Goal: Task Accomplishment & Management: Manage account settings

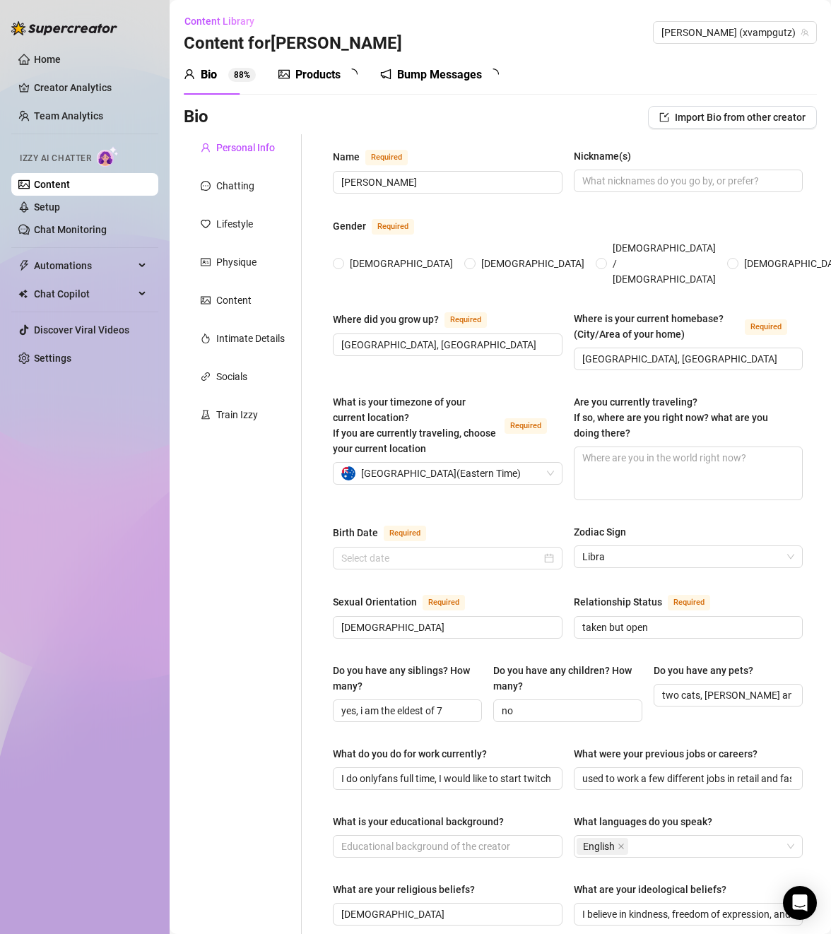
radio input "true"
type input "[DATE]"
radio input "true"
type input "[DATE]"
click at [418, 67] on div "Bump Messages" at bounding box center [449, 74] width 85 height 17
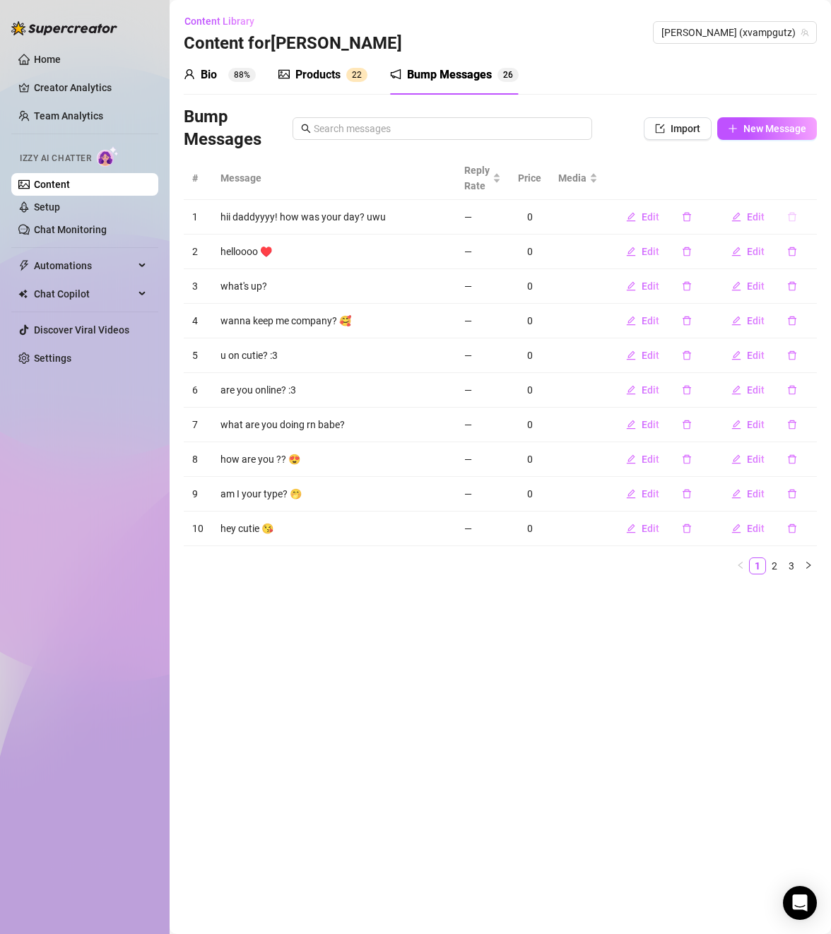
click at [793, 212] on icon "delete" at bounding box center [792, 217] width 10 height 10
click at [801, 179] on button "Yes" at bounding box center [807, 180] width 27 height 17
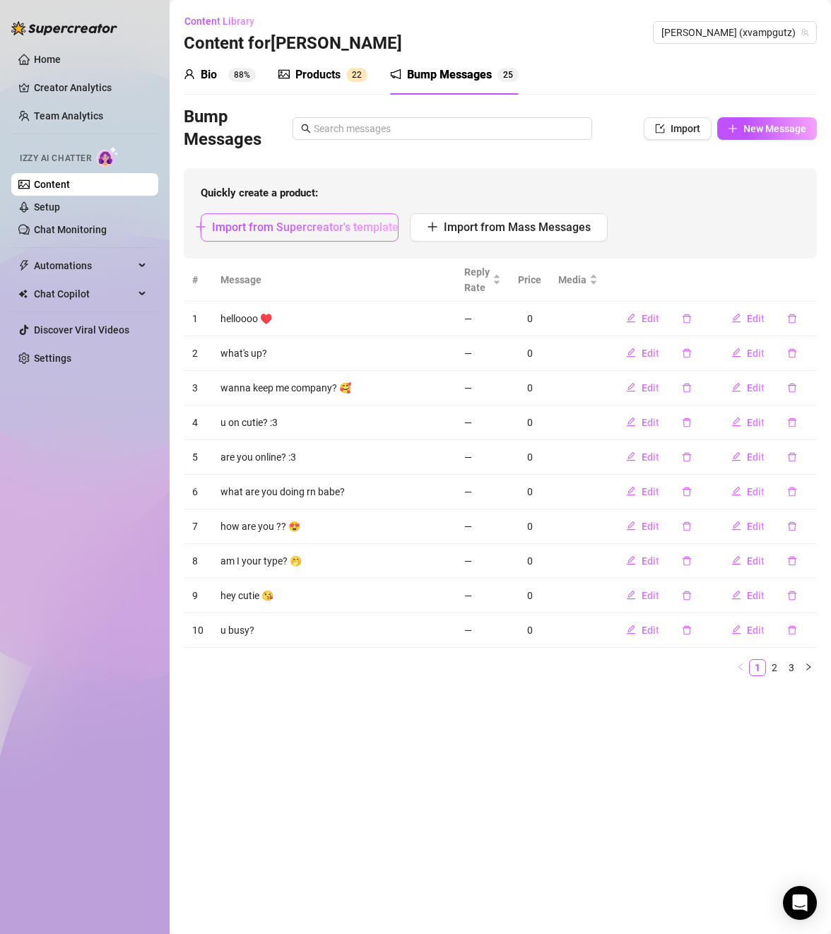
click at [360, 232] on span "Import from Supercreator's templates" at bounding box center [308, 226] width 192 height 13
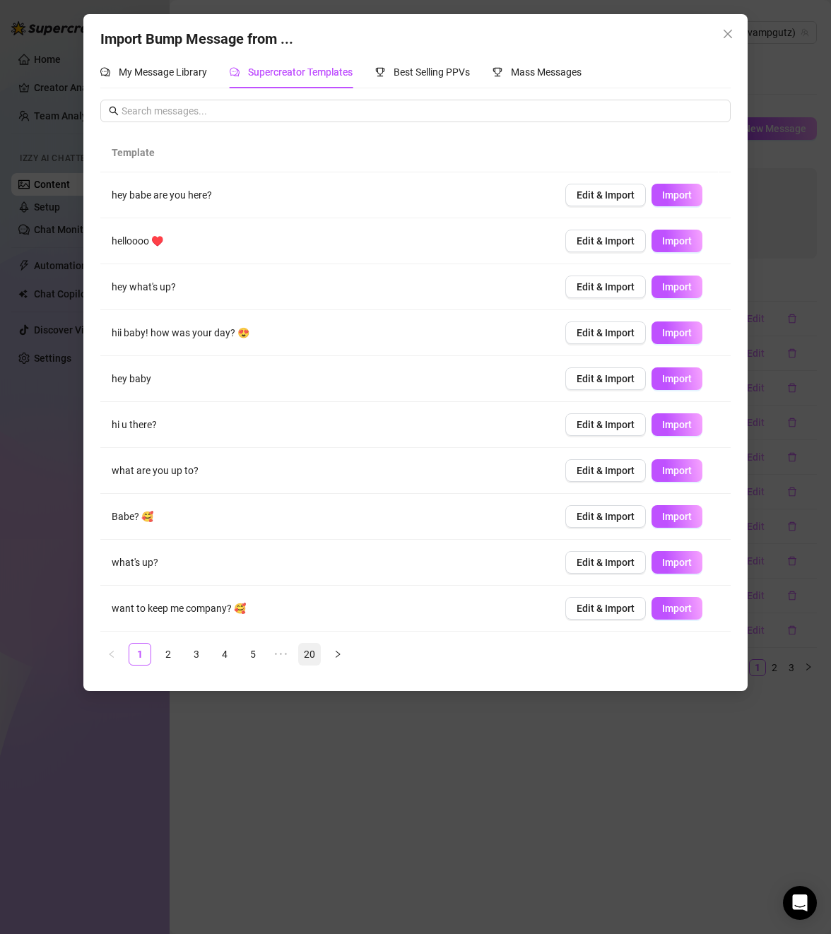
click at [310, 656] on link "20" at bounding box center [309, 654] width 21 height 21
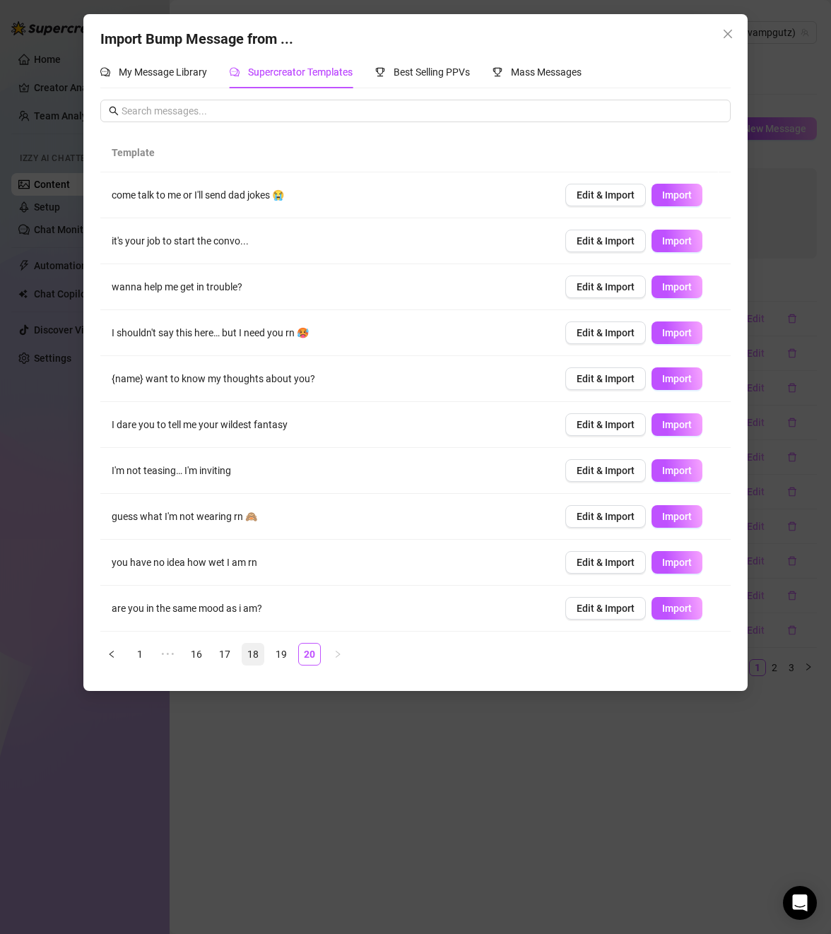
click at [257, 654] on link "18" at bounding box center [252, 654] width 21 height 21
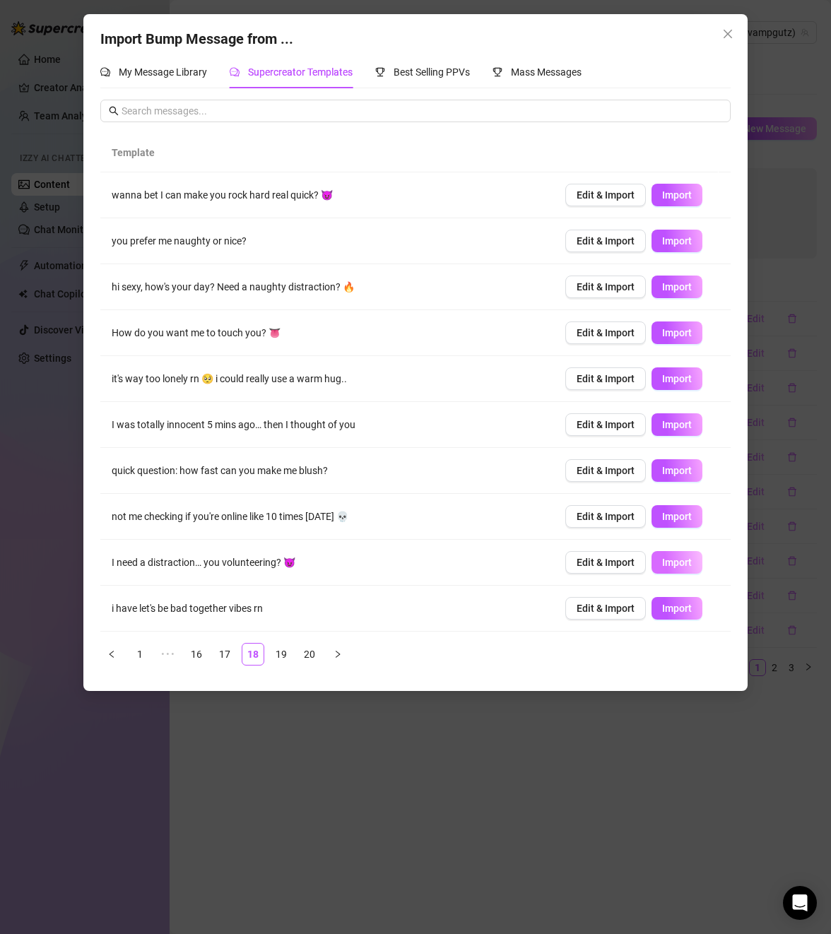
click at [662, 560] on span "Import" at bounding box center [677, 562] width 30 height 11
click at [727, 37] on icon "close" at bounding box center [727, 33] width 11 height 11
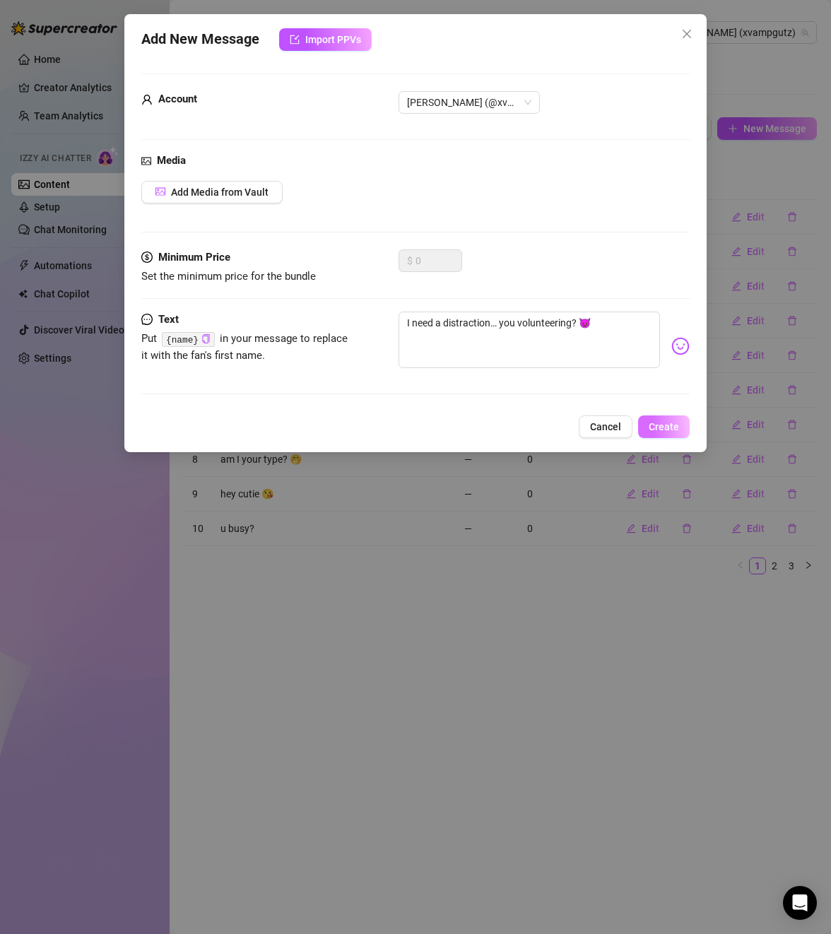
click at [652, 420] on button "Create" at bounding box center [664, 426] width 52 height 23
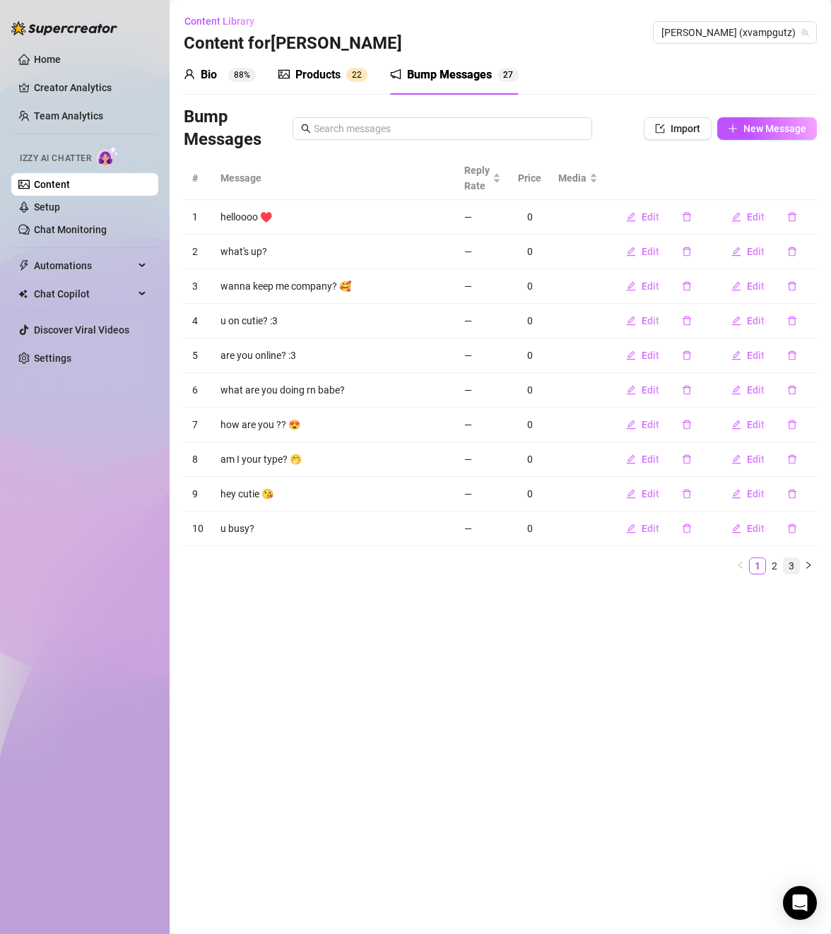
click at [799, 569] on li "3" at bounding box center [791, 566] width 17 height 17
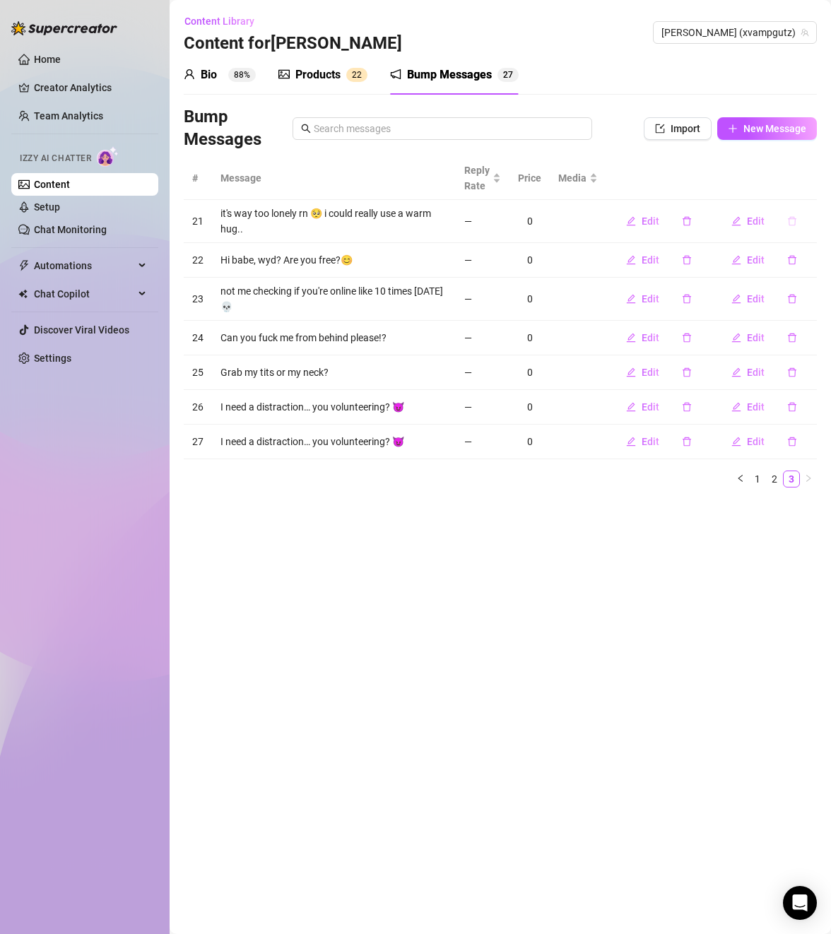
click at [796, 219] on icon "delete" at bounding box center [792, 221] width 8 height 9
click at [813, 179] on span "Yes" at bounding box center [806, 184] width 17 height 11
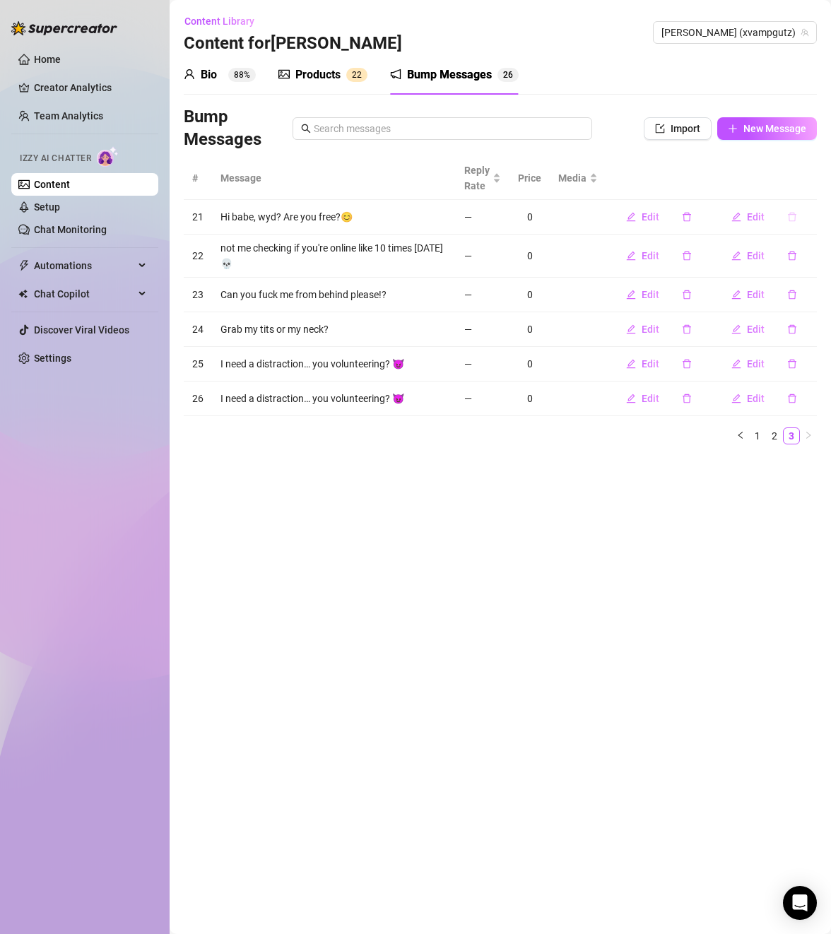
click at [794, 217] on icon "delete" at bounding box center [792, 217] width 10 height 10
click at [811, 179] on span "Yes" at bounding box center [806, 180] width 17 height 11
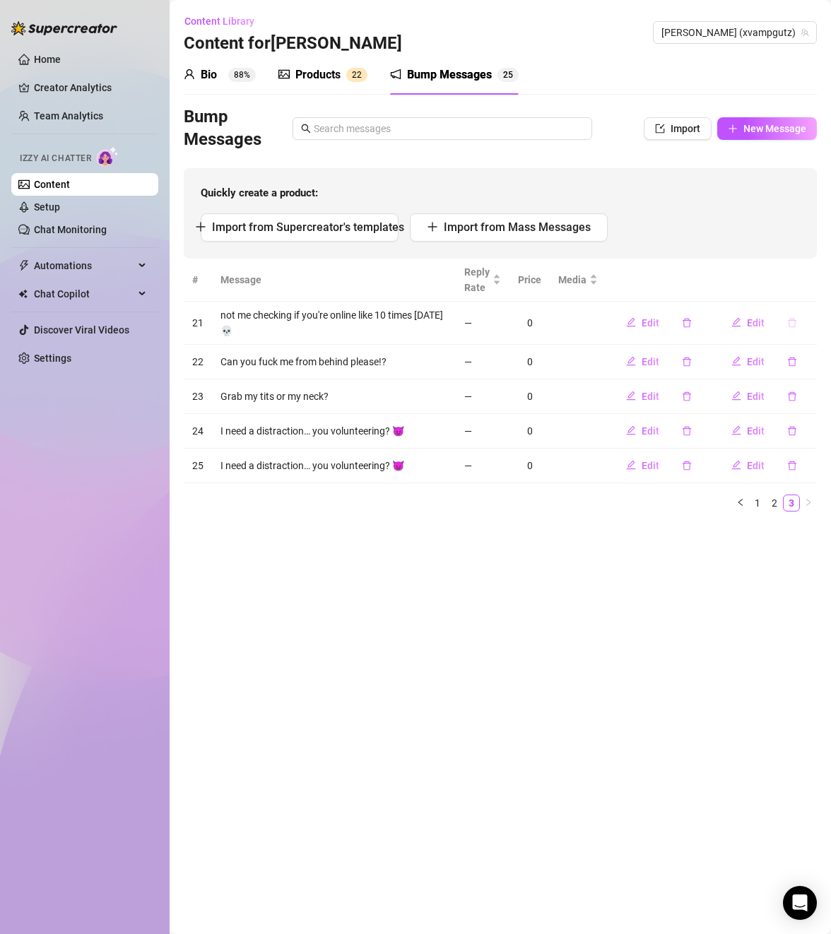
click at [789, 319] on icon "delete" at bounding box center [792, 323] width 10 height 10
click at [807, 290] on span "Yes" at bounding box center [806, 286] width 17 height 11
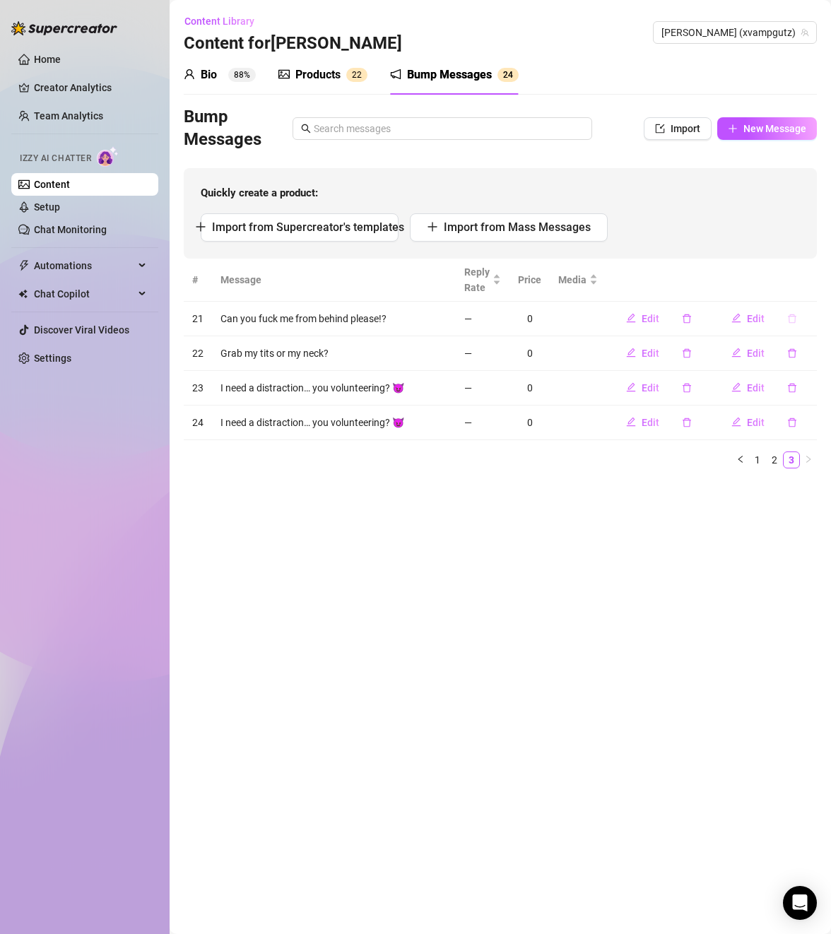
click at [787, 317] on icon "delete" at bounding box center [792, 319] width 10 height 10
click at [811, 283] on span "Yes" at bounding box center [806, 281] width 17 height 11
click at [793, 317] on icon "delete" at bounding box center [792, 319] width 10 height 10
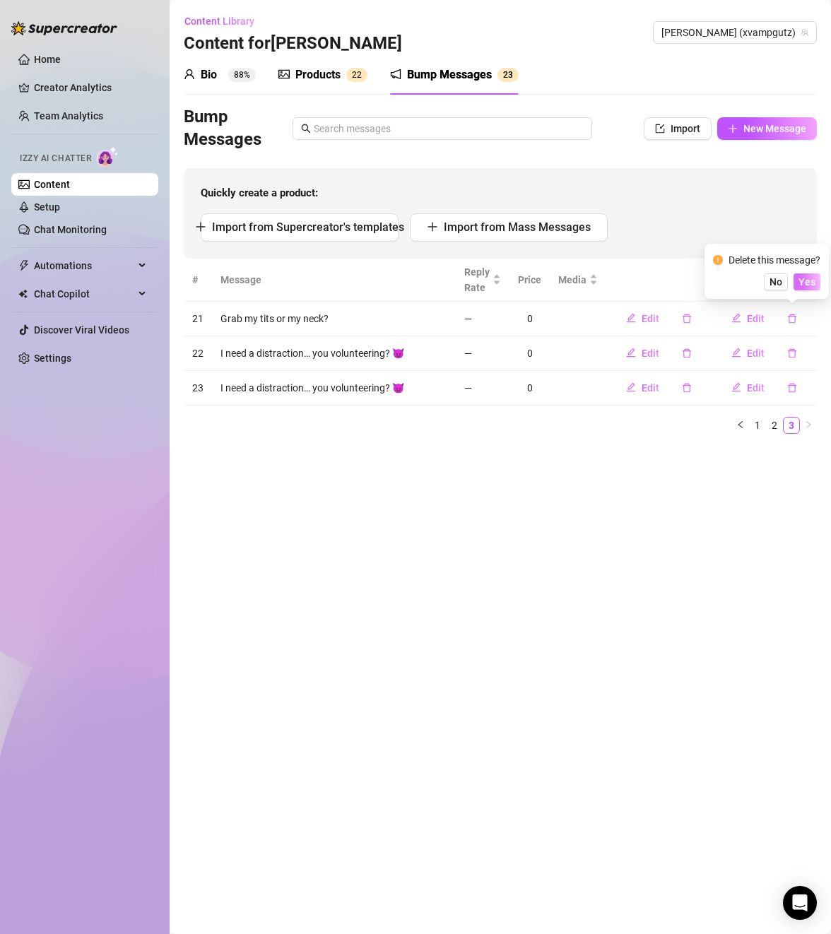
click at [814, 284] on span "Yes" at bounding box center [806, 281] width 17 height 11
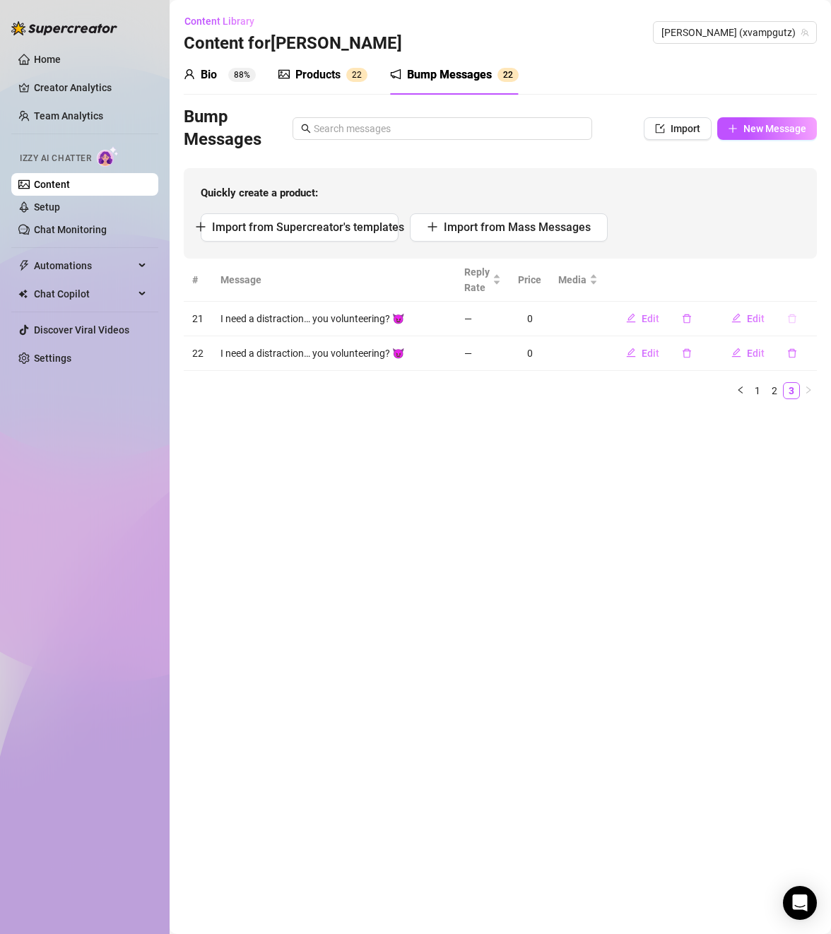
click at [792, 317] on icon "delete" at bounding box center [792, 319] width 10 height 10
click at [804, 286] on span "Yes" at bounding box center [806, 281] width 17 height 11
click at [323, 223] on span "Import from Supercreator's templates" at bounding box center [308, 226] width 192 height 13
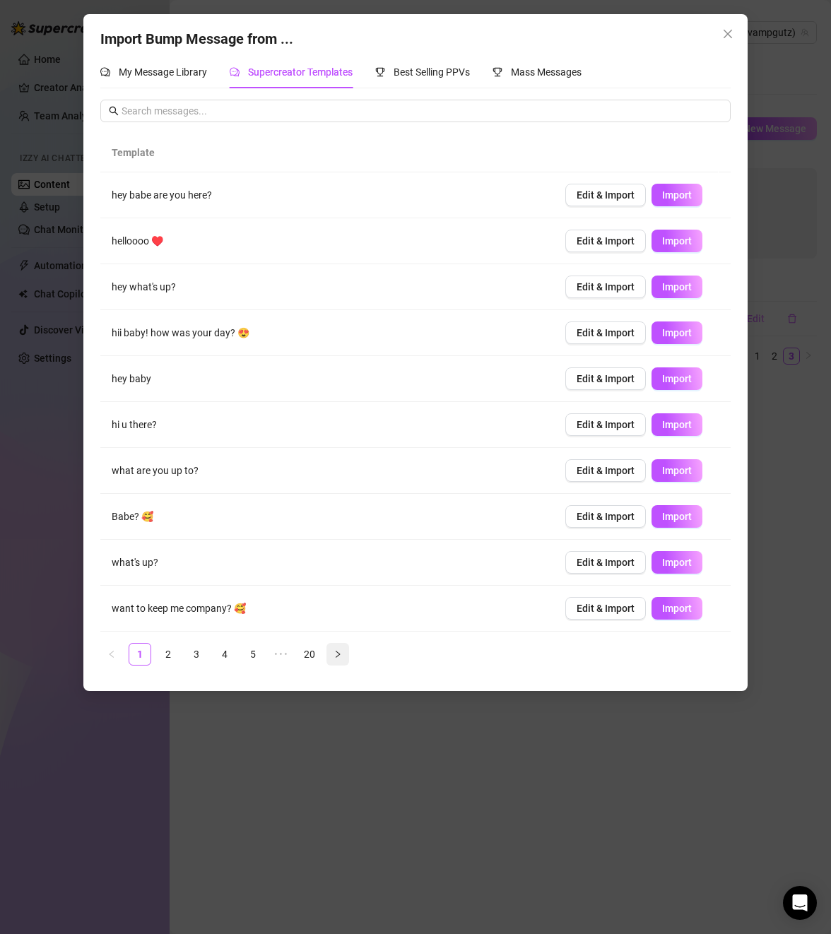
click at [328, 652] on button "button" at bounding box center [337, 654] width 23 height 23
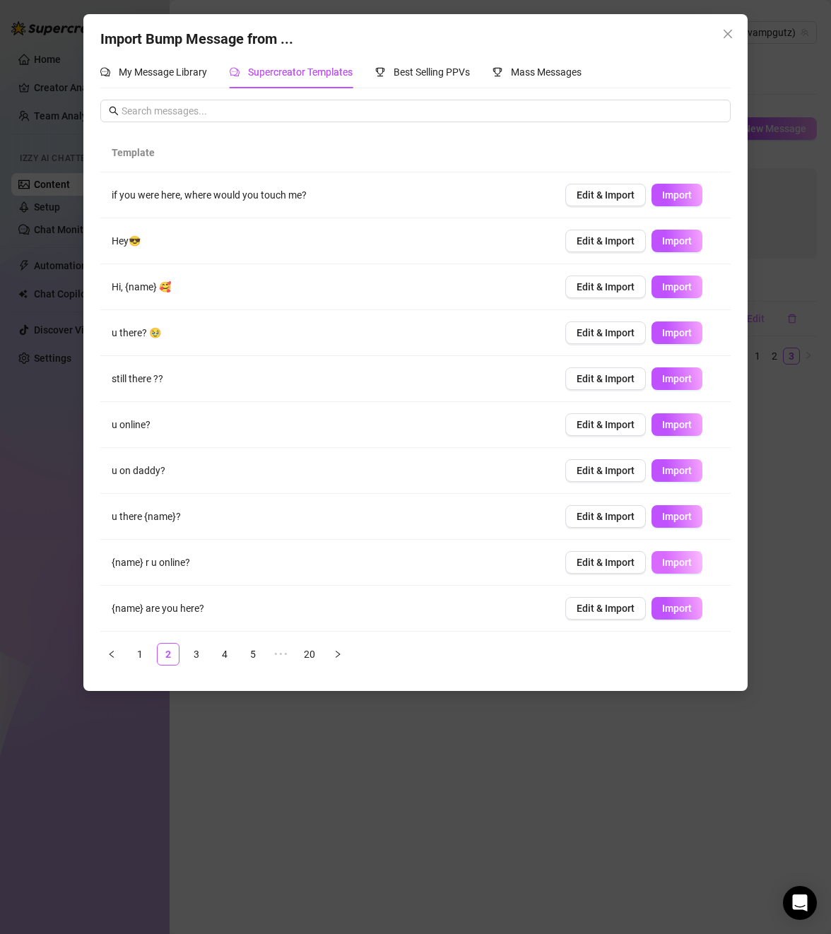
click at [674, 557] on span "Import" at bounding box center [677, 562] width 30 height 11
click at [253, 649] on link "5" at bounding box center [252, 654] width 21 height 21
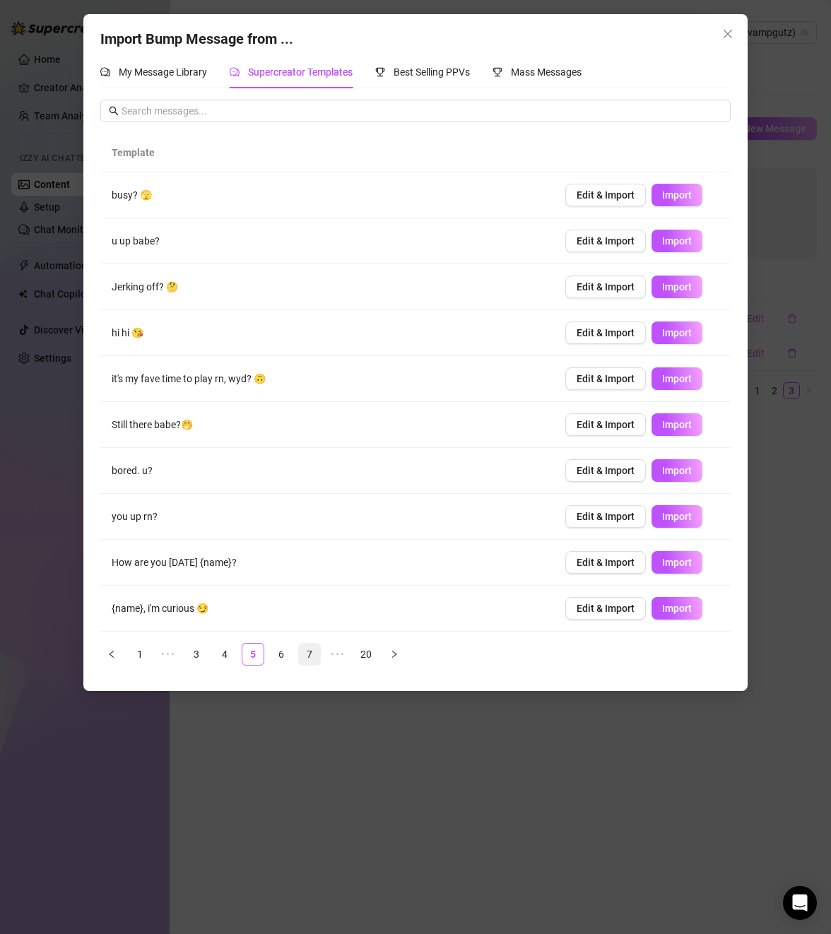
click at [312, 647] on link "7" at bounding box center [309, 654] width 21 height 21
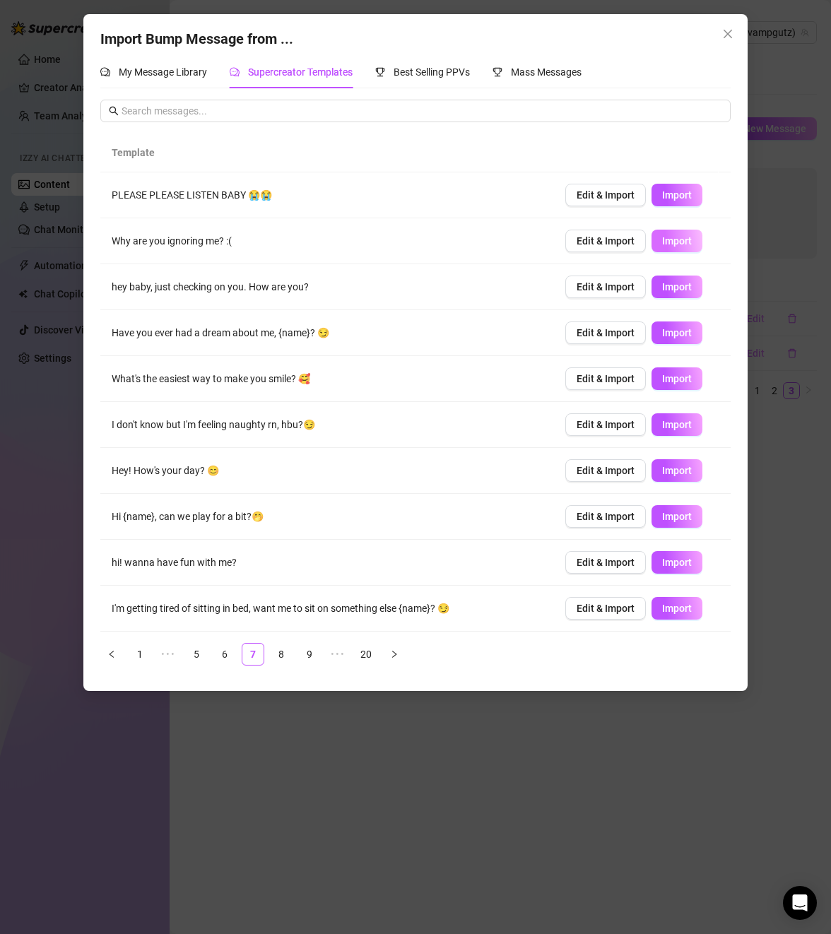
click at [674, 244] on span "Import" at bounding box center [677, 240] width 30 height 11
click at [304, 659] on link "9" at bounding box center [309, 654] width 21 height 21
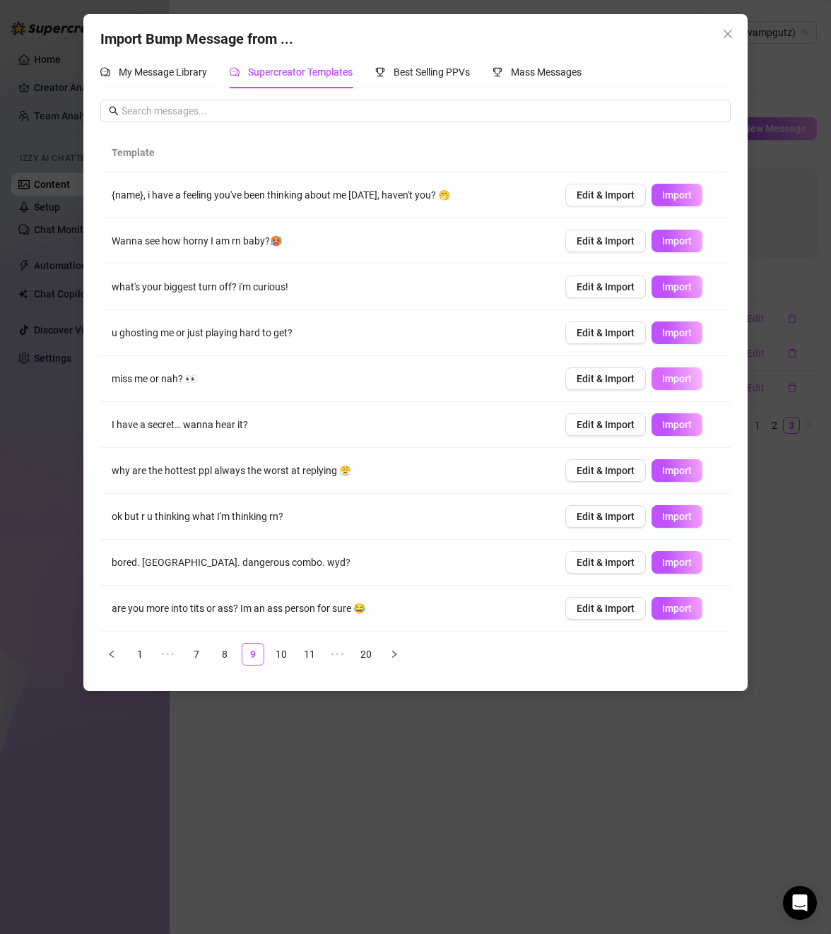
click at [662, 379] on span "Import" at bounding box center [677, 378] width 30 height 11
click at [334, 651] on span "•••" at bounding box center [337, 654] width 23 height 23
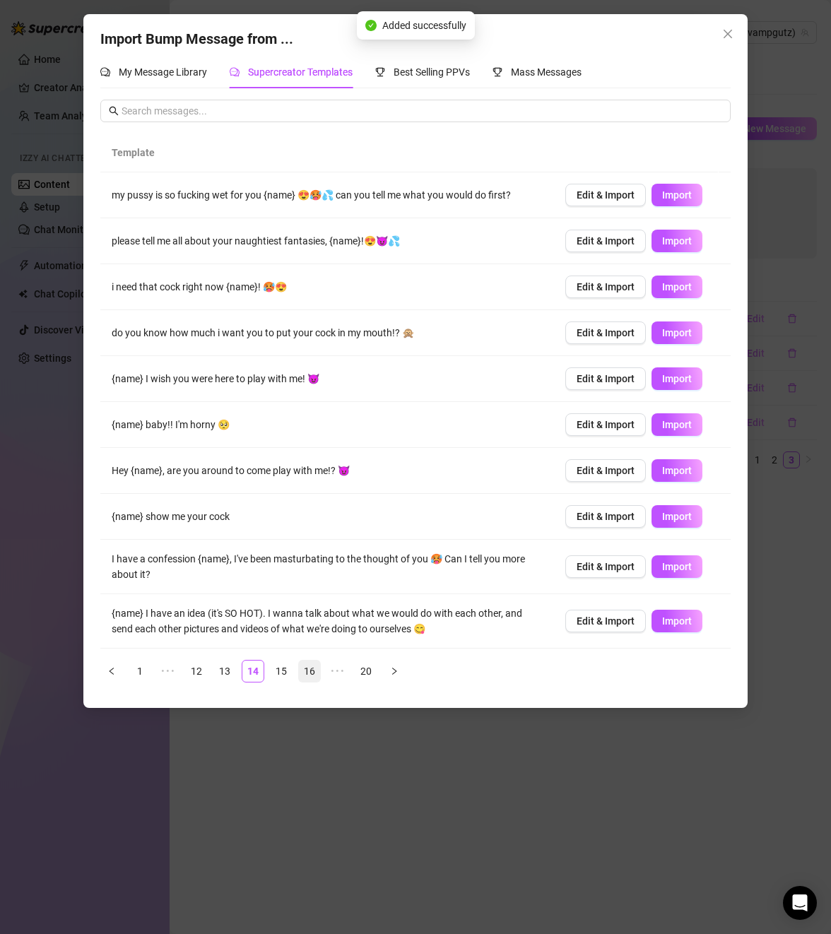
click at [318, 671] on link "16" at bounding box center [309, 671] width 21 height 21
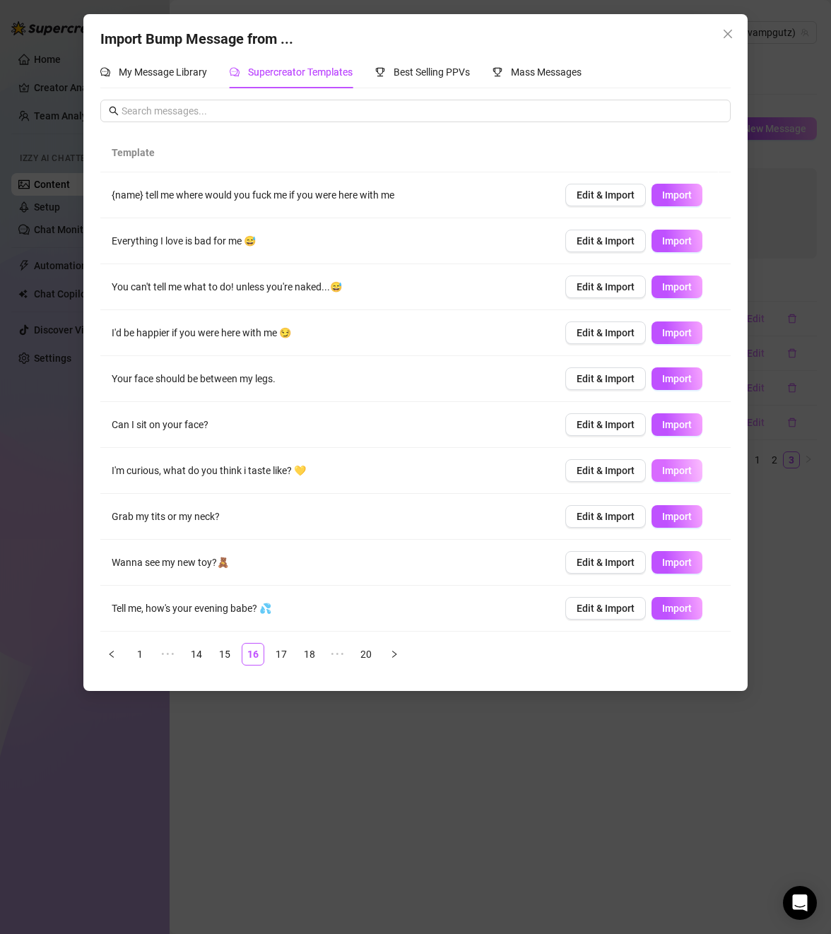
click at [664, 473] on span "Import" at bounding box center [677, 470] width 30 height 11
click at [662, 565] on span "Import" at bounding box center [677, 562] width 30 height 11
click at [734, 38] on span "Close" at bounding box center [728, 33] width 23 height 11
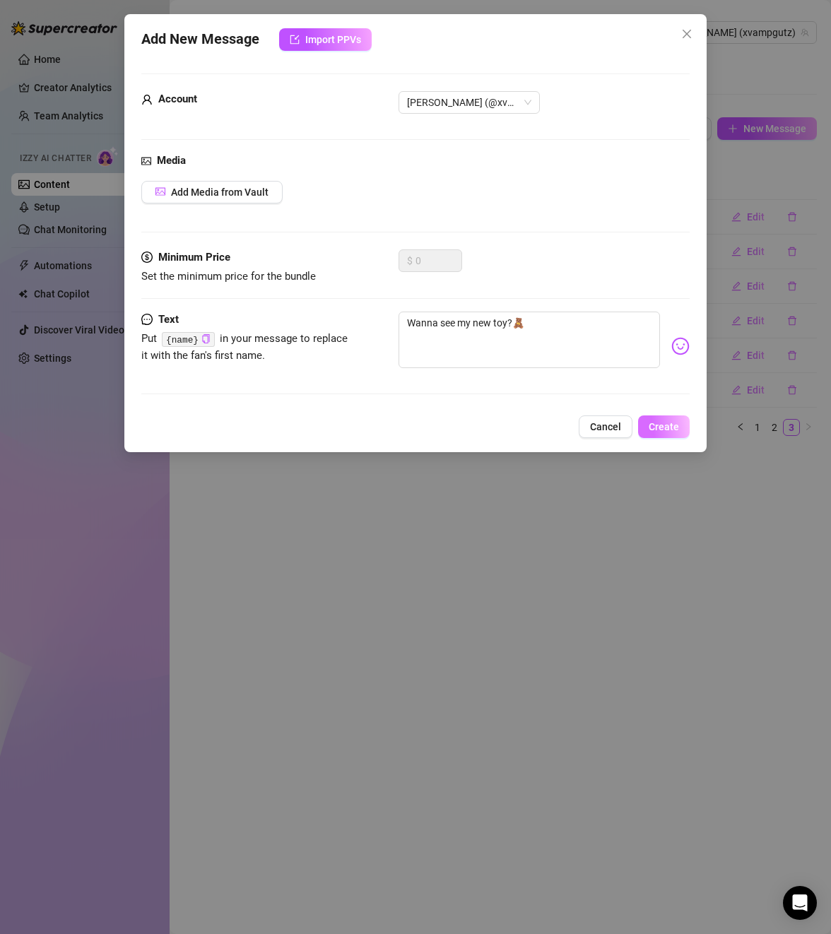
click at [671, 423] on span "Create" at bounding box center [664, 426] width 30 height 11
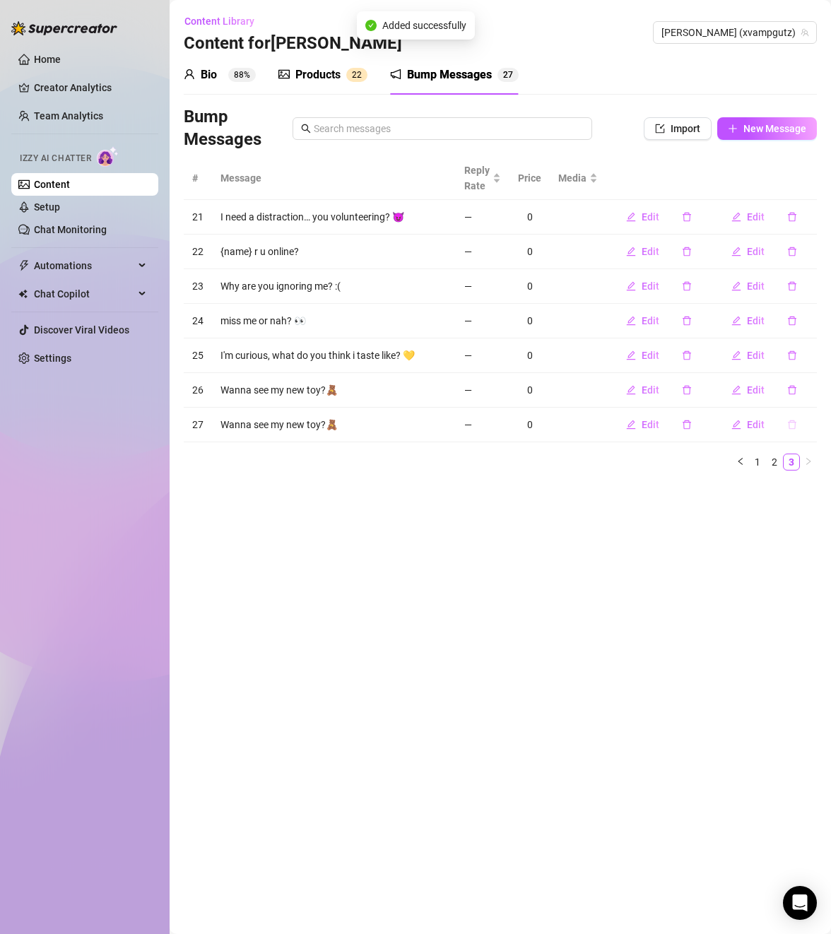
click at [783, 423] on button "button" at bounding box center [792, 424] width 33 height 23
click at [815, 391] on span "Yes" at bounding box center [806, 387] width 17 height 11
click at [758, 425] on link "1" at bounding box center [758, 428] width 16 height 16
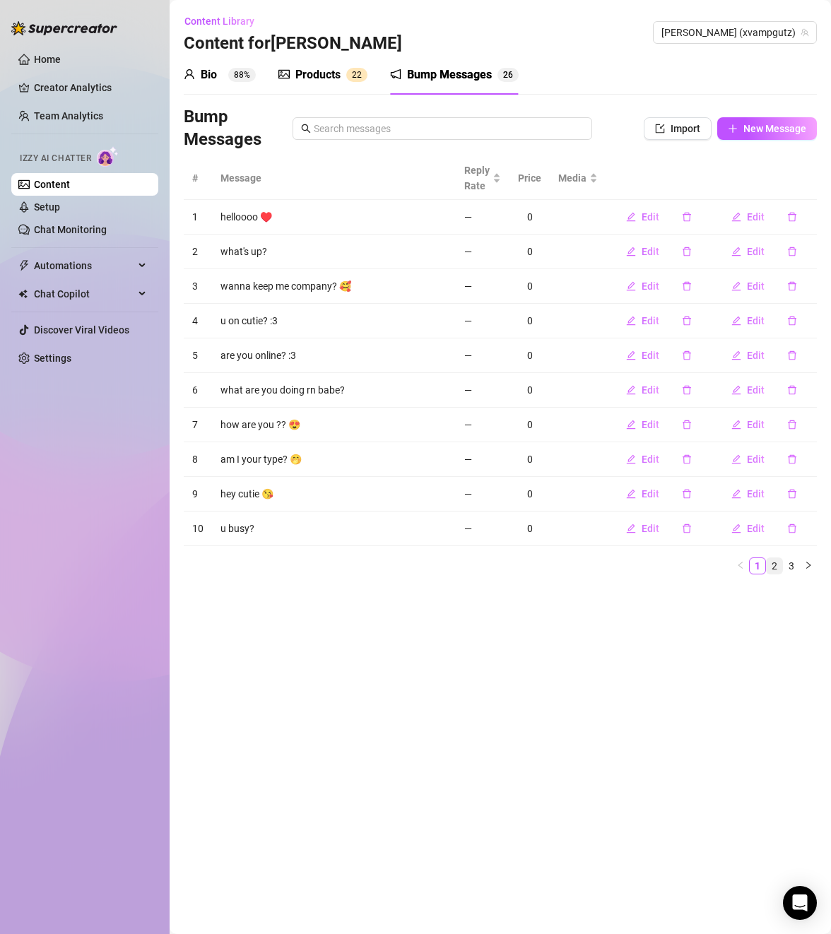
click at [770, 564] on link "2" at bounding box center [775, 566] width 16 height 16
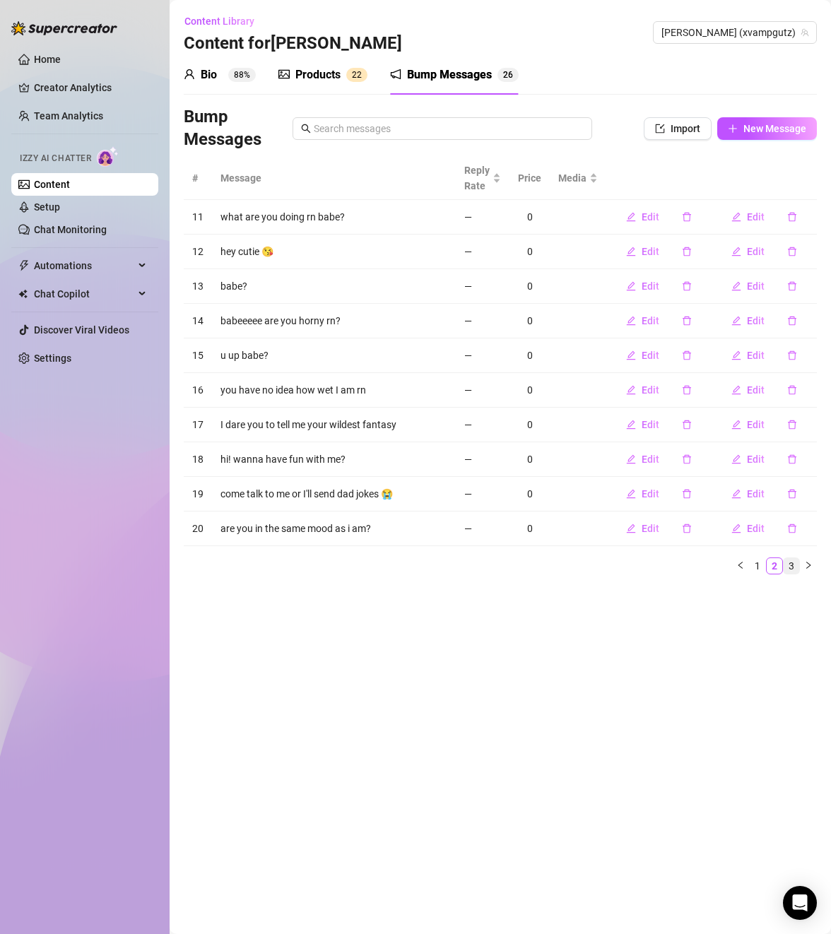
click at [792, 564] on link "3" at bounding box center [792, 566] width 16 height 16
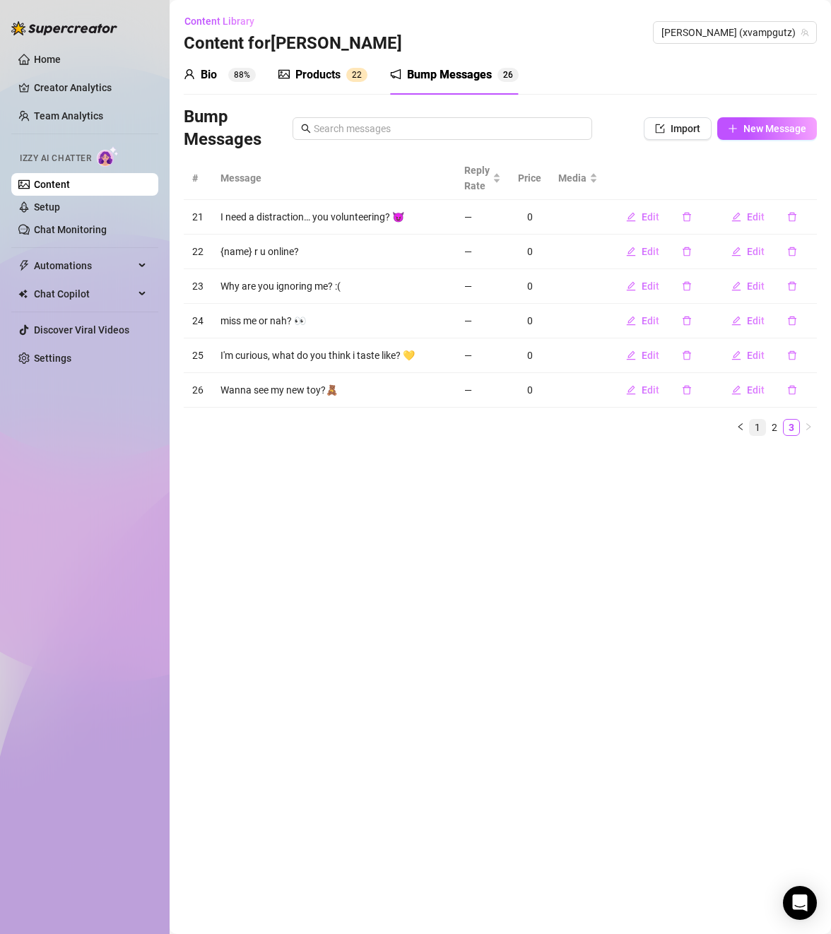
click at [753, 425] on link "1" at bounding box center [758, 428] width 16 height 16
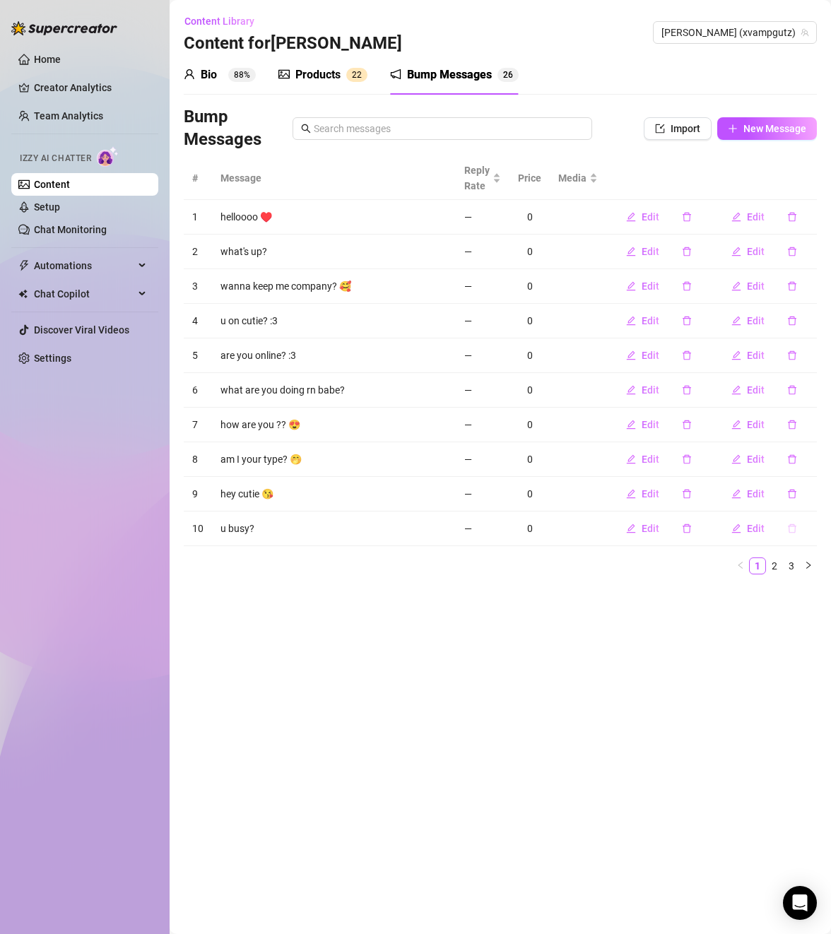
click at [789, 534] on button "button" at bounding box center [792, 528] width 33 height 23
click at [809, 494] on span "Yes" at bounding box center [806, 491] width 17 height 11
click at [796, 493] on icon "delete" at bounding box center [792, 494] width 10 height 10
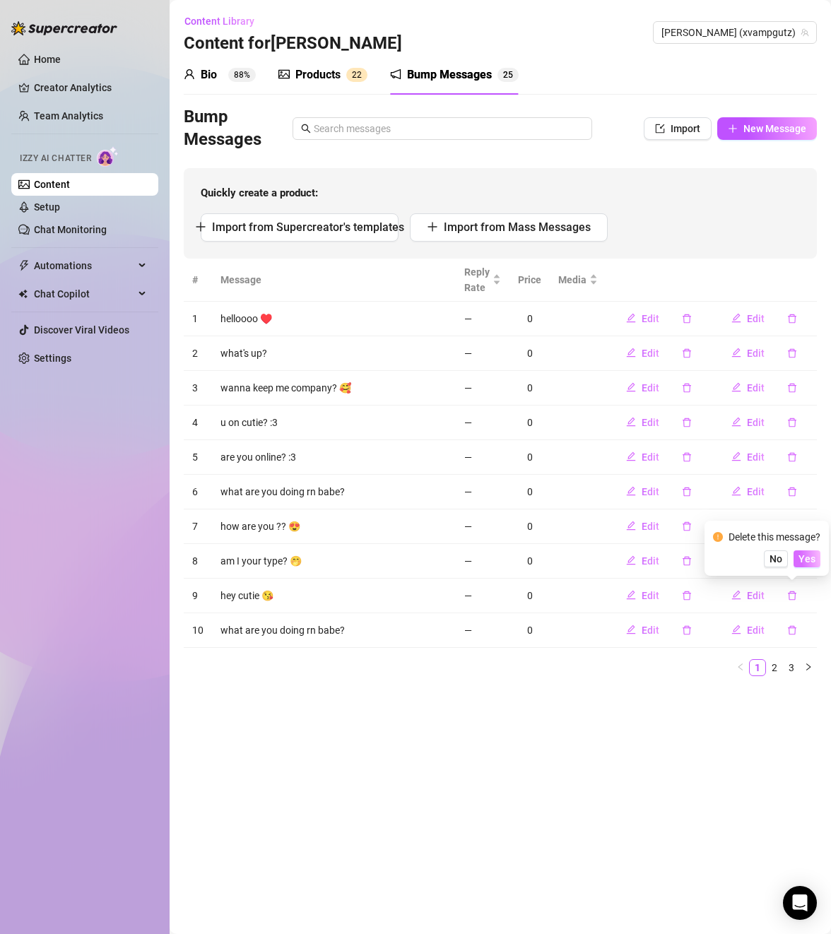
click at [807, 552] on button "Yes" at bounding box center [807, 558] width 27 height 17
click at [798, 630] on button "button" at bounding box center [792, 630] width 33 height 23
click at [806, 599] on span "Yes" at bounding box center [806, 593] width 17 height 11
click at [797, 599] on button "button" at bounding box center [792, 595] width 33 height 23
click at [807, 557] on span "Yes" at bounding box center [806, 558] width 17 height 11
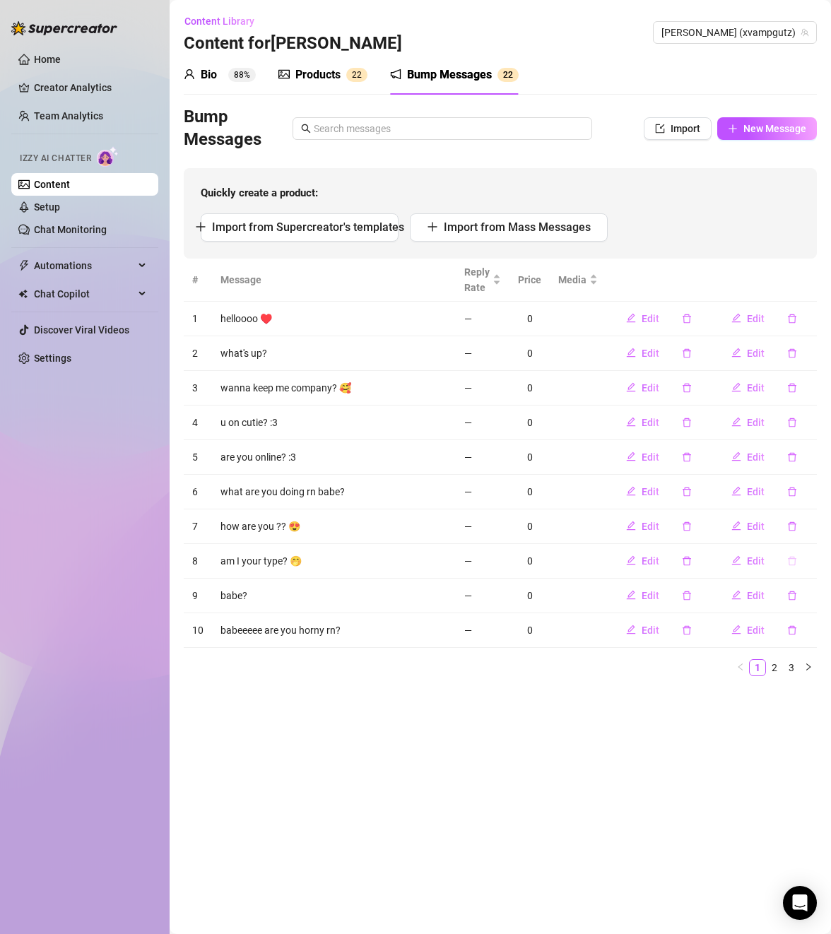
click at [791, 562] on icon "delete" at bounding box center [792, 561] width 10 height 10
click at [814, 528] on span "Yes" at bounding box center [806, 524] width 17 height 11
click at [794, 491] on icon "delete" at bounding box center [792, 492] width 10 height 10
click at [809, 456] on span "Yes" at bounding box center [806, 454] width 17 height 11
click at [380, 229] on span "Import from Supercreator's templates" at bounding box center [308, 226] width 192 height 13
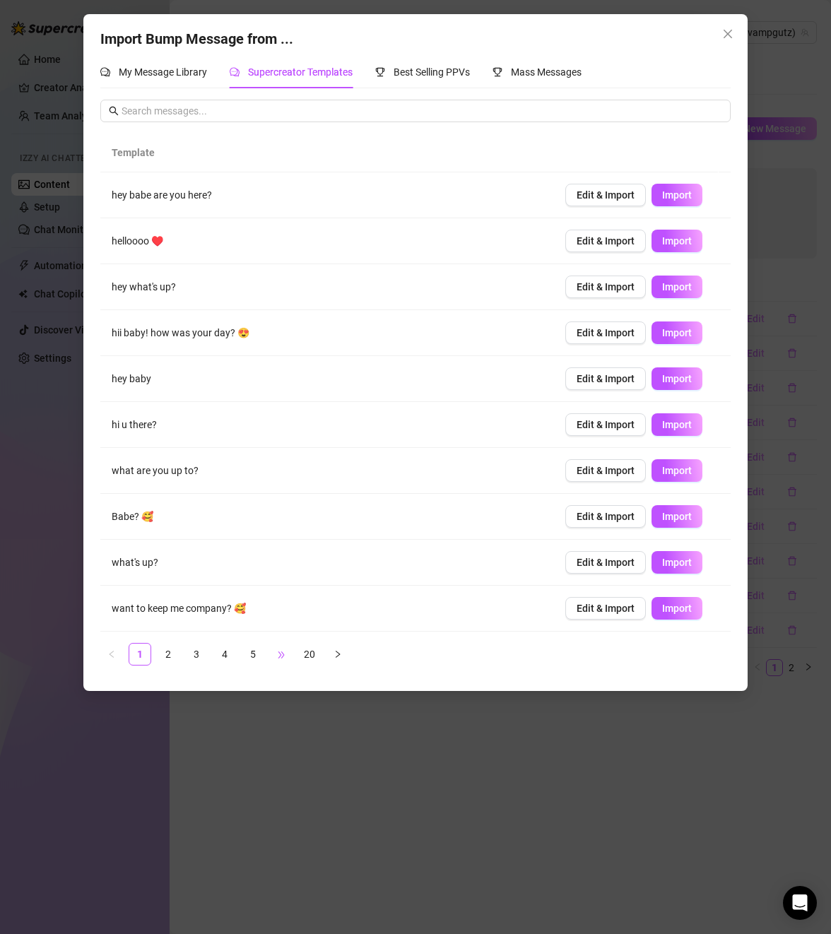
click at [286, 659] on span "•••" at bounding box center [281, 654] width 23 height 23
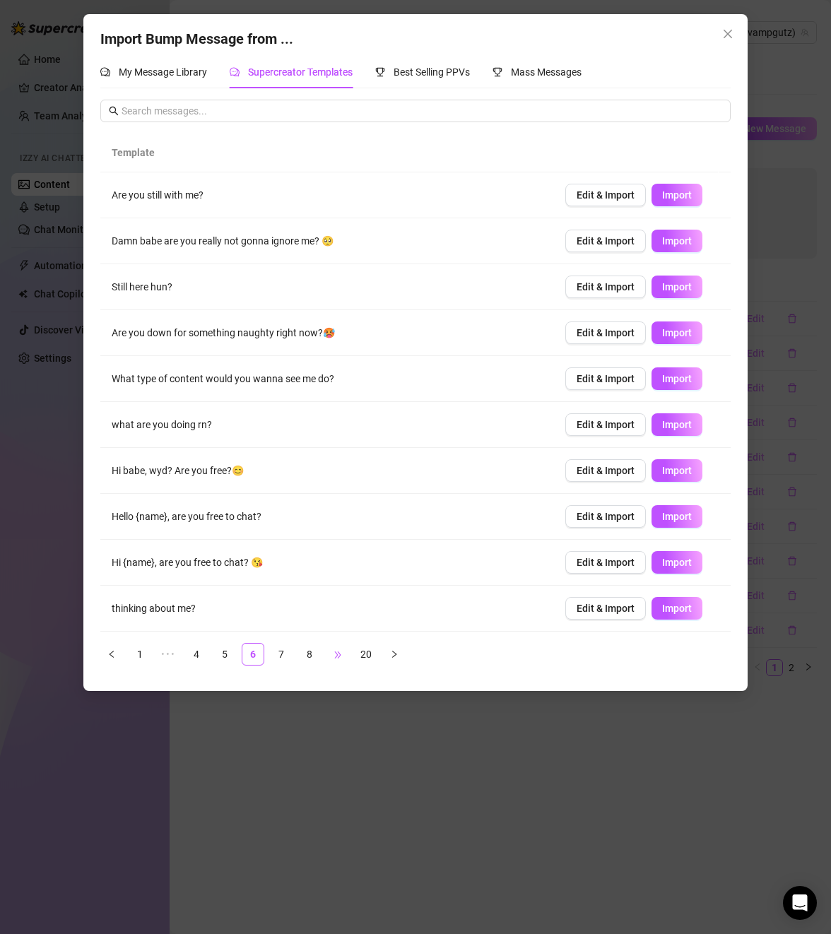
click at [327, 654] on span "•••" at bounding box center [337, 654] width 23 height 23
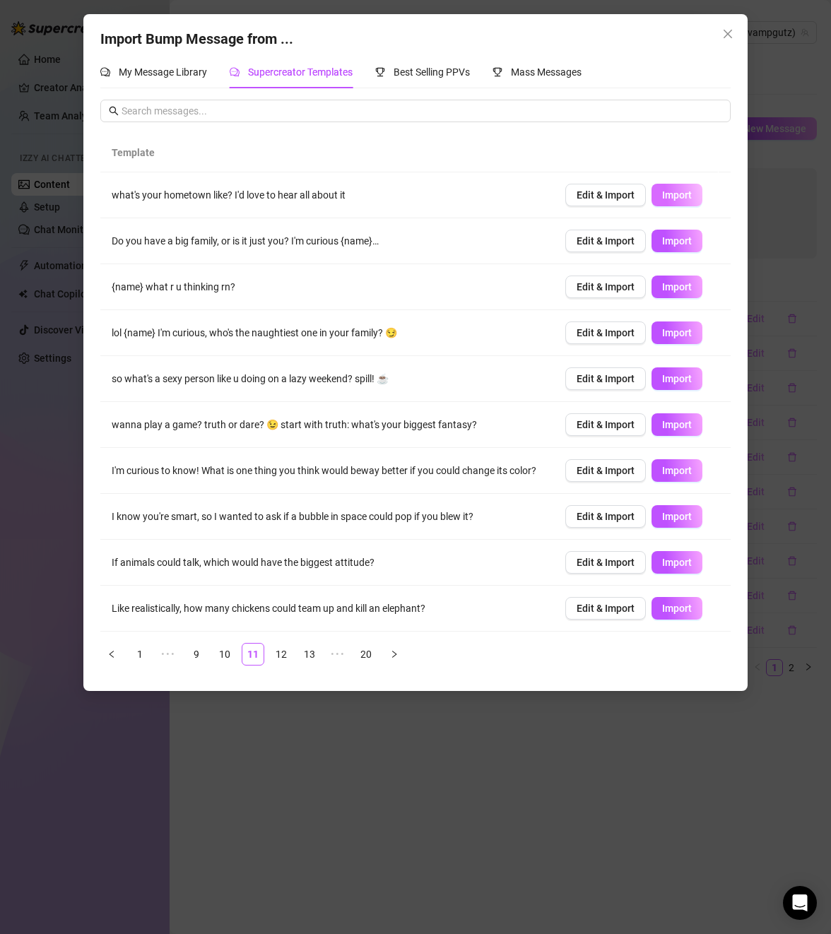
click at [685, 195] on button "Import" at bounding box center [677, 195] width 51 height 23
click at [282, 665] on link "12" at bounding box center [281, 654] width 21 height 21
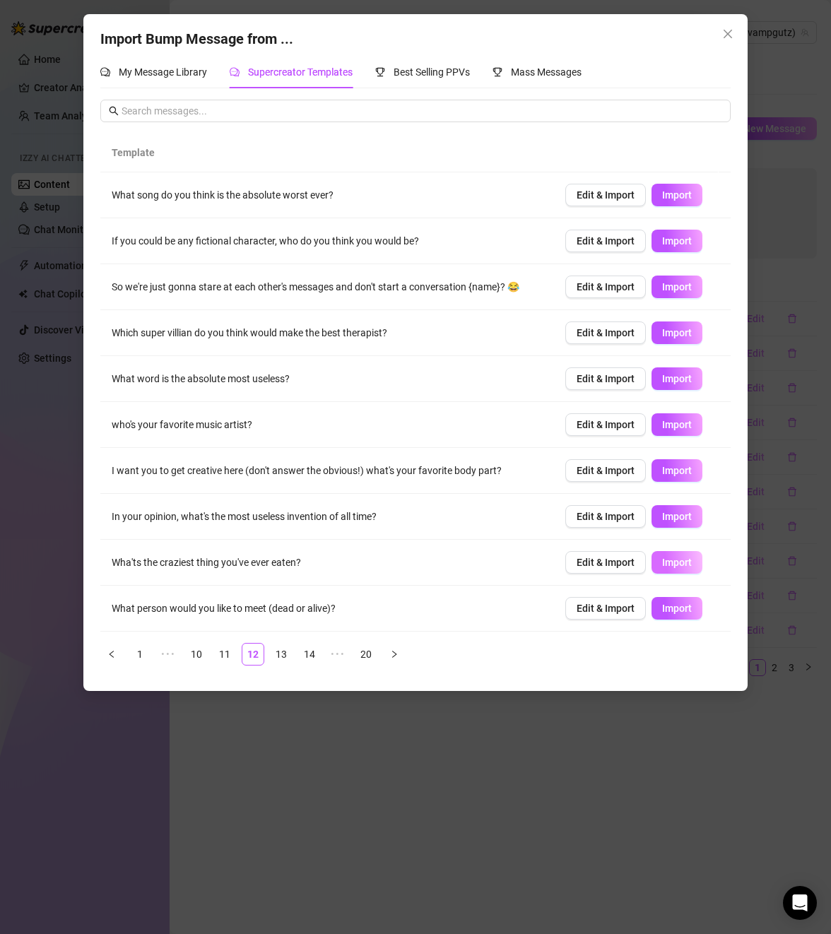
click at [664, 558] on span "Import" at bounding box center [677, 562] width 30 height 11
click at [667, 424] on span "Import" at bounding box center [677, 424] width 30 height 11
click at [285, 656] on link "13" at bounding box center [281, 654] width 21 height 21
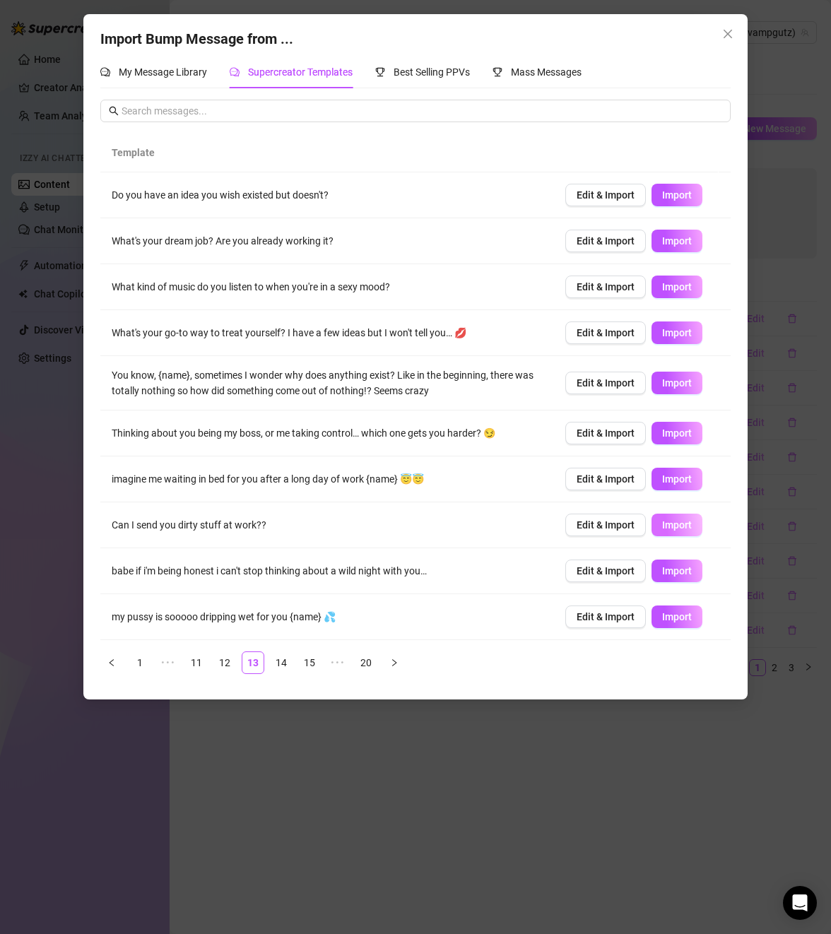
click at [667, 524] on span "Import" at bounding box center [677, 524] width 30 height 11
click at [667, 615] on span "Import" at bounding box center [677, 616] width 30 height 11
click at [676, 283] on span "Import" at bounding box center [677, 286] width 30 height 11
click at [314, 654] on link "15" at bounding box center [309, 662] width 21 height 21
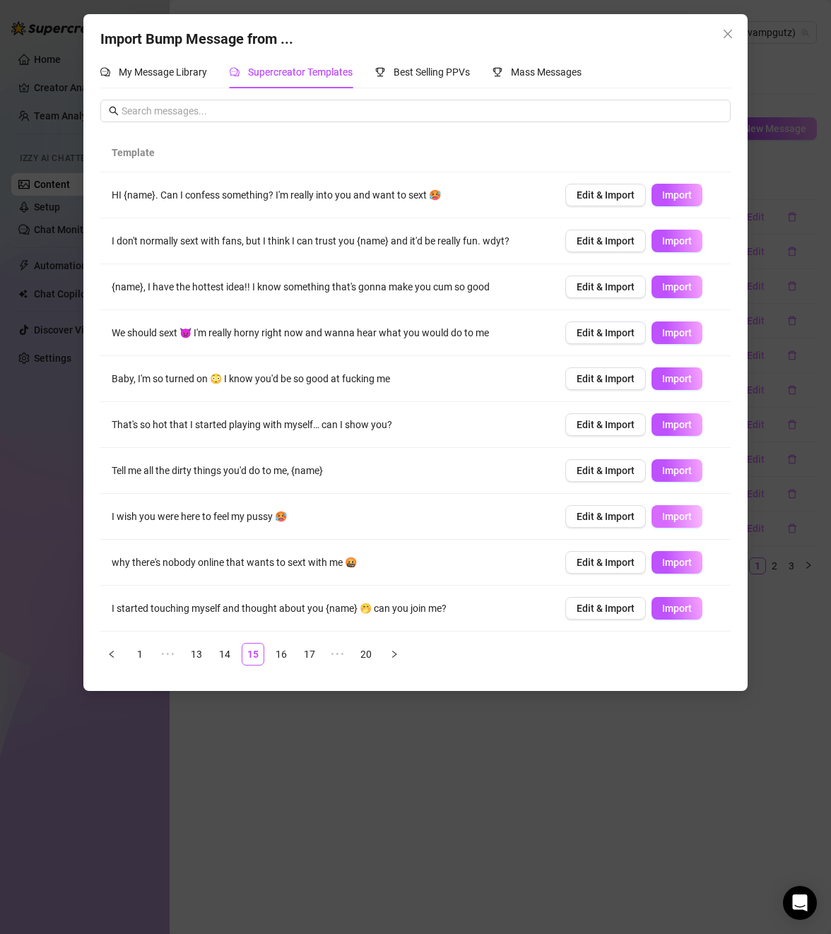
click at [668, 512] on span "Import" at bounding box center [677, 516] width 30 height 11
click at [281, 650] on link "16" at bounding box center [281, 654] width 21 height 21
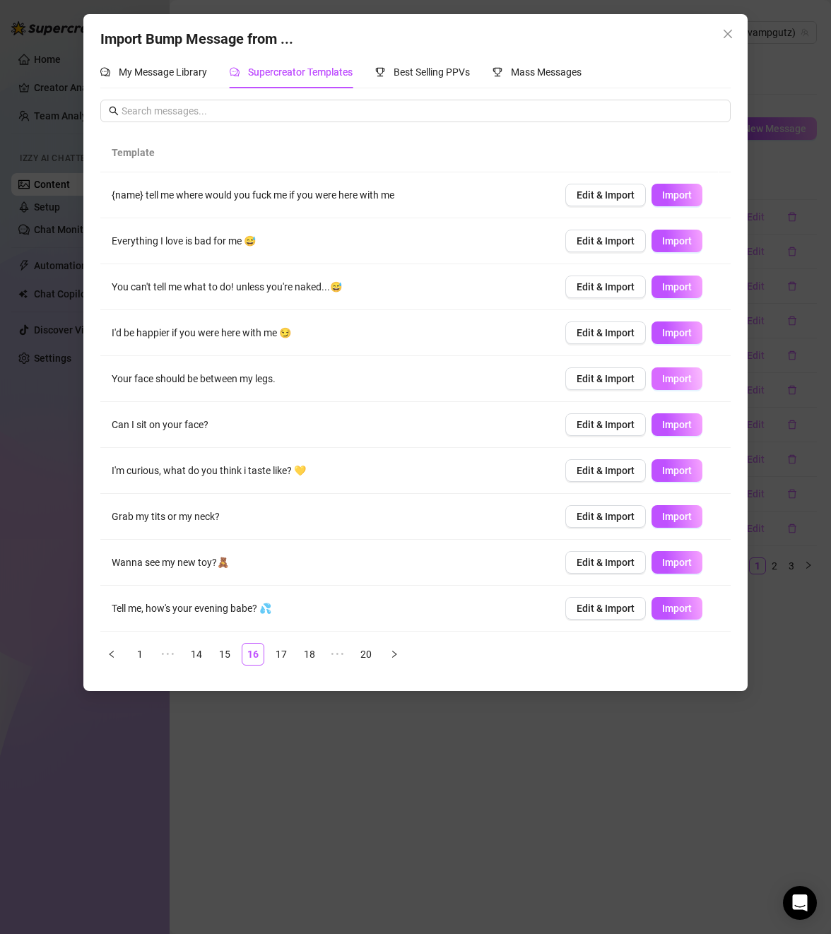
click at [675, 382] on span "Import" at bounding box center [677, 378] width 30 height 11
click at [292, 652] on li "17" at bounding box center [281, 654] width 23 height 23
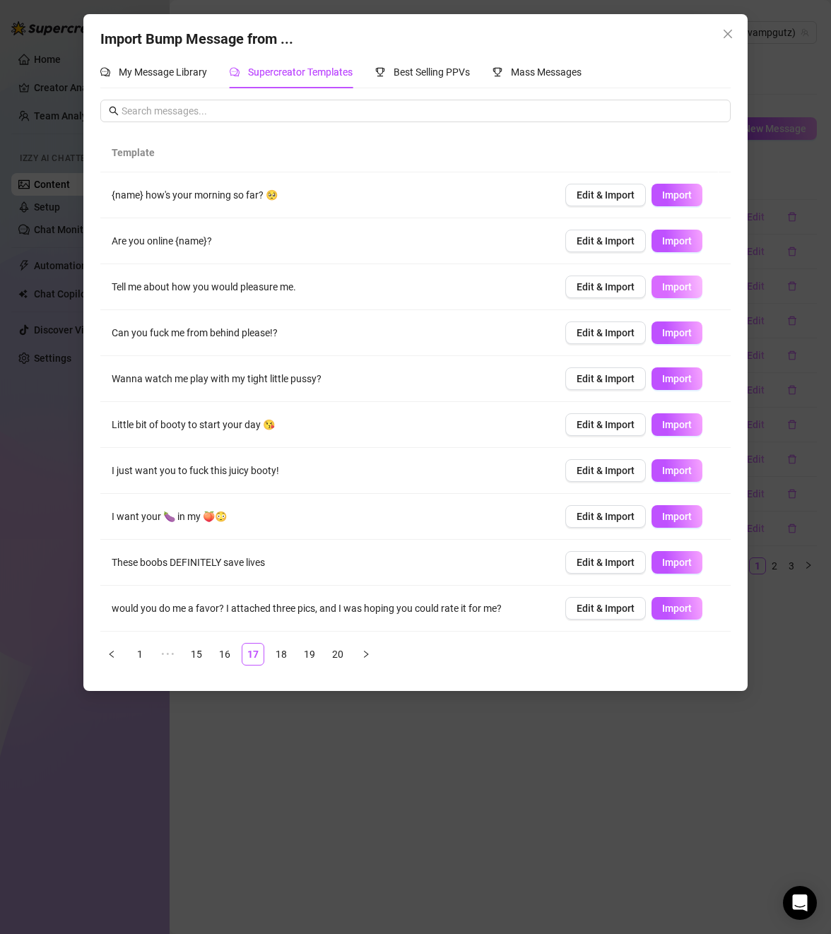
click at [668, 289] on span "Import" at bounding box center [677, 286] width 30 height 11
type textarea "Tell me about how you would pleasure me."
click at [676, 786] on div "Import Bump Message from ... My Message Library Supercreator Templates Best Sel…" at bounding box center [415, 467] width 831 height 934
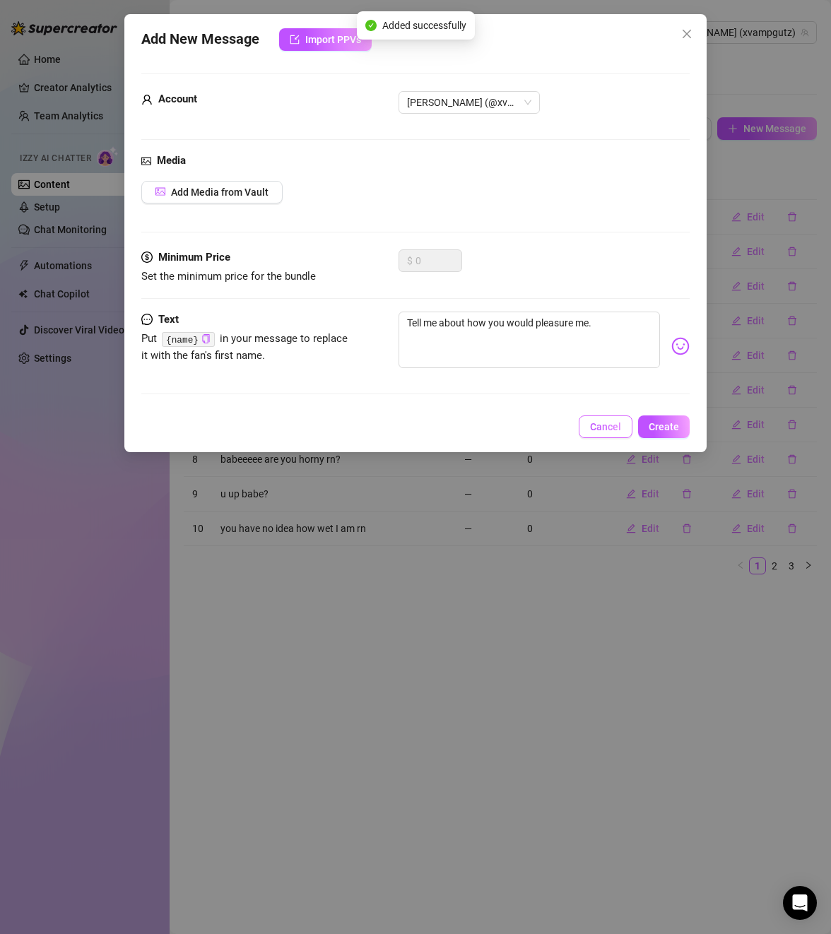
click at [603, 434] on button "Cancel" at bounding box center [606, 426] width 54 height 23
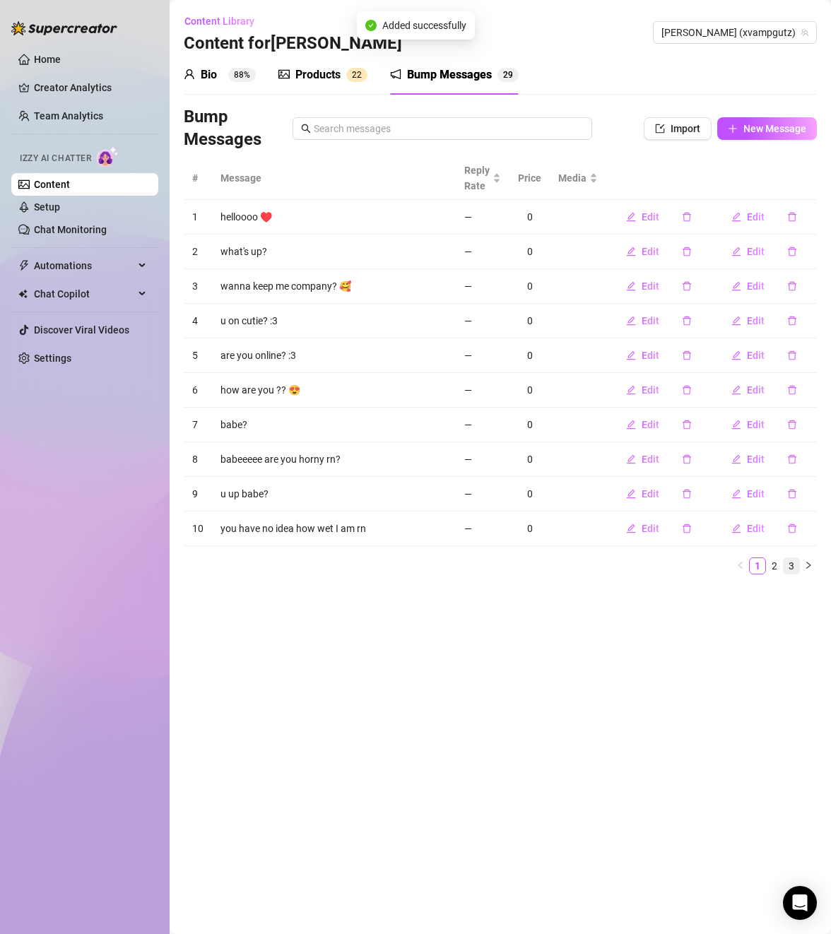
drag, startPoint x: 785, startPoint y: 556, endPoint x: 788, endPoint y: 570, distance: 14.4
click at [788, 570] on div "# Message Reply Rate Price Media 1 helloooo ♥️ — 0 Edit Edit 2 what's up? — 0 E…" at bounding box center [500, 366] width 633 height 418
click at [788, 570] on link "3" at bounding box center [792, 566] width 16 height 16
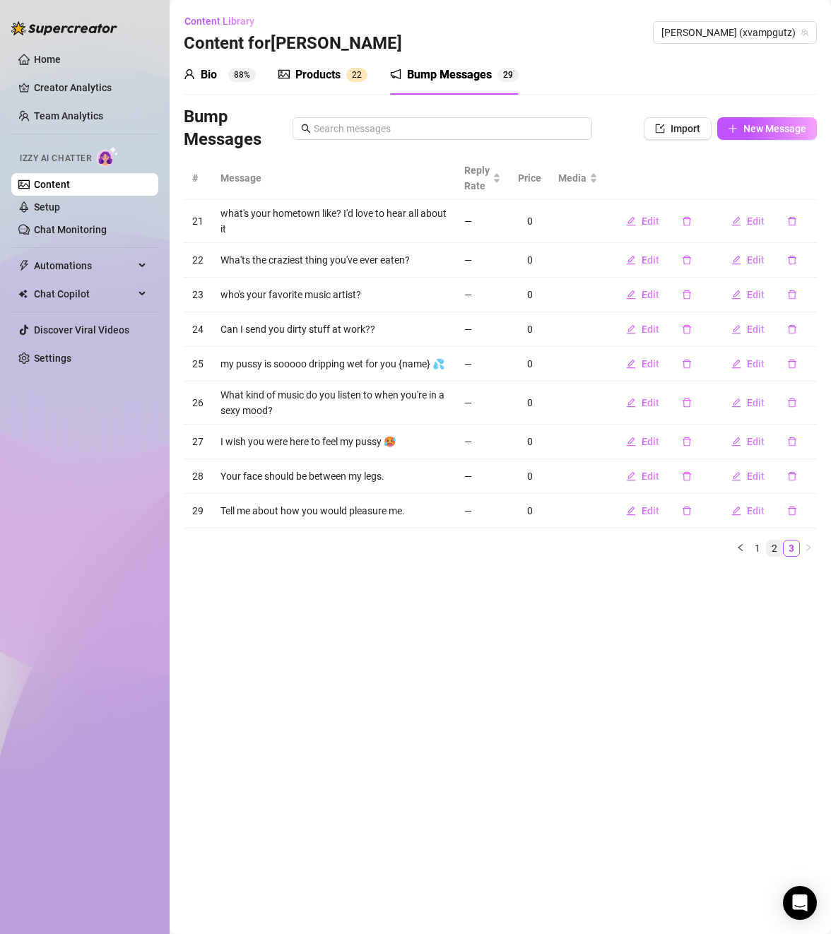
click at [777, 551] on link "2" at bounding box center [775, 549] width 16 height 16
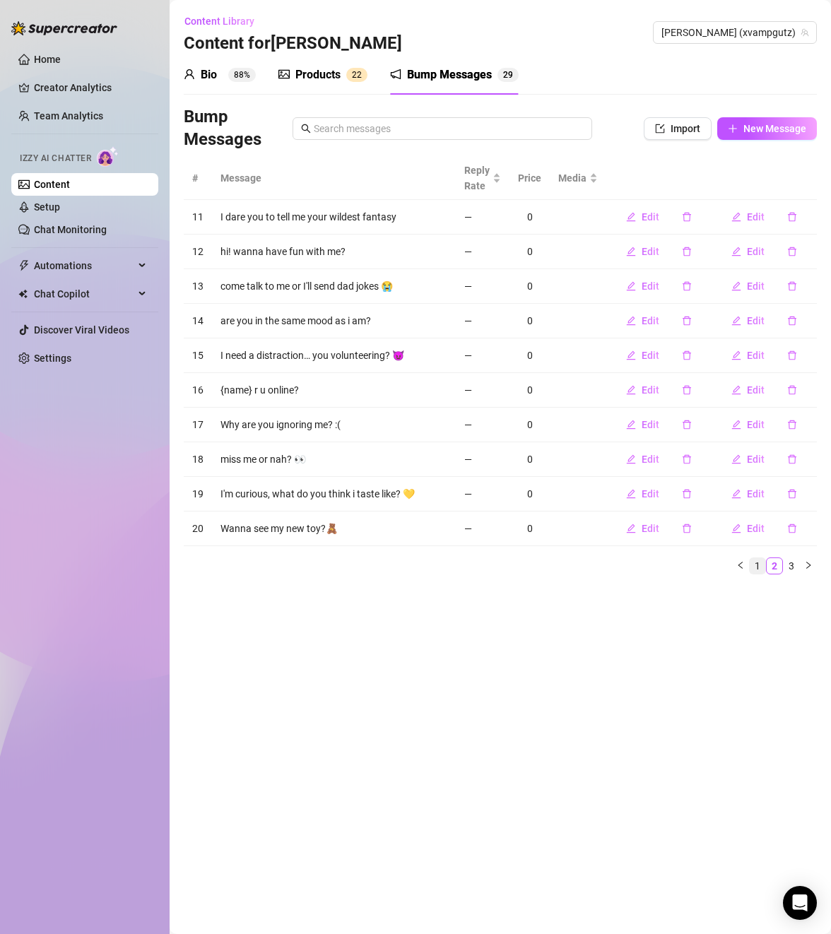
click at [758, 562] on link "1" at bounding box center [758, 566] width 16 height 16
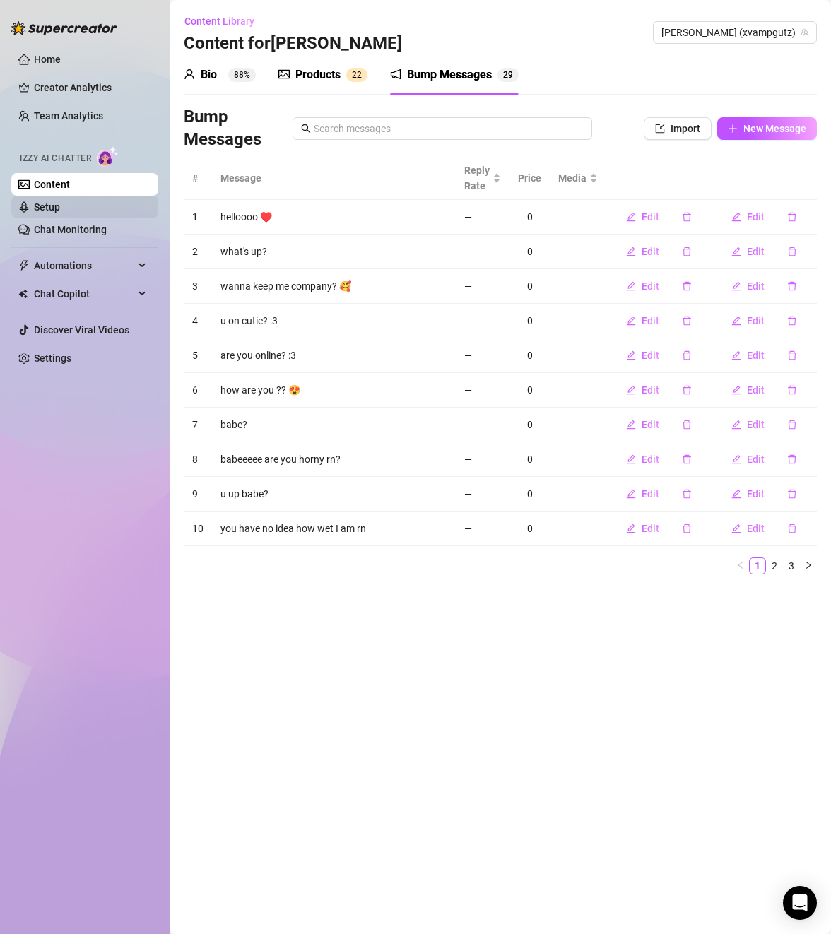
click at [60, 206] on link "Setup" at bounding box center [47, 206] width 26 height 11
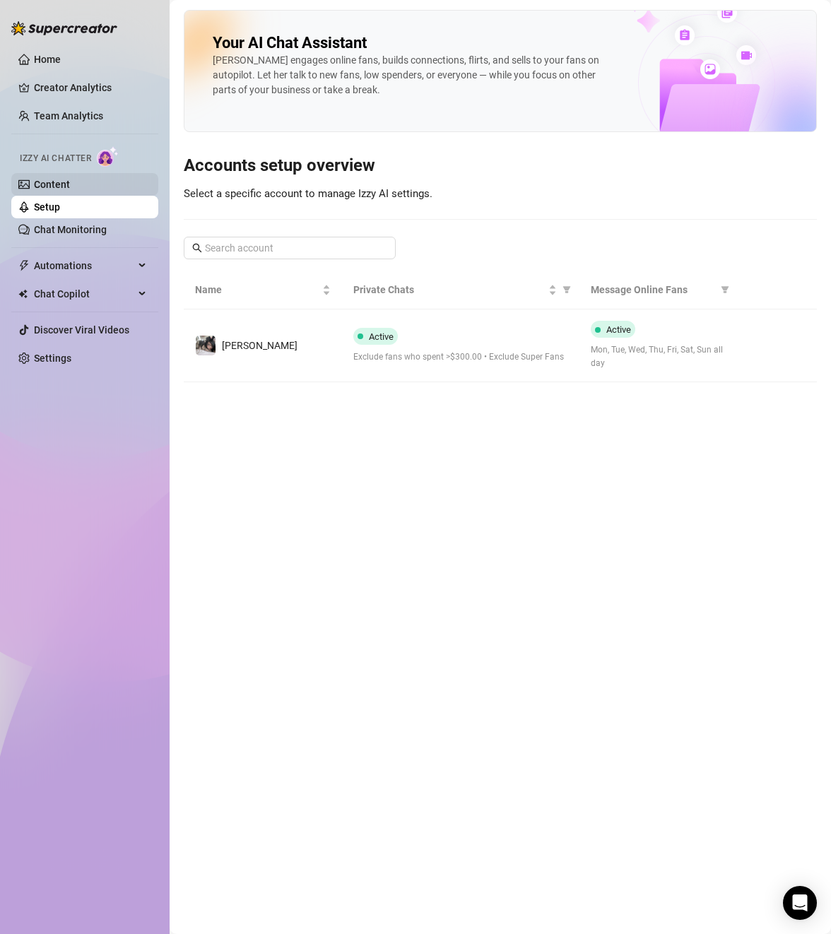
click at [70, 183] on link "Content" at bounding box center [52, 184] width 36 height 11
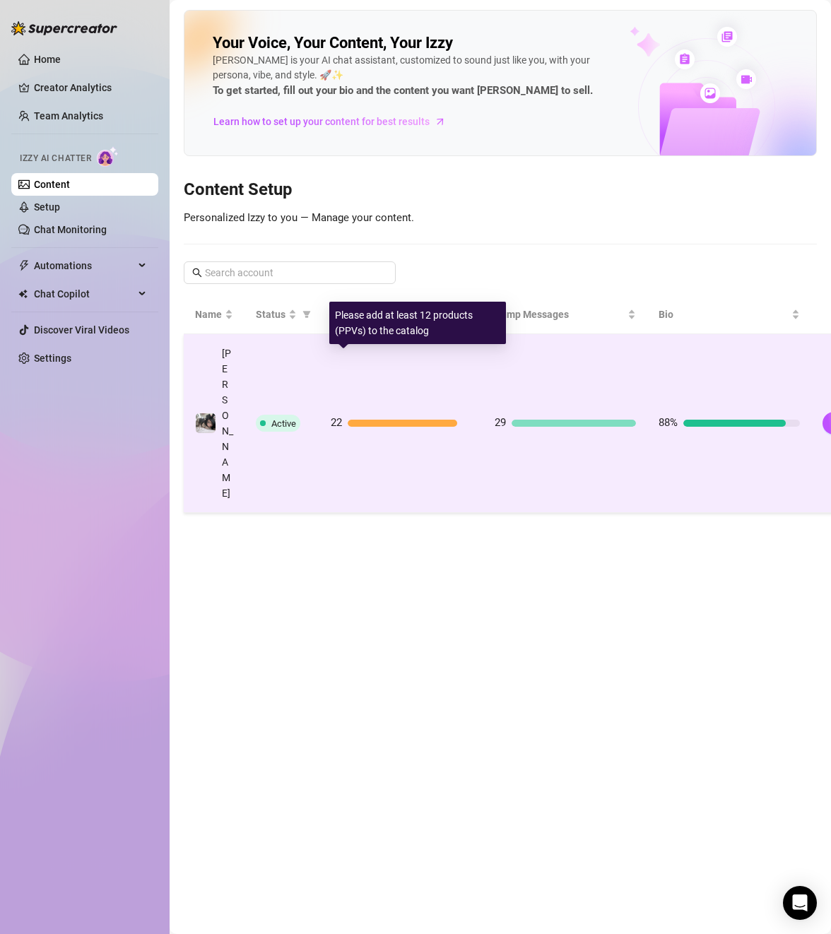
click at [389, 371] on td "22" at bounding box center [401, 423] width 164 height 179
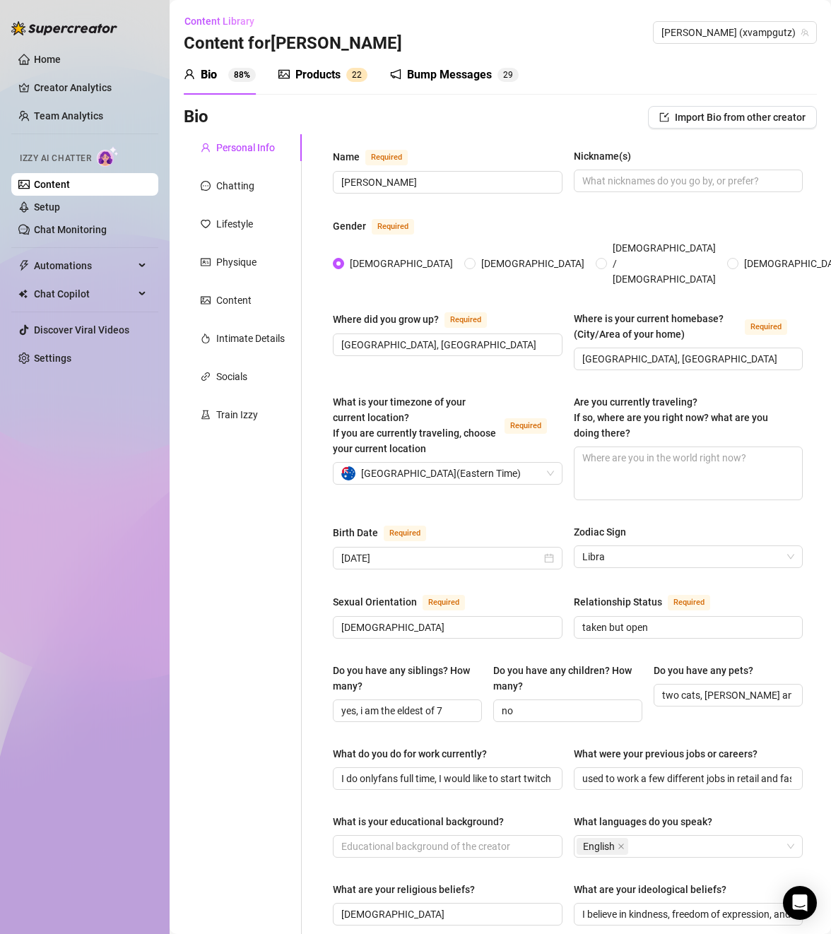
click at [324, 77] on div "Products" at bounding box center [317, 74] width 45 height 17
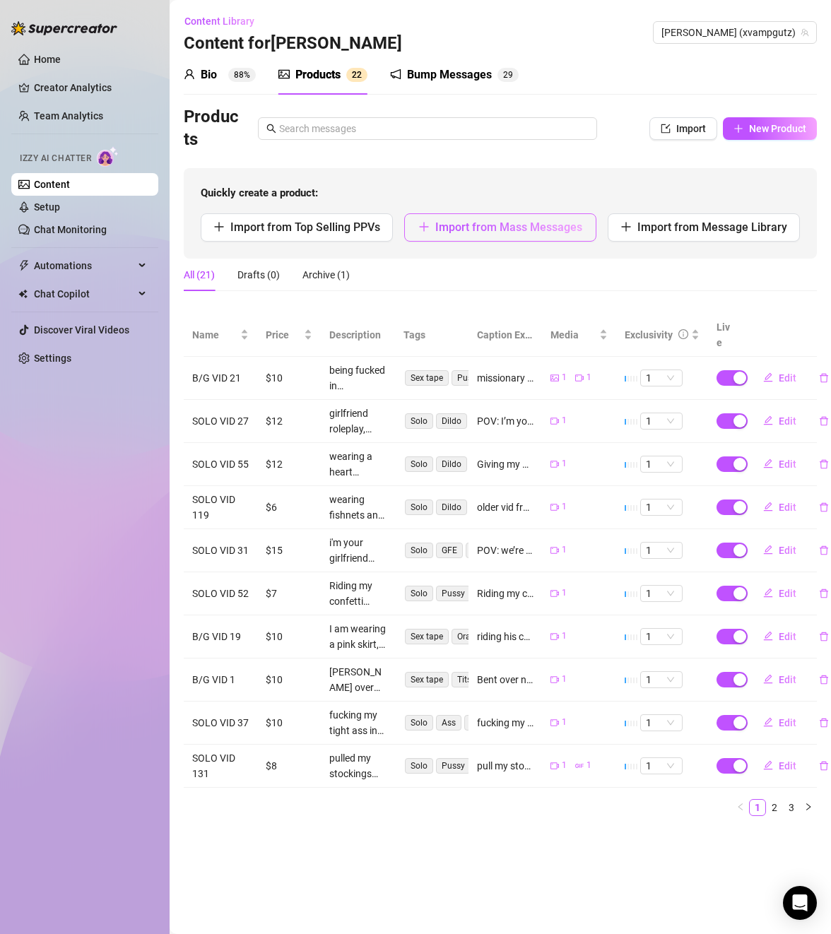
click at [475, 232] on span "Import from Mass Messages" at bounding box center [508, 226] width 147 height 13
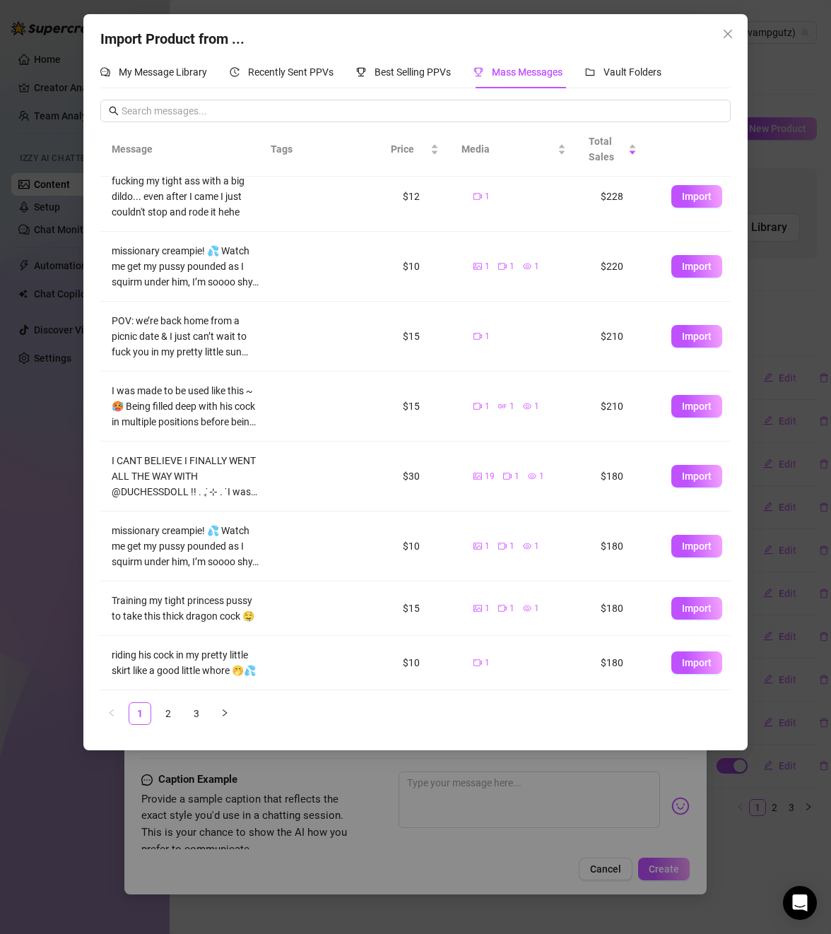
scroll to position [185, 0]
click at [174, 707] on link "2" at bounding box center [168, 713] width 21 height 21
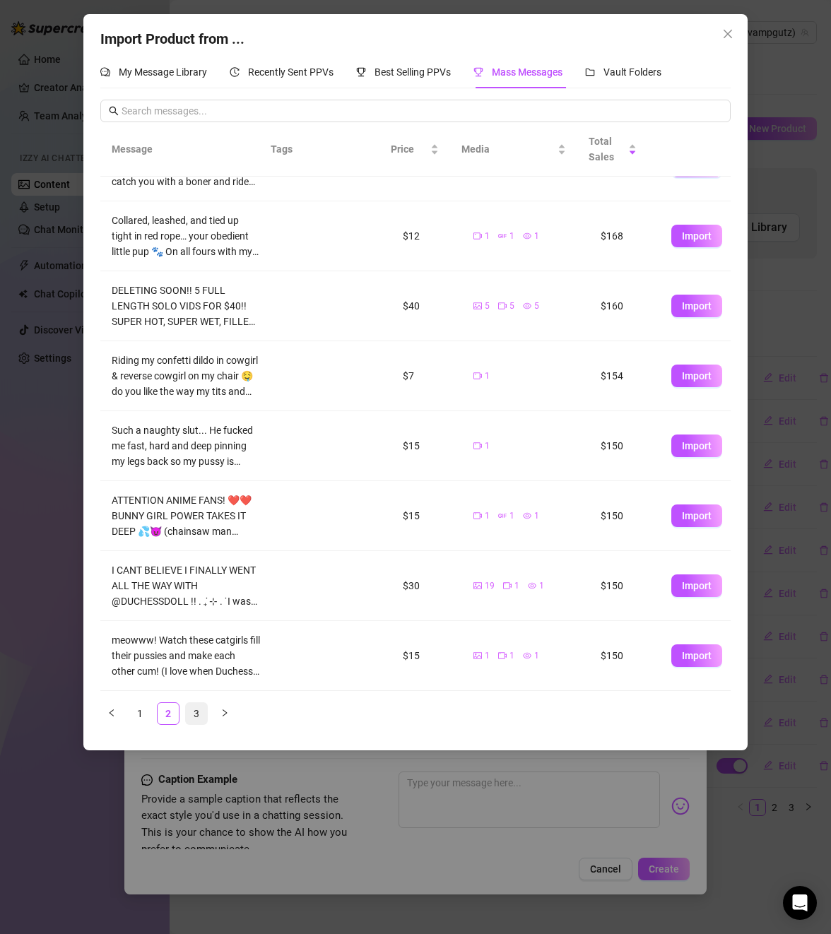
click at [191, 712] on link "3" at bounding box center [196, 713] width 21 height 21
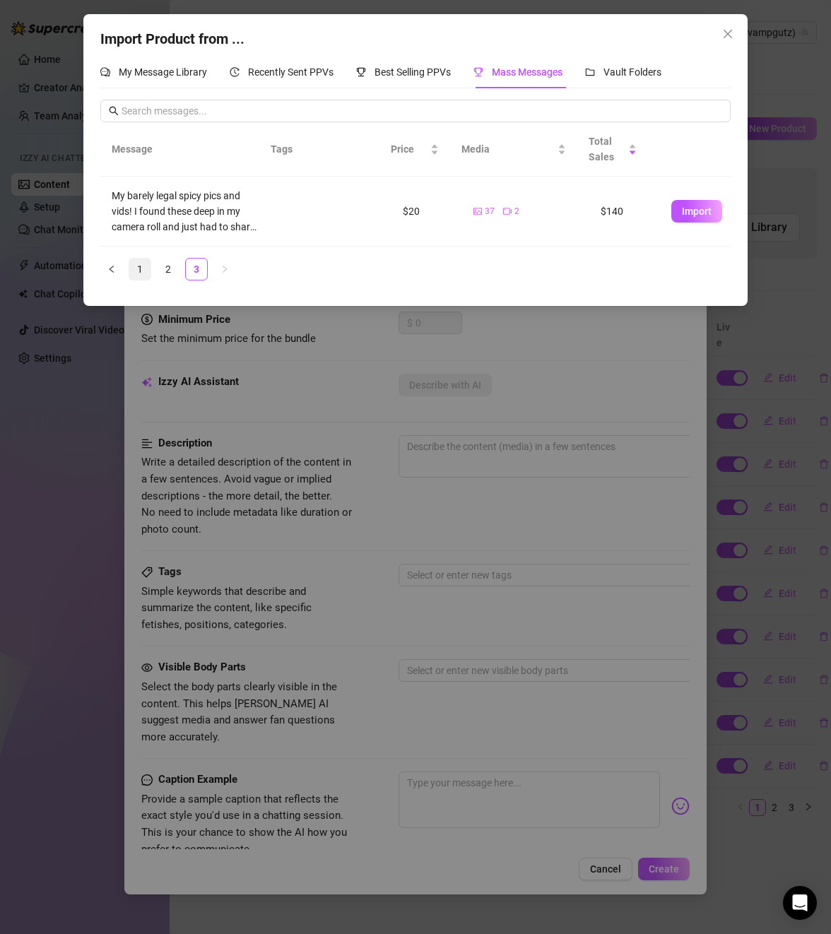
click at [141, 271] on link "1" at bounding box center [139, 269] width 21 height 21
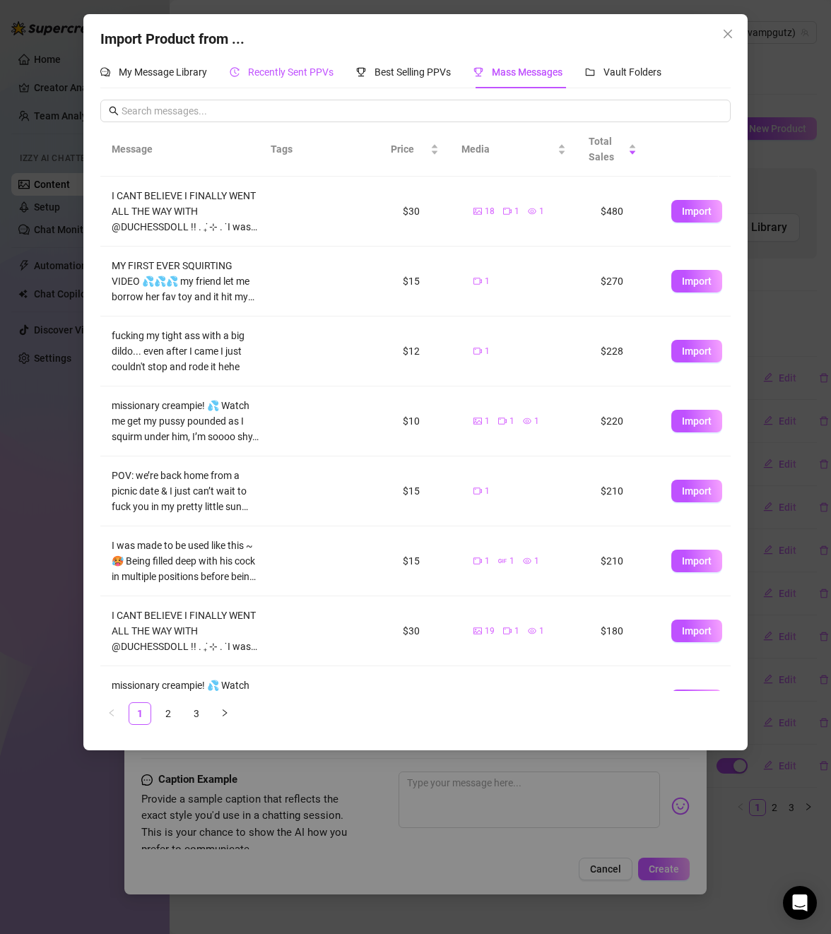
click at [278, 70] on span "Recently Sent PPVs" at bounding box center [291, 71] width 86 height 11
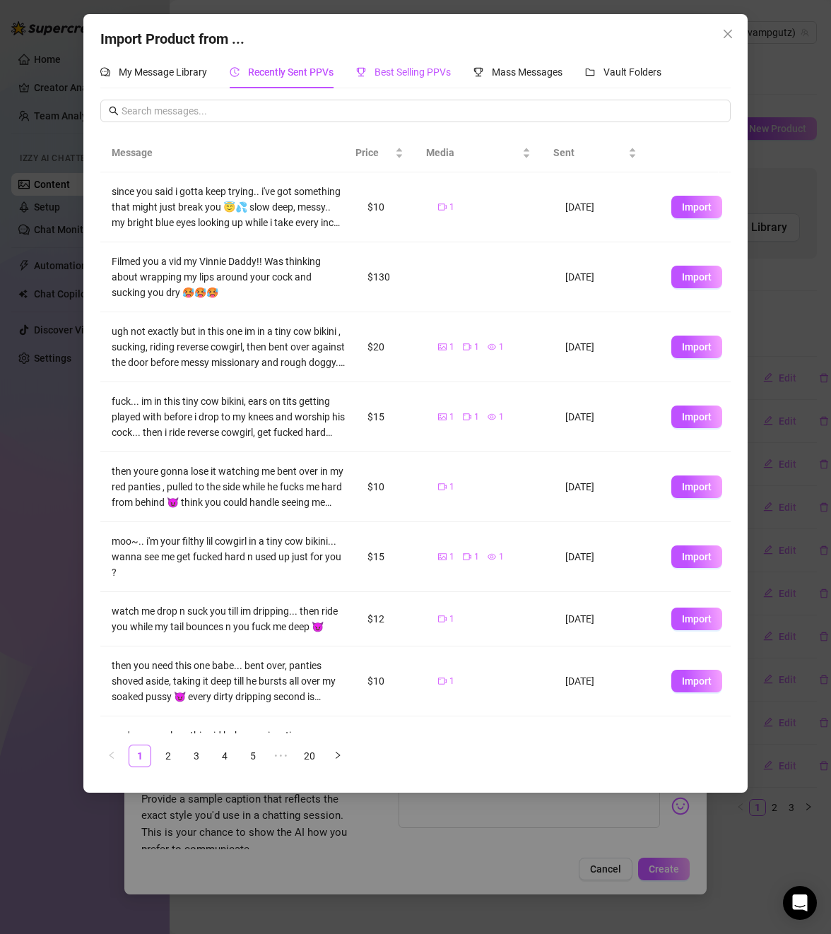
click at [418, 69] on span "Best Selling PPVs" at bounding box center [413, 71] width 76 height 11
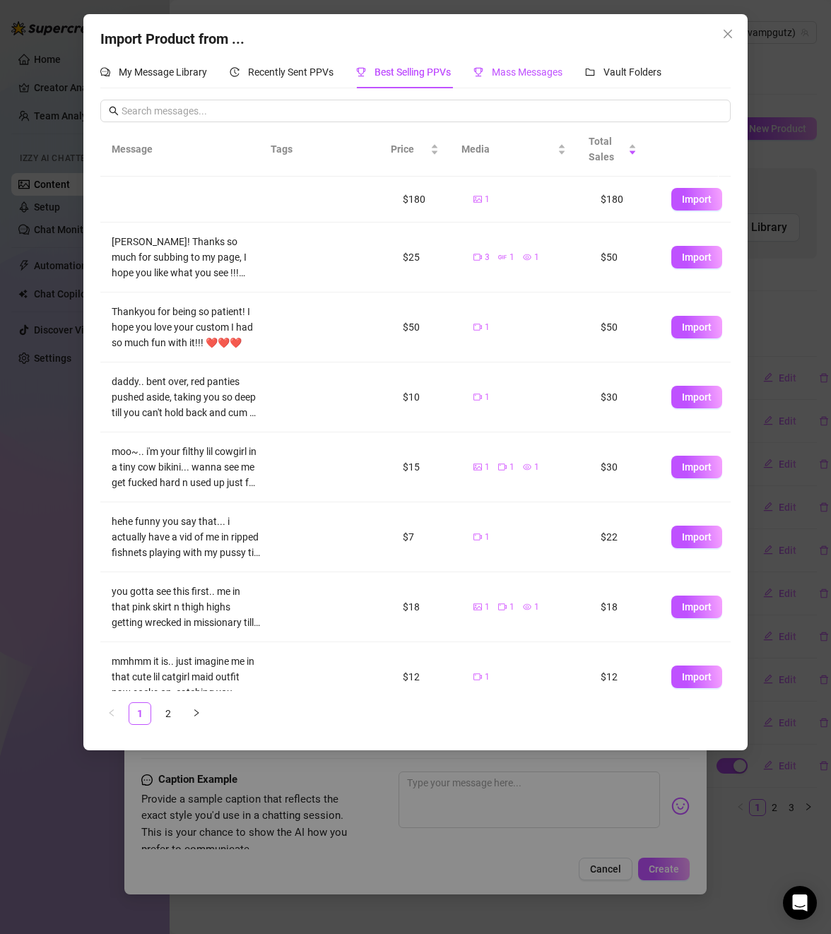
click at [512, 74] on span "Mass Messages" at bounding box center [527, 71] width 71 height 11
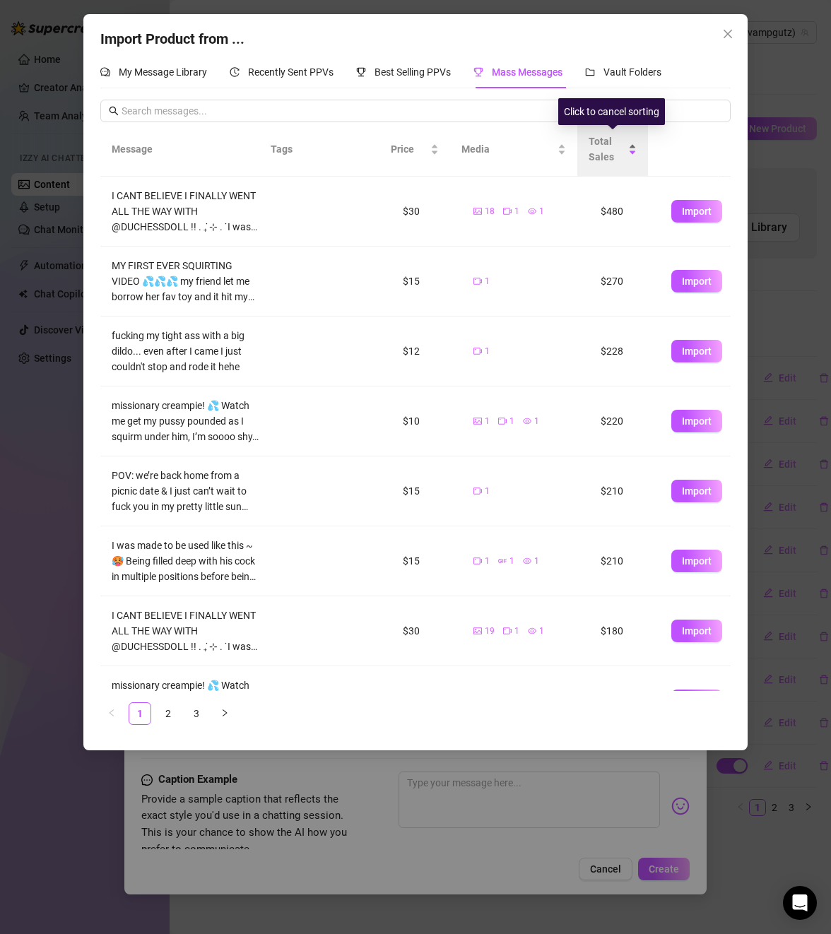
click at [634, 143] on div "Total Sales" at bounding box center [613, 149] width 48 height 31
click at [628, 152] on div "Total Sales" at bounding box center [613, 149] width 48 height 31
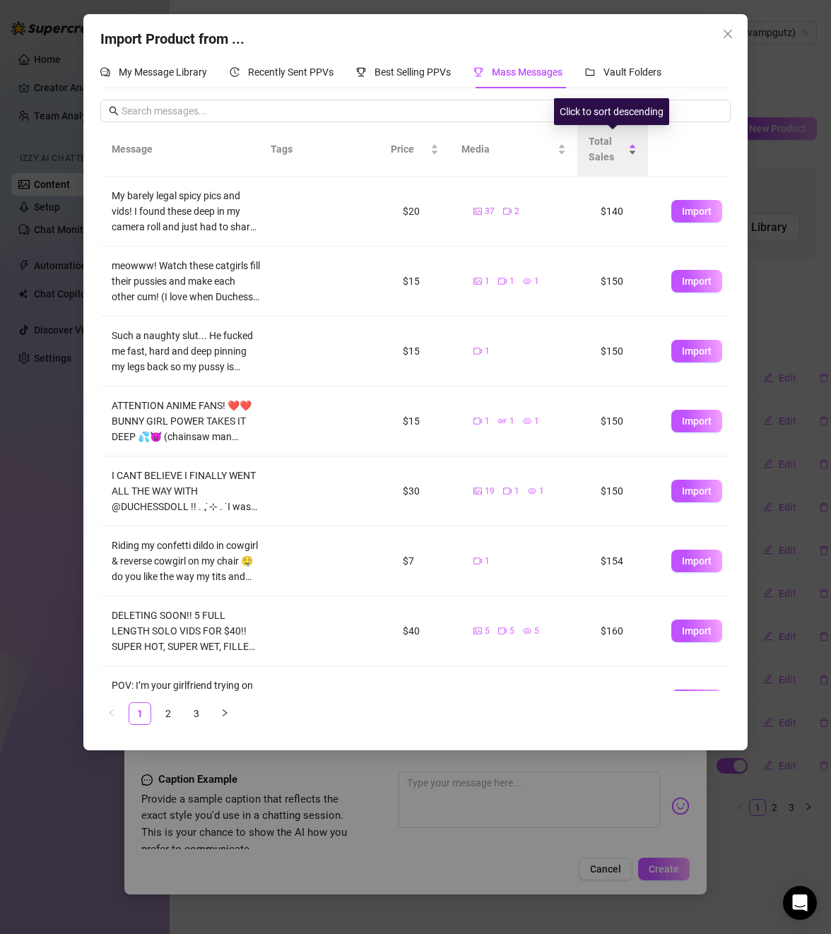
click at [629, 152] on div "Total Sales" at bounding box center [613, 149] width 48 height 31
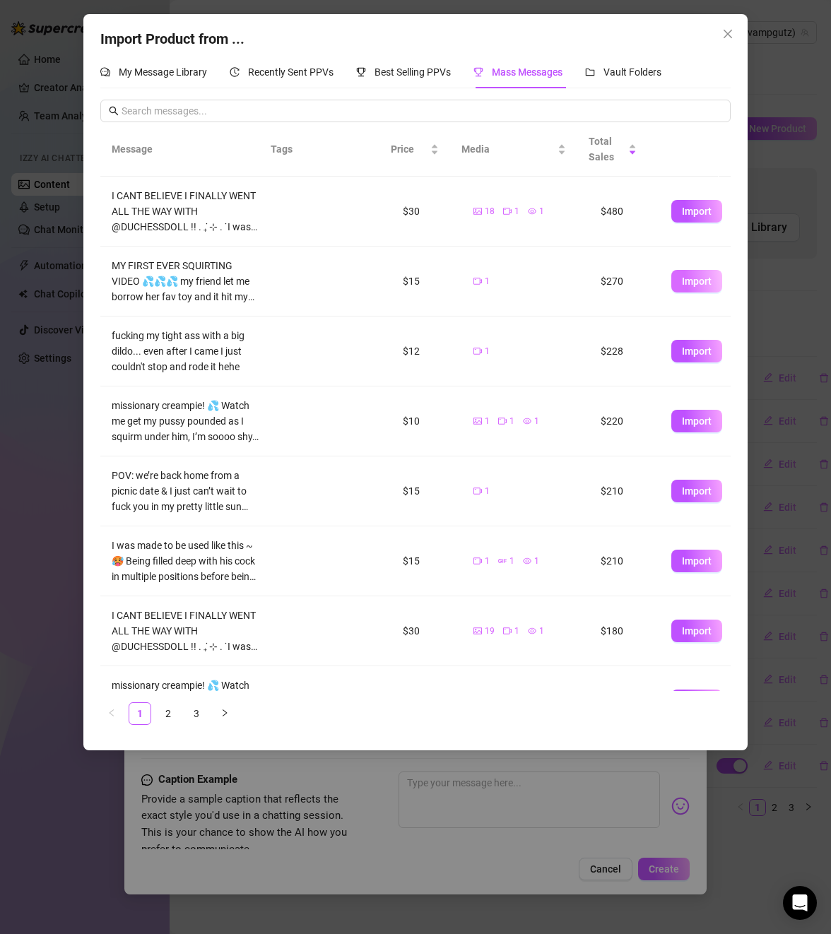
click at [671, 279] on button "Import" at bounding box center [696, 281] width 51 height 23
type textarea "MY FIRST EVER SQUIRTING VIDEO 💦💦💦 my friend let me borrow her fav toy and it hi…"
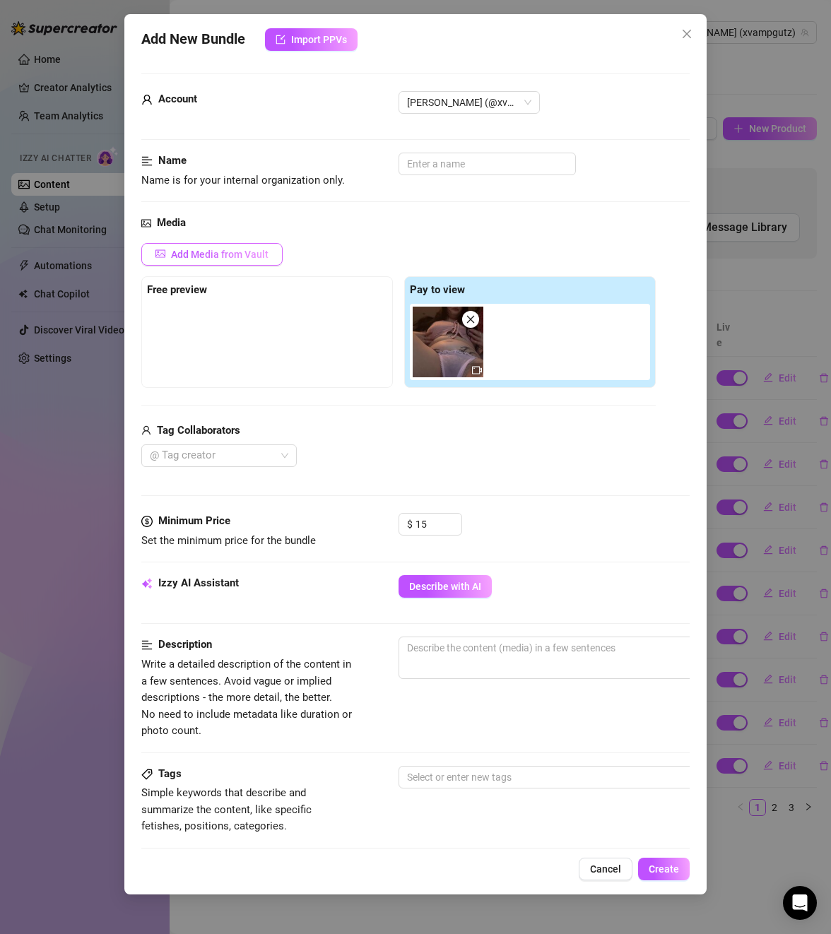
click at [225, 254] on span "Add Media from Vault" at bounding box center [220, 254] width 98 height 11
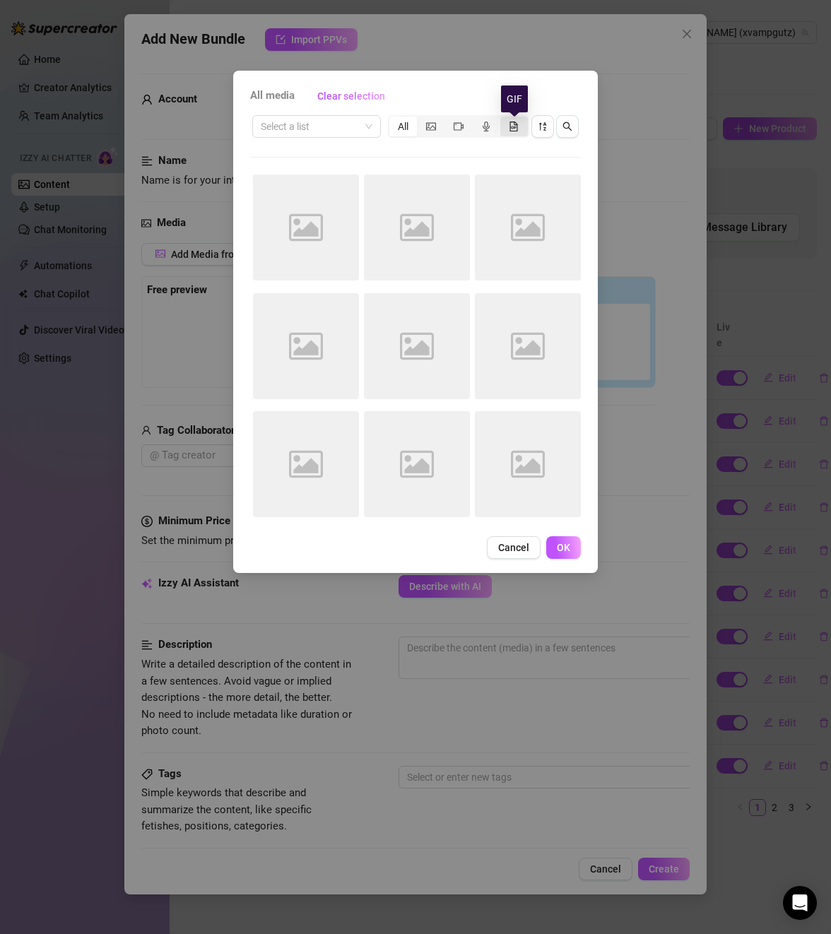
click at [518, 124] on icon "file-gif" at bounding box center [514, 127] width 10 height 10
click at [504, 119] on input "segmented control" at bounding box center [504, 119] width 0 height 0
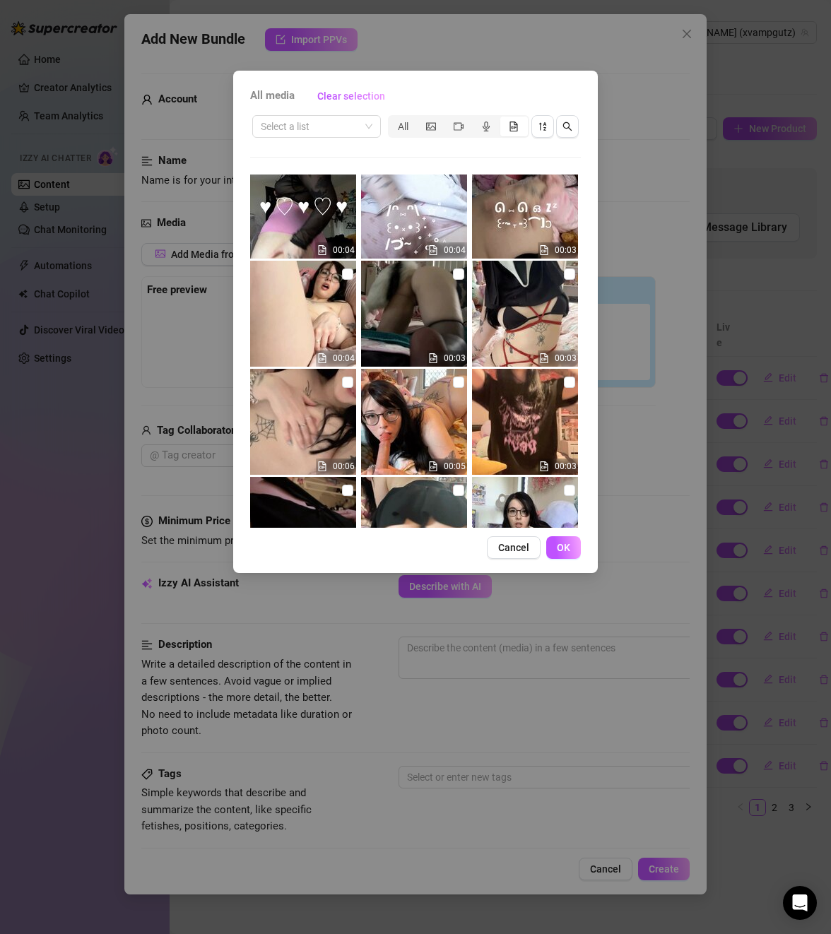
scroll to position [1201, 0]
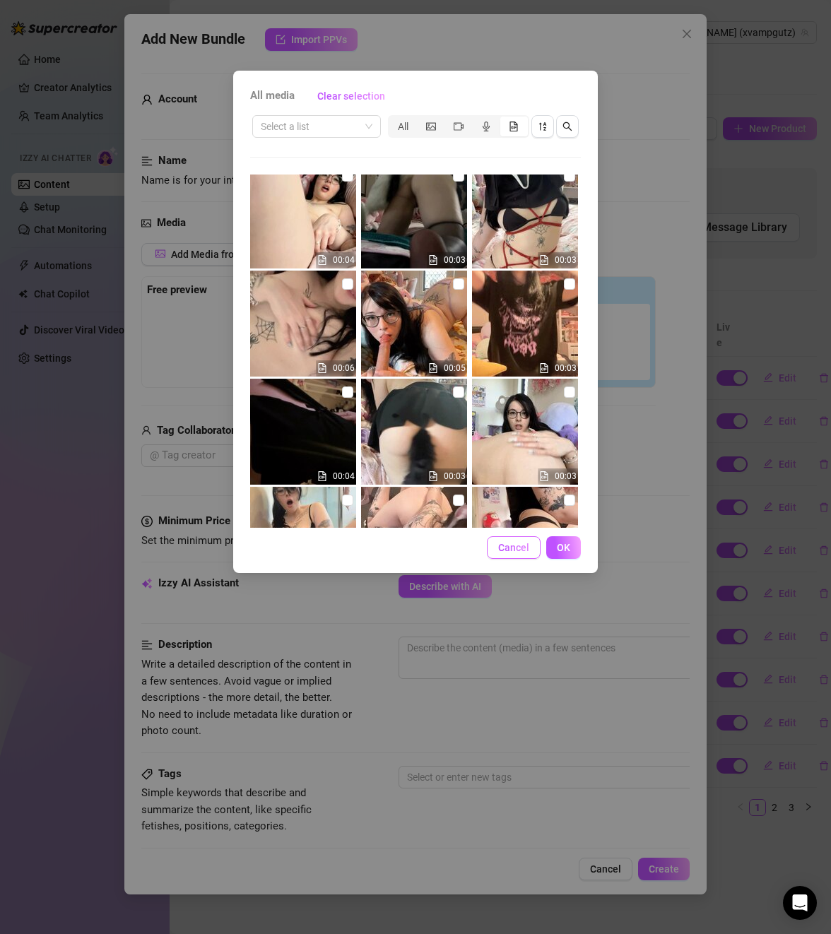
click at [524, 550] on span "Cancel" at bounding box center [513, 547] width 31 height 11
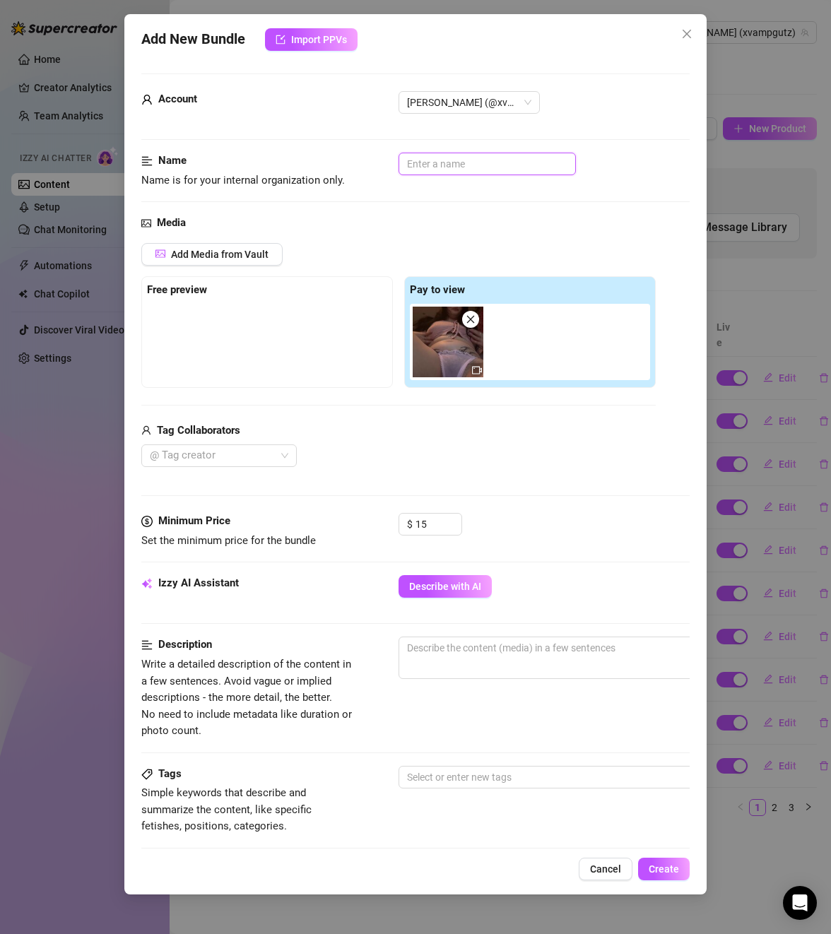
click at [422, 170] on input "text" at bounding box center [487, 164] width 177 height 23
type input "solo vid 144"
click at [581, 207] on div "Name Name is for your internal organization only. solo vid 144" at bounding box center [415, 184] width 548 height 62
click at [399, 490] on div "Media Add Media from Vault Free preview Pay to view Tag Collaborators @ Tag cre…" at bounding box center [415, 364] width 548 height 298
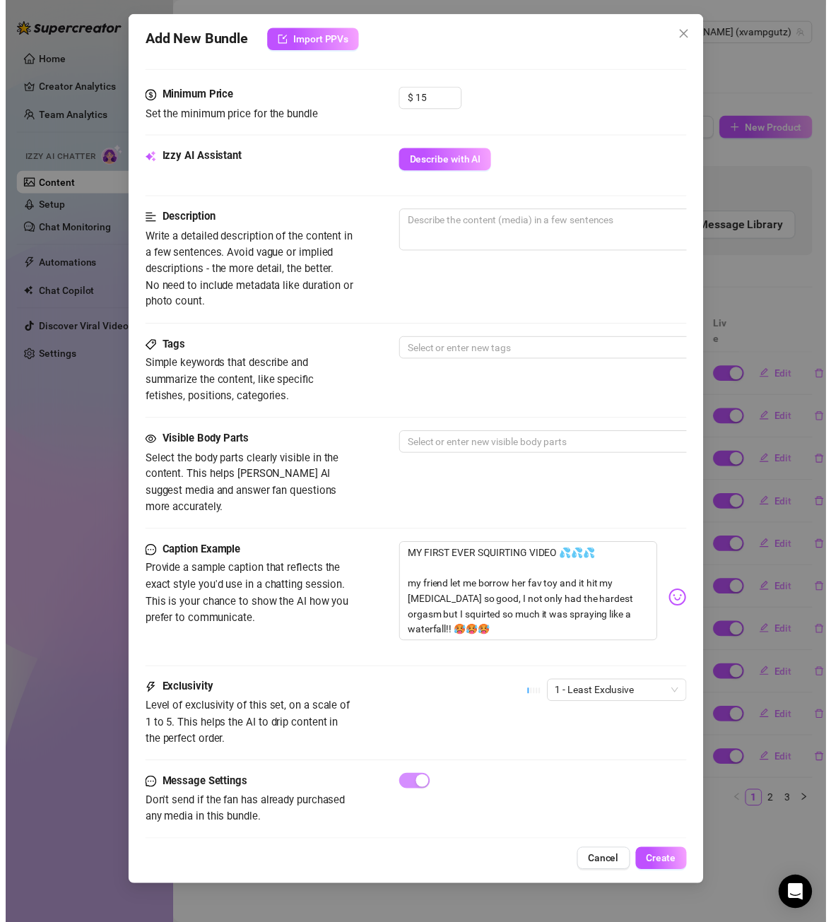
scroll to position [433, 0]
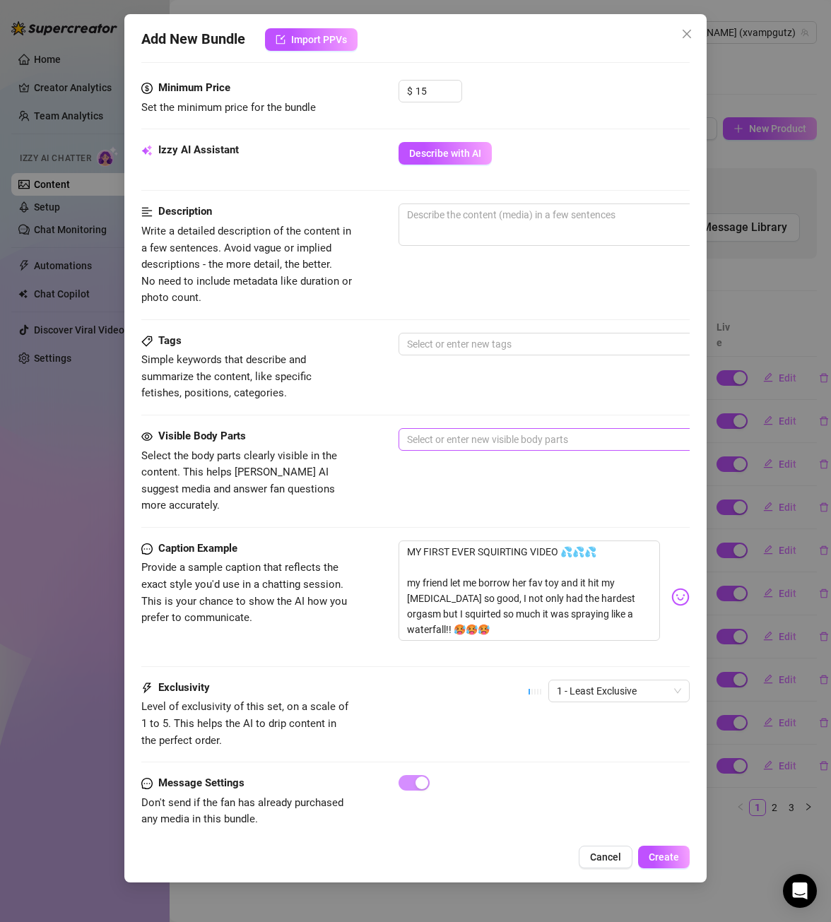
click at [449, 438] on div at bounding box center [638, 440] width 474 height 20
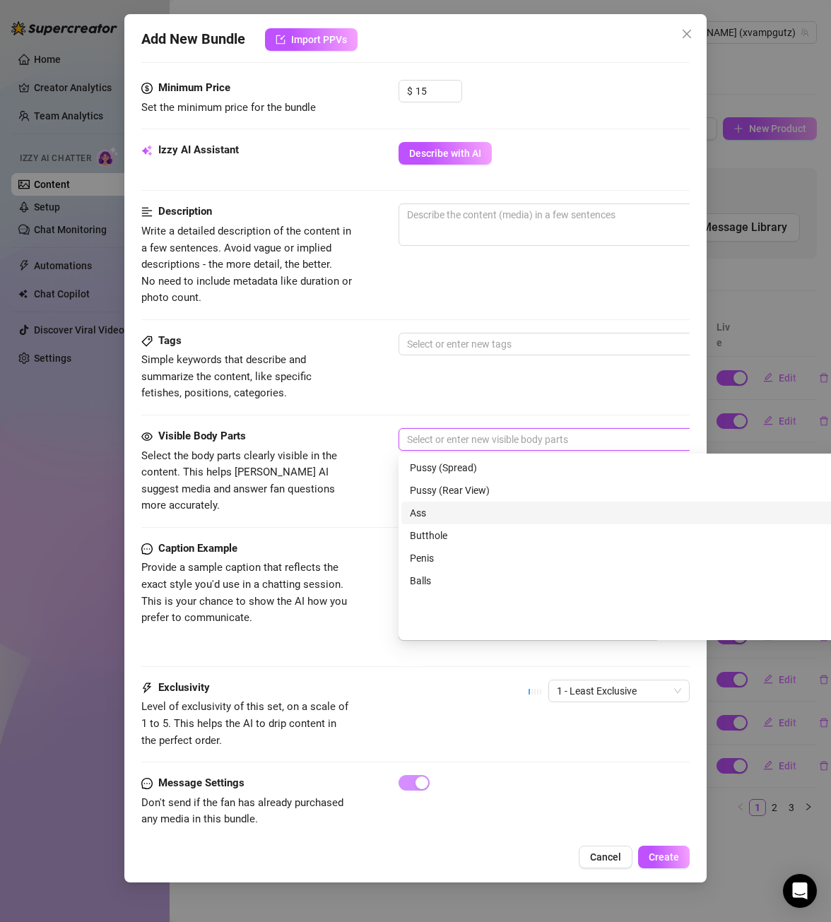
scroll to position [0, 0]
click at [456, 403] on div "Tags Simple keywords that describe and summarize the content, like specific fet…" at bounding box center [415, 380] width 548 height 95
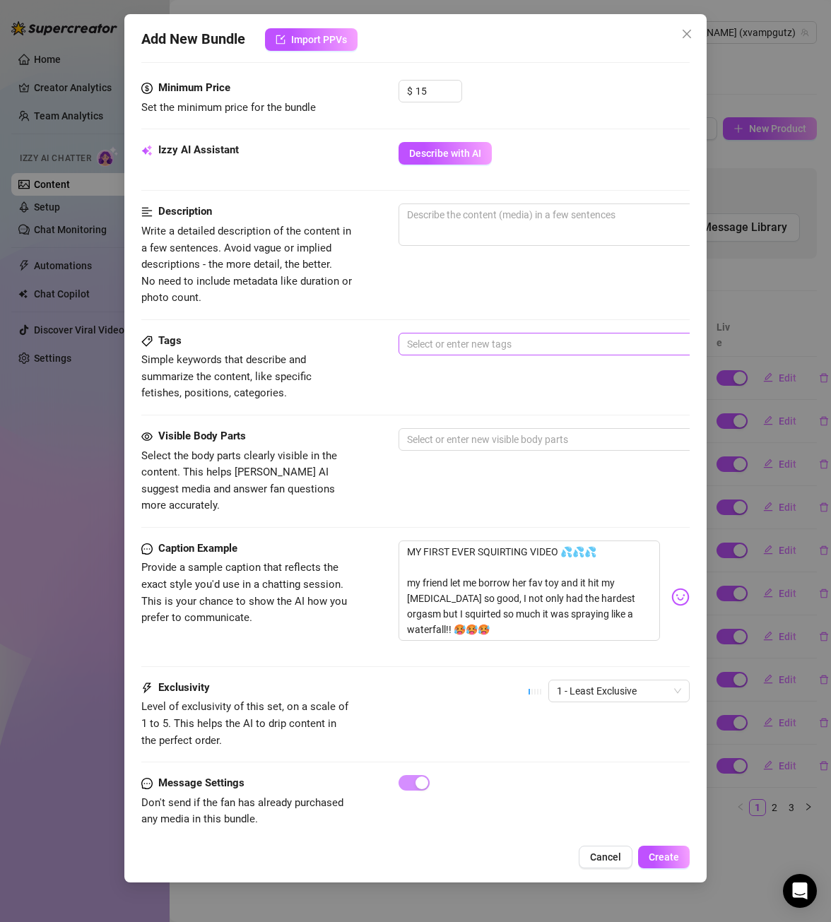
click at [476, 342] on div at bounding box center [638, 344] width 474 height 20
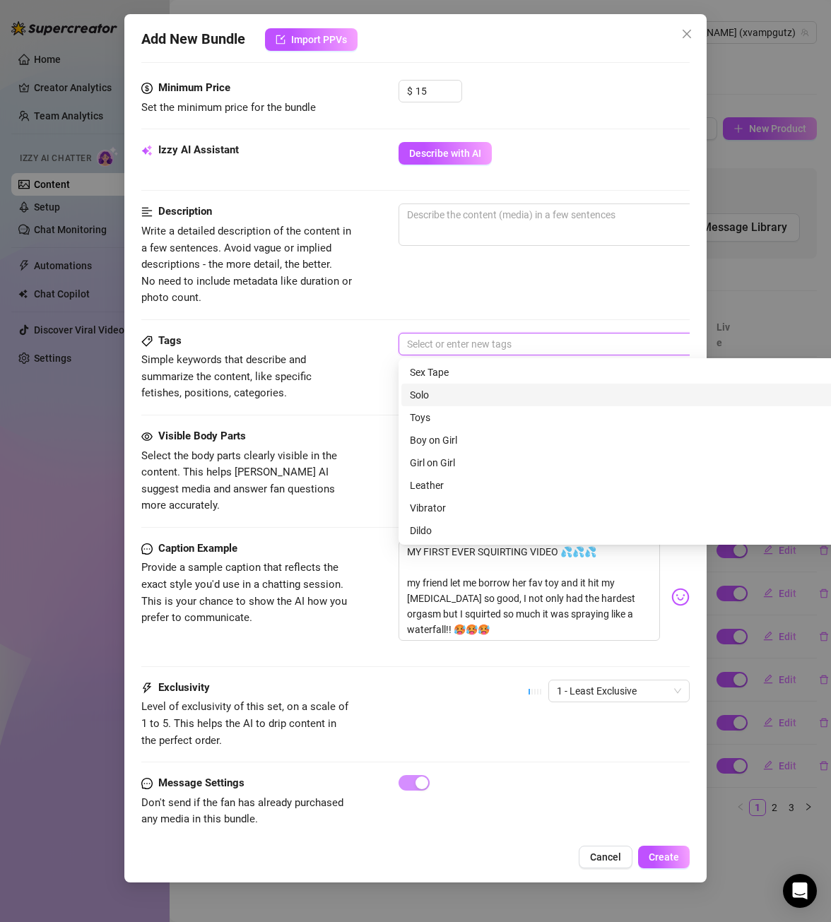
click at [442, 390] on div "Solo" at bounding box center [646, 395] width 472 height 16
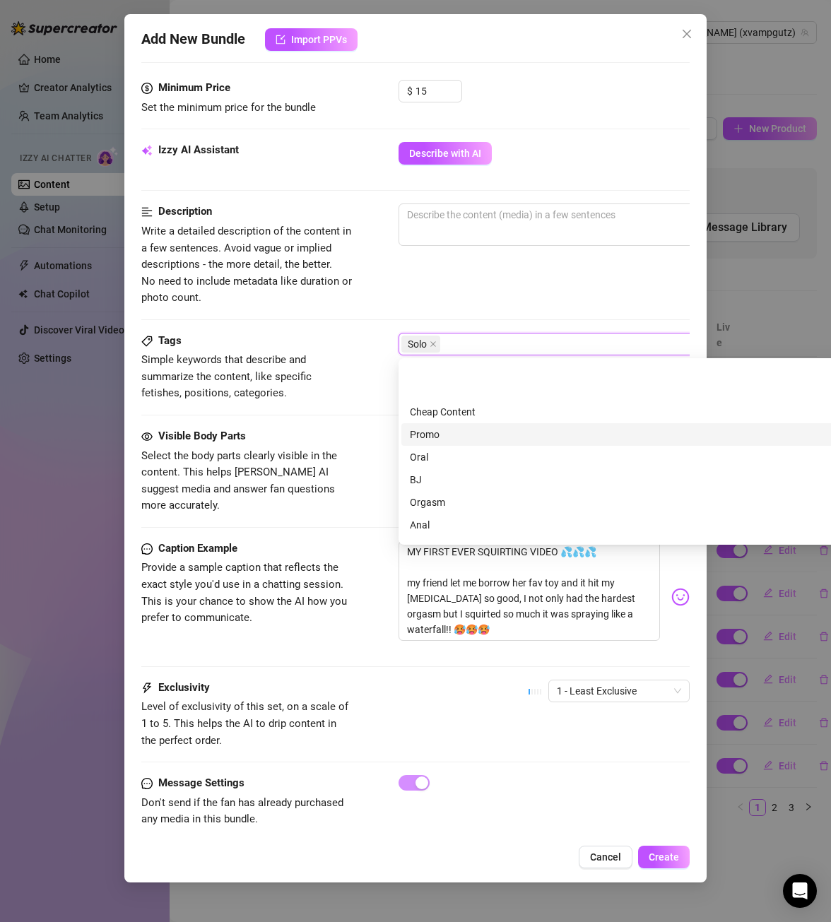
scroll to position [204, 0]
click at [439, 440] on div "Orgasm" at bounding box center [646, 440] width 472 height 16
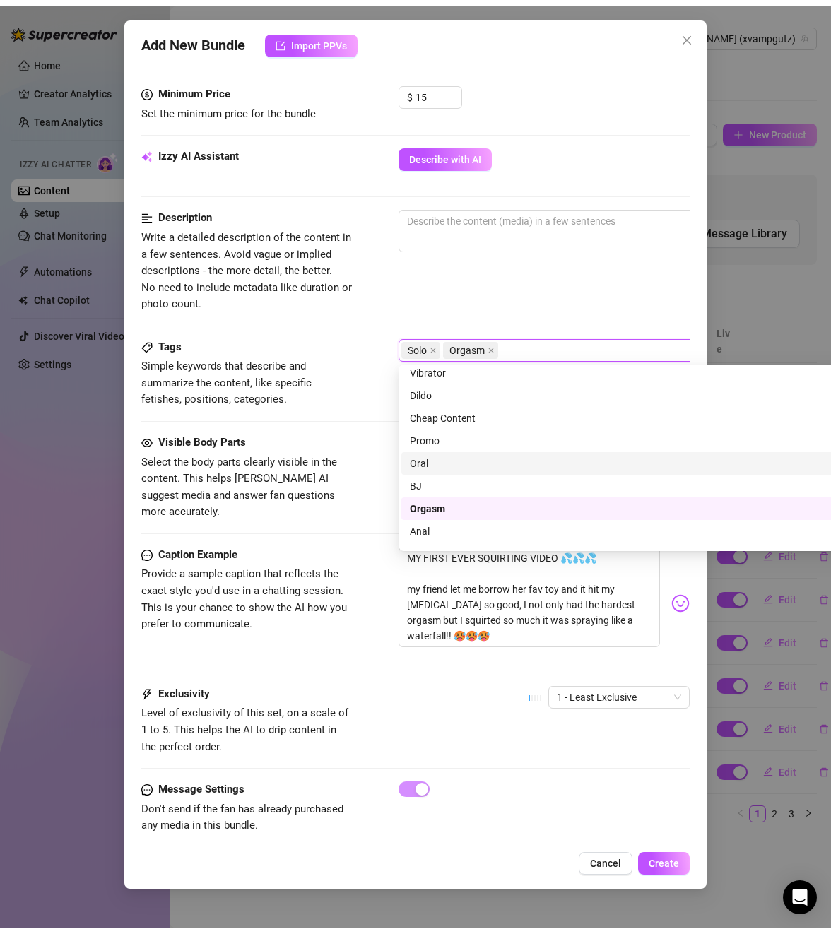
scroll to position [0, 0]
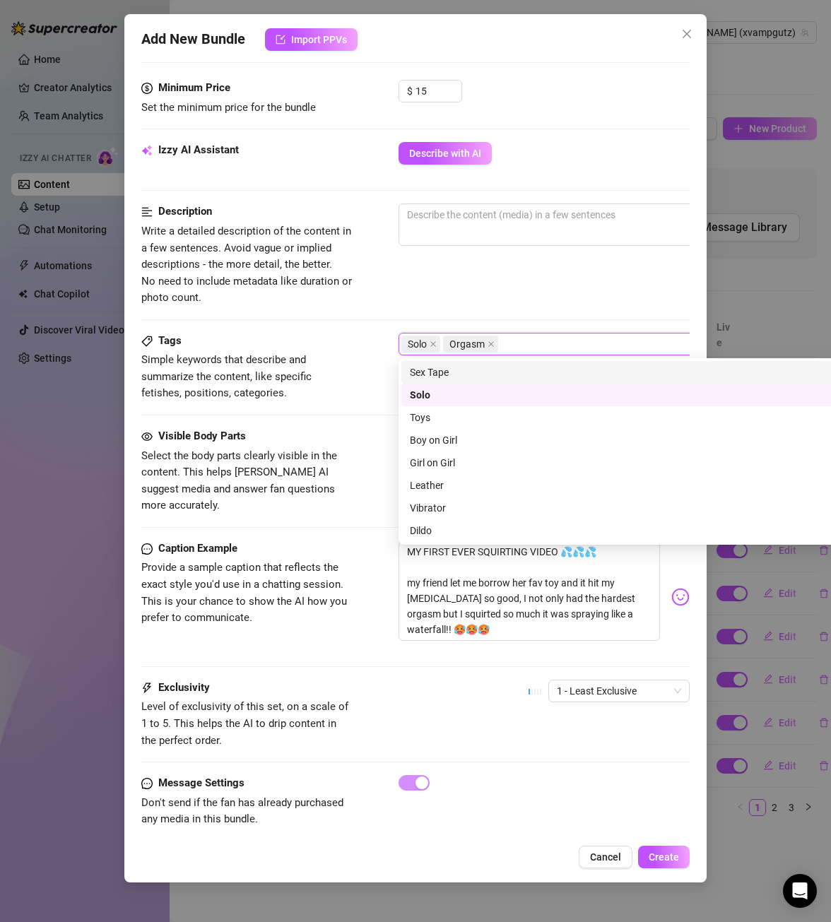
click at [520, 348] on div "Solo Orgasm" at bounding box center [638, 344] width 474 height 20
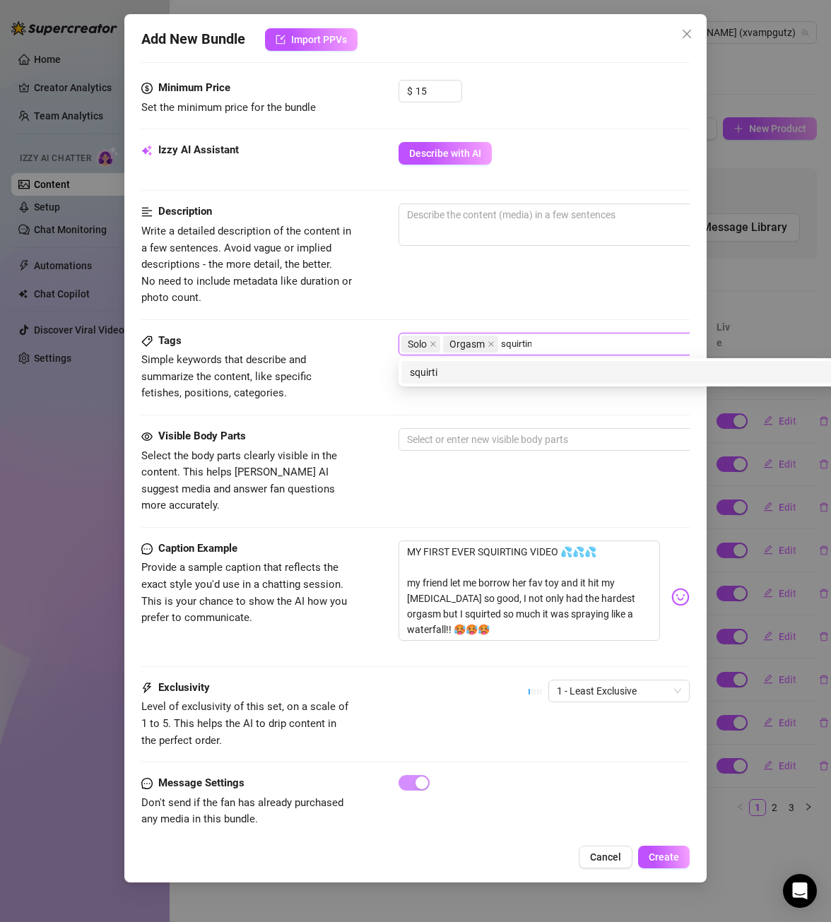
type input "squirting"
click at [440, 372] on div "squirting" at bounding box center [646, 373] width 472 height 16
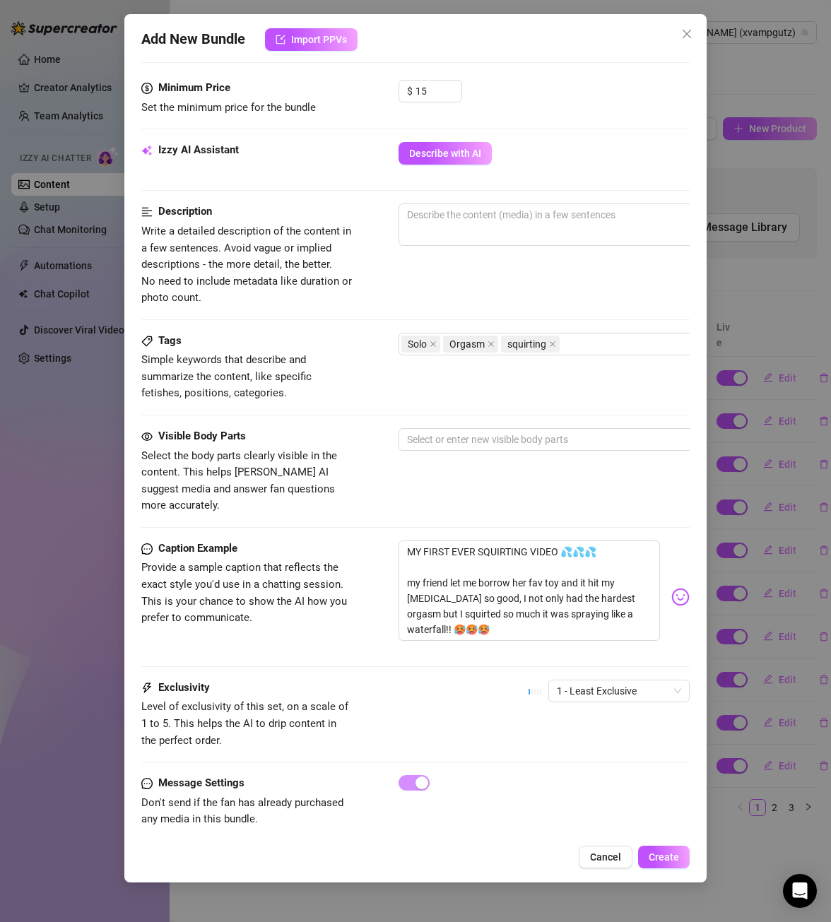
click at [551, 302] on div "Description Write a detailed description of the content in a few sentences. Avo…" at bounding box center [415, 255] width 548 height 102
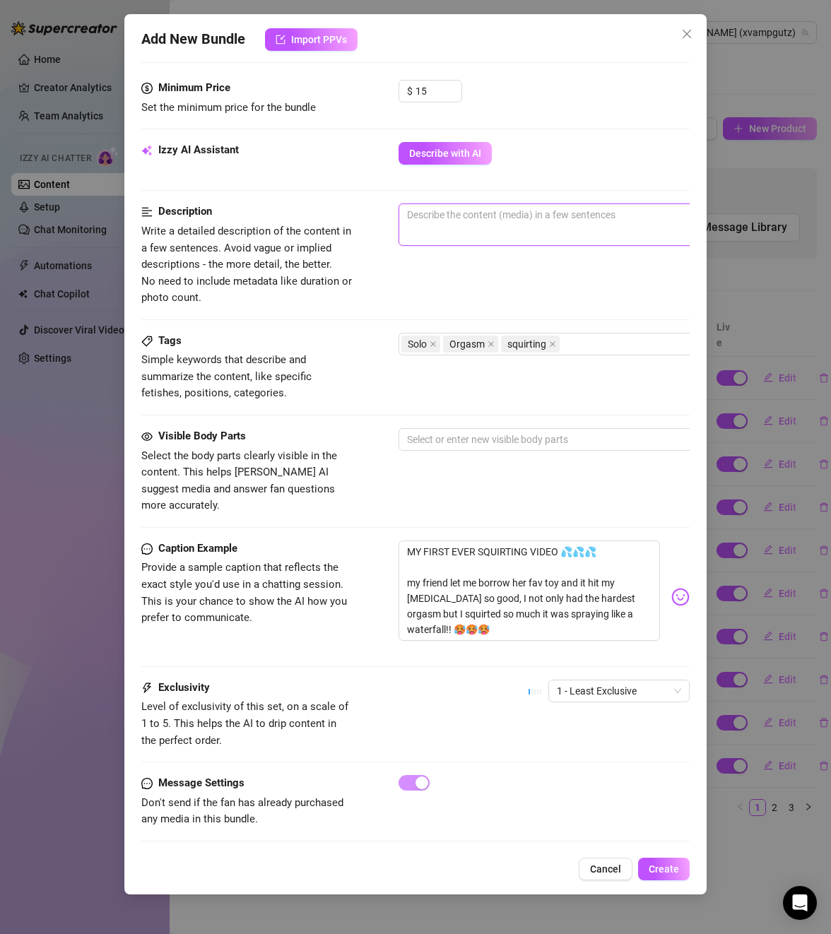
click at [503, 212] on textarea at bounding box center [645, 214] width 493 height 21
drag, startPoint x: 444, startPoint y: 607, endPoint x: 401, endPoint y: 530, distance: 88.3
click at [401, 541] on textarea "MY FIRST EVER SQUIRTING VIDEO 💦💦💦 my friend let me borrow her fav toy and it hi…" at bounding box center [529, 591] width 261 height 100
click at [500, 549] on textarea "MY FIRST EVER SQUIRTING VIDEO 💦💦💦 my friend let me borrow her fav toy and it hi…" at bounding box center [529, 591] width 261 height 100
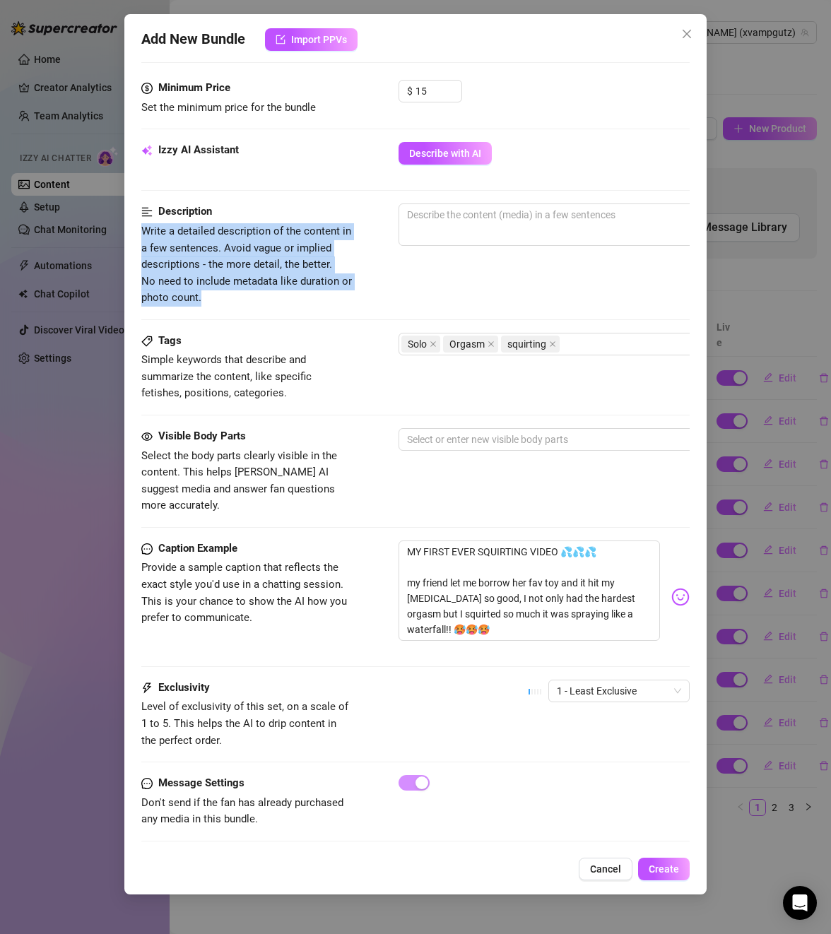
drag, startPoint x: 142, startPoint y: 228, endPoint x: 244, endPoint y: 293, distance: 121.3
click at [244, 293] on span "Write a detailed description of the content in a few sentences. Avoid vague or …" at bounding box center [247, 264] width 212 height 83
copy span "Write a detailed description of the content in a few sentences. Avoid vague or …"
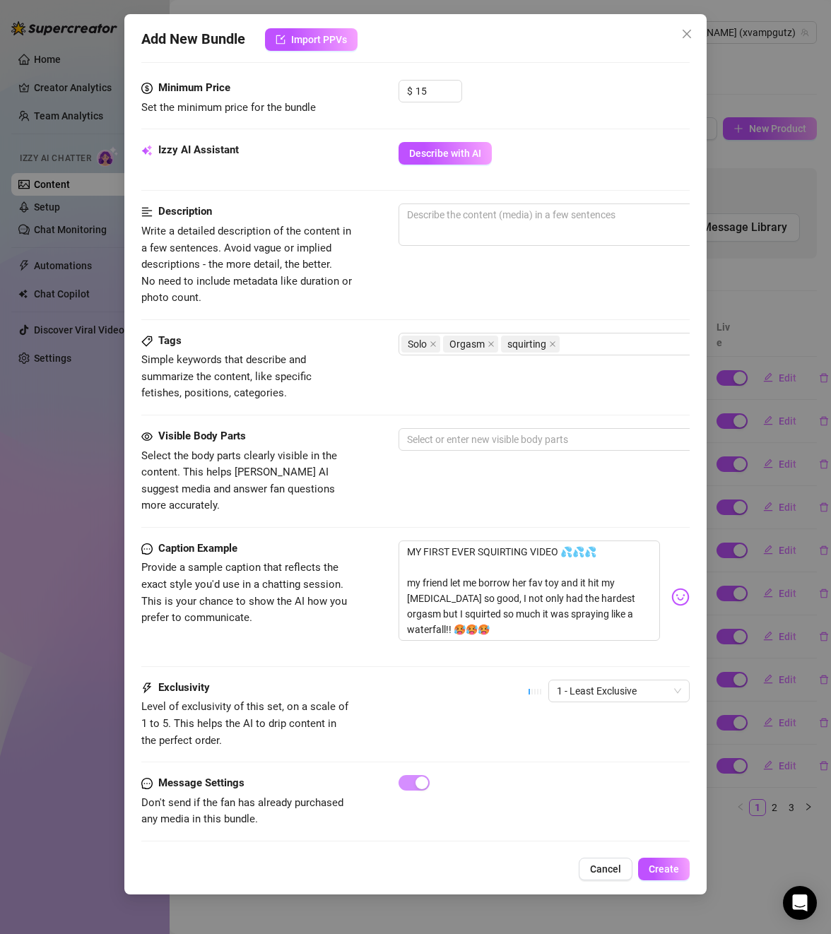
click at [464, 294] on div "Description Write a detailed description of the content in a few sentences. Avo…" at bounding box center [415, 255] width 548 height 102
drag, startPoint x: 406, startPoint y: 531, endPoint x: 481, endPoint y: 616, distance: 113.2
click at [481, 616] on textarea "MY FIRST EVER SQUIRTING VIDEO 💦💦💦 my friend let me borrow her fav toy and it hi…" at bounding box center [529, 591] width 261 height 100
type textarea "Type your message here..."
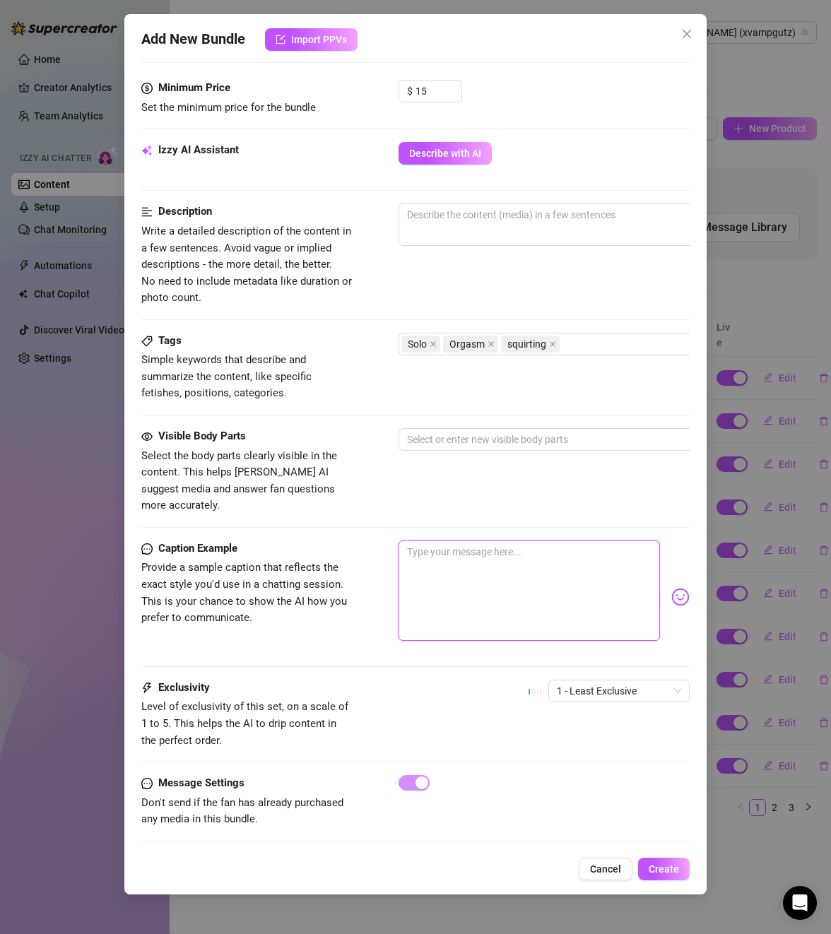
scroll to position [406, 0]
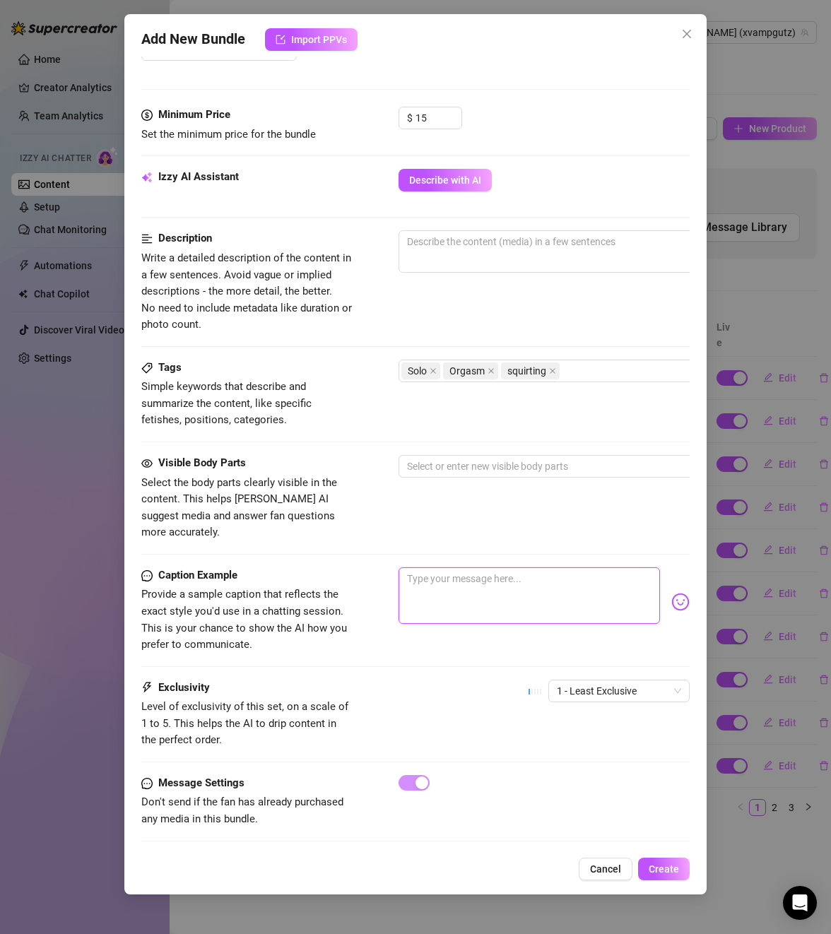
paste textarea "MY FIRST EVER SQUIRTING VIDEO 💦💦💦 my friend let me borrow her fav toy and it hi…"
type textarea "MY FIRST EVER SQUIRTING VIDEO 💦💦💦 my friend let me borrow her fav toy and it hi…"
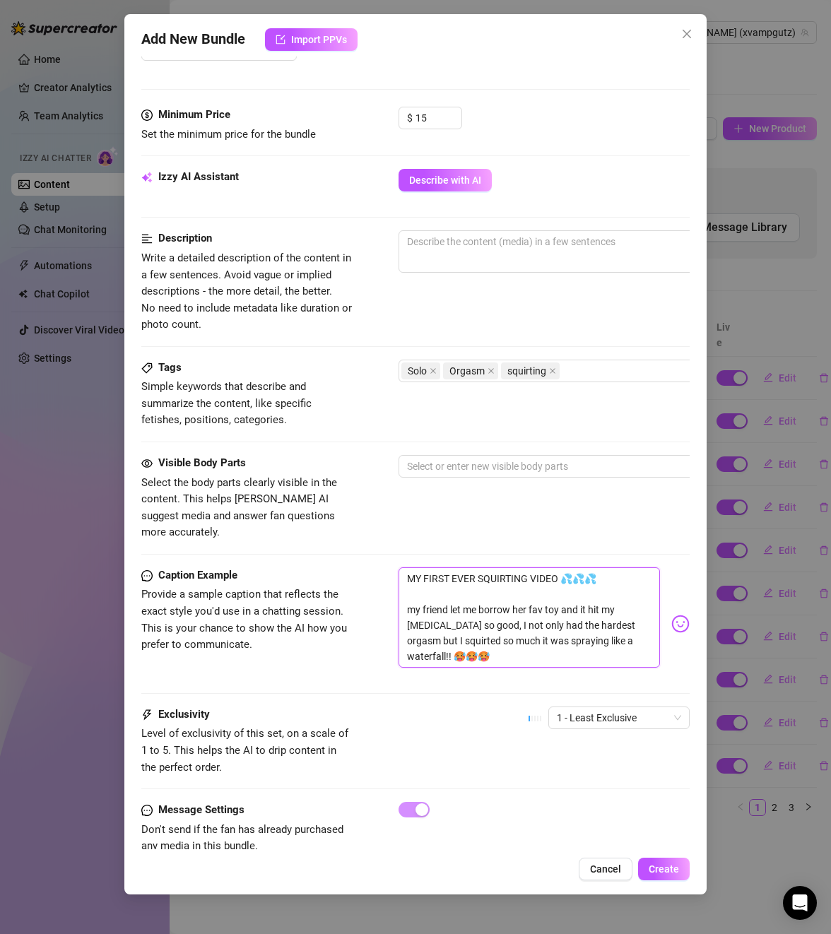
scroll to position [0, 0]
click at [483, 240] on textarea at bounding box center [645, 241] width 493 height 21
paste textarea "In this video, I take my friend’s favorite toy and slide it deep inside me, let…"
type textarea "In this video, I take my friend’s favorite toy and slide it deep inside me, let…"
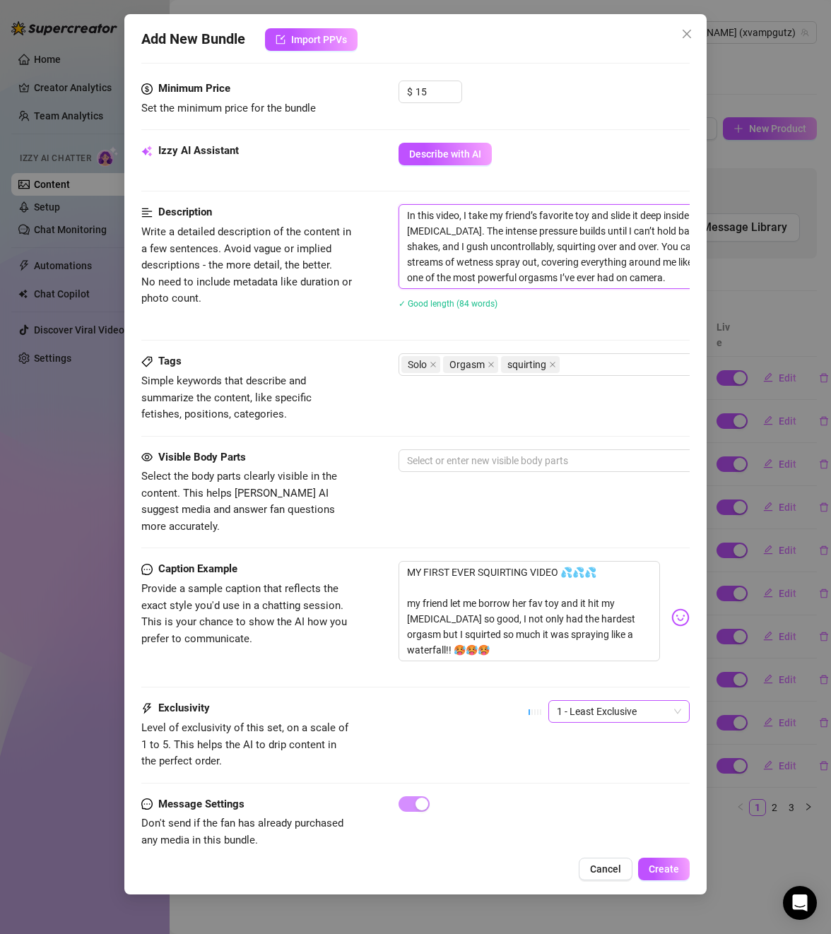
scroll to position [454, 0]
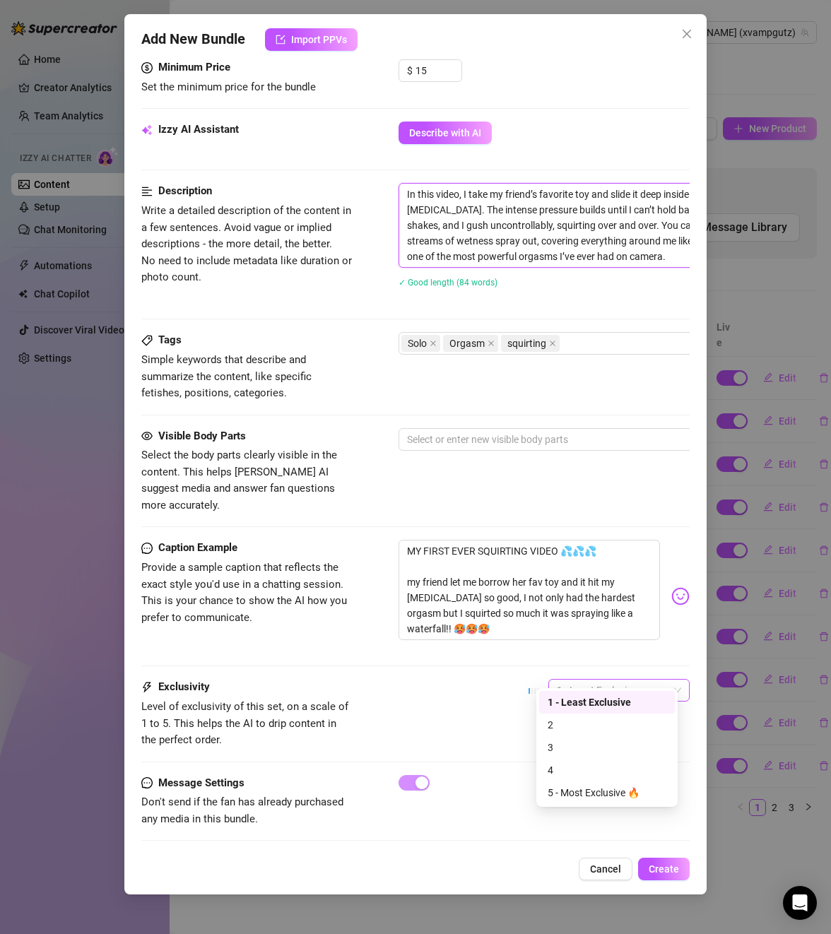
click at [597, 680] on span "1 - Least Exclusive" at bounding box center [619, 690] width 124 height 21
type textarea "In this video, I take my friend’s favorite toy and slide it deep inside me, let…"
click at [577, 726] on div "2" at bounding box center [607, 725] width 119 height 16
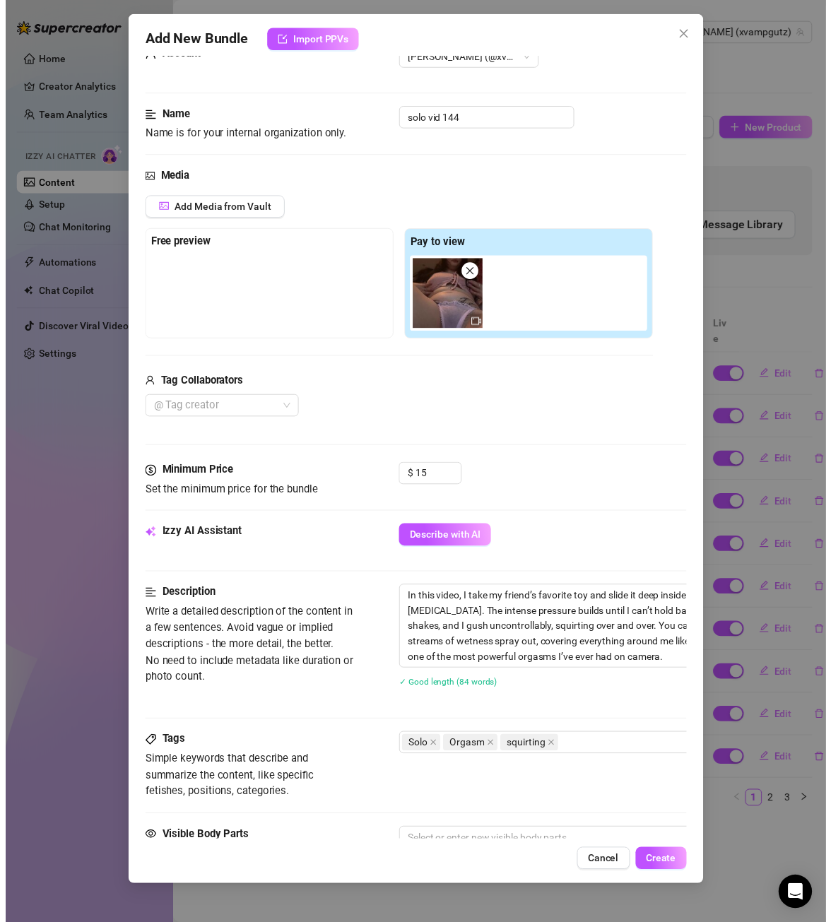
scroll to position [424, 0]
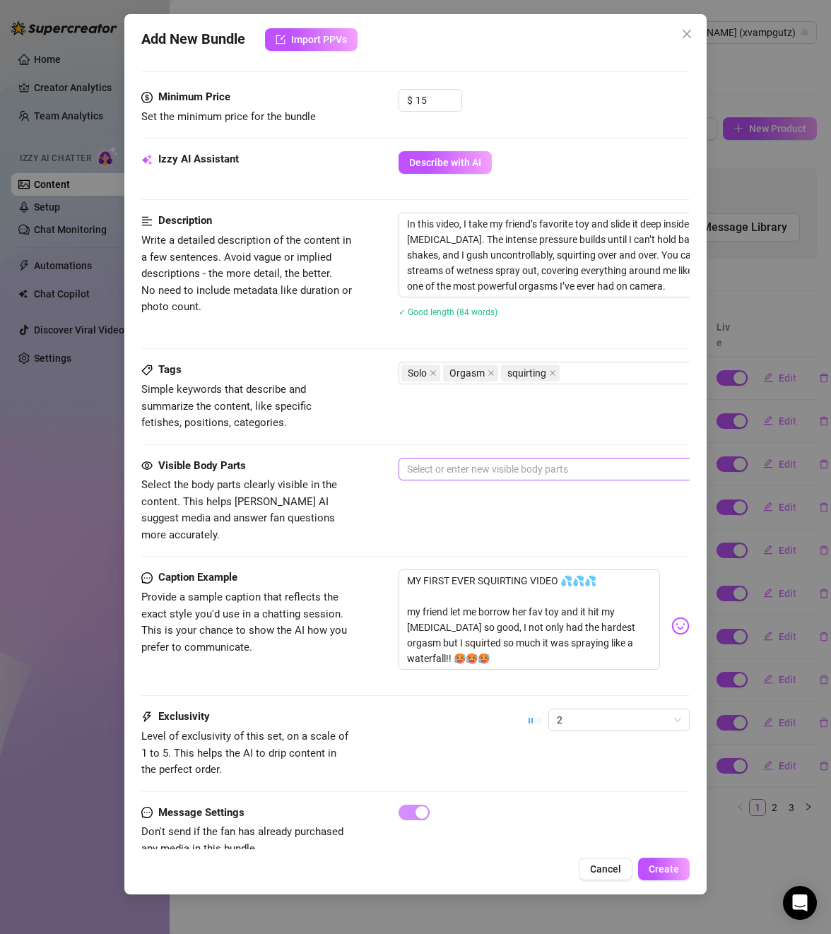
click at [528, 464] on div at bounding box center [638, 469] width 474 height 20
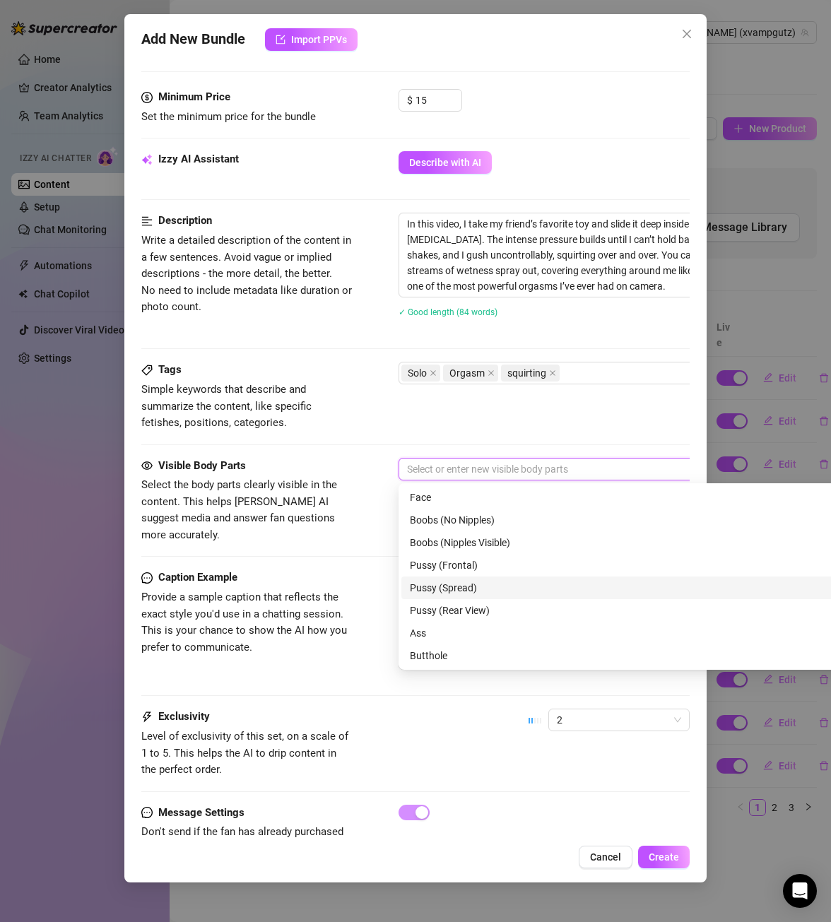
click at [473, 586] on div "Pussy (Spread)" at bounding box center [646, 588] width 472 height 16
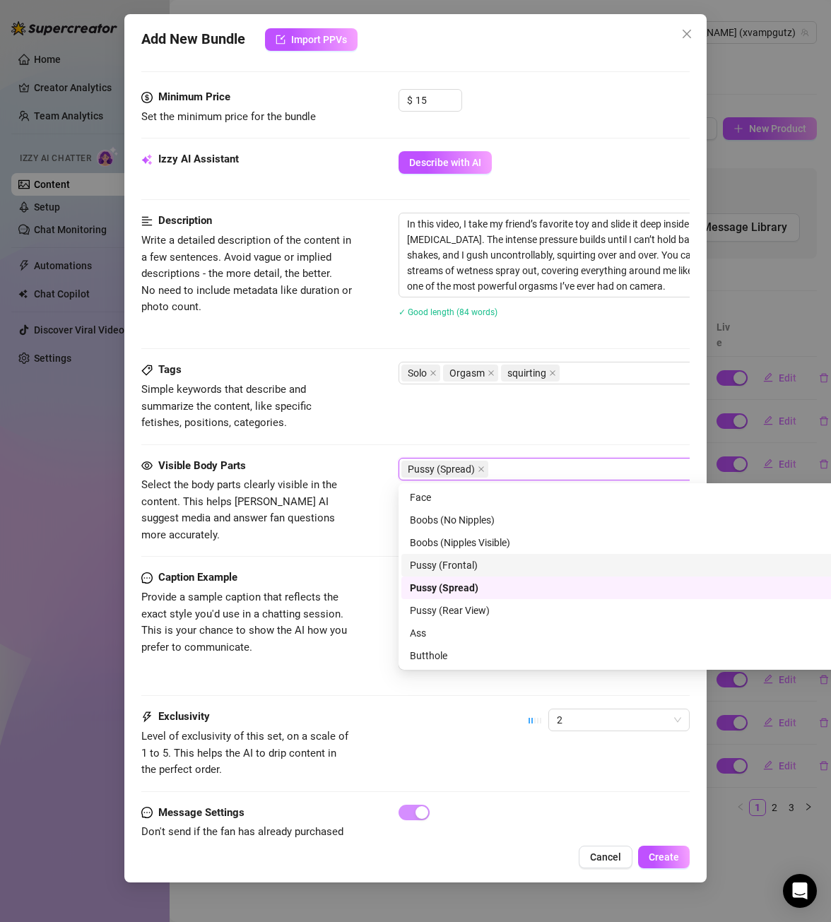
click at [472, 564] on div "Pussy (Frontal)" at bounding box center [646, 566] width 472 height 16
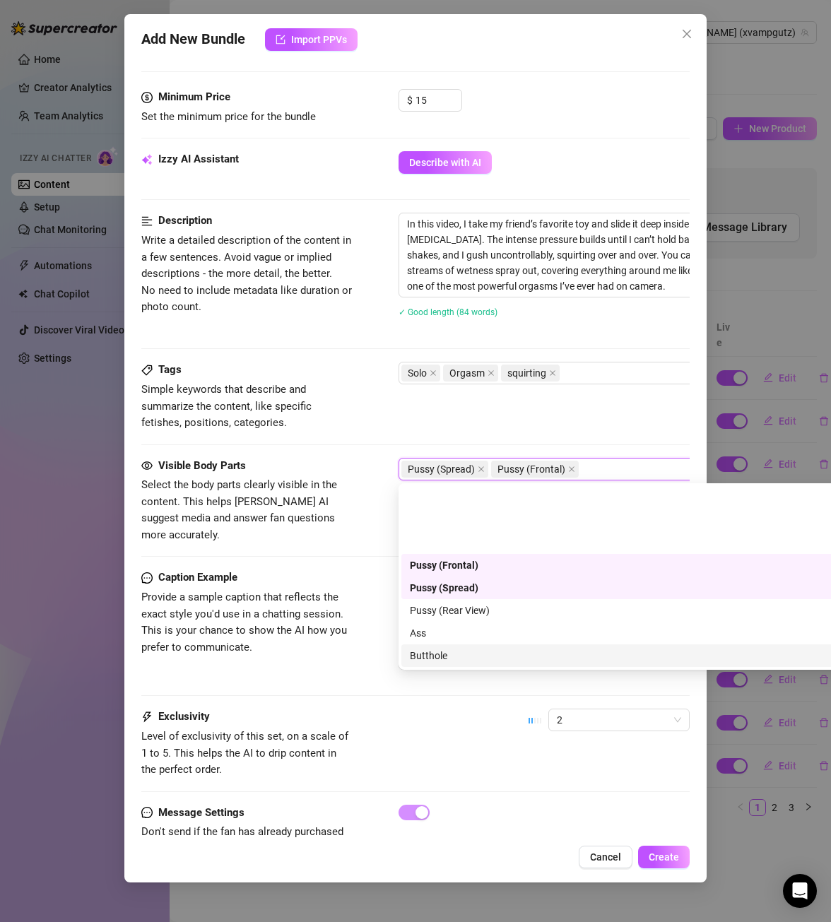
scroll to position [71, 0]
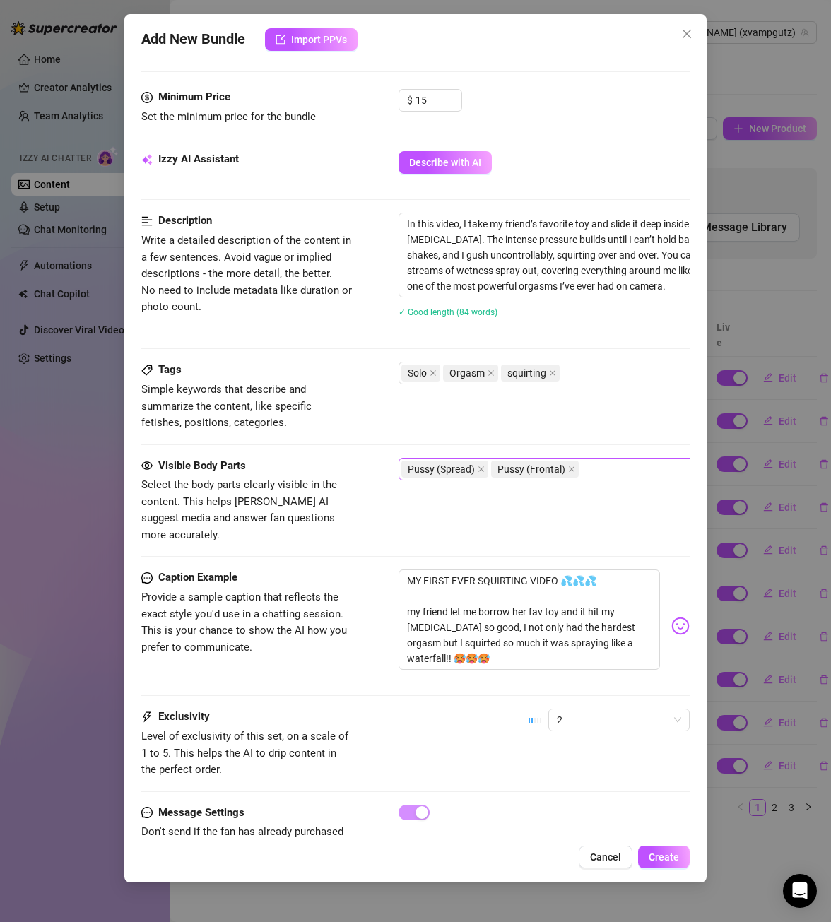
click at [589, 468] on div "Pussy (Spread) Pussy (Frontal)" at bounding box center [638, 469] width 474 height 20
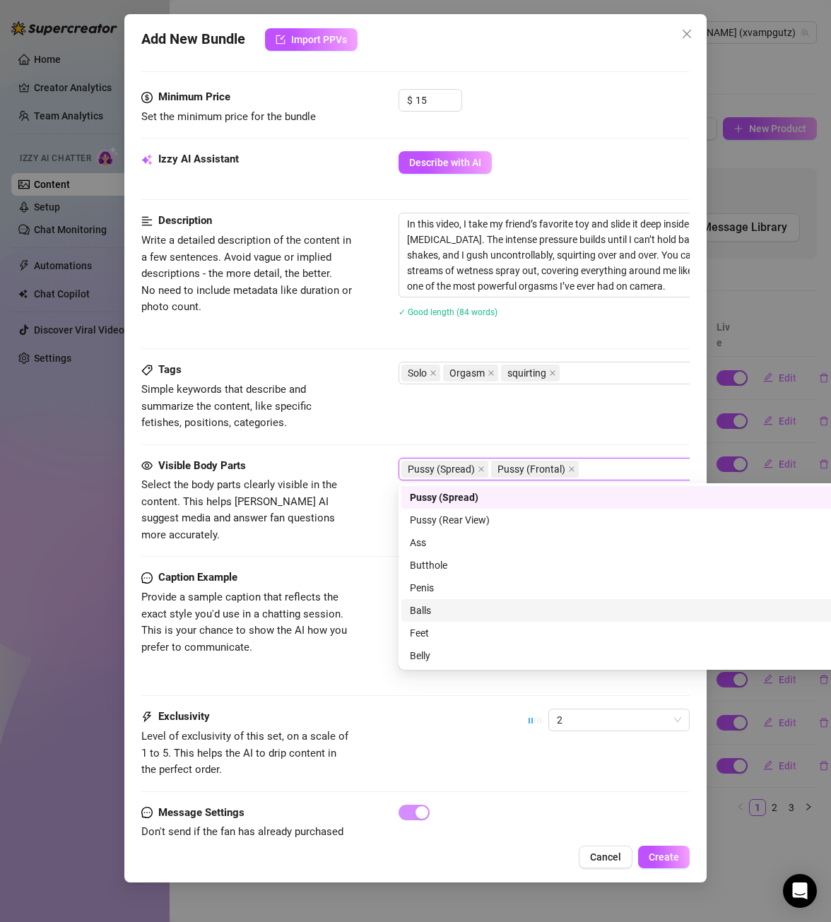
scroll to position [0, 0]
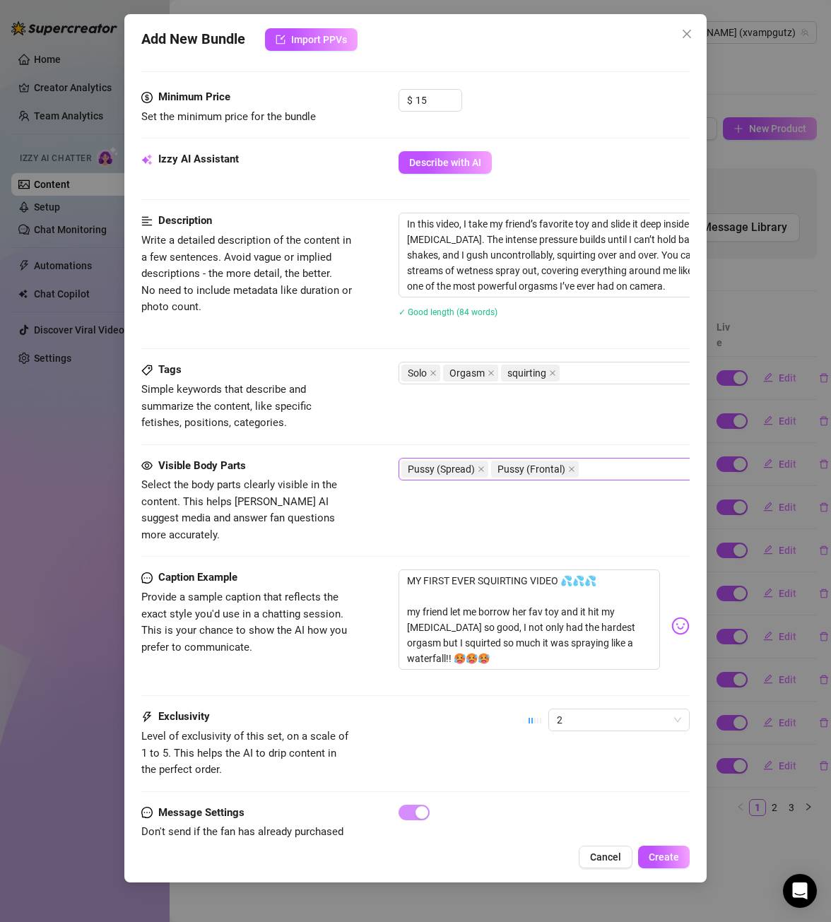
click at [603, 465] on div "Pussy (Spread) Pussy (Frontal)" at bounding box center [638, 469] width 474 height 20
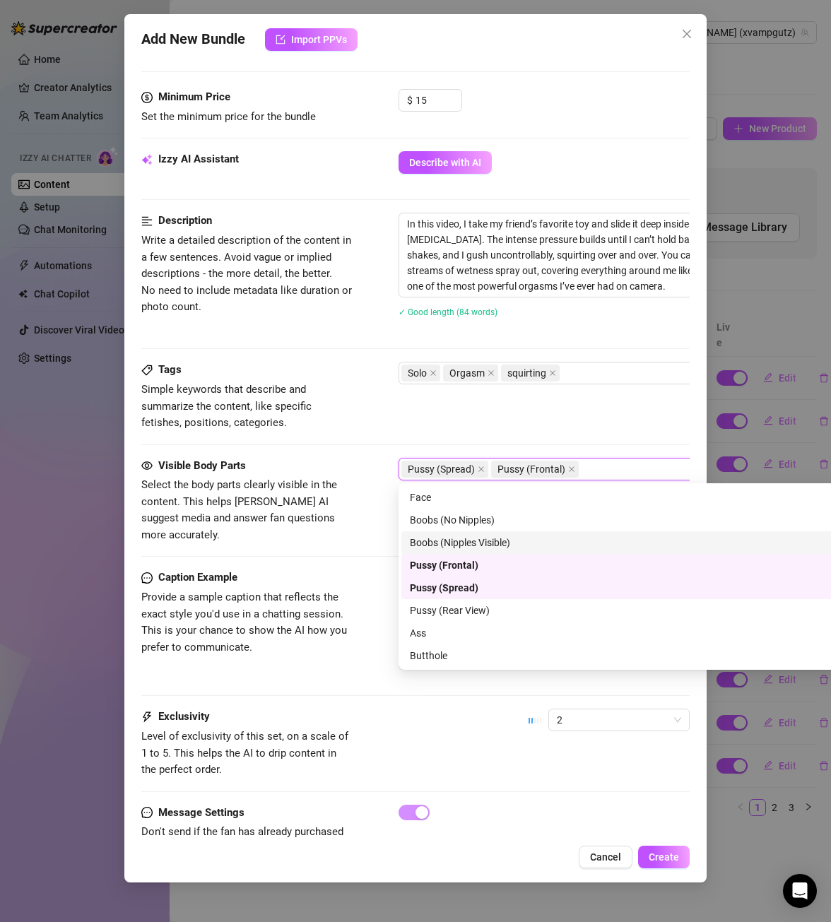
click at [517, 541] on div "Boobs (Nipples Visible)" at bounding box center [646, 543] width 472 height 16
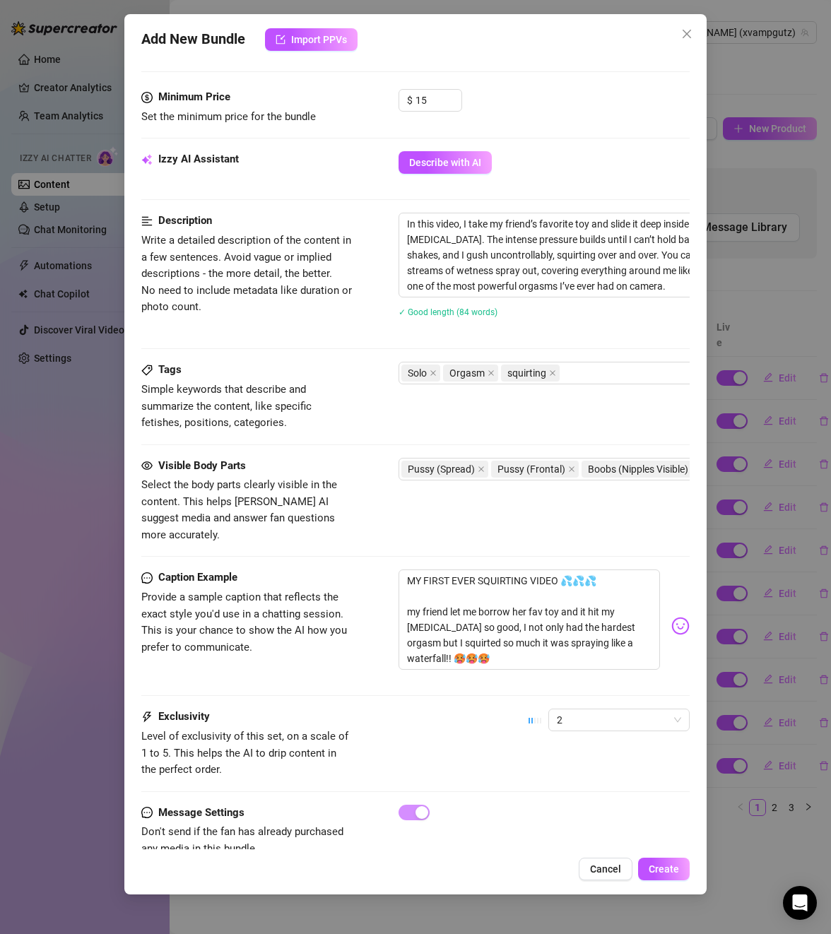
click at [615, 494] on div "Visible Body Parts Select the body parts clearly visible in the content. This h…" at bounding box center [415, 501] width 548 height 86
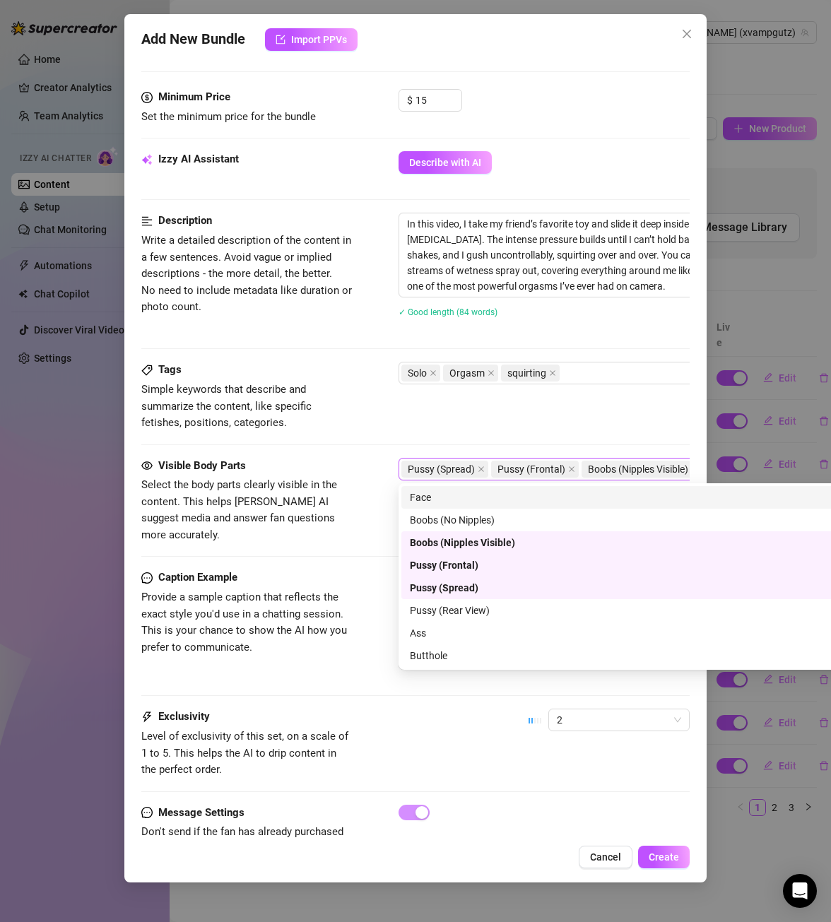
click at [578, 473] on div "Pussy (Frontal)" at bounding box center [536, 469] width 90 height 20
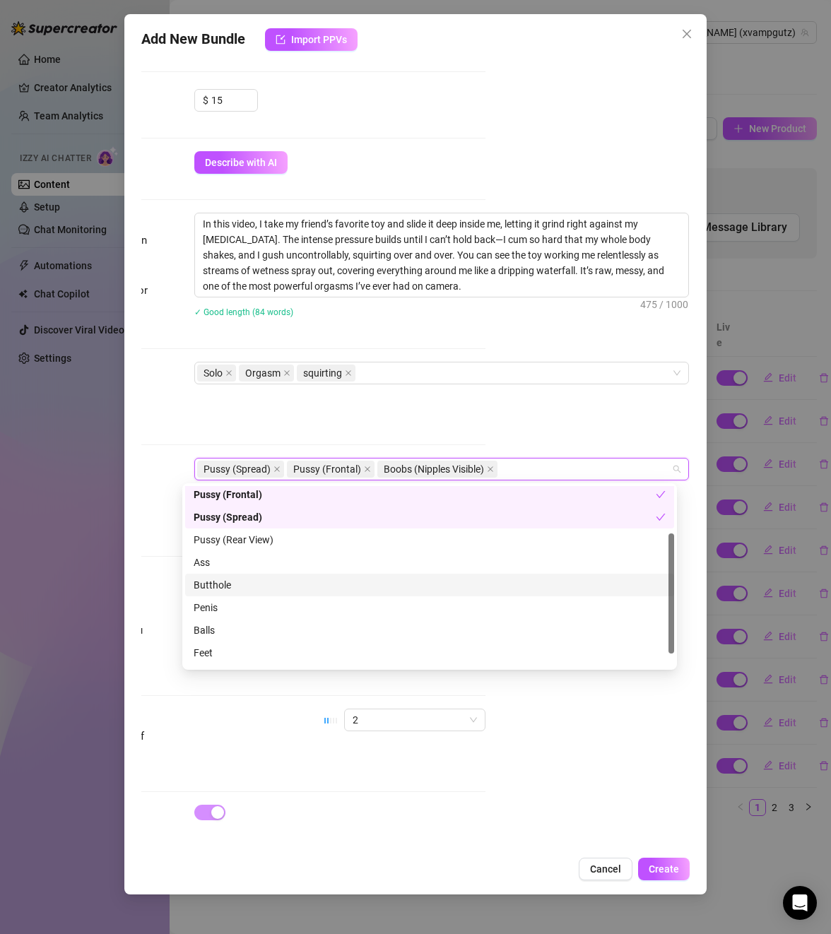
scroll to position [90, 0]
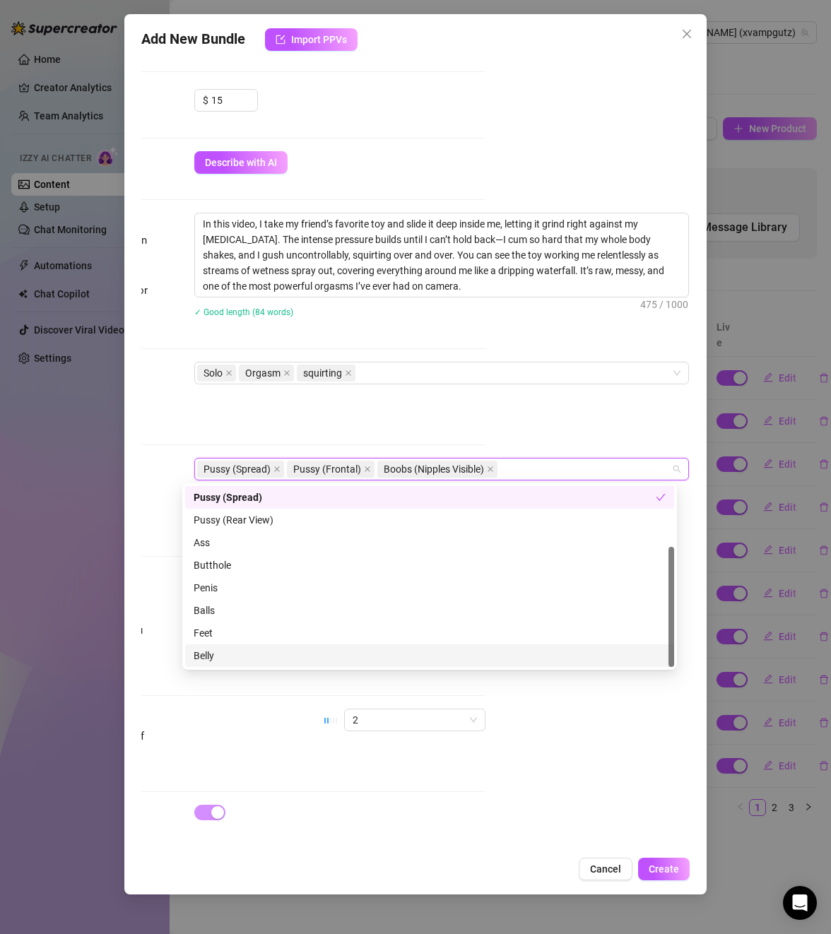
click at [330, 656] on div "Belly" at bounding box center [430, 656] width 472 height 16
click at [575, 446] on div "Account [PERSON_NAME] (@xvampgutz) Name Name is for your internal organization …" at bounding box center [415, 453] width 548 height 793
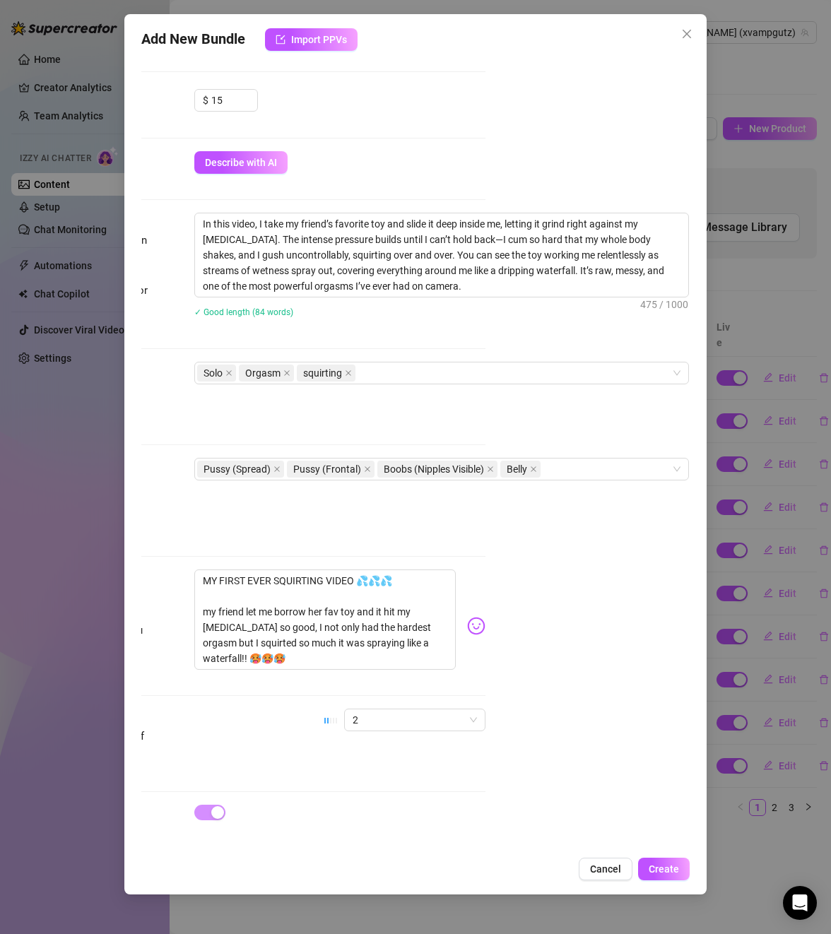
drag, startPoint x: 641, startPoint y: 601, endPoint x: 640, endPoint y: 699, distance: 97.5
click at [666, 602] on div "Account [PERSON_NAME] (@xvampgutz) Name Name is for your internal organization …" at bounding box center [415, 453] width 548 height 793
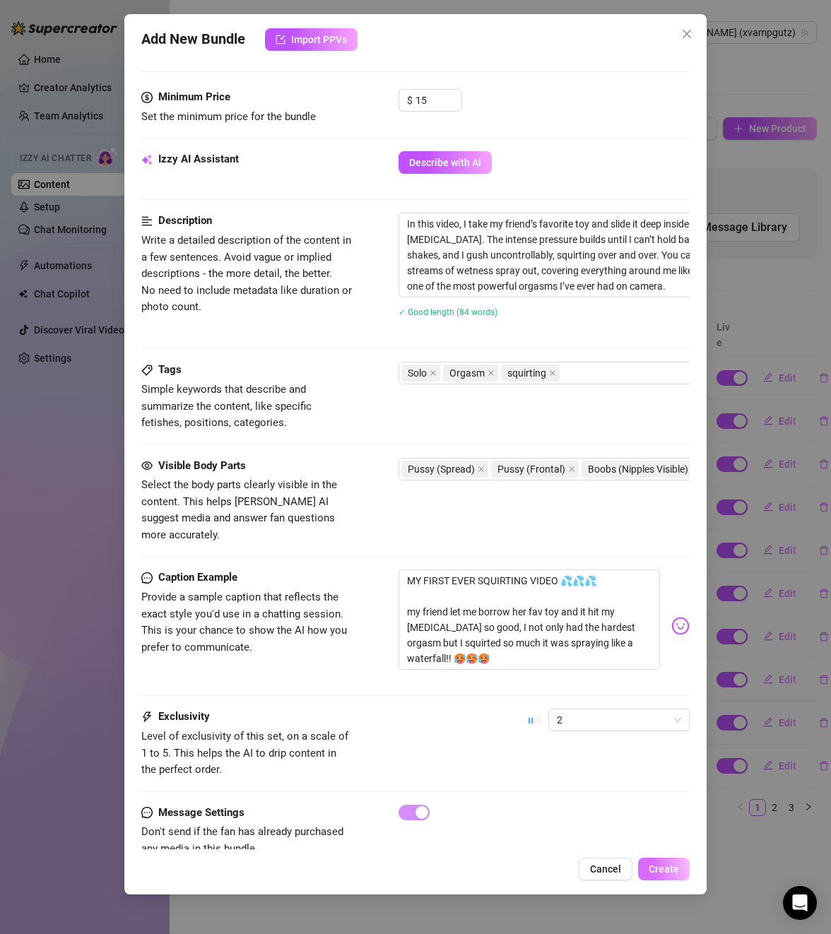
click at [671, 874] on span "Create" at bounding box center [664, 869] width 30 height 11
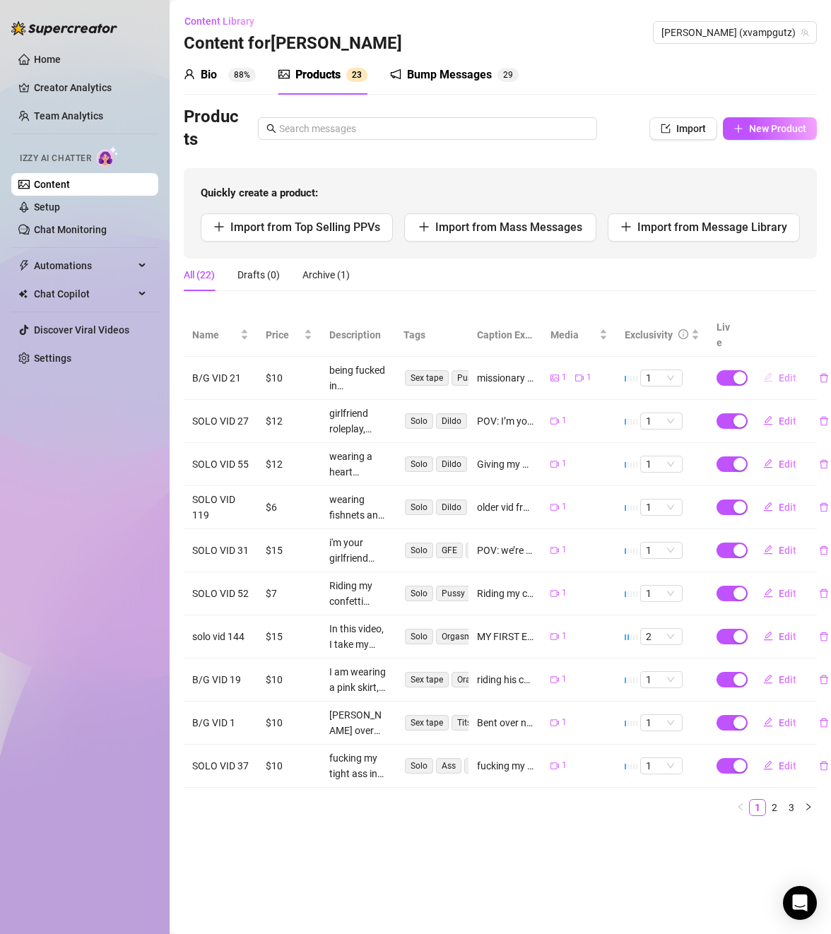
click at [788, 372] on span "Edit" at bounding box center [788, 377] width 18 height 11
type textarea "missionary creampie! 💦 Watch me get my pussy pounded as I squirm under him, I’m…"
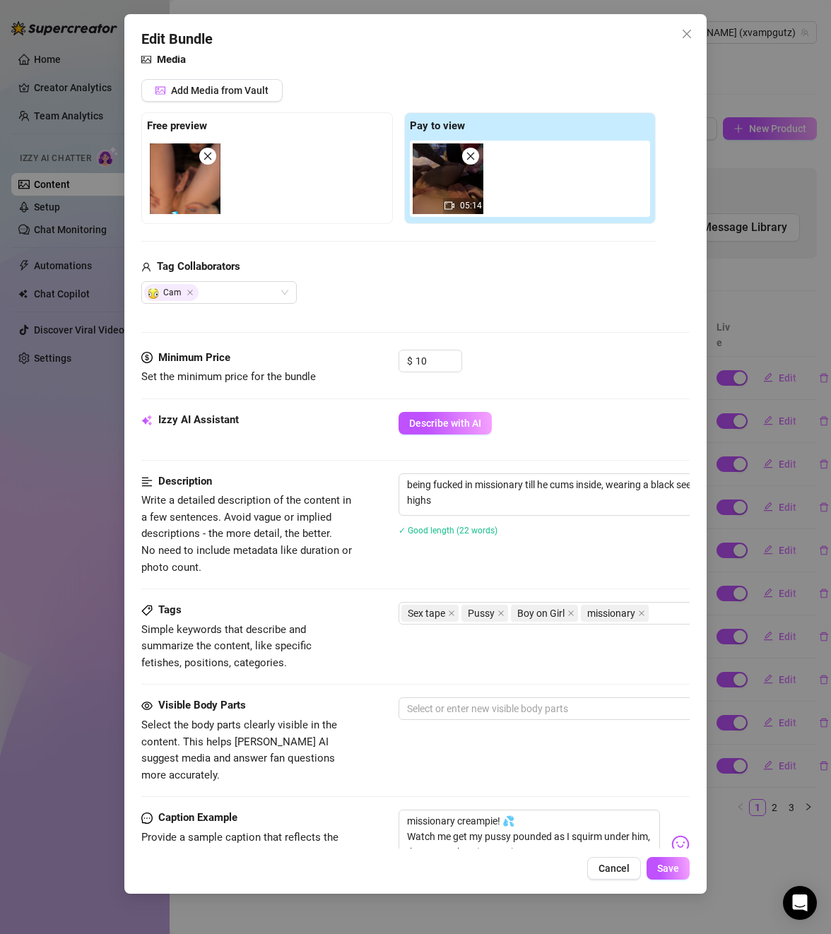
scroll to position [212, 0]
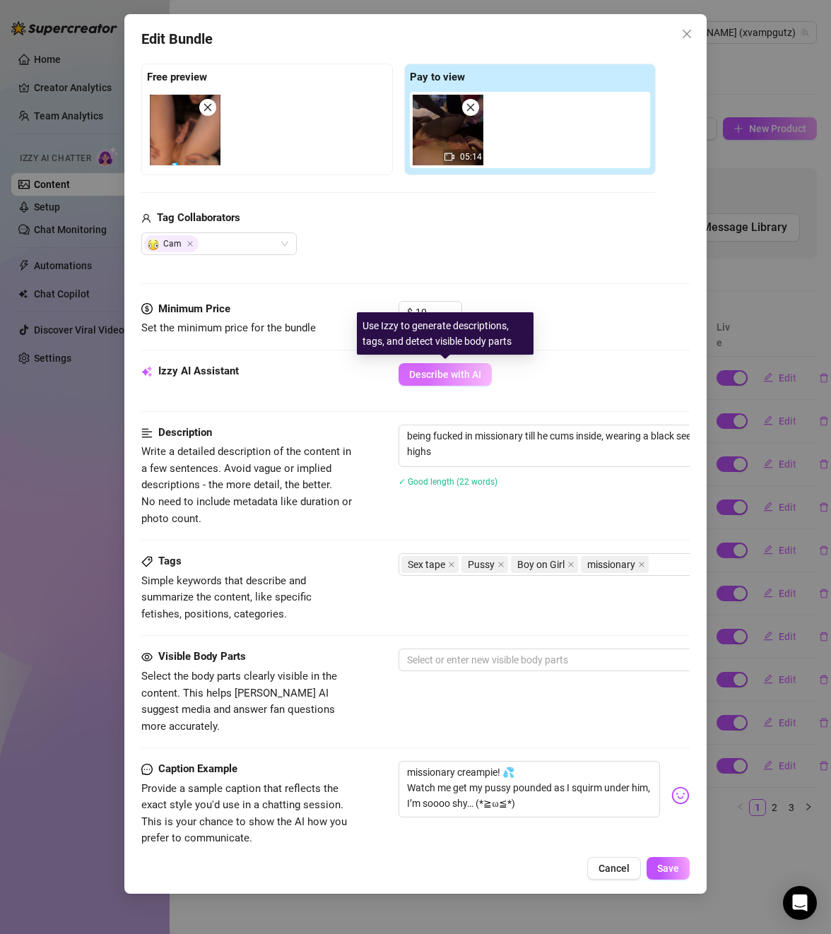
click at [476, 378] on span "Describe with AI" at bounding box center [445, 374] width 72 height 11
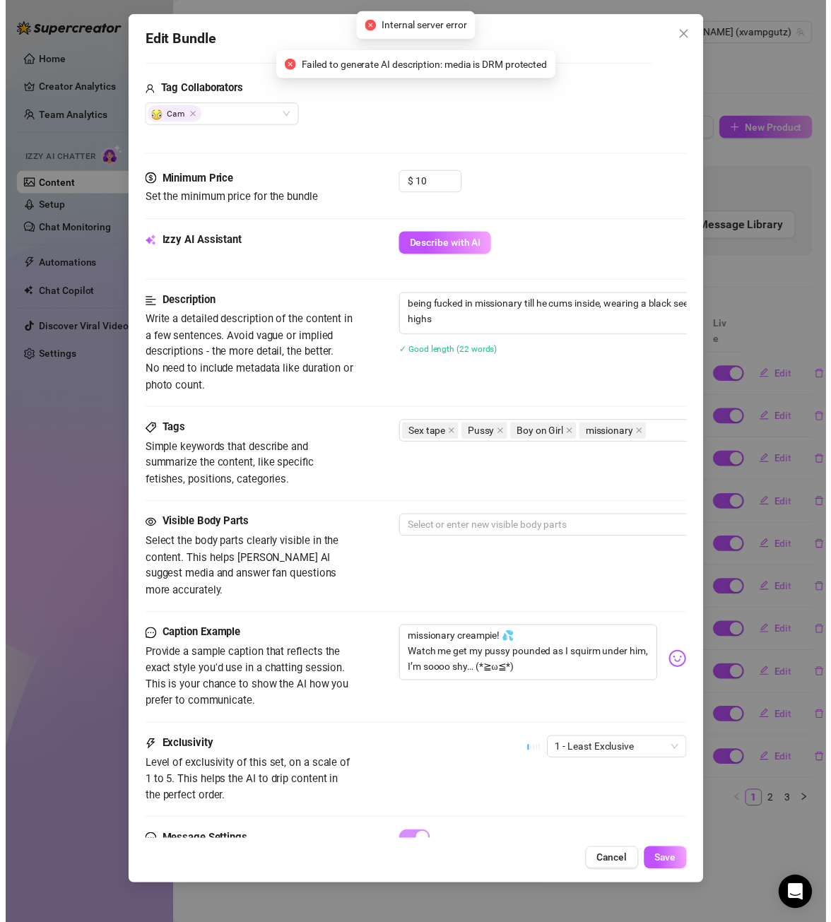
scroll to position [353, 0]
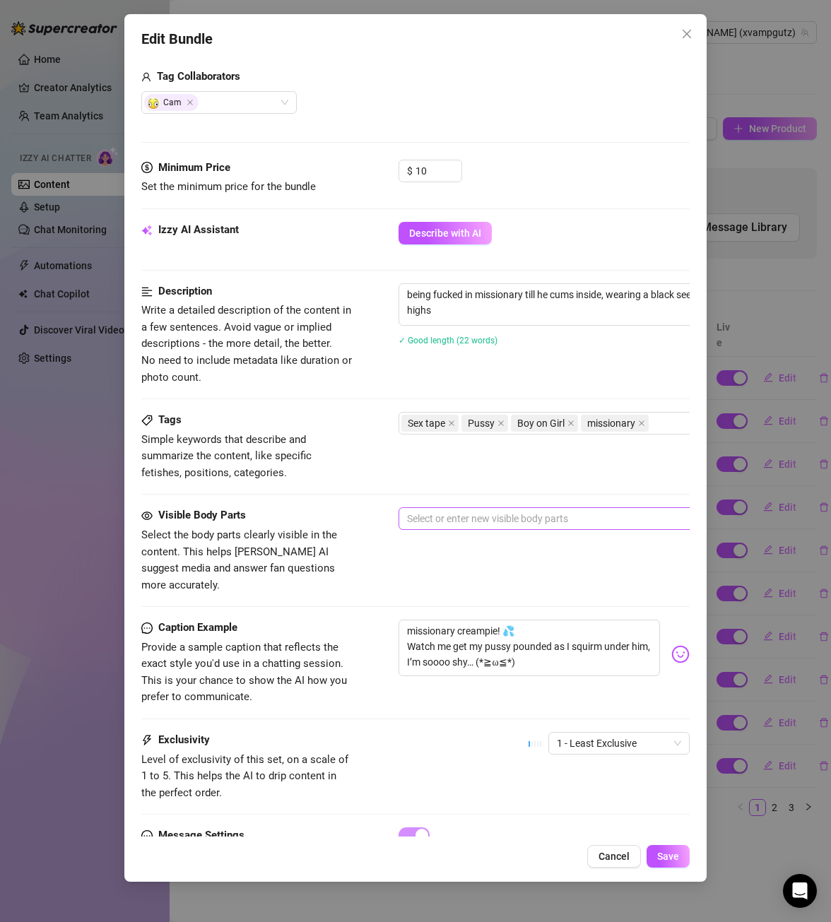
click at [477, 525] on div at bounding box center [638, 519] width 474 height 20
click at [519, 517] on div at bounding box center [638, 519] width 474 height 20
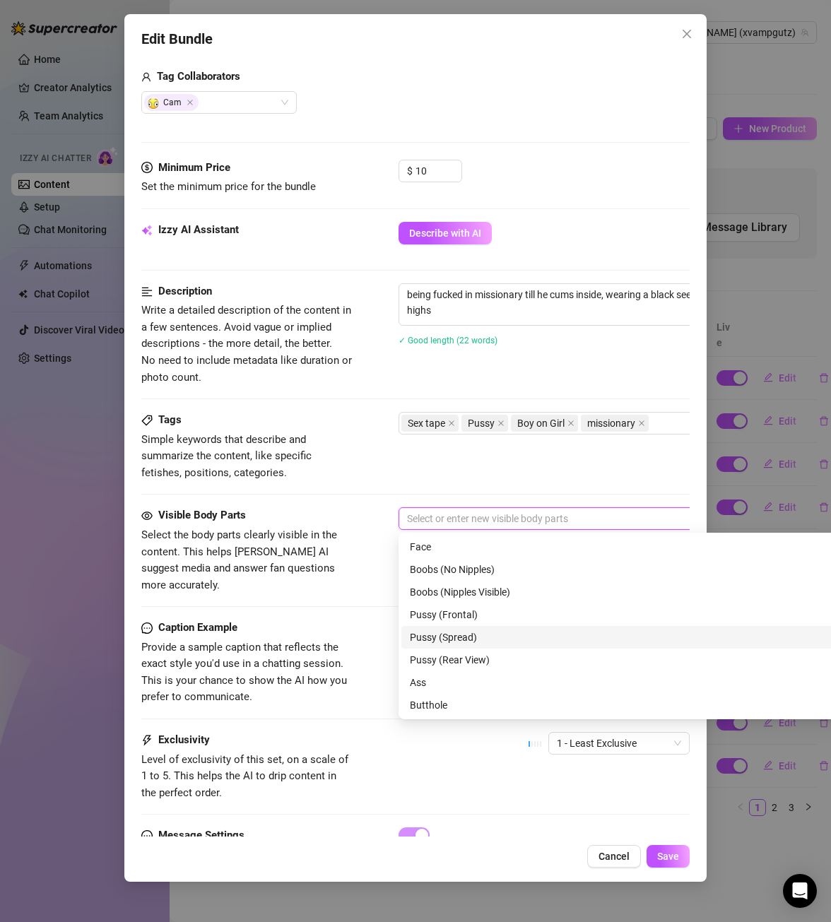
click at [485, 635] on div "Pussy (Spread)" at bounding box center [646, 638] width 472 height 16
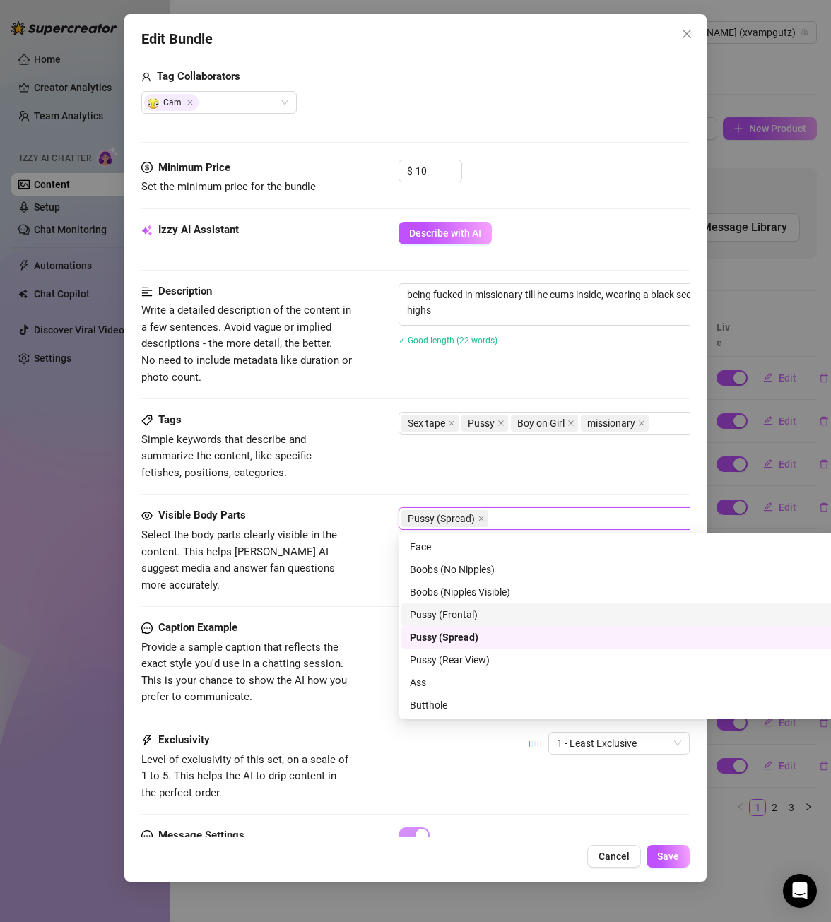
click at [480, 616] on div "Pussy (Frontal)" at bounding box center [646, 615] width 472 height 16
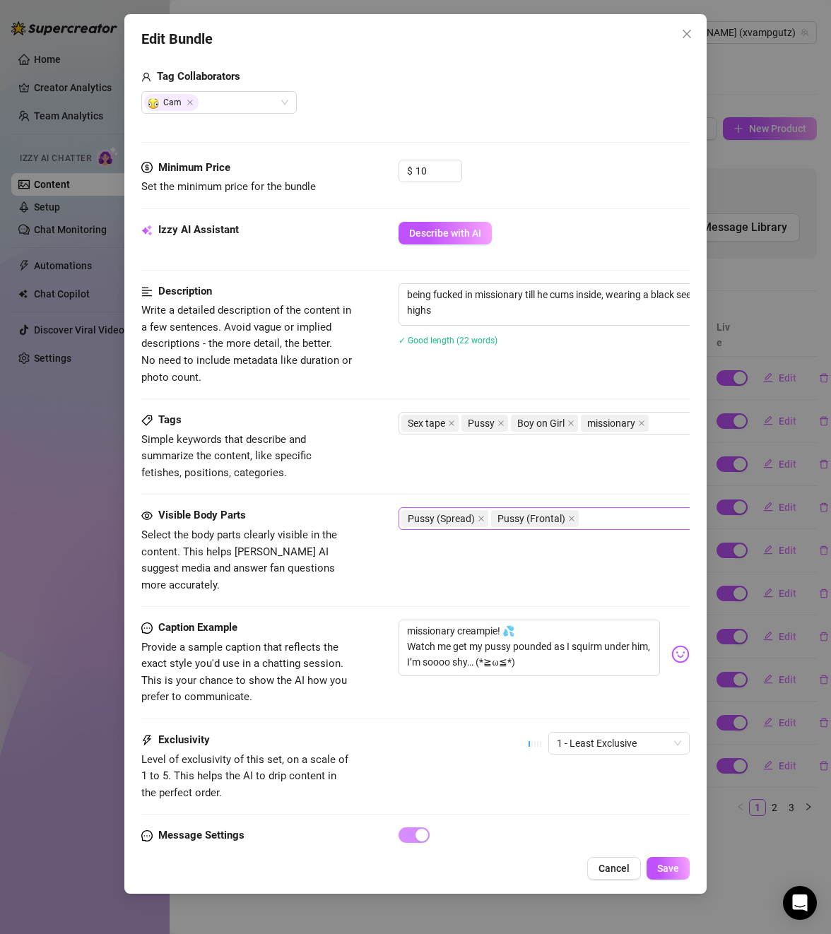
click at [612, 522] on div "Pussy (Spread) Pussy (Frontal)" at bounding box center [638, 519] width 474 height 20
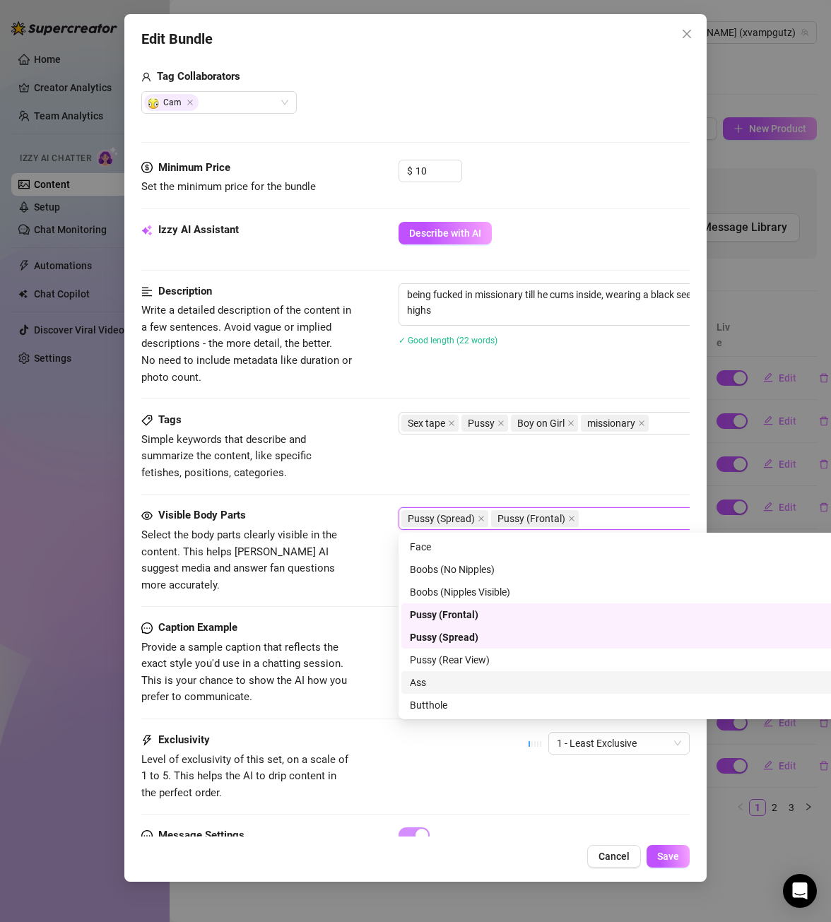
click at [478, 680] on div "Ass" at bounding box center [646, 683] width 472 height 16
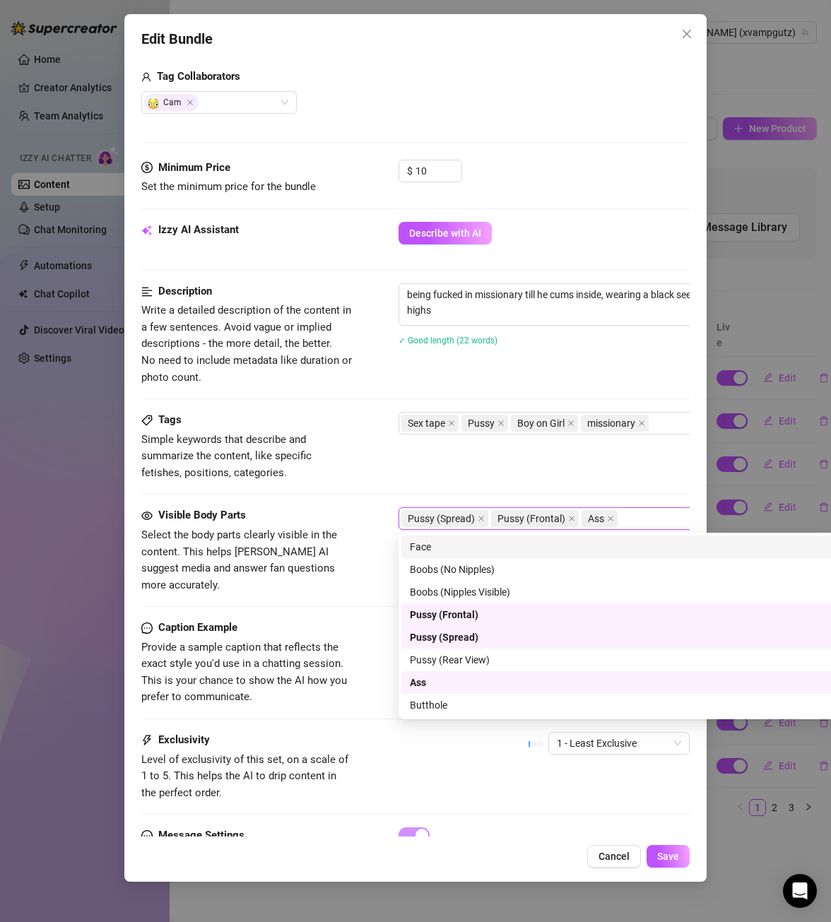
click at [640, 518] on div "Pussy (Spread) Pussy (Frontal) Ass" at bounding box center [638, 519] width 474 height 20
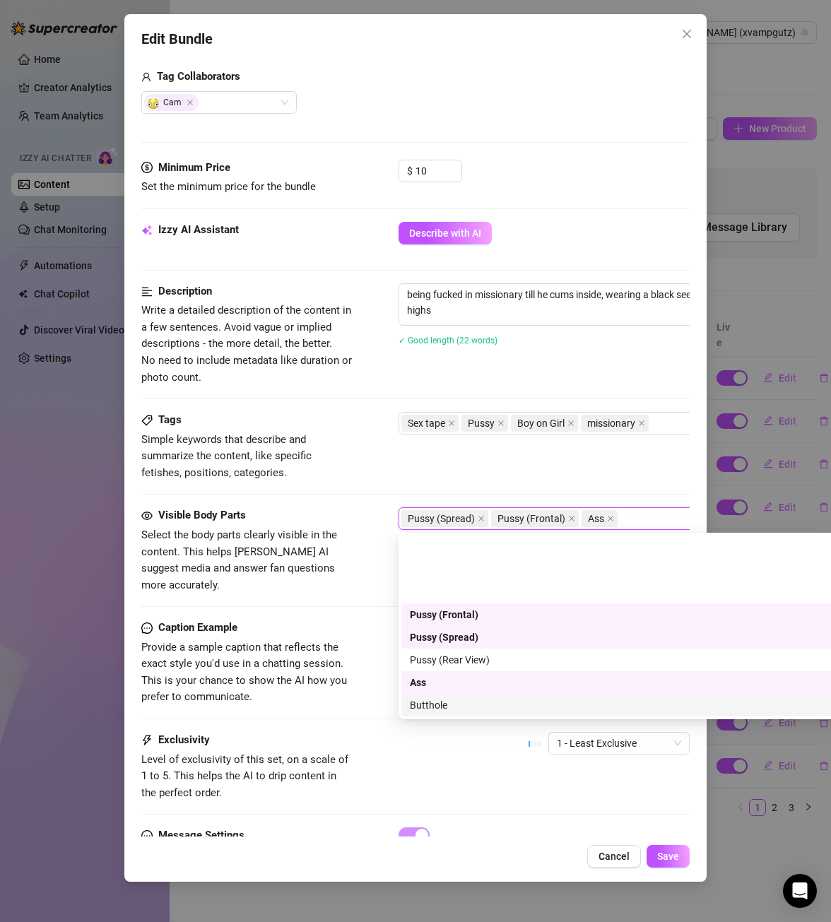
scroll to position [90, 0]
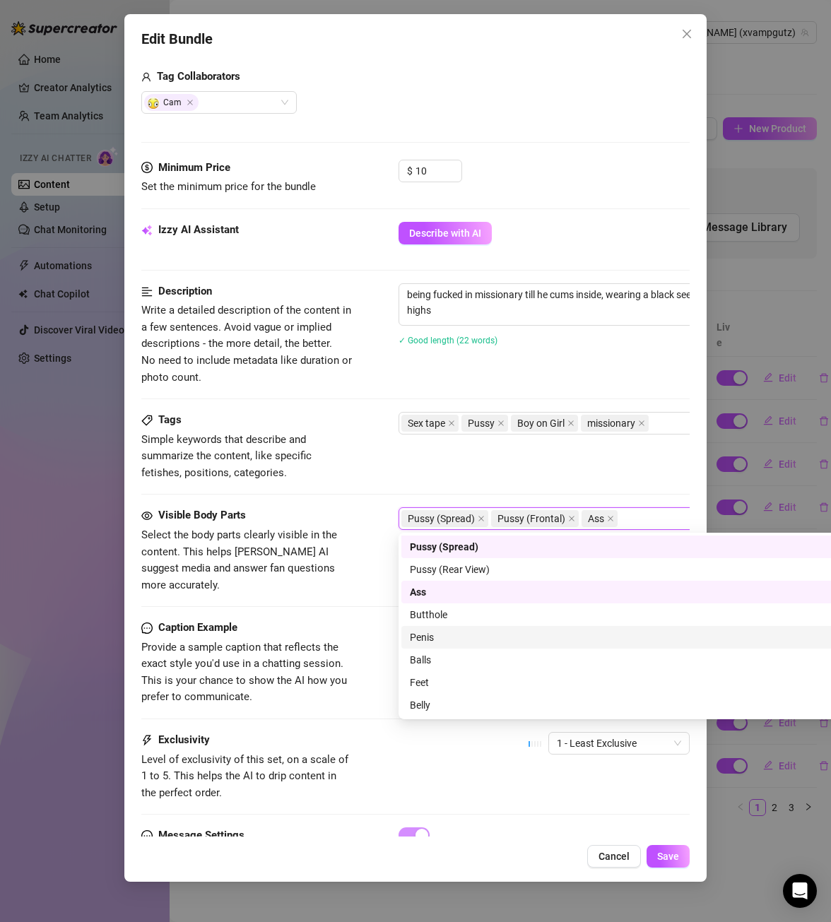
click at [456, 634] on div "Penis" at bounding box center [646, 638] width 472 height 16
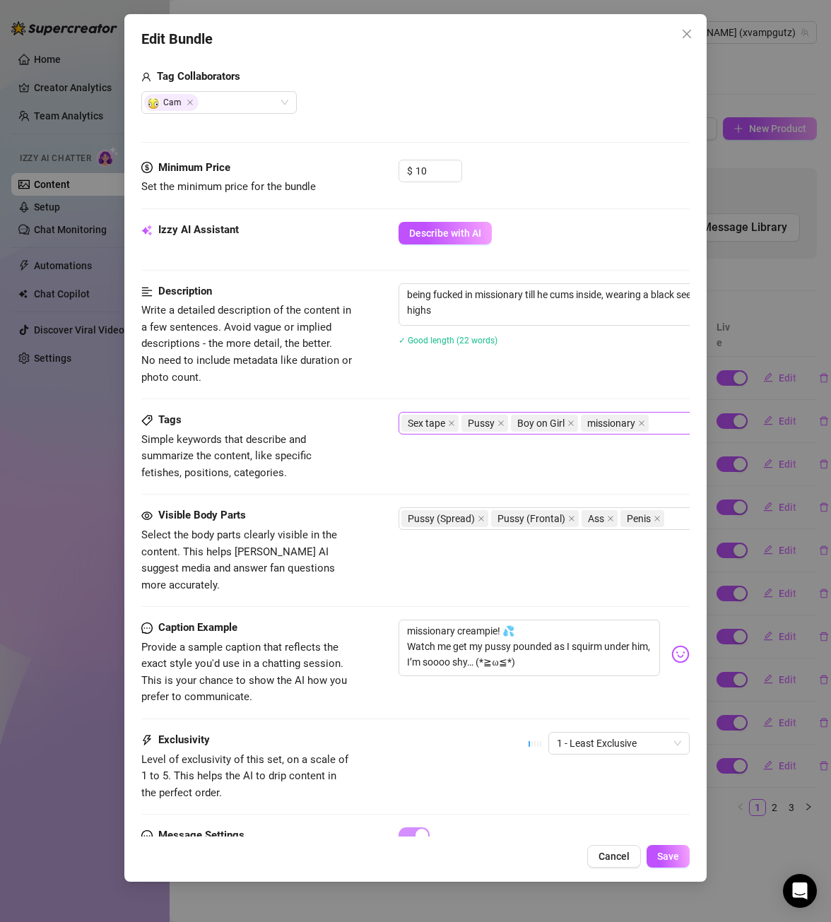
click at [659, 420] on div "Sex tape Pussy Boy on Girl missionary" at bounding box center [638, 423] width 474 height 20
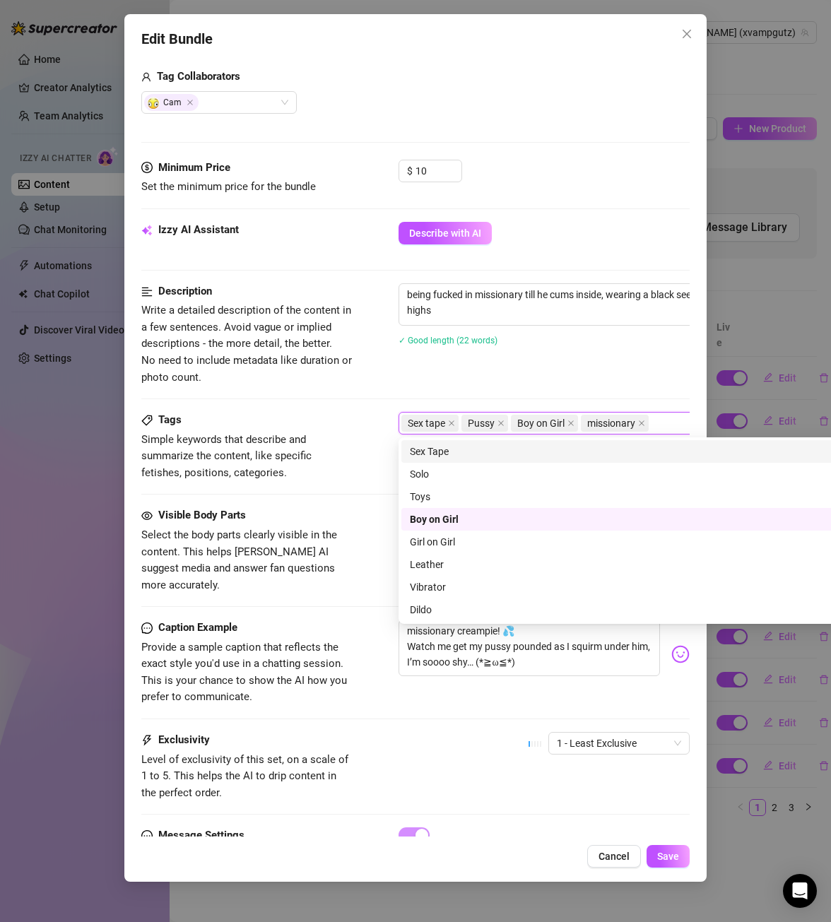
click at [665, 420] on div "Sex tape Pussy Boy on Girl missionary" at bounding box center [638, 423] width 474 height 20
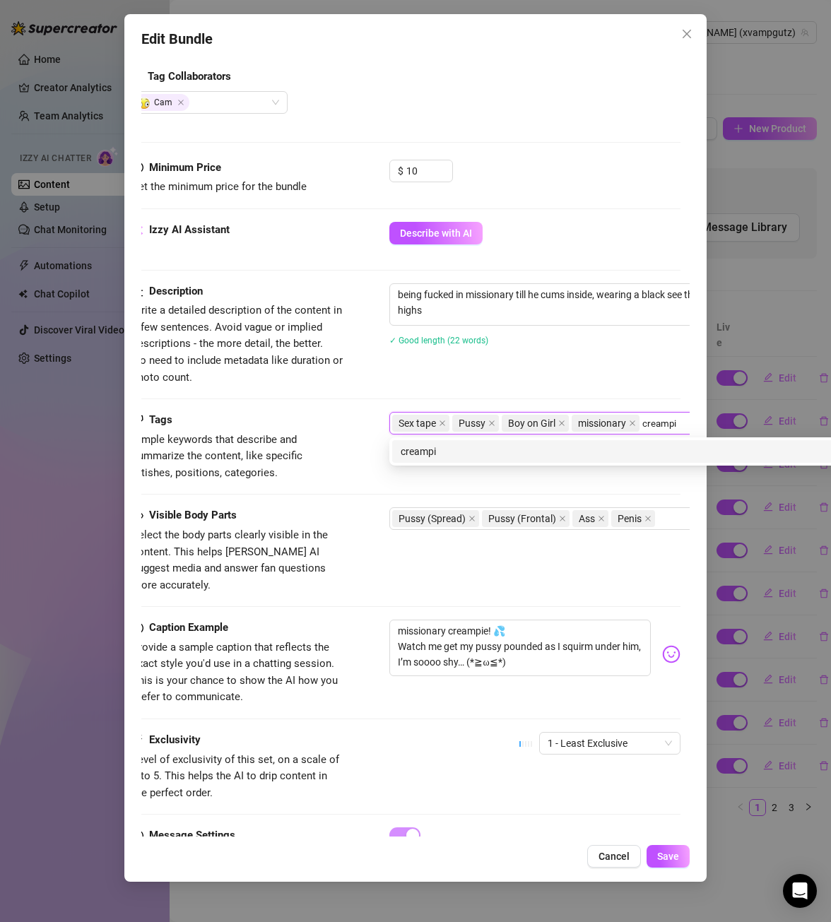
type input "creampie"
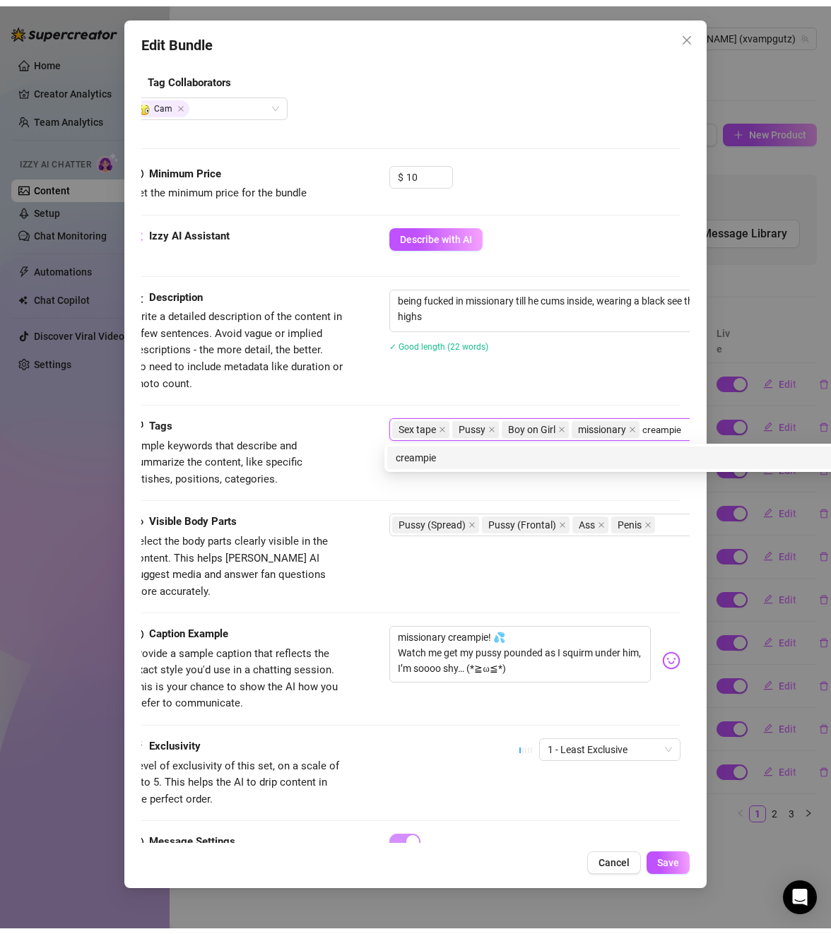
scroll to position [353, 14]
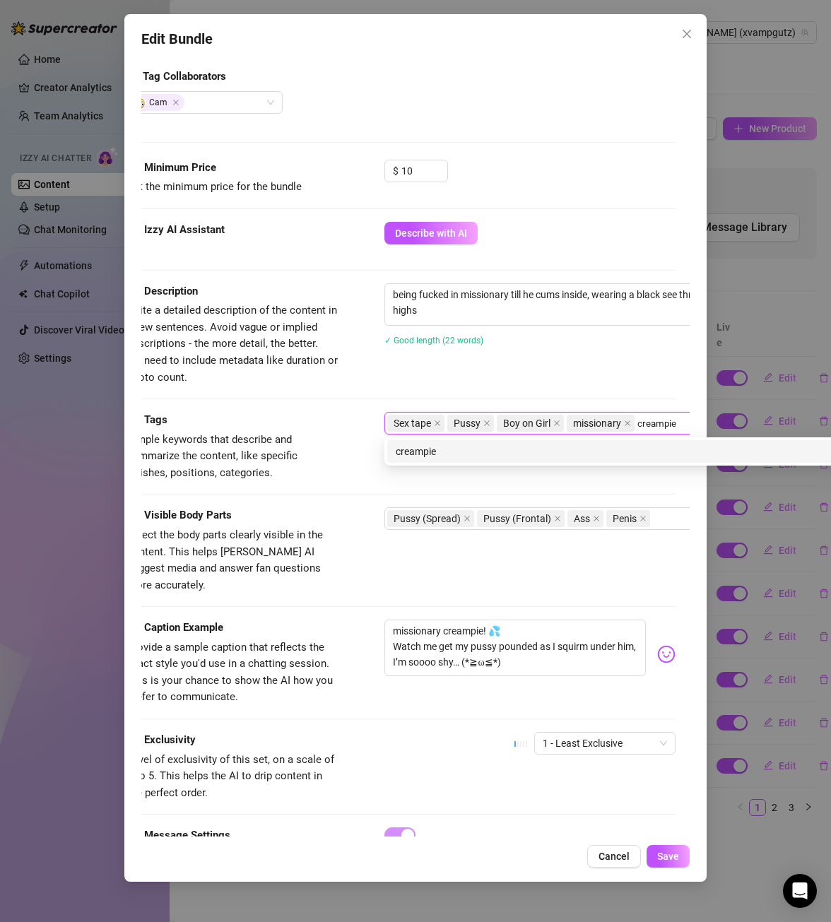
click at [503, 452] on div "creampie" at bounding box center [632, 452] width 472 height 16
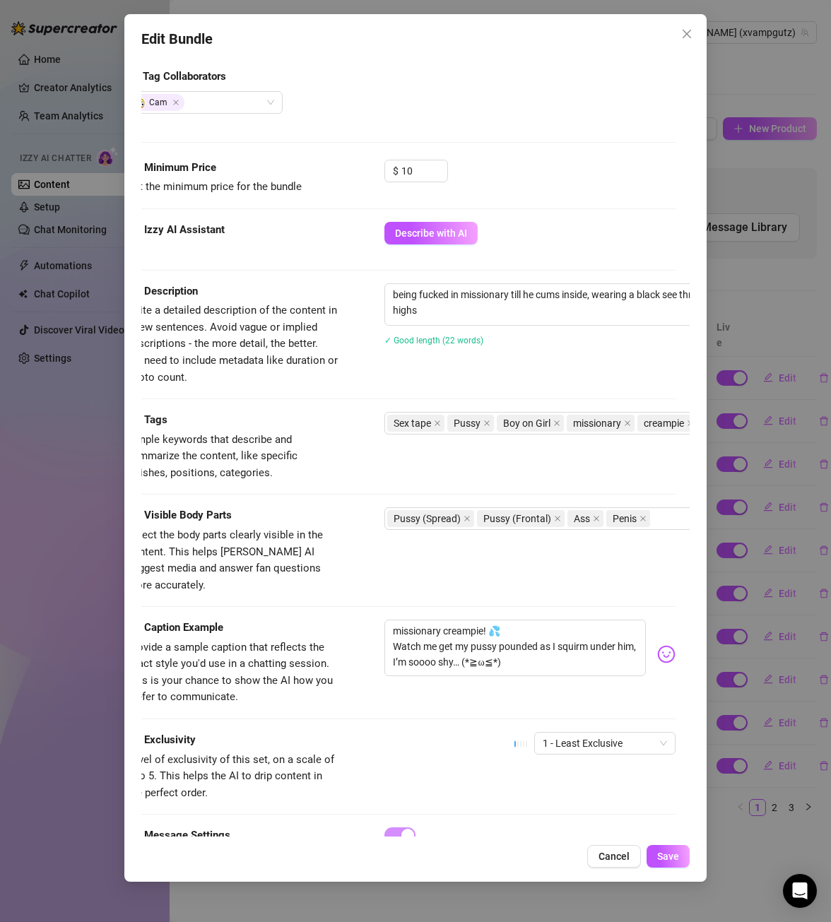
click at [548, 375] on div "Description Write a detailed description of the content in a few sentences. Avo…" at bounding box center [401, 334] width 548 height 102
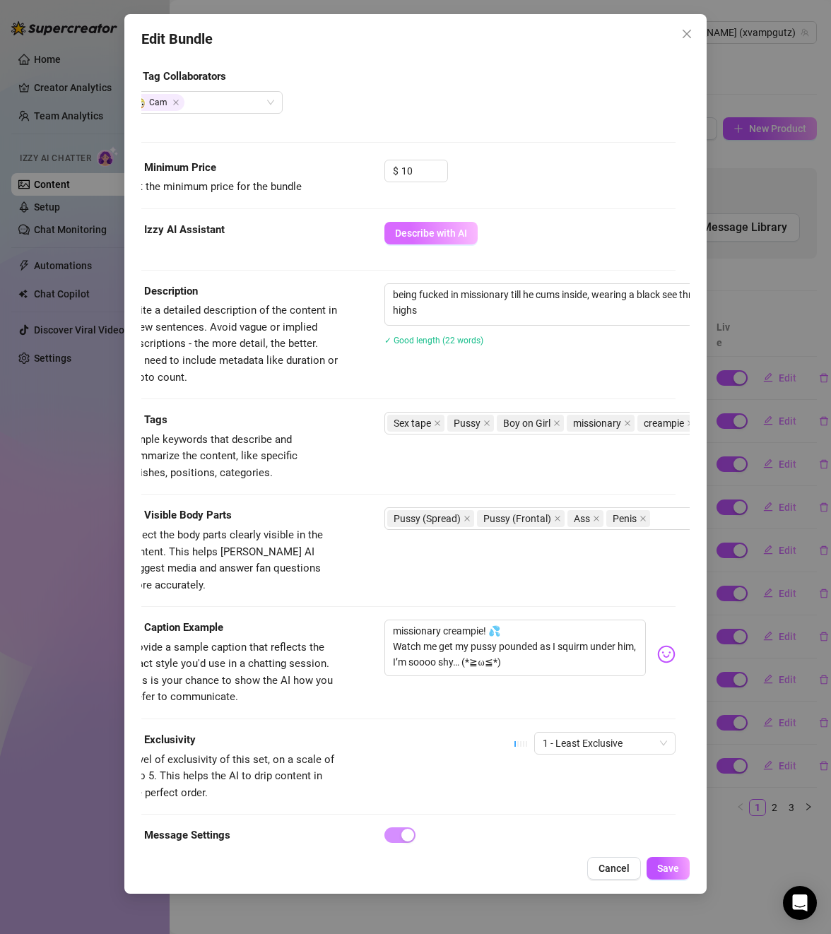
click at [433, 240] on button "Describe with AI" at bounding box center [430, 233] width 93 height 23
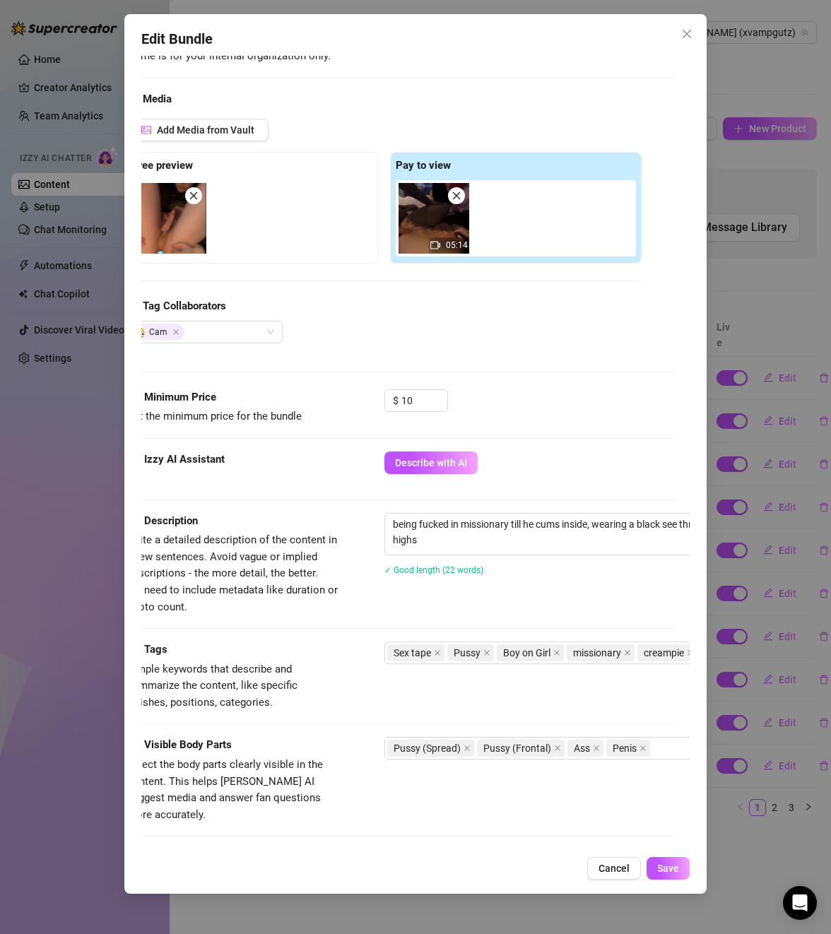
scroll to position [406, 14]
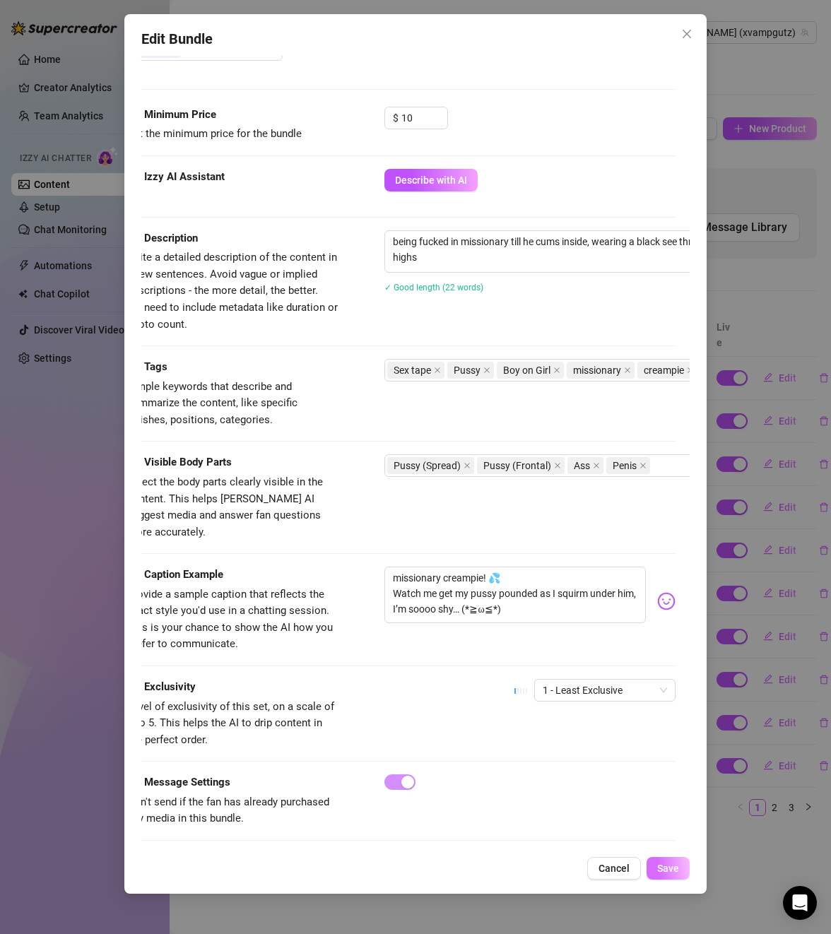
click at [668, 868] on span "Save" at bounding box center [668, 868] width 22 height 11
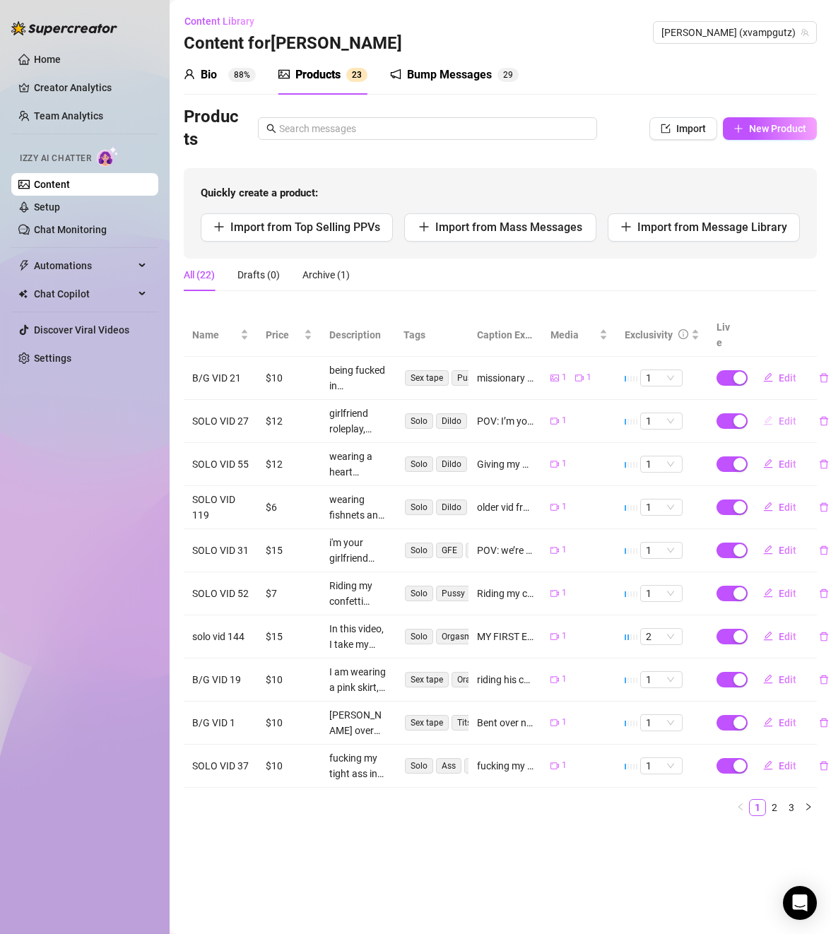
click at [786, 415] on span "Edit" at bounding box center [788, 420] width 18 height 11
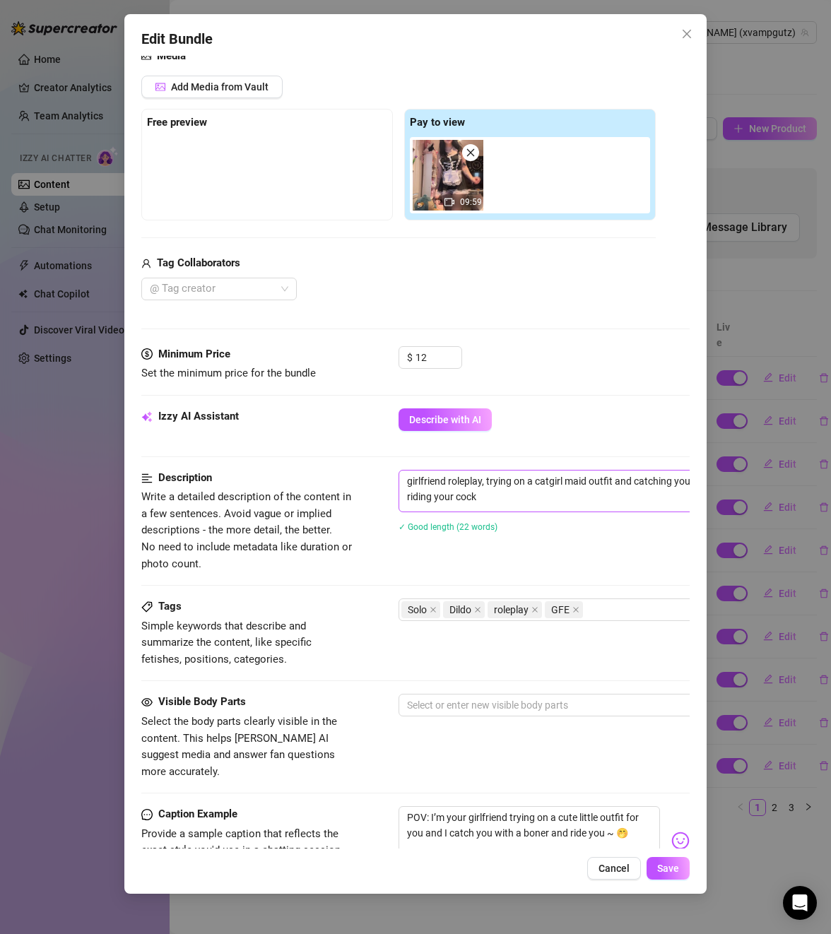
scroll to position [283, 0]
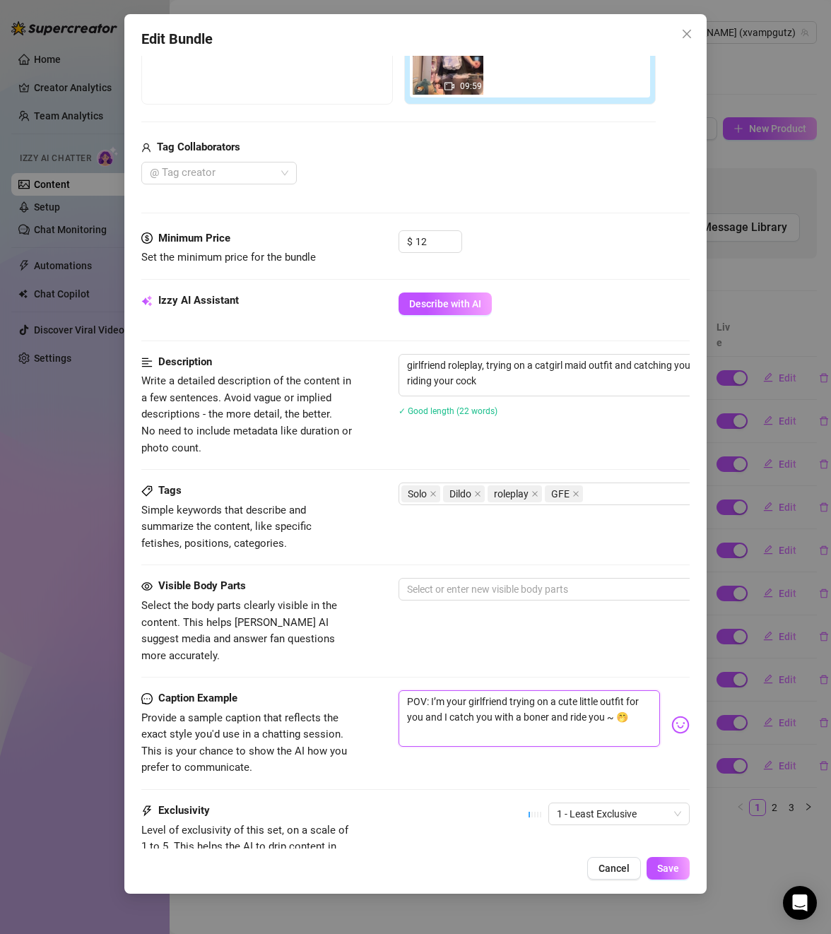
drag, startPoint x: 447, startPoint y: 718, endPoint x: 408, endPoint y: 679, distance: 55.0
click at [407, 690] on textarea "POV: I’m your girlfriend trying on a cute little outfit for you and I catch you…" at bounding box center [529, 718] width 261 height 57
type textarea "Type your message here..."
paste textarea "POV: I’m your girlfriend trying on a cute little outfit for you and I catch you…"
type textarea "POV: I’m your girlfriend trying on a cute little outfit for you and I catch you…"
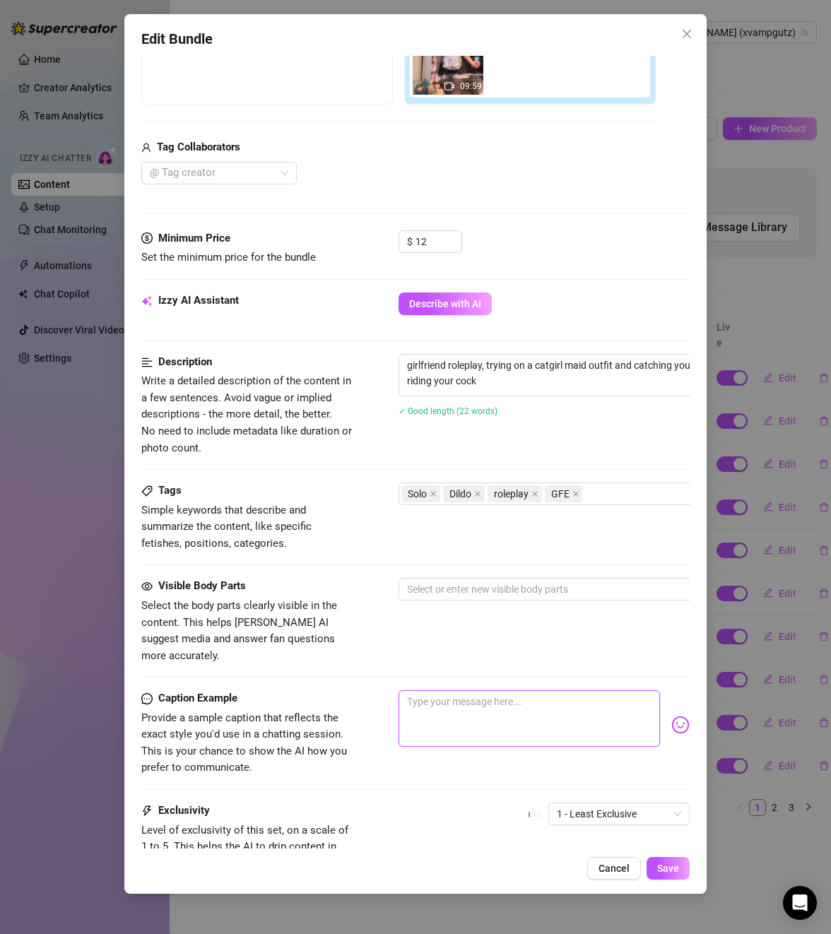
type textarea "POV: I’m your girlfriend trying on a cute little outfit for you and I catch you…"
click at [519, 623] on div "Visible Body Parts Select the body parts clearly visible in the content. This h…" at bounding box center [415, 621] width 548 height 86
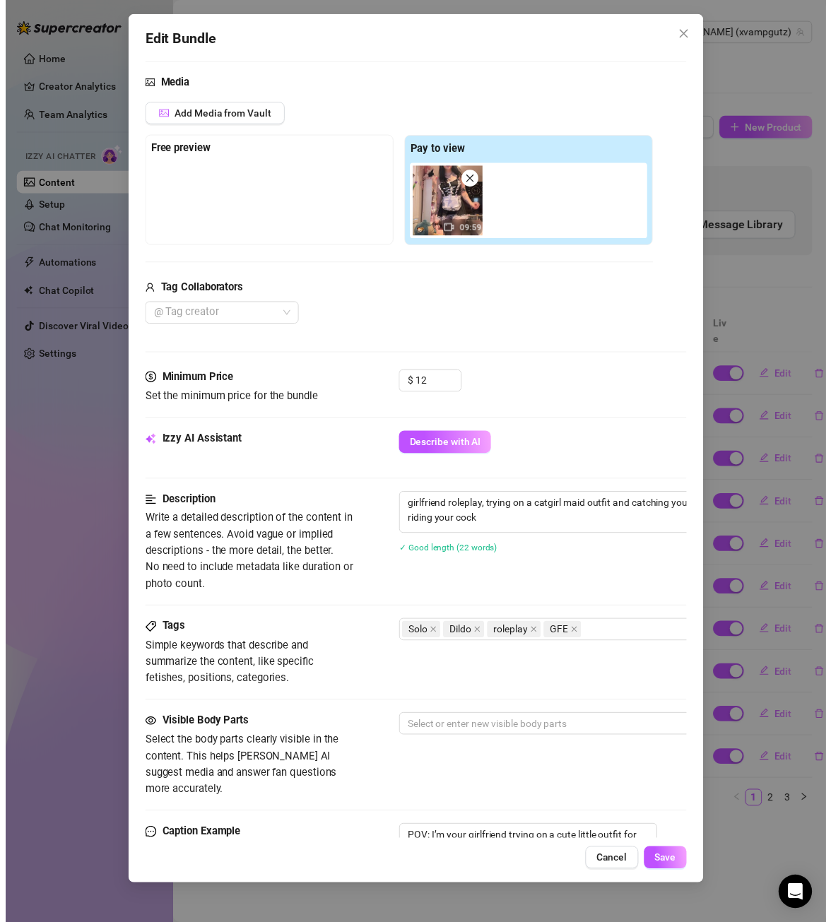
scroll to position [141, 0]
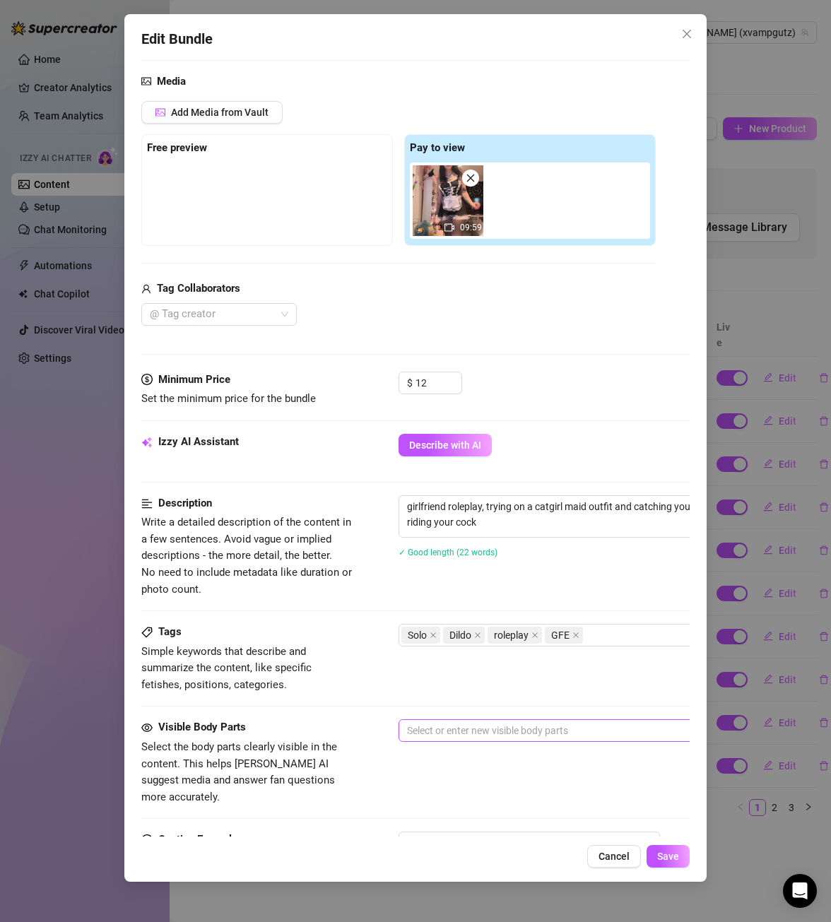
click at [525, 728] on div at bounding box center [638, 731] width 474 height 20
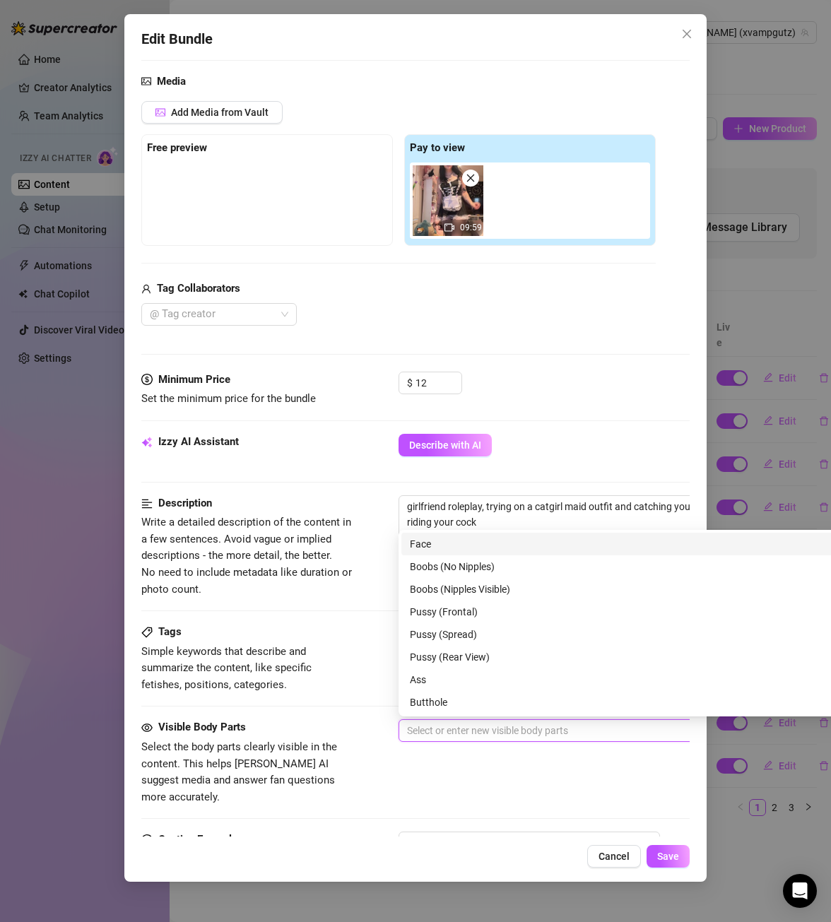
click at [485, 544] on div "Face" at bounding box center [646, 544] width 472 height 16
click at [468, 609] on div "Pussy (Frontal)" at bounding box center [646, 612] width 472 height 16
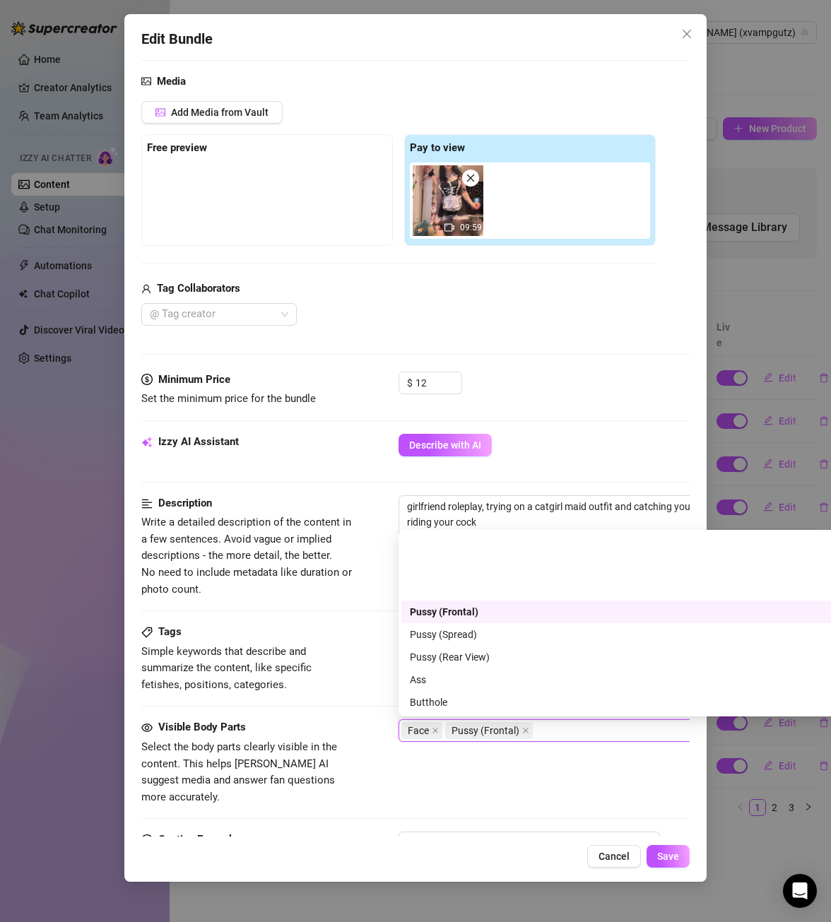
scroll to position [71, 0]
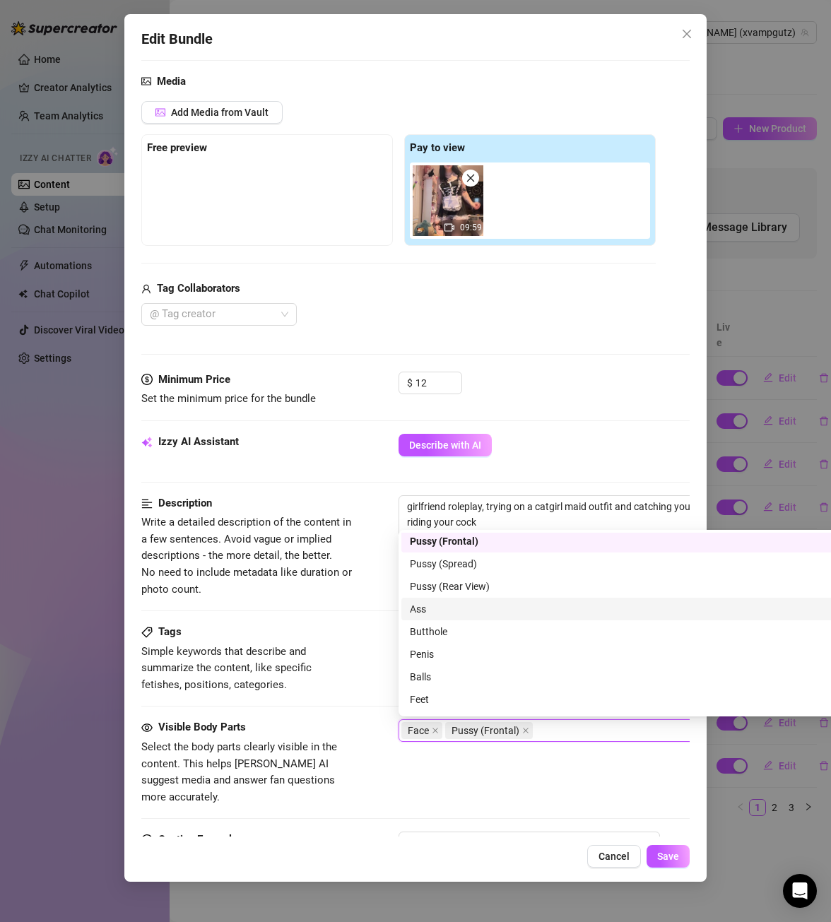
click at [450, 609] on div "Ass" at bounding box center [646, 609] width 472 height 16
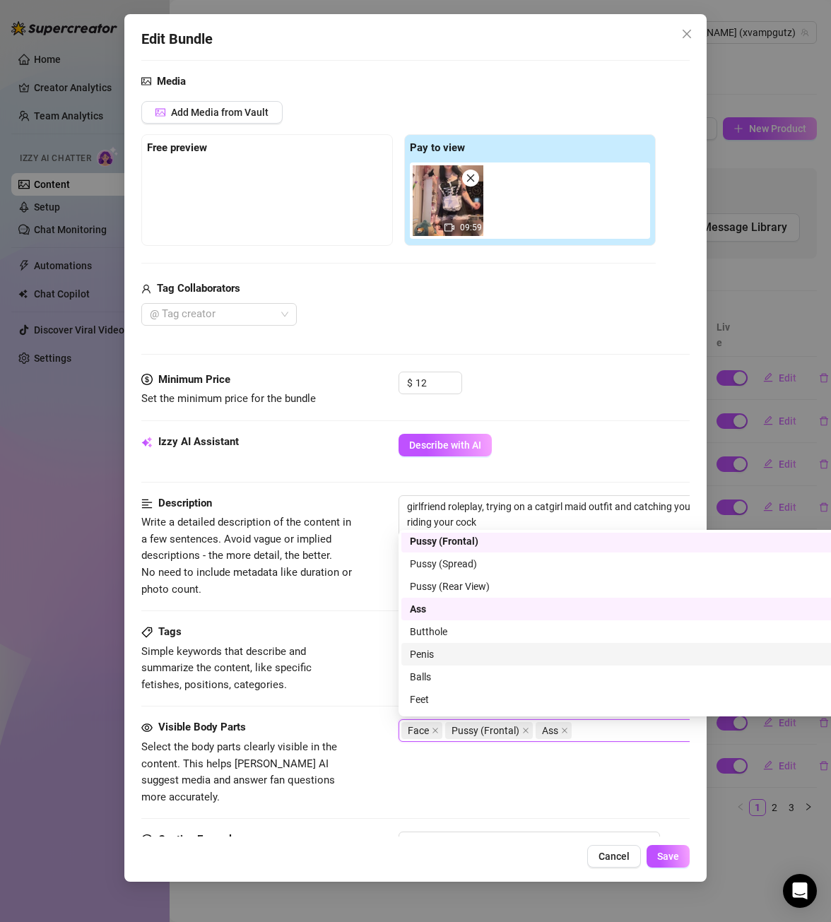
scroll to position [90, 0]
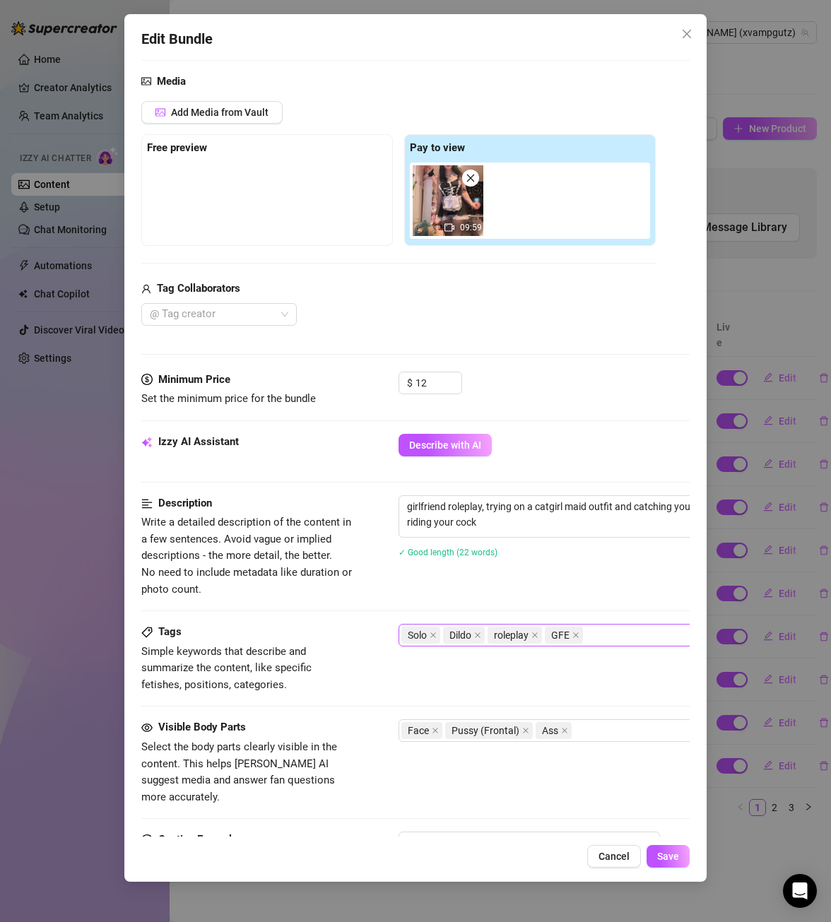
click at [620, 636] on div "Solo Dildo roleplay GFE" at bounding box center [638, 635] width 474 height 20
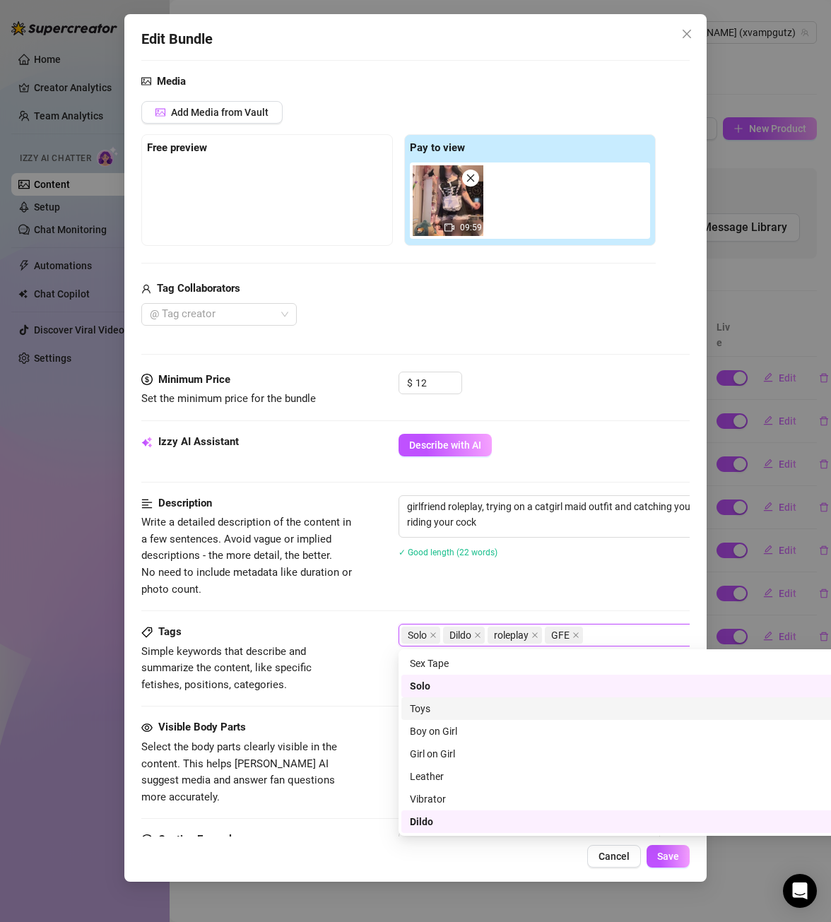
click at [458, 705] on div "Toys" at bounding box center [646, 709] width 472 height 16
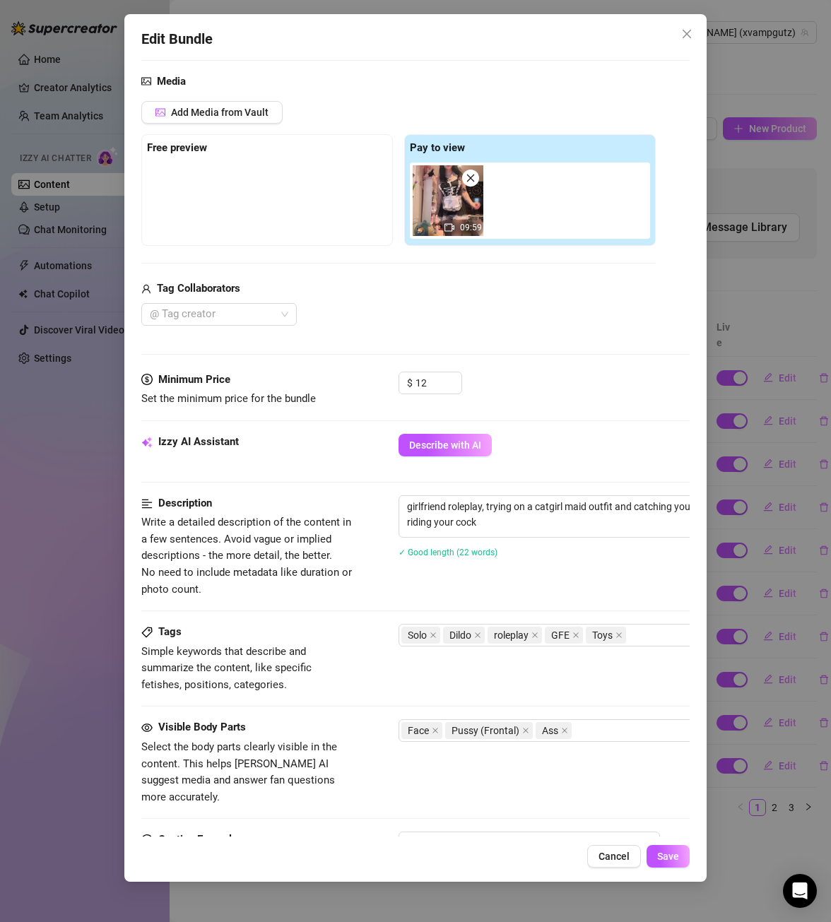
click at [537, 594] on div "Description Write a detailed description of the content in a few sentences. Avo…" at bounding box center [415, 546] width 548 height 102
click at [593, 725] on div "Face Pussy (Frontal) Ass" at bounding box center [638, 731] width 474 height 20
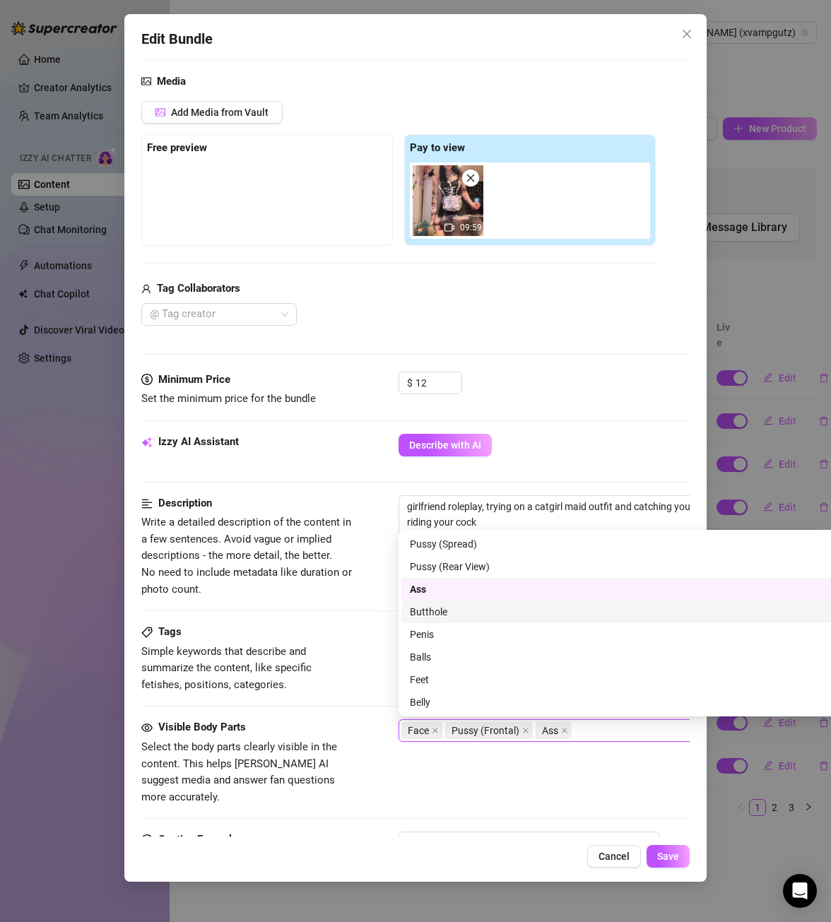
click at [486, 611] on div "Butthole" at bounding box center [646, 612] width 472 height 16
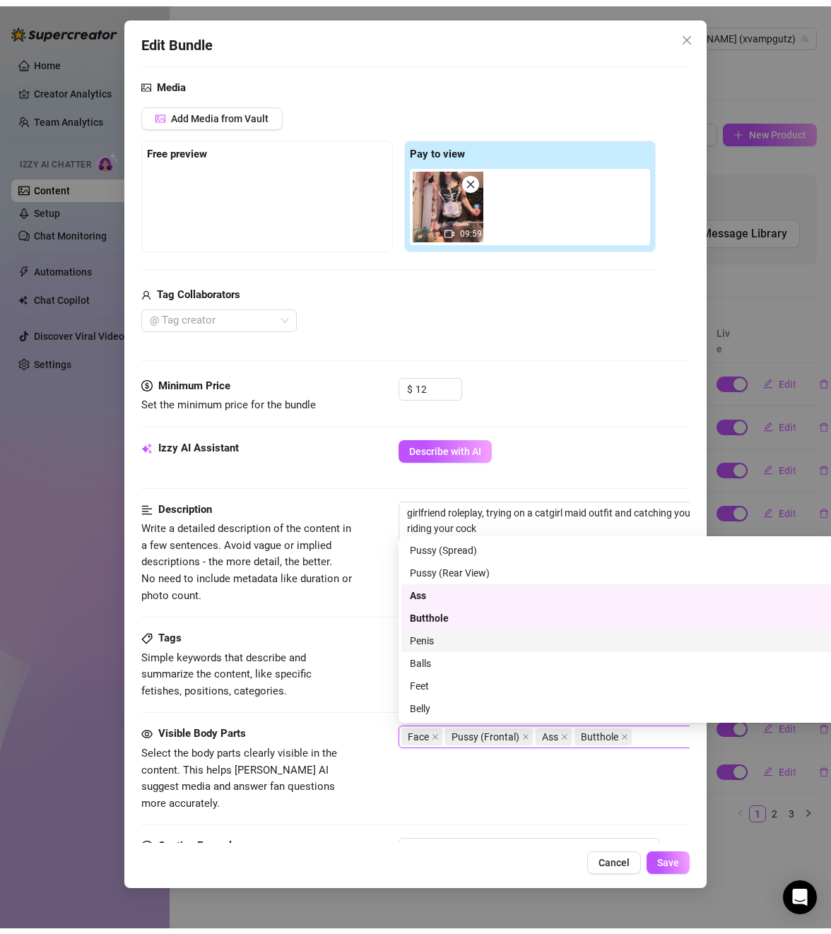
scroll to position [0, 0]
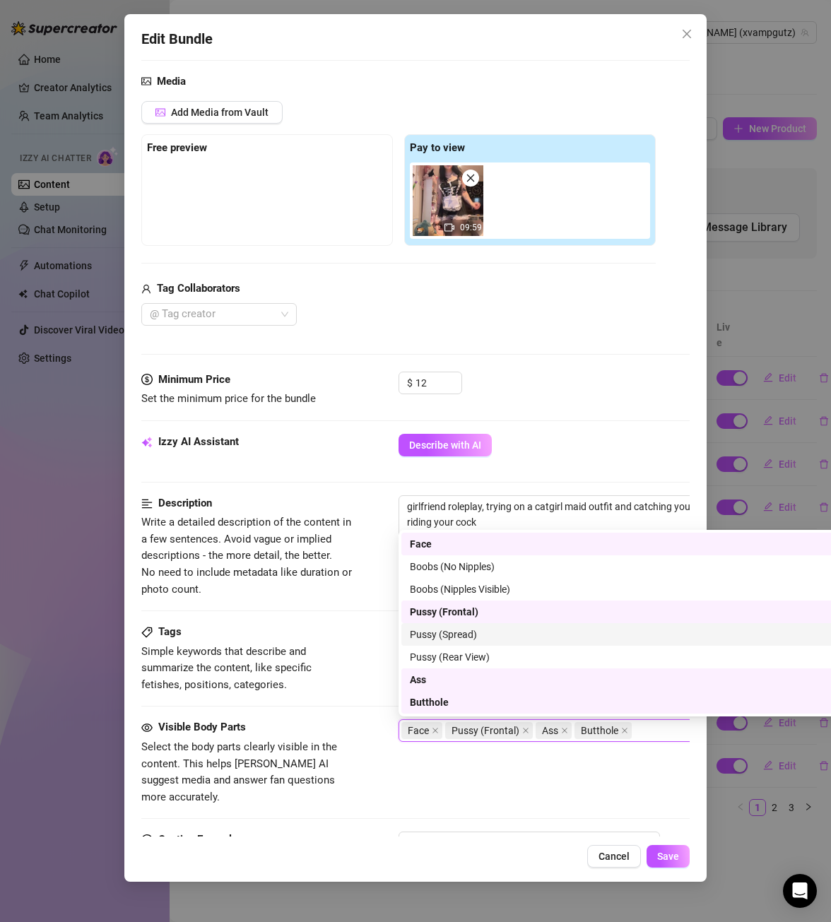
click at [492, 635] on div "Pussy (Spread)" at bounding box center [646, 635] width 472 height 16
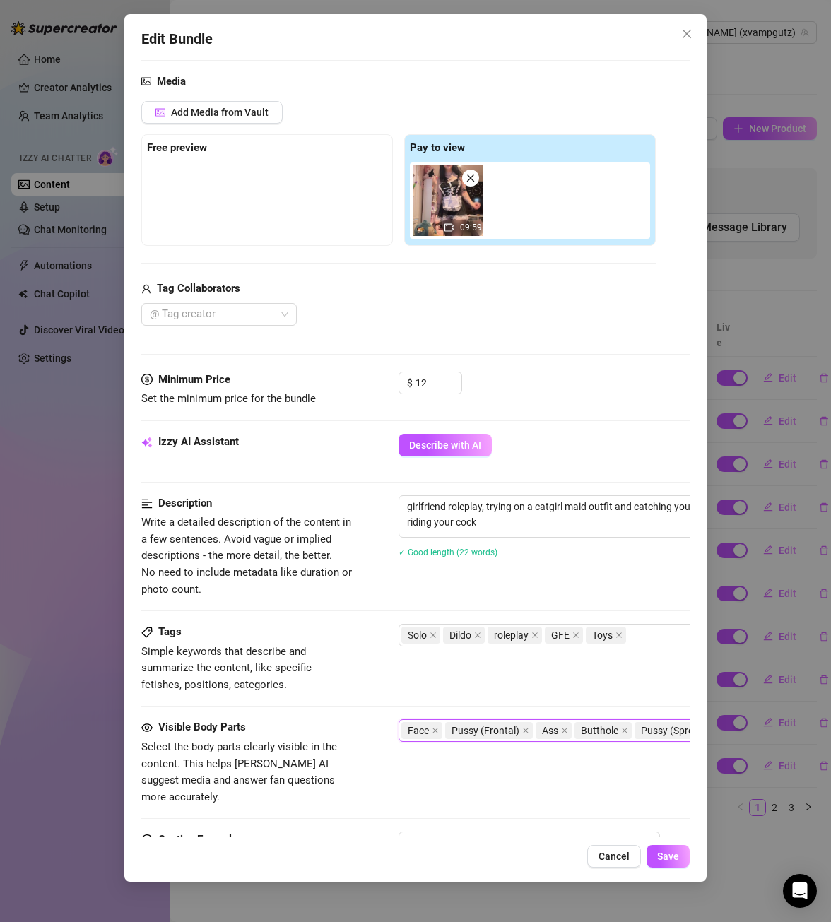
click at [546, 767] on div "Visible Body Parts Select the body parts clearly visible in the content. This h…" at bounding box center [415, 762] width 548 height 86
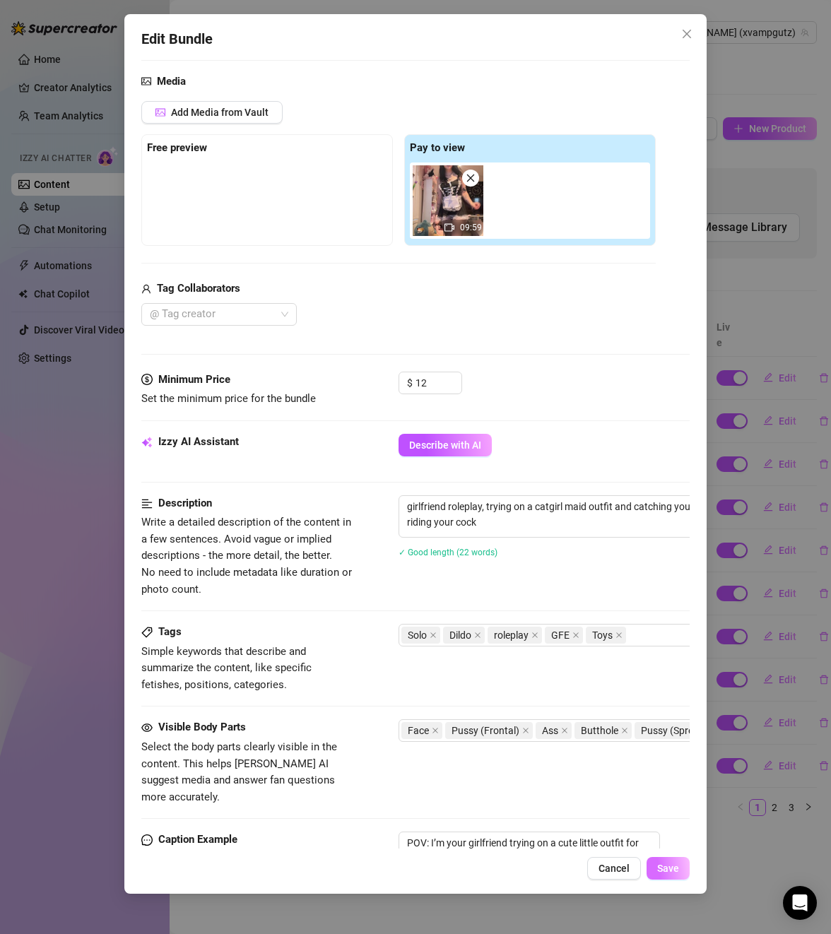
click at [663, 866] on span "Save" at bounding box center [668, 868] width 22 height 11
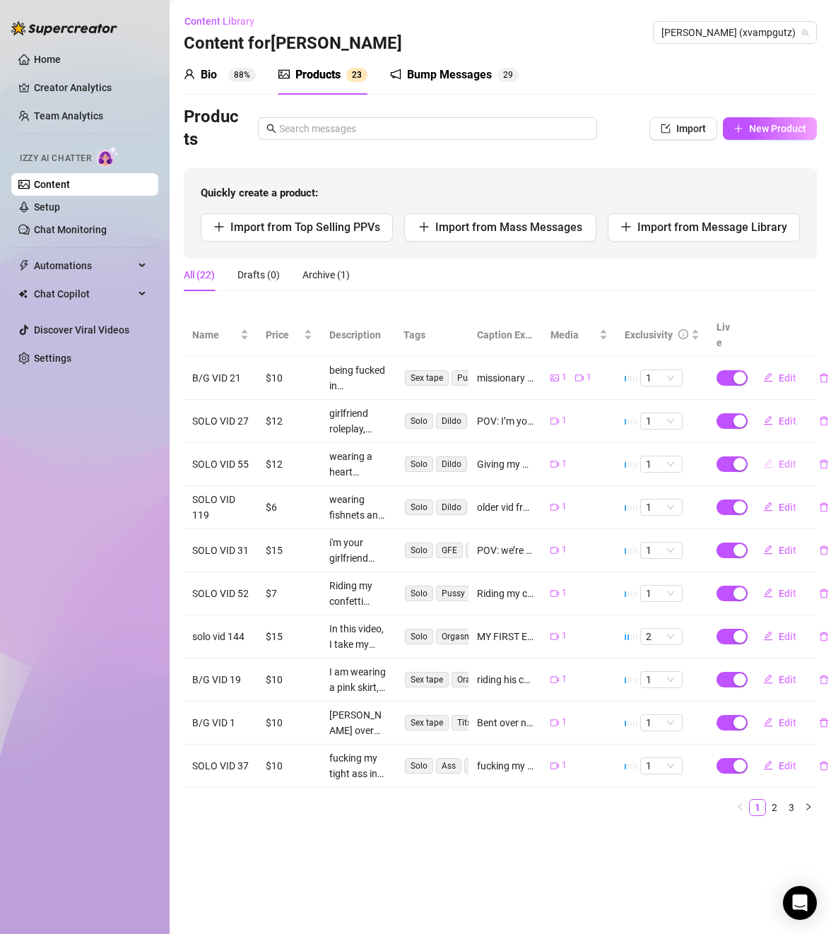
click at [794, 459] on span "Edit" at bounding box center [788, 464] width 18 height 11
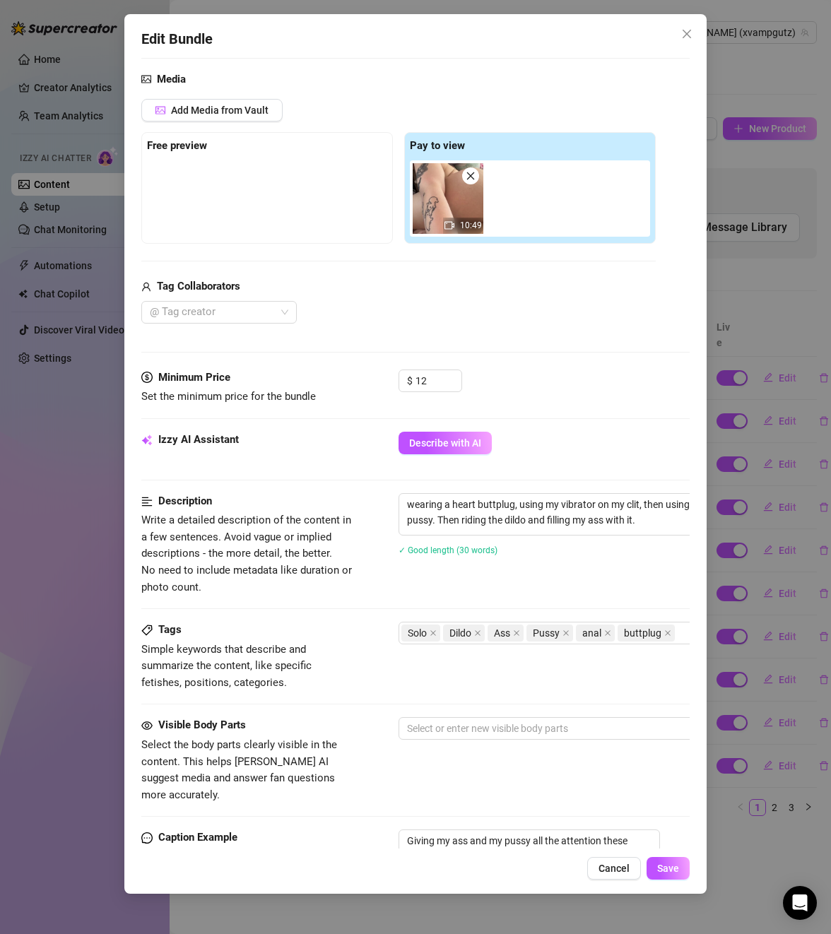
scroll to position [212, 0]
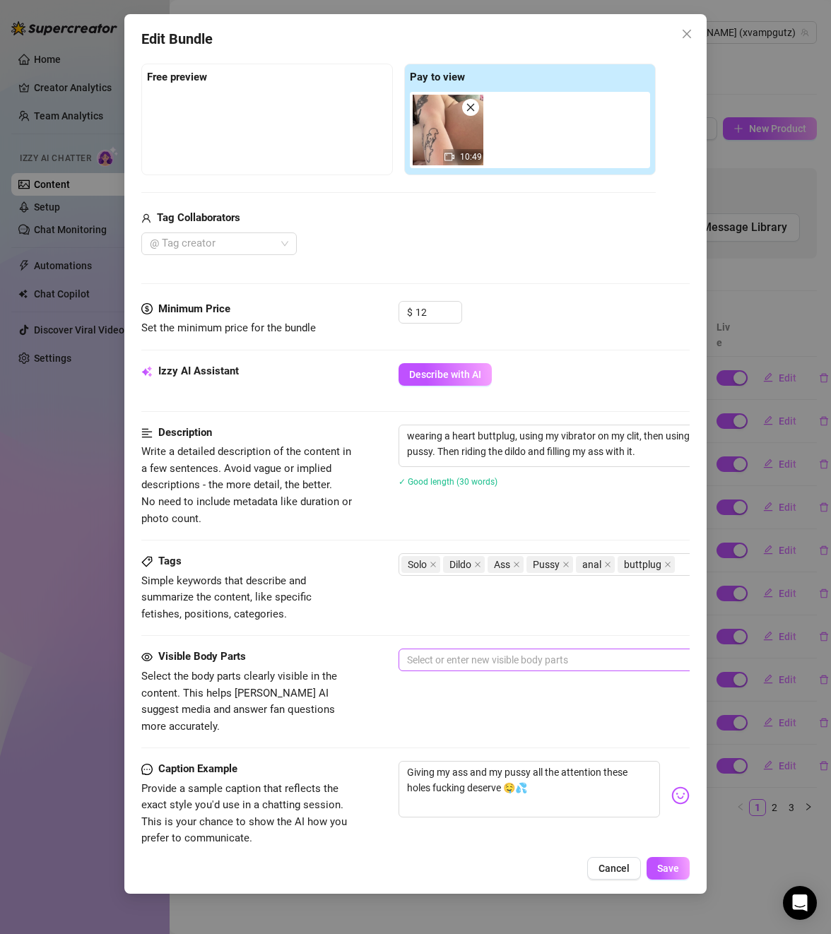
click at [538, 659] on div at bounding box center [638, 660] width 474 height 20
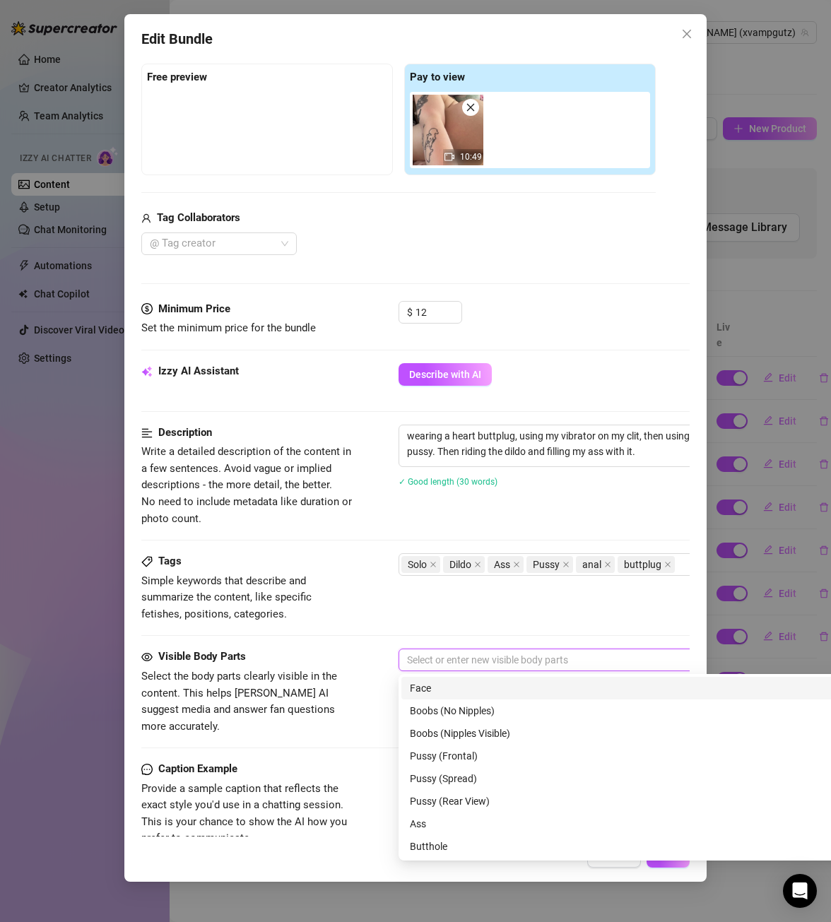
click at [545, 610] on div "Tags Simple keywords that describe and summarize the content, like specific fet…" at bounding box center [415, 587] width 548 height 69
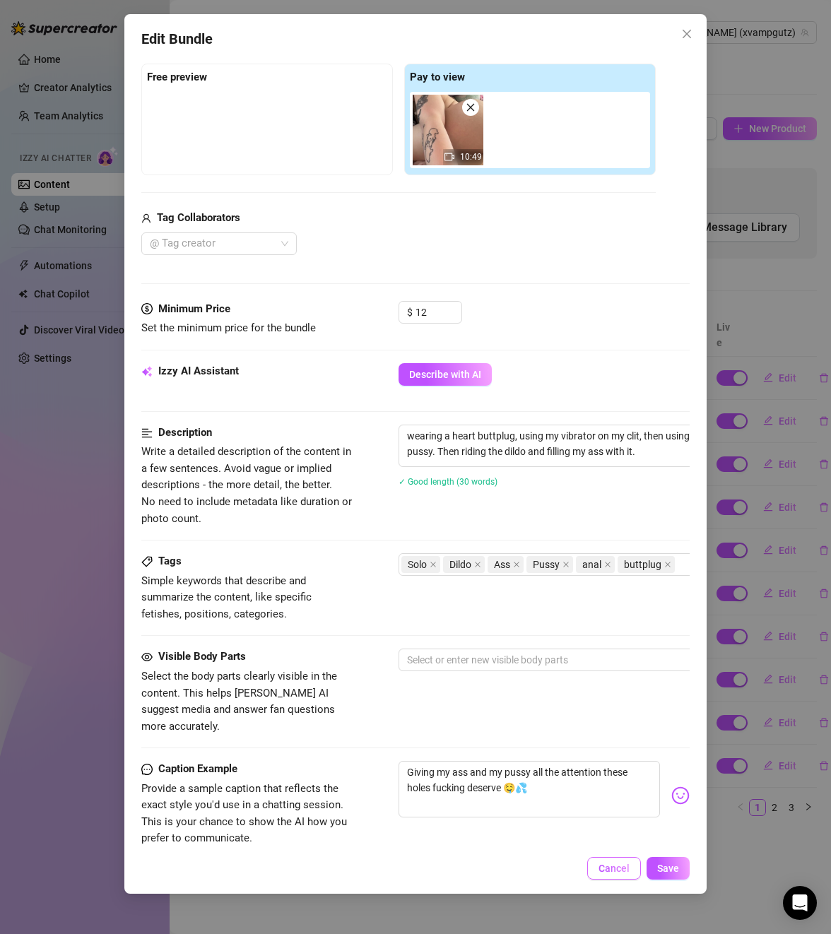
click at [611, 863] on span "Cancel" at bounding box center [614, 868] width 31 height 11
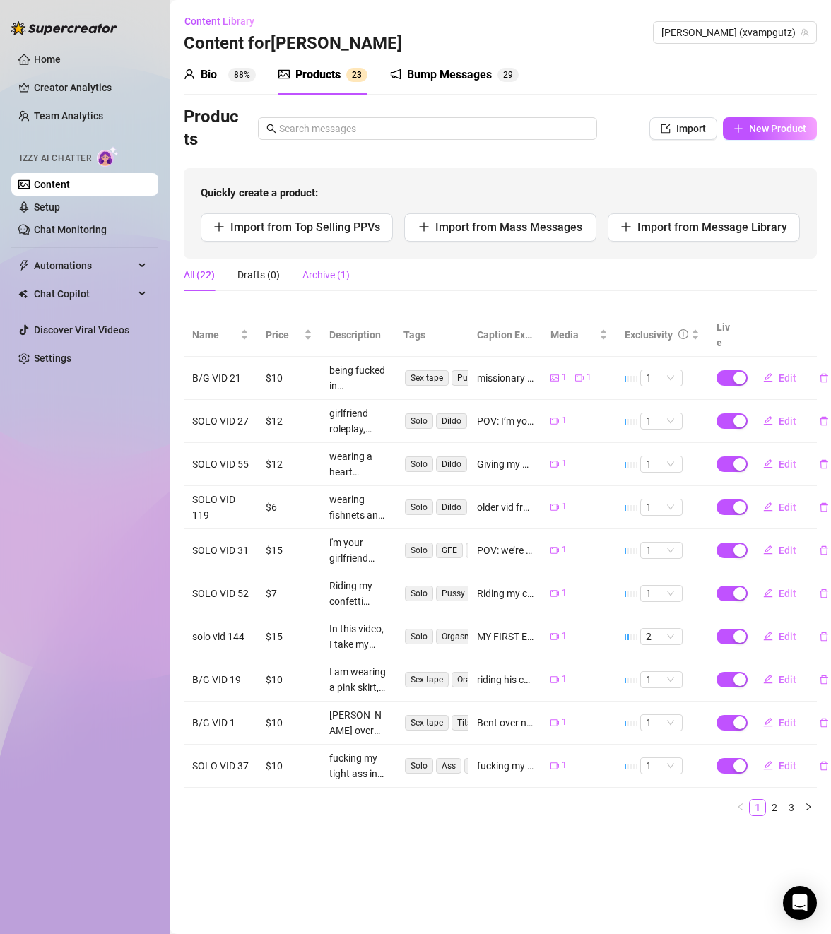
click at [329, 278] on div "Archive (1)" at bounding box center [325, 275] width 47 height 16
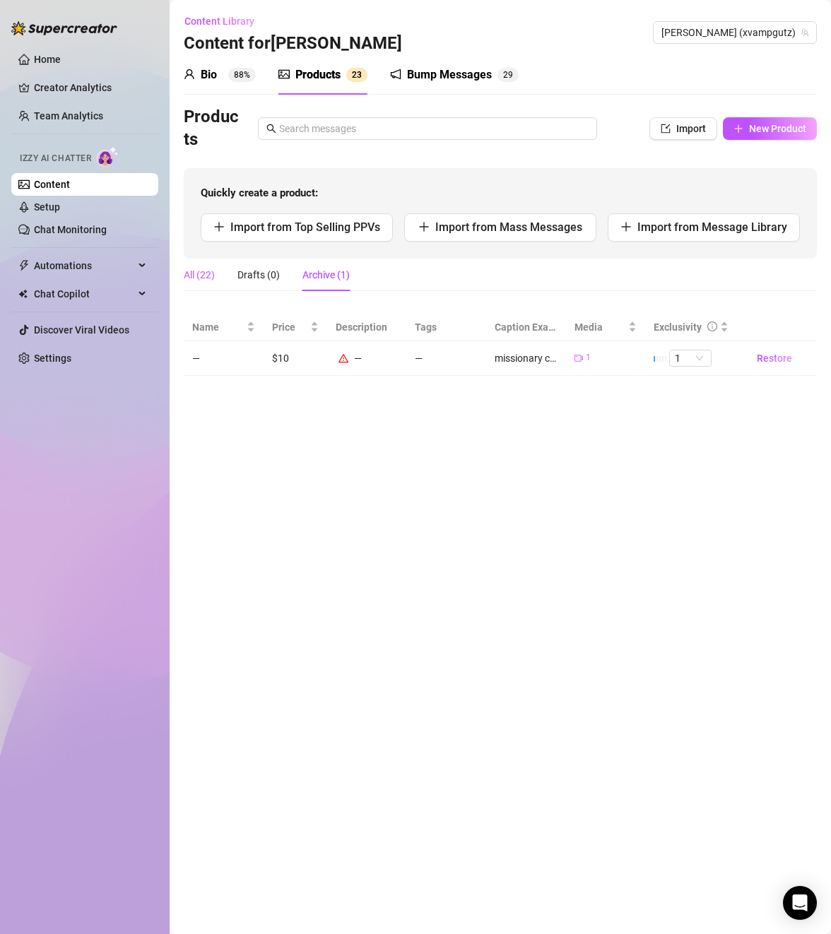
click at [204, 273] on div "All (22)" at bounding box center [199, 275] width 31 height 16
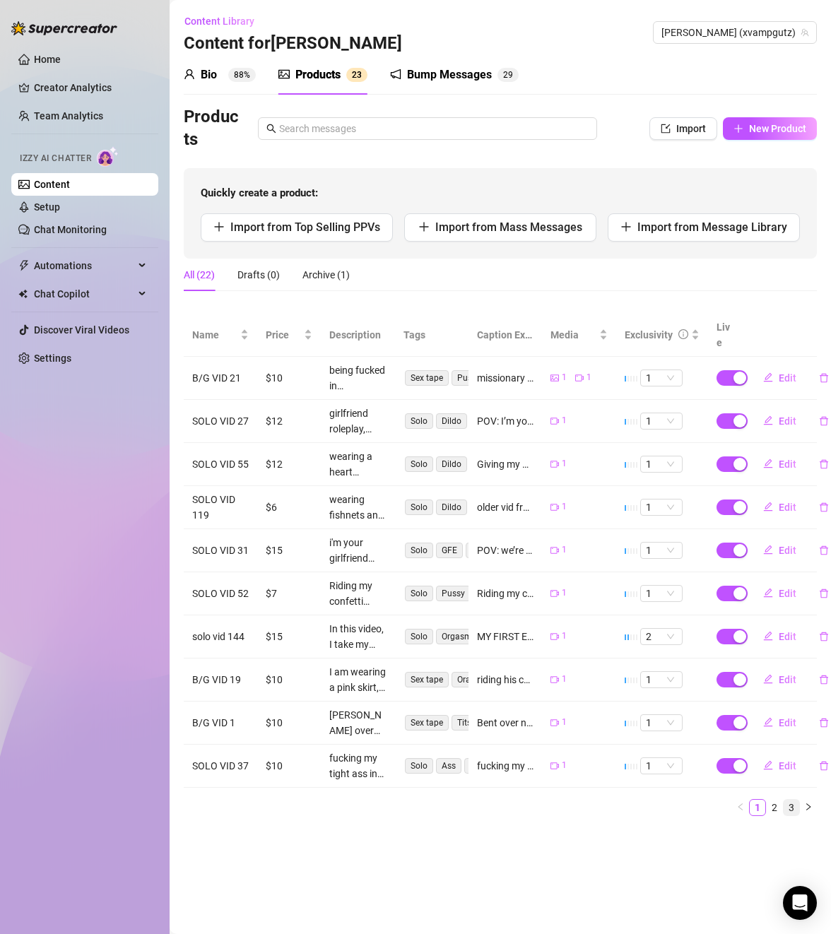
click at [791, 800] on link "3" at bounding box center [792, 808] width 16 height 16
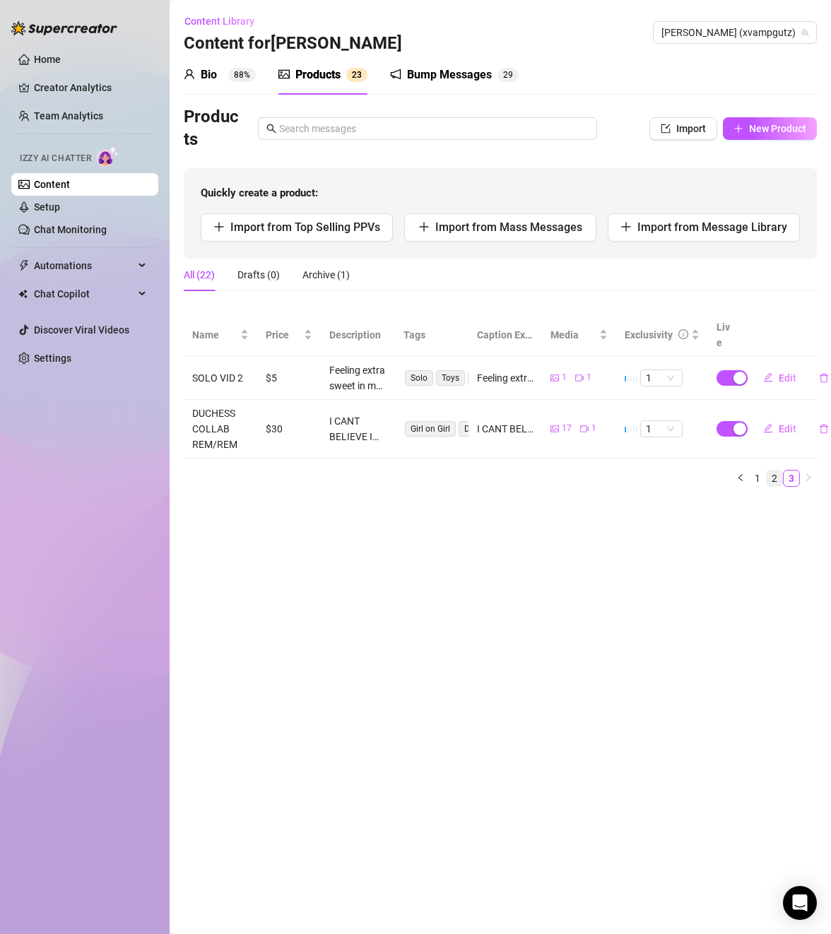
click at [776, 471] on link "2" at bounding box center [775, 479] width 16 height 16
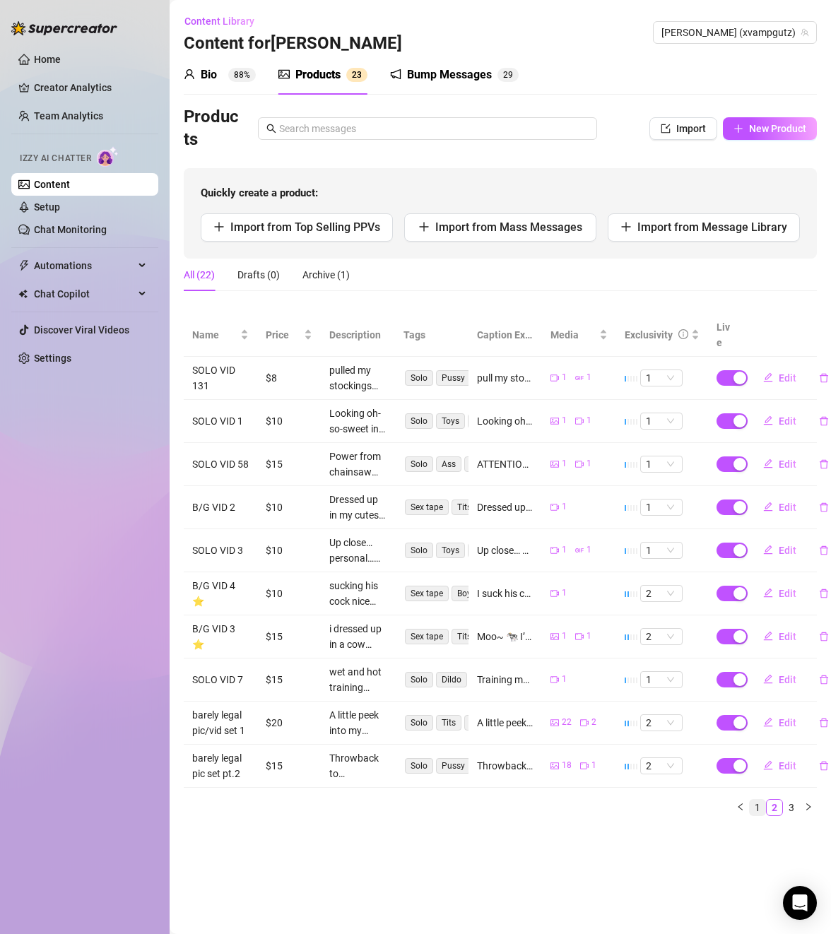
click at [757, 800] on link "1" at bounding box center [758, 808] width 16 height 16
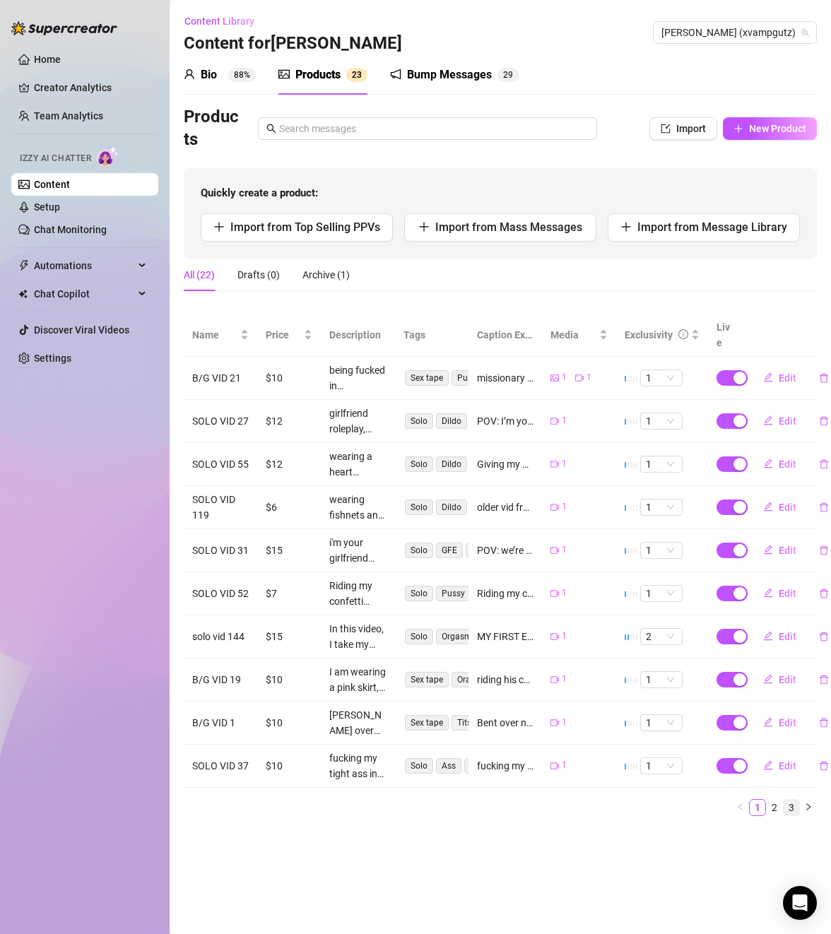
drag, startPoint x: 778, startPoint y: 791, endPoint x: 790, endPoint y: 791, distance: 12.0
click at [778, 800] on link "2" at bounding box center [775, 808] width 16 height 16
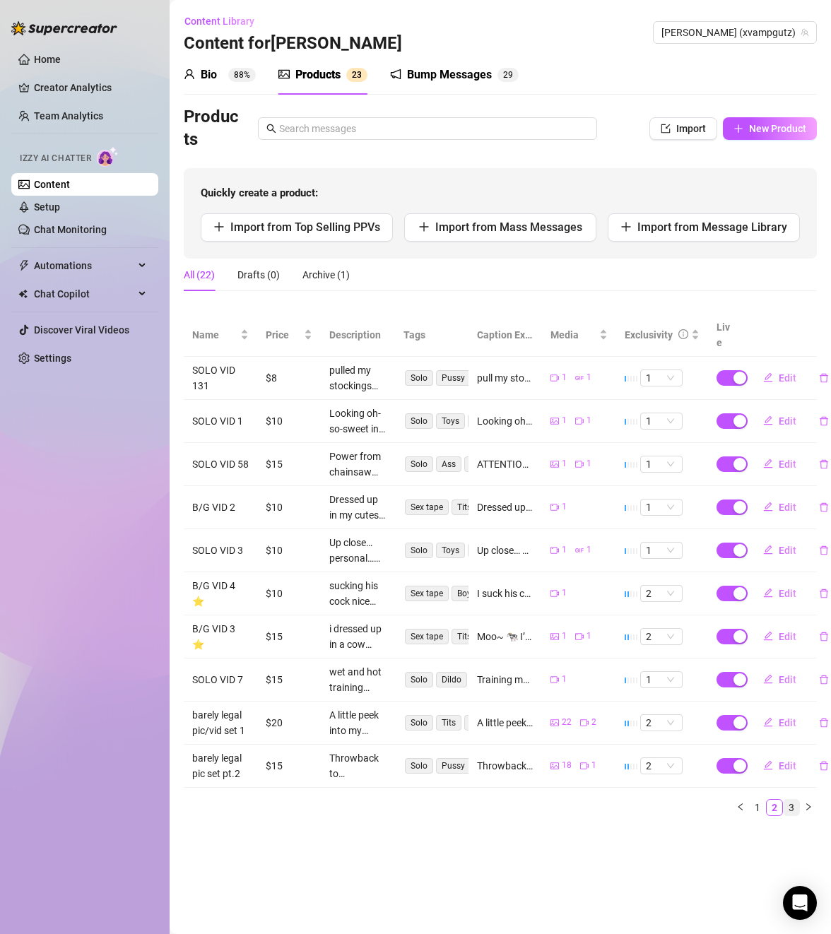
click at [792, 800] on link "3" at bounding box center [792, 808] width 16 height 16
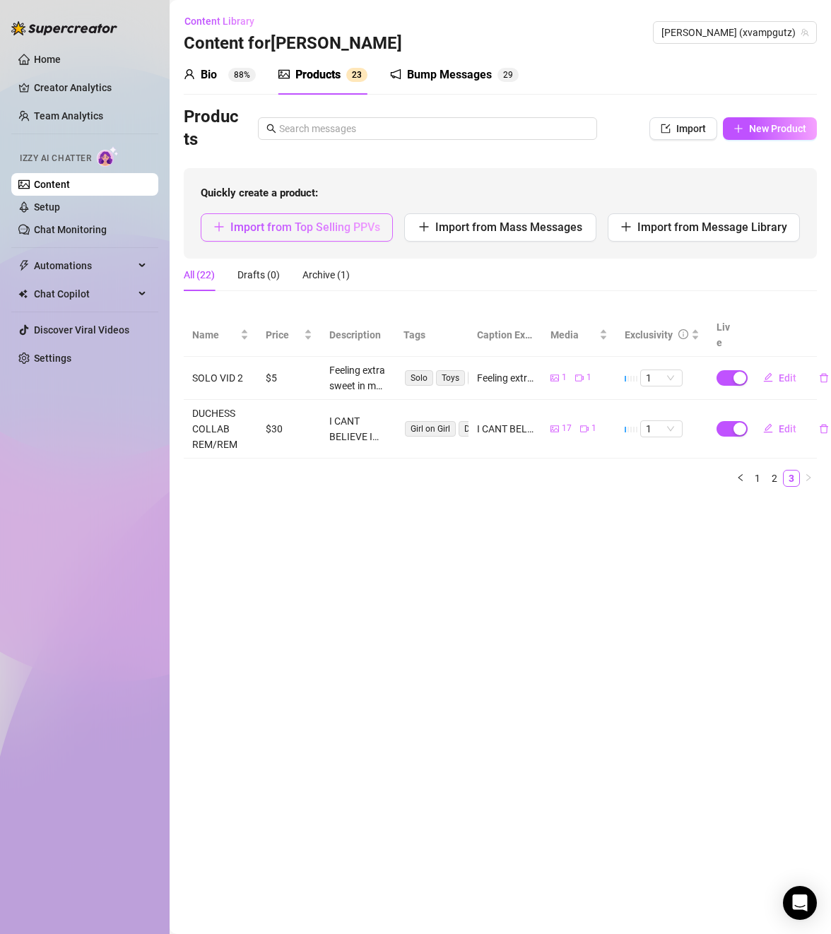
click at [300, 227] on span "Import from Top Selling PPVs" at bounding box center [305, 226] width 150 height 13
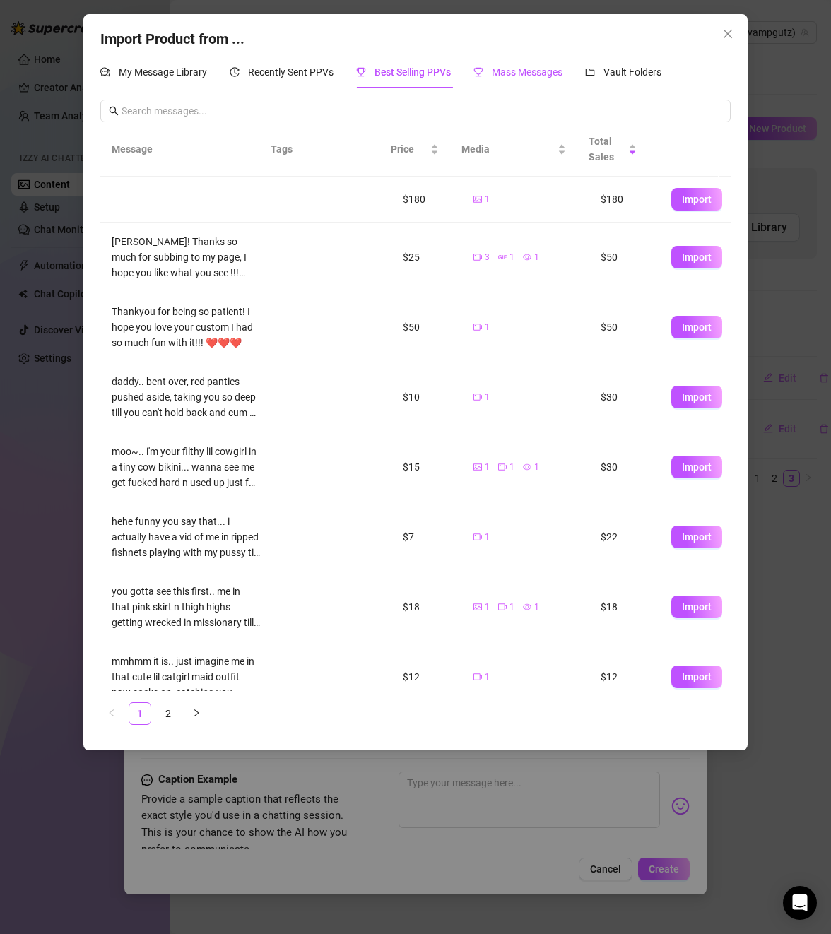
click at [506, 76] on span "Mass Messages" at bounding box center [527, 71] width 71 height 11
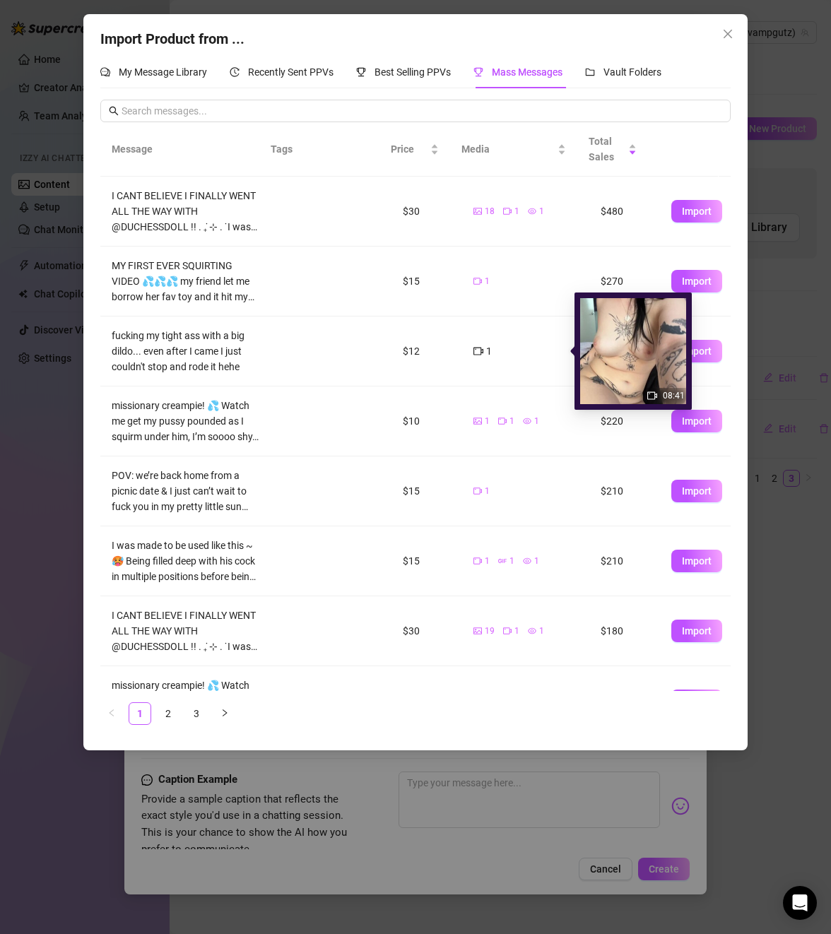
click at [473, 353] on icon "video-camera" at bounding box center [478, 352] width 10 height 8
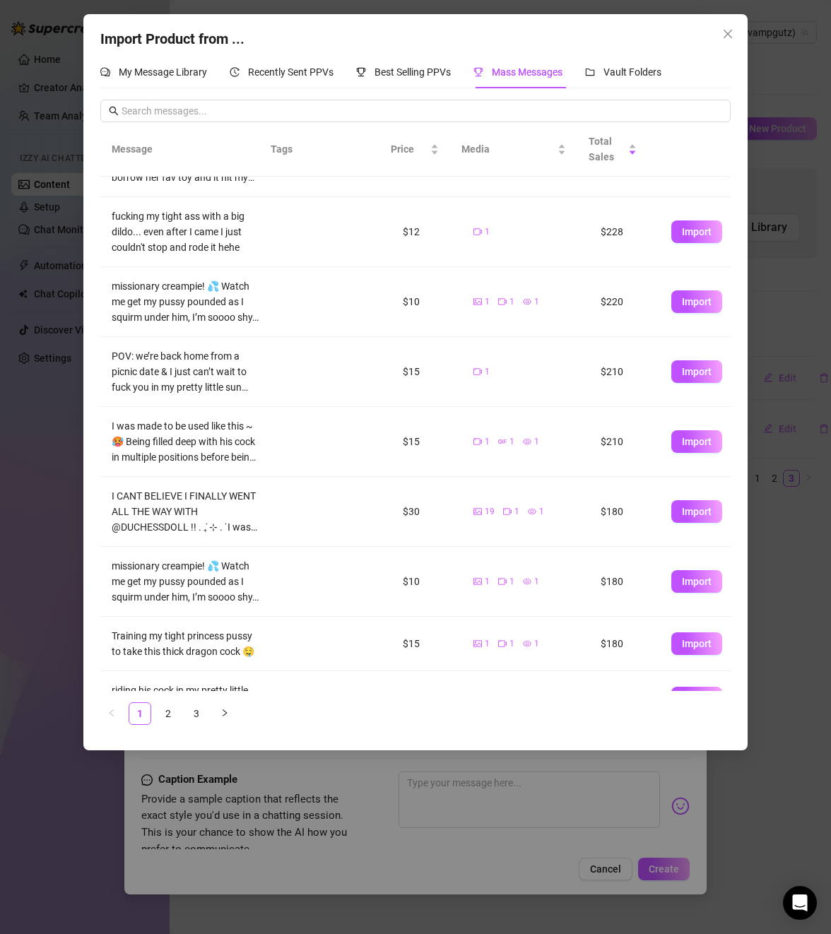
scroll to position [0, 0]
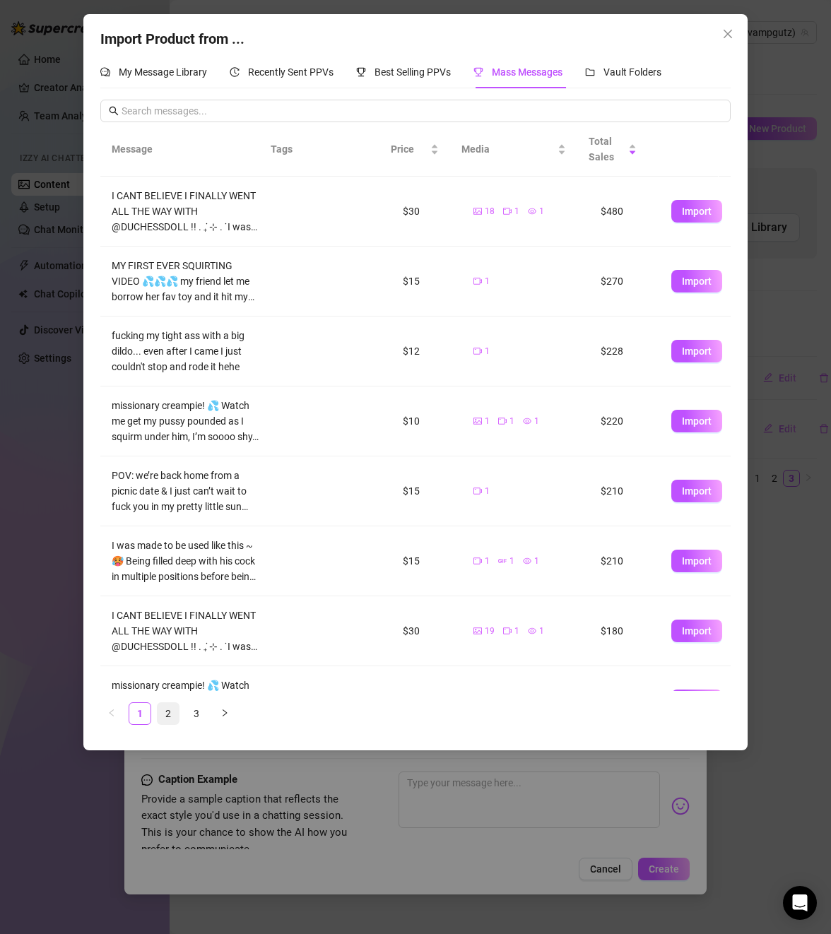
click at [173, 712] on link "2" at bounding box center [168, 713] width 21 height 21
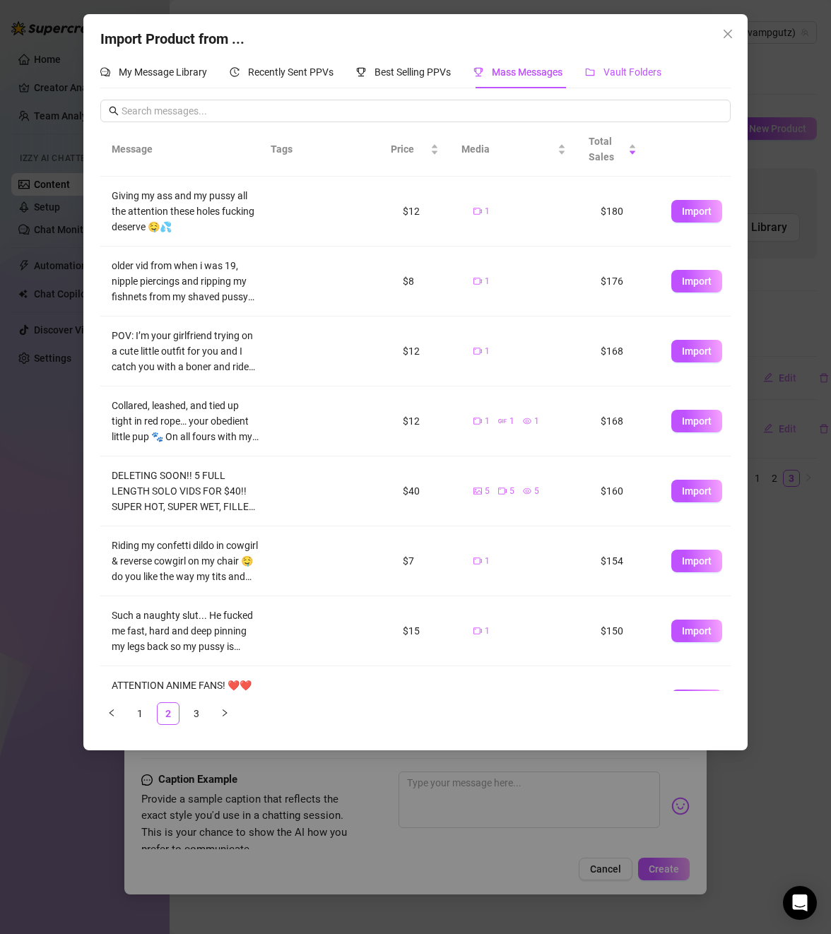
click at [630, 72] on span "Vault Folders" at bounding box center [632, 71] width 58 height 11
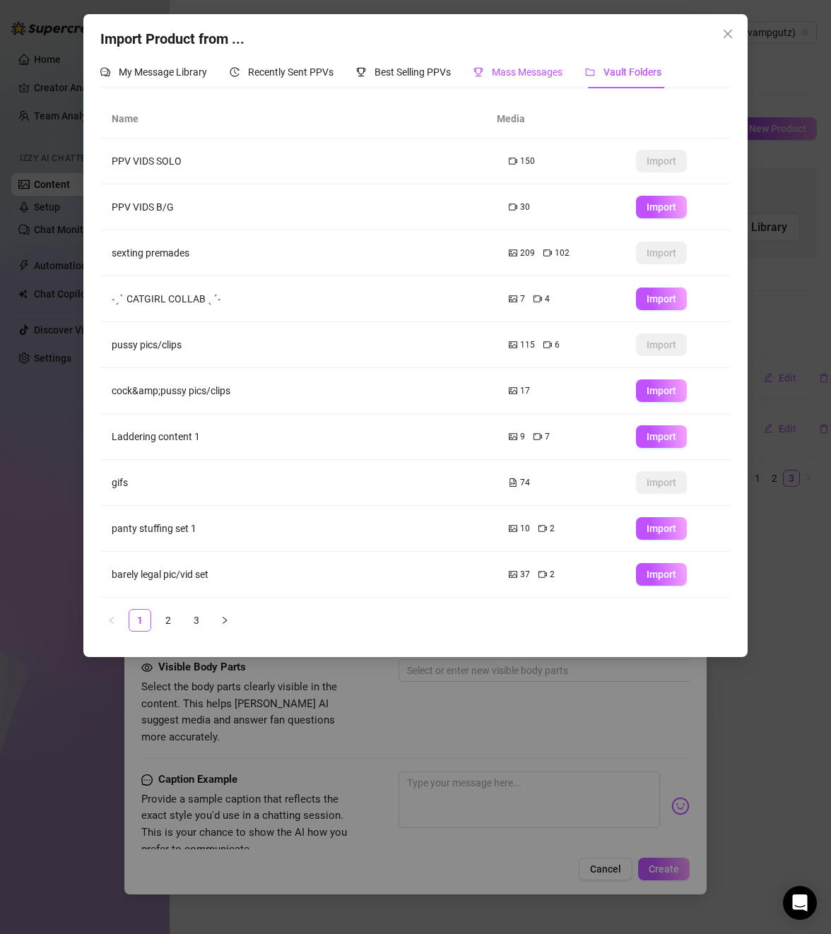
click at [524, 71] on span "Mass Messages" at bounding box center [527, 71] width 71 height 11
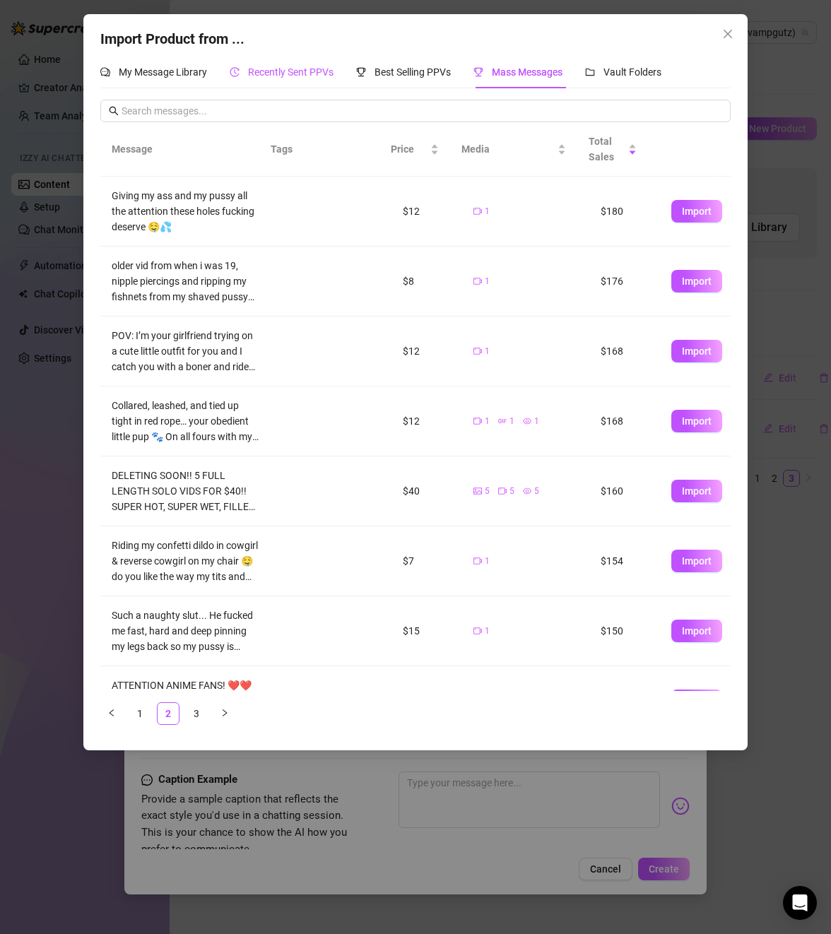
click at [259, 71] on span "Recently Sent PPVs" at bounding box center [291, 71] width 86 height 11
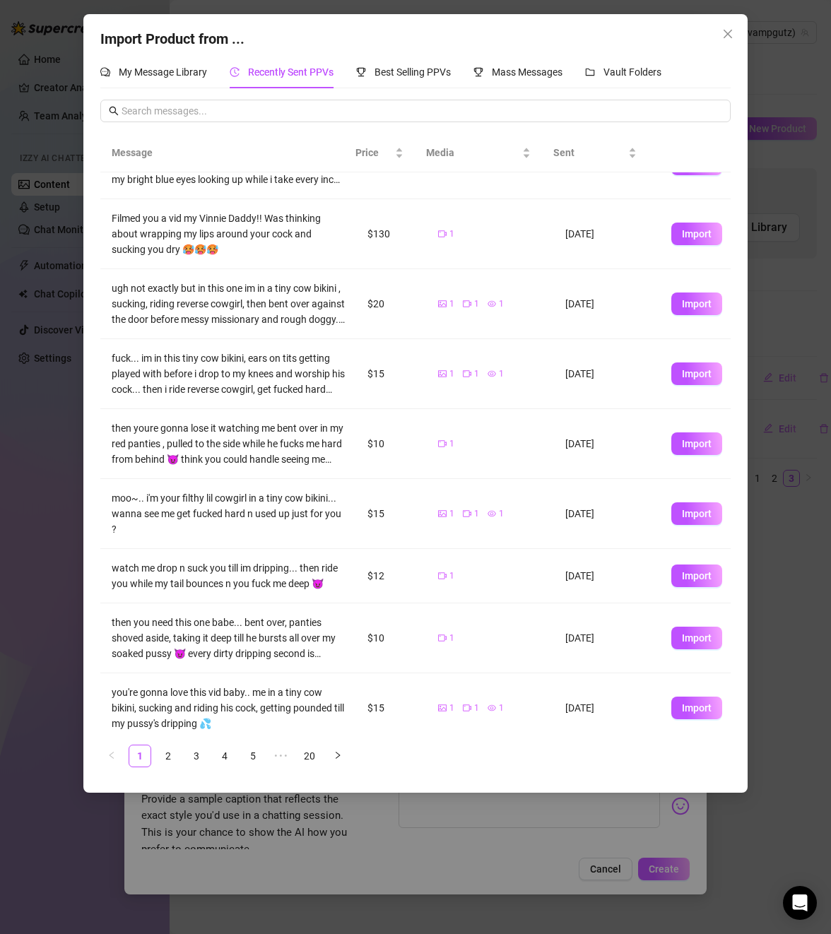
scroll to position [138, 0]
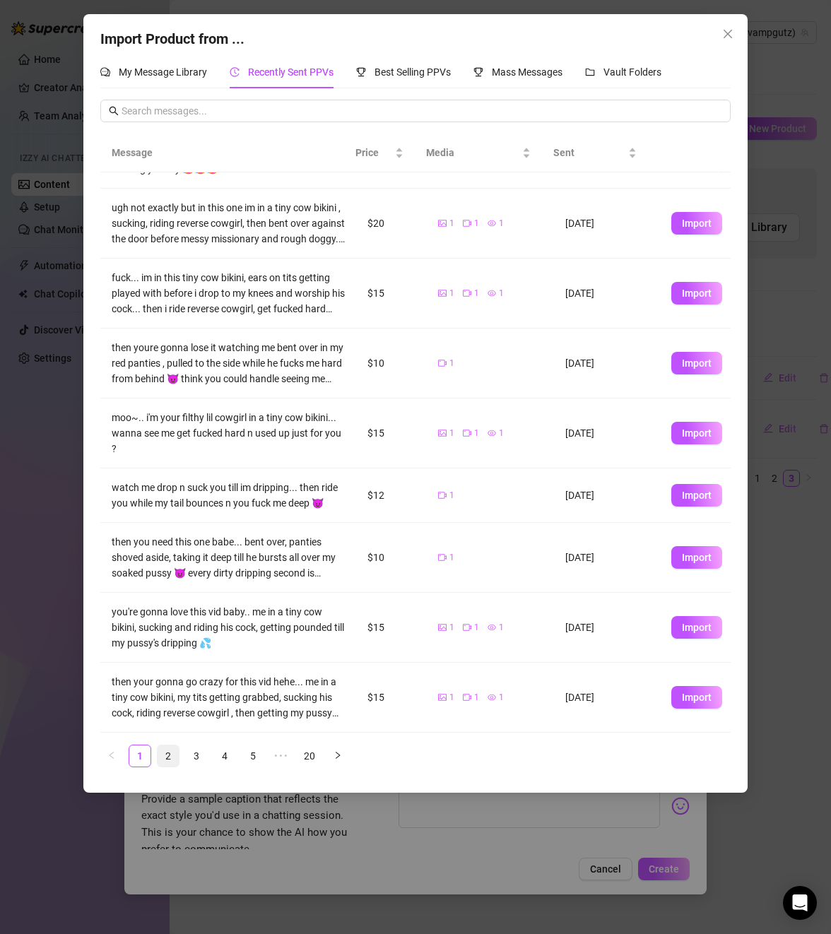
click at [171, 753] on link "2" at bounding box center [168, 755] width 21 height 21
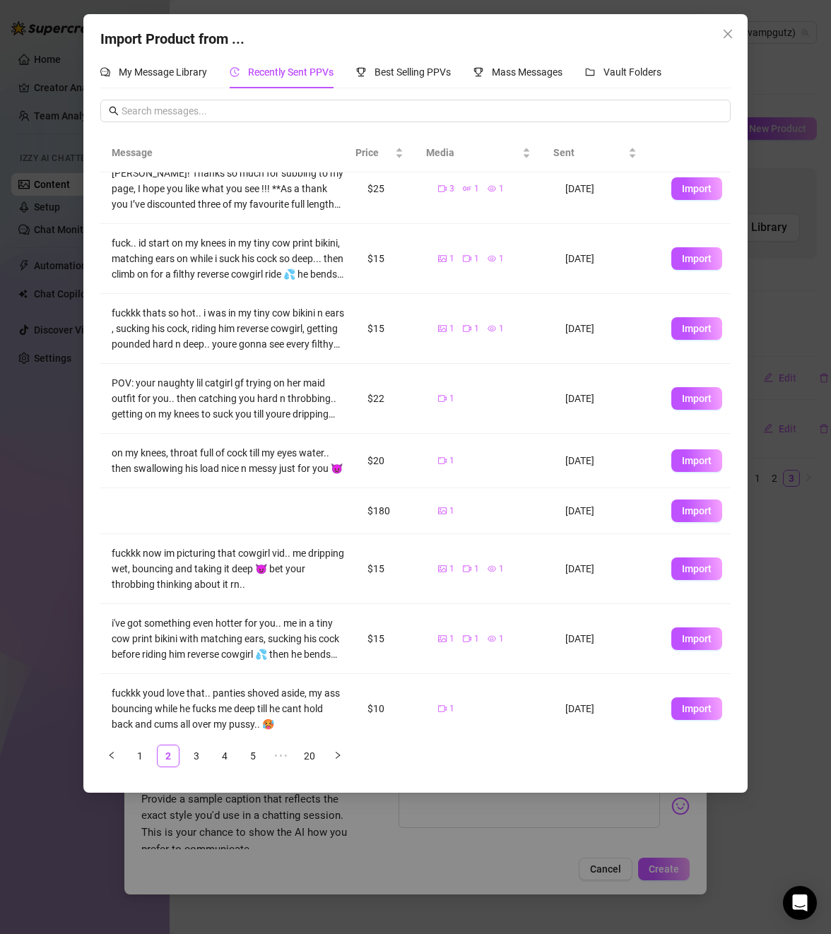
scroll to position [114, 0]
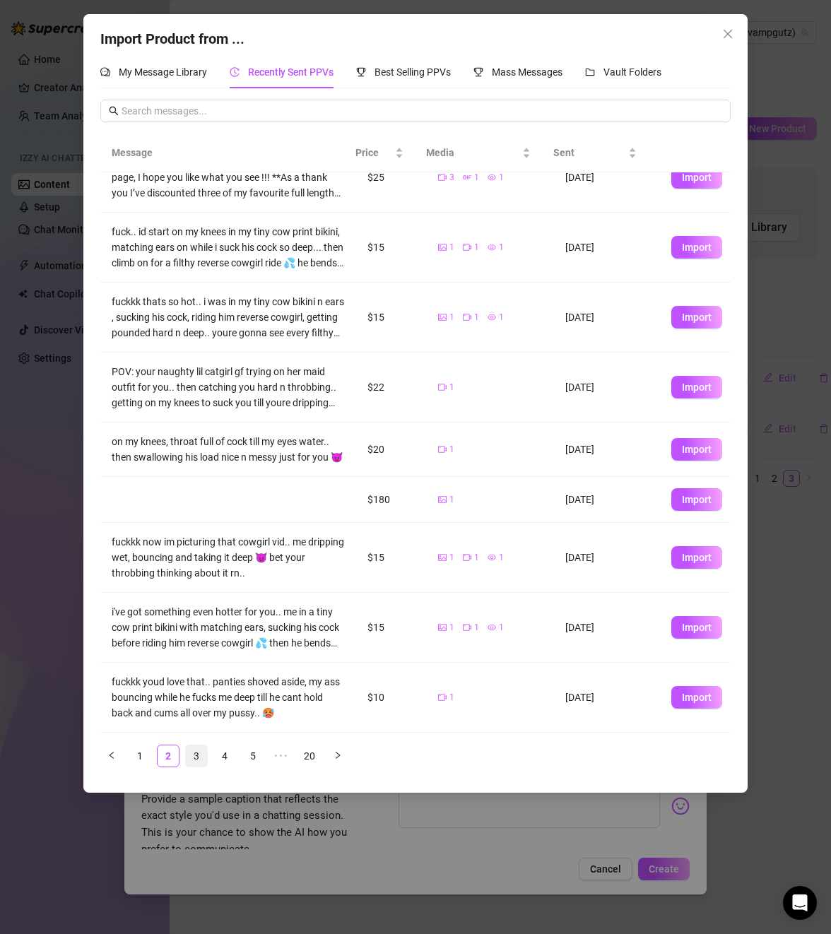
click at [193, 759] on link "3" at bounding box center [196, 755] width 21 height 21
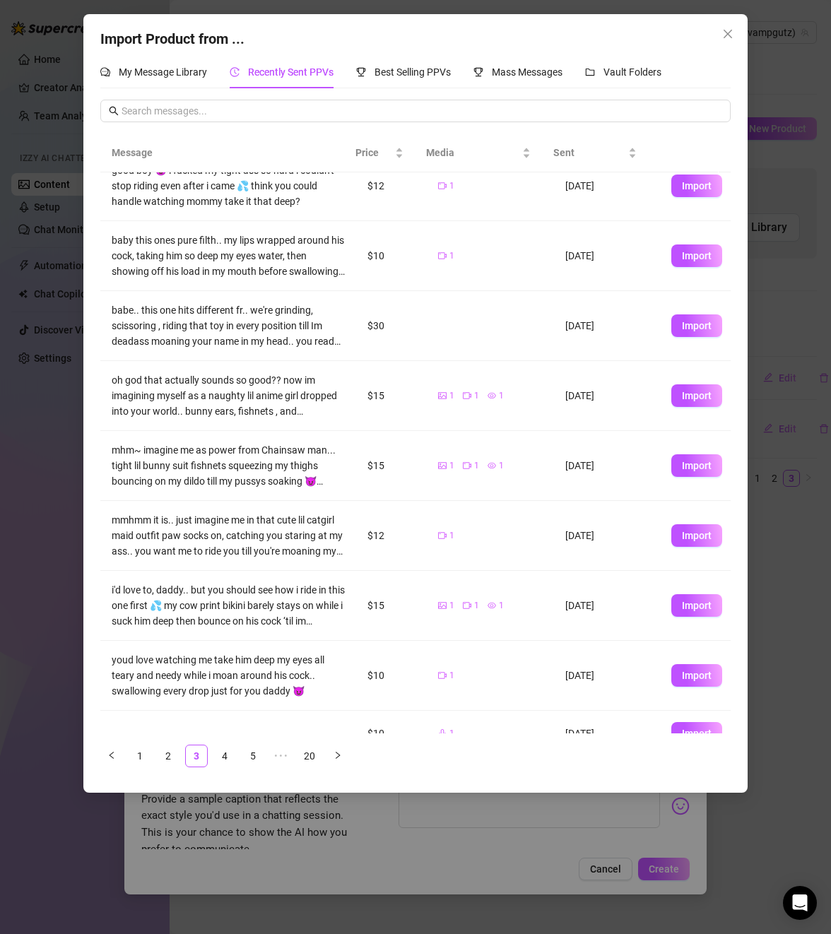
scroll to position [90, 0]
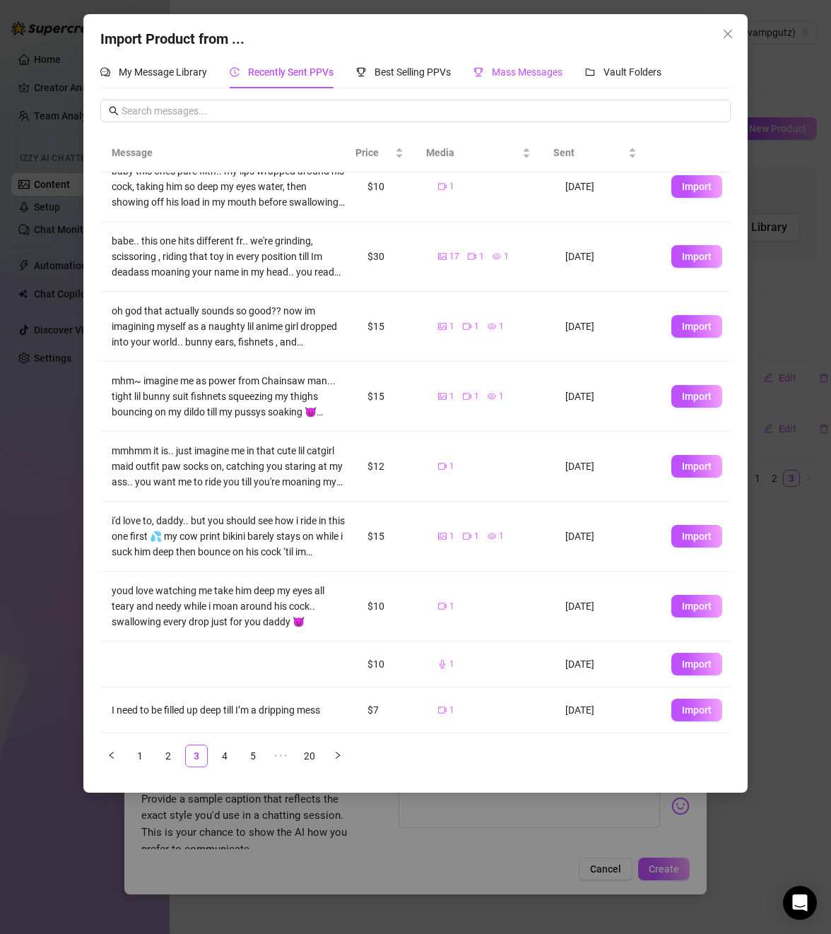
click at [521, 71] on span "Mass Messages" at bounding box center [527, 71] width 71 height 11
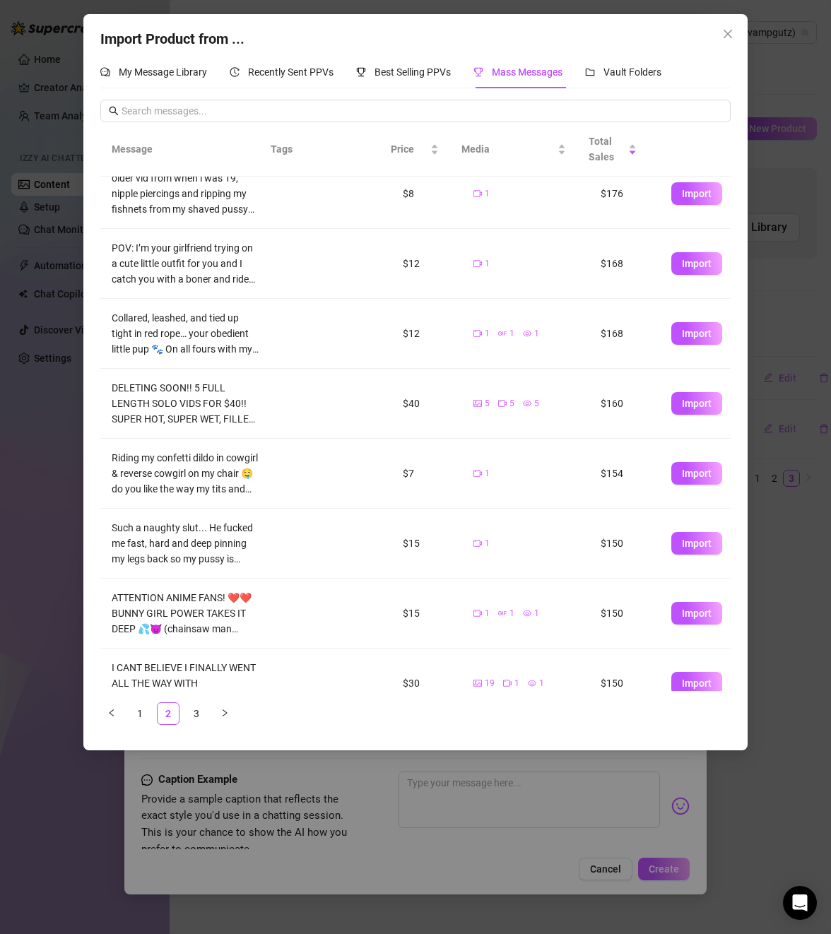
scroll to position [185, 0]
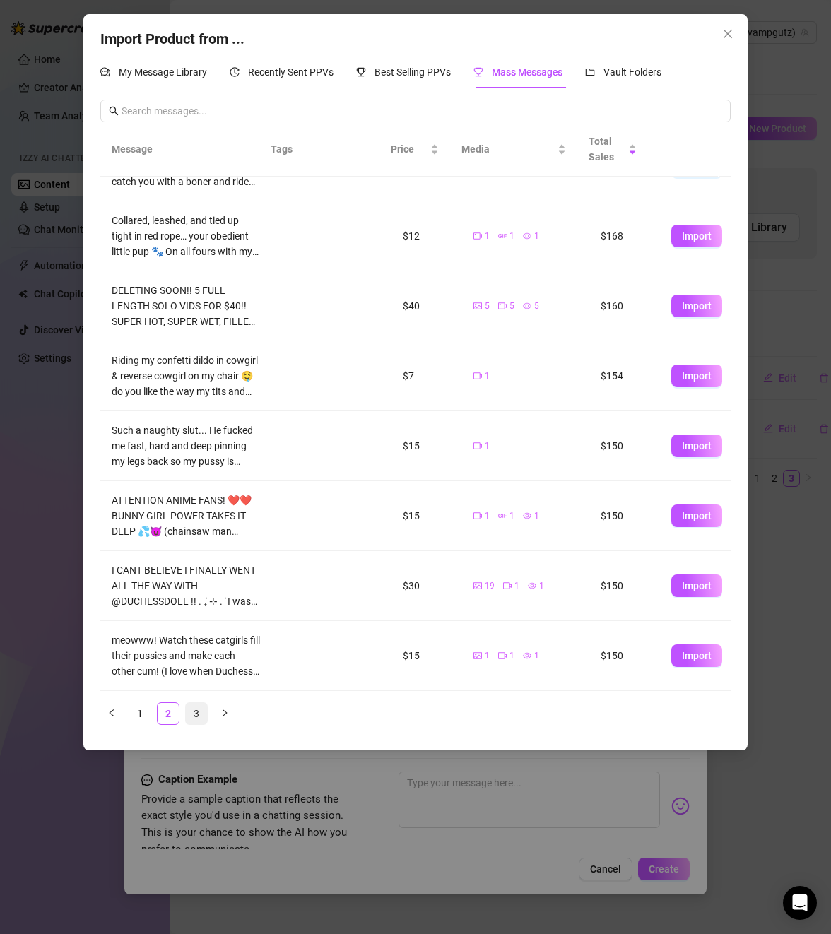
click at [199, 711] on link "3" at bounding box center [196, 713] width 21 height 21
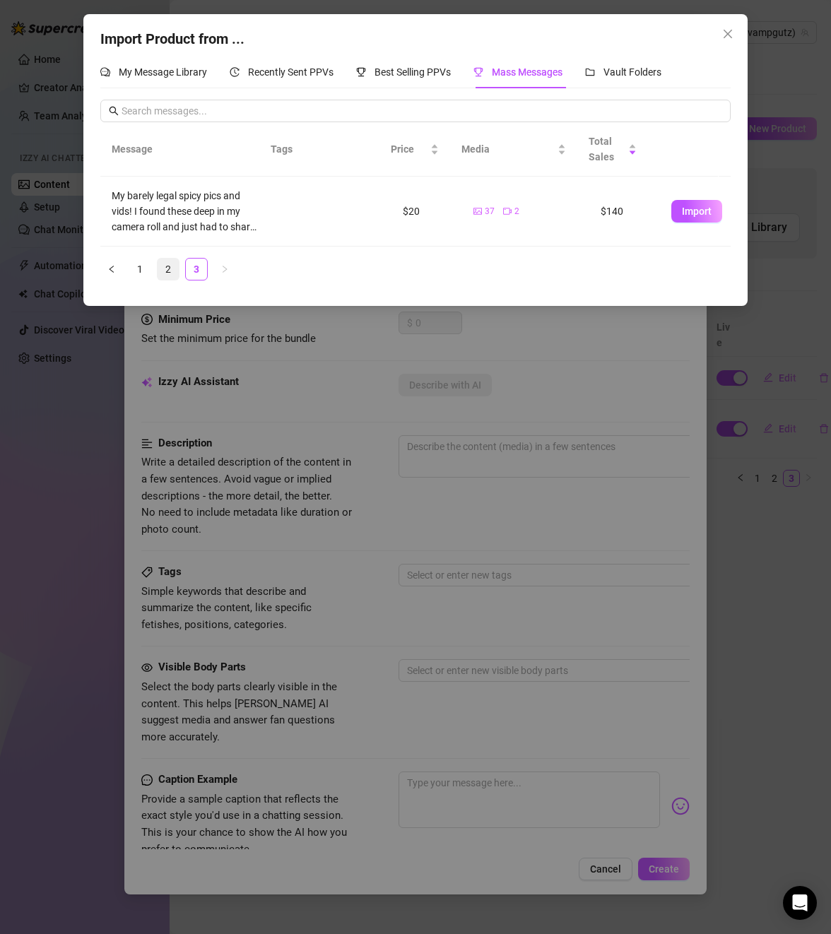
click at [174, 264] on link "2" at bounding box center [168, 269] width 21 height 21
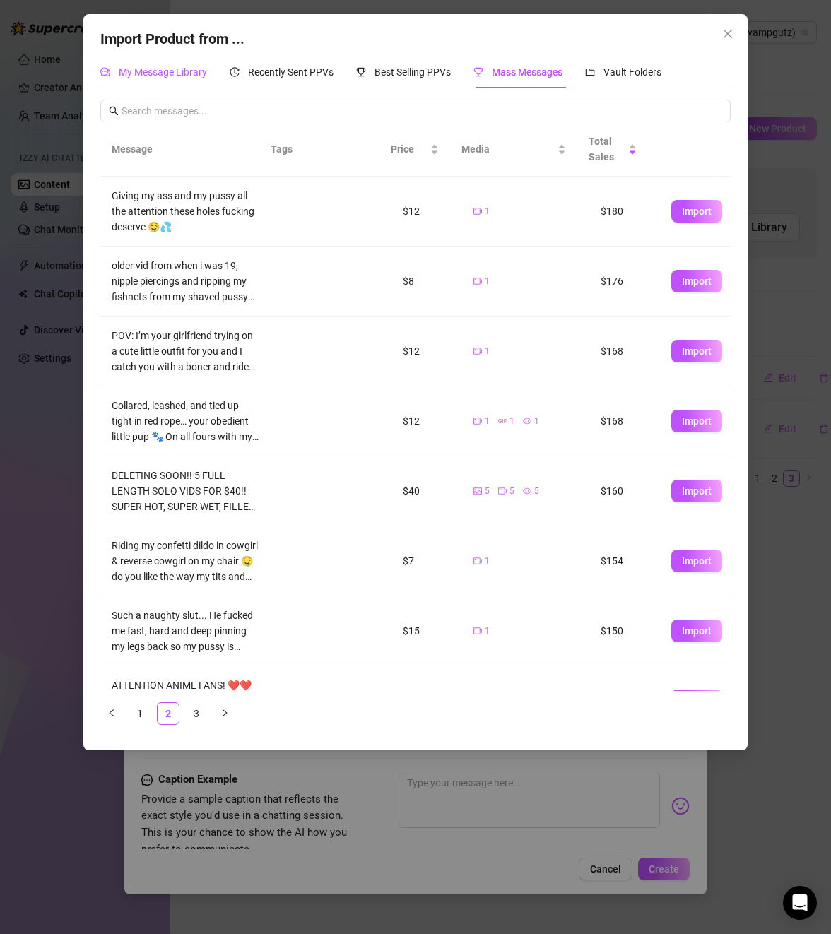
click at [160, 71] on span "My Message Library" at bounding box center [163, 71] width 88 height 11
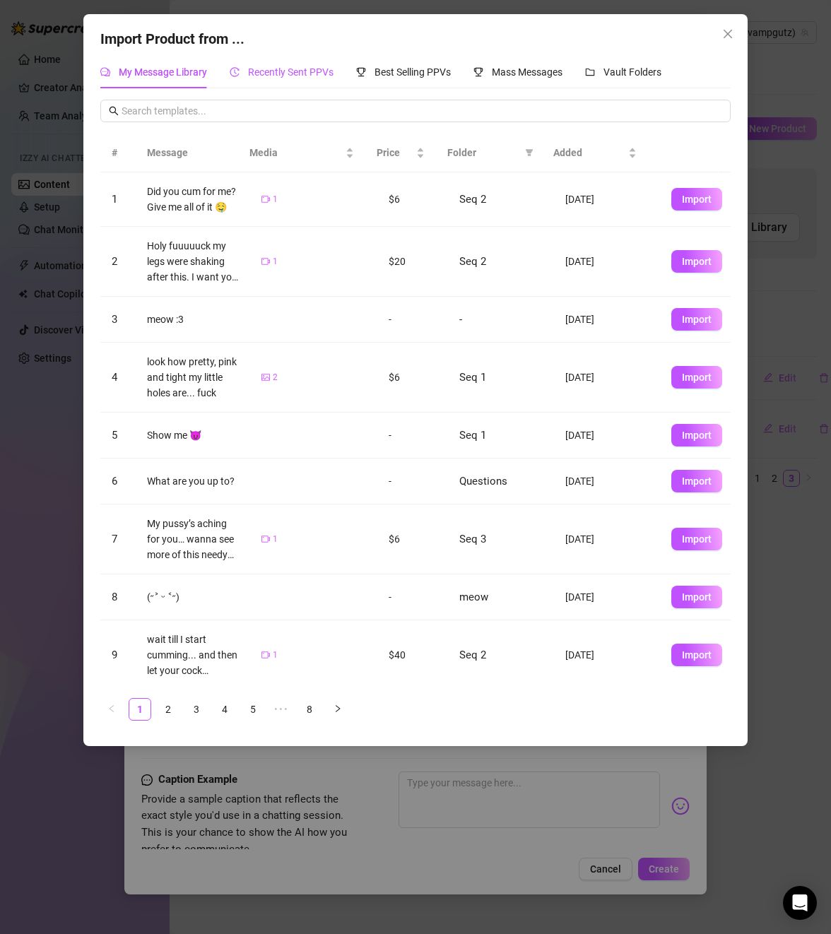
click at [278, 78] on div "Recently Sent PPVs" at bounding box center [282, 72] width 104 height 16
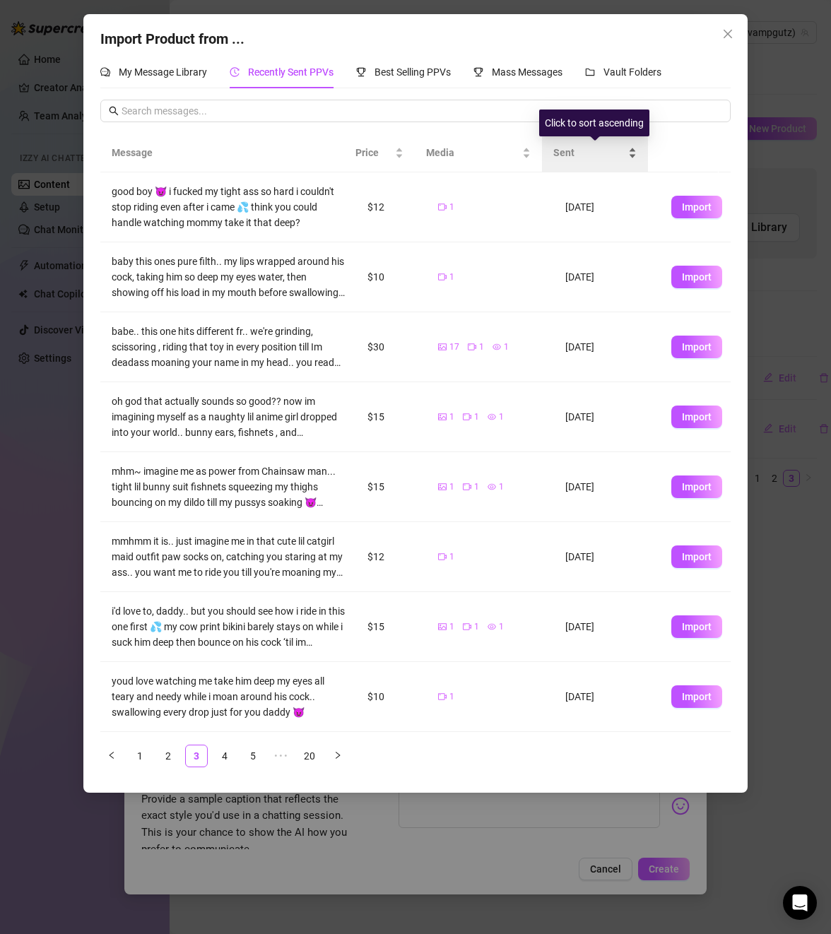
click at [579, 153] on span "Sent" at bounding box center [589, 153] width 72 height 16
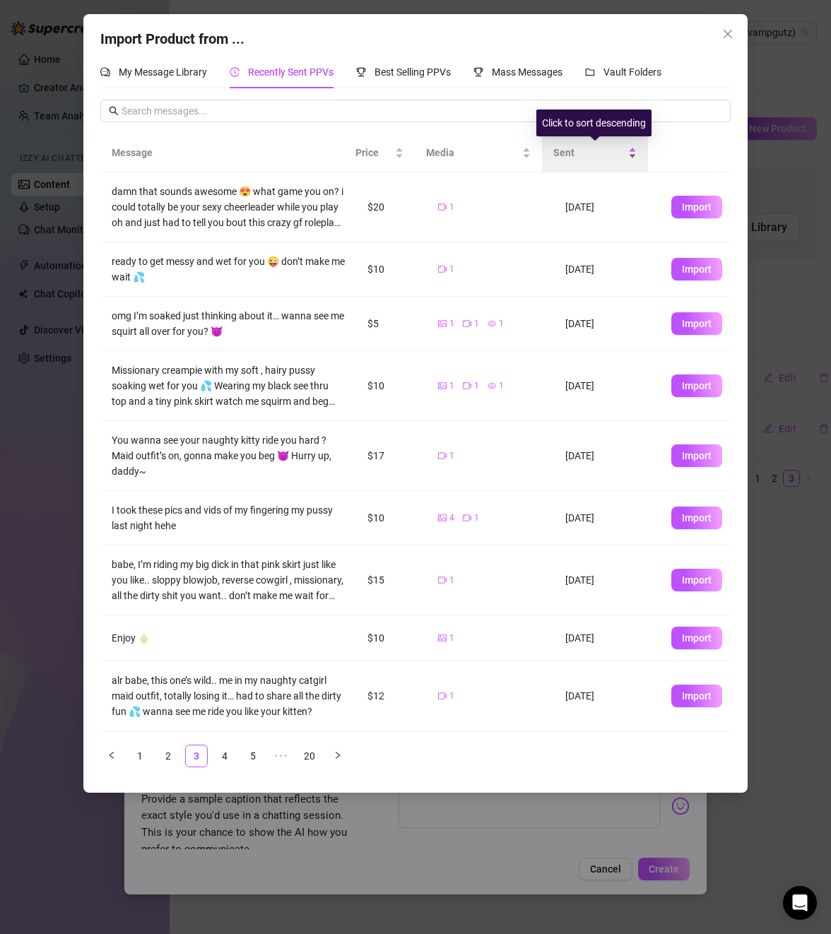
click at [635, 156] on div "Sent" at bounding box center [594, 153] width 83 height 16
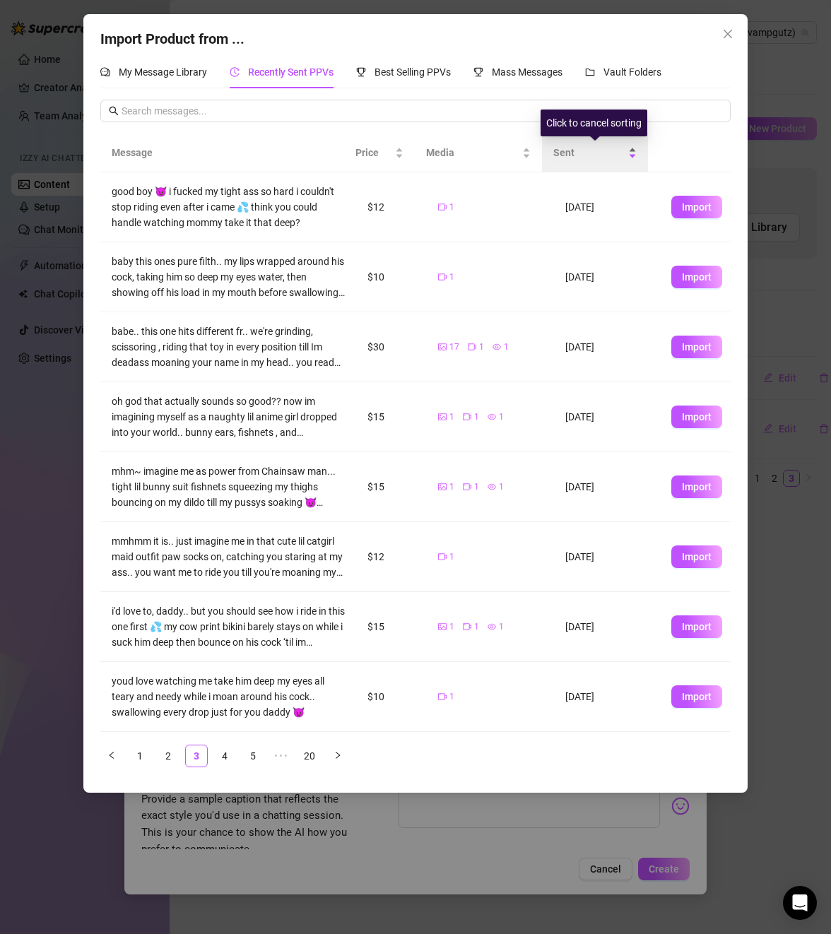
click at [631, 146] on div "Sent" at bounding box center [594, 153] width 83 height 16
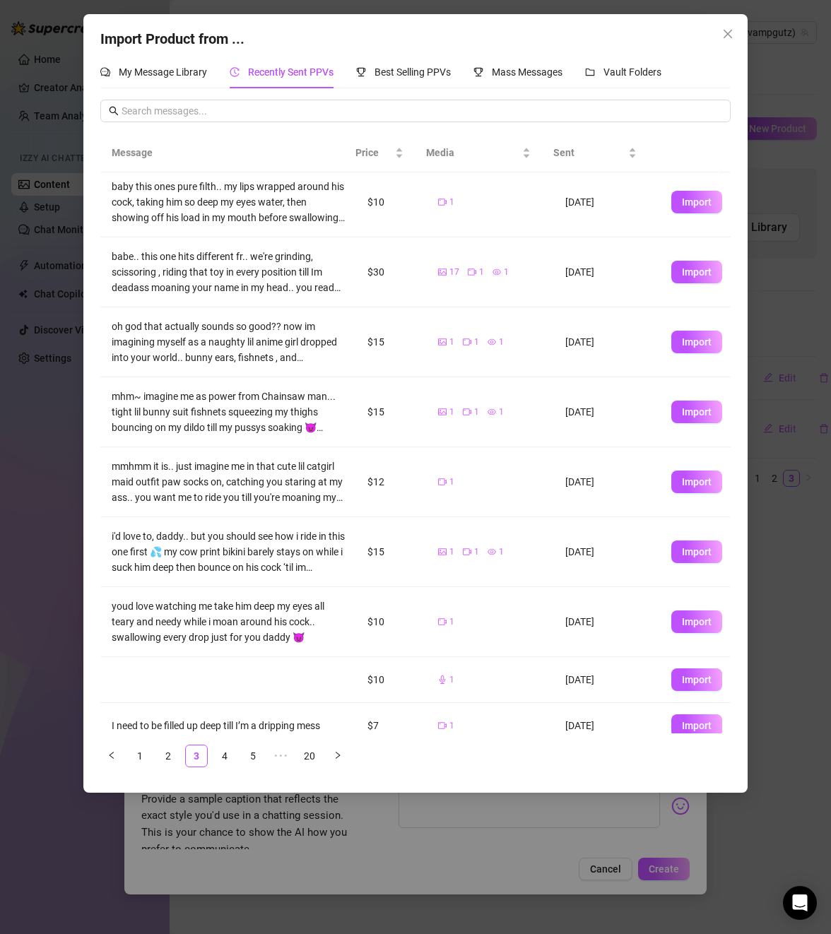
scroll to position [90, 0]
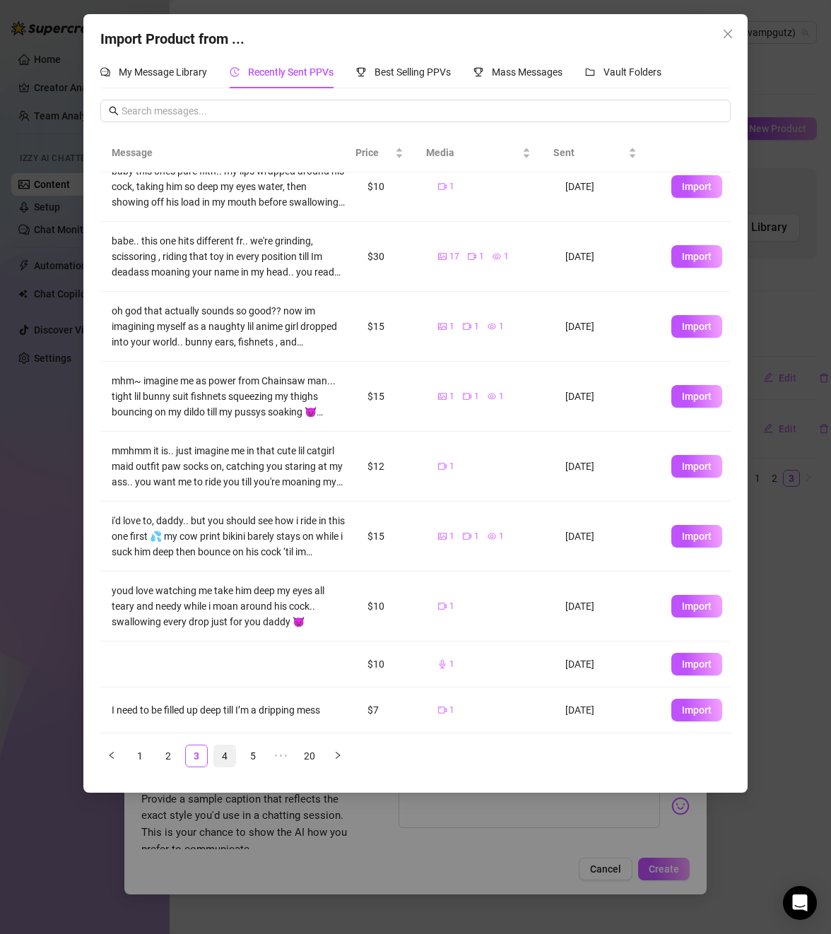
click at [218, 758] on link "4" at bounding box center [224, 755] width 21 height 21
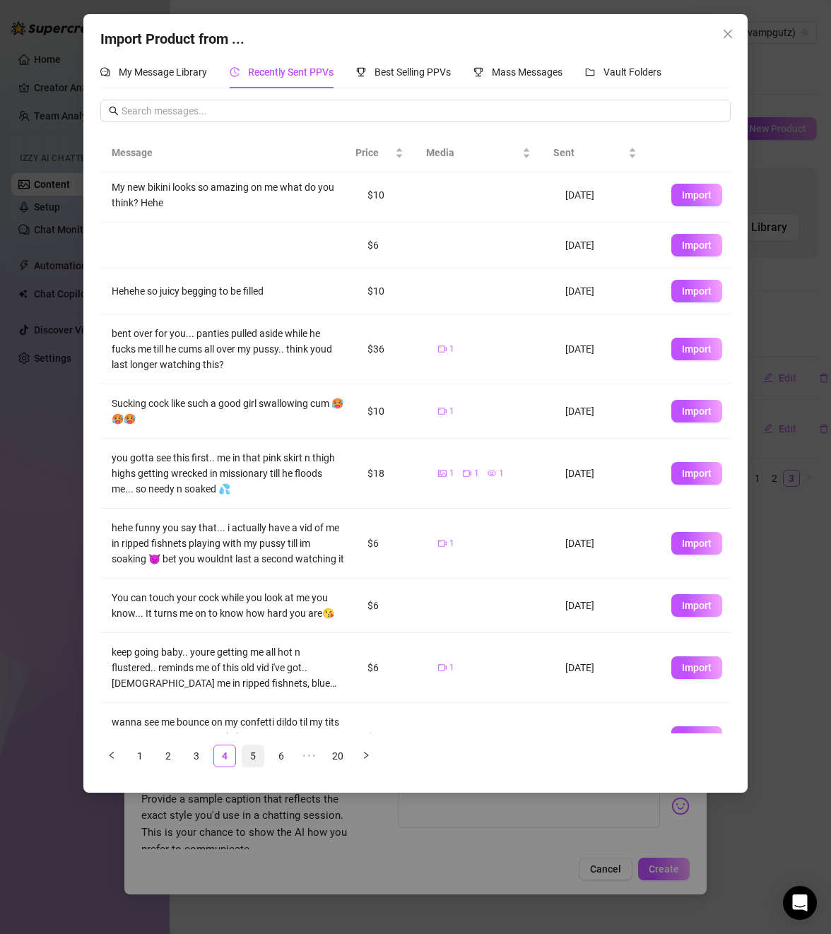
scroll to position [0, 0]
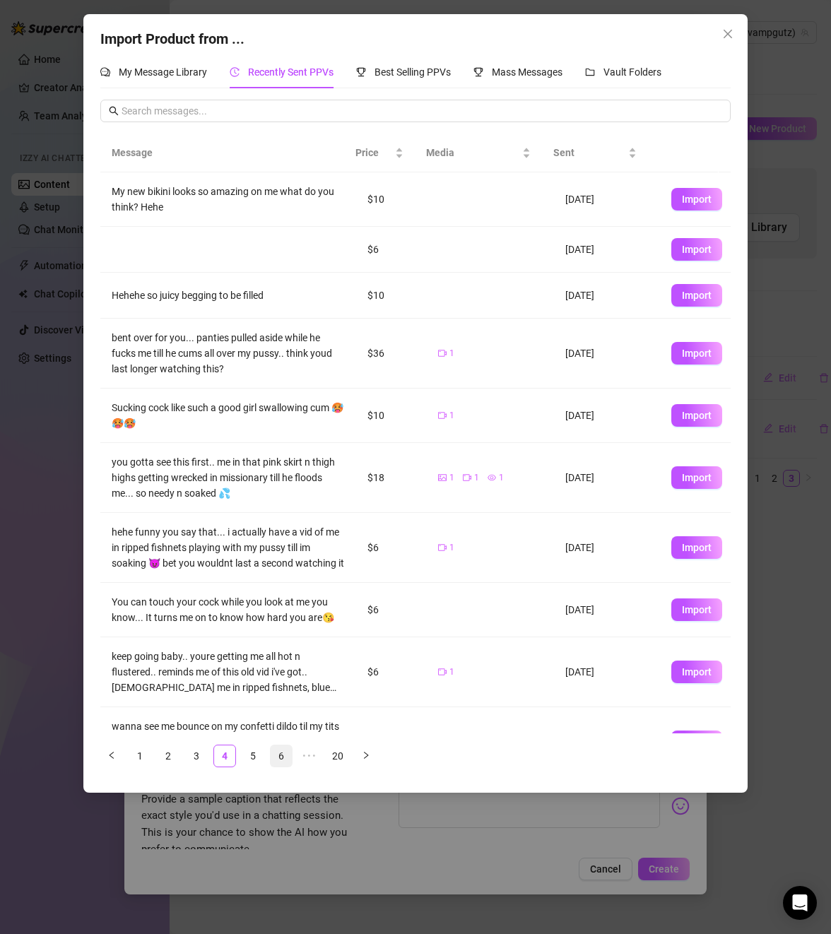
click at [274, 753] on link "6" at bounding box center [281, 755] width 21 height 21
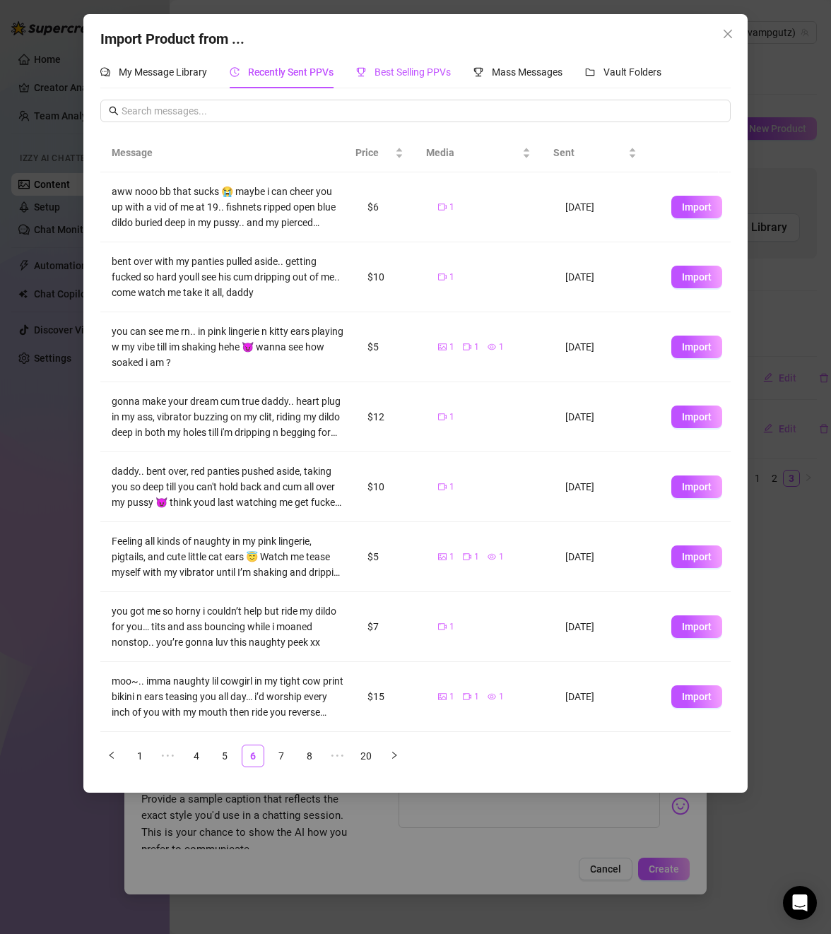
click at [396, 65] on div "Best Selling PPVs" at bounding box center [403, 72] width 95 height 16
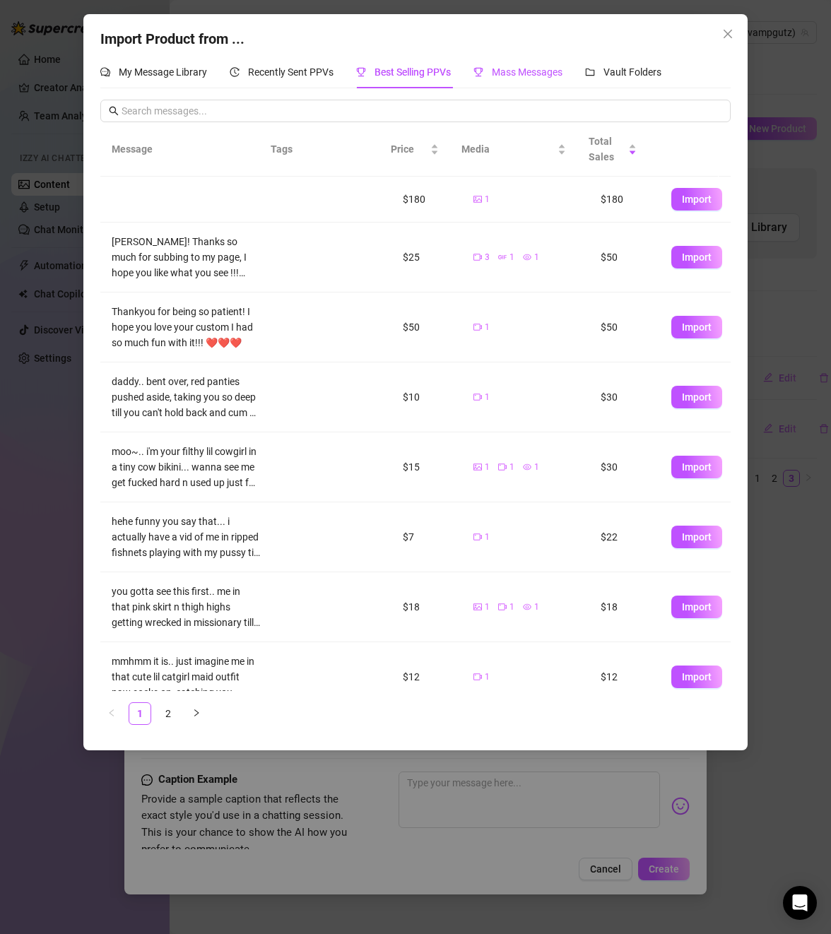
click at [534, 66] on span "Mass Messages" at bounding box center [527, 71] width 71 height 11
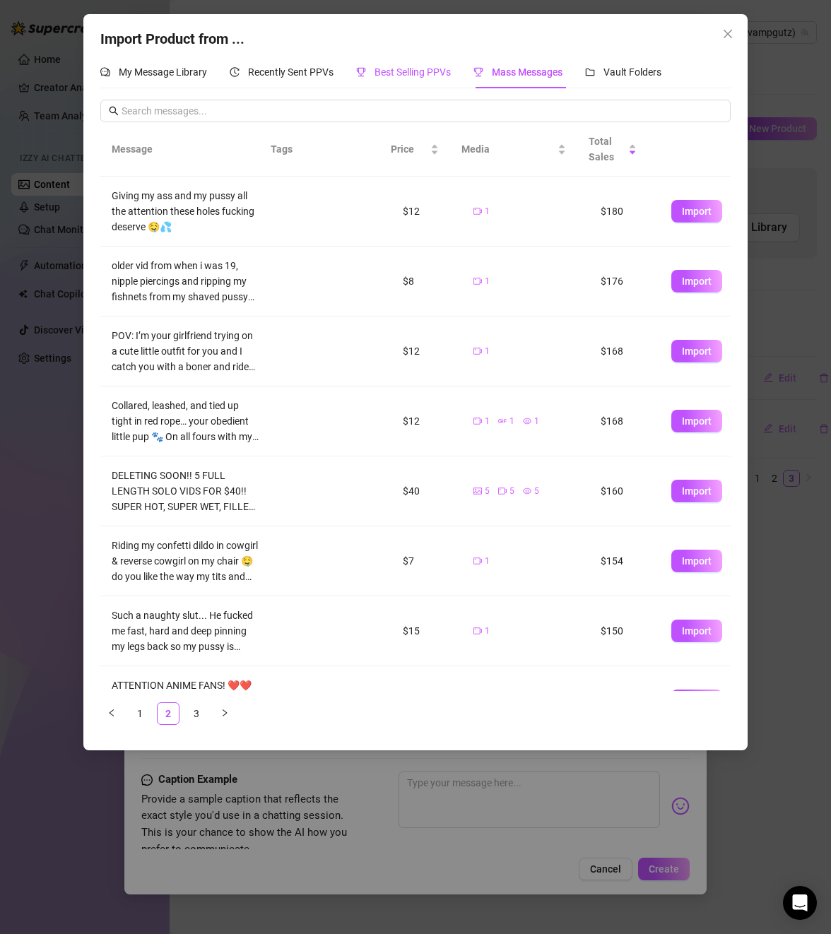
click at [430, 76] on span "Best Selling PPVs" at bounding box center [413, 71] width 76 height 11
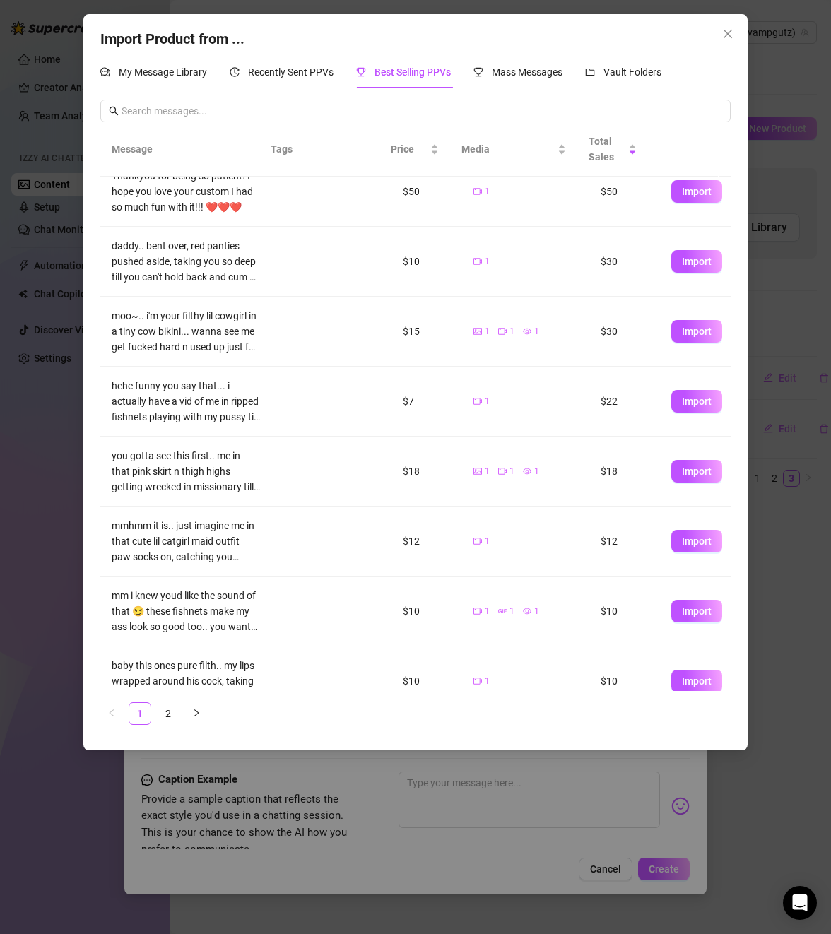
scroll to position [161, 0]
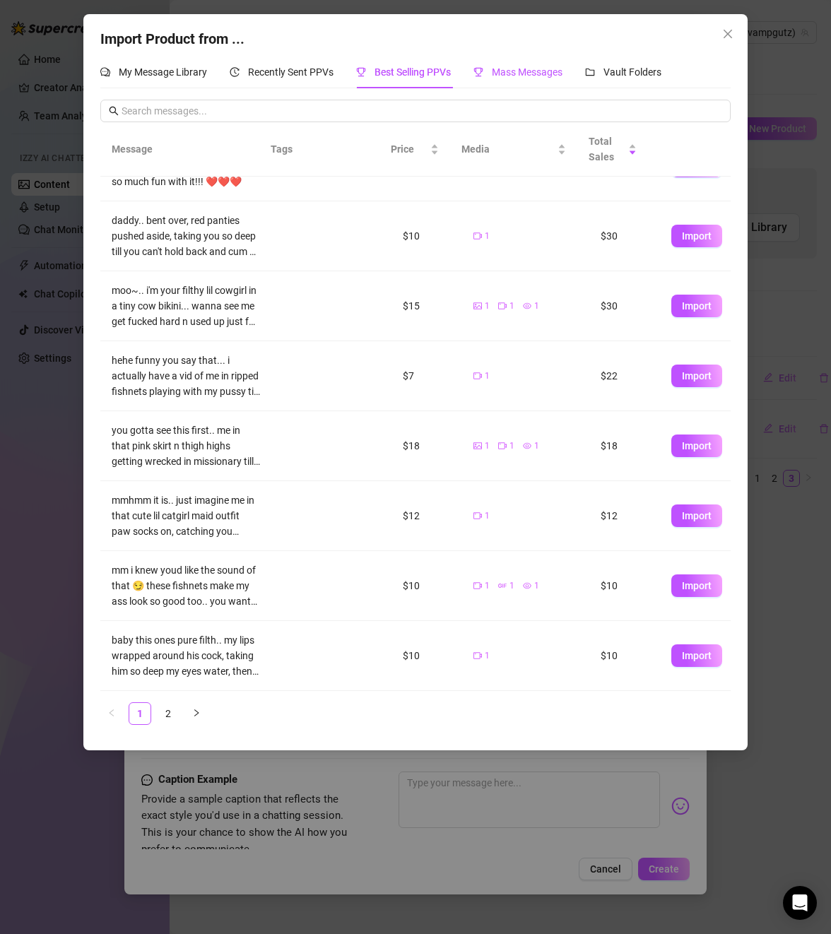
click at [519, 74] on span "Mass Messages" at bounding box center [527, 71] width 71 height 11
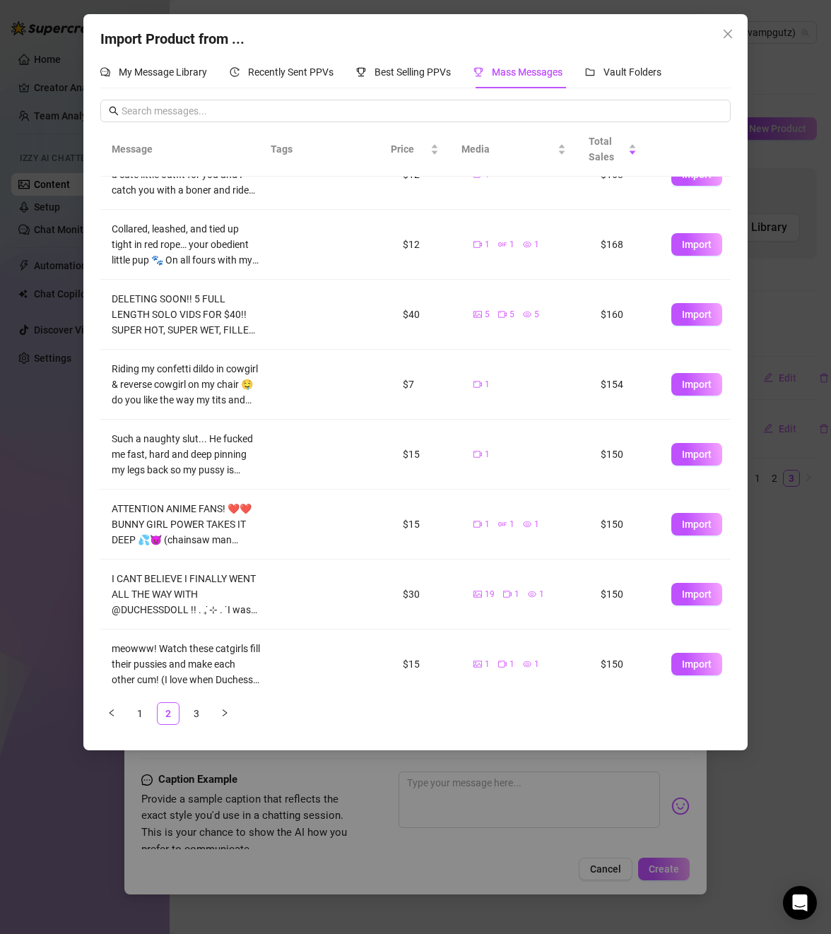
scroll to position [185, 0]
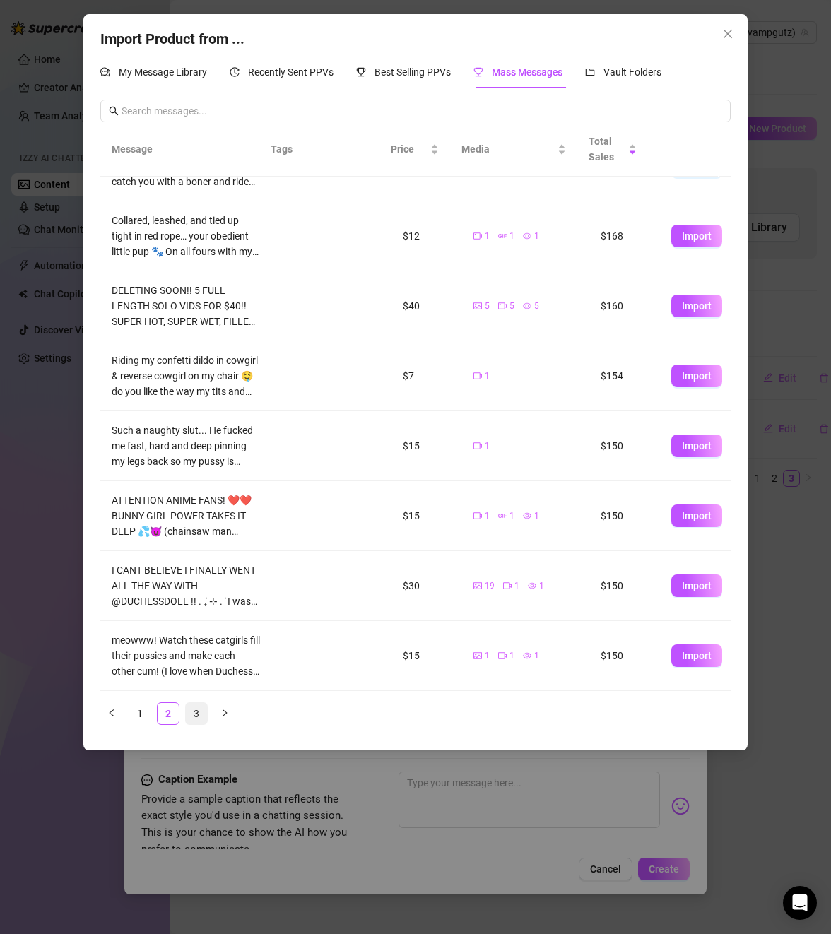
click at [191, 714] on link "3" at bounding box center [196, 713] width 21 height 21
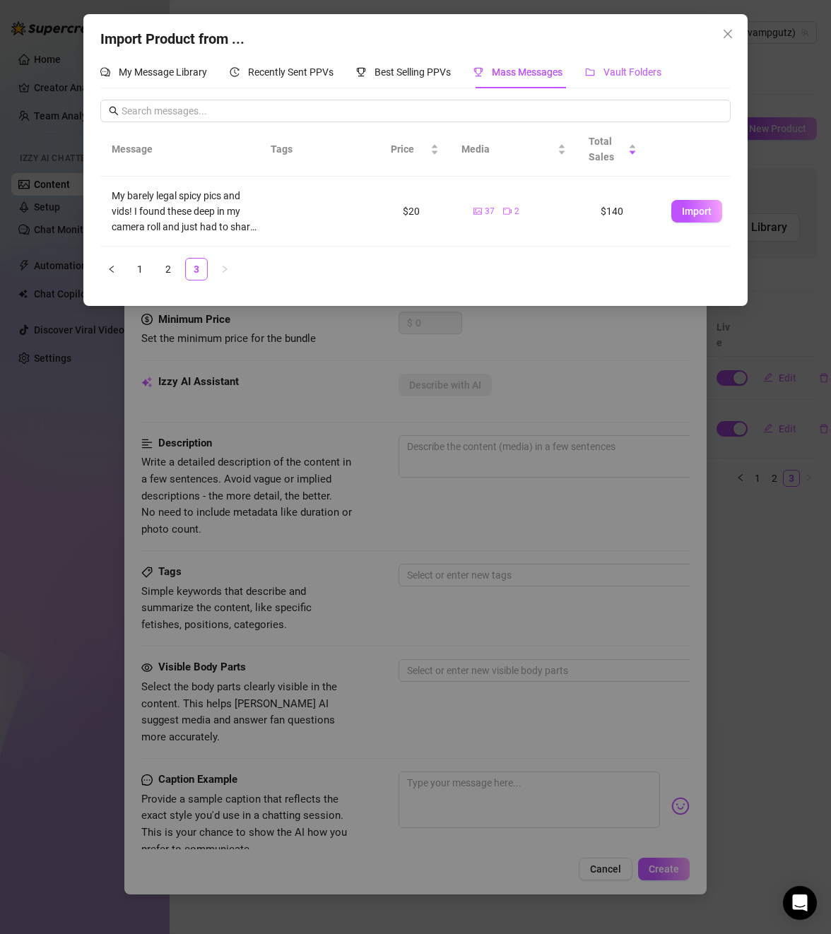
click at [613, 68] on span "Vault Folders" at bounding box center [632, 71] width 58 height 11
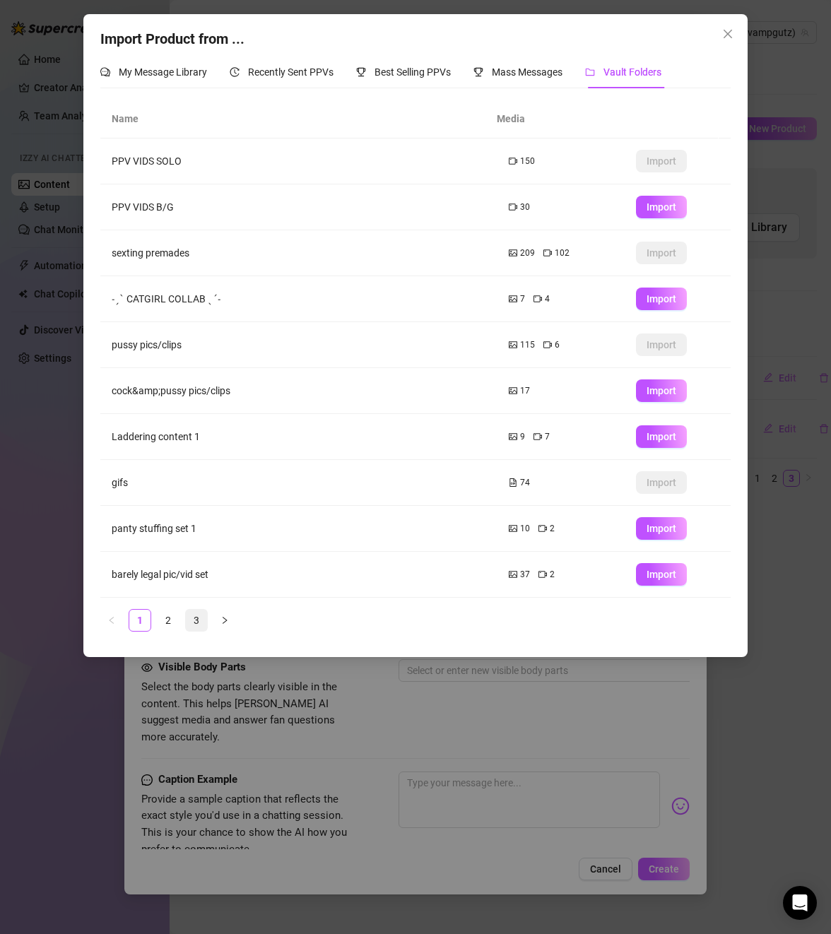
click at [191, 615] on link "3" at bounding box center [196, 620] width 21 height 21
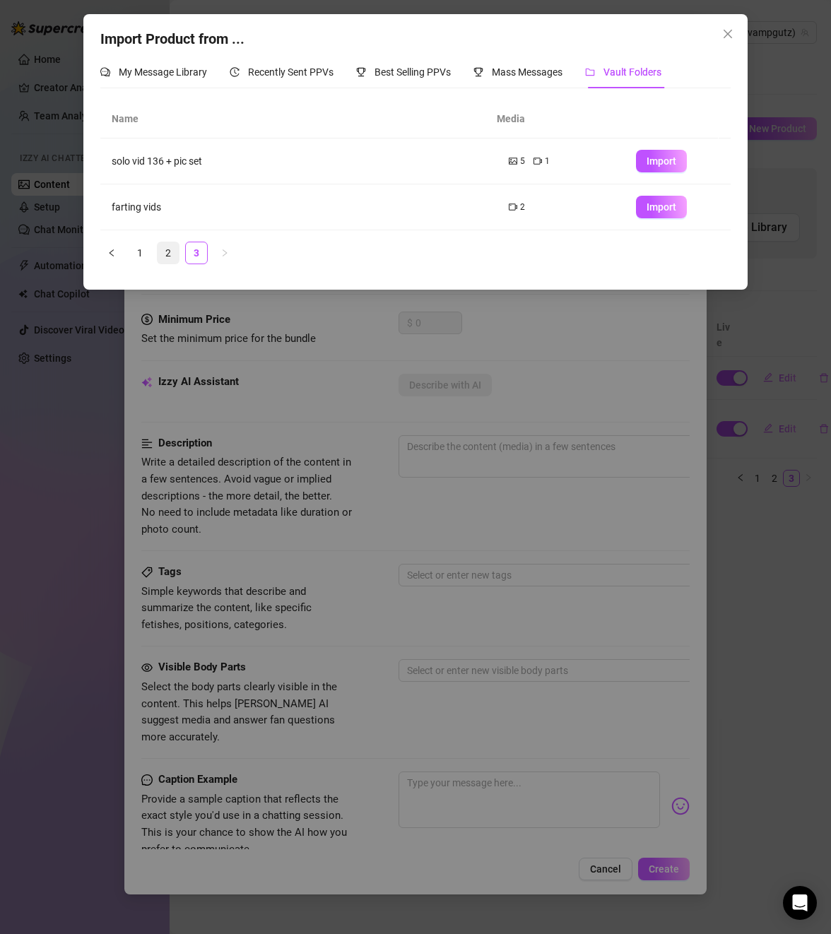
click at [165, 247] on link "2" at bounding box center [168, 252] width 21 height 21
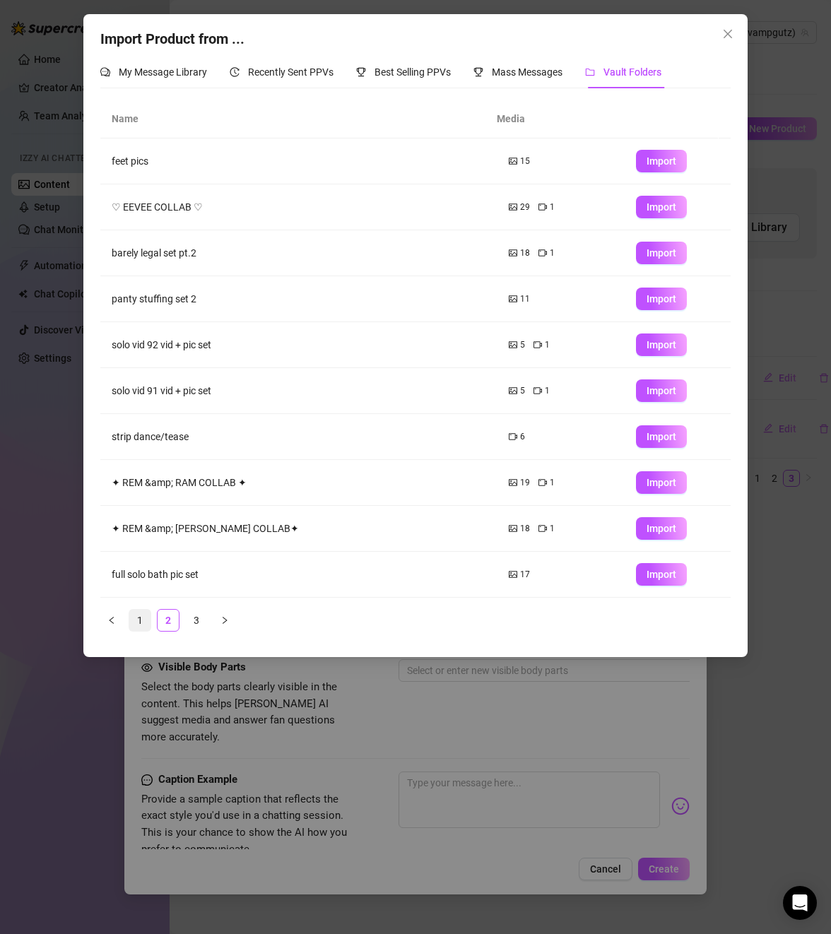
click at [131, 625] on link "1" at bounding box center [139, 620] width 21 height 21
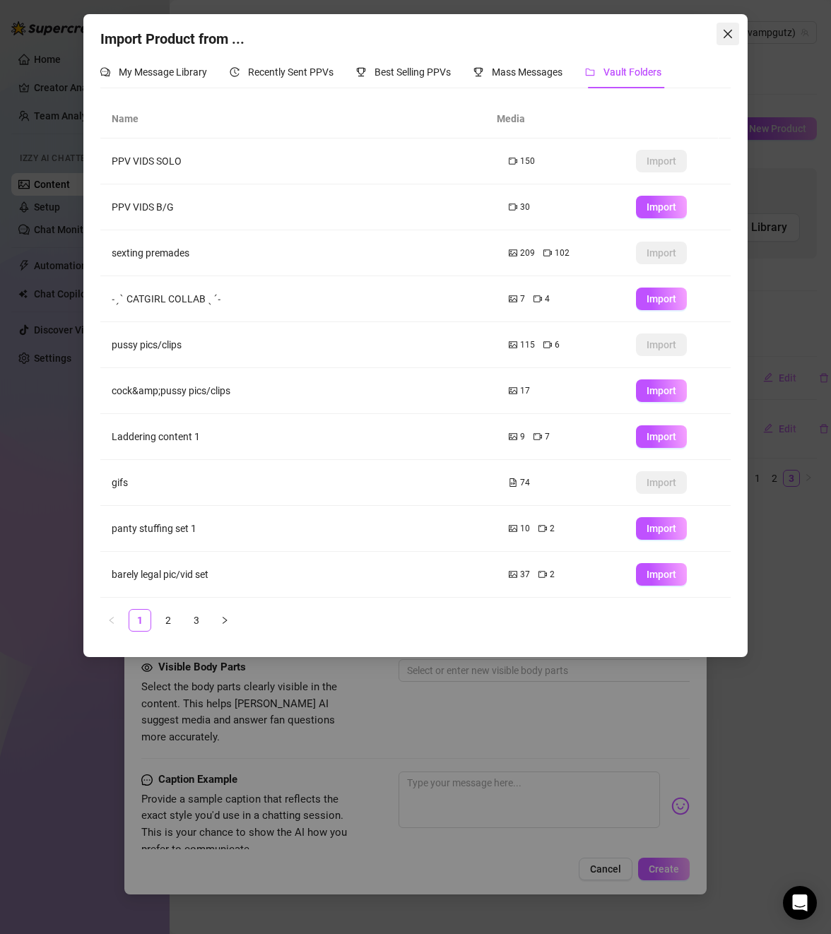
click at [734, 30] on span "Close" at bounding box center [728, 33] width 23 height 11
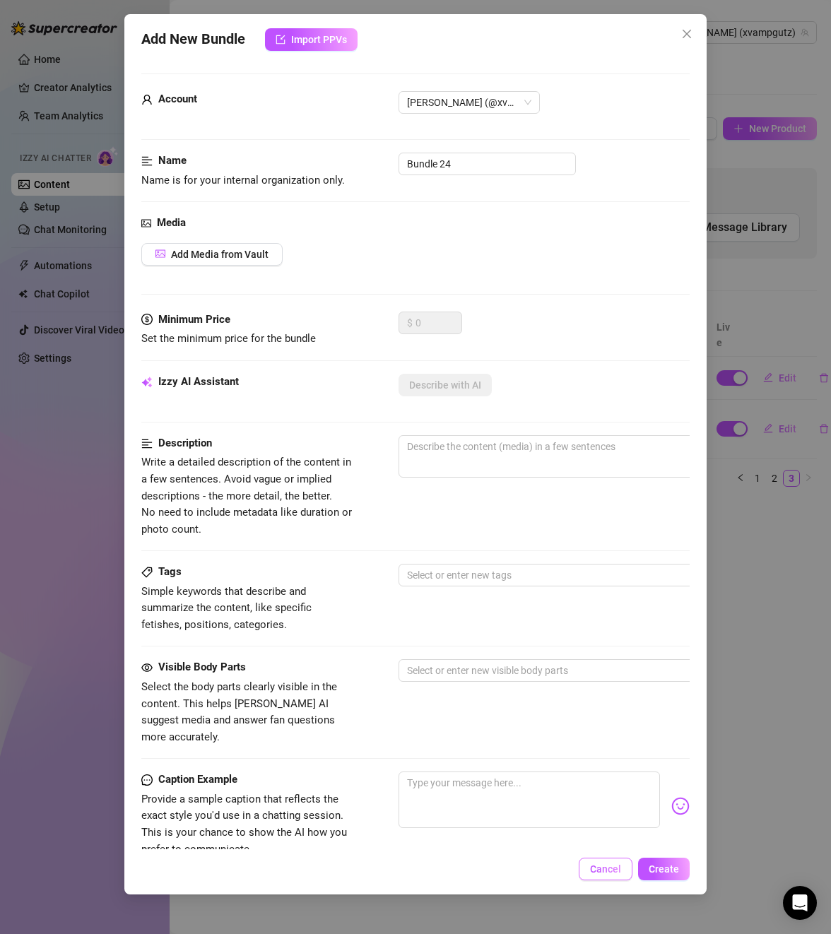
click at [613, 866] on span "Cancel" at bounding box center [605, 869] width 31 height 11
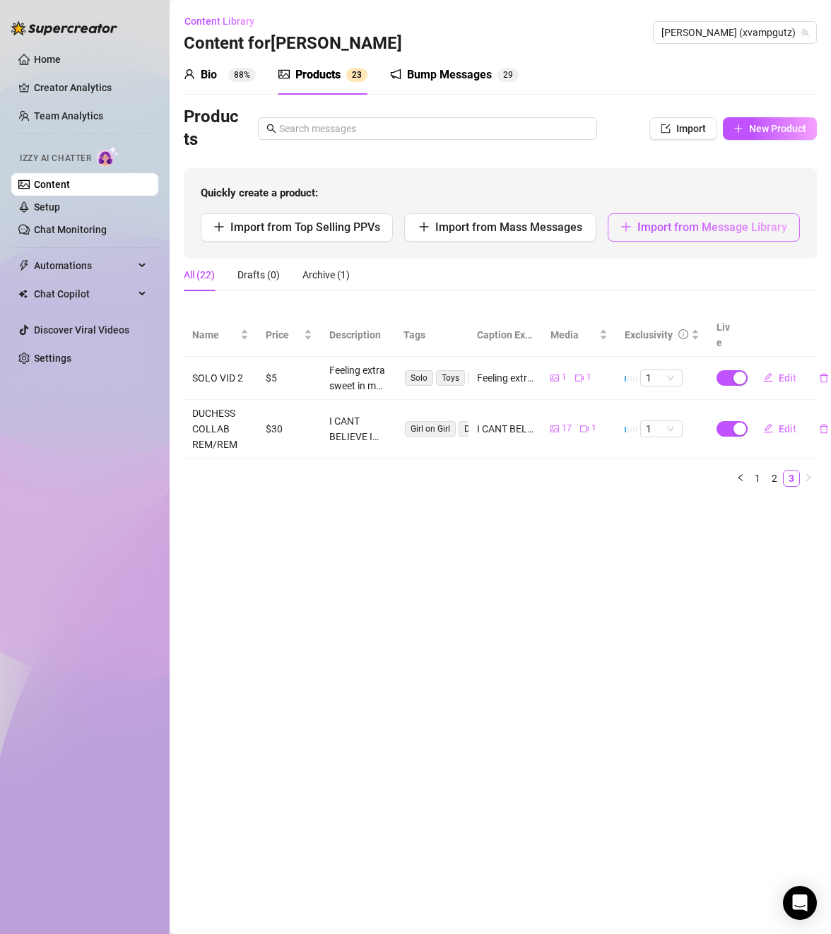
click at [697, 229] on span "Import from Message Library" at bounding box center [712, 226] width 150 height 13
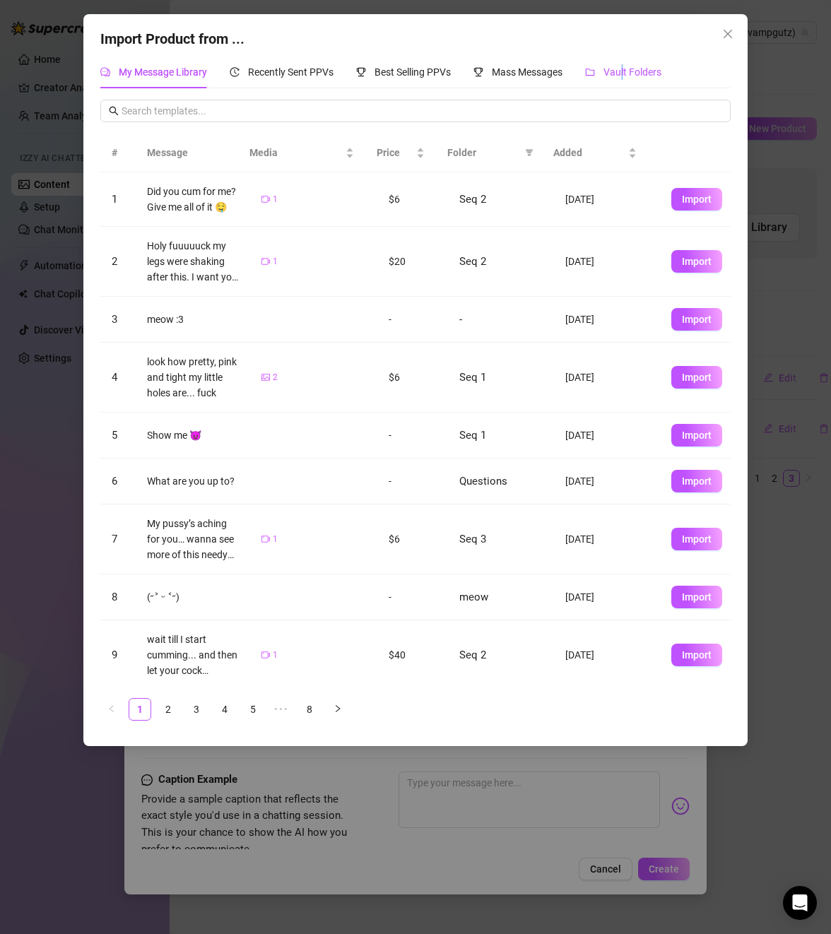
click at [626, 76] on span "Vault Folders" at bounding box center [632, 71] width 58 height 11
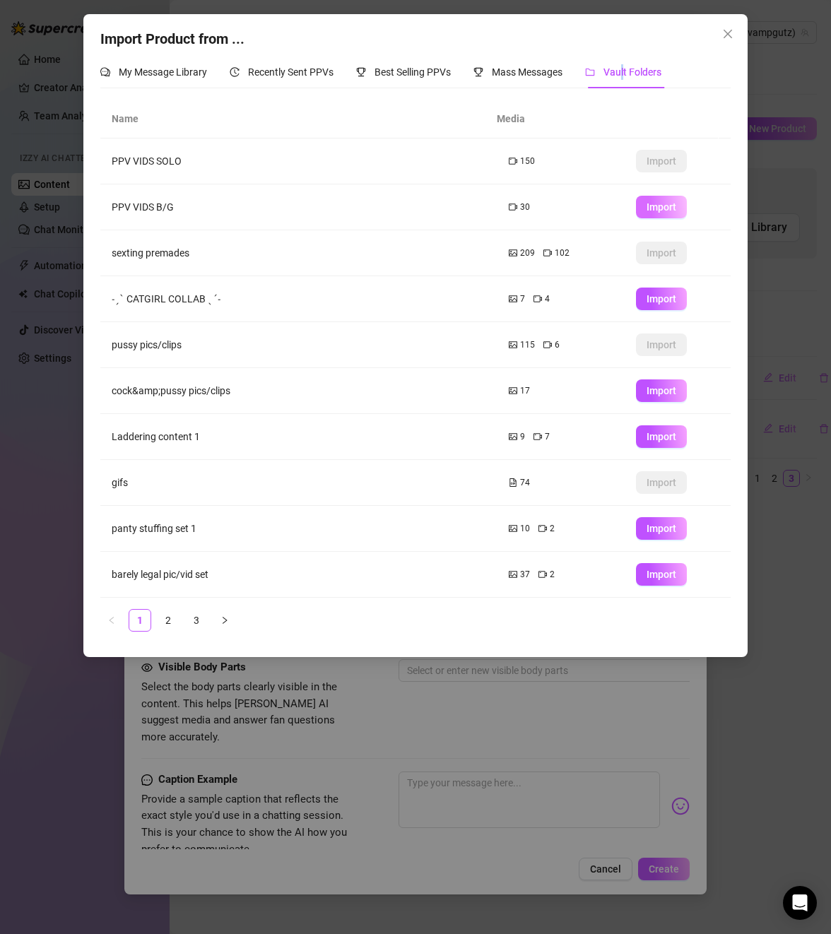
click at [655, 203] on span "Import" at bounding box center [662, 206] width 30 height 11
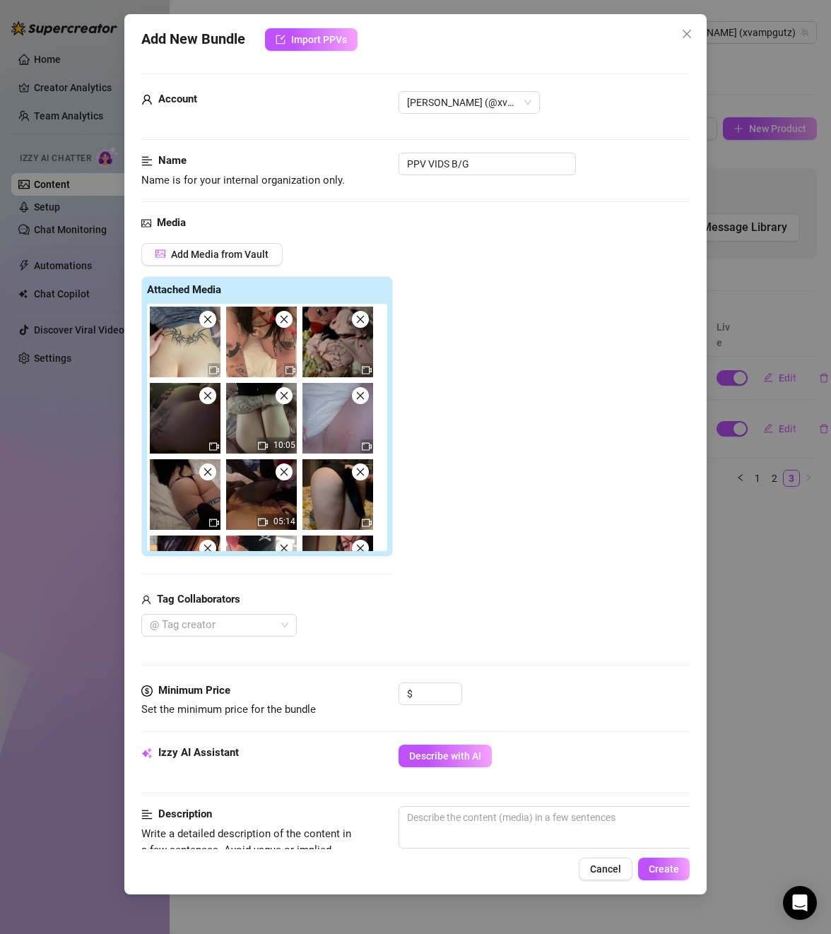
click at [209, 322] on icon "close" at bounding box center [208, 319] width 10 height 10
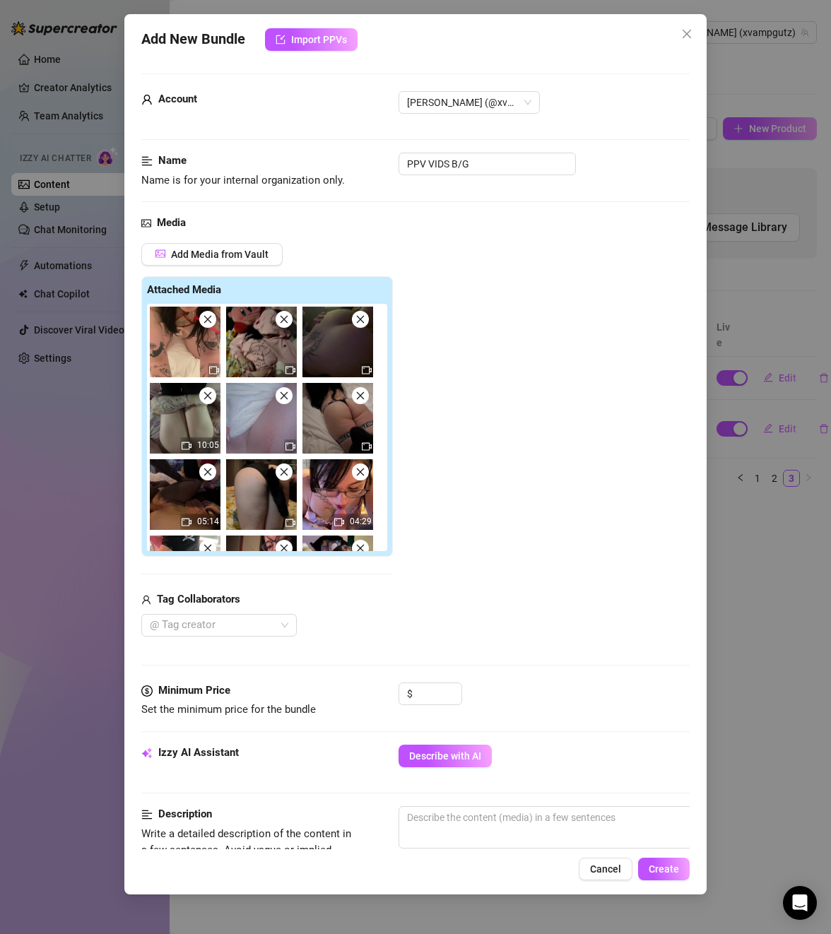
click at [209, 322] on icon "close" at bounding box center [208, 319] width 10 height 10
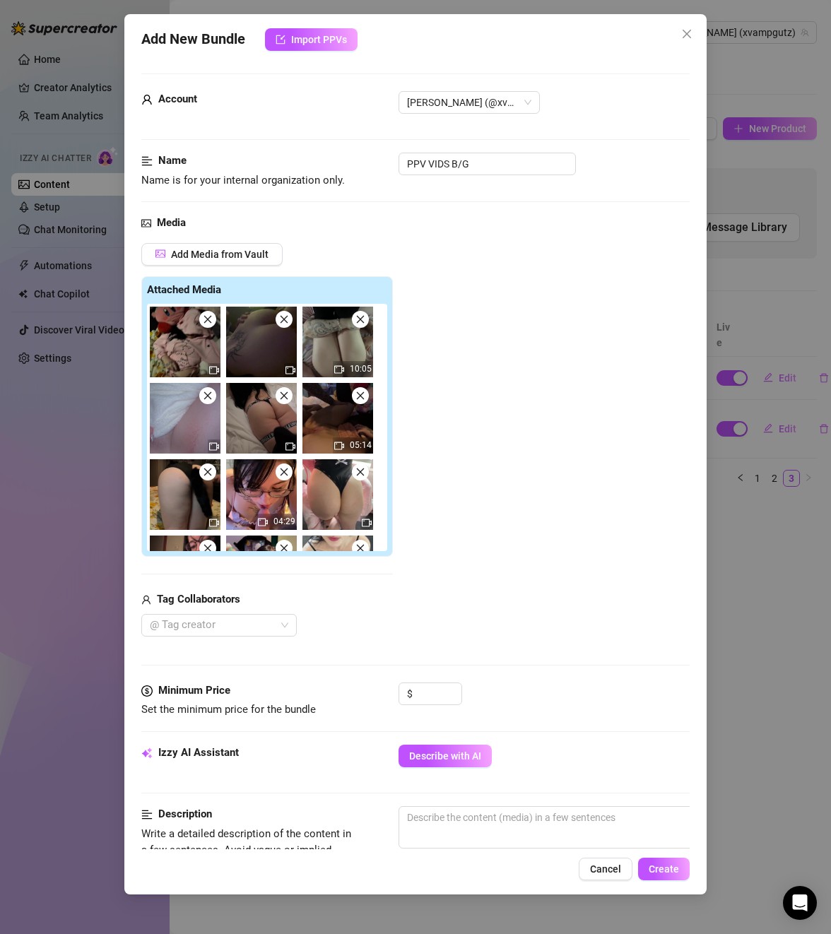
click at [209, 322] on icon "close" at bounding box center [208, 319] width 10 height 10
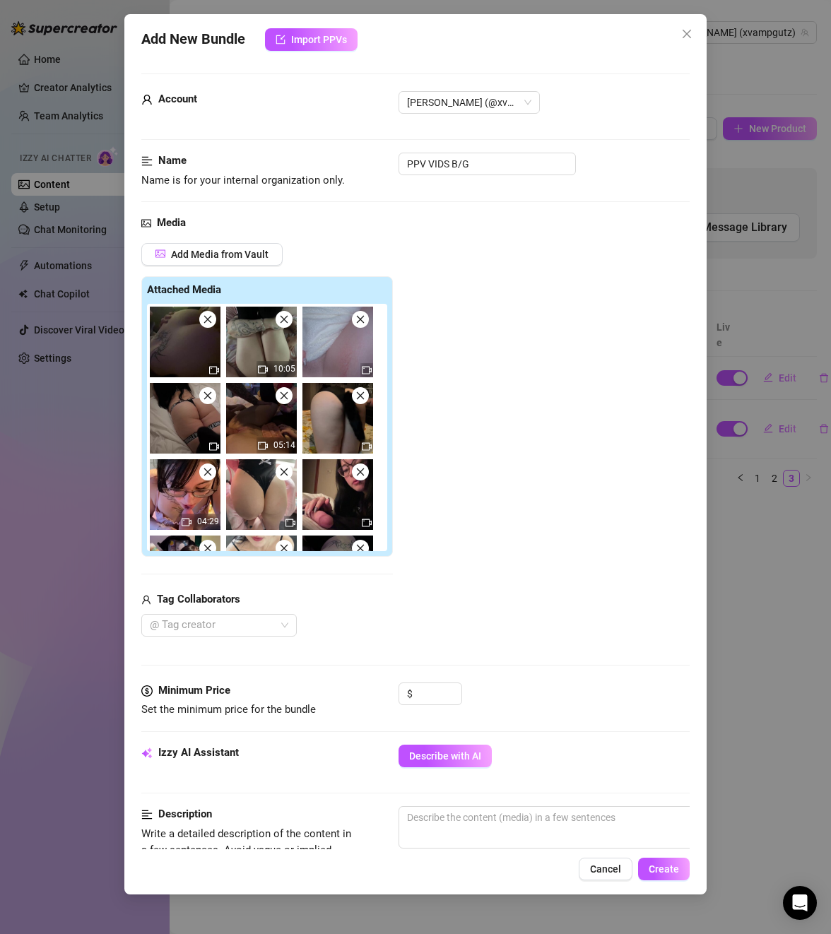
click at [209, 322] on icon "close" at bounding box center [208, 319] width 10 height 10
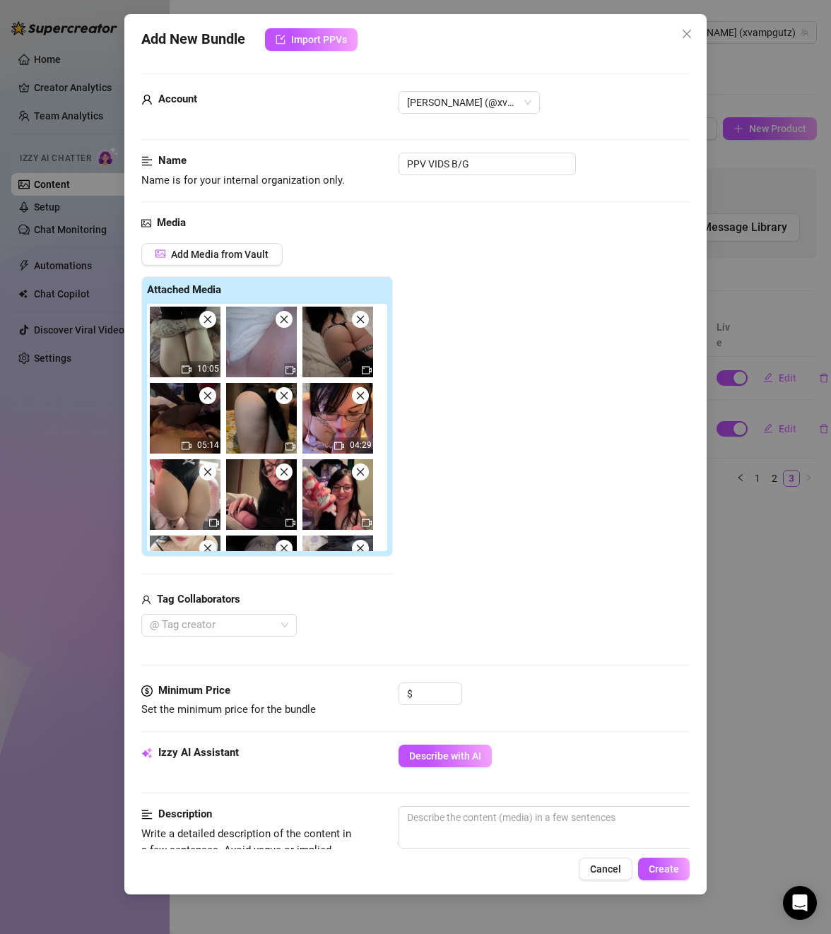
click at [209, 322] on icon "close" at bounding box center [208, 319] width 10 height 10
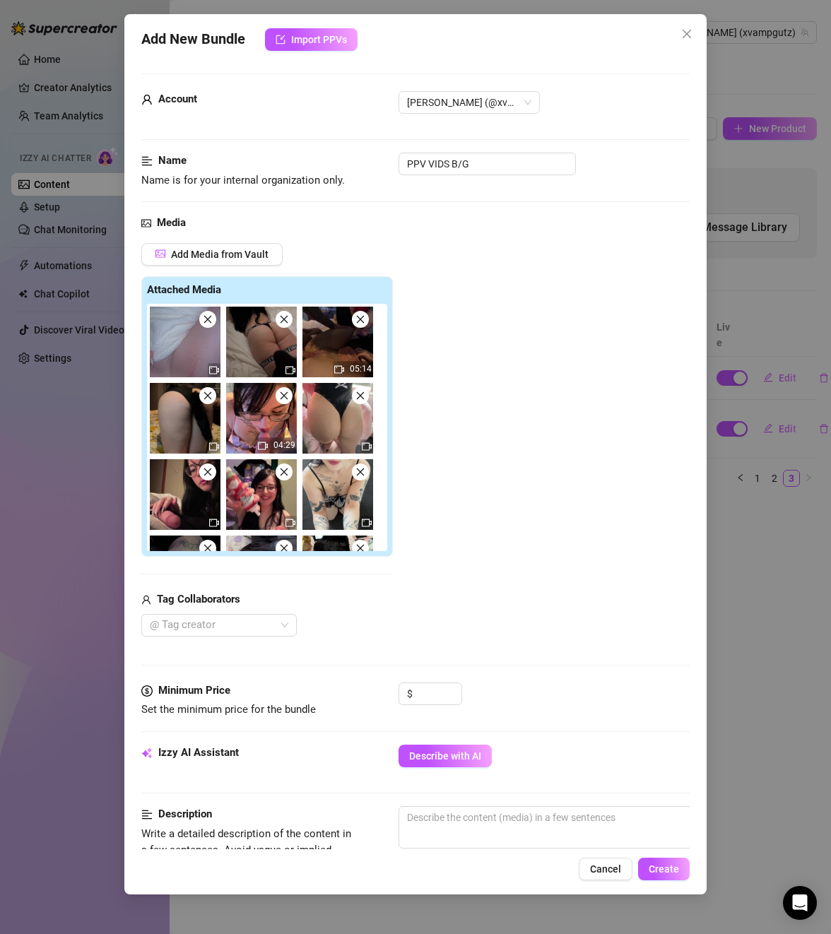
click at [209, 322] on icon "close" at bounding box center [208, 319] width 10 height 10
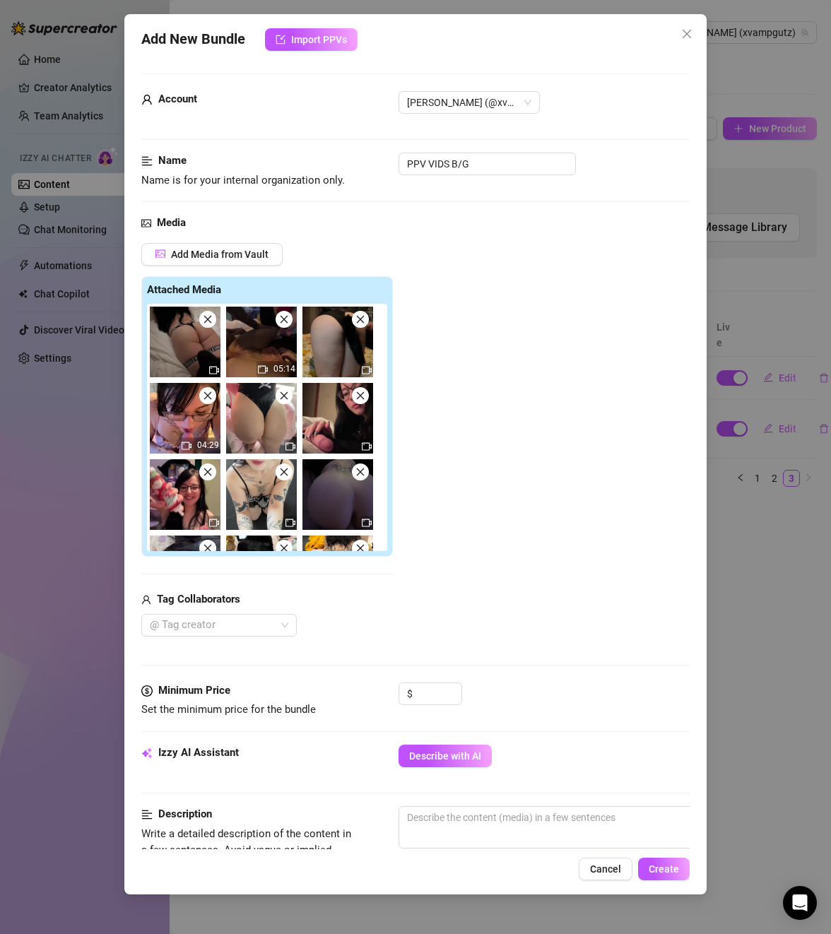
click at [209, 322] on icon "close" at bounding box center [208, 319] width 10 height 10
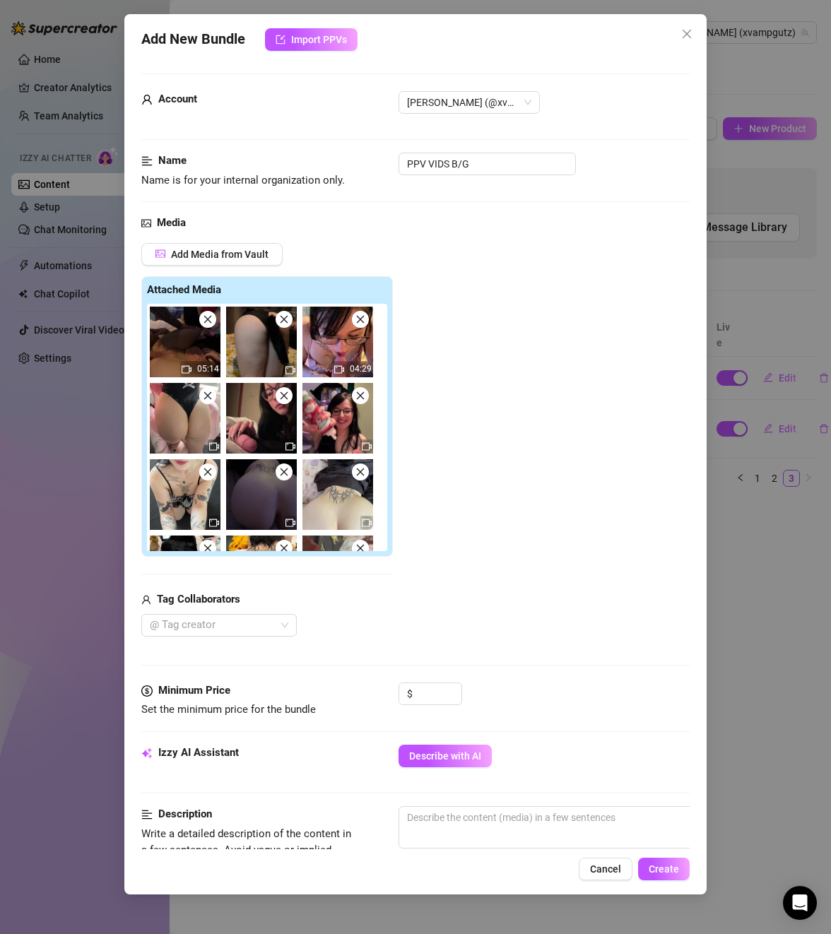
click at [209, 322] on icon "close" at bounding box center [208, 319] width 10 height 10
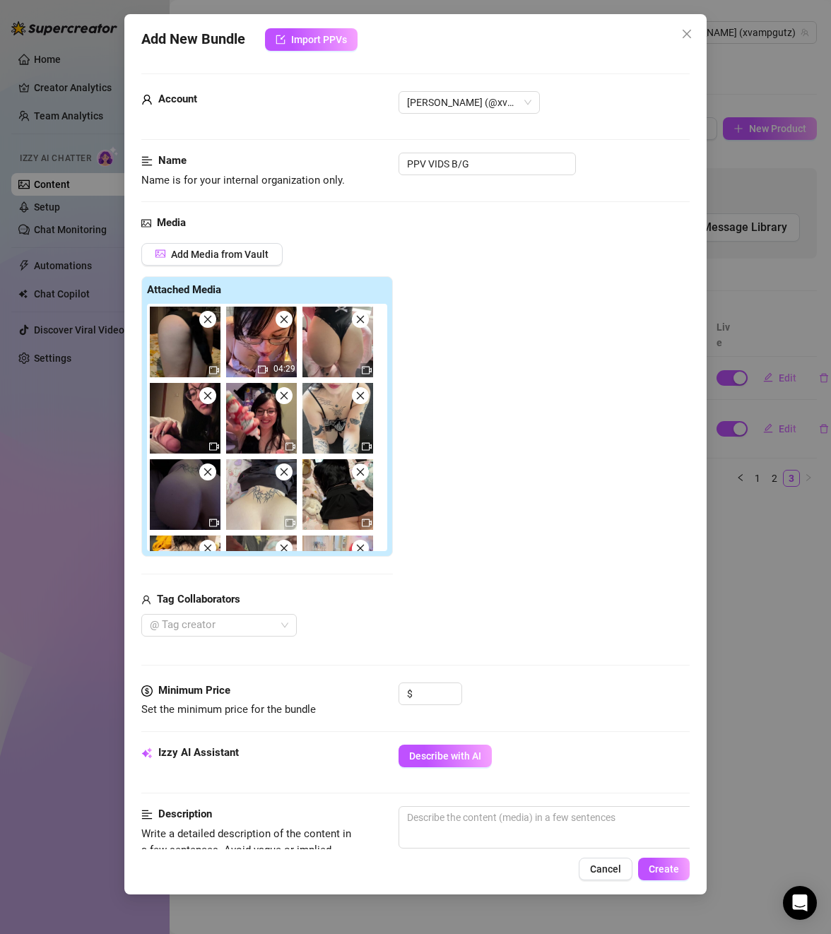
click at [209, 322] on icon "close" at bounding box center [208, 319] width 10 height 10
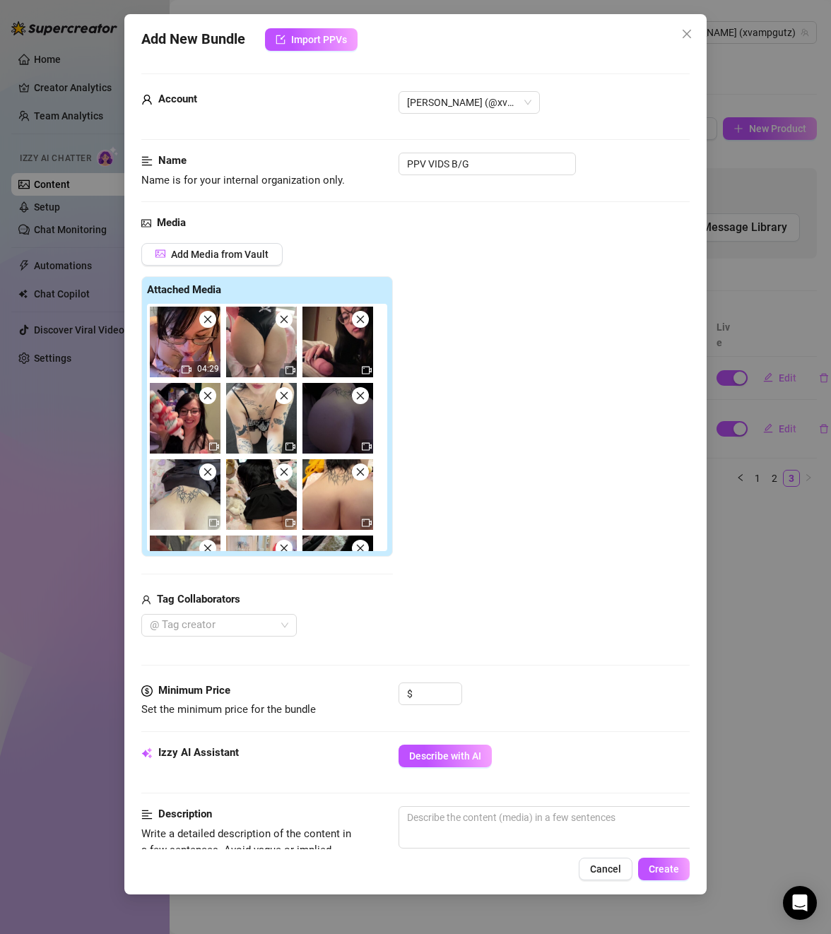
click at [209, 322] on icon "close" at bounding box center [208, 319] width 10 height 10
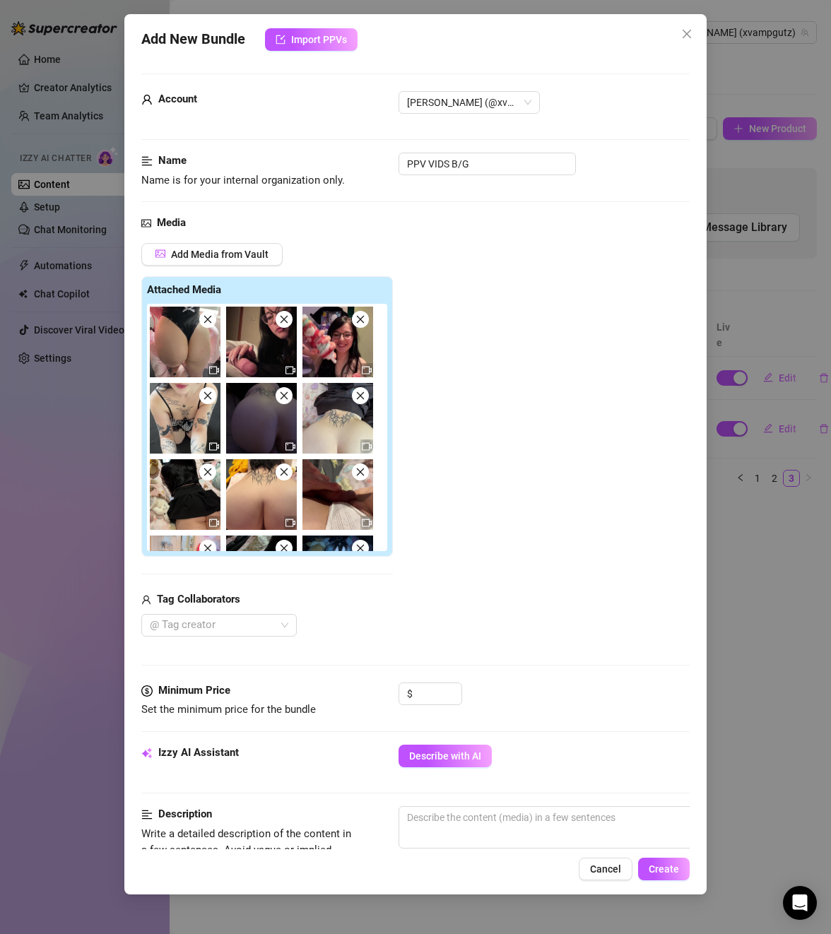
click at [209, 322] on icon "close" at bounding box center [208, 319] width 10 height 10
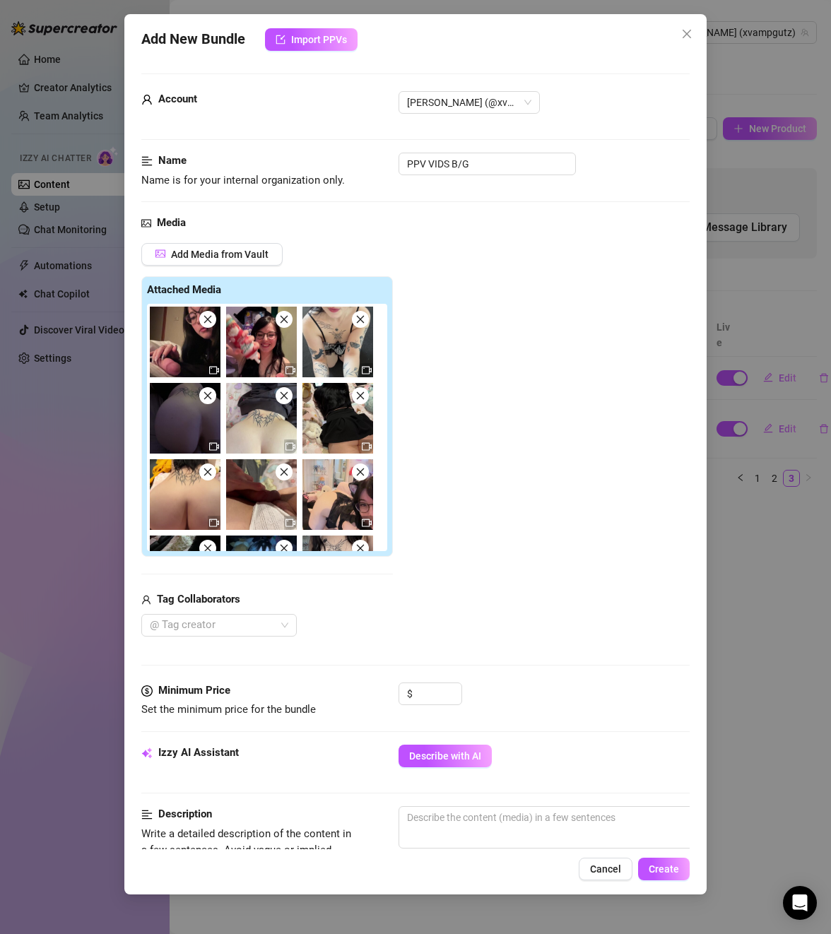
click at [209, 322] on icon "close" at bounding box center [208, 319] width 10 height 10
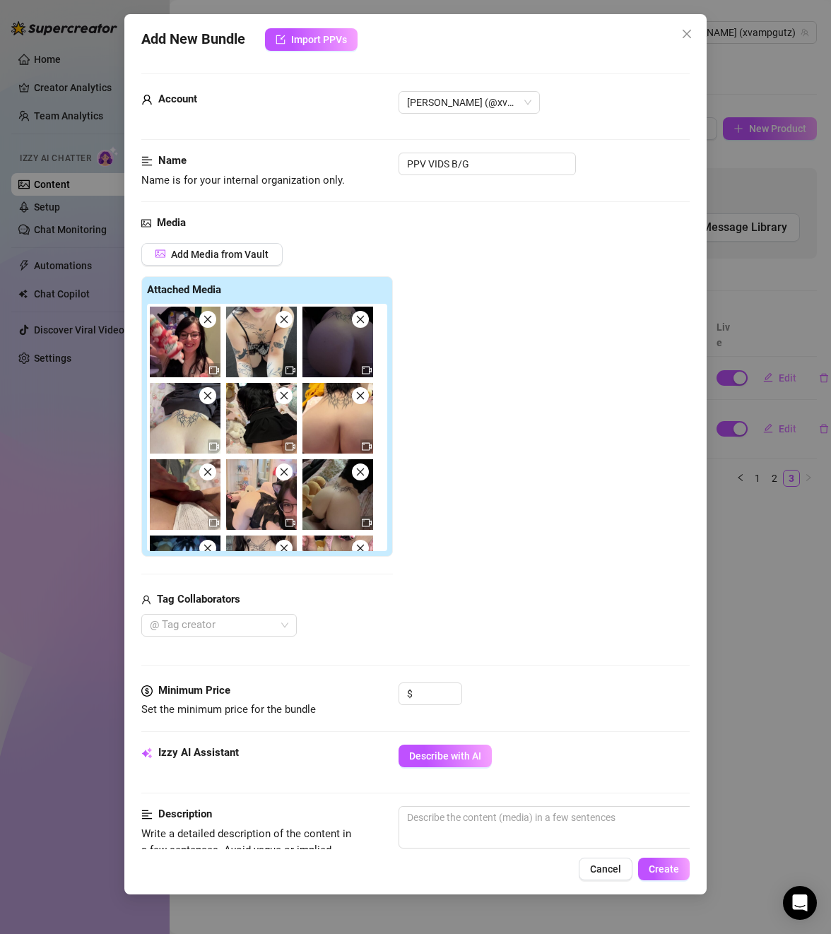
click at [209, 322] on icon "close" at bounding box center [208, 319] width 10 height 10
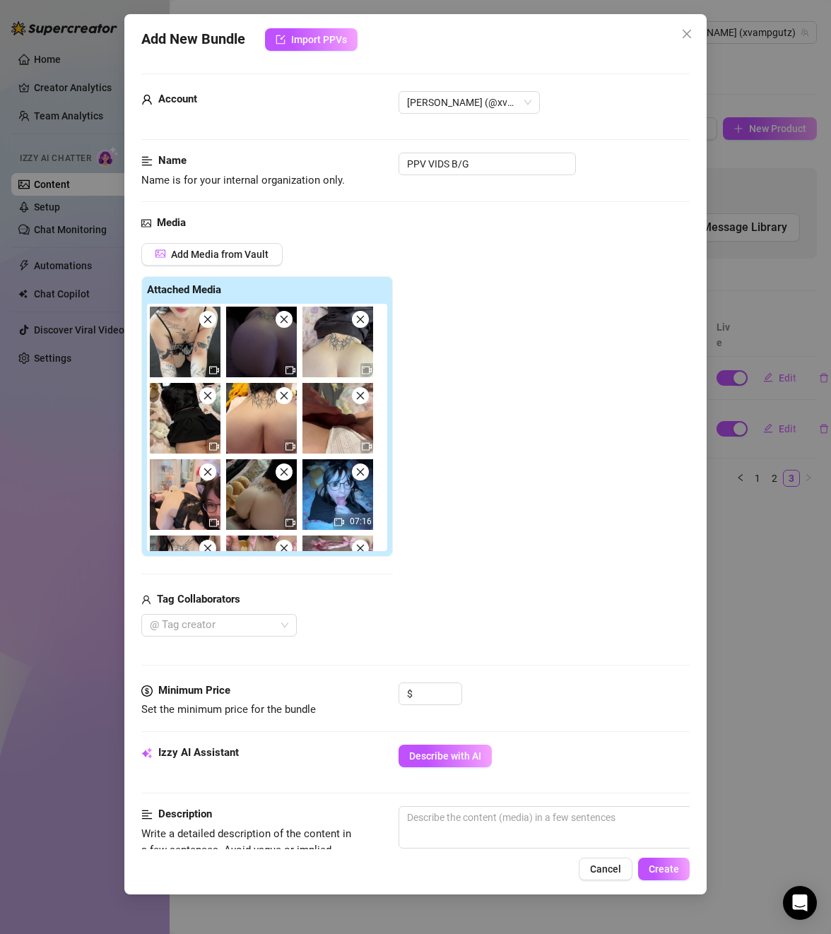
click at [209, 322] on icon "close" at bounding box center [208, 319] width 10 height 10
click at [279, 322] on icon "close" at bounding box center [284, 319] width 10 height 10
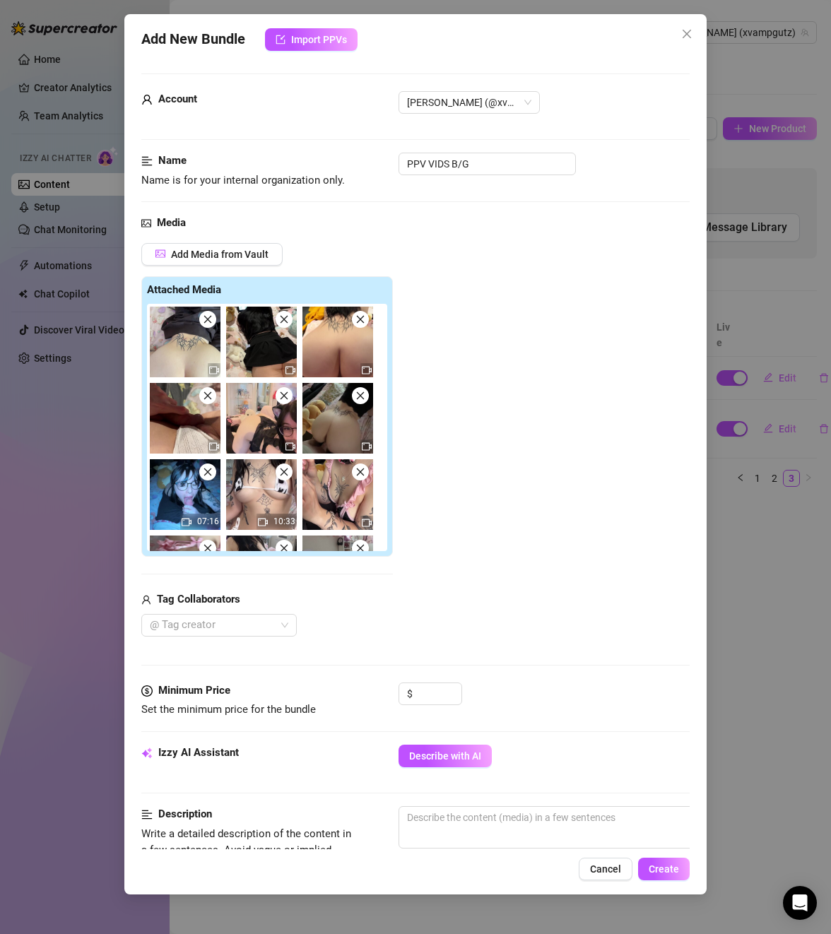
click at [209, 322] on icon "close" at bounding box center [208, 319] width 10 height 10
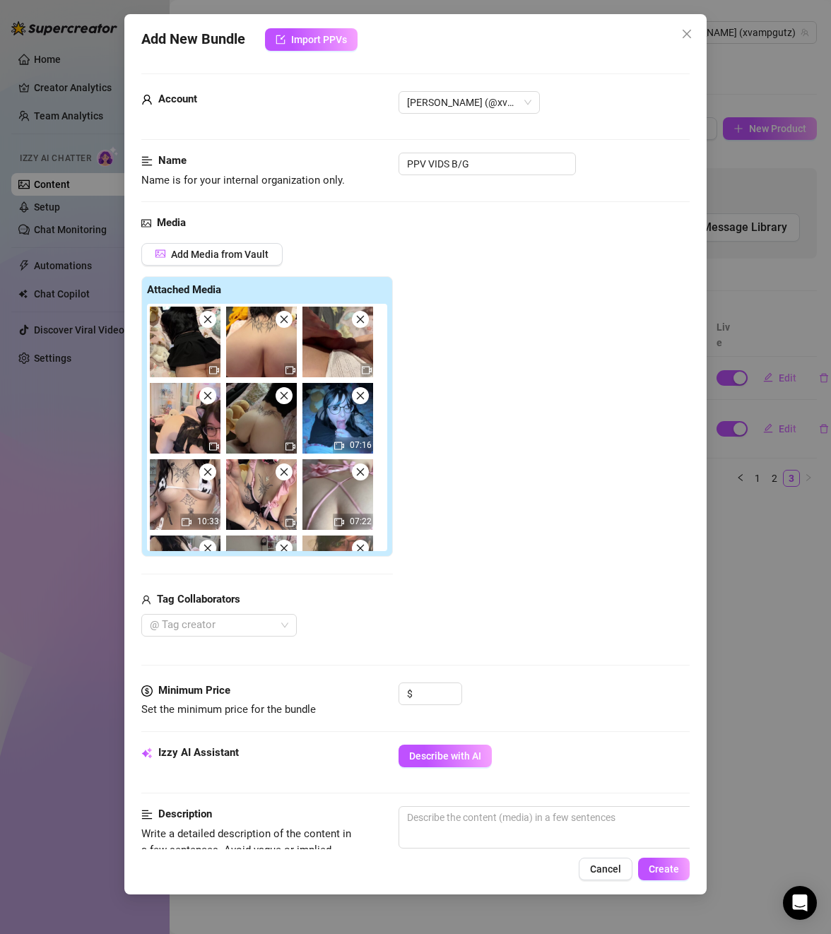
click at [209, 322] on icon "close" at bounding box center [208, 319] width 10 height 10
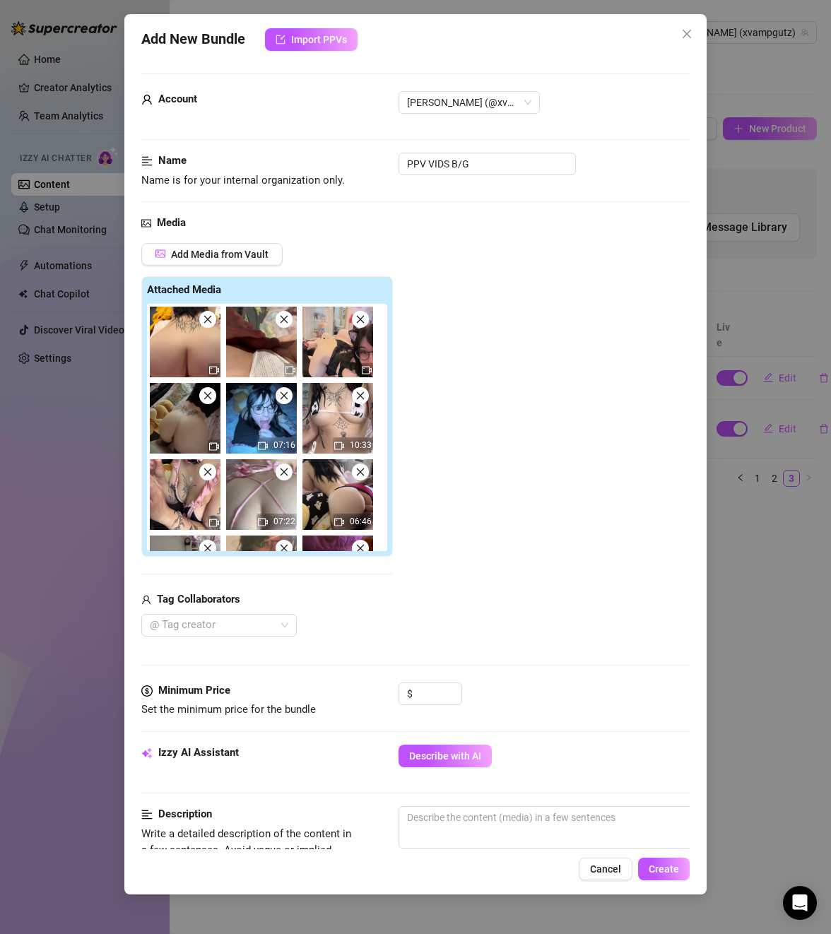
click at [209, 322] on icon "close" at bounding box center [208, 319] width 10 height 10
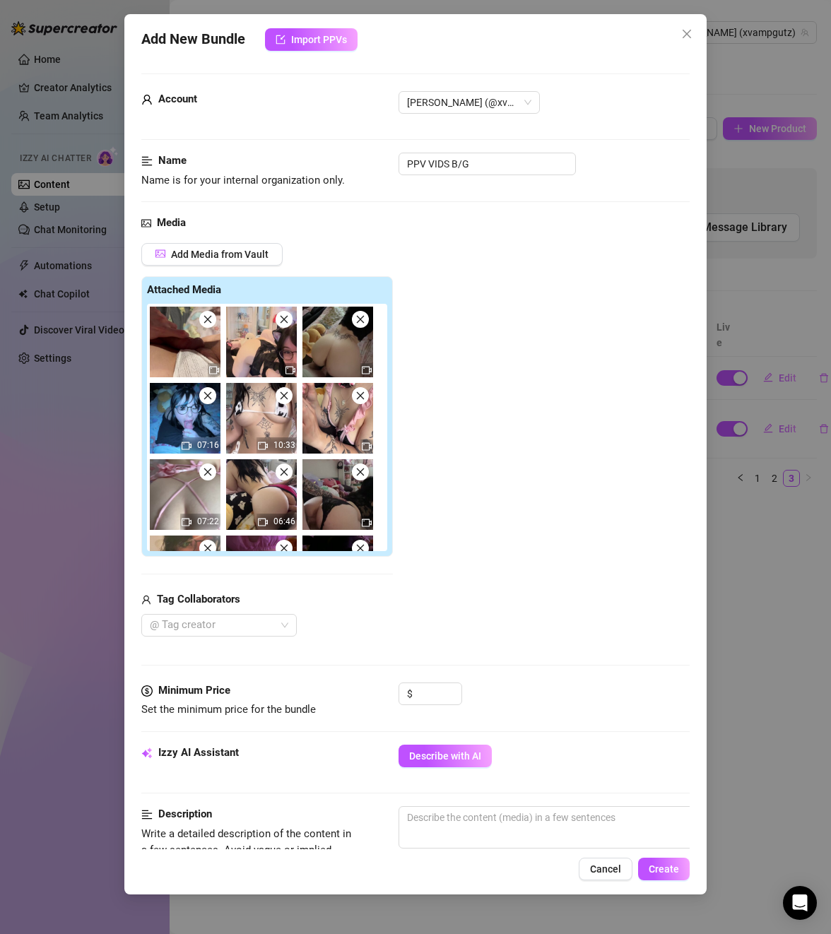
click at [209, 322] on icon "close" at bounding box center [208, 319] width 10 height 10
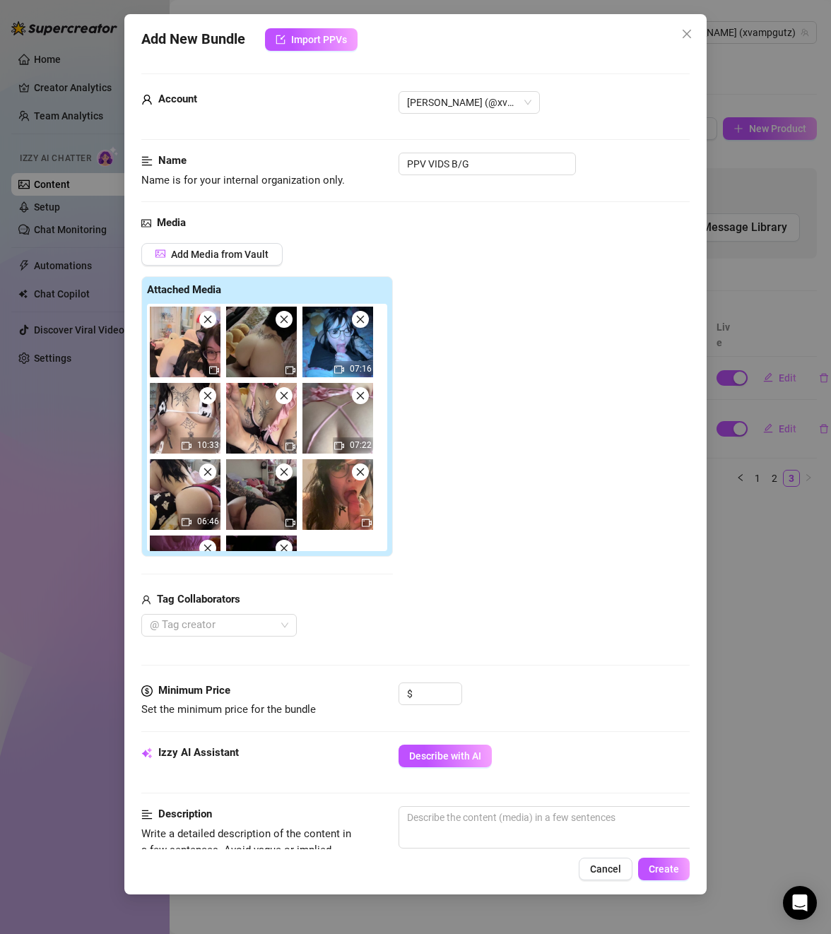
click at [209, 322] on icon "close" at bounding box center [208, 319] width 10 height 10
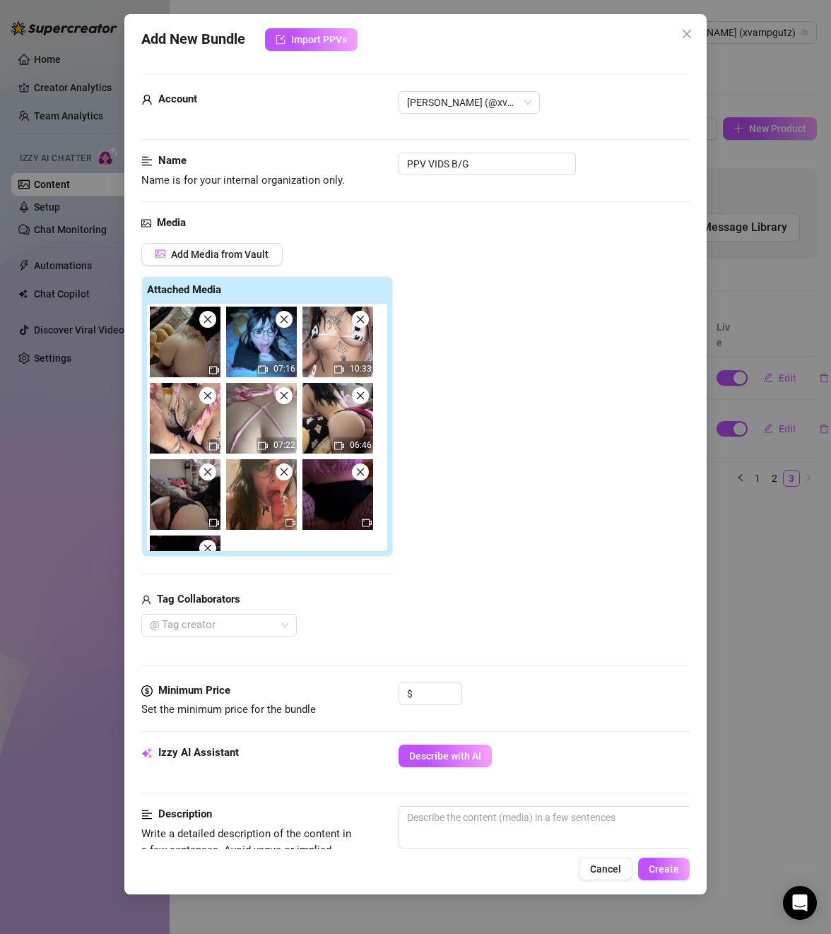
click at [209, 322] on icon "close" at bounding box center [208, 319] width 10 height 10
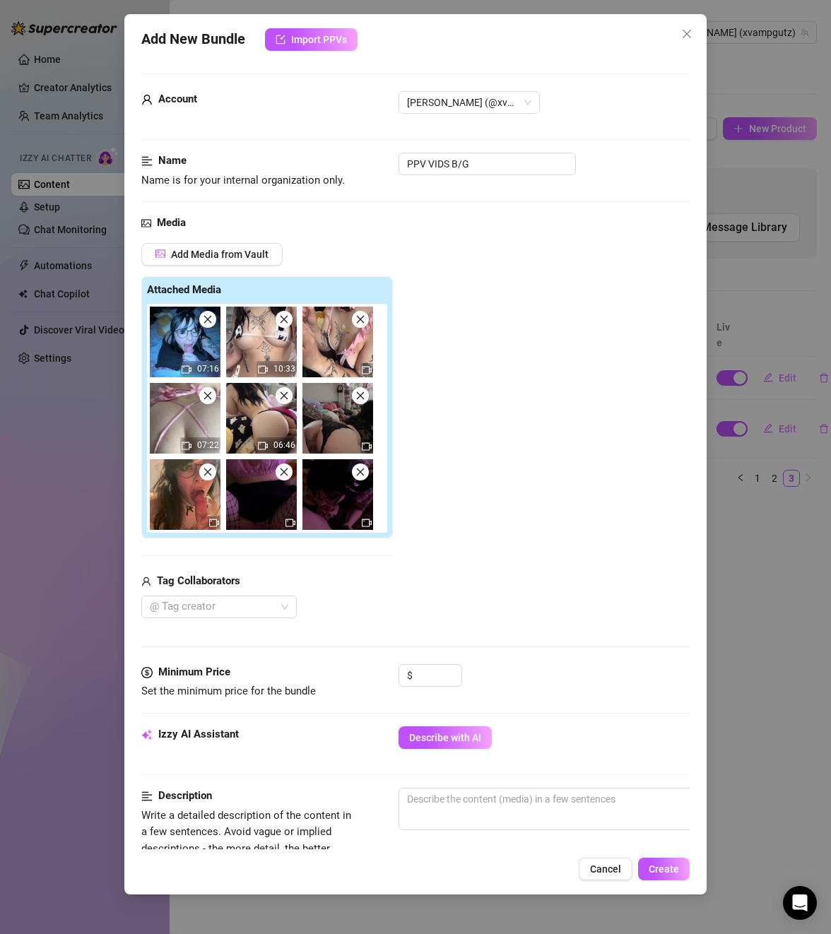
click at [685, 33] on icon "close" at bounding box center [686, 33] width 11 height 11
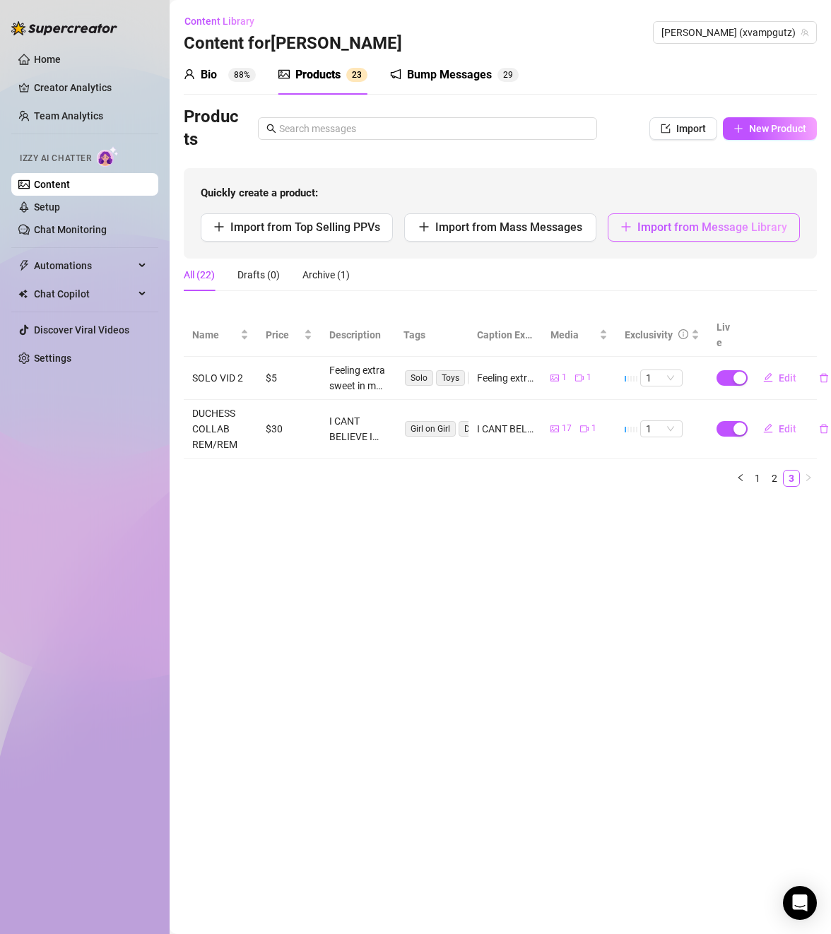
click at [724, 231] on span "Import from Message Library" at bounding box center [712, 226] width 150 height 13
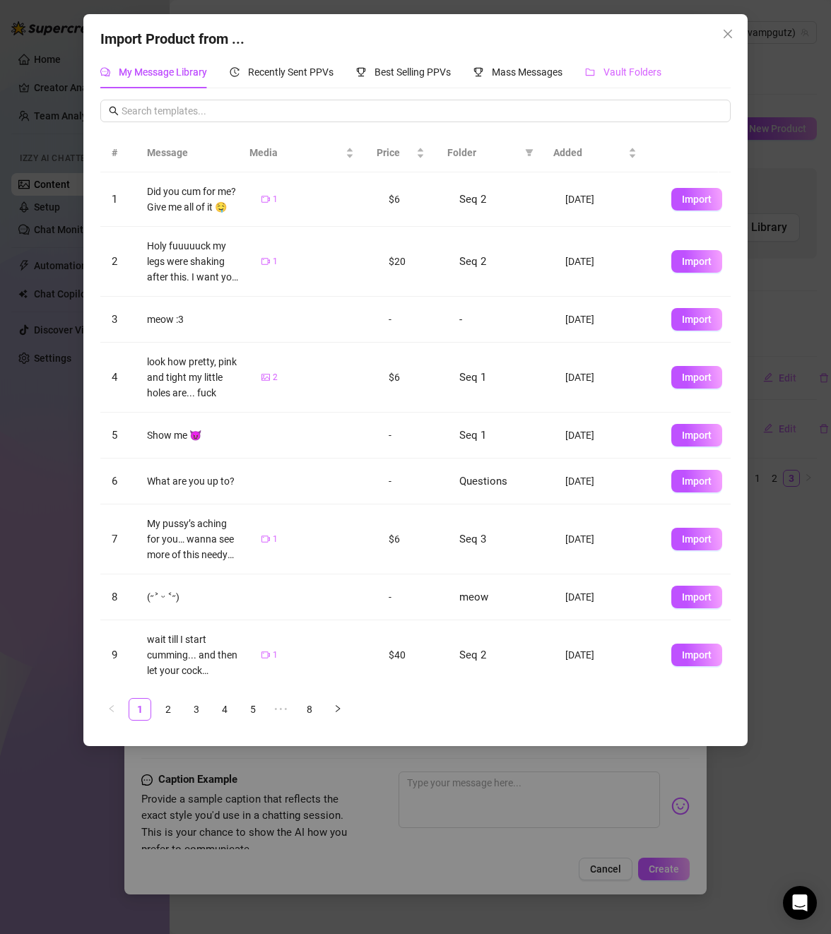
click at [624, 81] on div "Vault Folders" at bounding box center [623, 72] width 76 height 33
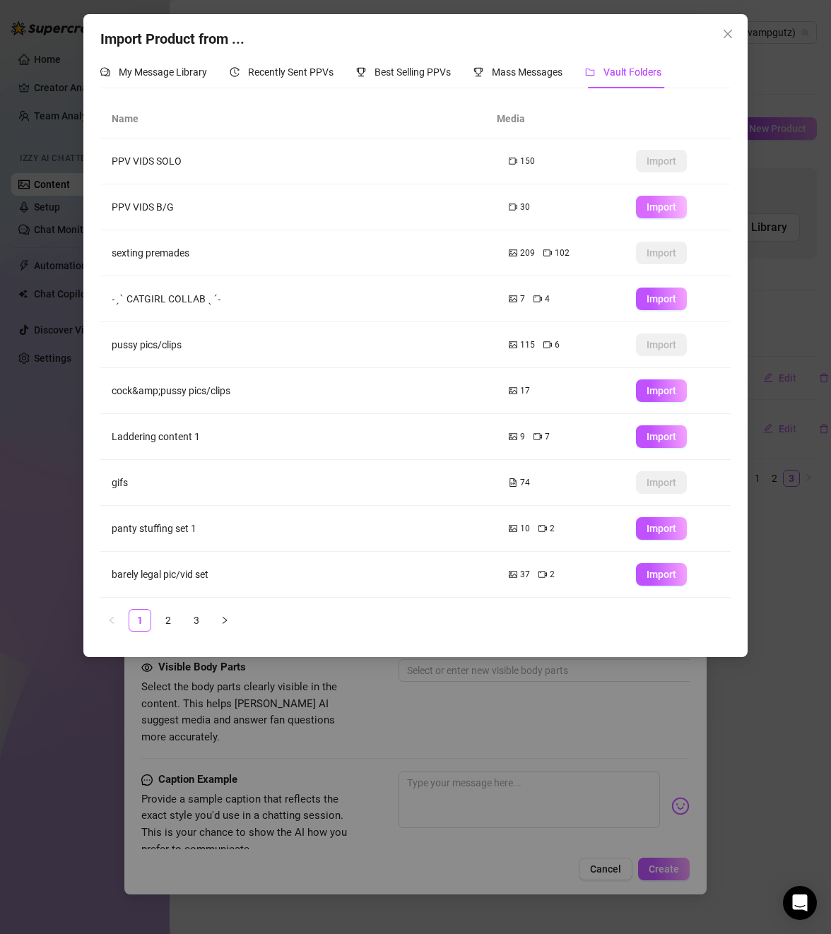
click at [650, 206] on span "Import" at bounding box center [662, 206] width 30 height 11
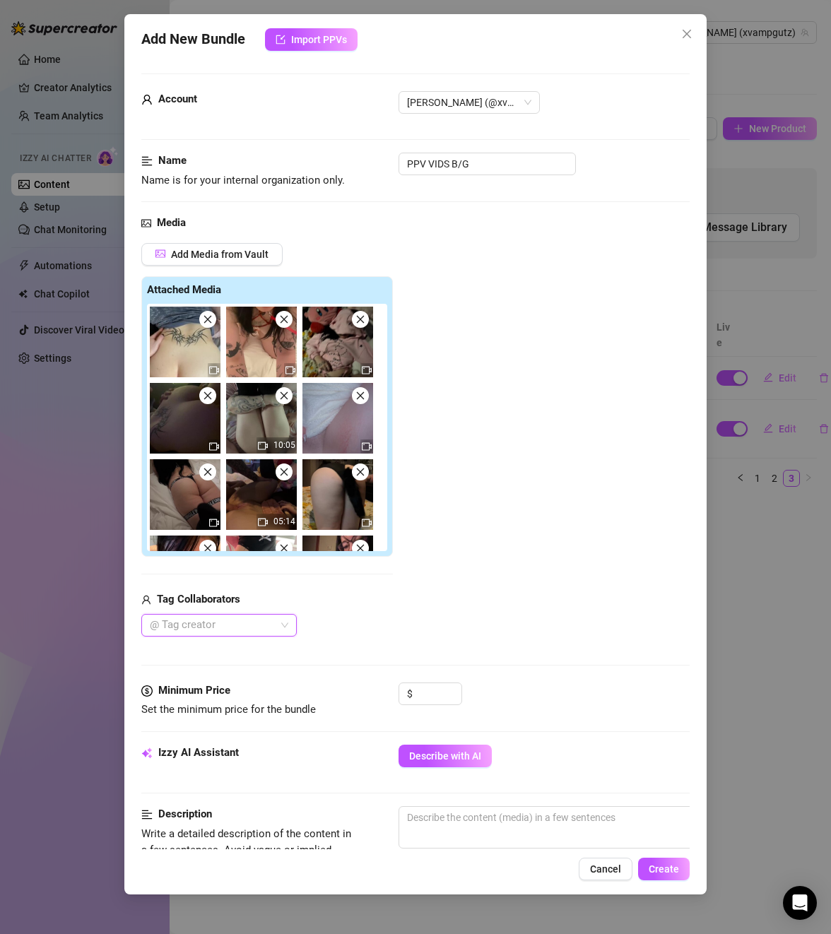
type textarea "Type your message here..."
click at [287, 330] on img at bounding box center [261, 342] width 71 height 71
click at [287, 324] on icon "close" at bounding box center [284, 319] width 10 height 10
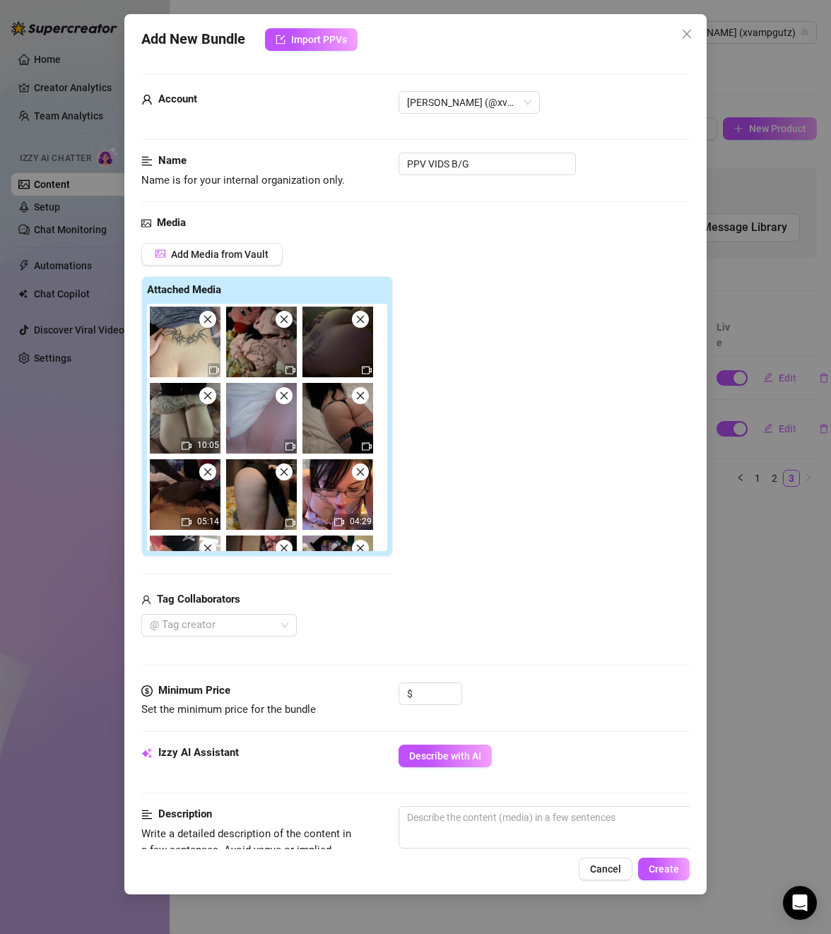
click at [287, 324] on icon "close" at bounding box center [284, 319] width 10 height 10
click at [355, 324] on icon "close" at bounding box center [360, 319] width 10 height 10
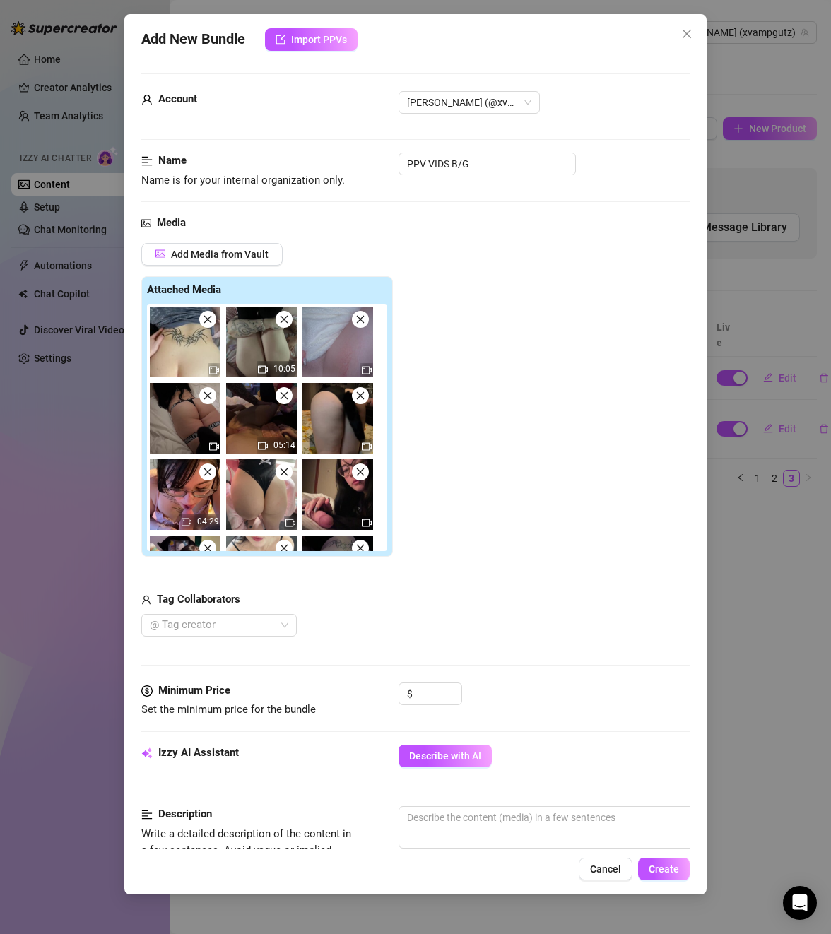
click at [287, 324] on icon "close" at bounding box center [284, 319] width 10 height 10
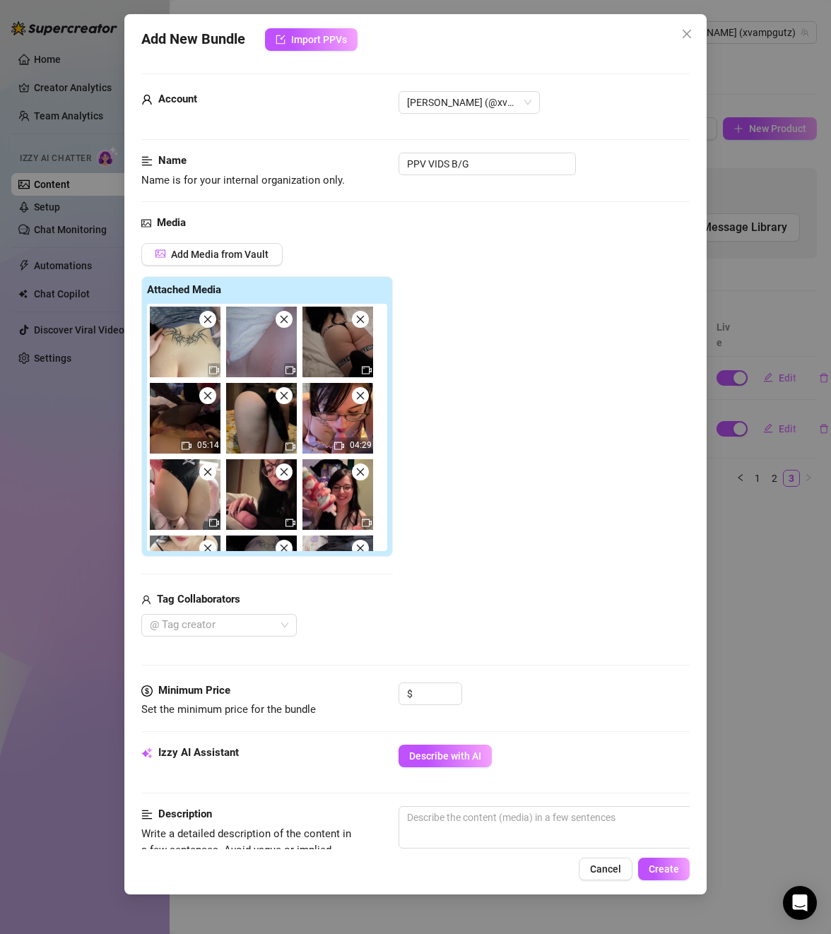
click at [287, 324] on icon "close" at bounding box center [284, 319] width 10 height 10
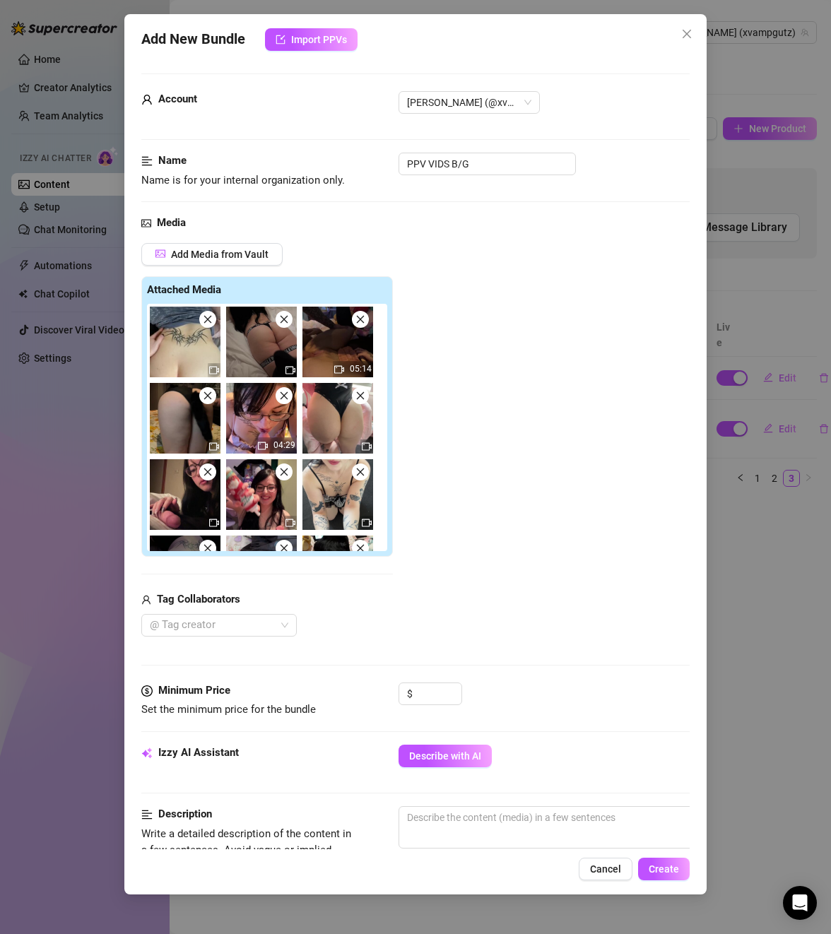
click at [287, 324] on icon "close" at bounding box center [284, 319] width 10 height 10
click at [355, 324] on icon "close" at bounding box center [360, 319] width 10 height 10
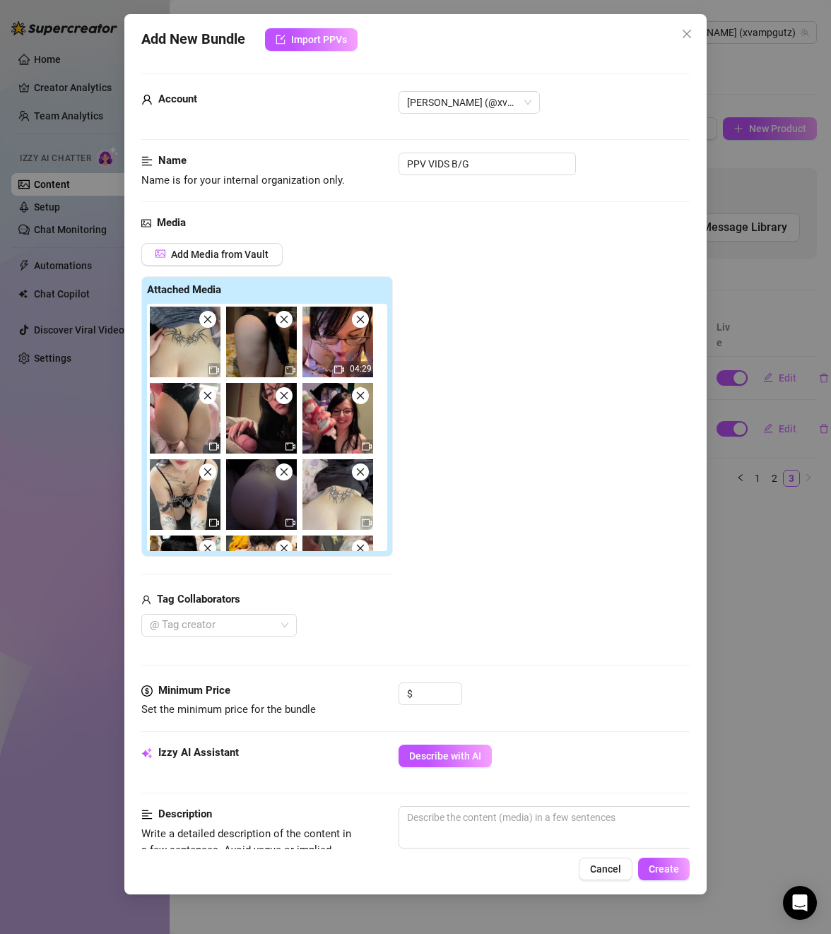
click at [287, 324] on icon "close" at bounding box center [284, 319] width 10 height 10
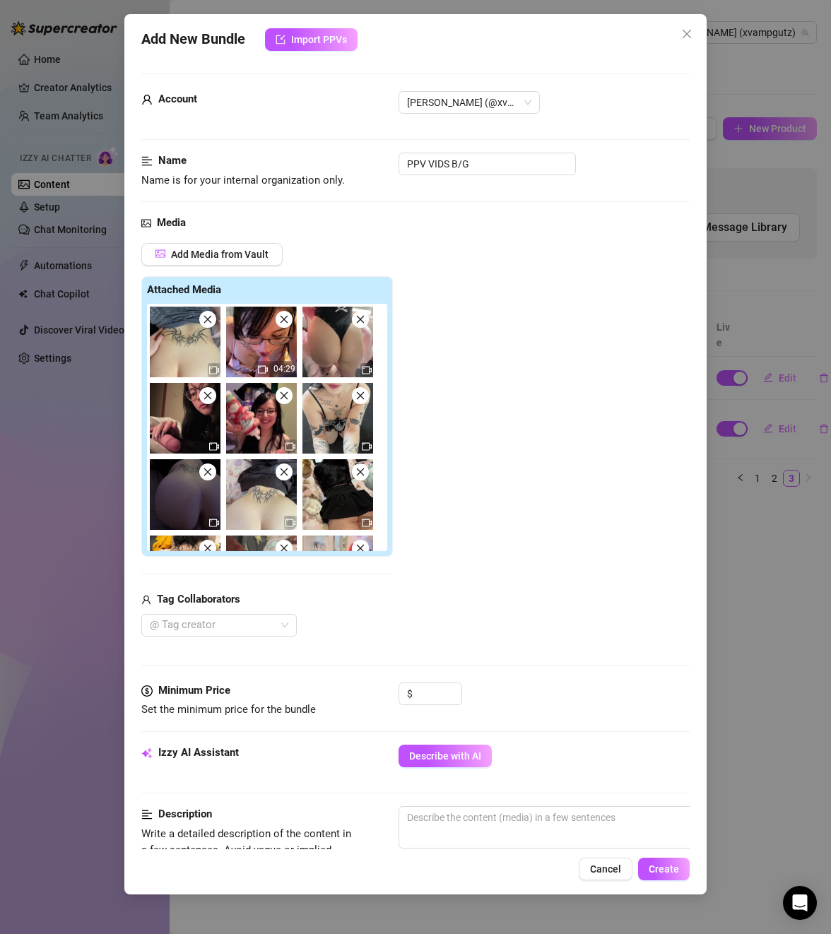
click at [287, 324] on icon "close" at bounding box center [284, 319] width 10 height 10
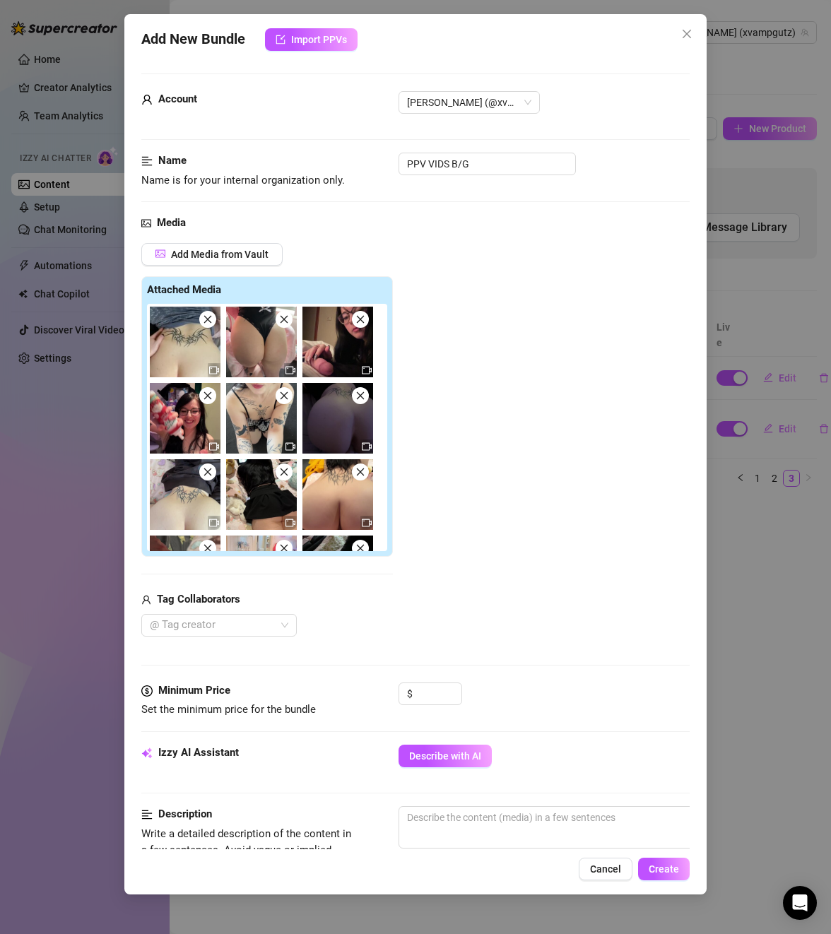
click at [287, 324] on icon "close" at bounding box center [284, 319] width 10 height 10
click at [355, 324] on icon "close" at bounding box center [360, 319] width 10 height 10
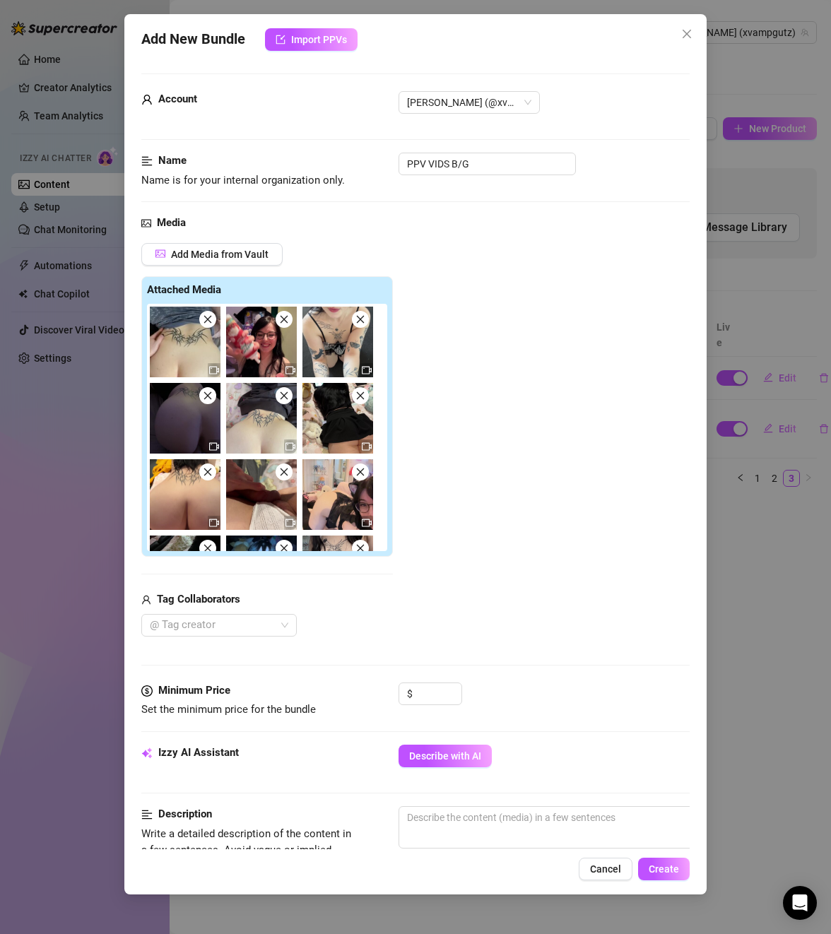
click at [287, 324] on icon "close" at bounding box center [284, 319] width 10 height 10
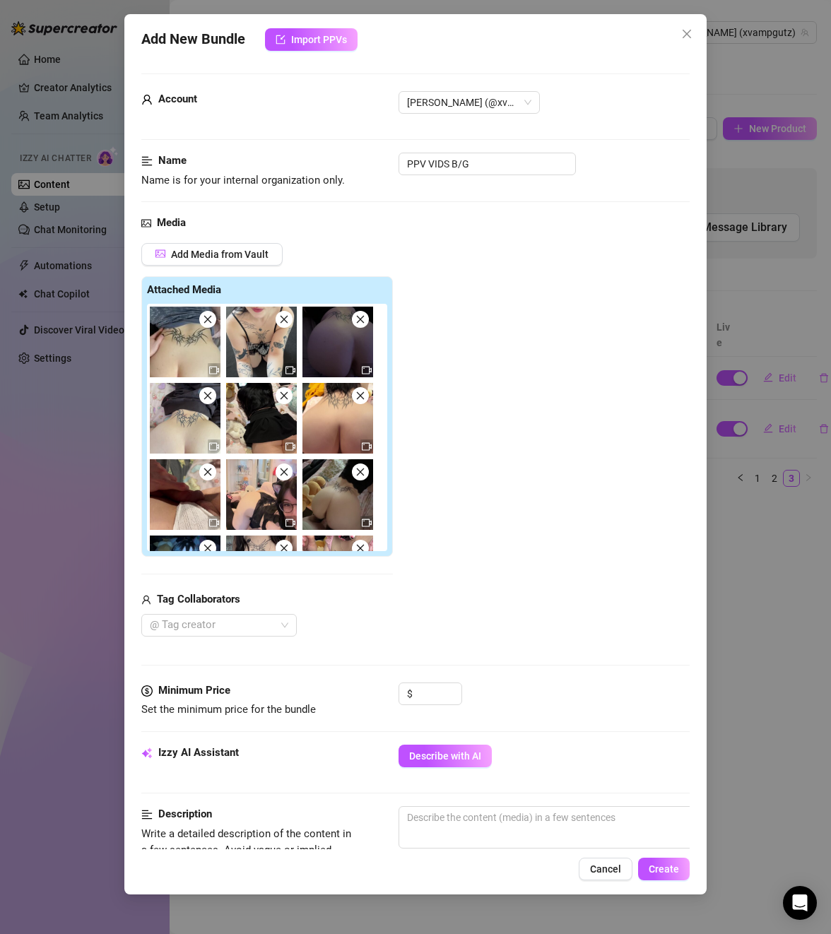
click at [287, 324] on icon "close" at bounding box center [284, 319] width 10 height 10
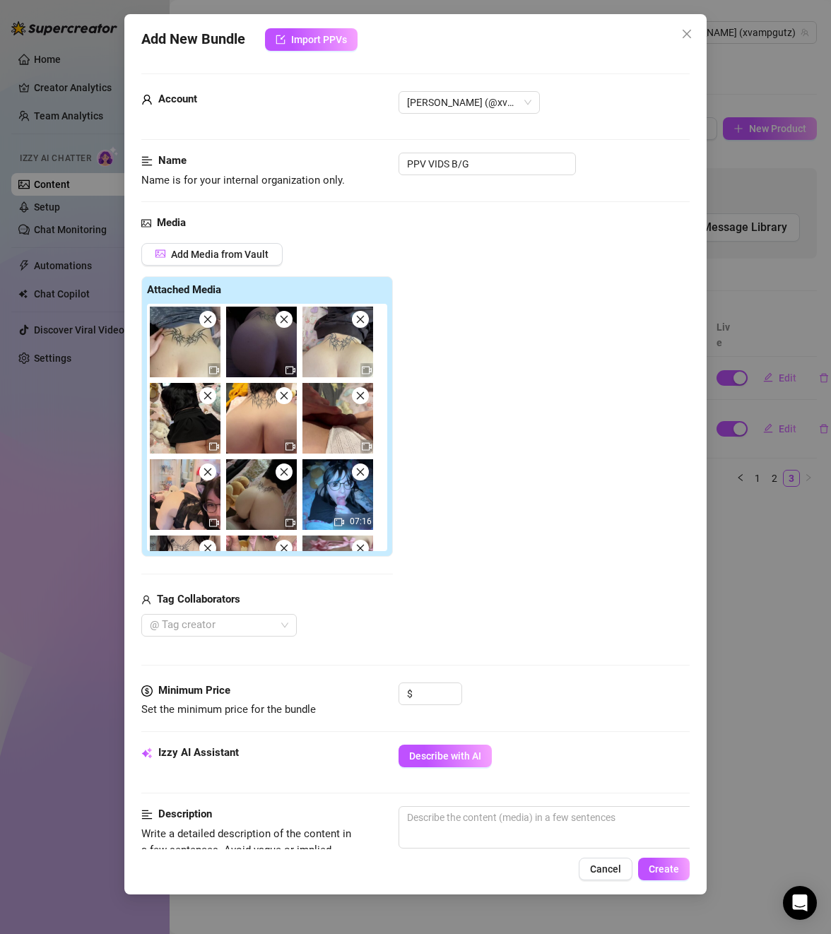
click at [287, 324] on icon "close" at bounding box center [284, 319] width 10 height 10
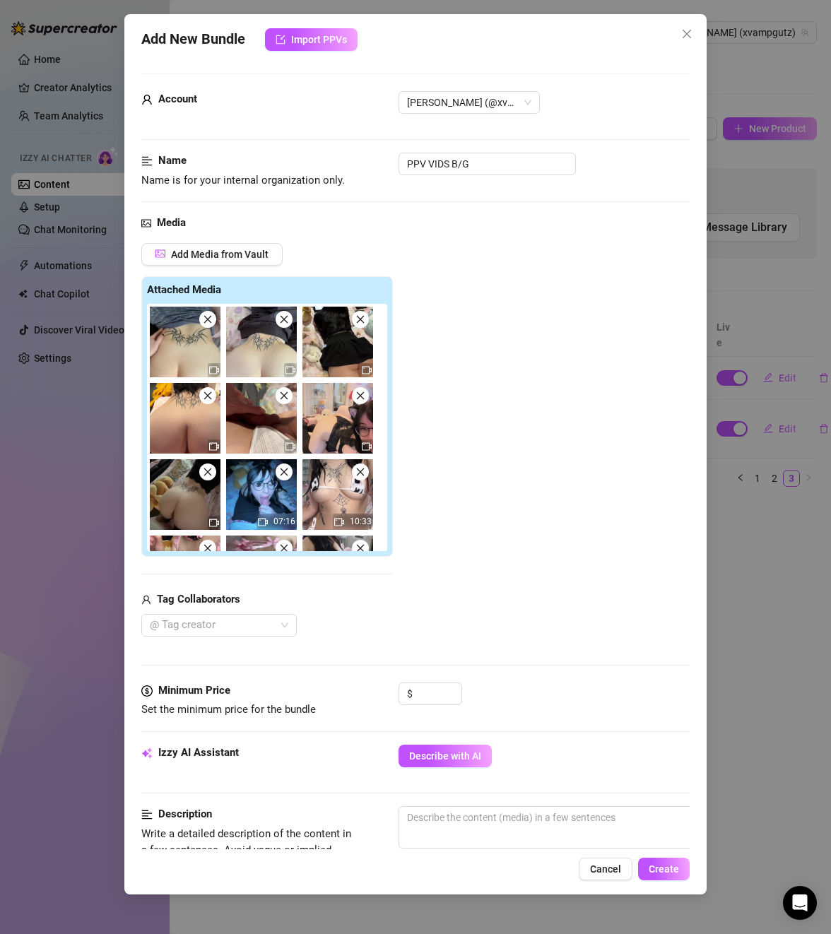
click at [287, 324] on icon "close" at bounding box center [284, 319] width 10 height 10
click at [355, 324] on icon "close" at bounding box center [360, 319] width 10 height 10
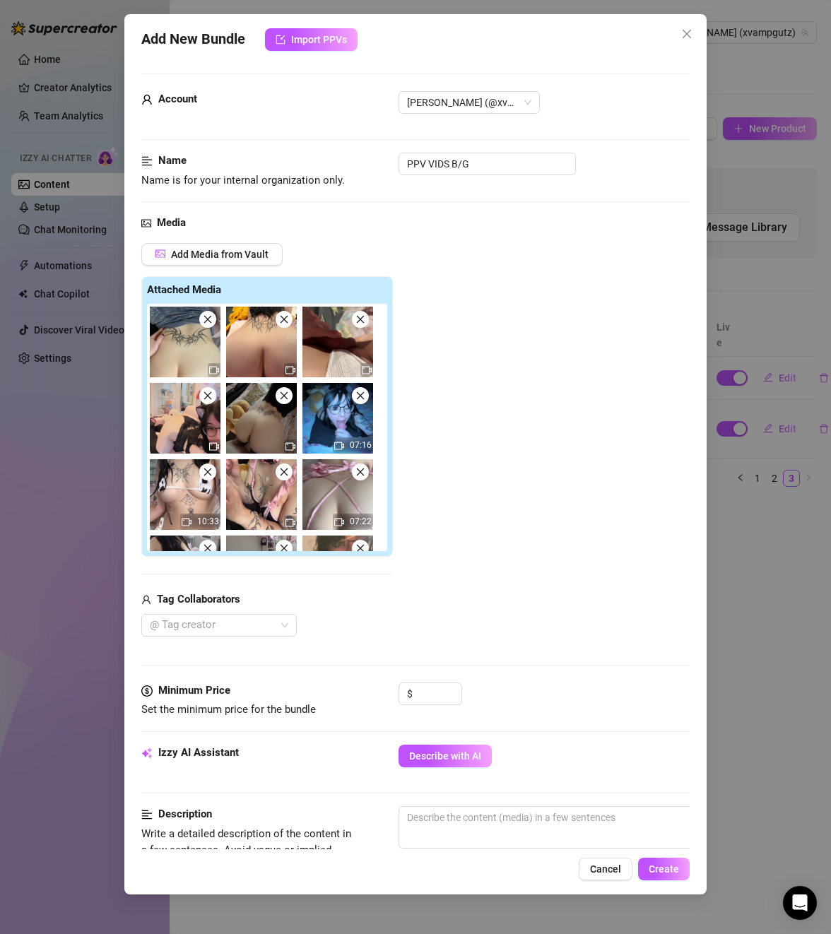
click at [287, 324] on icon "close" at bounding box center [284, 319] width 10 height 10
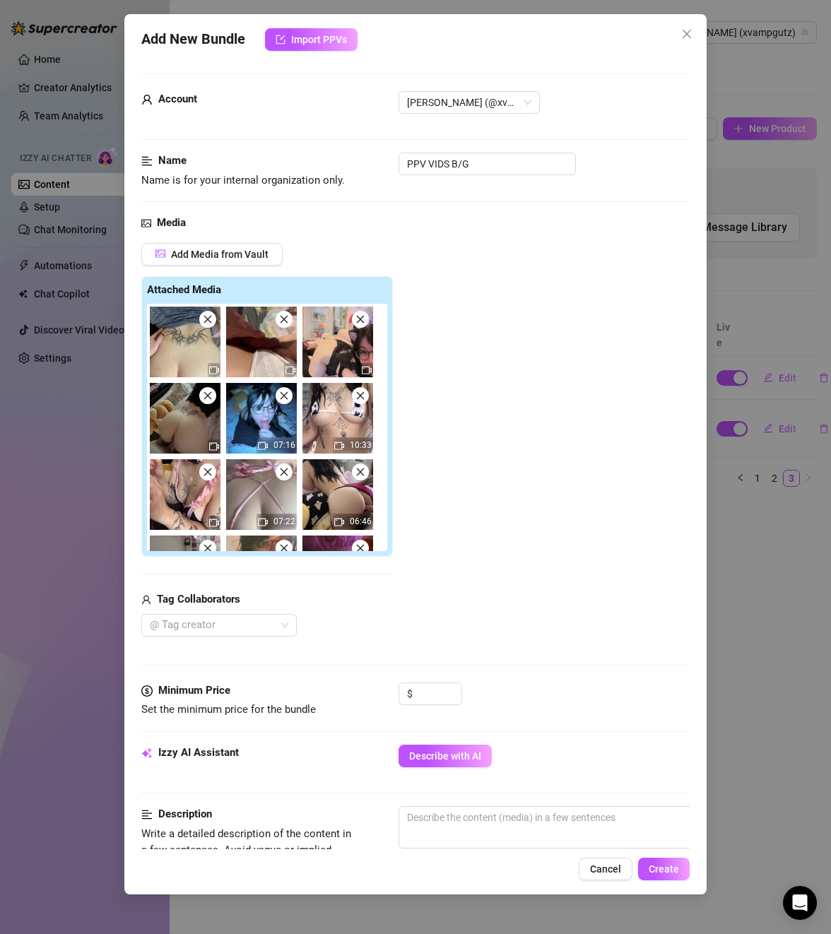
click at [287, 324] on icon "close" at bounding box center [284, 319] width 10 height 10
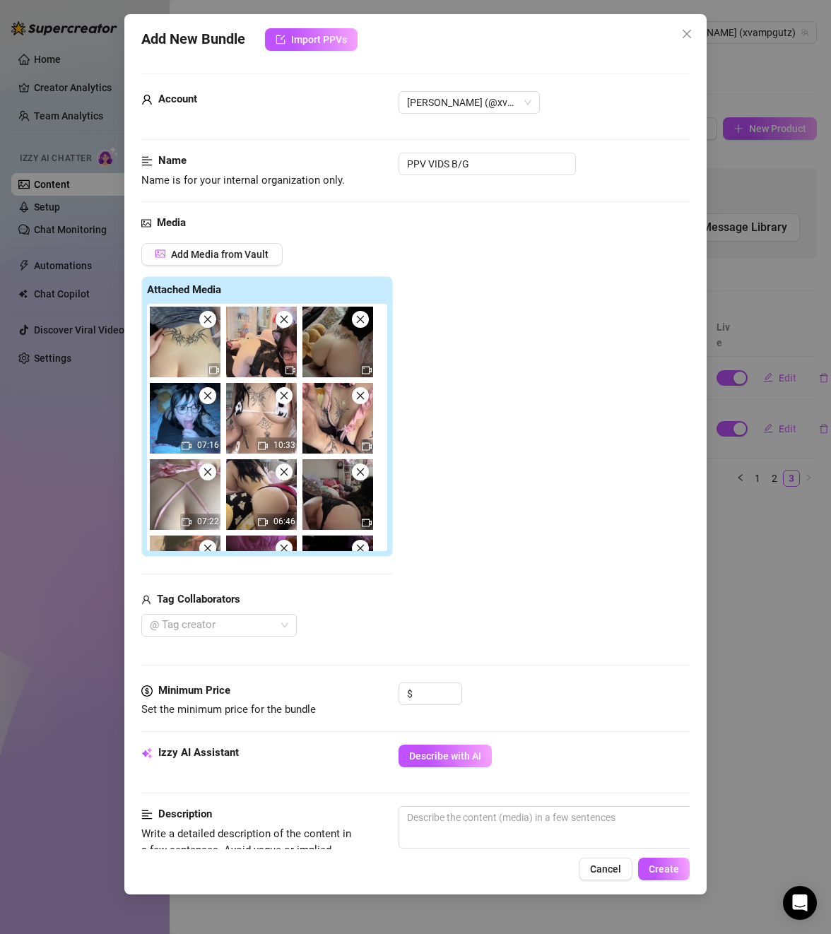
click at [287, 324] on icon "close" at bounding box center [284, 319] width 10 height 10
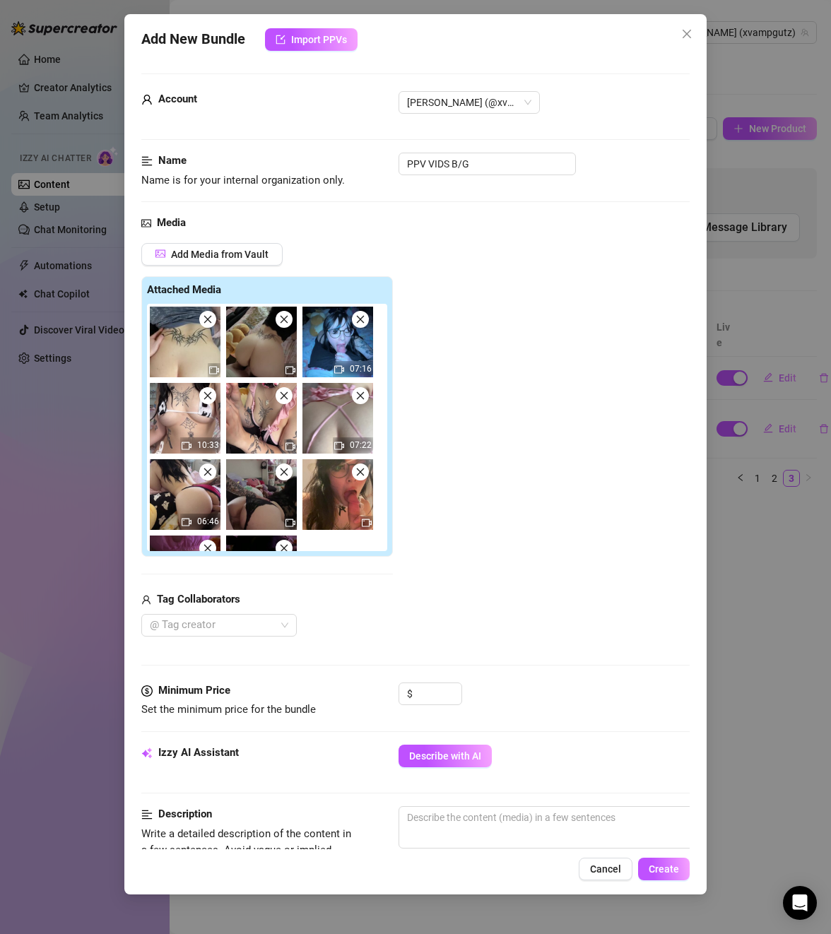
click at [287, 324] on icon "close" at bounding box center [284, 319] width 10 height 10
click at [355, 324] on icon "close" at bounding box center [360, 319] width 10 height 10
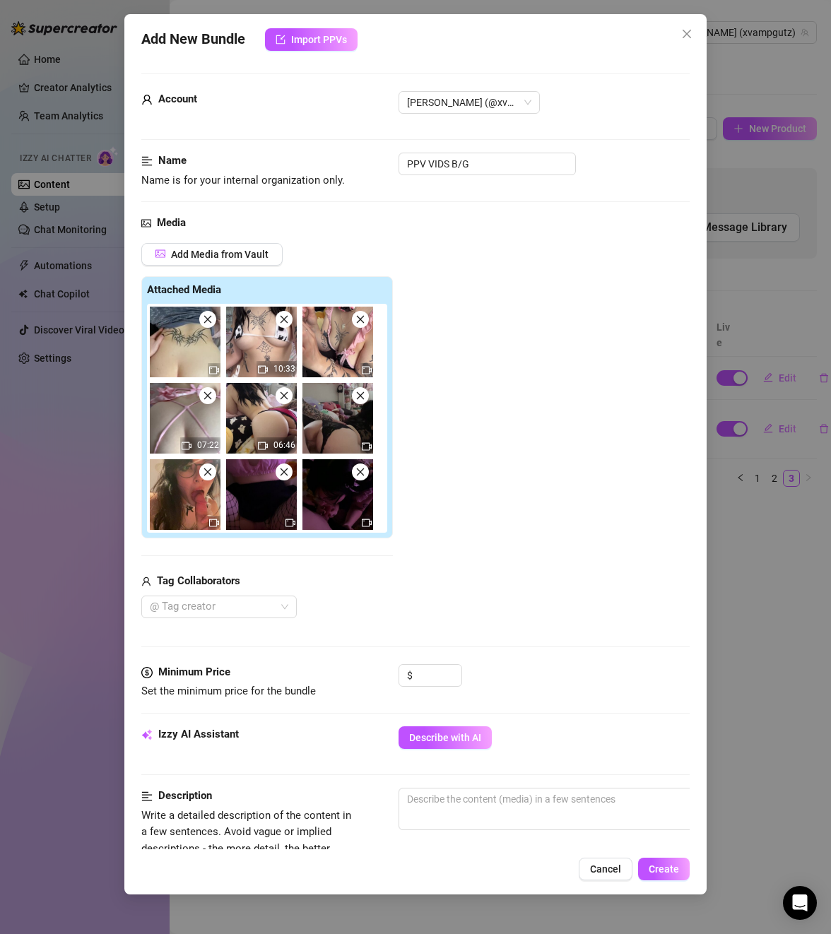
click at [287, 324] on icon "close" at bounding box center [284, 319] width 10 height 10
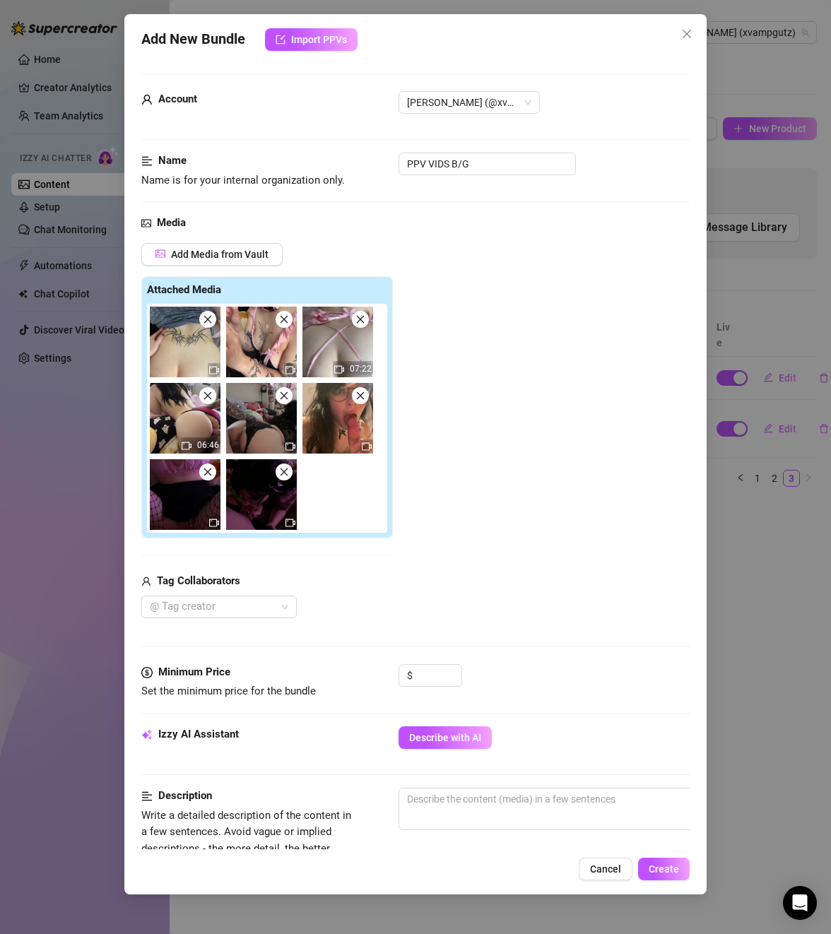
click at [287, 324] on icon "close" at bounding box center [284, 319] width 10 height 10
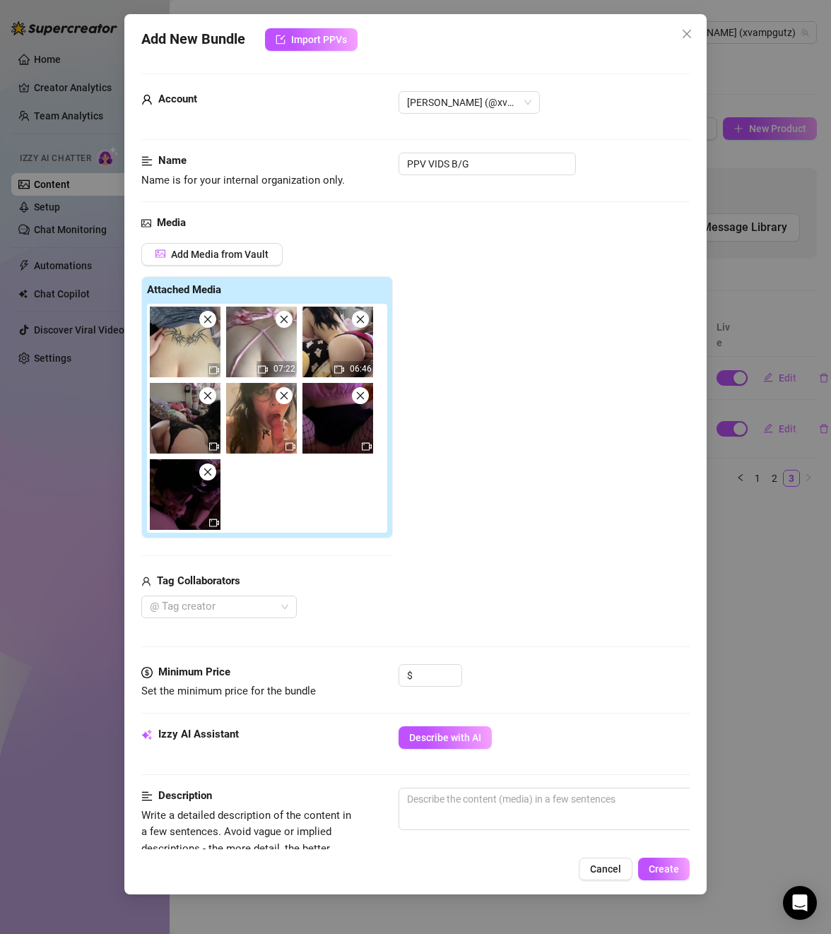
click at [287, 324] on icon "close" at bounding box center [284, 319] width 10 height 10
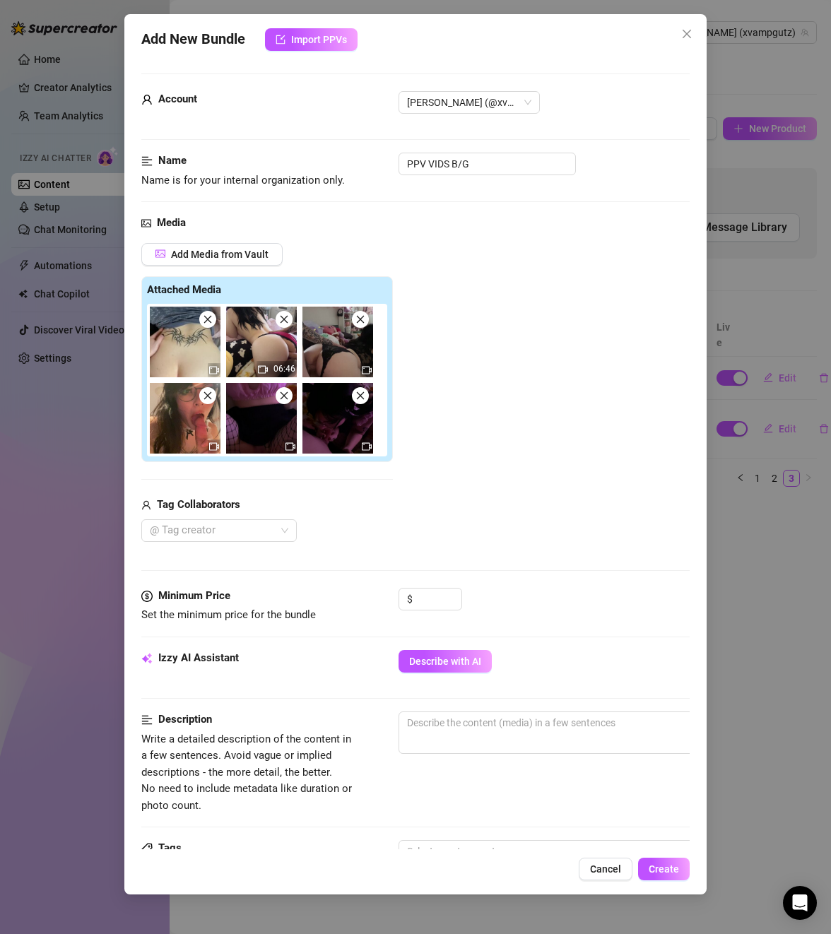
click at [287, 324] on icon "close" at bounding box center [284, 319] width 10 height 10
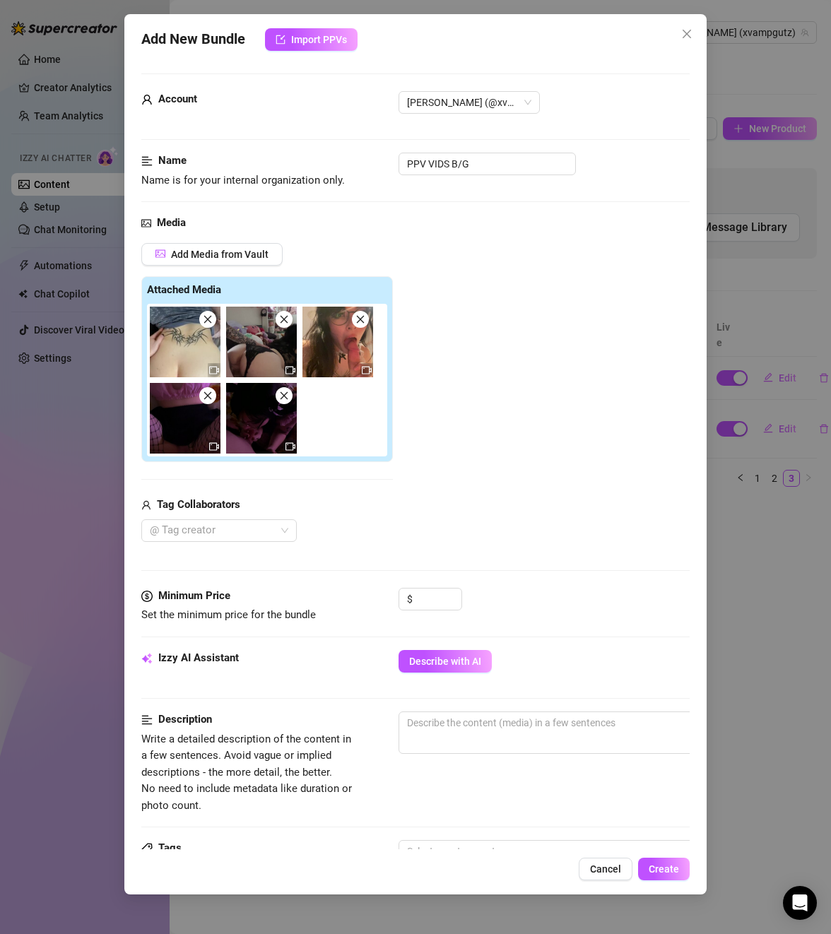
click at [287, 324] on icon "close" at bounding box center [284, 319] width 10 height 10
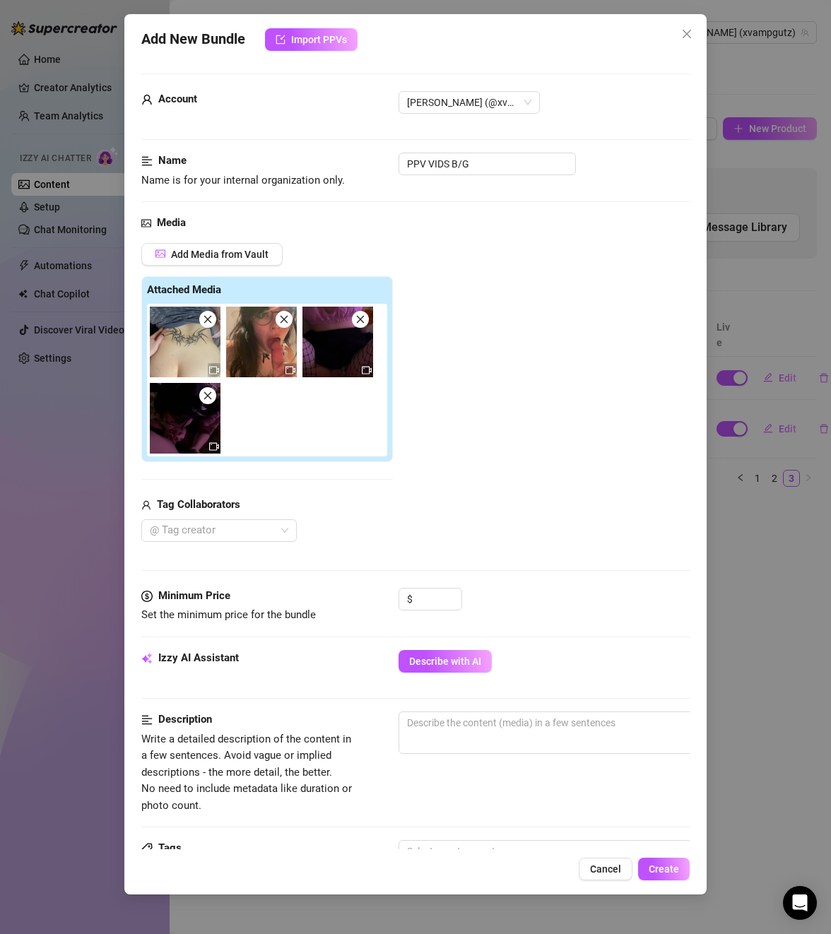
click at [287, 324] on icon "close" at bounding box center [284, 319] width 10 height 10
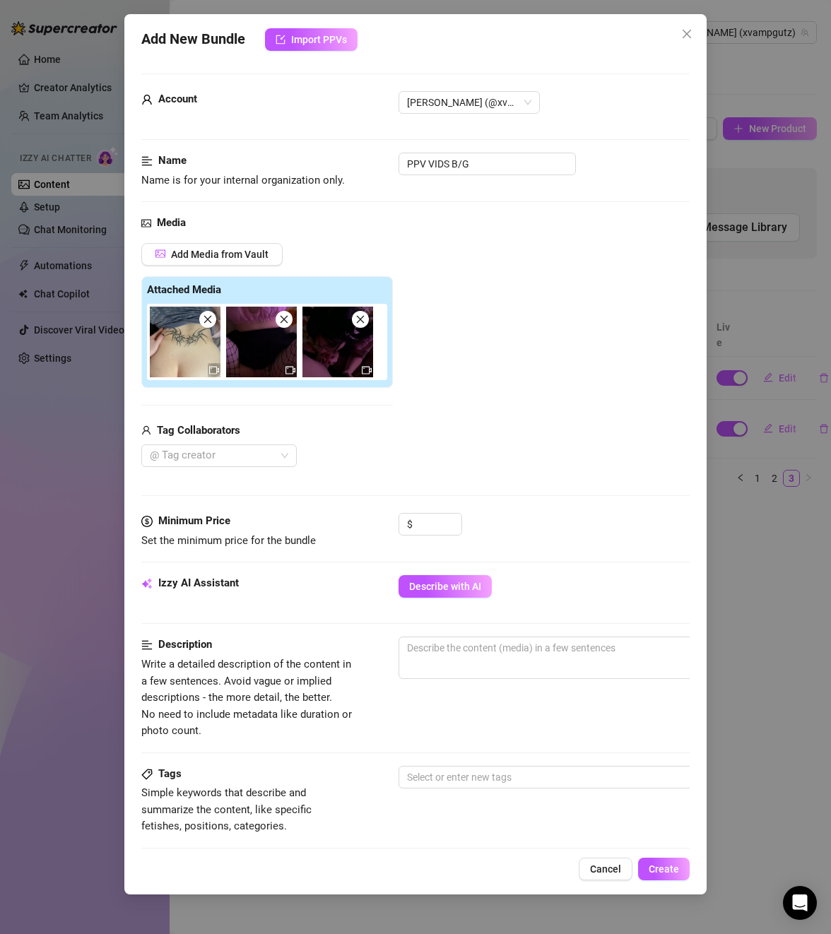
click at [287, 324] on icon "close" at bounding box center [284, 319] width 10 height 10
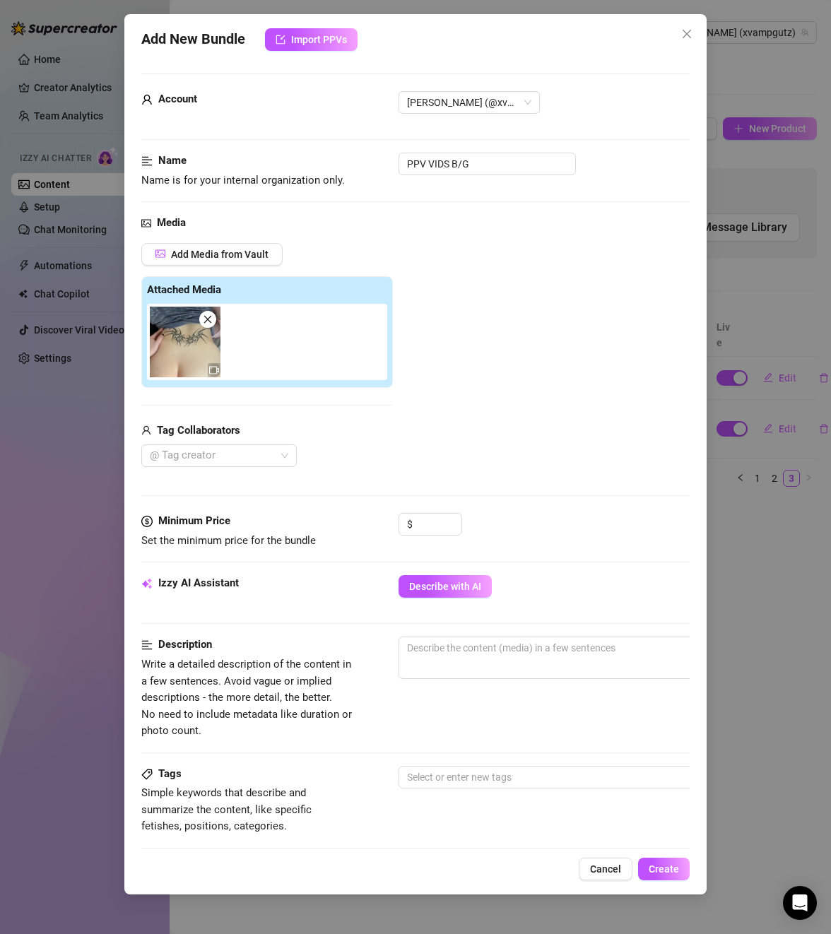
click at [493, 336] on div "Add Media from Vault Attached Media Tag Collaborators @ Tag creator" at bounding box center [415, 355] width 548 height 225
click at [437, 521] on input at bounding box center [438, 524] width 46 height 21
type input "5"
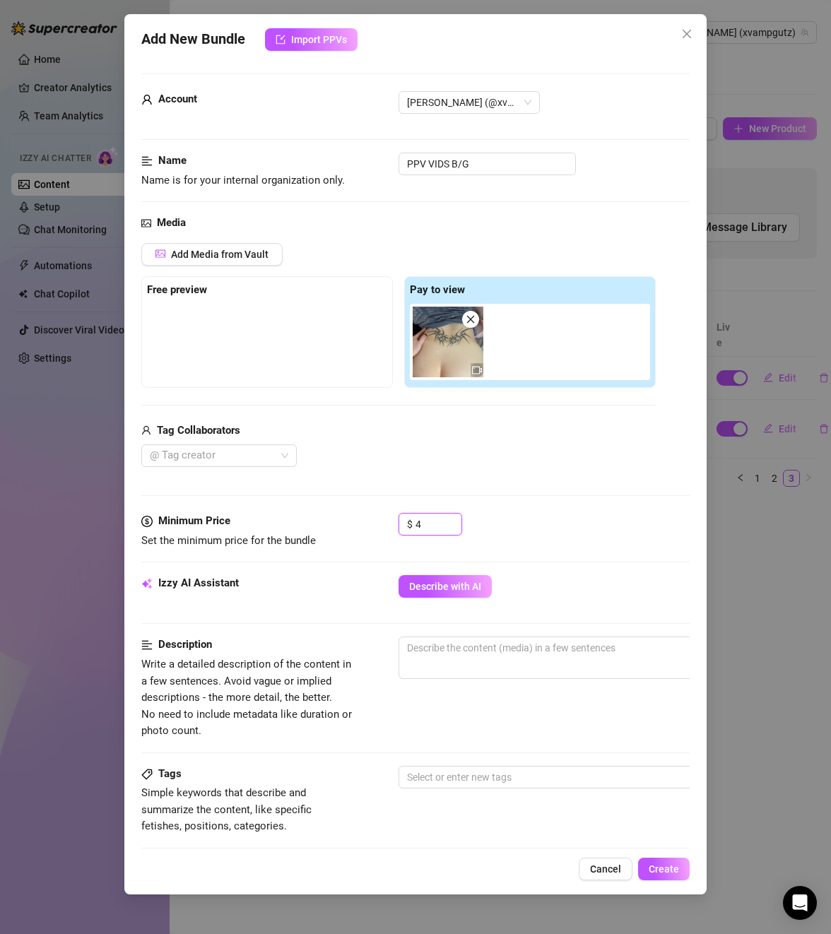
type input "4"
click at [427, 469] on div "Media Add Media from Vault Free preview Pay to view Tag Collaborators @ Tag cre…" at bounding box center [415, 364] width 548 height 298
click at [230, 454] on div at bounding box center [211, 456] width 135 height 20
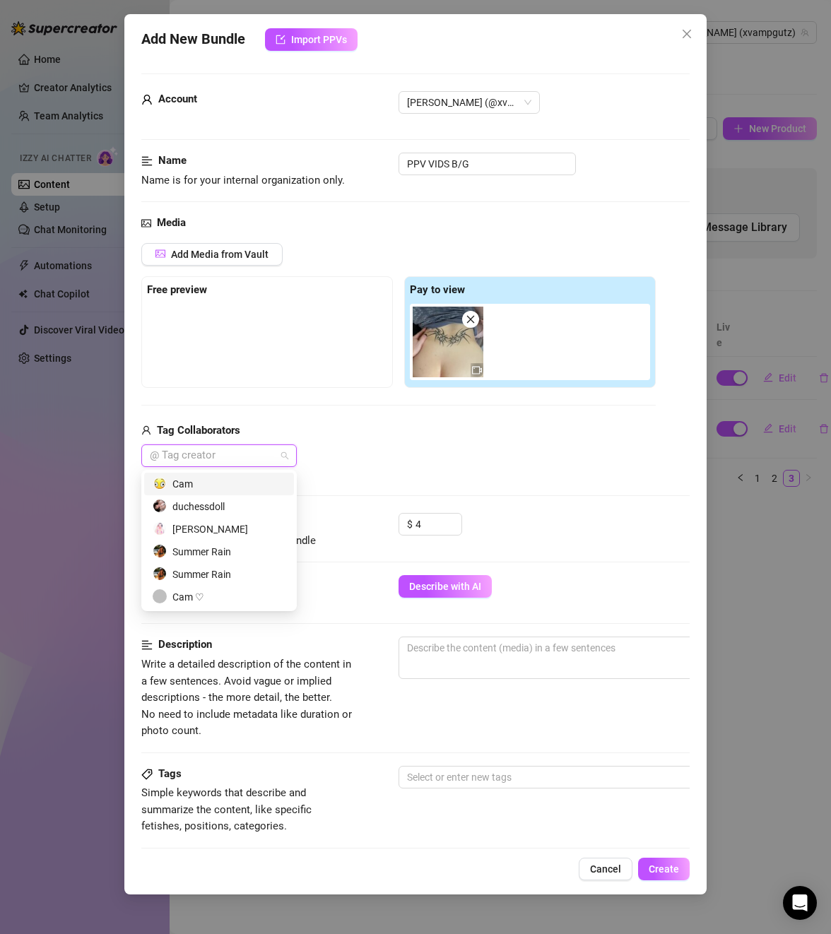
click at [195, 486] on div "Cam" at bounding box center [219, 484] width 133 height 16
click at [449, 463] on div "Cam" at bounding box center [398, 455] width 514 height 23
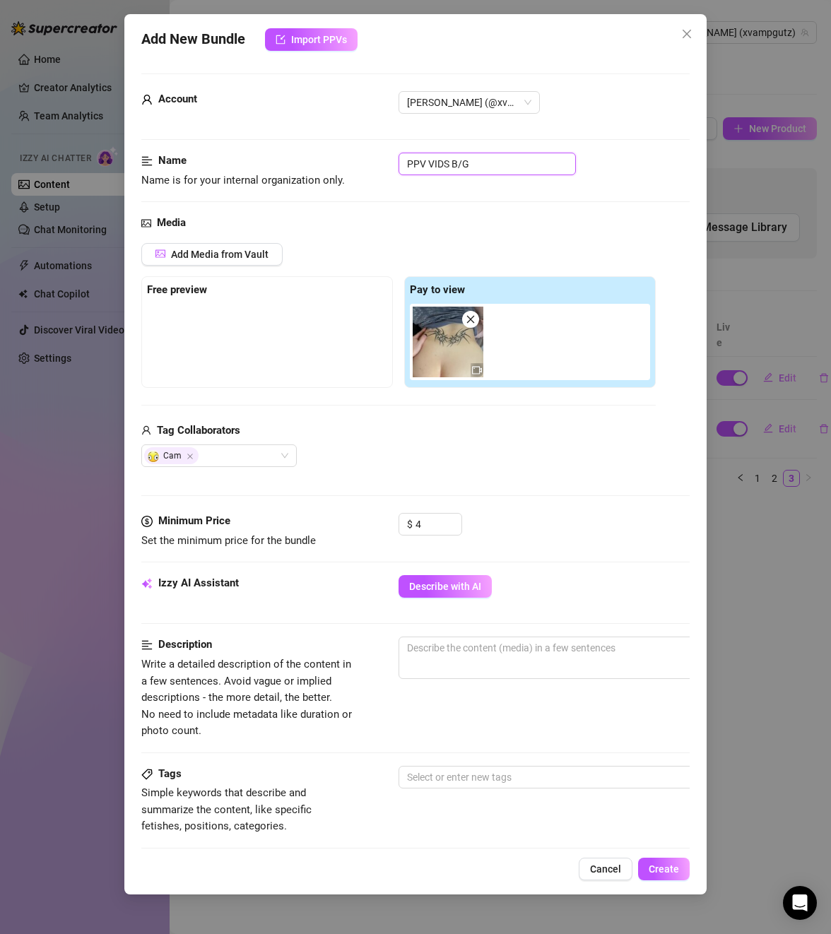
drag, startPoint x: 482, startPoint y: 167, endPoint x: 351, endPoint y: 177, distance: 131.0
click at [351, 177] on div "Name Name is for your internal organization only. PPV VIDS B/G" at bounding box center [415, 171] width 548 height 36
type input "b/g vid 28"
click at [494, 247] on div "Add Media from Vault" at bounding box center [398, 259] width 514 height 33
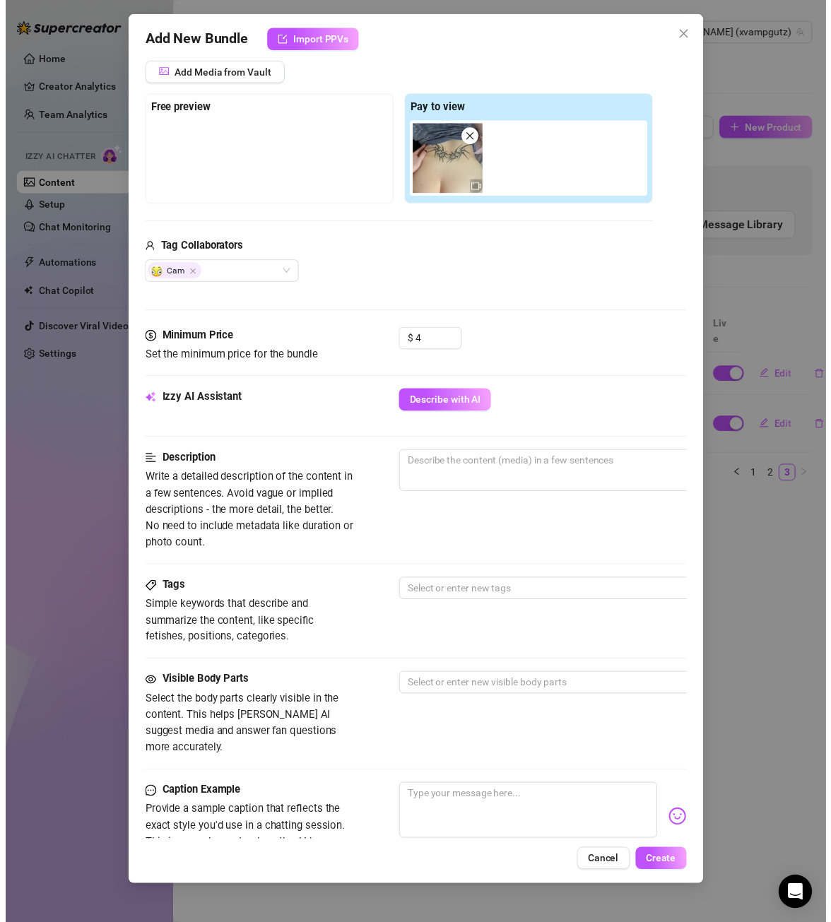
scroll to position [212, 0]
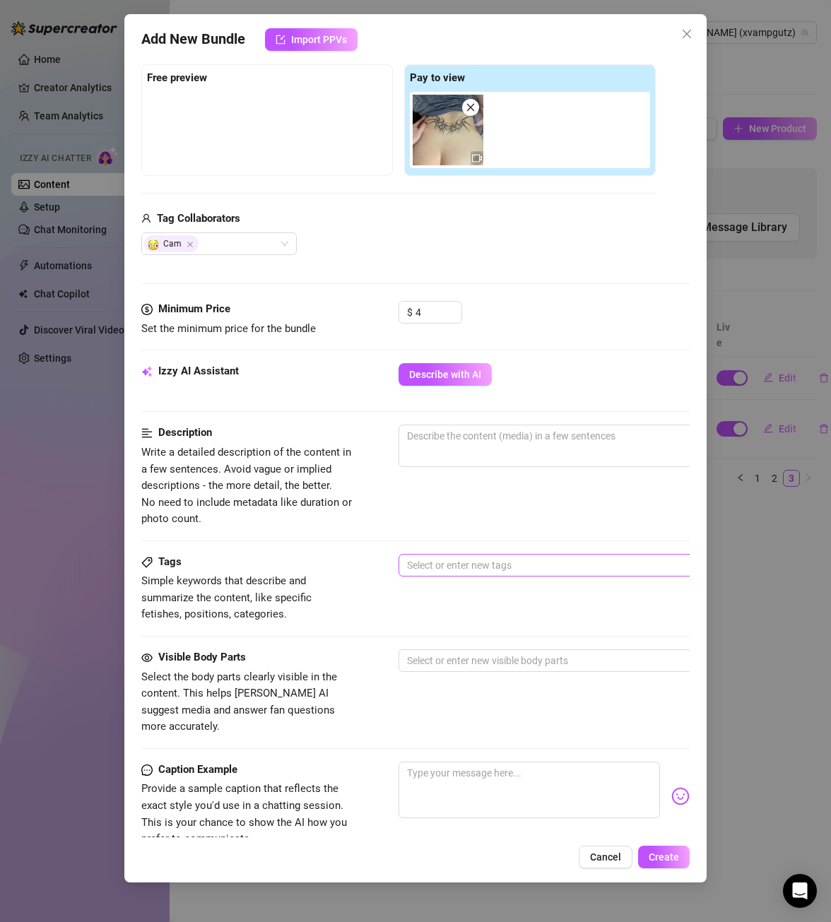
click at [471, 565] on div at bounding box center [638, 565] width 474 height 20
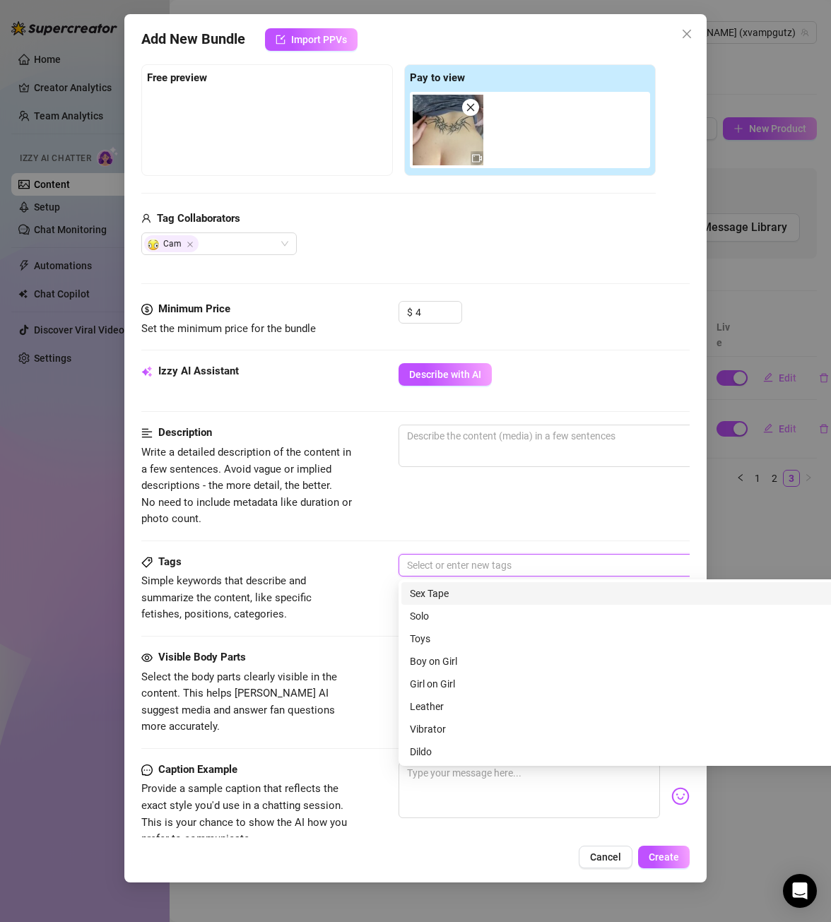
click at [460, 594] on div "Sex Tape" at bounding box center [646, 594] width 472 height 16
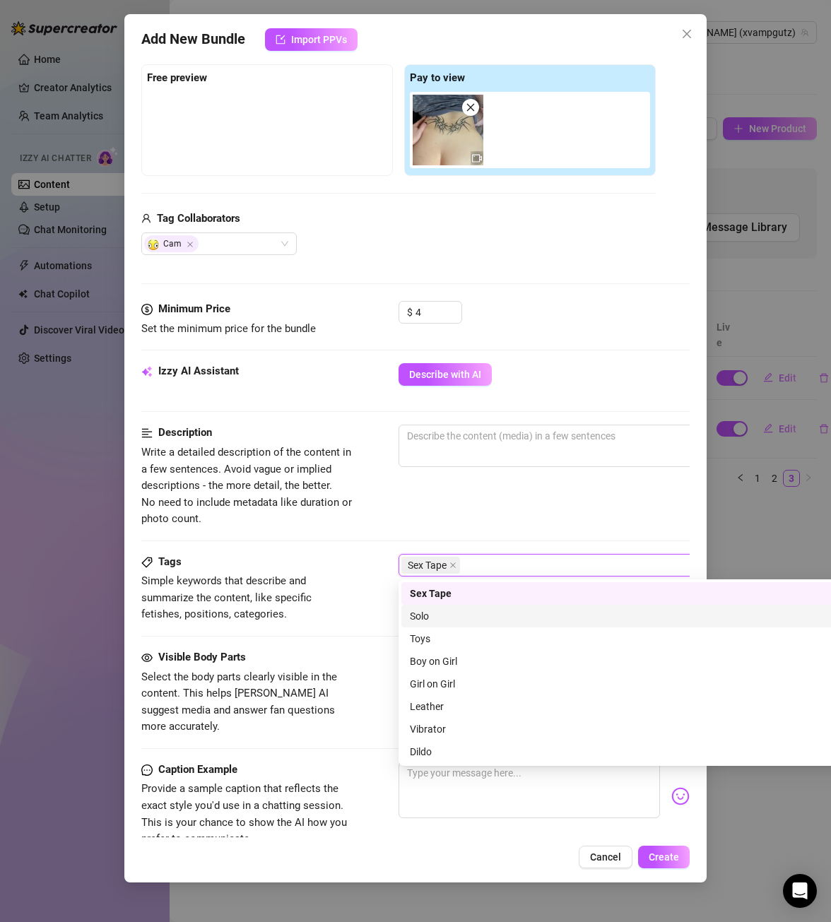
scroll to position [71, 0]
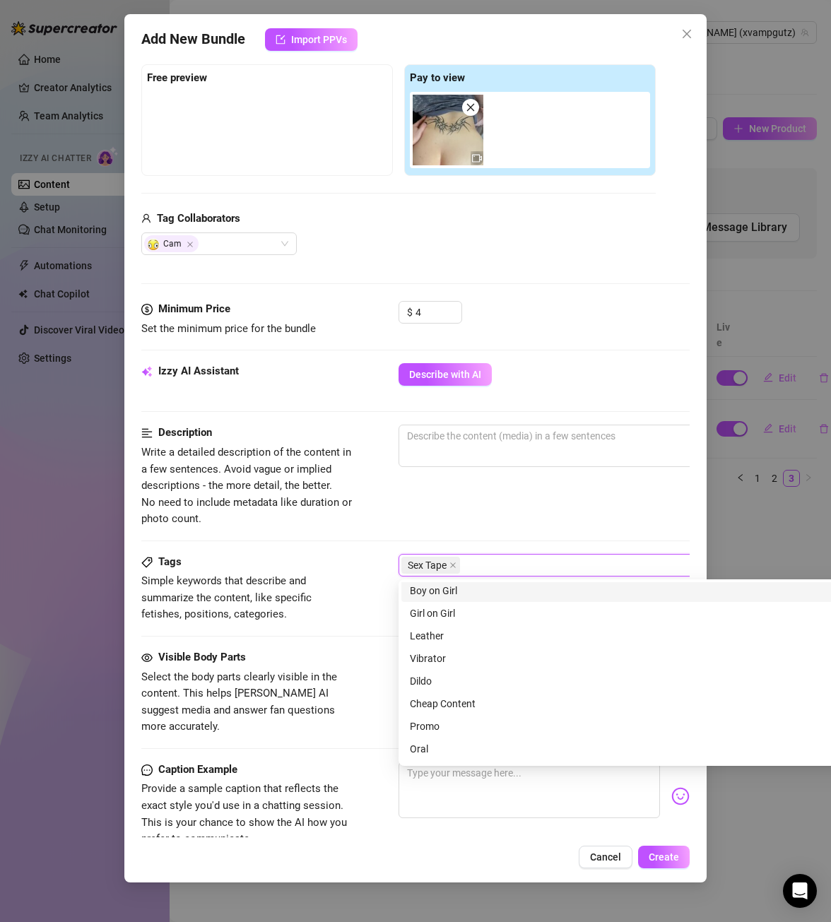
click at [460, 590] on div "Boy on Girl" at bounding box center [646, 591] width 472 height 16
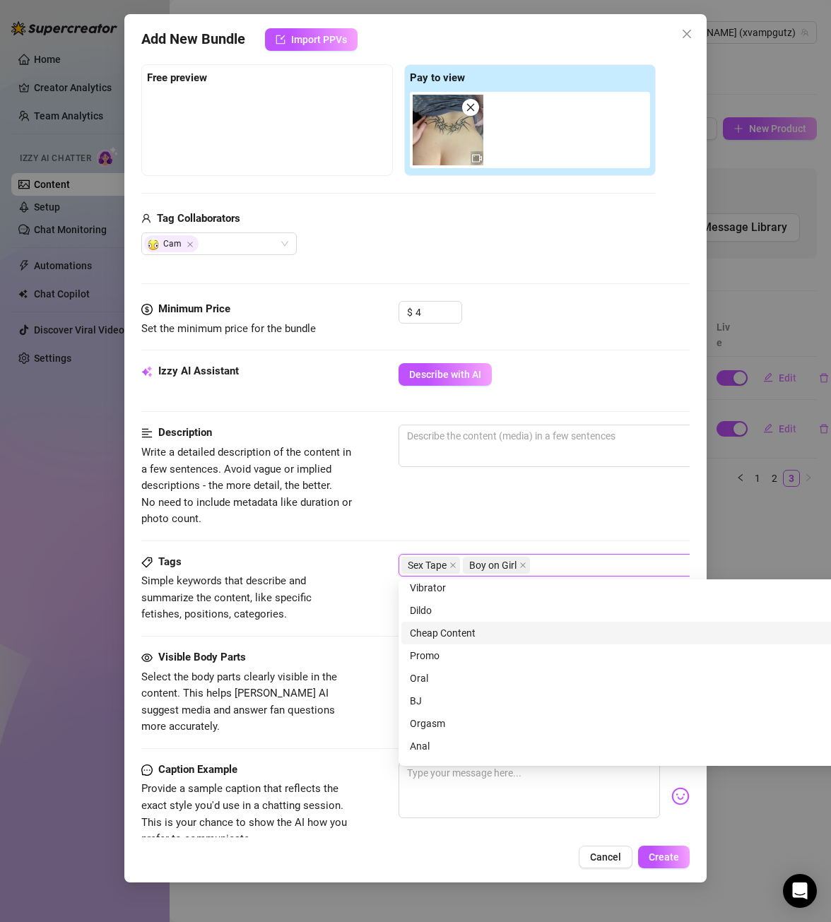
click at [458, 634] on div "Cheap Content" at bounding box center [646, 633] width 472 height 16
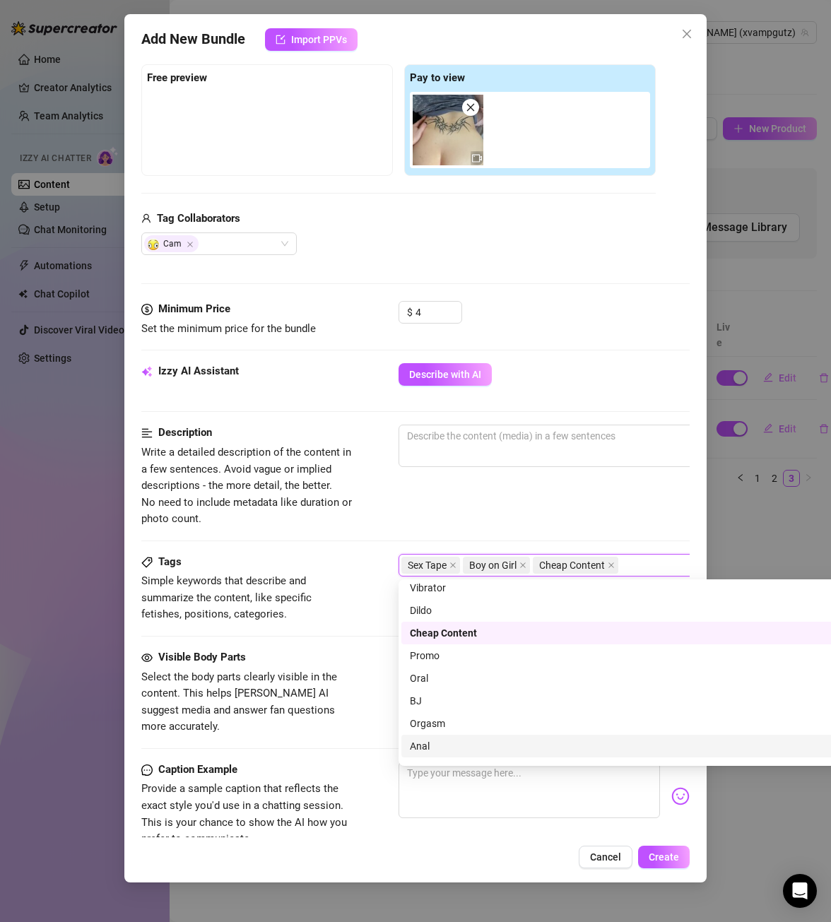
click at [446, 748] on div "Anal" at bounding box center [646, 746] width 472 height 16
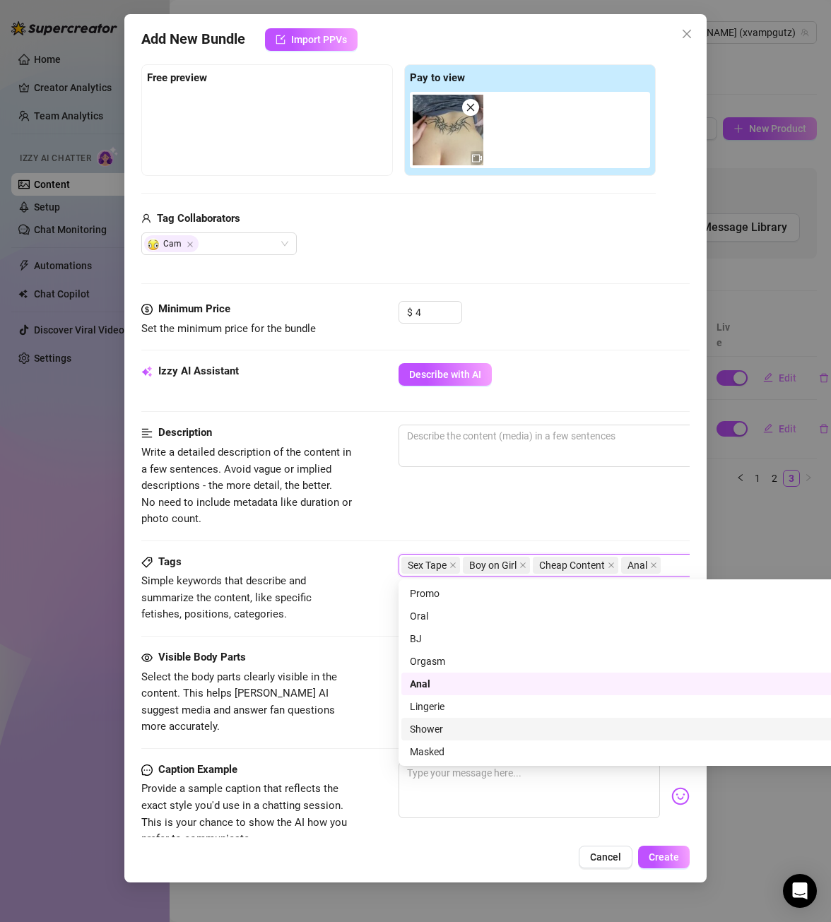
click at [367, 608] on div "Tags Simple keywords that describe and summarize the content, like specific fet…" at bounding box center [415, 588] width 548 height 69
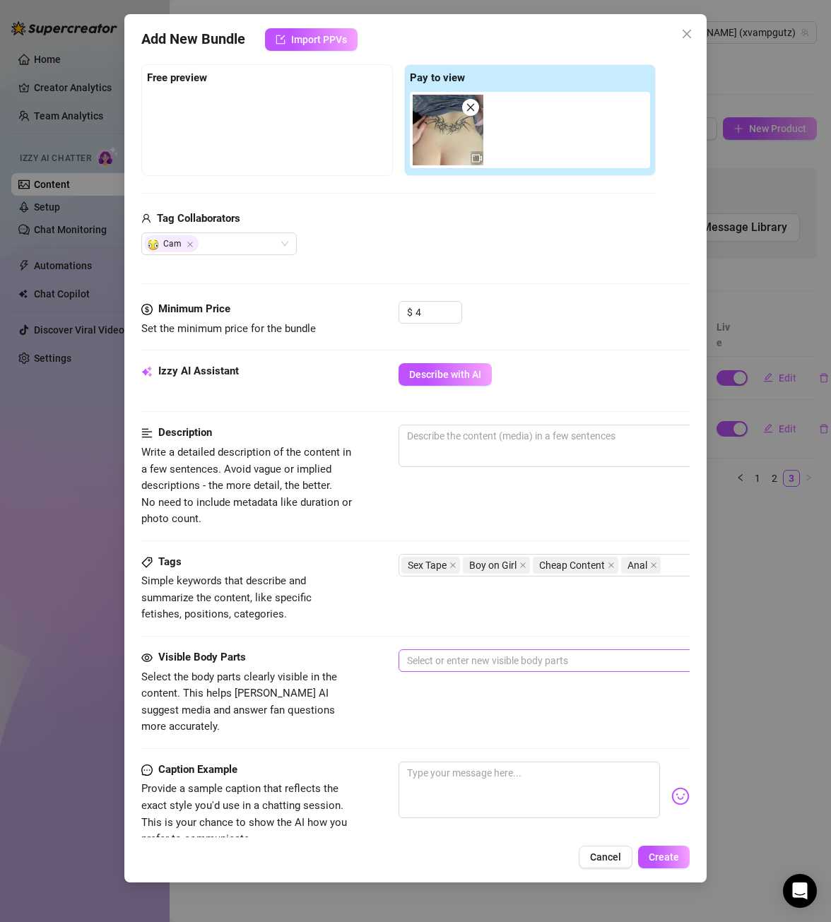
click at [476, 657] on div at bounding box center [638, 661] width 474 height 20
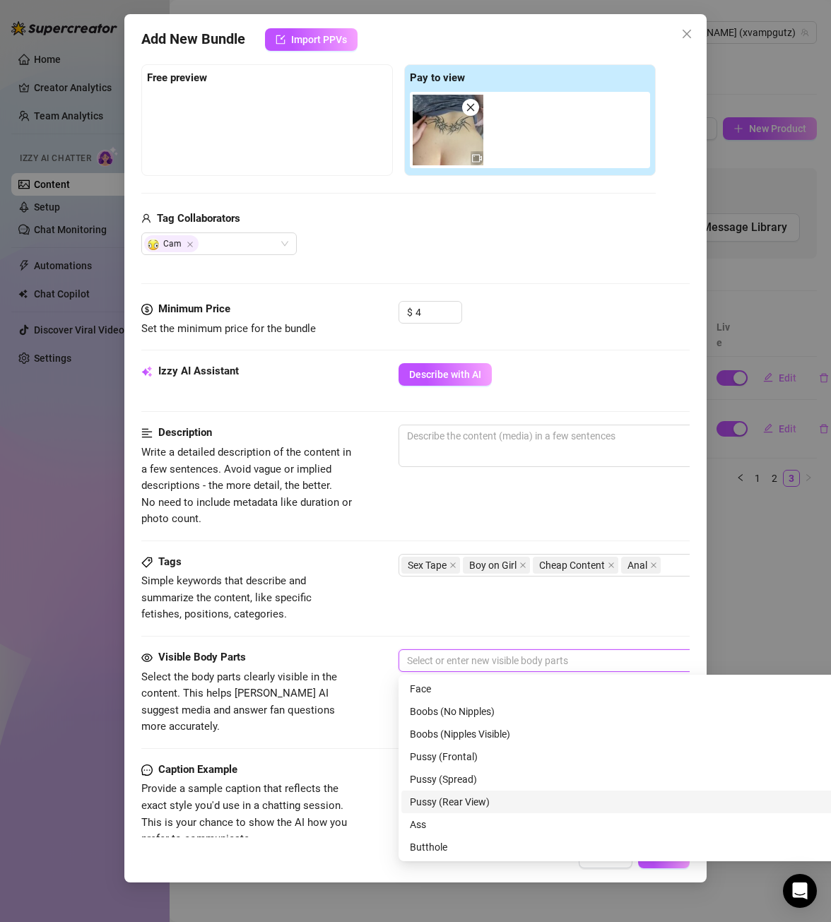
scroll to position [71, 0]
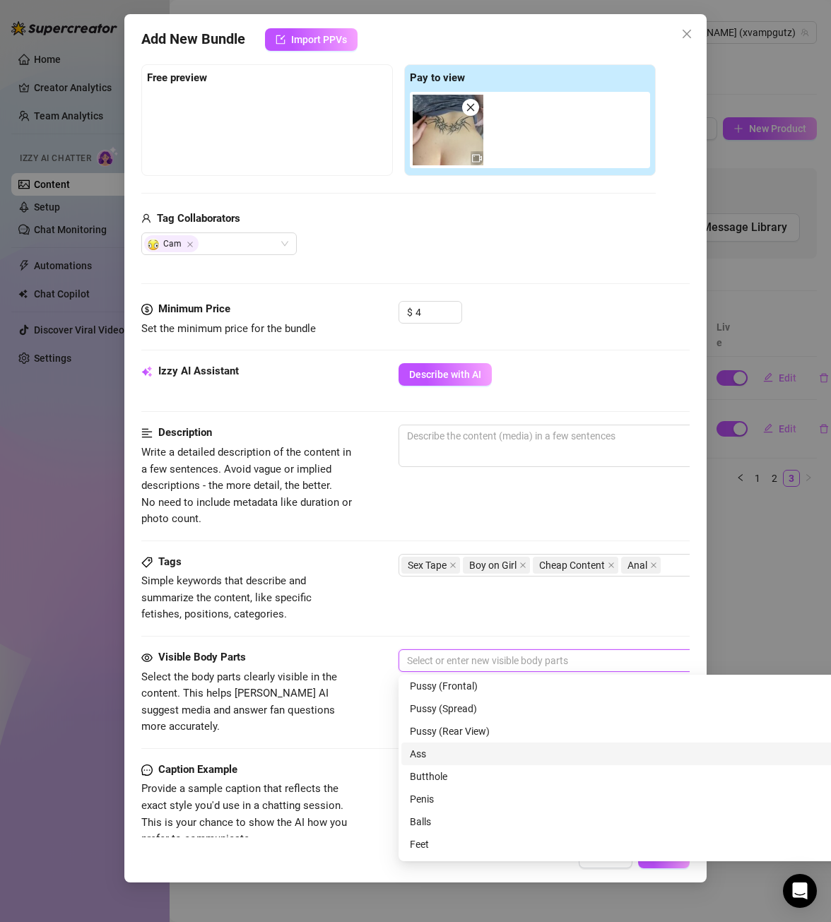
click at [440, 754] on div "Ass" at bounding box center [646, 754] width 472 height 16
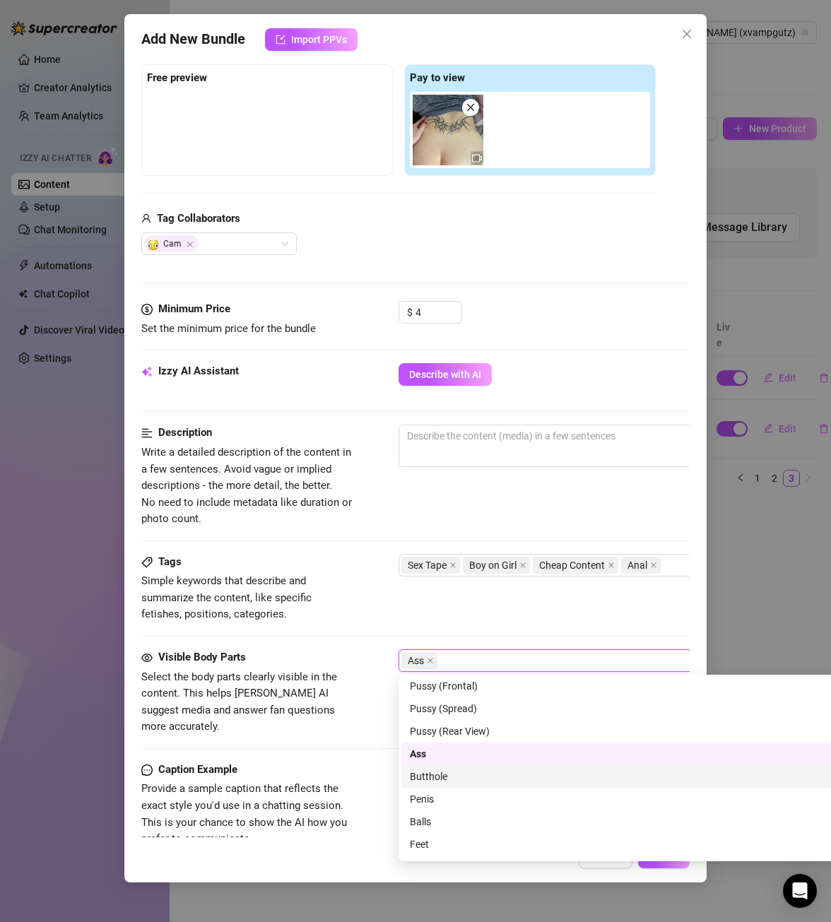
click at [432, 776] on div "Butthole" at bounding box center [646, 777] width 472 height 16
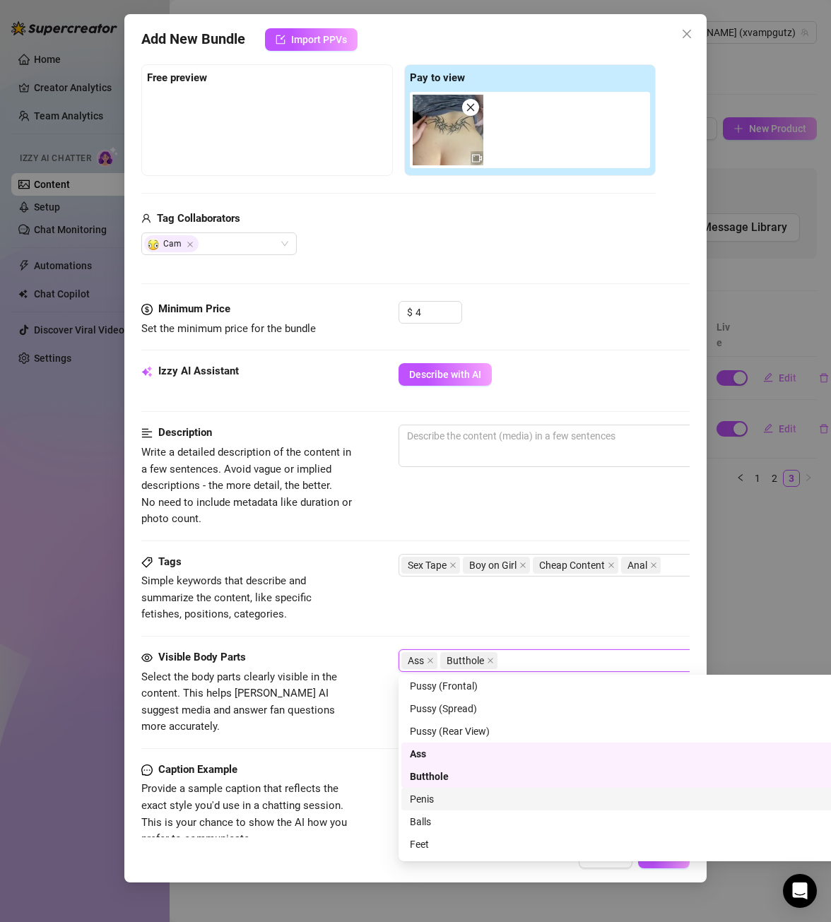
click at [447, 799] on div "Penis" at bounding box center [646, 799] width 472 height 16
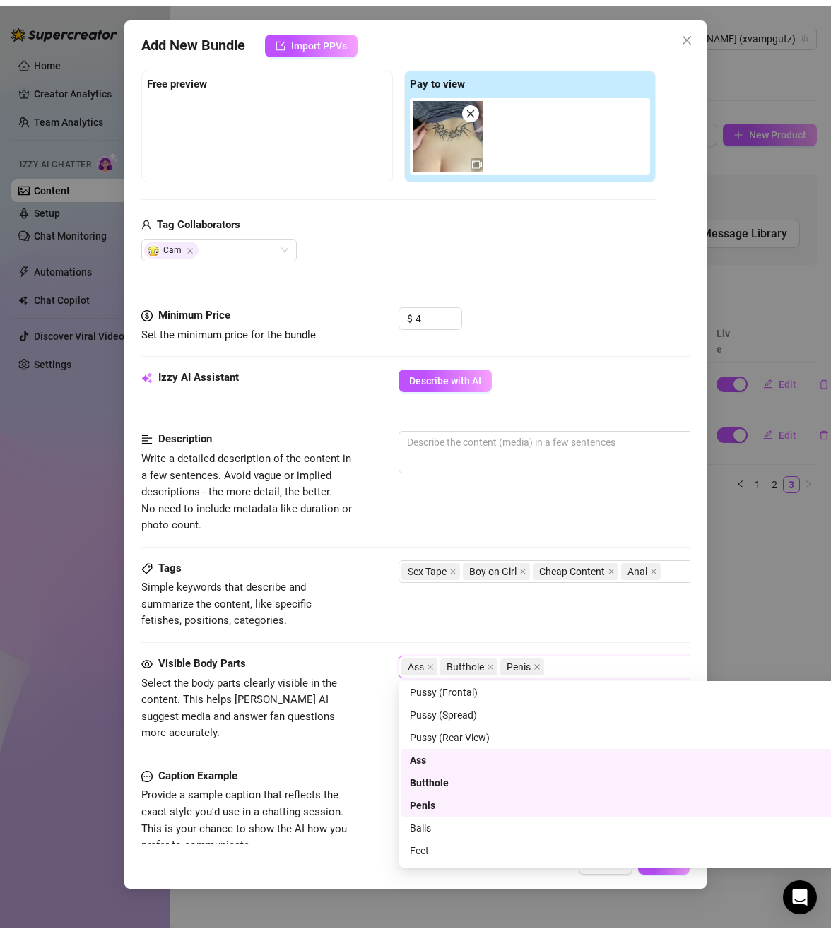
scroll to position [90, 0]
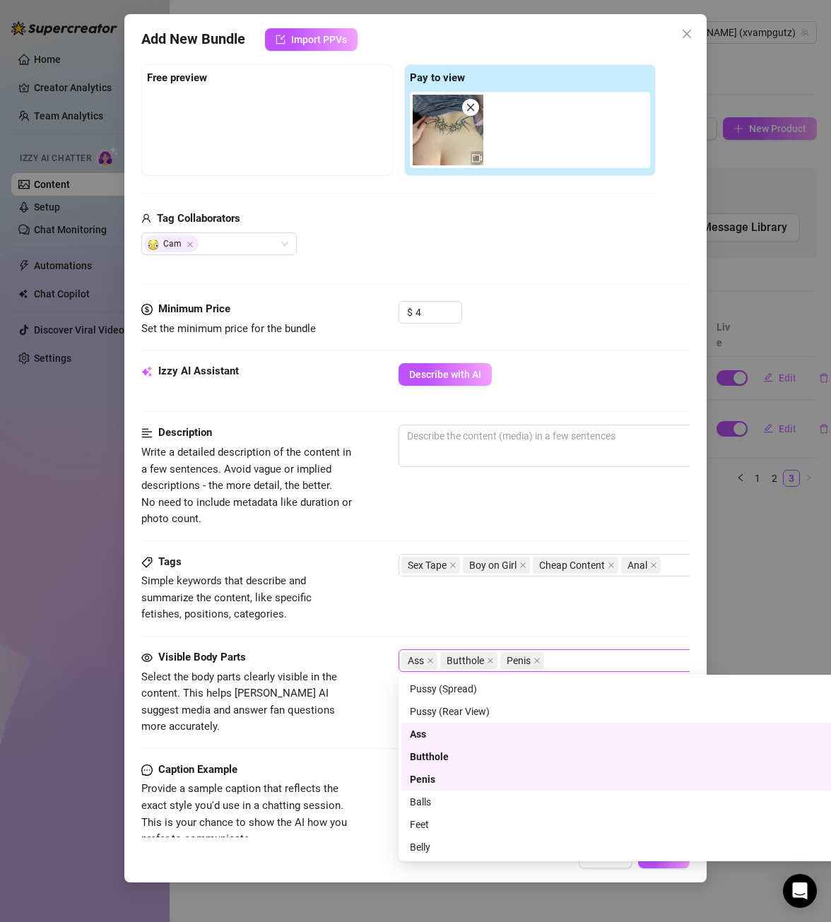
click at [372, 702] on div "Visible Body Parts Select the body parts clearly visible in the content. This h…" at bounding box center [415, 692] width 548 height 86
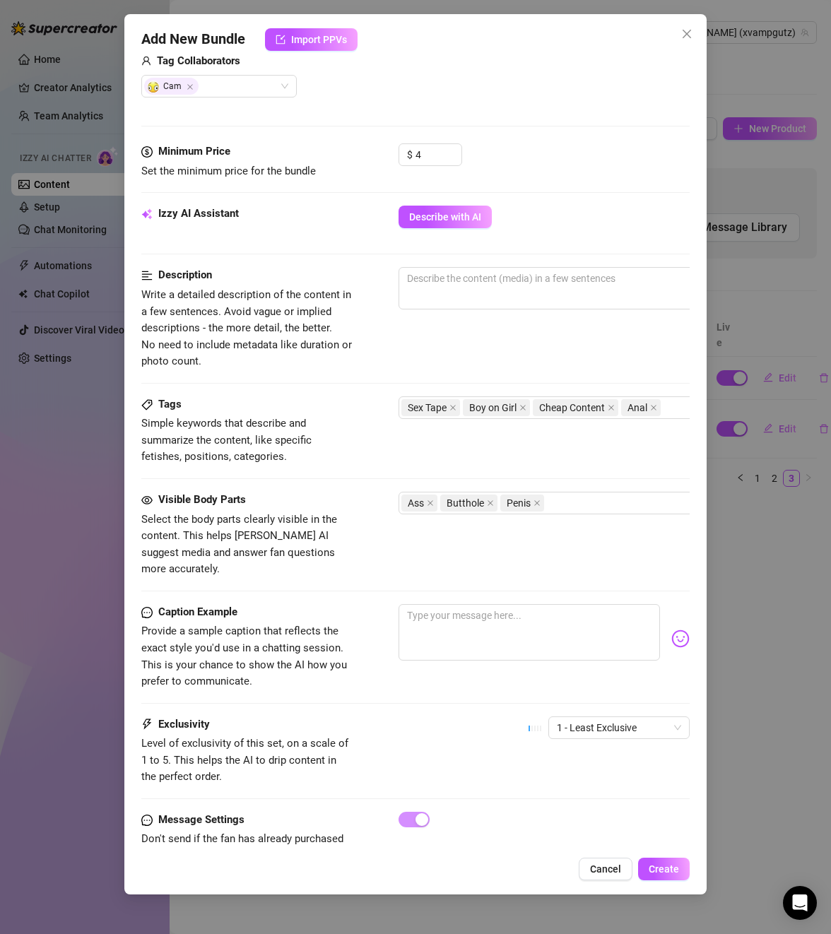
scroll to position [406, 0]
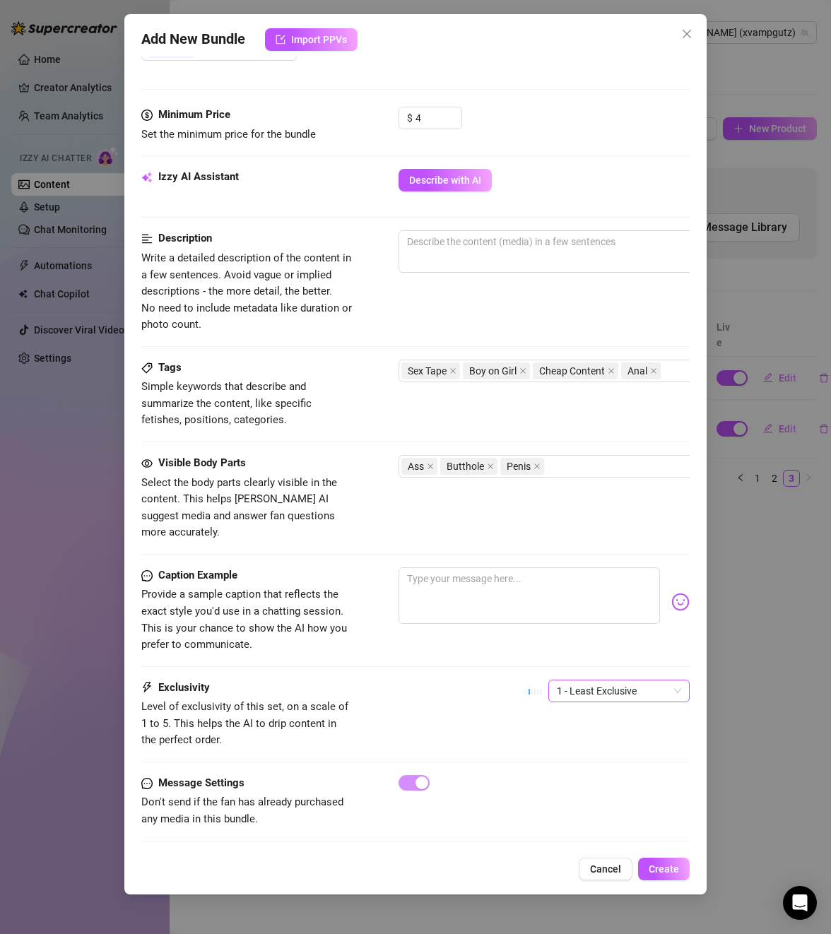
click at [581, 680] on span "1 - Least Exclusive" at bounding box center [619, 690] width 124 height 21
click at [570, 742] on div "3" at bounding box center [607, 748] width 119 height 16
click at [574, 680] on span "3" at bounding box center [619, 690] width 124 height 21
click at [468, 684] on div "Exclusivity Level of exclusivity of this set, on a scale of 1 to 5. This helps …" at bounding box center [415, 714] width 548 height 69
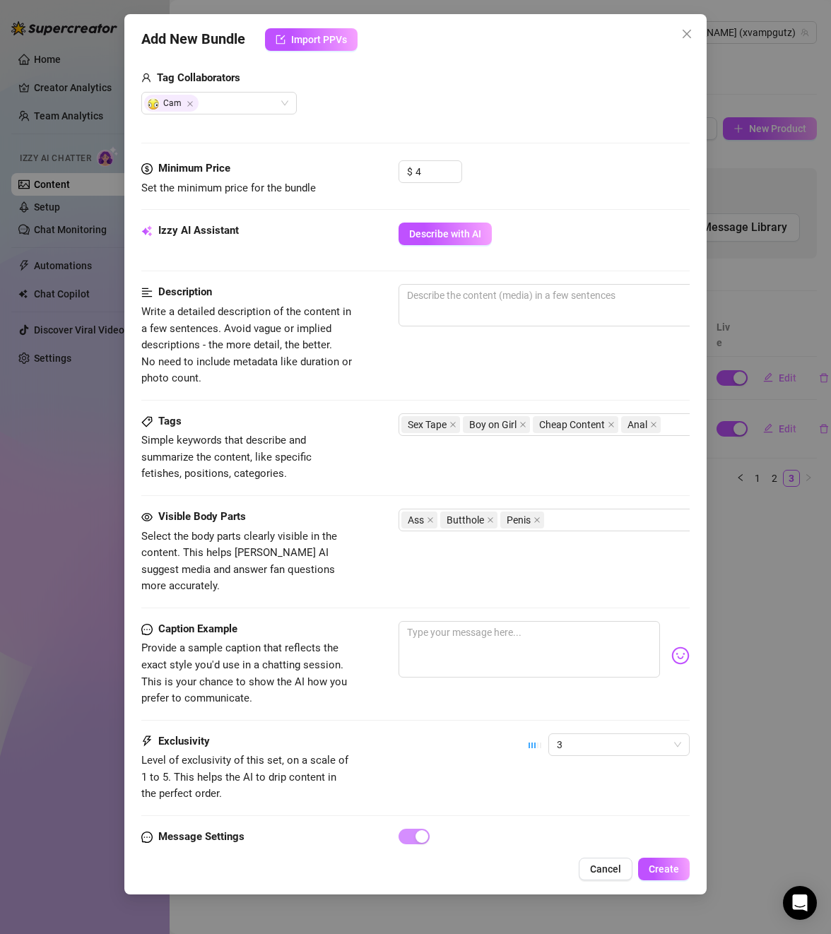
scroll to position [0, 0]
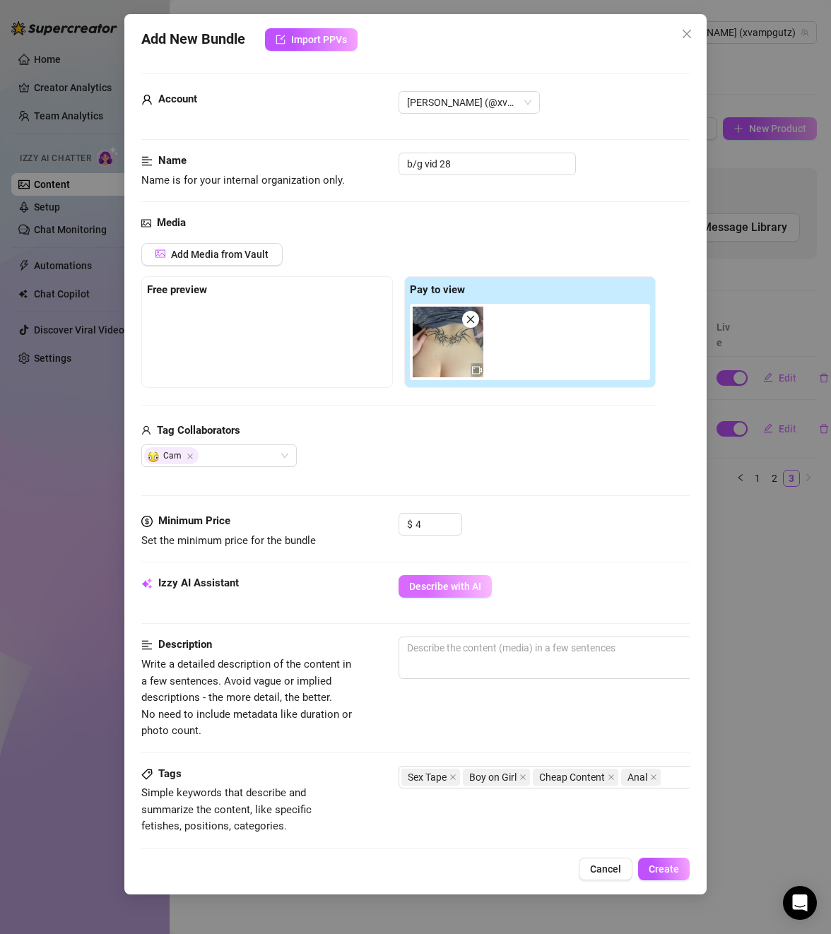
click at [435, 584] on span "Describe with AI" at bounding box center [445, 586] width 72 height 11
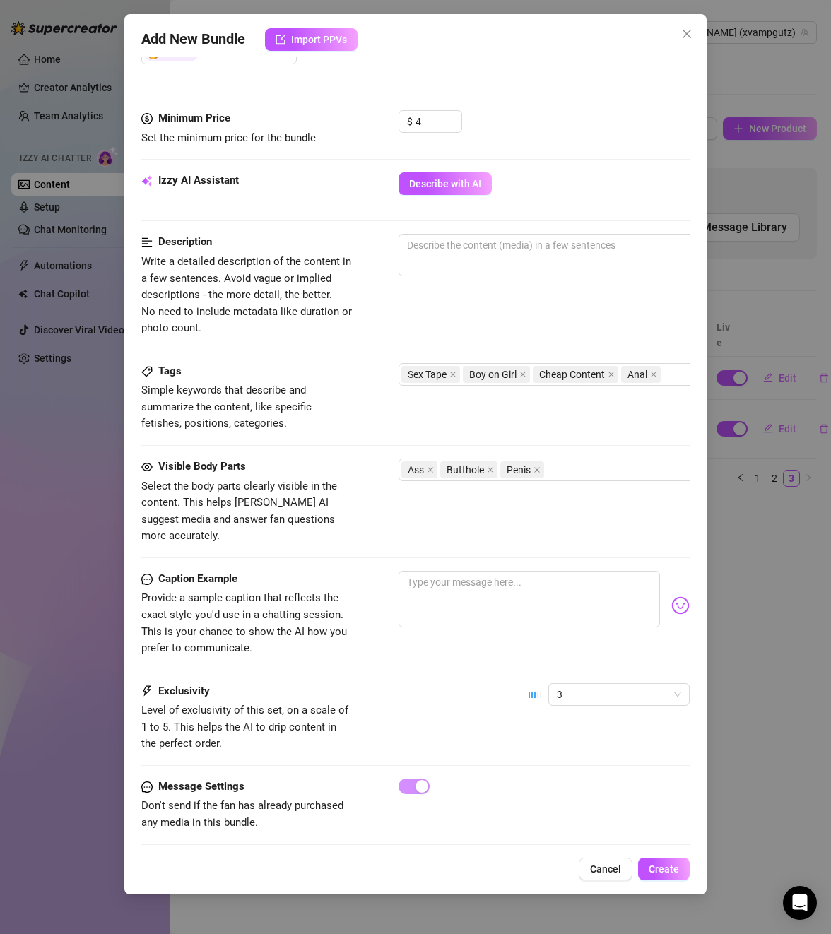
scroll to position [406, 0]
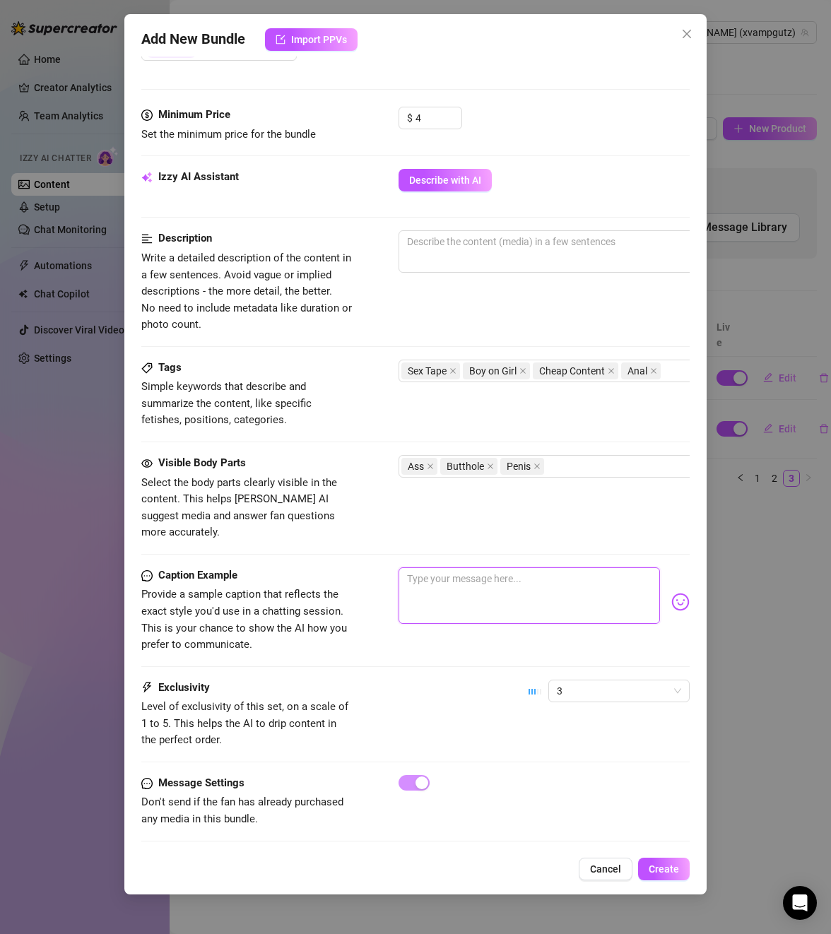
drag, startPoint x: 464, startPoint y: 553, endPoint x: 461, endPoint y: 560, distance: 8.3
click at [464, 567] on textarea at bounding box center [529, 595] width 261 height 57
paste textarea "Short but filthy… my ass taking it for the very first time on film, every gasp …"
type textarea "Short but filthy… my ass taking it for the very first time on film, every gasp …"
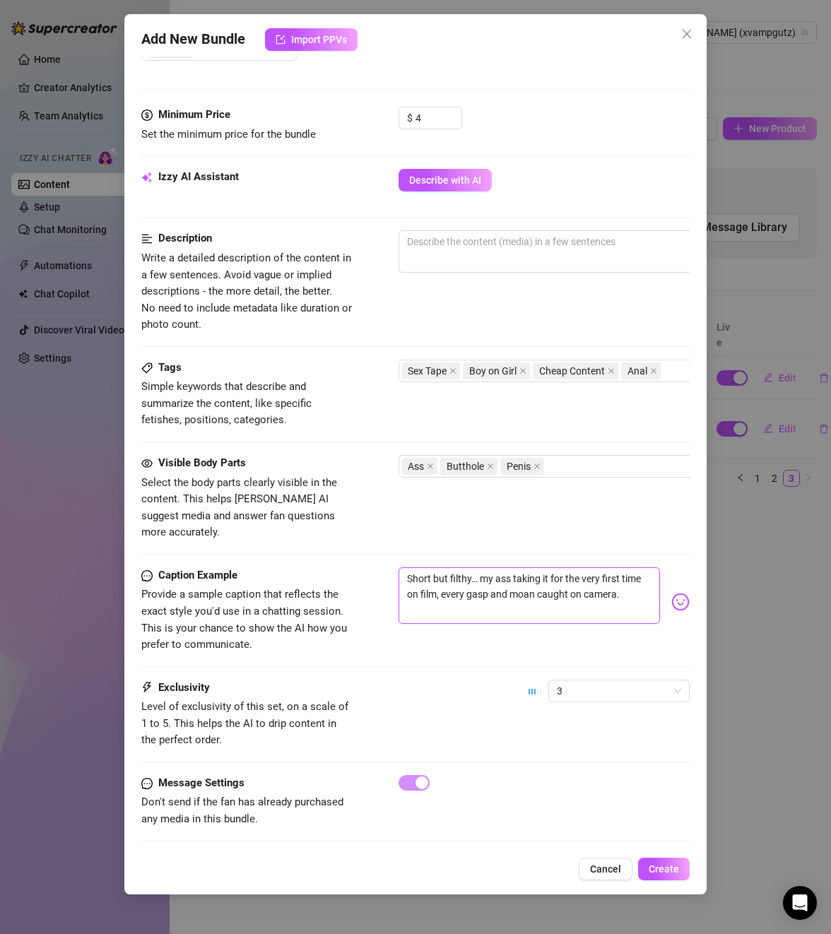
click at [544, 567] on textarea "Short but filthy… my ass taking it for the very first time on film, every gasp …" at bounding box center [529, 595] width 261 height 57
type textarea "Short but filthy… my ass taking rfor the very first time on film, every gasp an…"
type textarea "Short but filthy… my ass taking refor the very first time on film, every gasp a…"
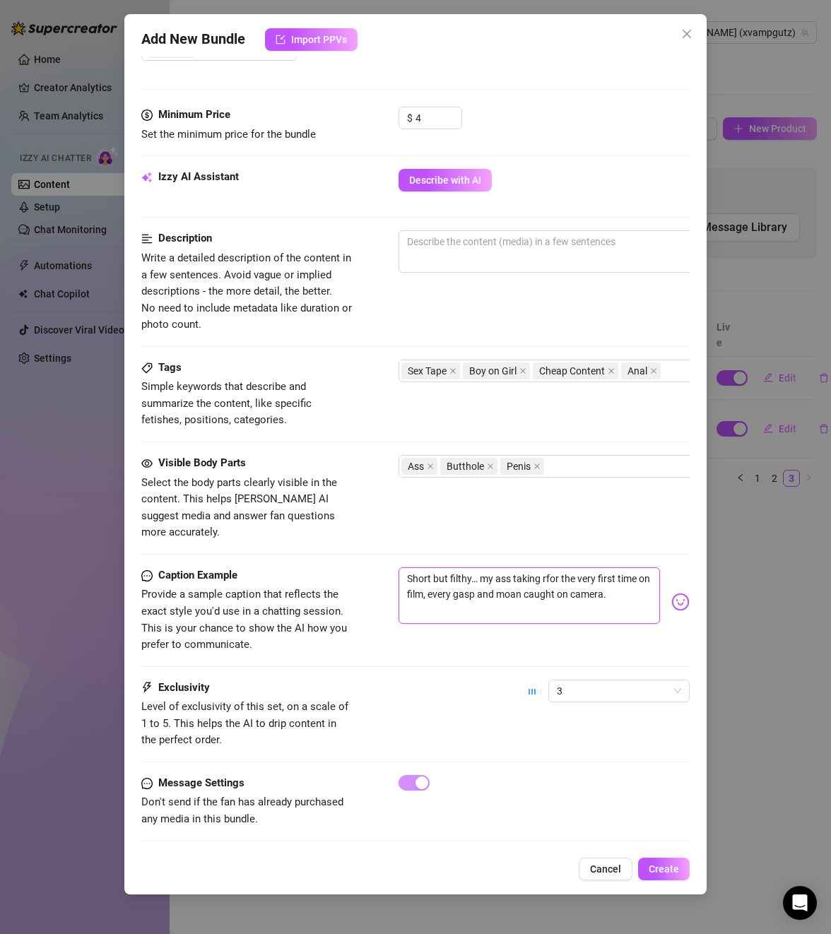
type textarea "Short but filthy… my ass taking refor the very first time on film, every gasp a…"
type textarea "Short but filthy… my ass taking reafor the very first time on film, every gasp …"
type textarea "Short but filthy… my ass taking realfor the very first time on film, every gasp…"
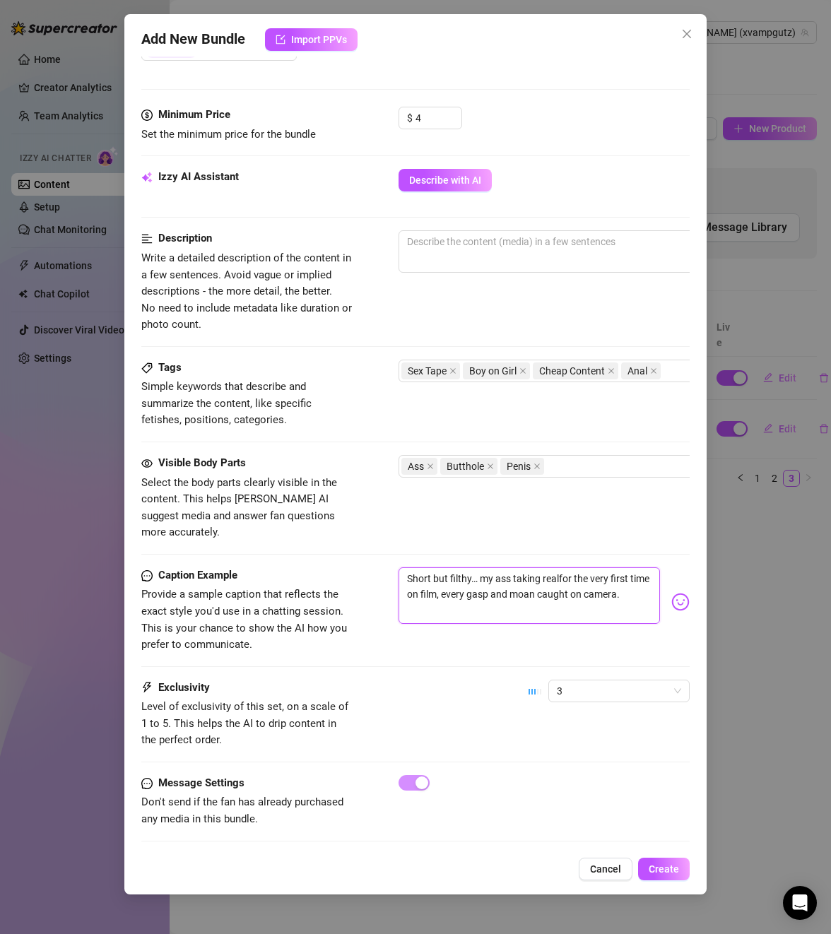
type textarea "Short but filthy… my ass taking real for the very first time on film, every gas…"
type textarea "Short but filthy… my ass taking real cfor the very first time on film, every ga…"
type textarea "Short but filthy… my ass taking real cofor the very first time on film, every g…"
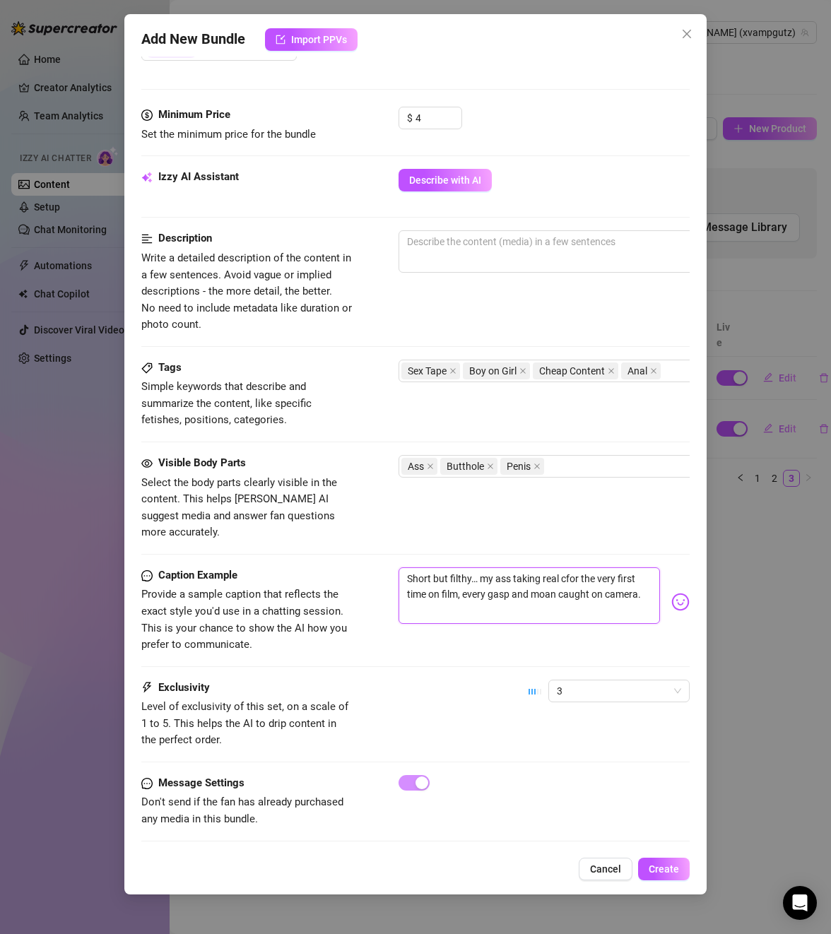
type textarea "Short but filthy… my ass taking real cofor the very first time on film, every g…"
type textarea "Short but filthy… my ass taking real cocfor the very first time on film, every …"
type textarea "Short but filthy… my ass taking real cockfor the very first time on film, every…"
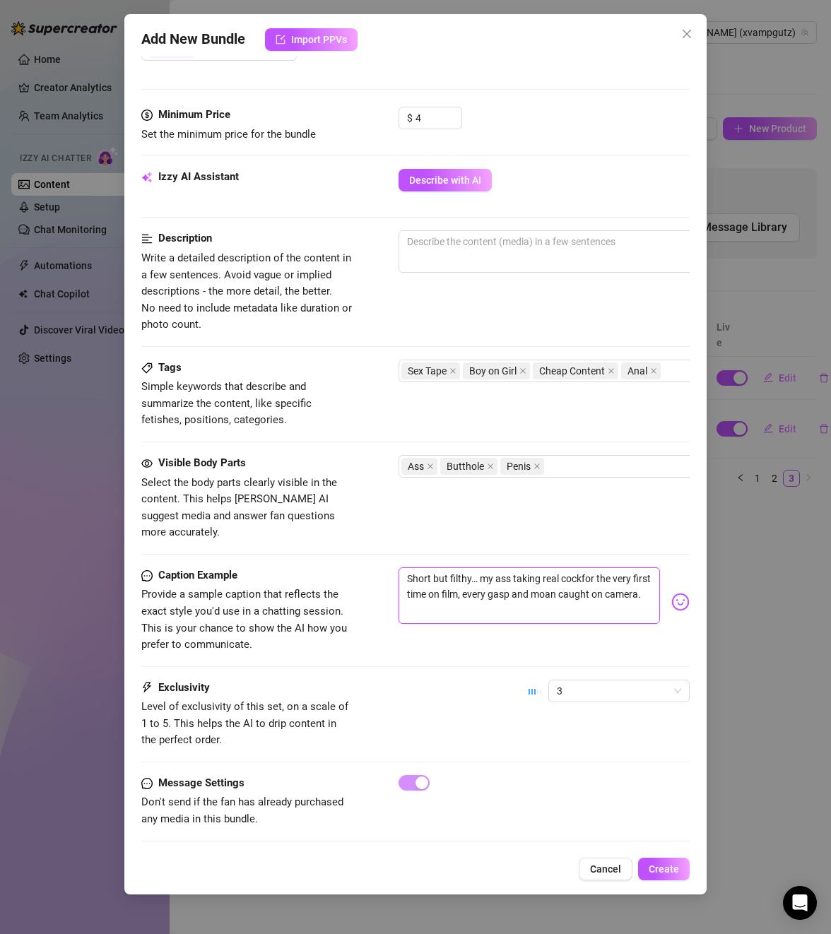
type textarea "Short but filthy… my ass taking real cock for the very first time on film, ever…"
drag, startPoint x: 464, startPoint y: 592, endPoint x: 406, endPoint y: 559, distance: 67.4
click at [406, 567] on textarea "Short but filthy… my ass taking real cock for the very first time on film, ever…" at bounding box center [529, 595] width 261 height 57
click at [434, 249] on textarea at bounding box center [645, 241] width 493 height 21
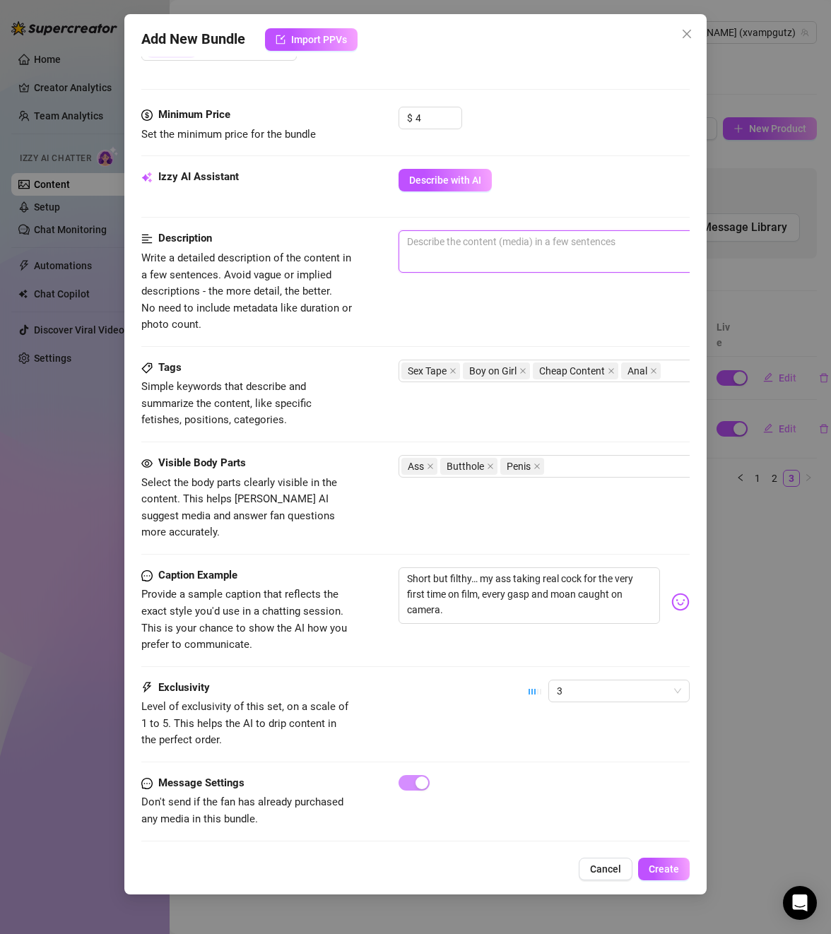
paste textarea "Short but filthy… my ass taking real cock for the very first time on film, ever…"
type textarea "Short but filthy… my ass taking real cock for the very first time on film, ever…"
click at [587, 244] on textarea "Short but filthy… my ass taking real cock for the very first time on film, ever…" at bounding box center [645, 249] width 493 height 37
type textarea "Short but filthy… my ass taking real cock ifor the very first time on film, eve…"
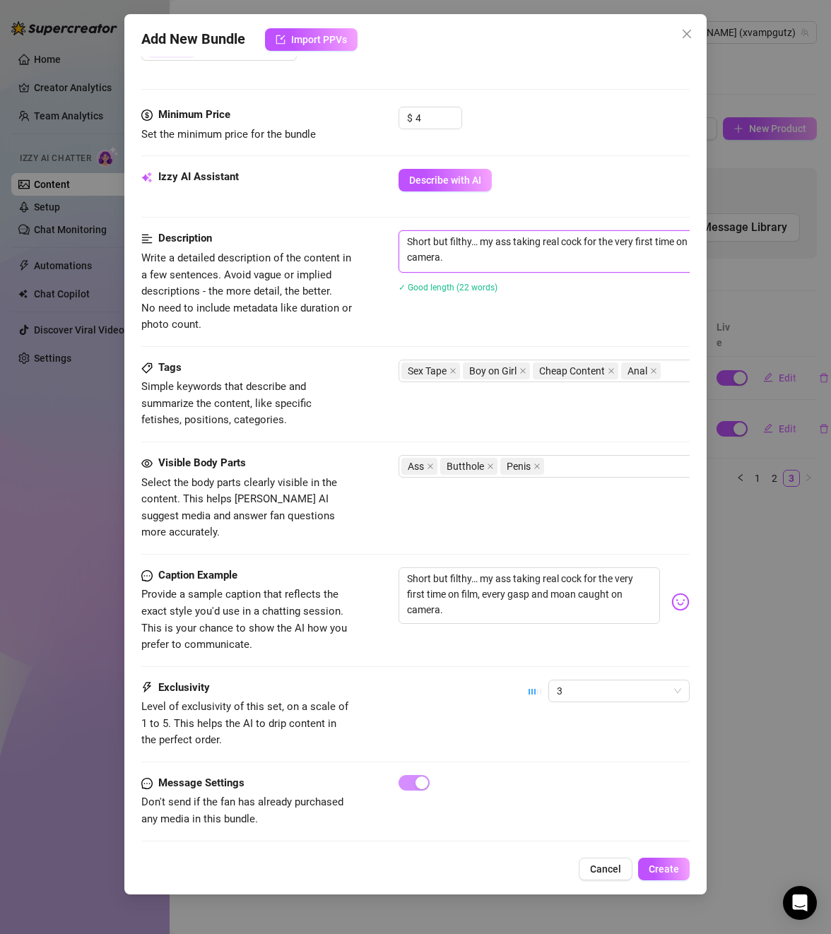
type textarea "Short but filthy… my ass taking real cock ifor the very first time on film, eve…"
type textarea "Short but filthy… my ass taking real cock infor the very first time on film, ev…"
type textarea "Short but filthy… my ass taking real cock in for the very first time on film, e…"
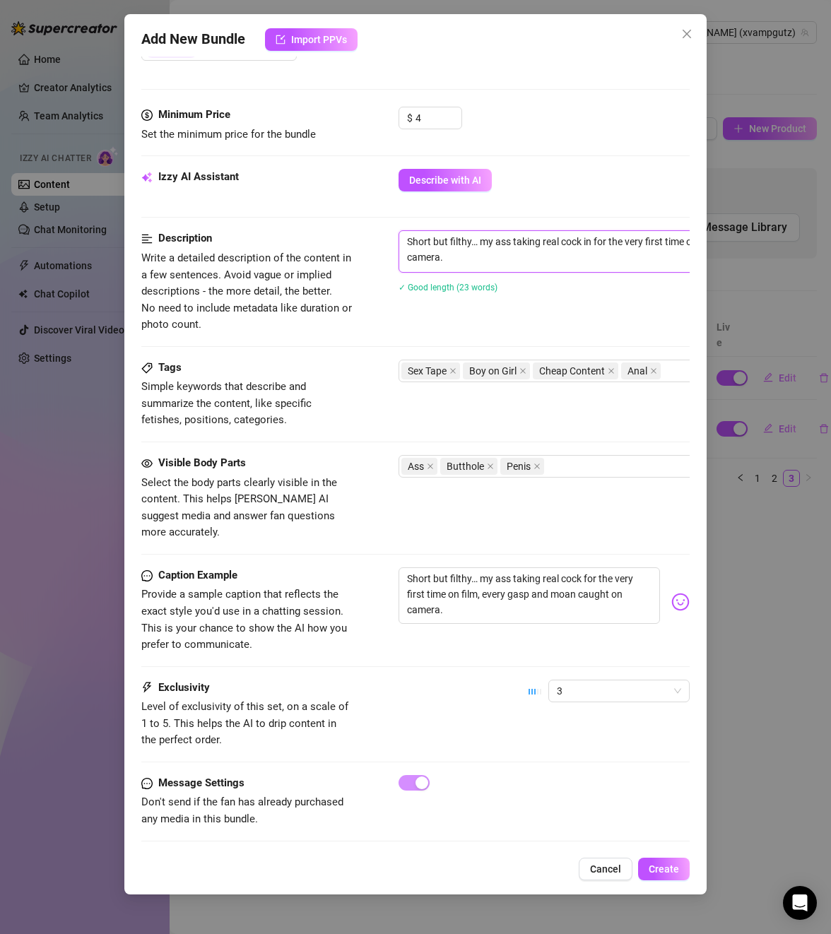
type textarea "Short but filthy… my ass taking real cock in dfor the very first time on film, …"
type textarea "Short but filthy… my ass taking real cock in dofor the very first time on film,…"
type textarea "Short but filthy… my ass taking real cock in dogfor the very first time on film…"
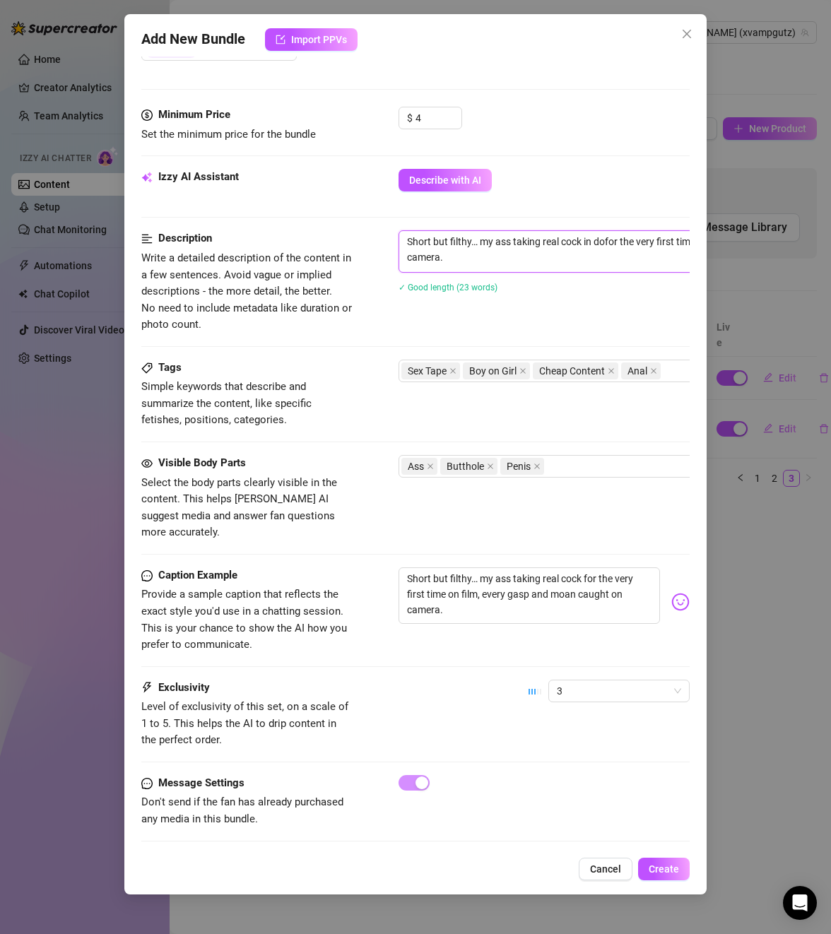
type textarea "Short but filthy… my ass taking real cock in dogfor the very first time on film…"
type textarea "Short but filthy… my ass taking real cock in doggfor the very first time on fil…"
type textarea "Short but filthy… my ass taking real cock in doggyfor the very first time on fi…"
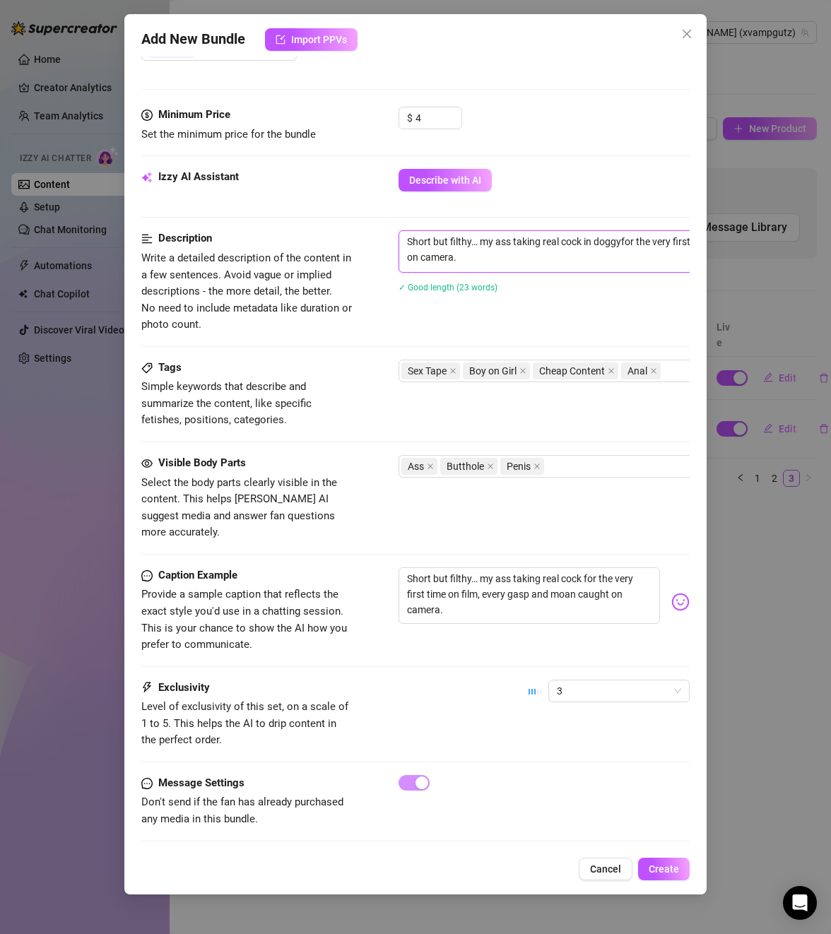
type textarea "Short but filthy… my ass taking real cock in doggysfor the very first time on f…"
type textarea "Short but filthy… my ass taking real cock in doggystfor the very first time on …"
type textarea "Short but filthy… my ass taking real cock in doggystyfor the very first time on…"
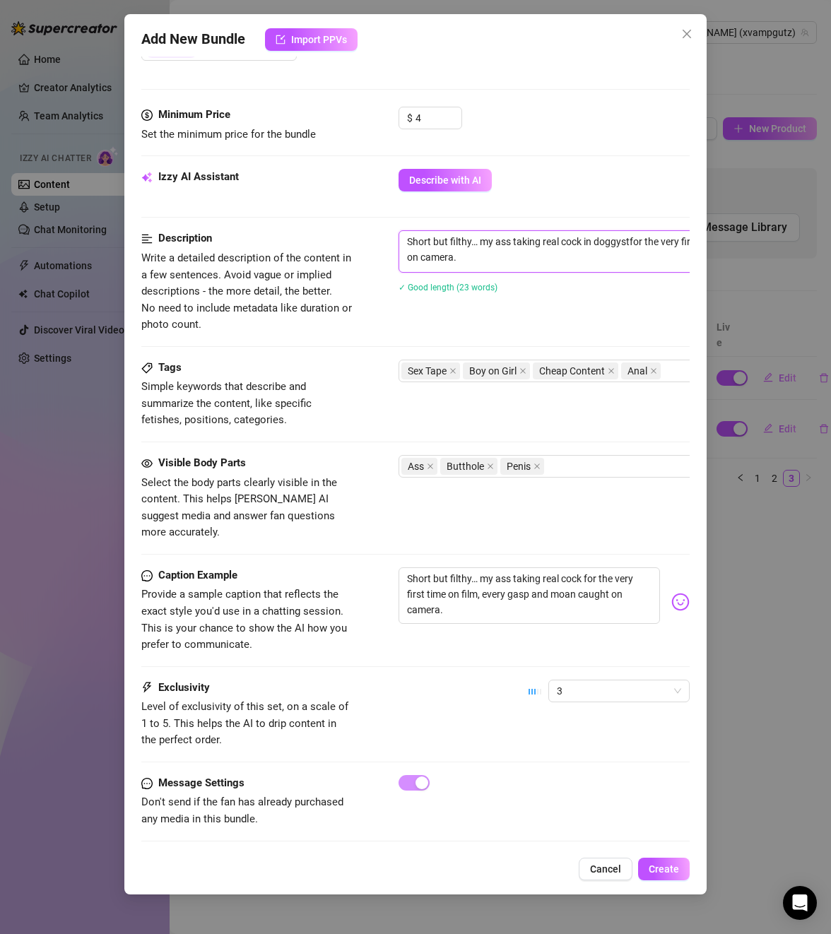
type textarea "Short but filthy… my ass taking real cock in doggystyfor the very first time on…"
type textarea "Short but filthy… my ass taking real cock in doggystylfor the very first time o…"
type textarea "Short but filthy… my ass taking real cock in doggystylefor the very first time …"
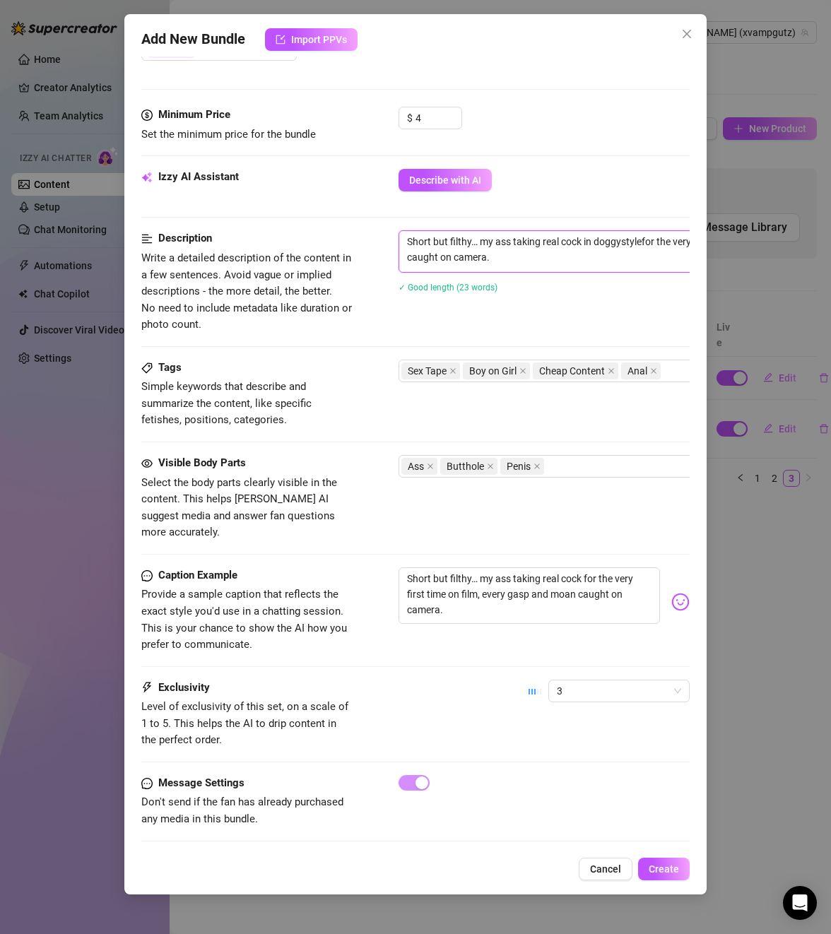
type textarea "Short but filthy… my ass taking real cock in doggystyle for the very first time…"
click at [587, 567] on textarea "Short but filthy… my ass taking real cock for the very first time on film, ever…" at bounding box center [529, 595] width 261 height 57
type textarea "Short but filthy… my ass taking real cock ifor the very first time on film, eve…"
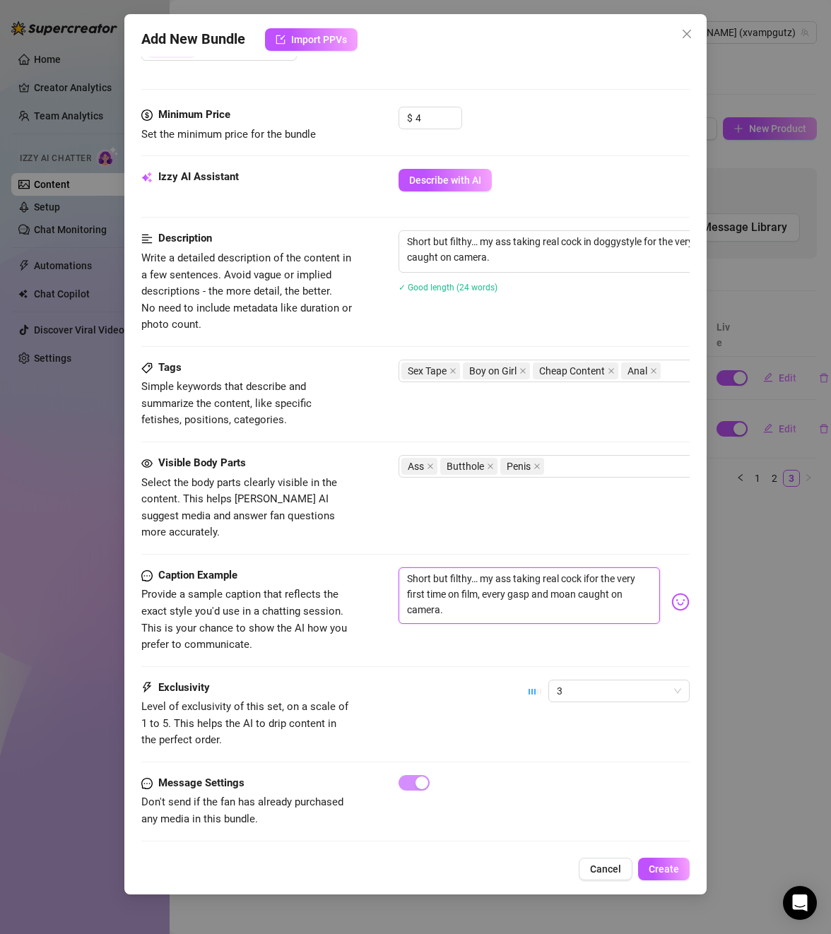
type textarea "Short but filthy… my ass taking real cock infor the very first time on film, ev…"
type textarea "Short but filthy… my ass taking real cock in for the very first time on film, e…"
type textarea "Short but filthy… my ass taking real cock in dfor the very first time on film, …"
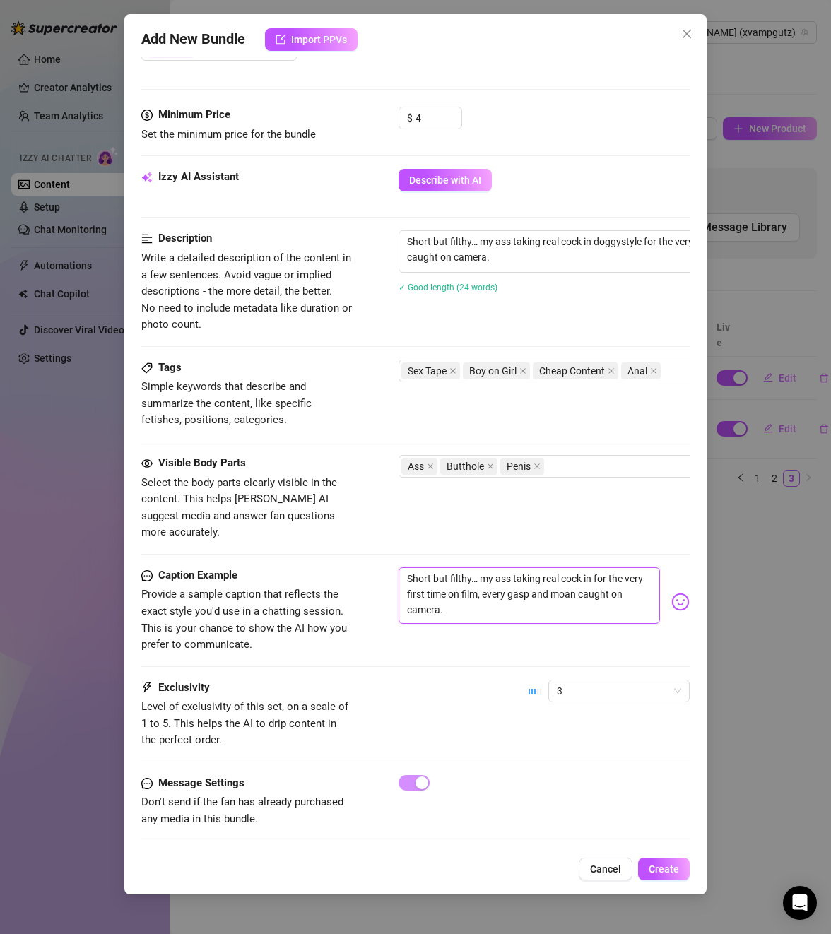
type textarea "Short but filthy… my ass taking real cock in dfor the very first time on film, …"
type textarea "Short but filthy… my ass taking real cock in dofor the very first time on film,…"
type textarea "Short but filthy… my ass taking real cock in doffor the very first time on film…"
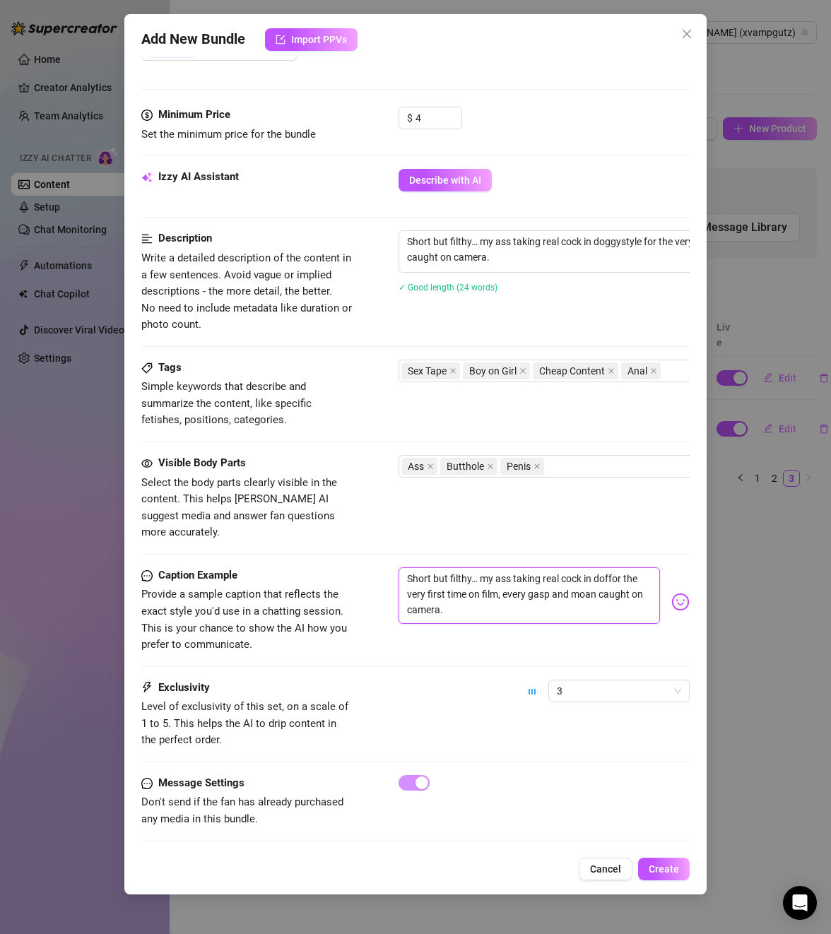
type textarea "Short but filthy… my ass taking real cock in dofor the very first time on film,…"
type textarea "Short but filthy… my ass taking real cock in dogfor the very first time on film…"
type textarea "Short but filthy… my ass taking real cock in doggfor the very first time on fil…"
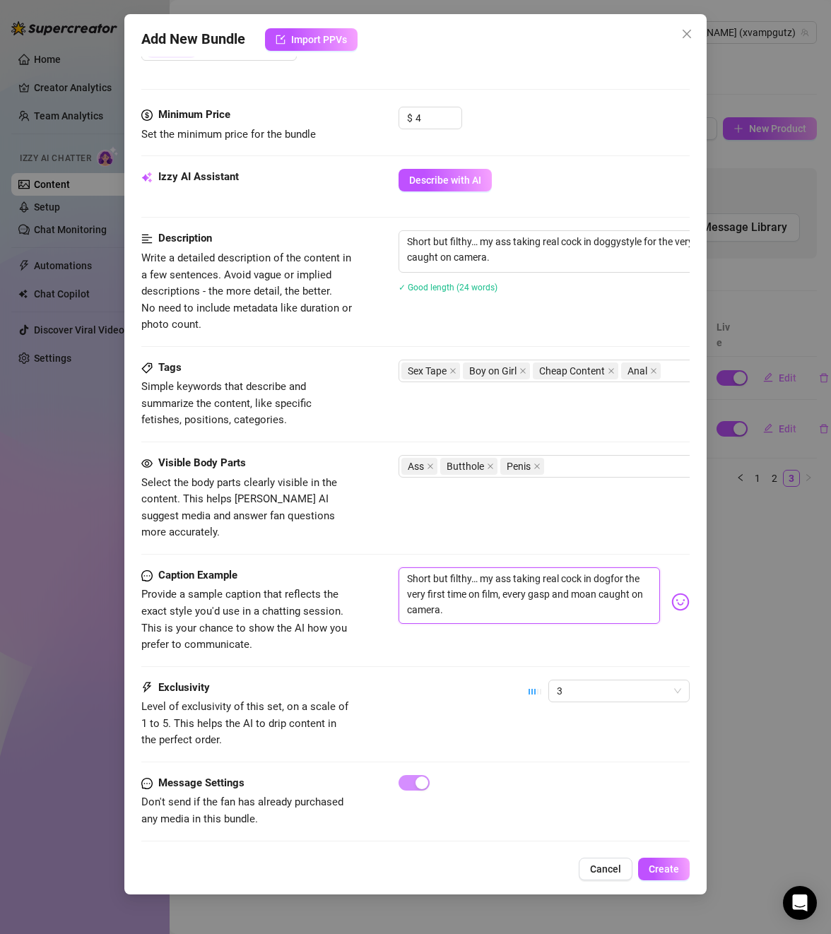
type textarea "Short but filthy… my ass taking real cock in doggfor the very first time on fil…"
type textarea "Short but filthy… my ass taking real cock in doggyfor the very first time on fi…"
type textarea "Short but filthy… my ass taking real cock in doggysfor the very first time on f…"
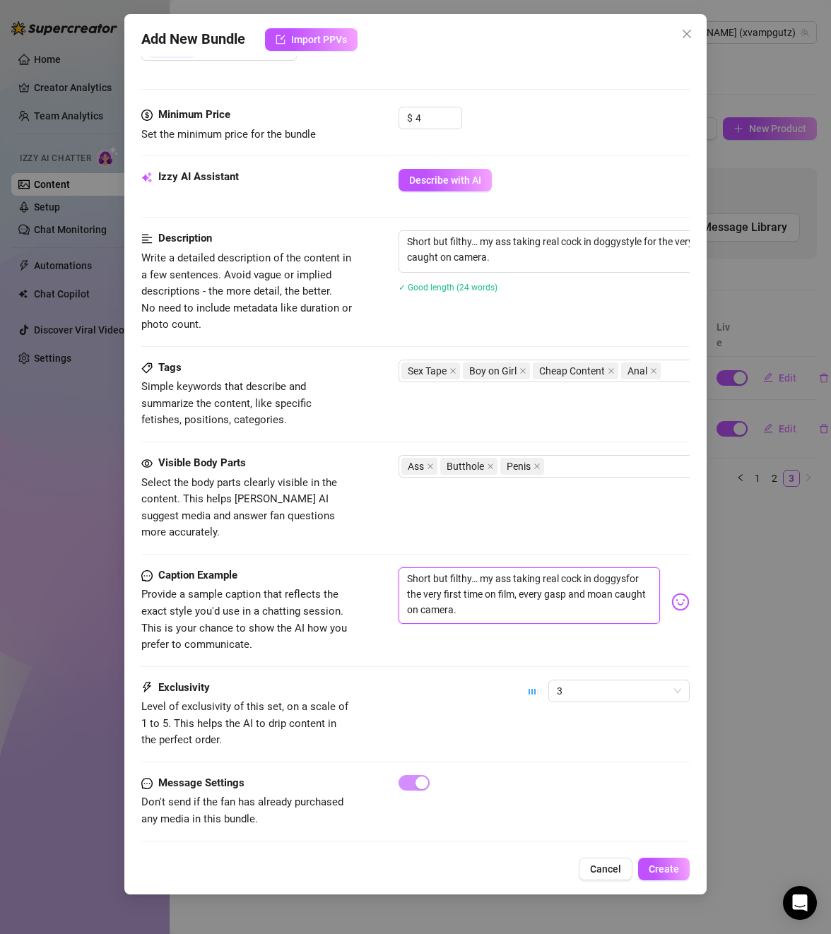
type textarea "Short but filthy… my ass taking real cock in doggystfor the very first time on …"
type textarea "Short but filthy… my ass taking real cock in doggystyfor the very first time on…"
type textarea "Short but filthy… my ass taking real cock in doggystylfor the very first time o…"
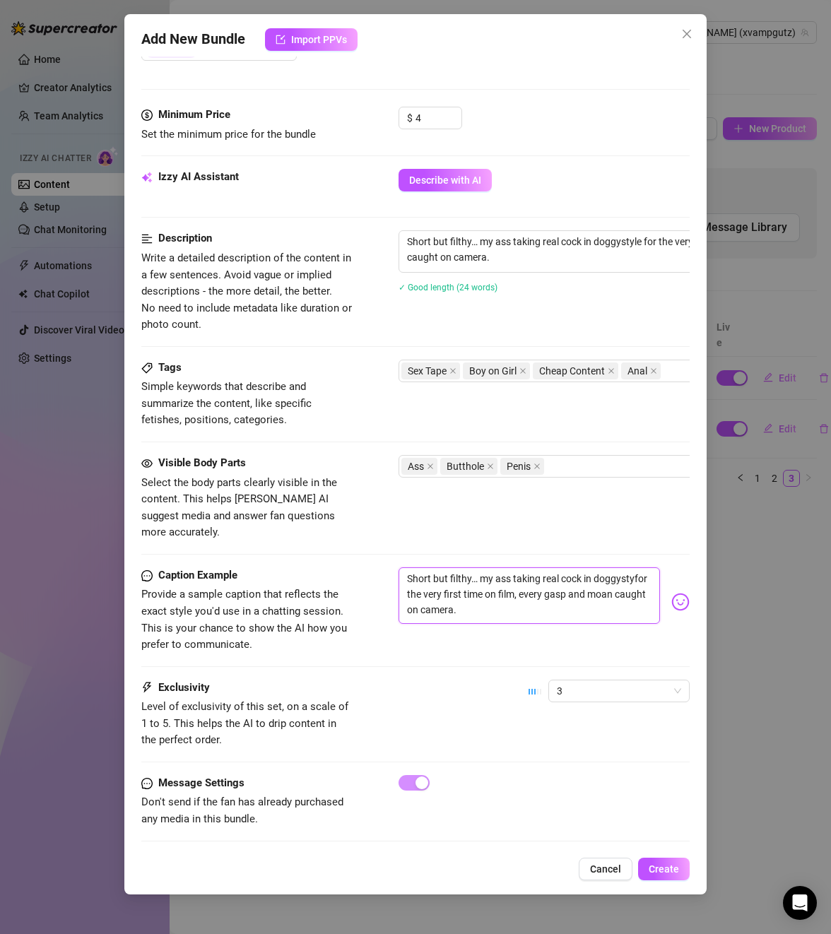
type textarea "Short but filthy… my ass taking real cock in doggystylfor the very first time o…"
type textarea "Short but filthy… my ass taking real cock in doggystylefor the very first time …"
type textarea "Short but filthy… my ass taking real cock in doggystyle for the very first time…"
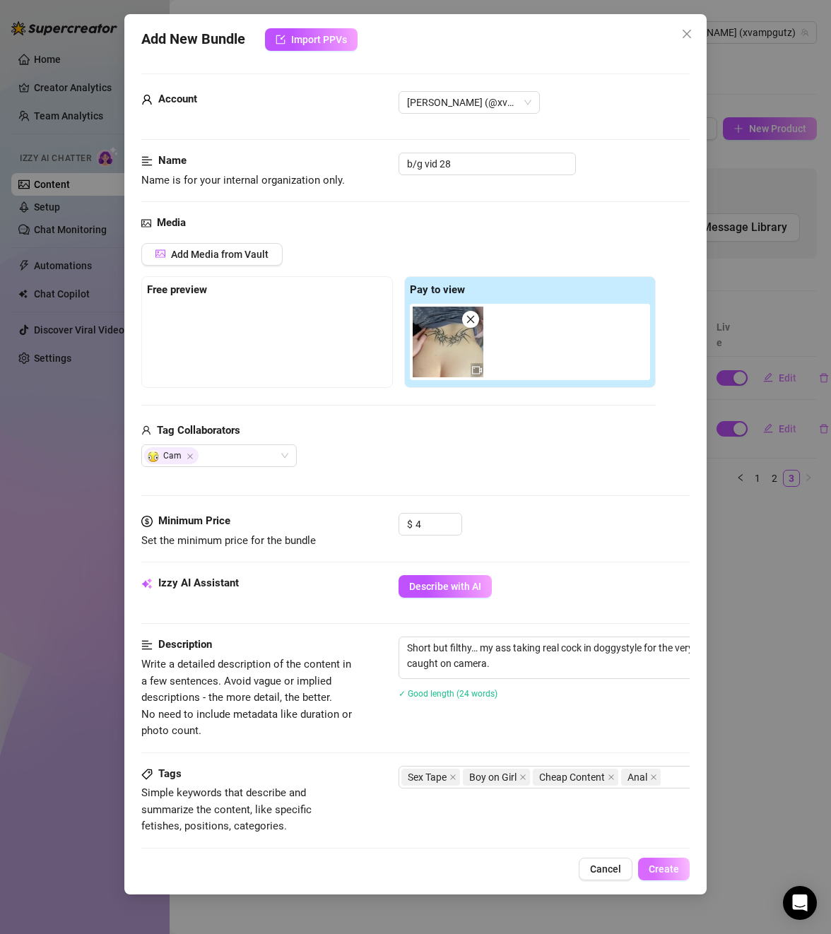
type textarea "Short but filthy… my ass taking real cock in doggystyle for the very first time…"
click at [668, 868] on span "Create" at bounding box center [664, 869] width 30 height 11
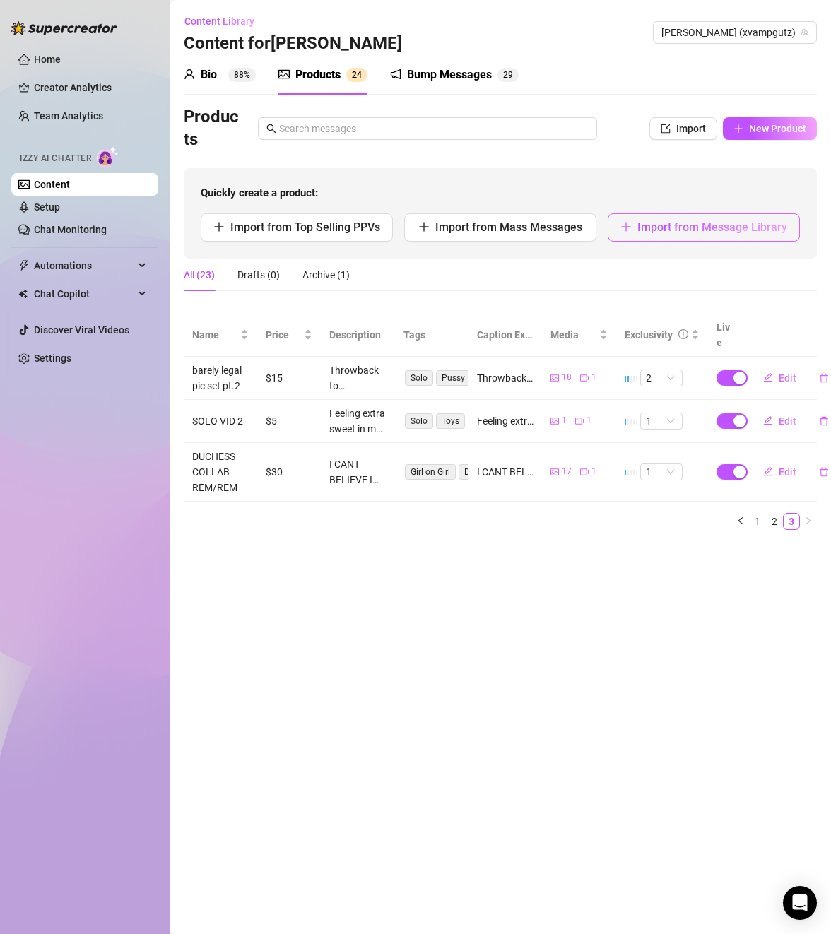
click at [706, 225] on span "Import from Message Library" at bounding box center [712, 226] width 150 height 13
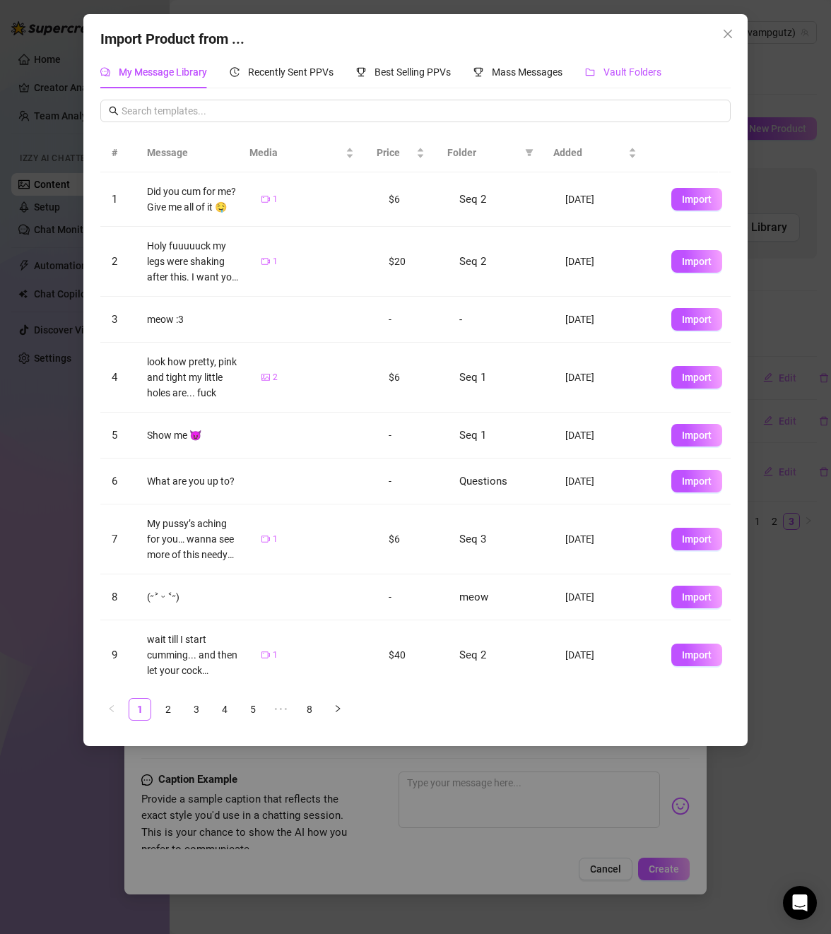
click at [630, 76] on span "Vault Folders" at bounding box center [632, 71] width 58 height 11
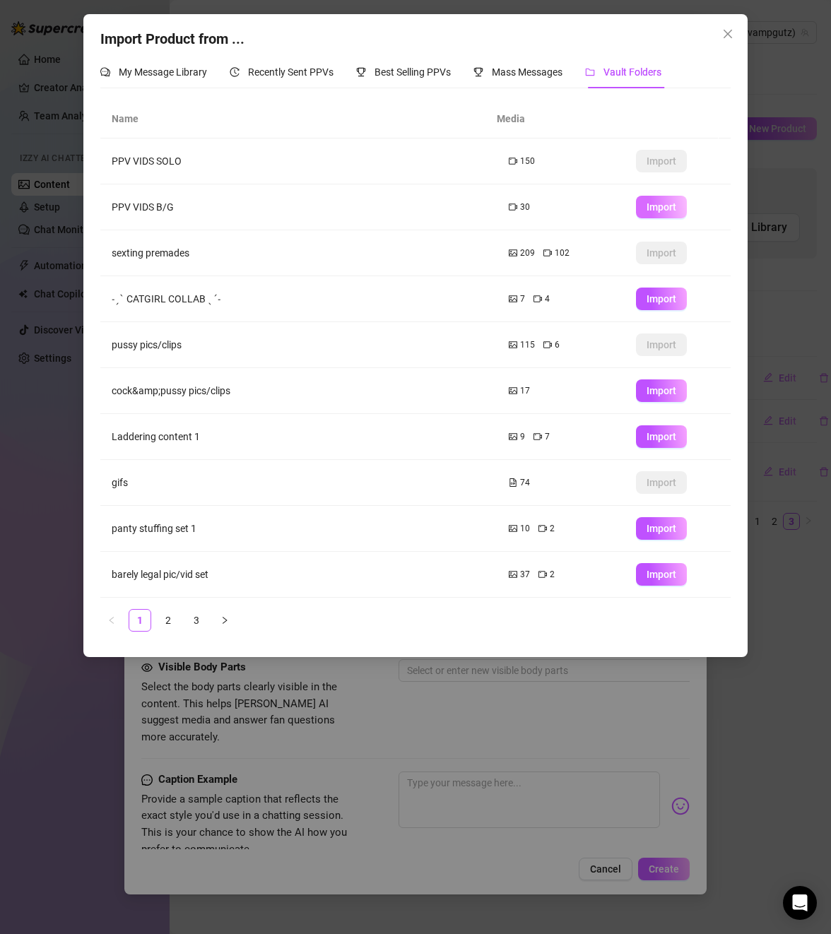
click at [659, 206] on span "Import" at bounding box center [662, 206] width 30 height 11
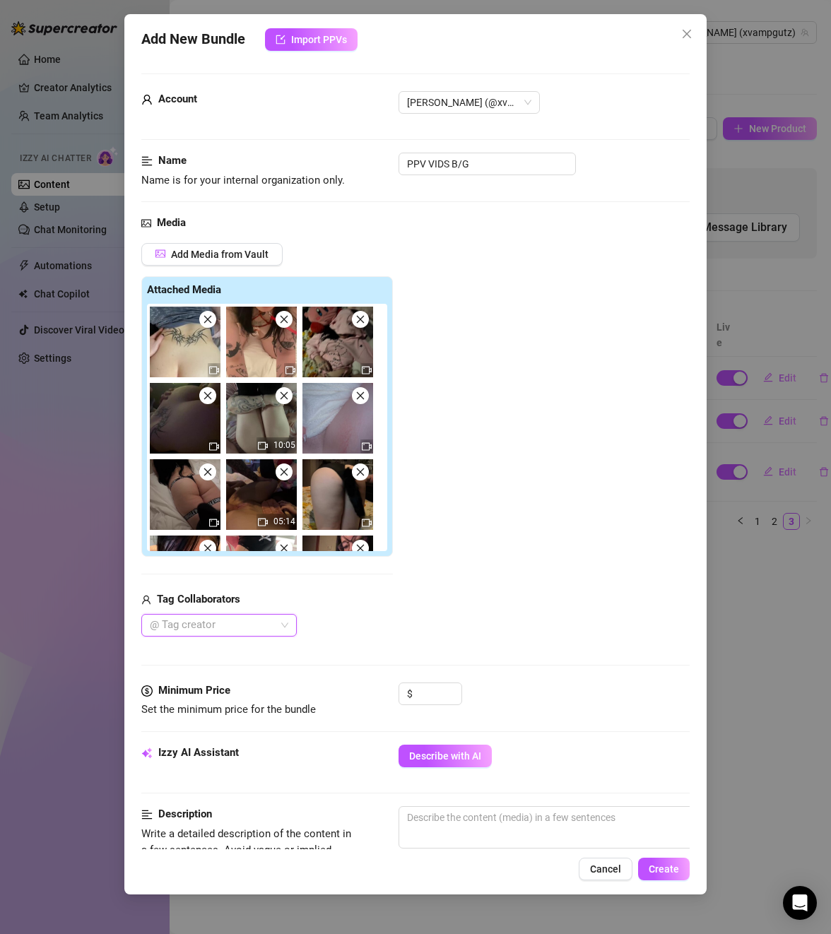
type textarea "Type your message here..."
click at [212, 323] on icon "close" at bounding box center [208, 319] width 10 height 10
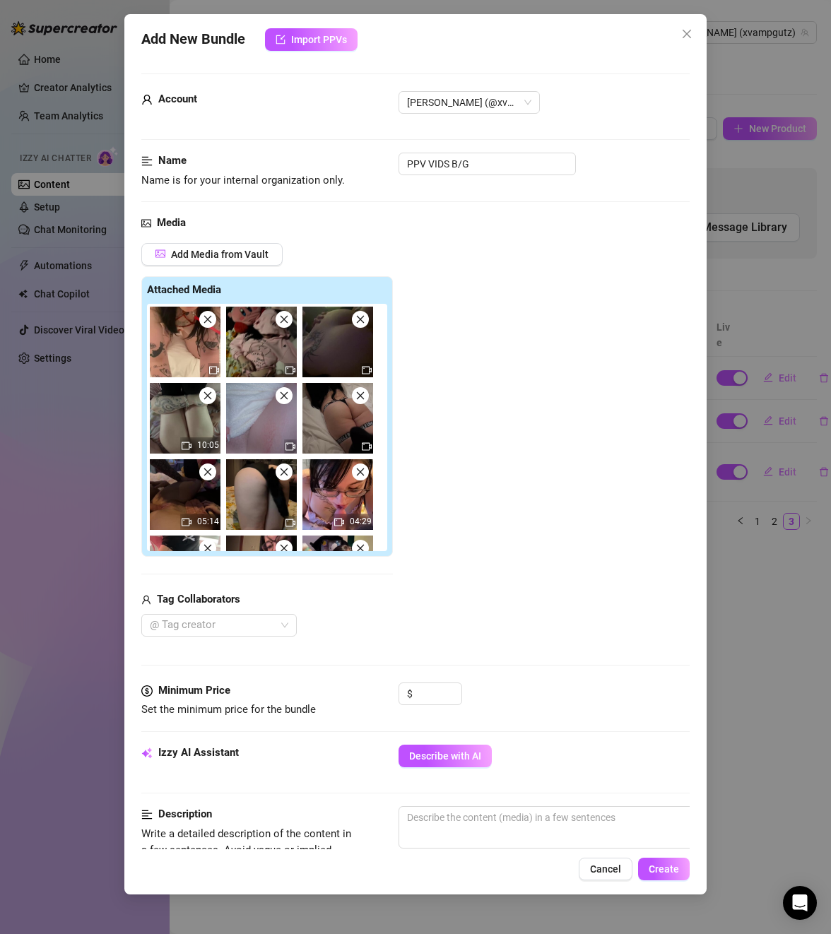
click at [289, 322] on icon "close" at bounding box center [284, 319] width 10 height 10
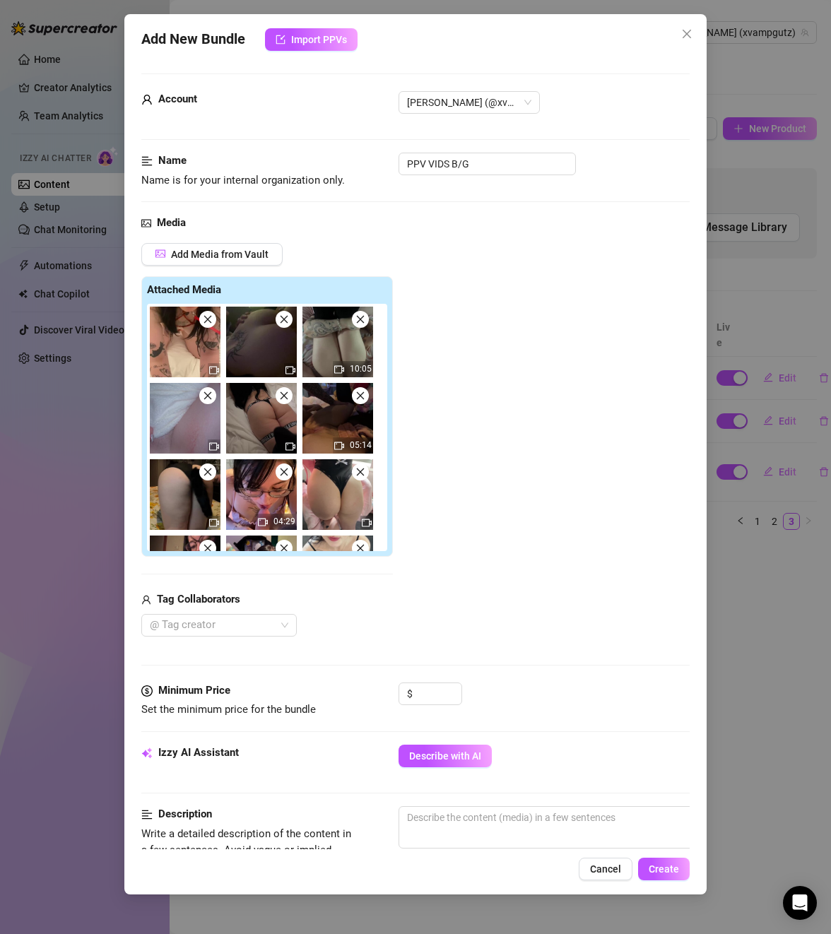
click at [289, 322] on icon "close" at bounding box center [284, 319] width 10 height 10
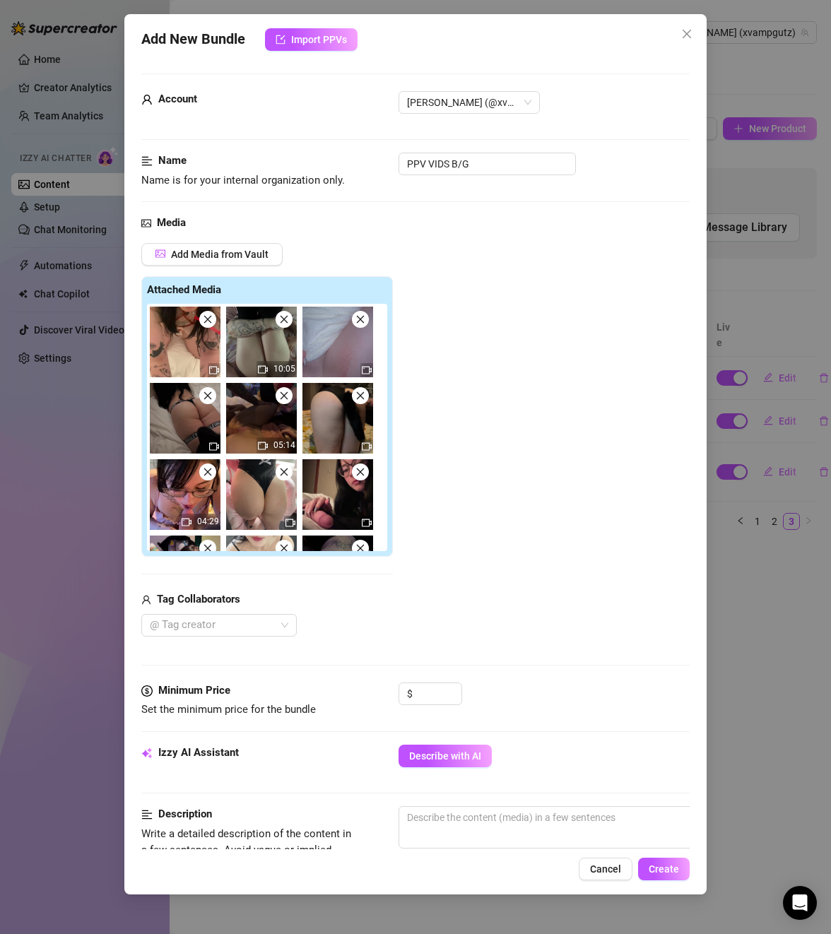
click at [289, 322] on icon "close" at bounding box center [284, 319] width 10 height 10
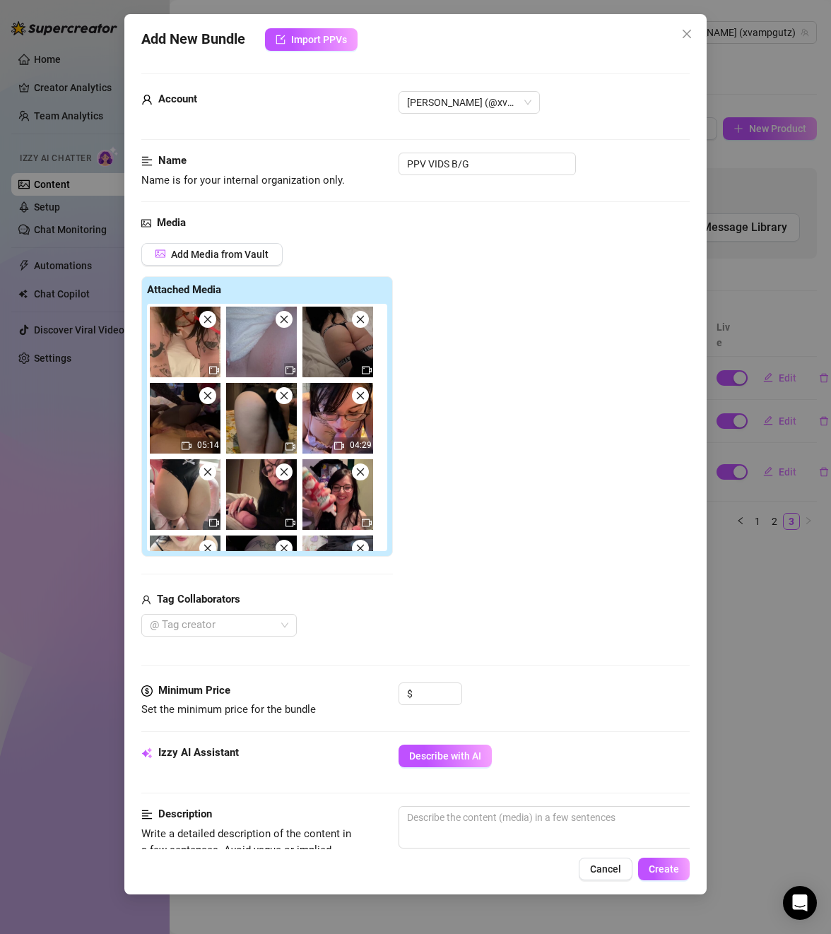
click at [289, 322] on icon "close" at bounding box center [284, 319] width 10 height 10
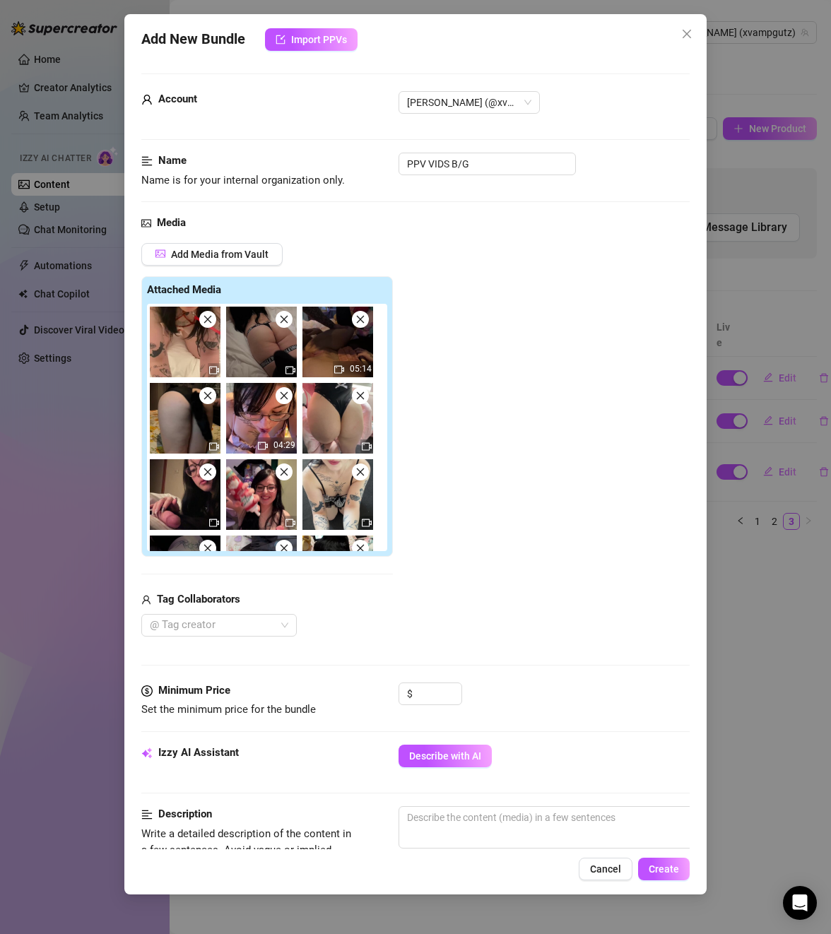
click at [289, 322] on icon "close" at bounding box center [284, 319] width 10 height 10
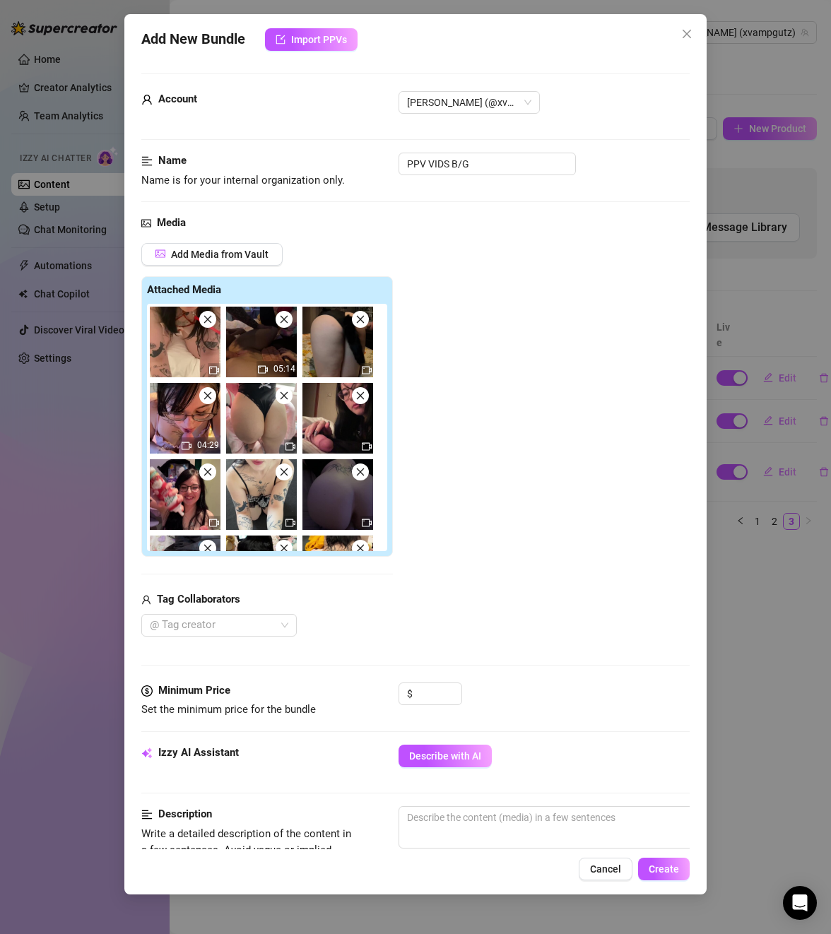
click at [289, 322] on icon "close" at bounding box center [284, 319] width 10 height 10
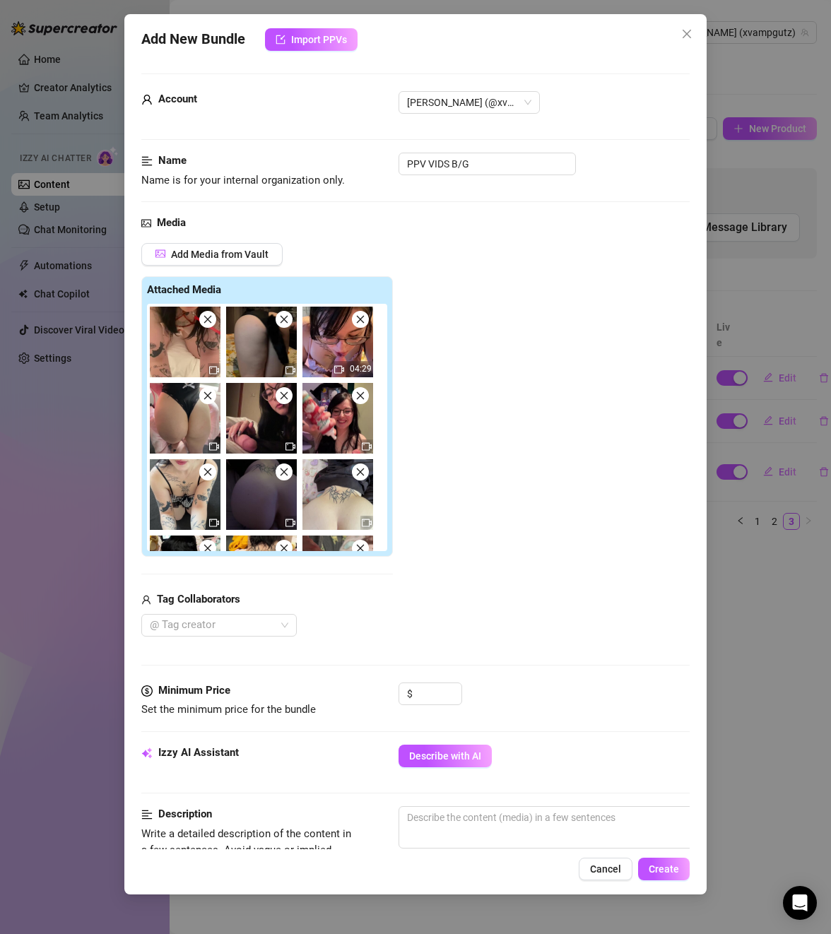
click at [289, 322] on icon "close" at bounding box center [284, 319] width 10 height 10
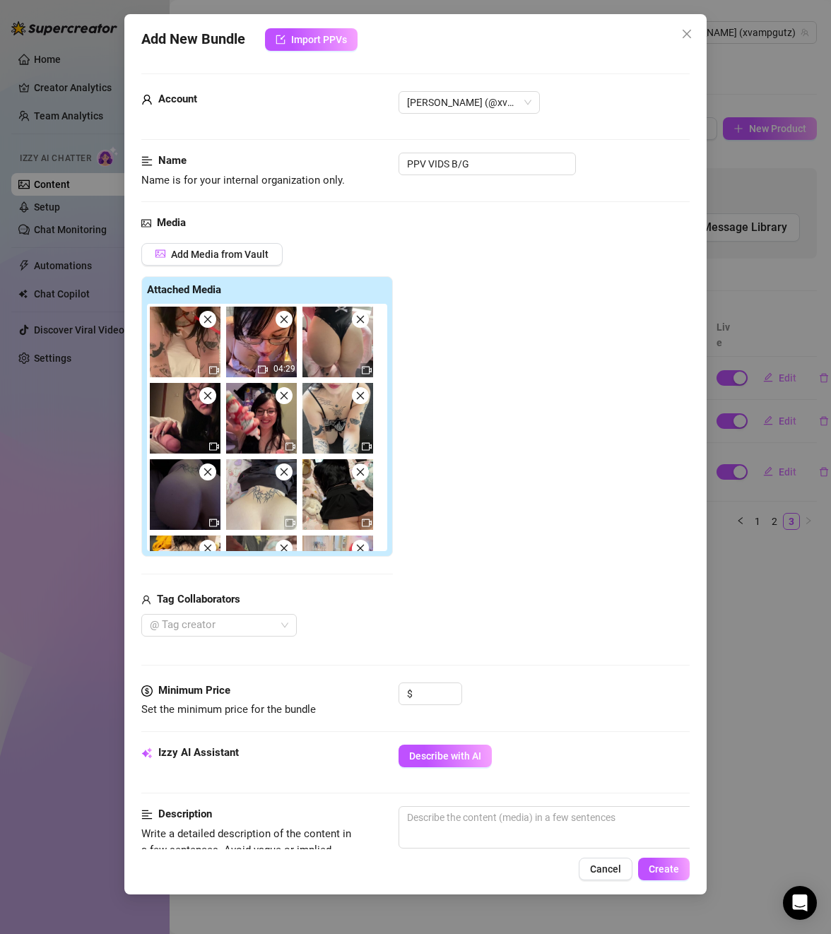
click at [289, 322] on icon "close" at bounding box center [284, 319] width 10 height 10
click at [355, 322] on icon "close" at bounding box center [360, 319] width 10 height 10
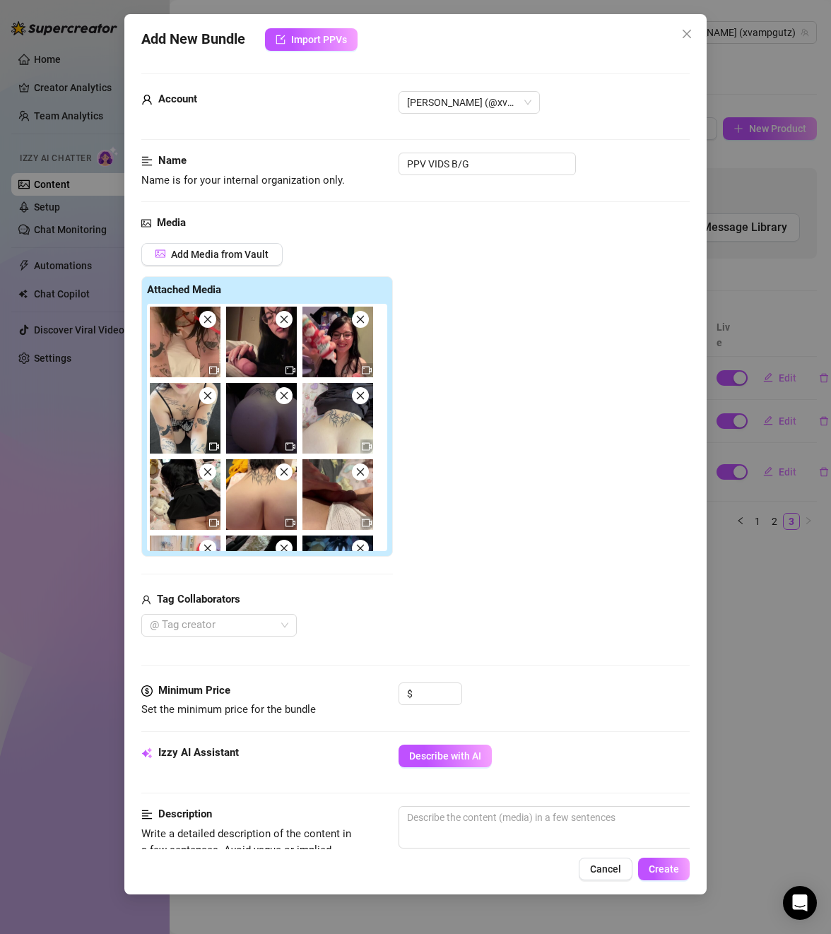
click at [289, 322] on icon "close" at bounding box center [284, 319] width 10 height 10
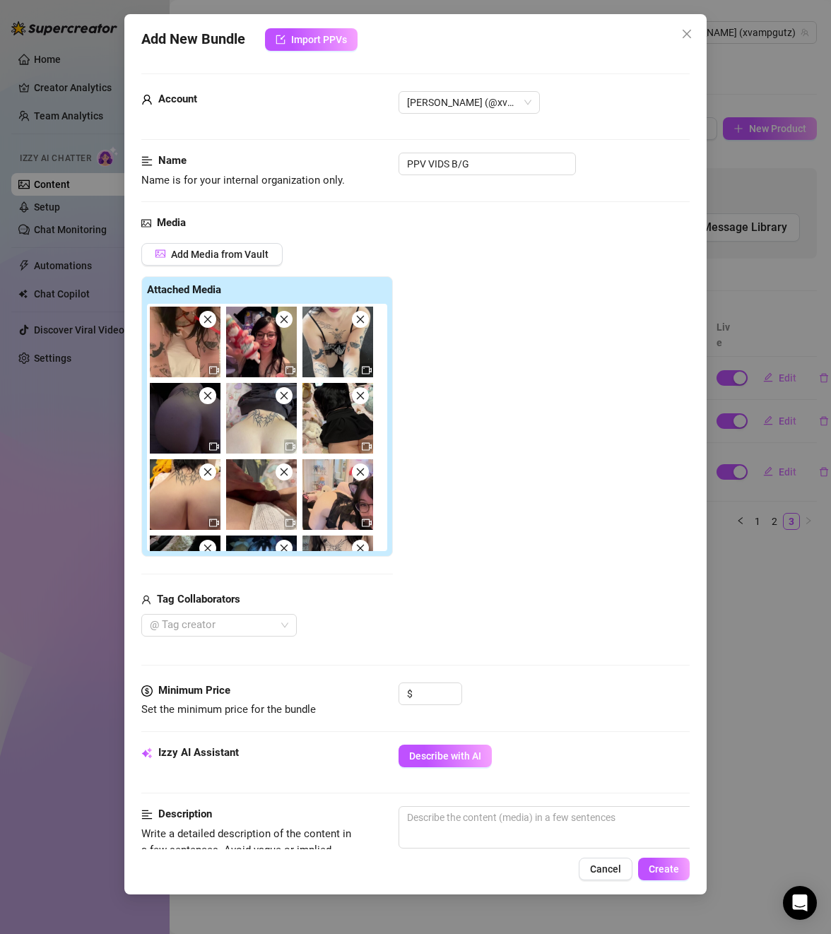
click at [289, 322] on icon "close" at bounding box center [284, 319] width 10 height 10
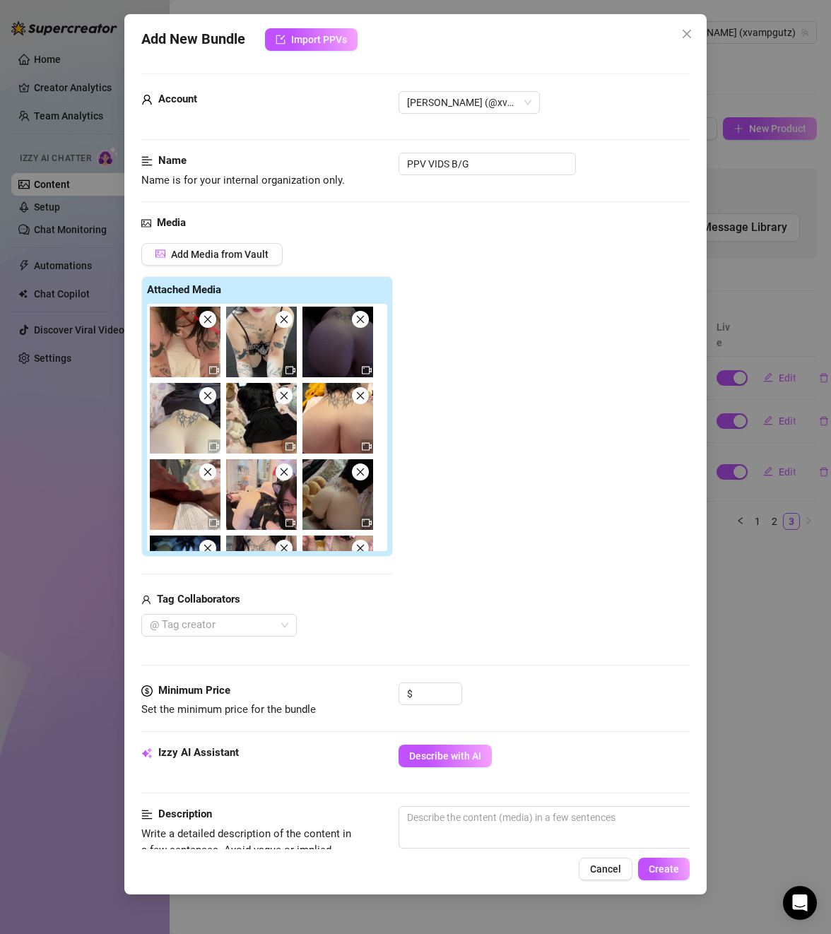
click at [289, 322] on icon "close" at bounding box center [284, 319] width 10 height 10
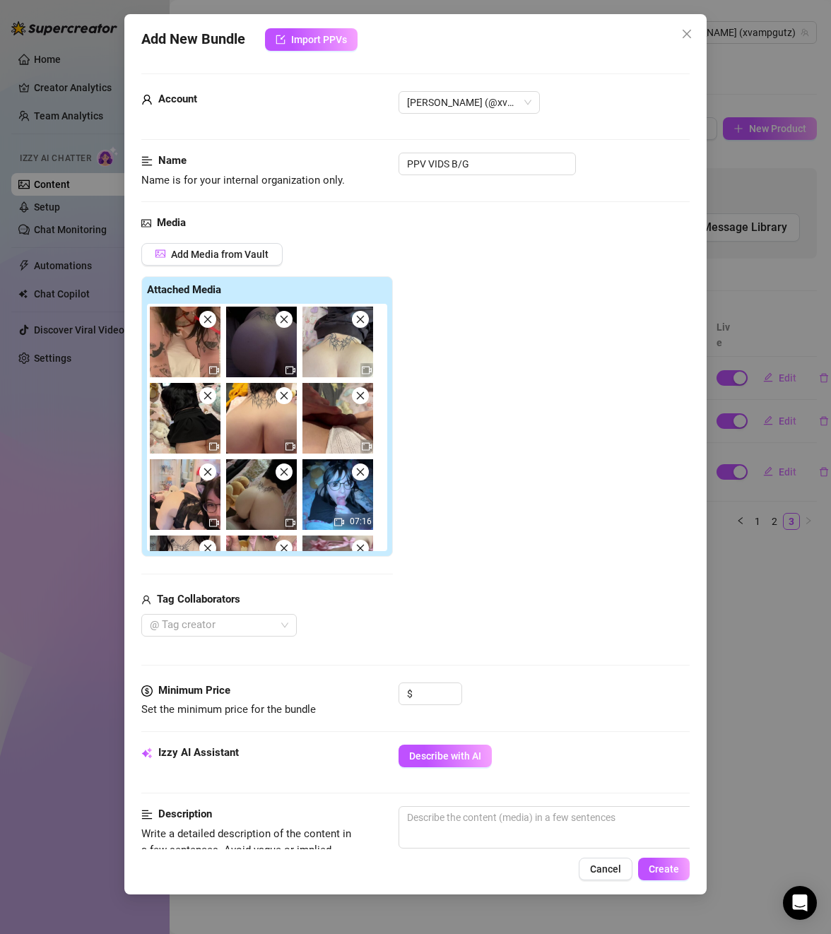
click at [285, 319] on icon "close" at bounding box center [285, 320] width 8 height 8
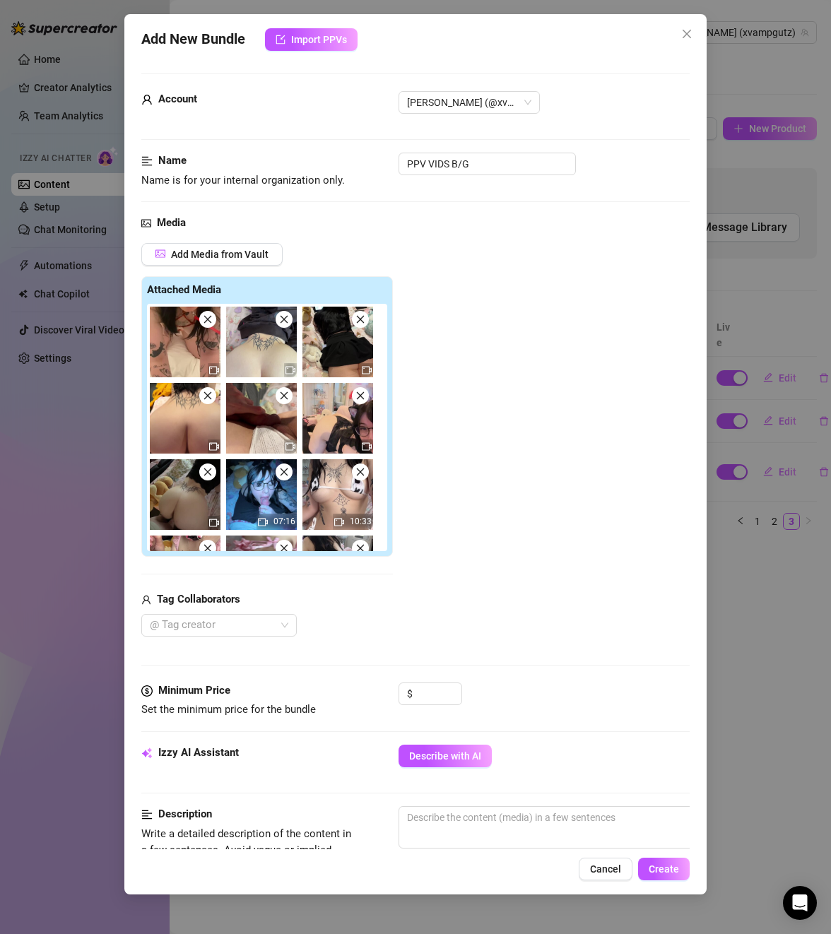
click at [285, 319] on icon "close" at bounding box center [285, 320] width 8 height 8
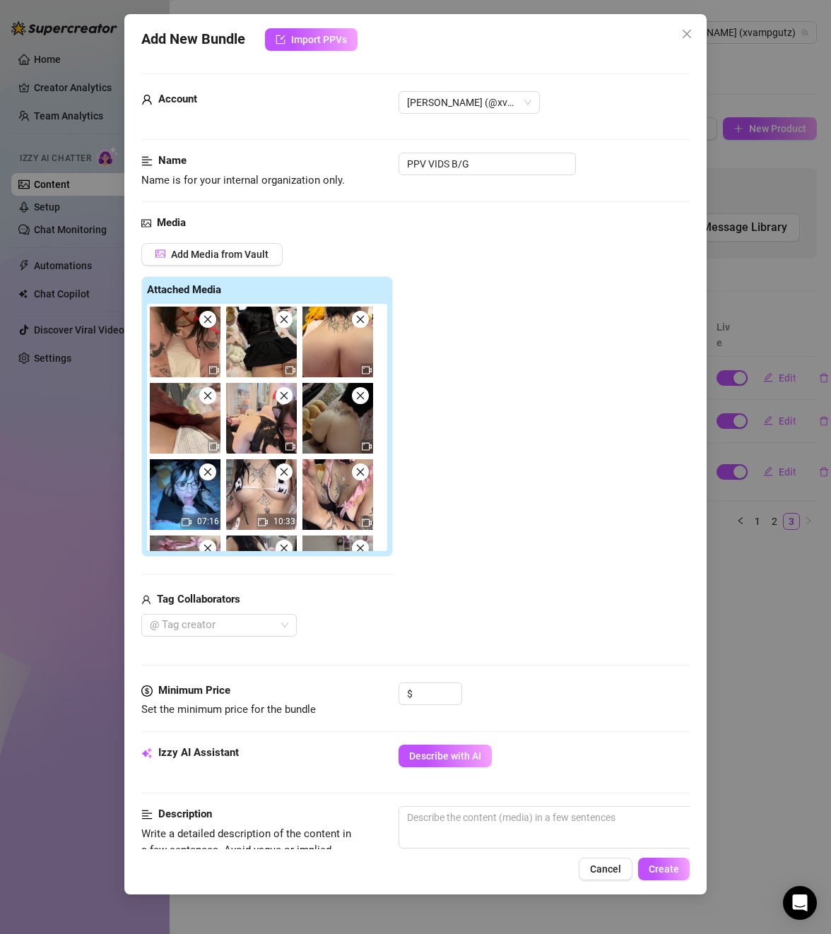
click at [285, 319] on icon "close" at bounding box center [285, 320] width 8 height 8
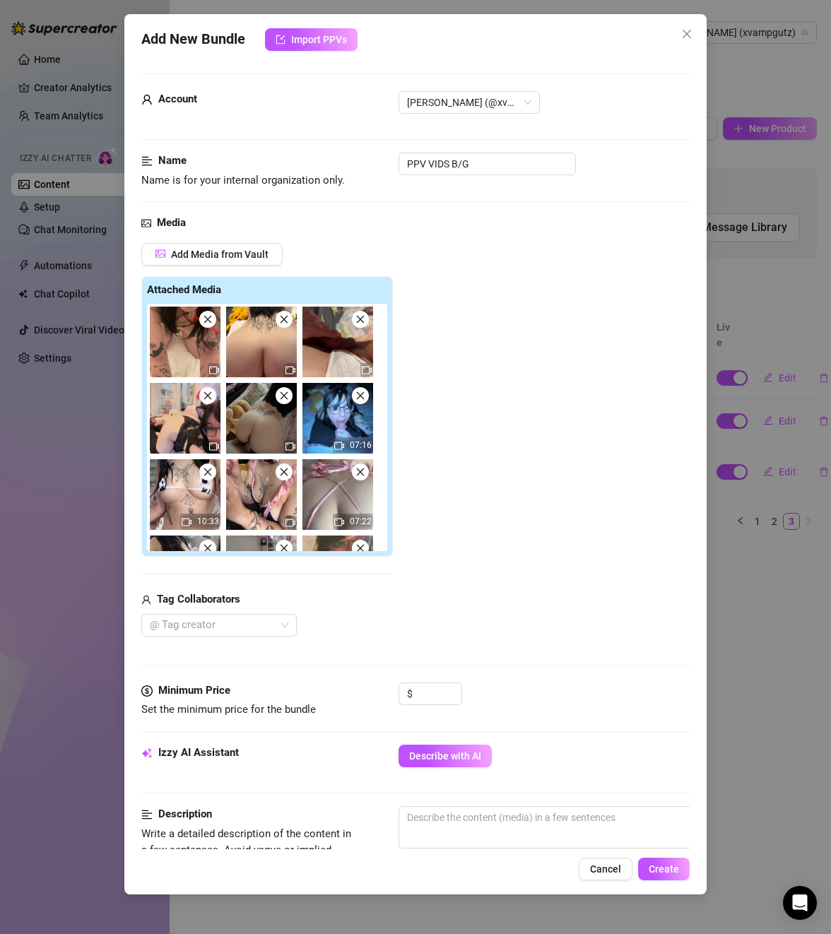
click at [285, 319] on icon "close" at bounding box center [285, 320] width 8 height 8
click at [357, 319] on icon "close" at bounding box center [361, 320] width 8 height 8
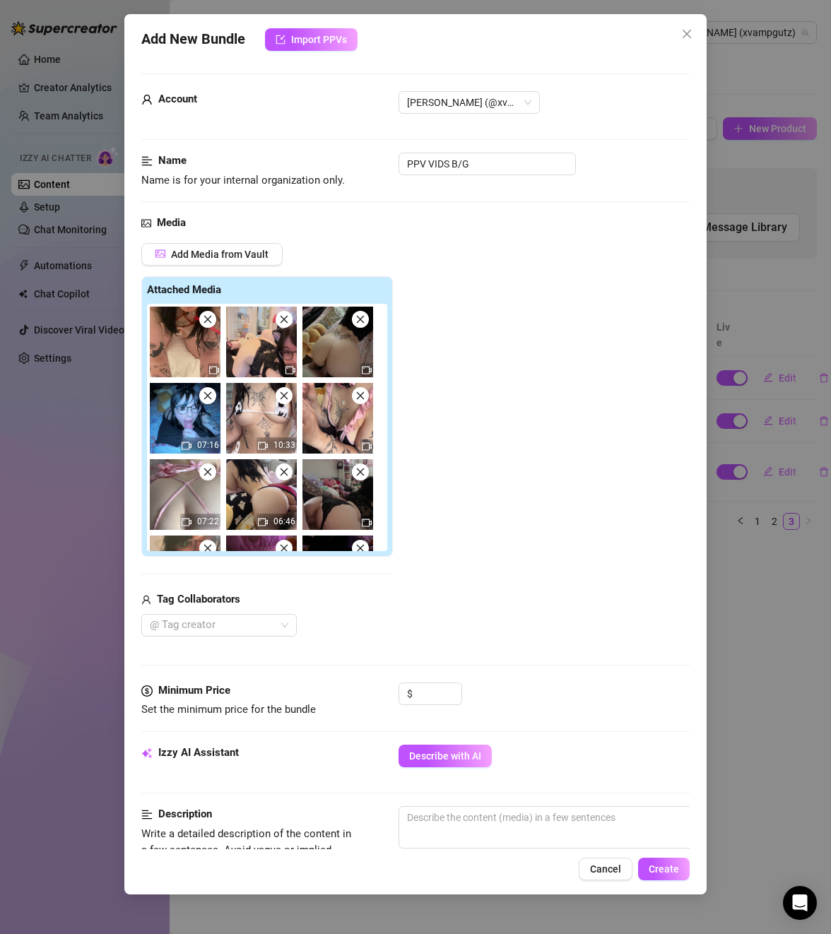
click at [285, 319] on icon "close" at bounding box center [285, 320] width 8 height 8
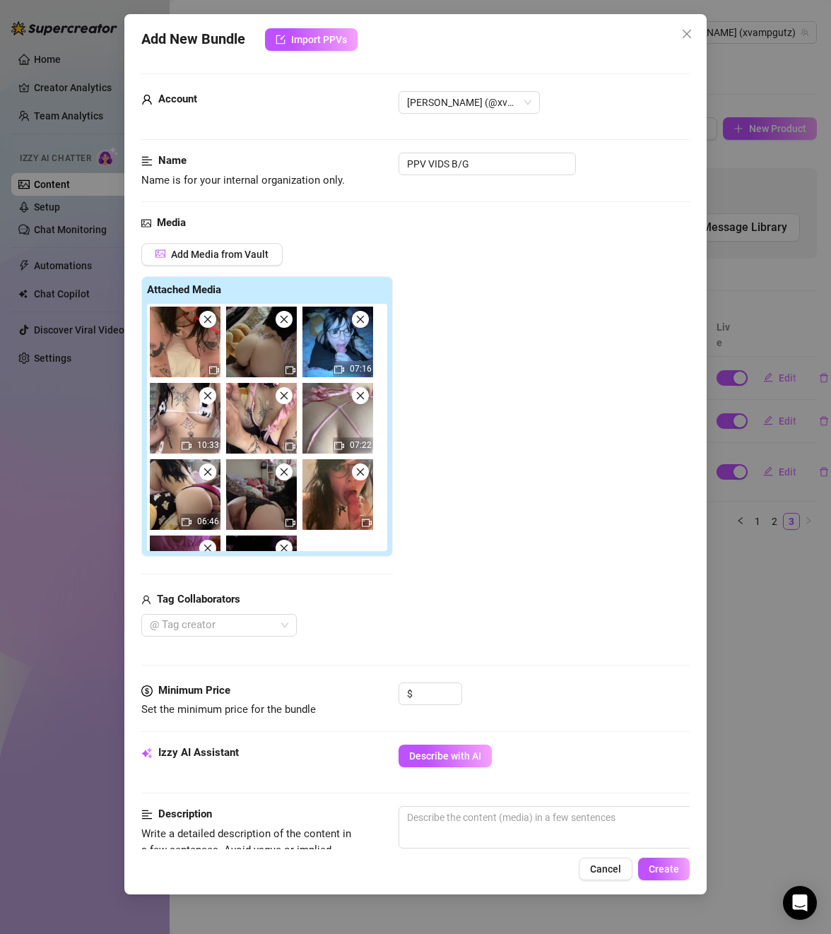
click at [285, 319] on icon "close" at bounding box center [285, 320] width 8 height 8
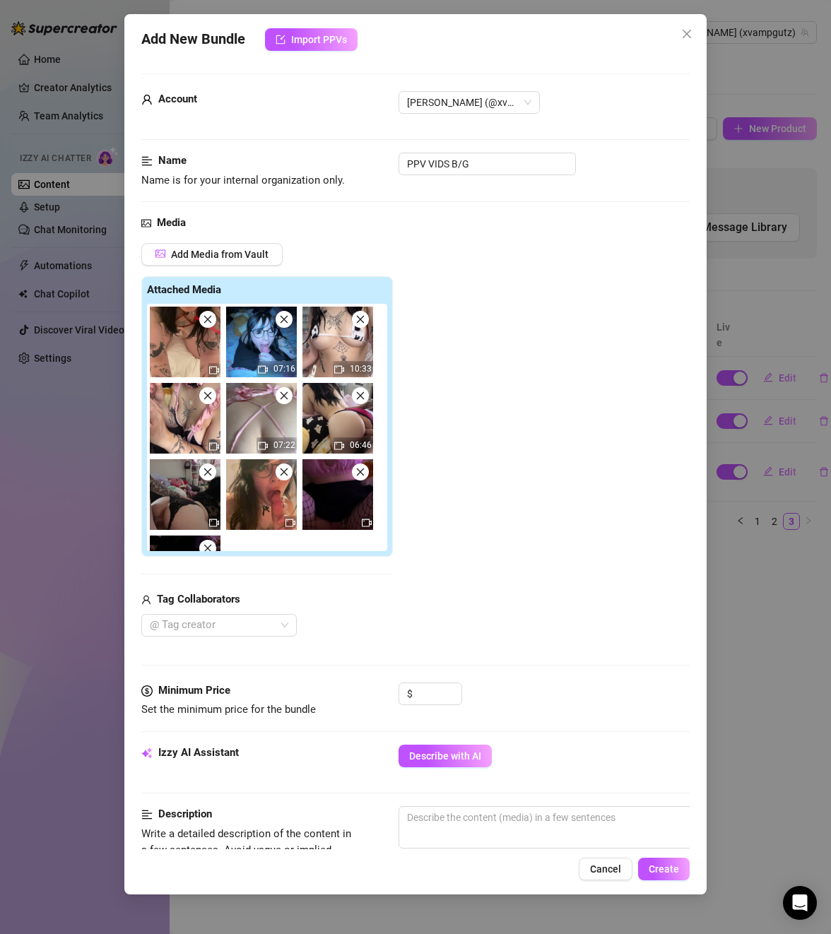
click at [285, 319] on icon "close" at bounding box center [285, 320] width 8 height 8
click at [357, 319] on icon "close" at bounding box center [361, 320] width 8 height 8
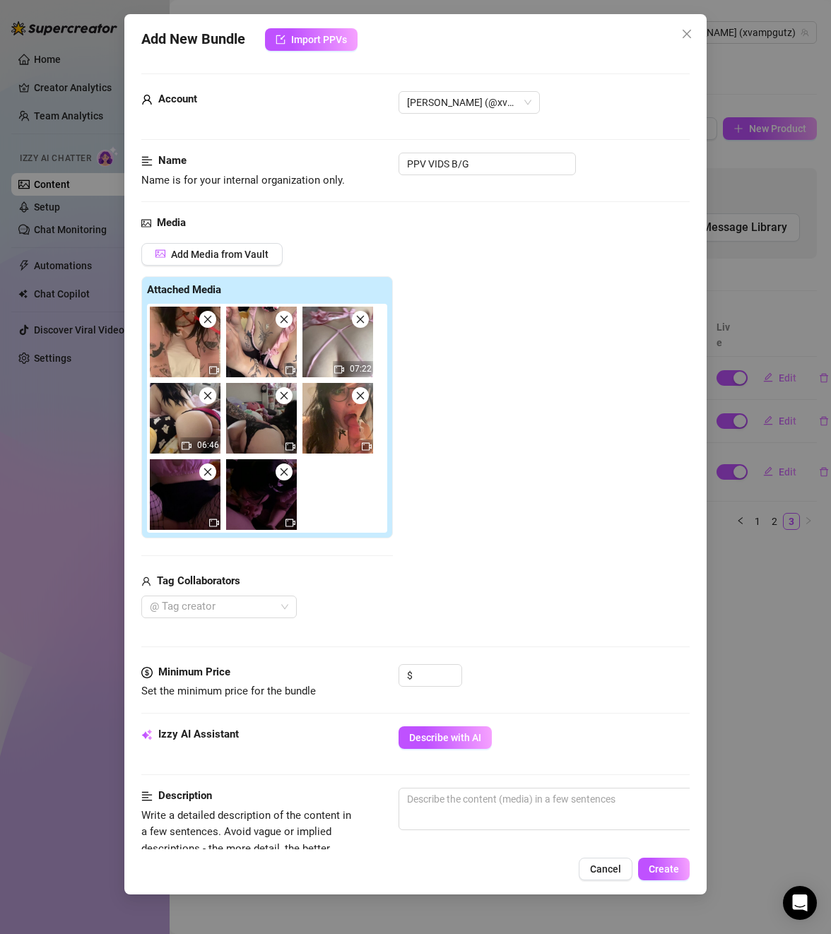
click at [285, 319] on icon "close" at bounding box center [285, 320] width 8 height 8
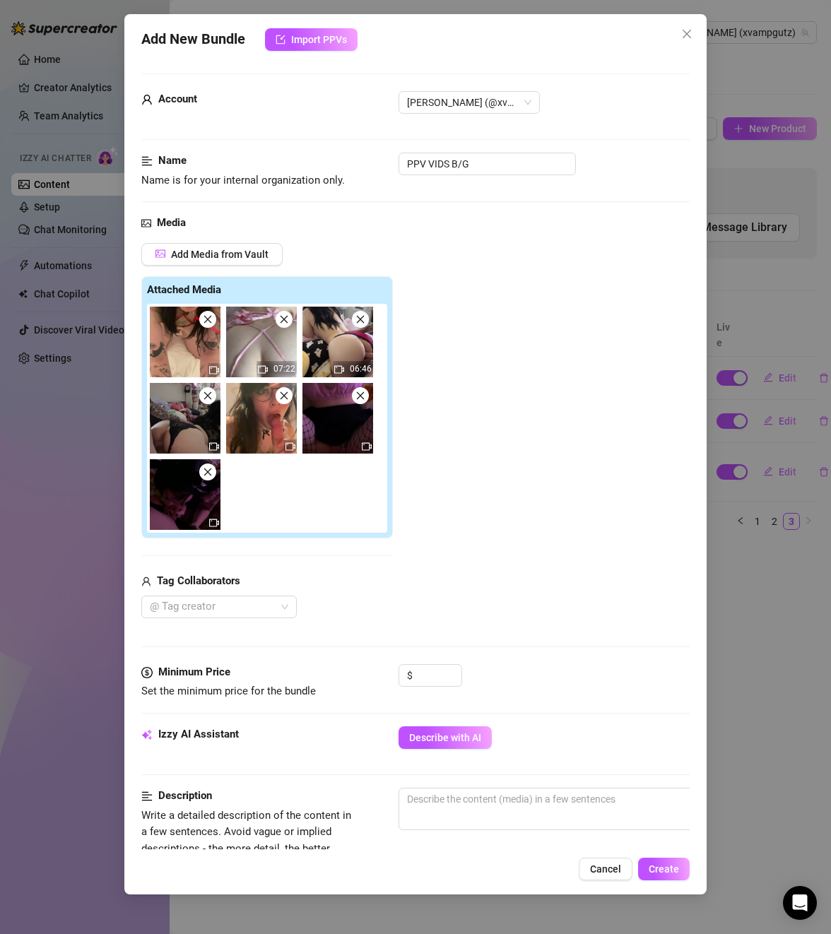
click at [285, 319] on icon "close" at bounding box center [285, 320] width 8 height 8
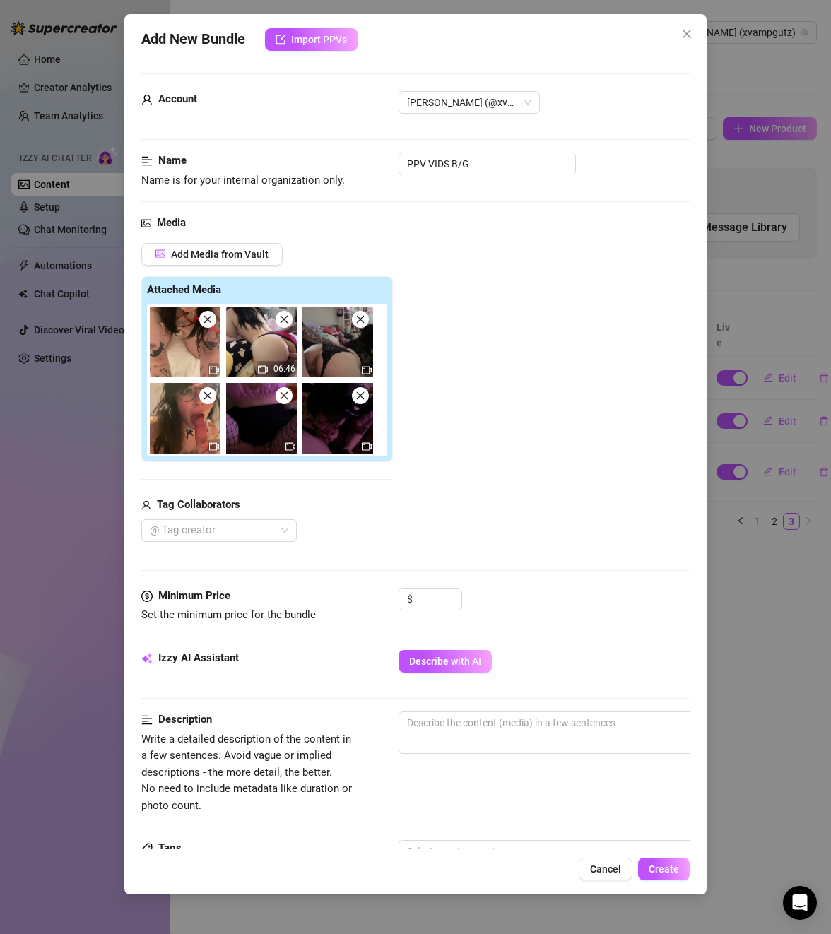
click at [285, 319] on icon "close" at bounding box center [285, 320] width 8 height 8
click at [357, 319] on icon "close" at bounding box center [361, 320] width 8 height 8
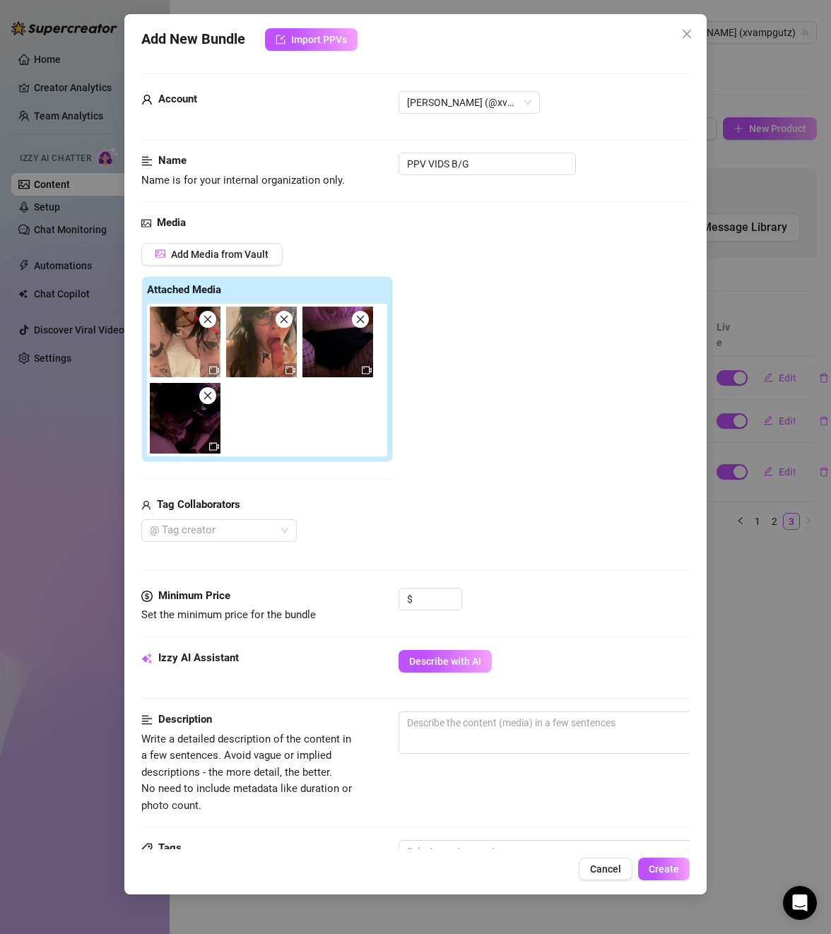
click at [285, 319] on icon "close" at bounding box center [285, 320] width 8 height 8
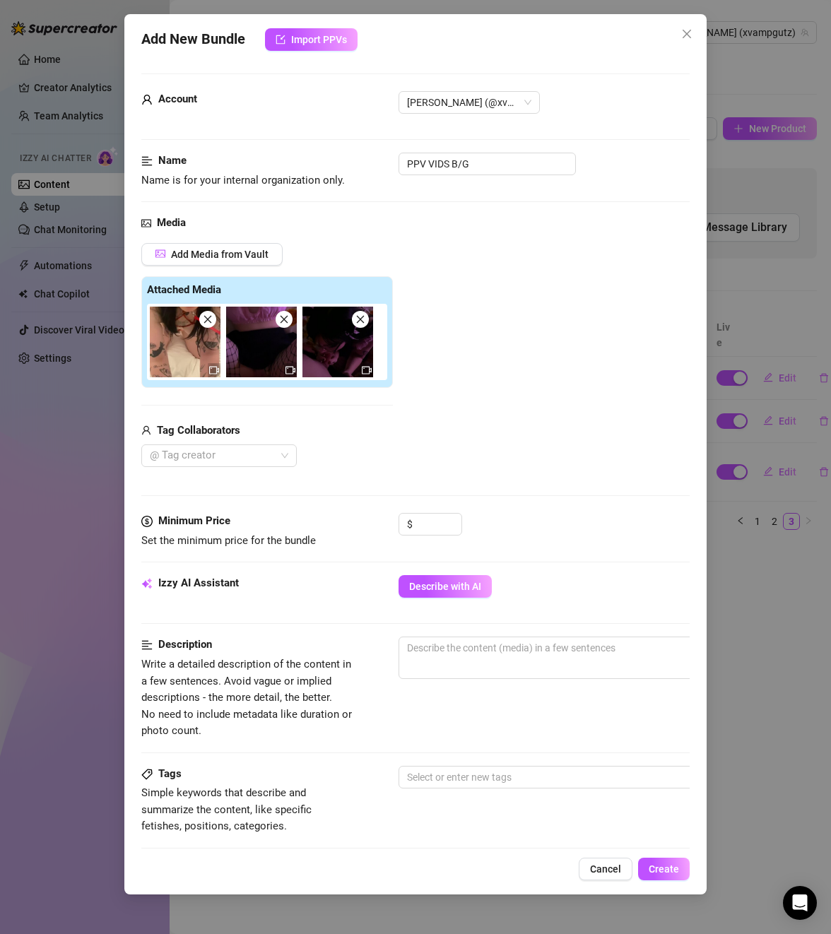
click at [285, 319] on icon "close" at bounding box center [285, 320] width 8 height 8
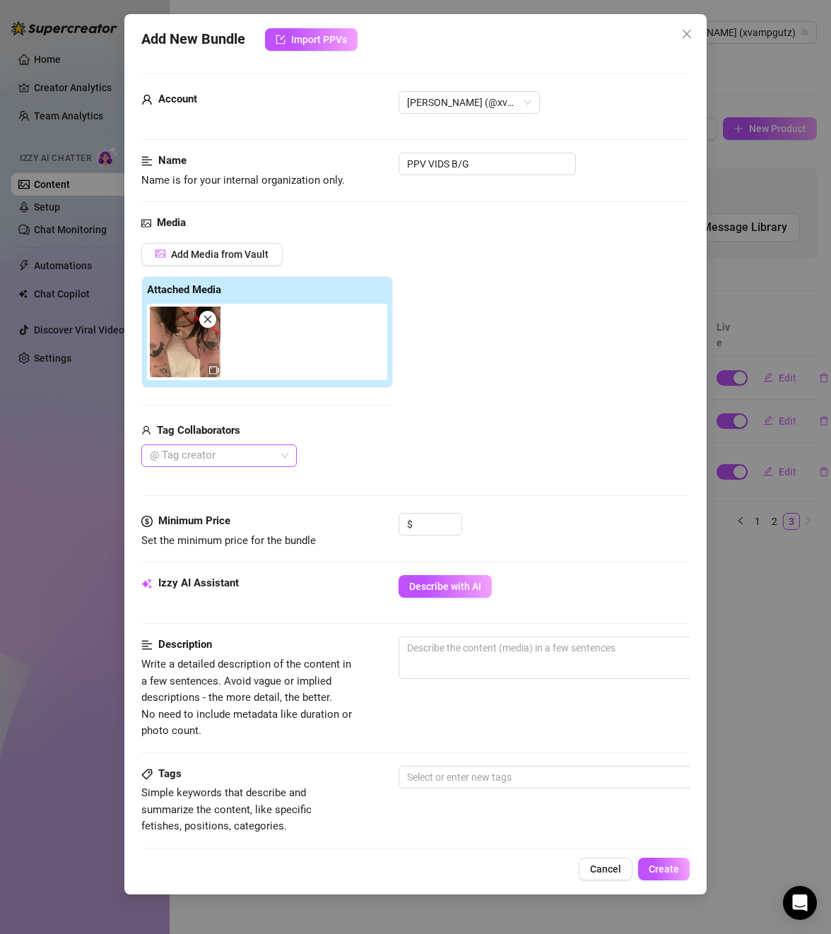
click at [277, 454] on div at bounding box center [211, 456] width 135 height 20
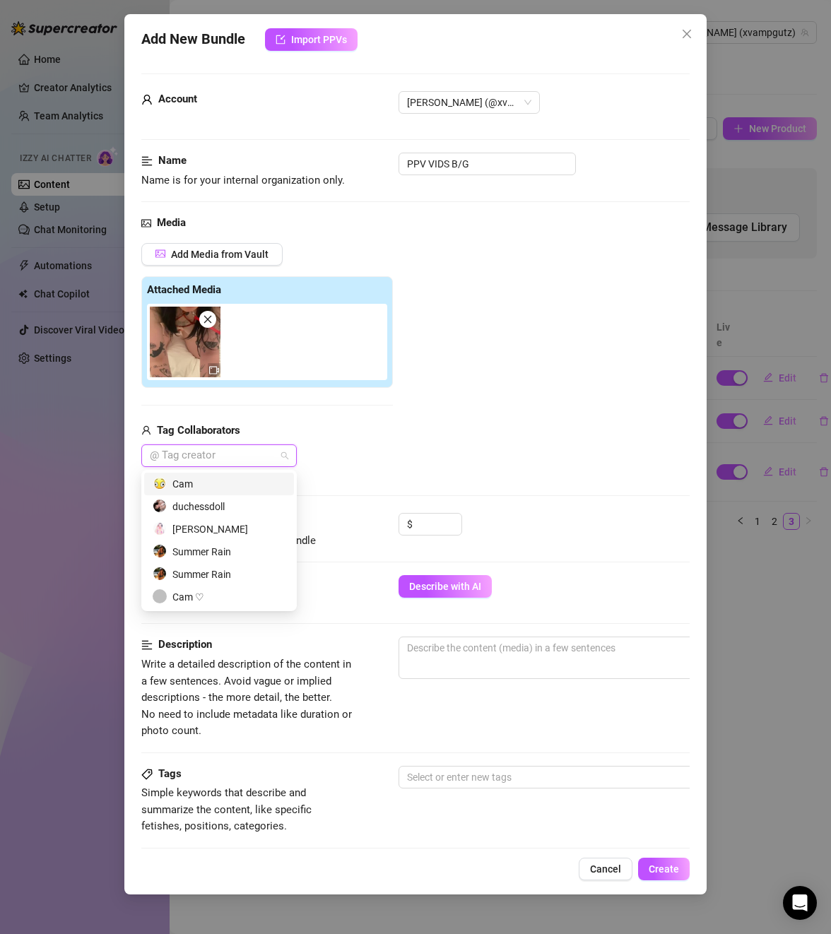
click at [206, 483] on div "Cam" at bounding box center [219, 484] width 133 height 16
click at [496, 484] on div "Media Add Media from Vault Attached Media Tag Collaborators Cam" at bounding box center [415, 364] width 548 height 298
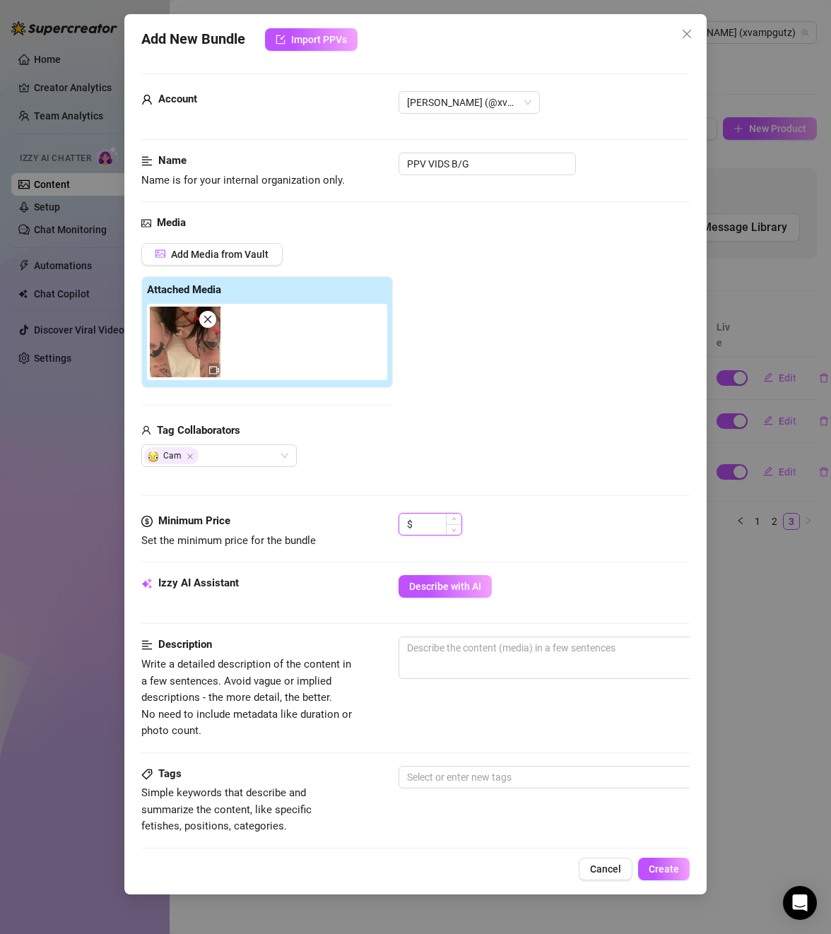
click at [428, 529] on input at bounding box center [438, 524] width 46 height 21
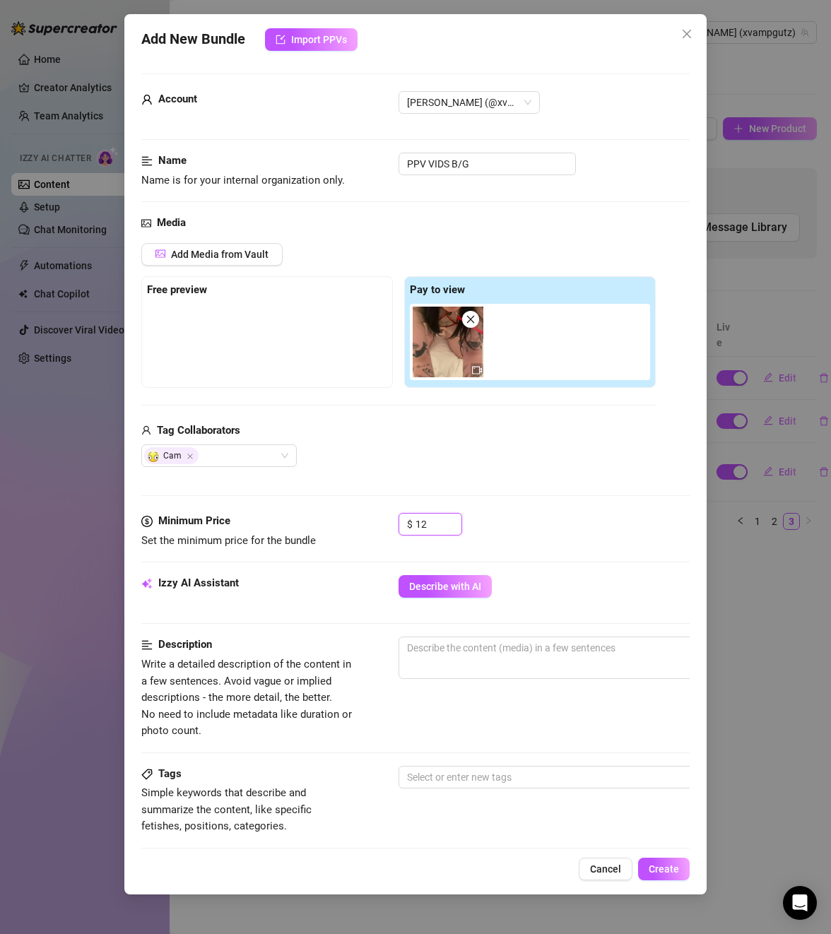
type input "12"
click at [464, 659] on span "0 / 1000" at bounding box center [646, 658] width 495 height 42
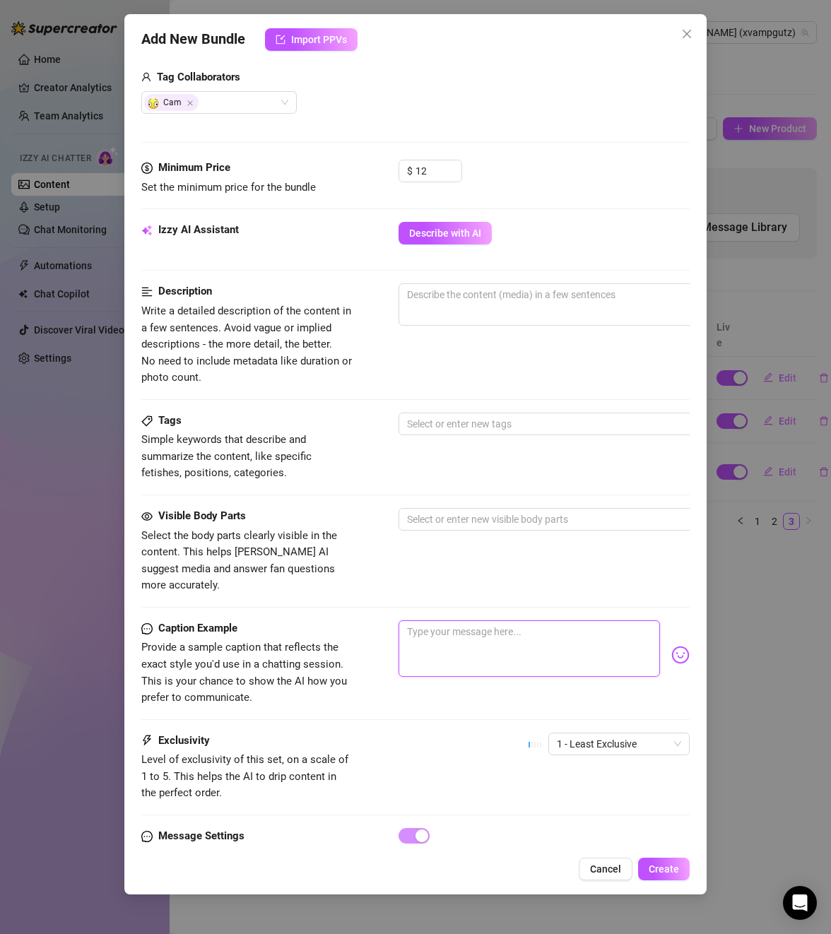
click at [448, 620] on textarea at bounding box center [529, 648] width 261 height 57
paste textarea "All tied up in bright red rope with my collar snug around my neck and a leash t…"
type textarea "All tied up in bright red rope with my collar snug around my neck and a leash t…"
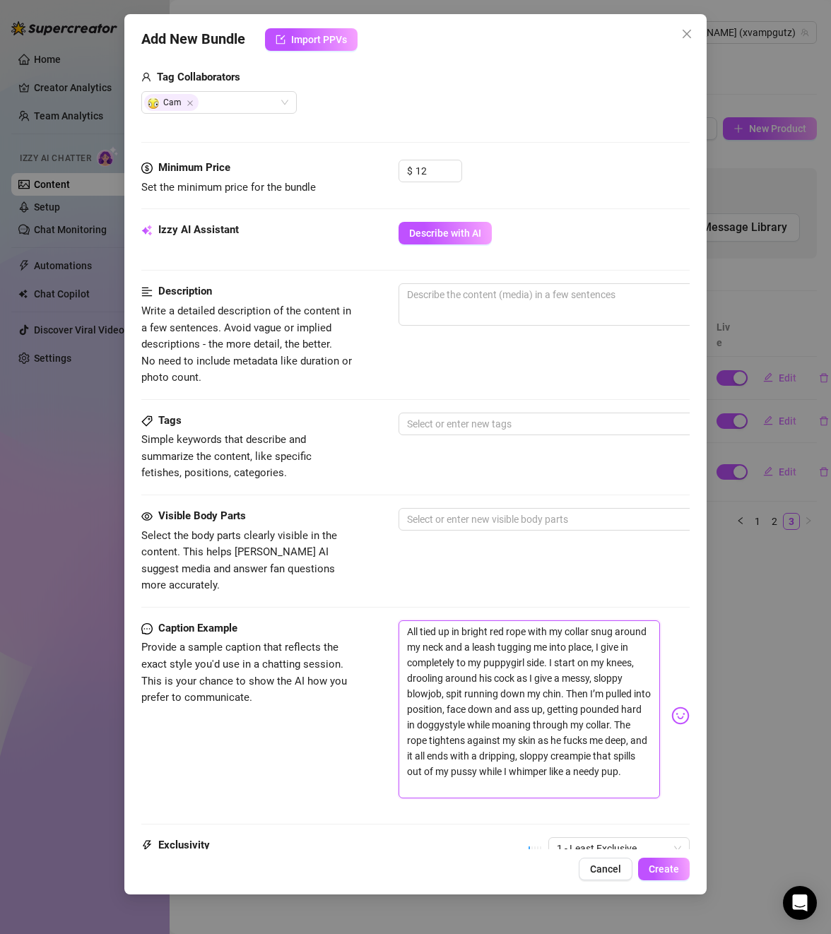
scroll to position [0, 0]
drag, startPoint x: 596, startPoint y: 676, endPoint x: 473, endPoint y: 682, distance: 123.1
click at [473, 682] on textarea "All tied up in bright red rope with my collar snug around my neck and a leash t…" at bounding box center [529, 709] width 261 height 178
type textarea "All tied up in bright red rope with my collar snug around my neck and a leash t…"
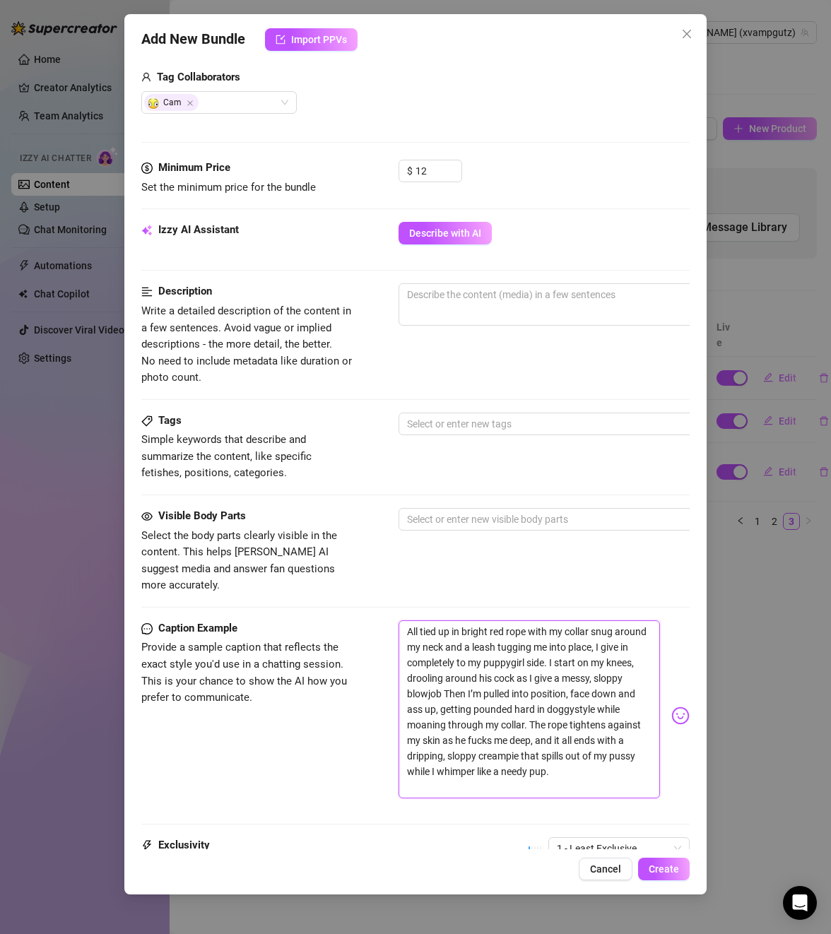
type textarea "All tied up in bright red rope with my collar snug around my neck and a leash t…"
drag, startPoint x: 454, startPoint y: 766, endPoint x: 385, endPoint y: 604, distance: 175.7
click at [385, 620] on div "Caption Example Provide a sample caption that reflects the exact style you'd us…" at bounding box center [415, 715] width 548 height 191
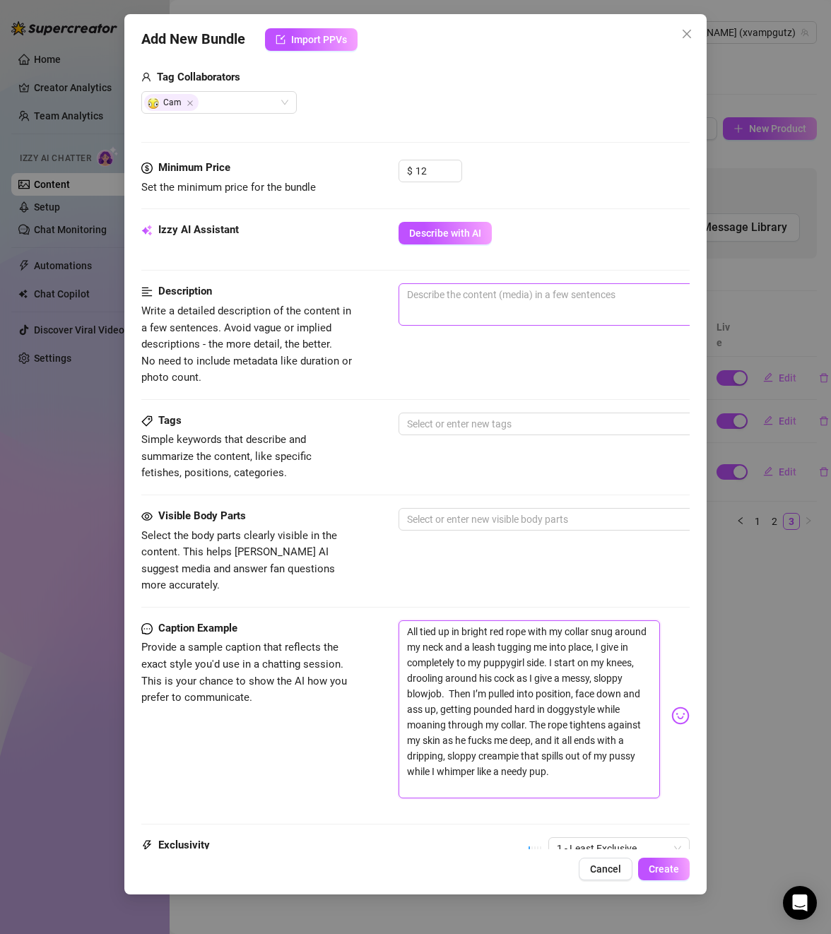
type textarea "All tied up in bright red rope with my collar snug around my neck and a leash t…"
click at [413, 294] on textarea at bounding box center [645, 294] width 493 height 21
paste textarea "All tied up in bright red rope with my collar snug around my neck and a leash t…"
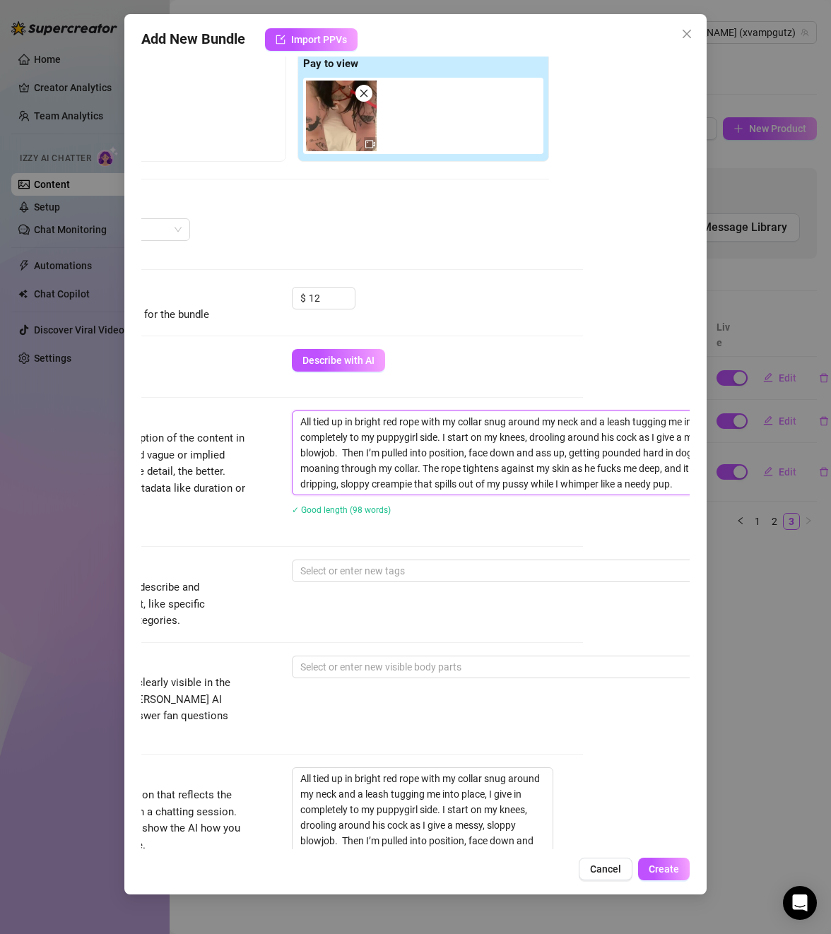
scroll to position [0, 107]
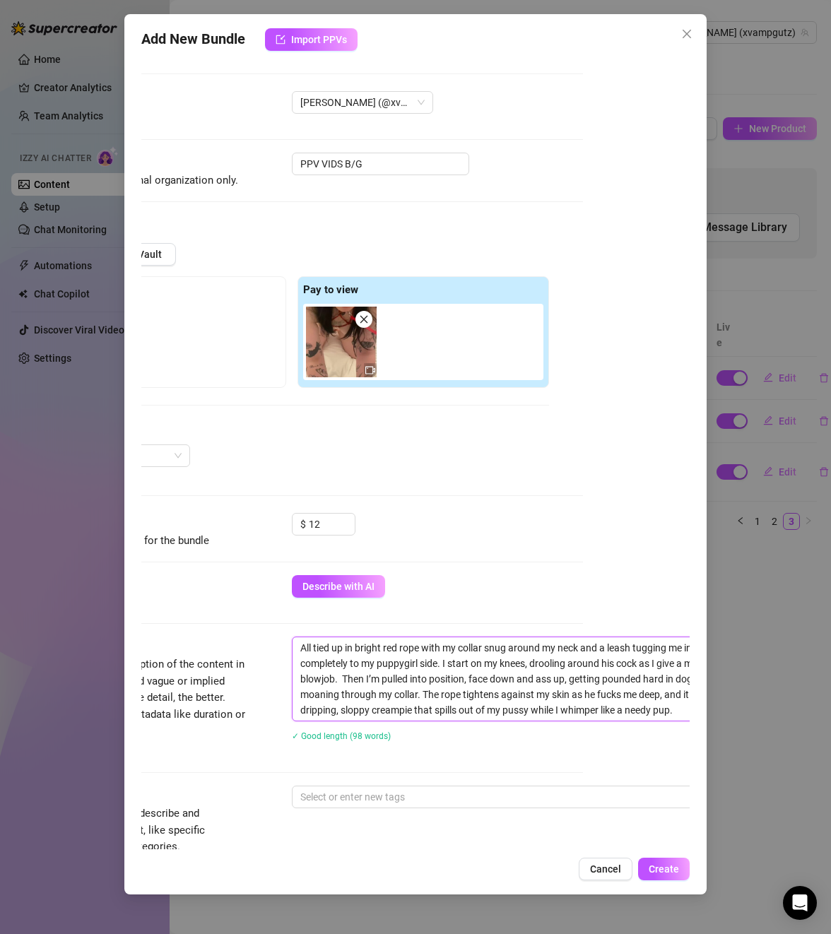
type textarea "All tied up in bright red rope with my collar snug around my neck and a leash t…"
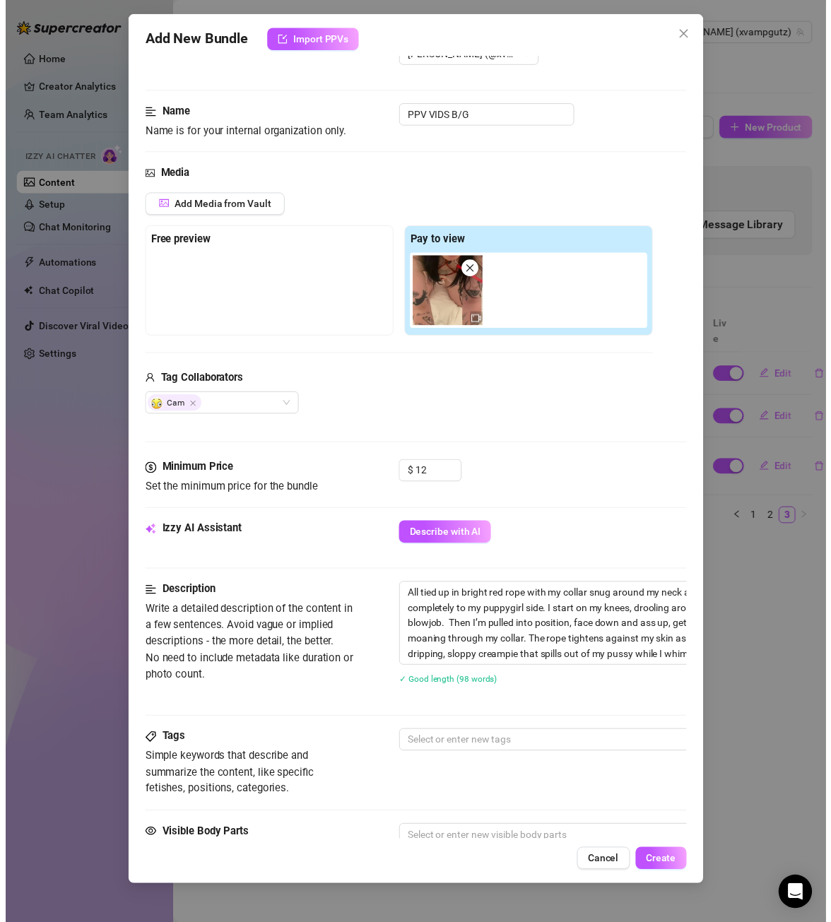
scroll to position [353, 0]
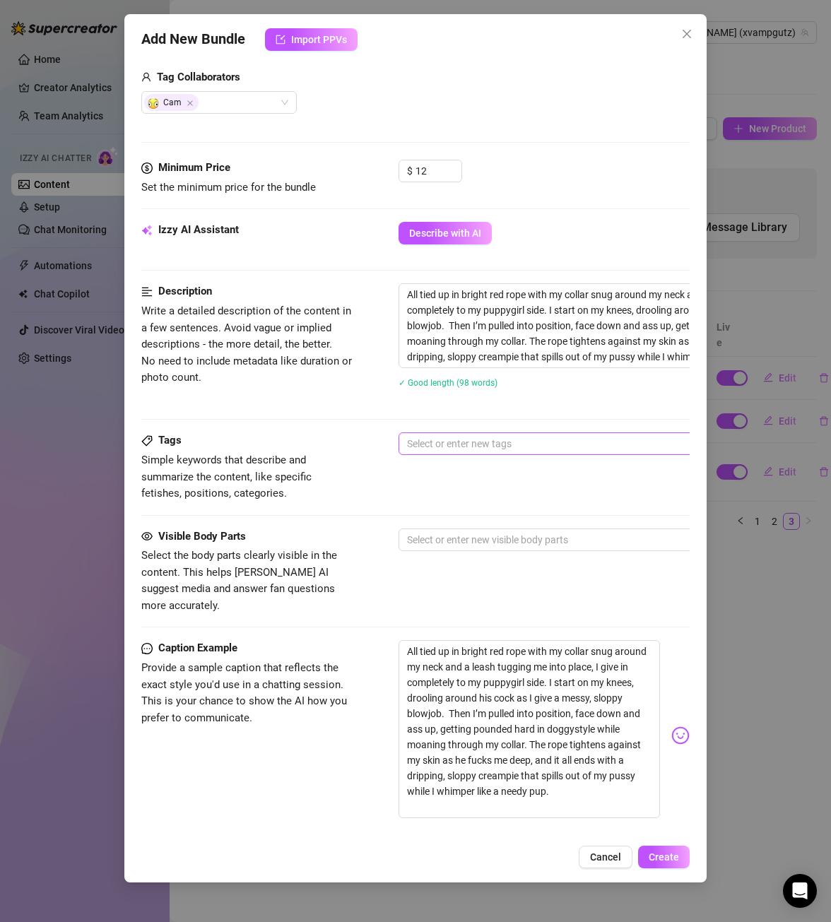
click at [465, 442] on div at bounding box center [638, 444] width 474 height 20
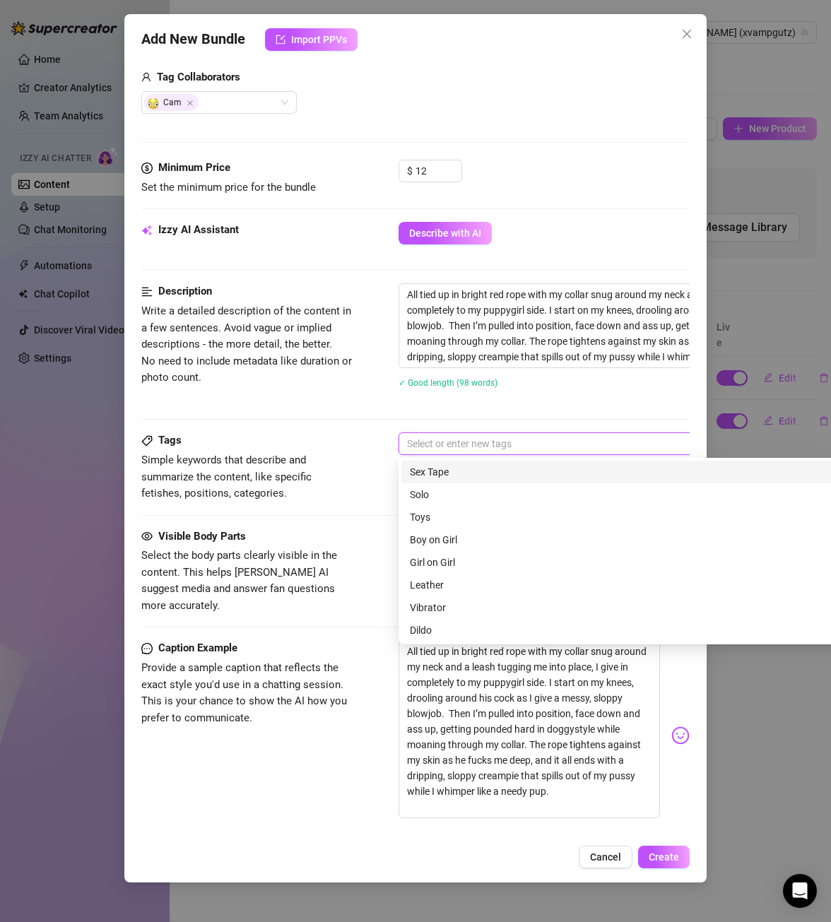
click at [461, 473] on div "Sex Tape" at bounding box center [646, 472] width 472 height 16
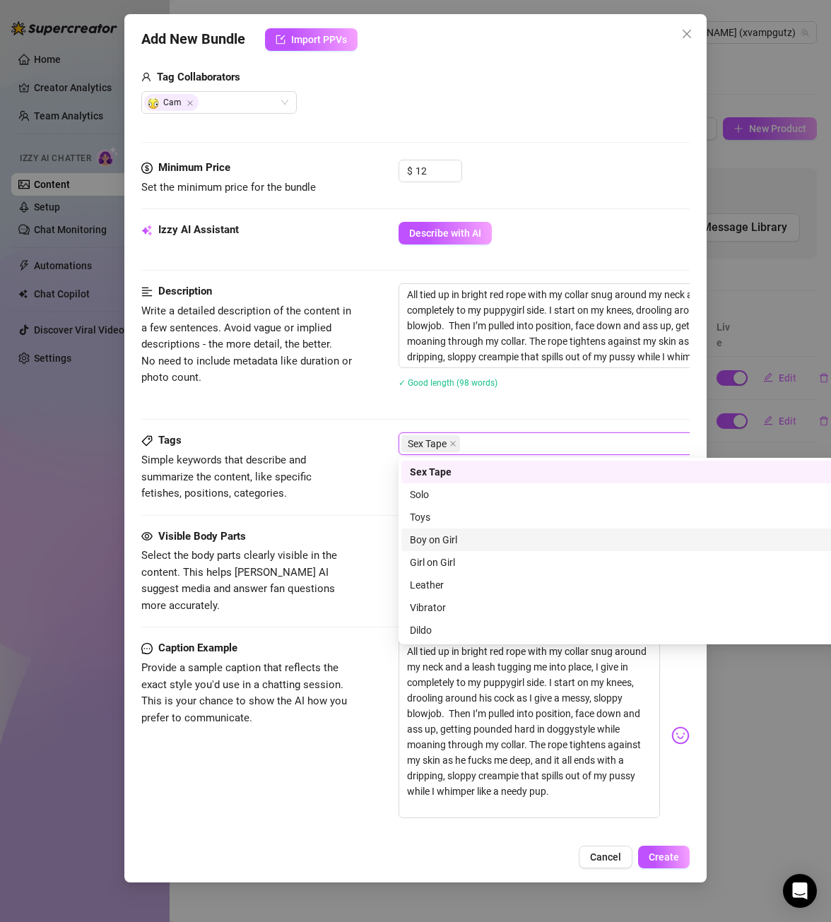
click at [450, 536] on div "Boy on Girl" at bounding box center [646, 540] width 472 height 16
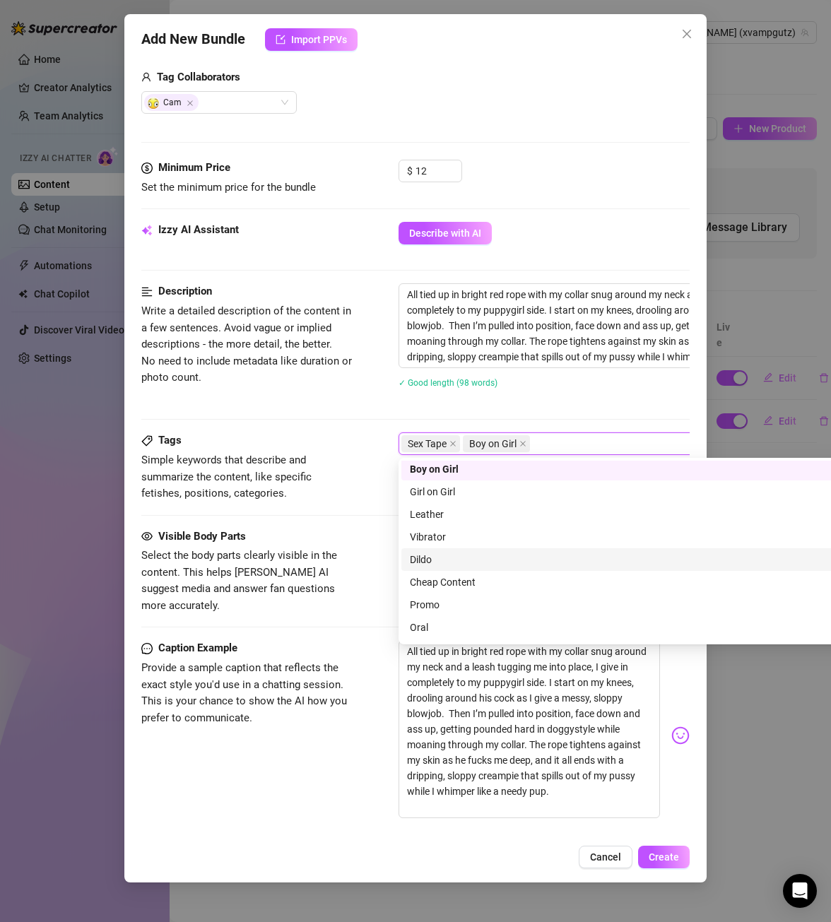
scroll to position [141, 0]
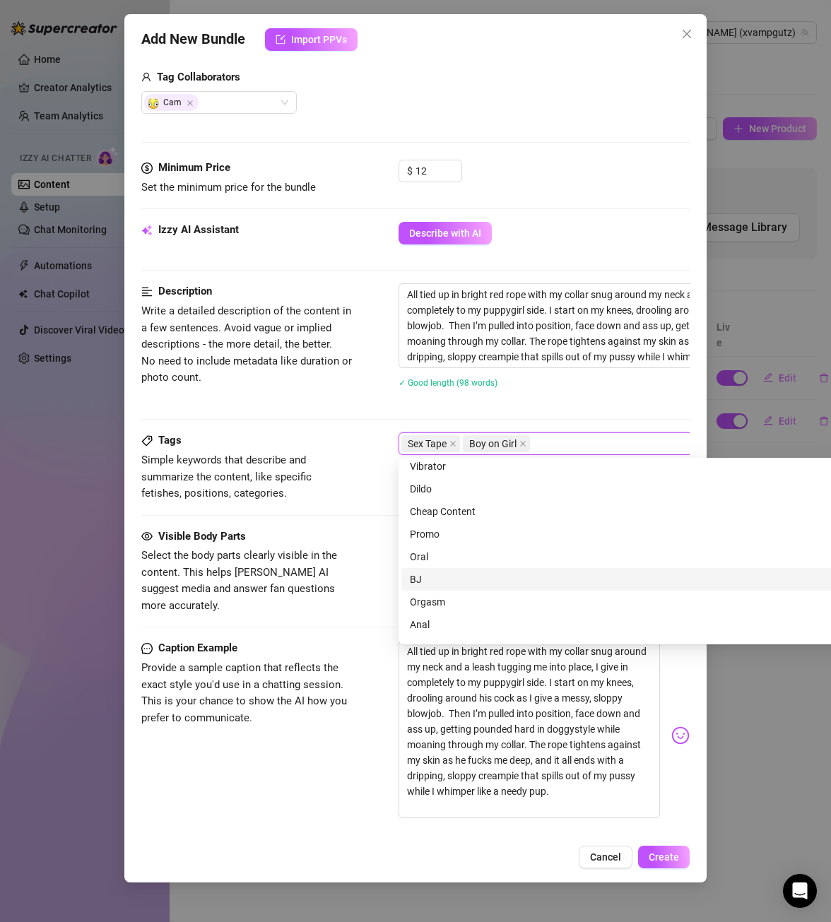
click at [436, 580] on div "BJ" at bounding box center [646, 580] width 472 height 16
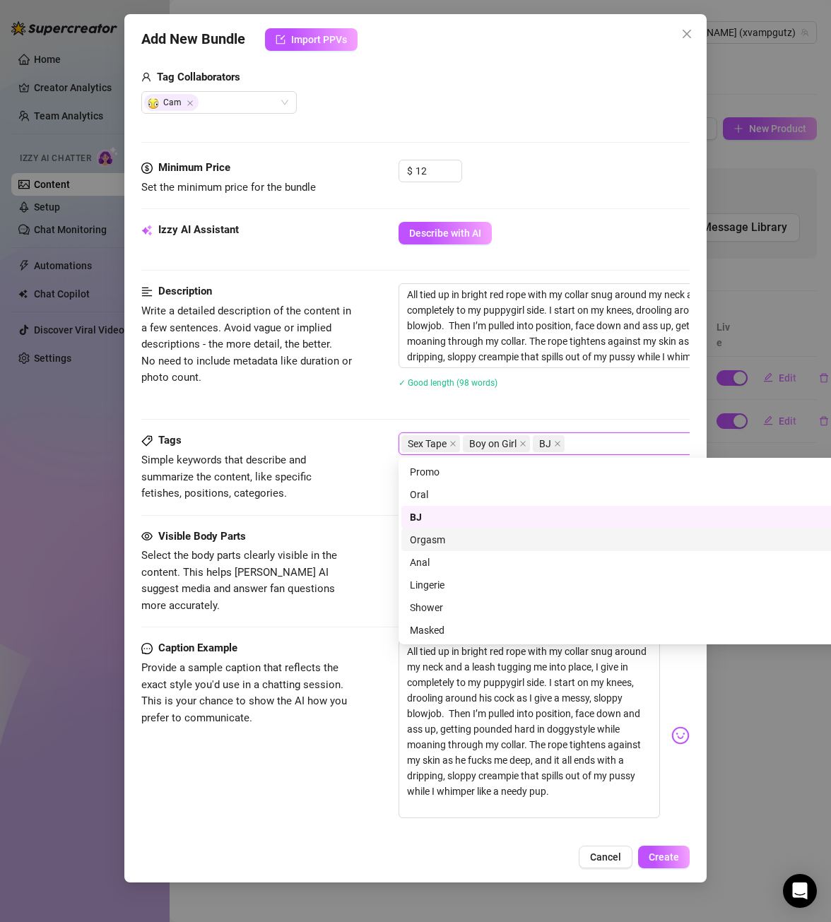
click at [447, 542] on div "Orgasm" at bounding box center [646, 540] width 472 height 16
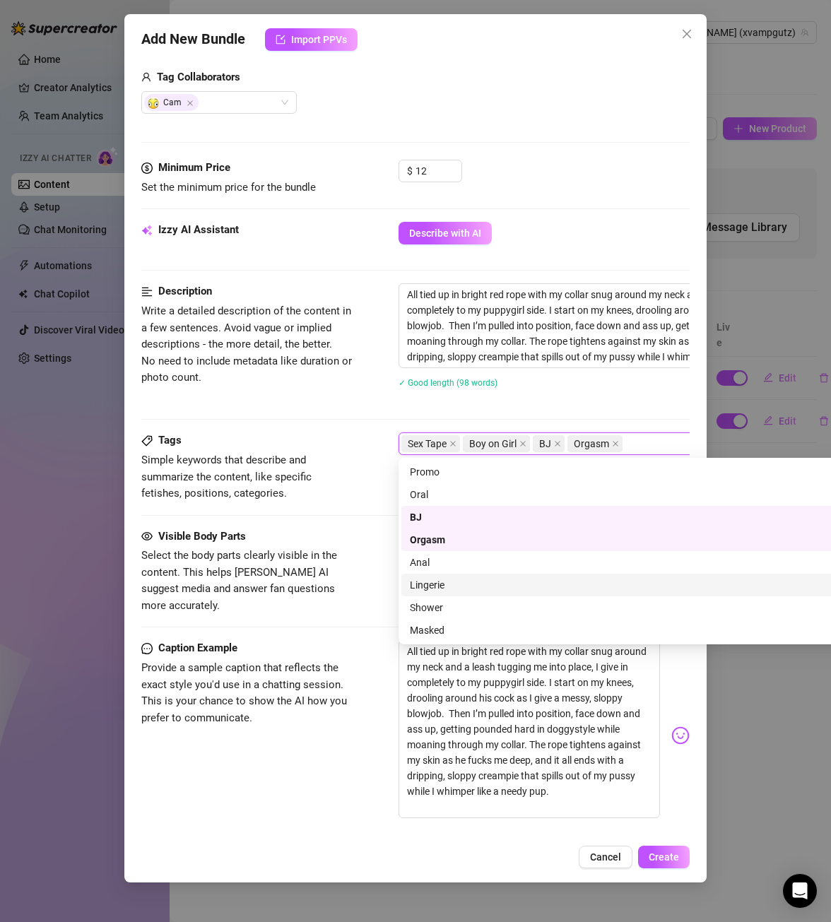
click at [455, 585] on div "Lingerie" at bounding box center [646, 585] width 472 height 16
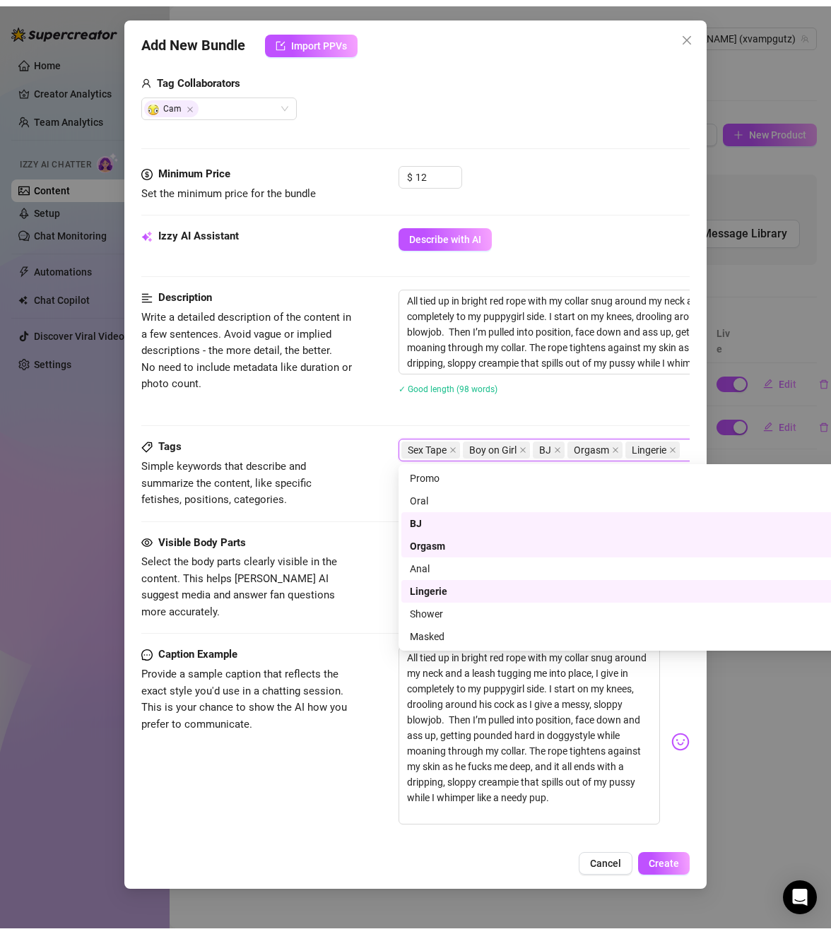
scroll to position [0, 0]
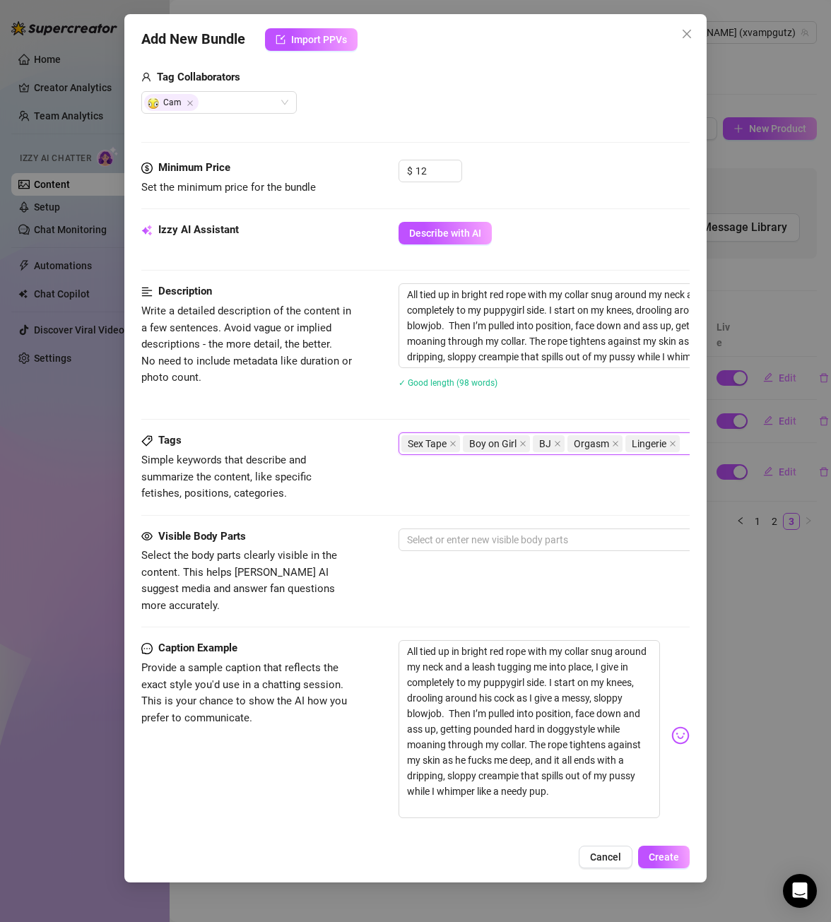
click at [375, 479] on div "Tags Simple keywords that describe and summarize the content, like specific fet…" at bounding box center [415, 466] width 548 height 69
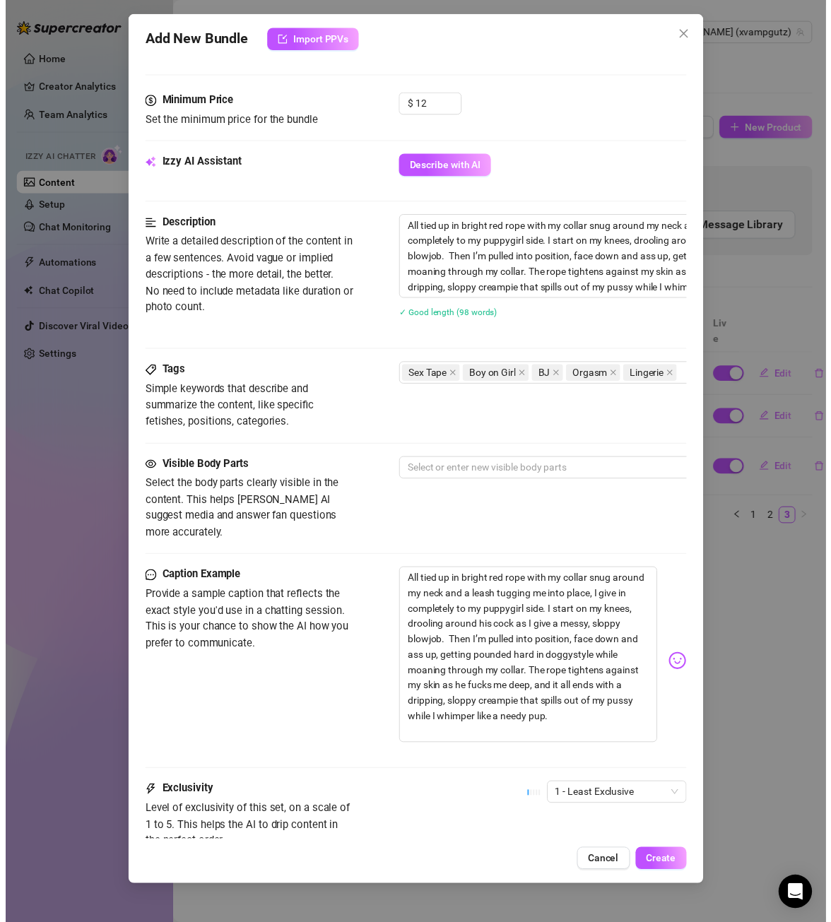
scroll to position [424, 0]
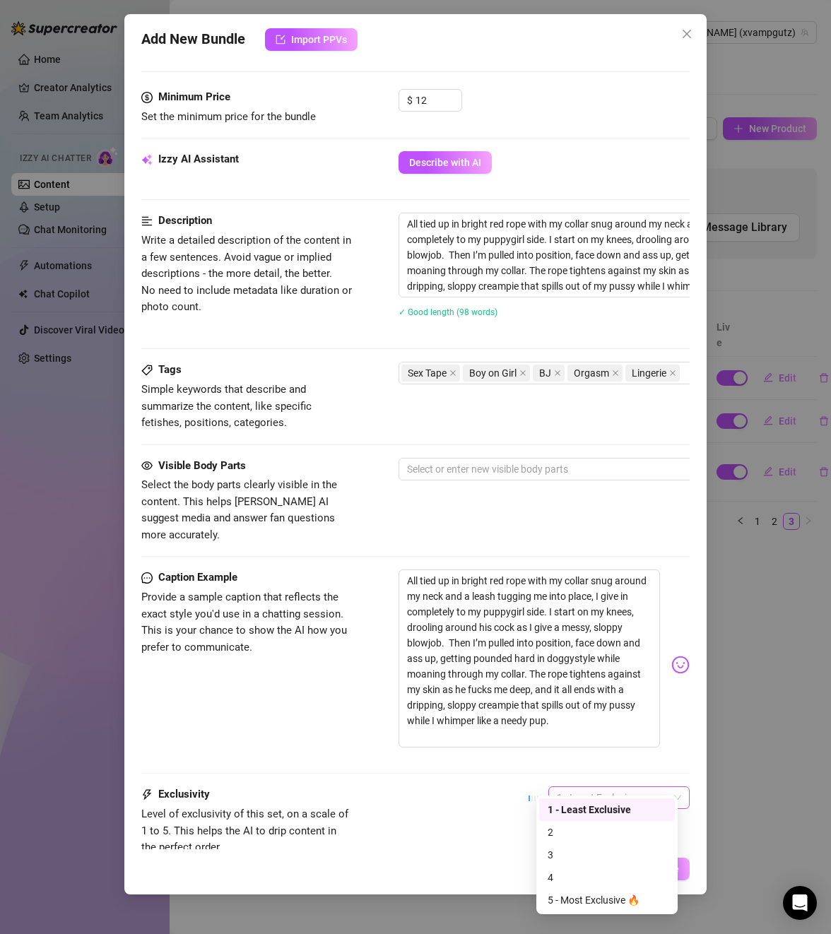
click at [617, 787] on span "1 - Least Exclusive" at bounding box center [619, 797] width 124 height 21
click at [587, 838] on div "2" at bounding box center [607, 833] width 119 height 16
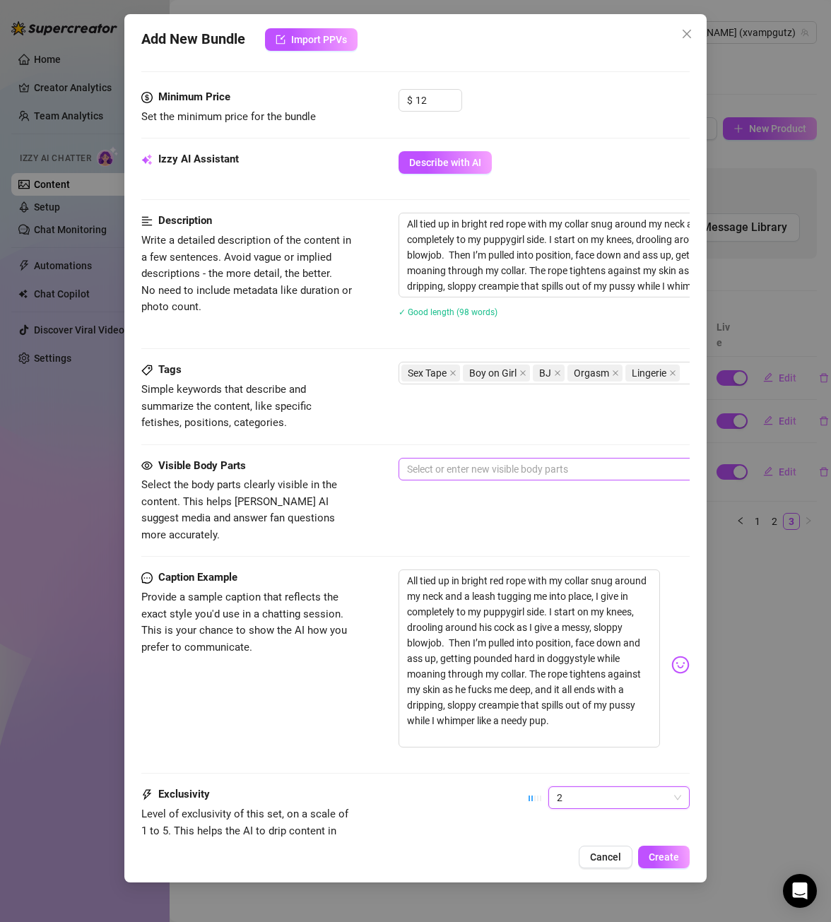
click at [506, 468] on div at bounding box center [638, 469] width 474 height 20
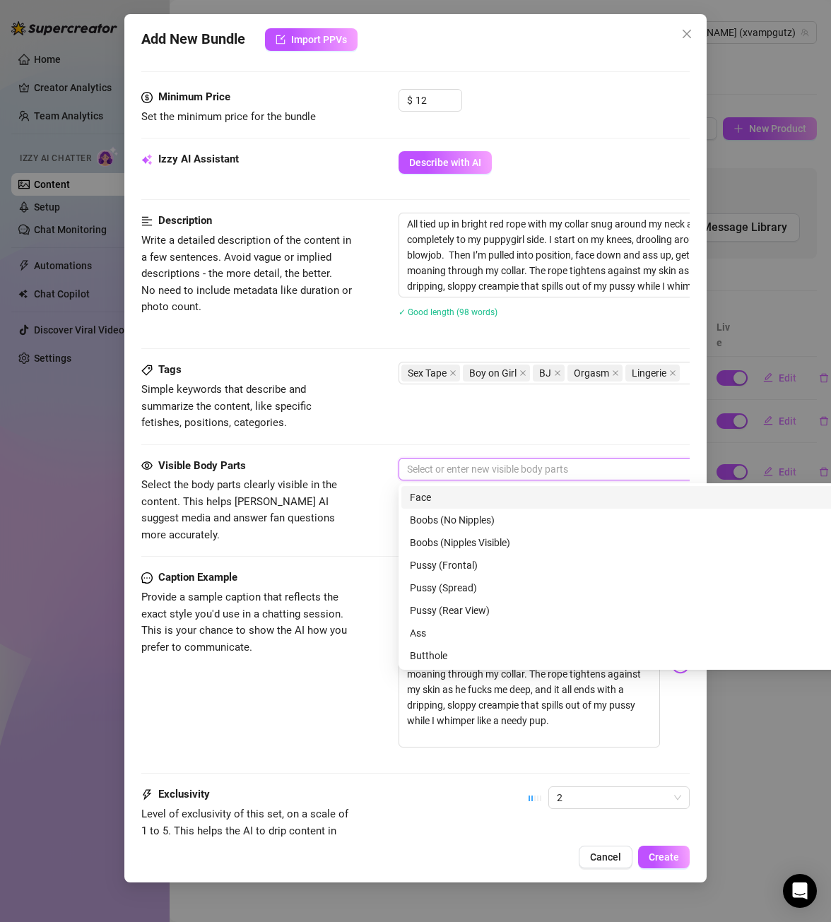
click at [462, 502] on div "Face" at bounding box center [646, 498] width 472 height 16
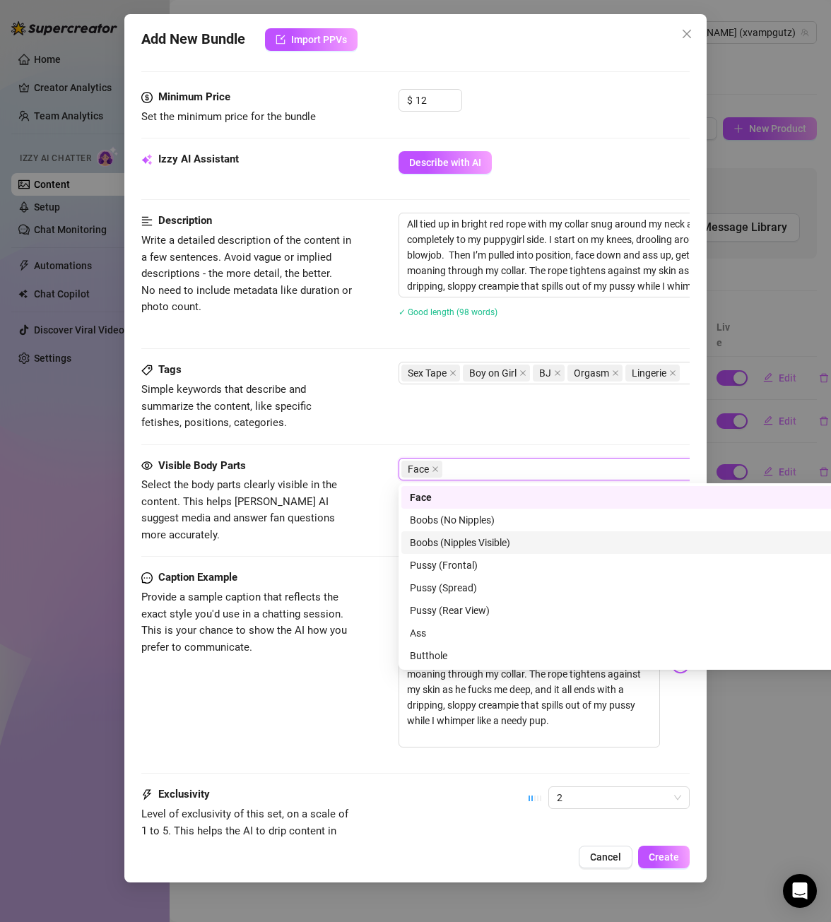
click at [485, 539] on div "Boobs (Nipples Visible)" at bounding box center [646, 543] width 472 height 16
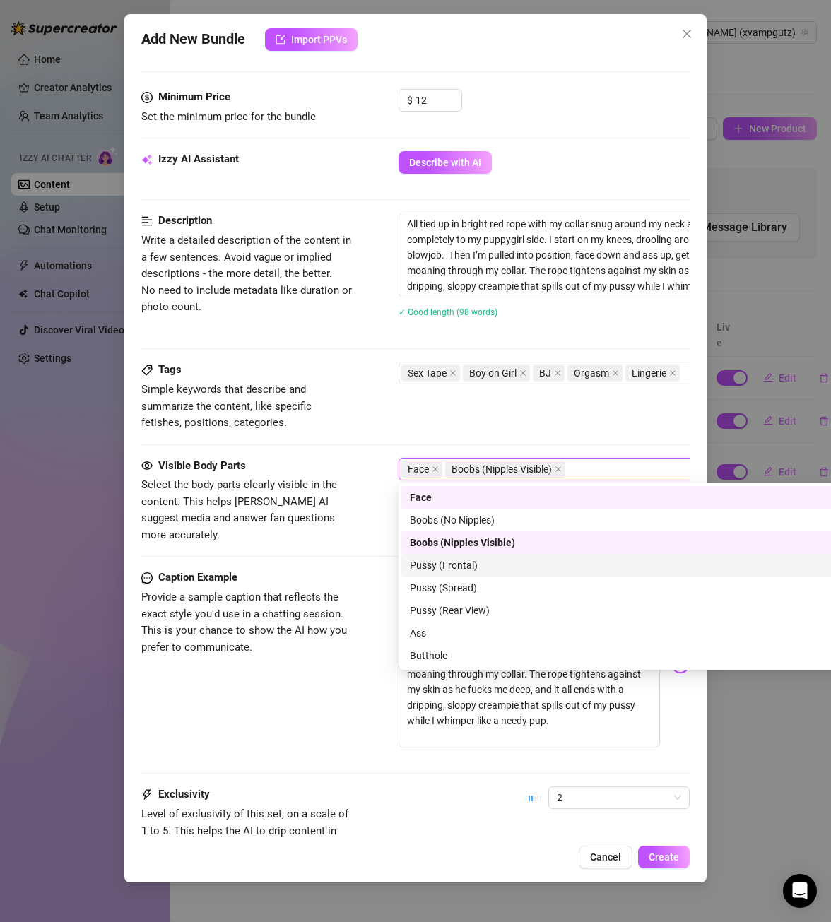
click at [481, 565] on div "Pussy (Frontal)" at bounding box center [646, 566] width 472 height 16
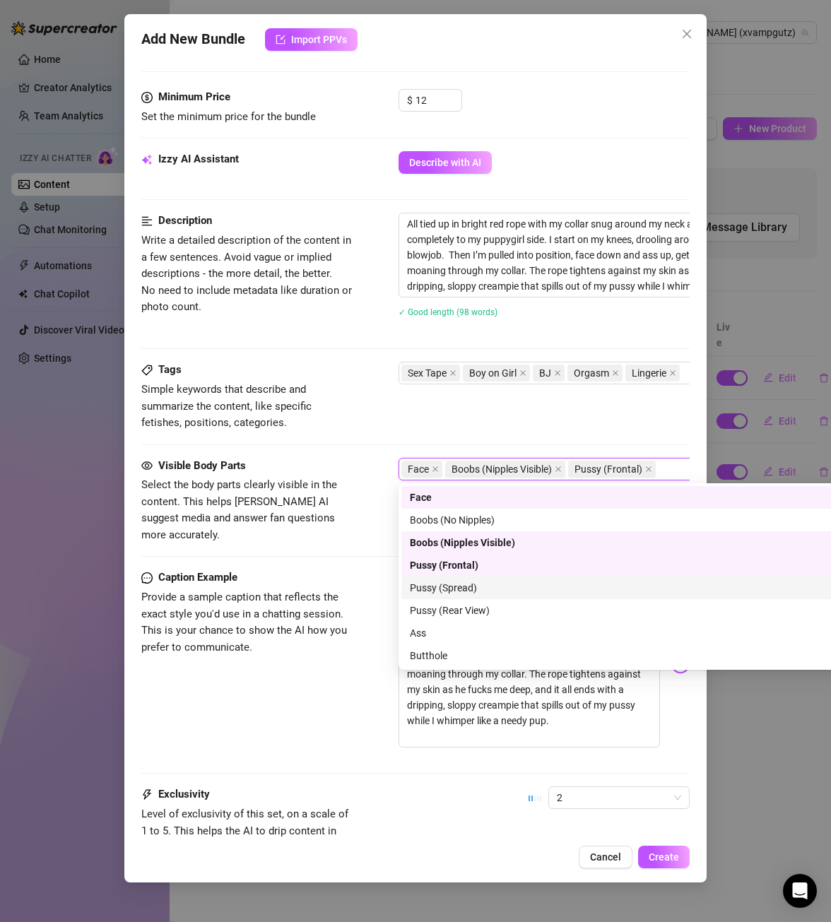
click at [483, 584] on div "Pussy (Spread)" at bounding box center [646, 588] width 472 height 16
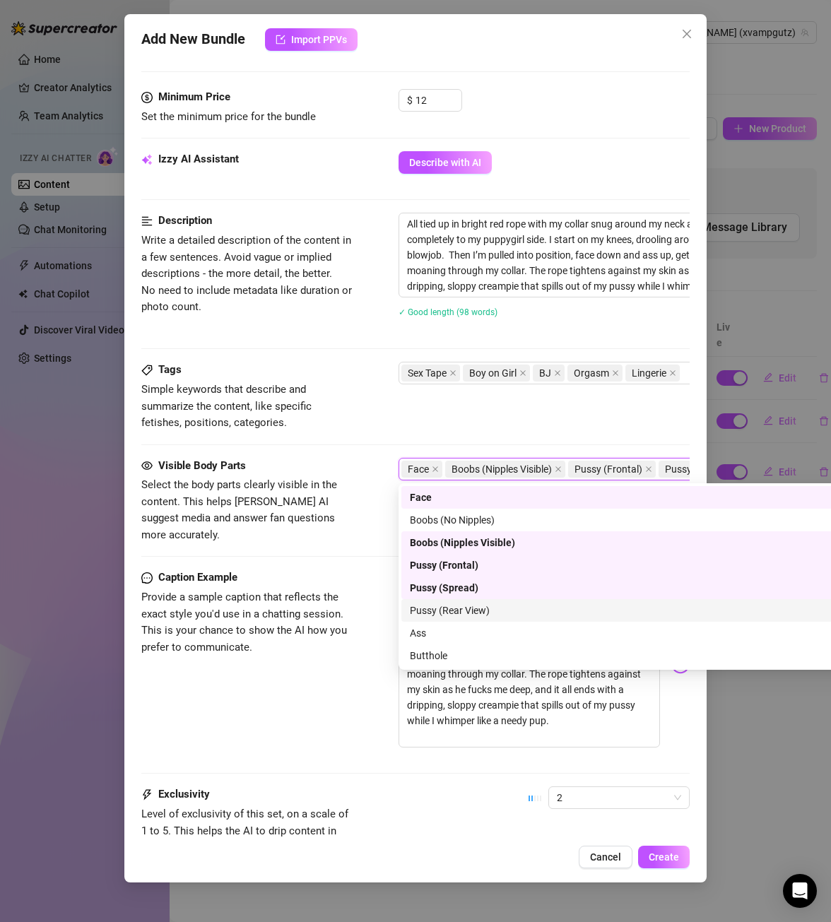
click at [490, 608] on div "Pussy (Rear View)" at bounding box center [646, 611] width 472 height 16
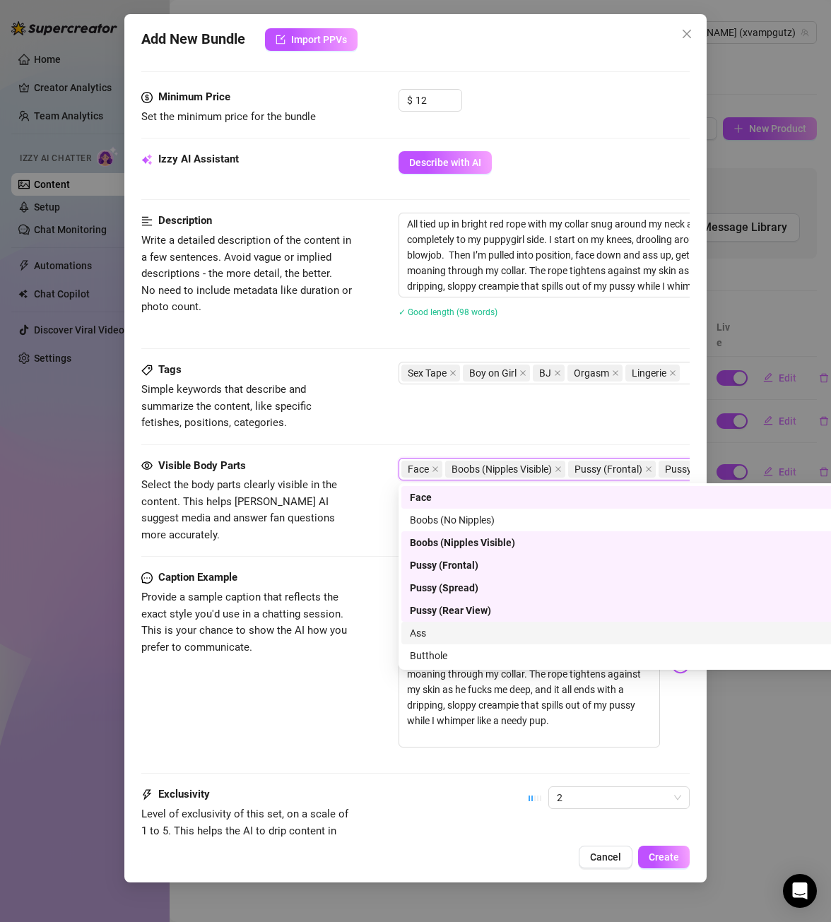
click at [466, 625] on div "Ass" at bounding box center [645, 633] width 489 height 23
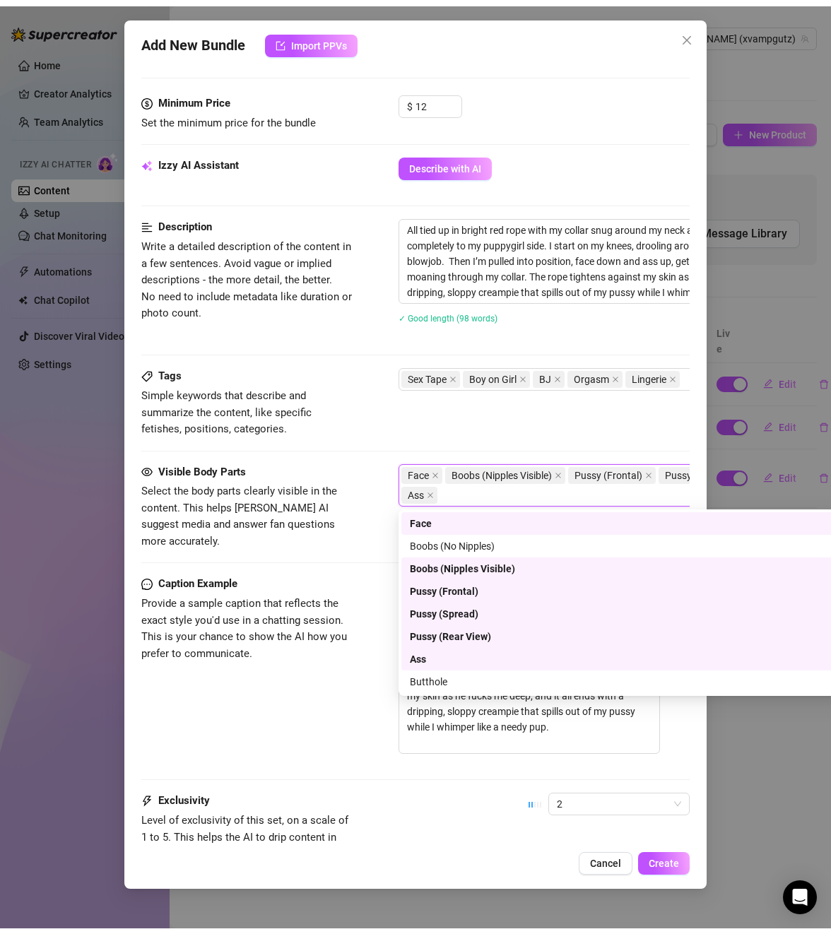
scroll to position [90, 0]
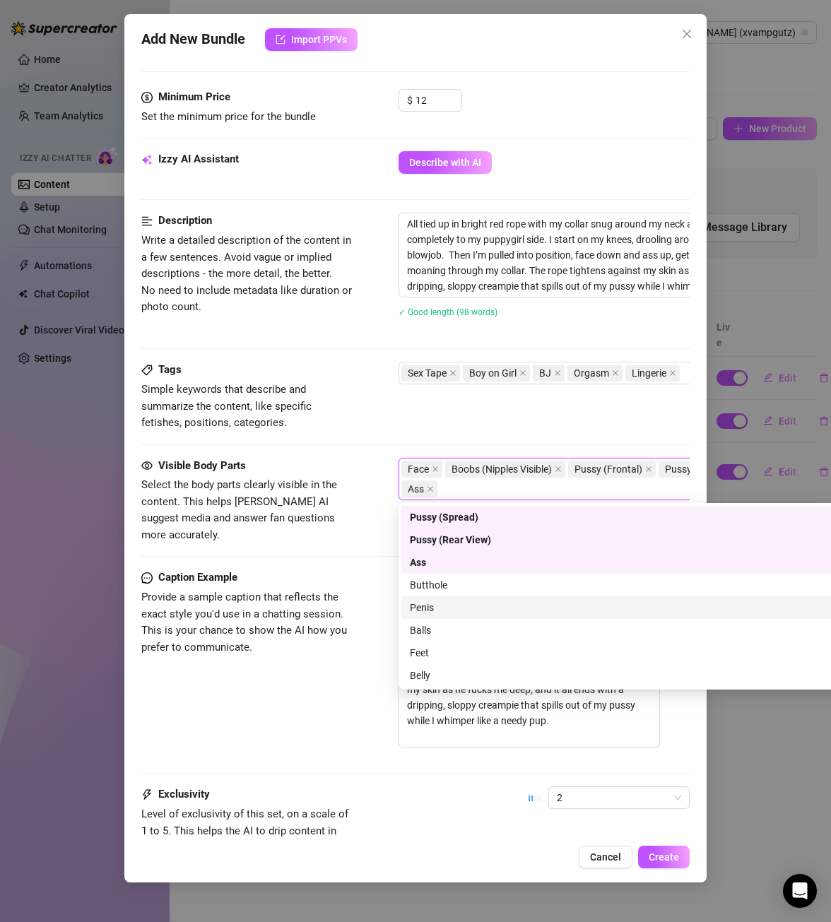
click at [459, 613] on div "Penis" at bounding box center [646, 608] width 472 height 16
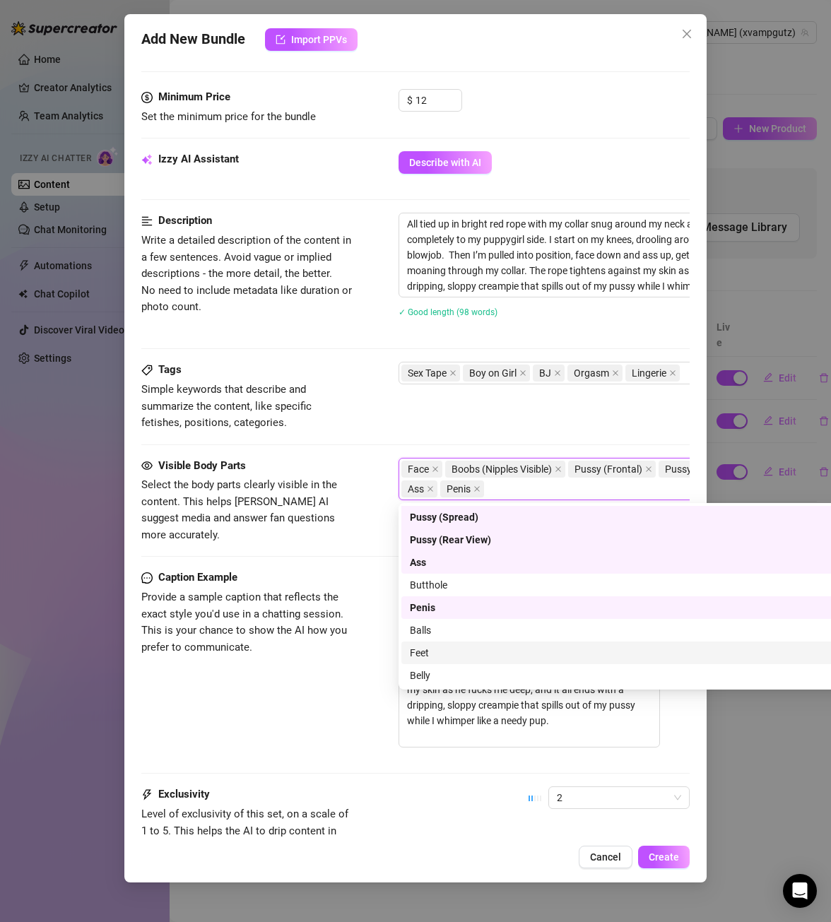
click at [374, 643] on div "Caption Example Provide a sample caption that reflects the exact style you'd us…" at bounding box center [415, 665] width 548 height 191
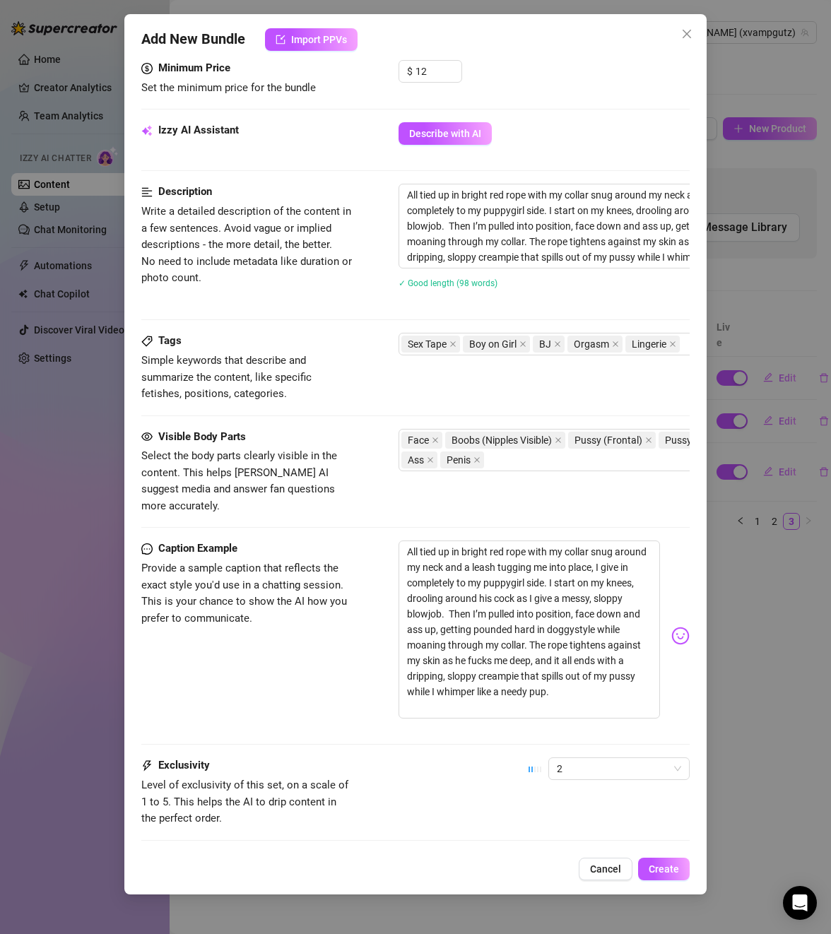
scroll to position [107, 0]
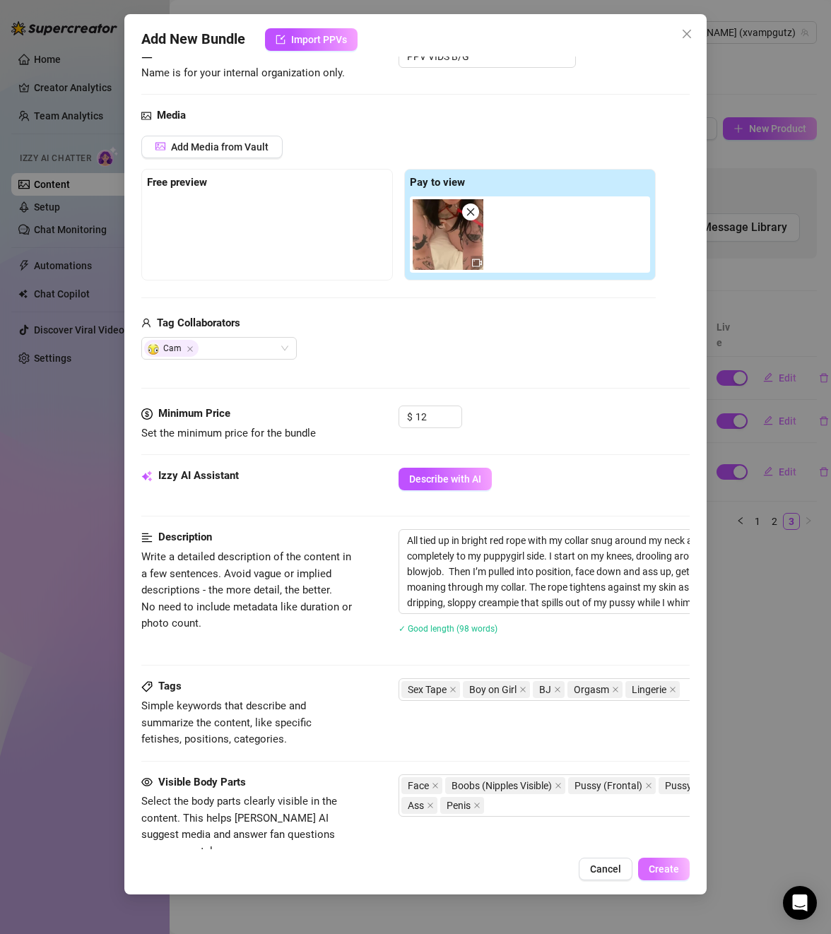
click at [672, 861] on button "Create" at bounding box center [664, 869] width 52 height 23
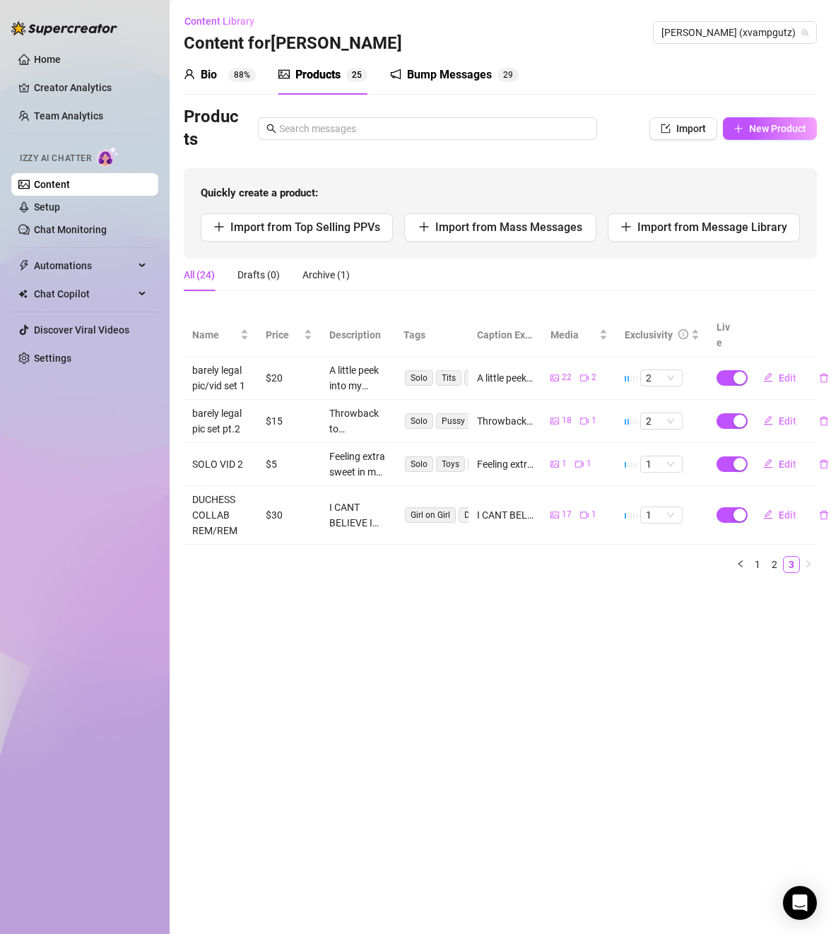
click at [228, 75] on div "Bio 88%" at bounding box center [220, 74] width 72 height 17
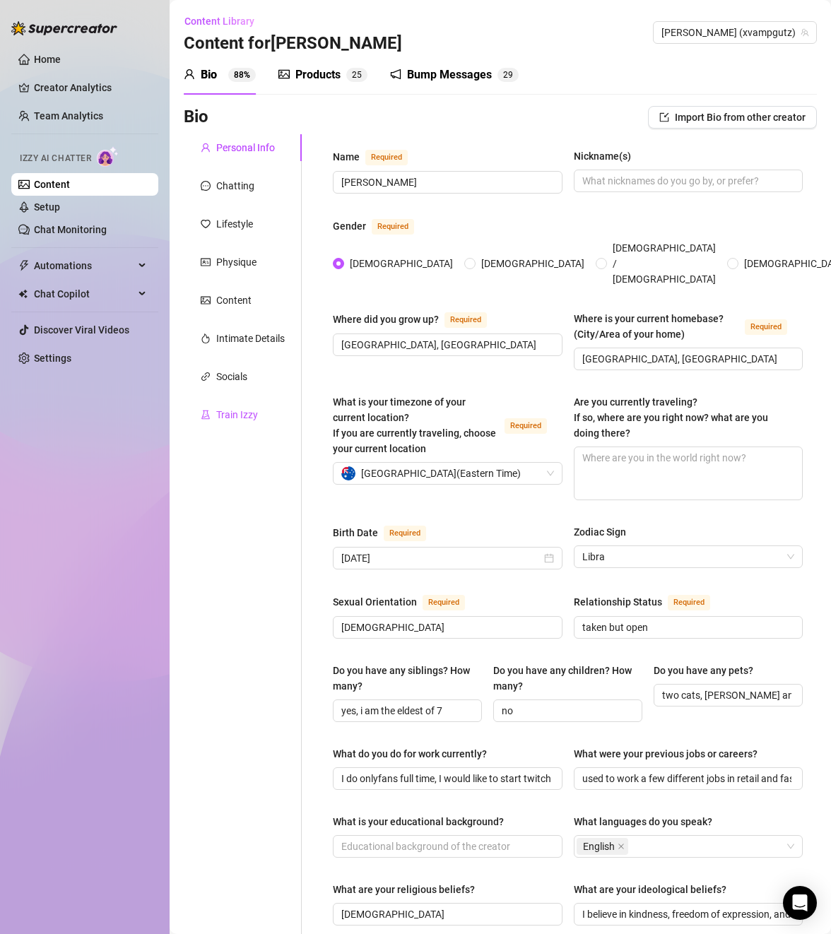
click at [244, 419] on div "Train Izzy" at bounding box center [237, 415] width 42 height 16
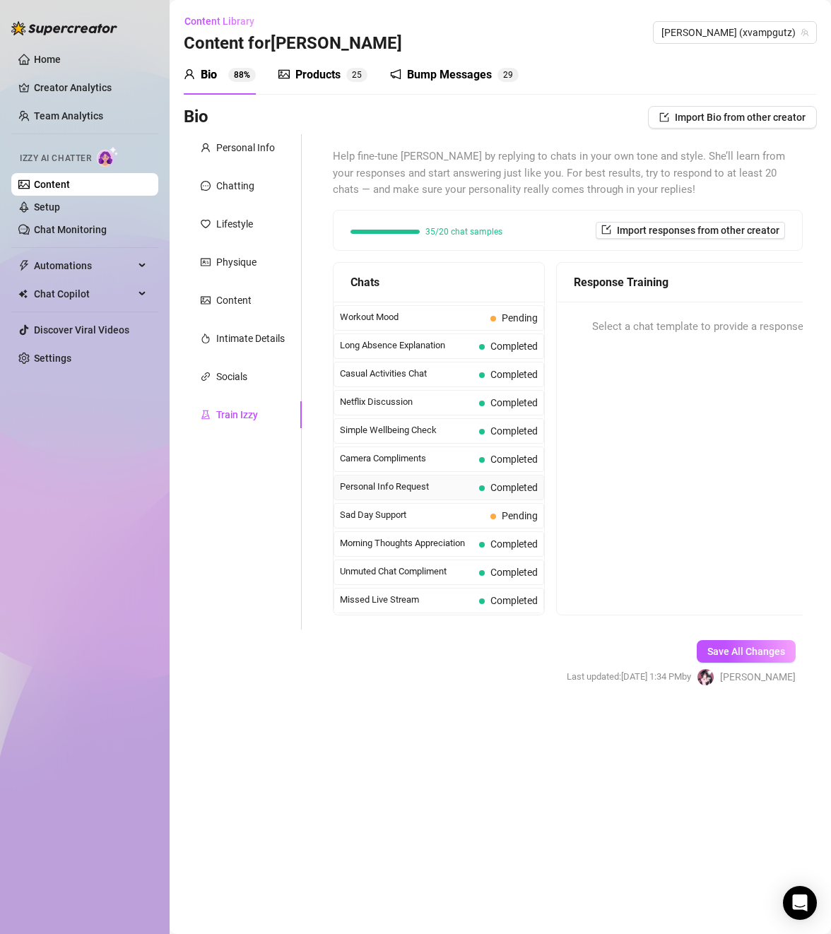
scroll to position [1295, 0]
click at [663, 231] on span "Import responses from other creator" at bounding box center [698, 230] width 163 height 11
click at [683, 258] on input "search" at bounding box center [685, 267] width 112 height 21
click at [589, 250] on div "35/20 chat samples Import responses from other creator" at bounding box center [568, 230] width 470 height 41
click at [669, 181] on span "Help fine-tune [PERSON_NAME] by replying to chats in your own tone and style. S…" at bounding box center [568, 173] width 470 height 50
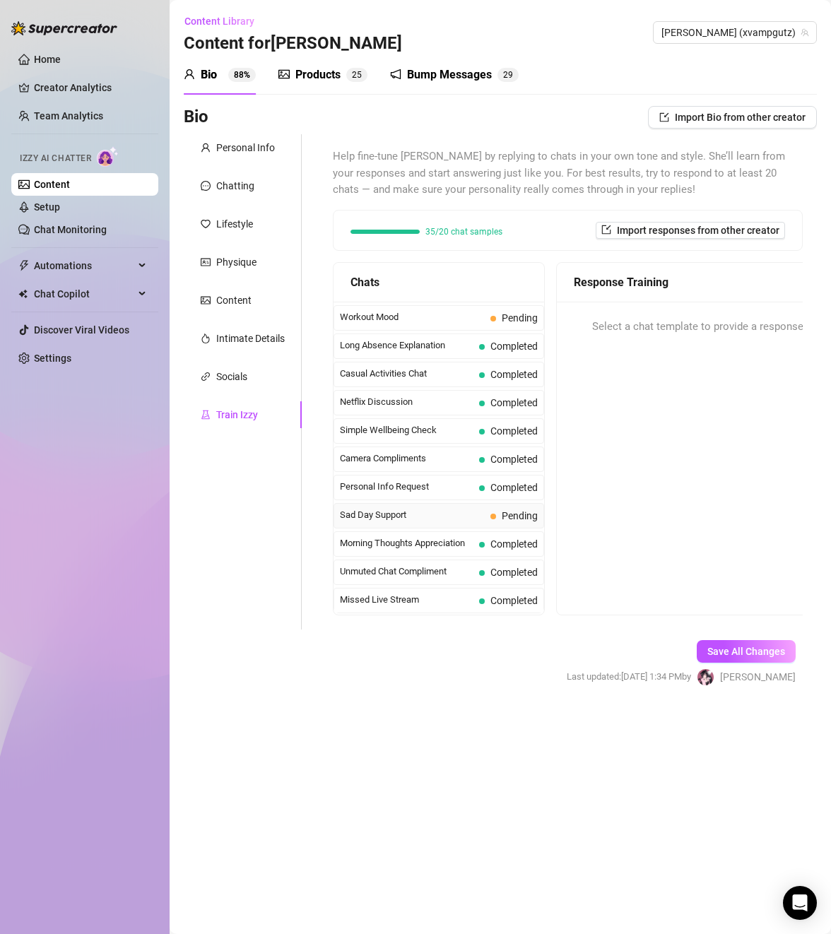
click at [428, 508] on span "Sad Day Support" at bounding box center [412, 515] width 145 height 14
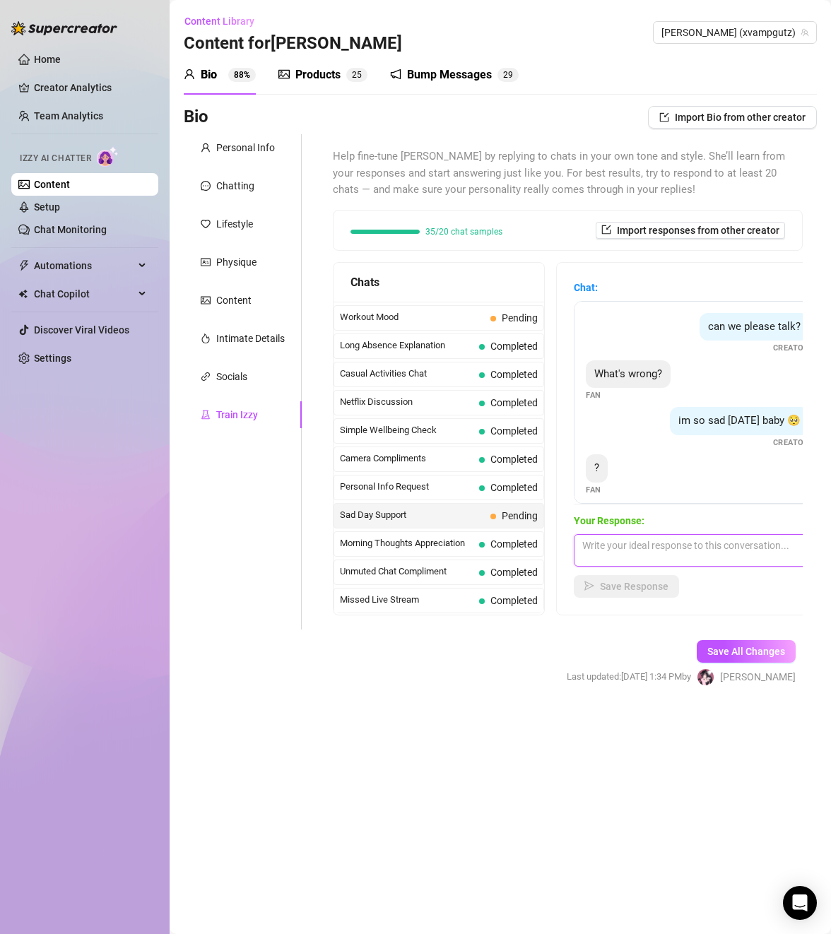
click at [654, 546] on textarea at bounding box center [697, 550] width 247 height 33
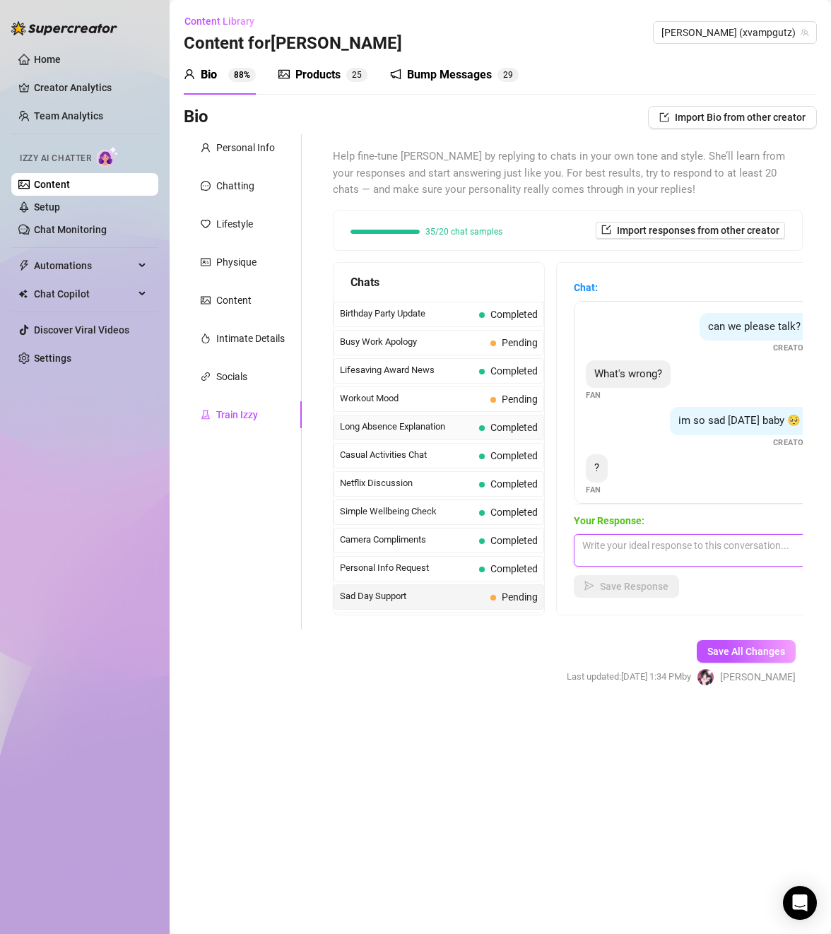
scroll to position [1153, 0]
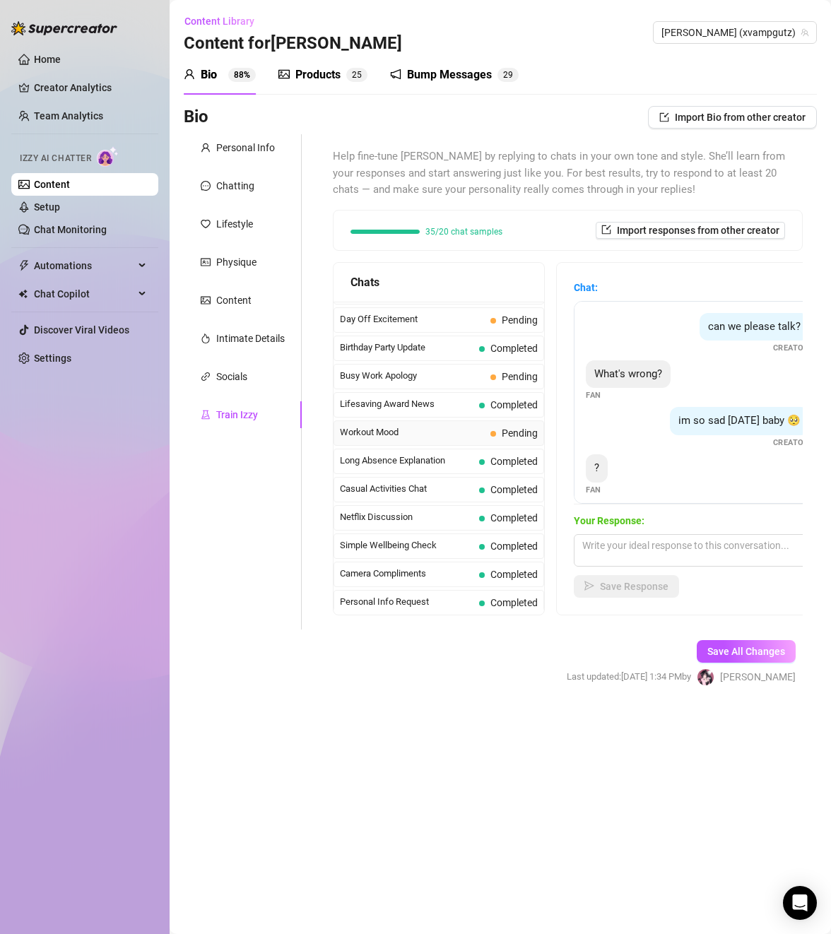
click at [476, 446] on div "Workout Mood Pending" at bounding box center [439, 432] width 211 height 25
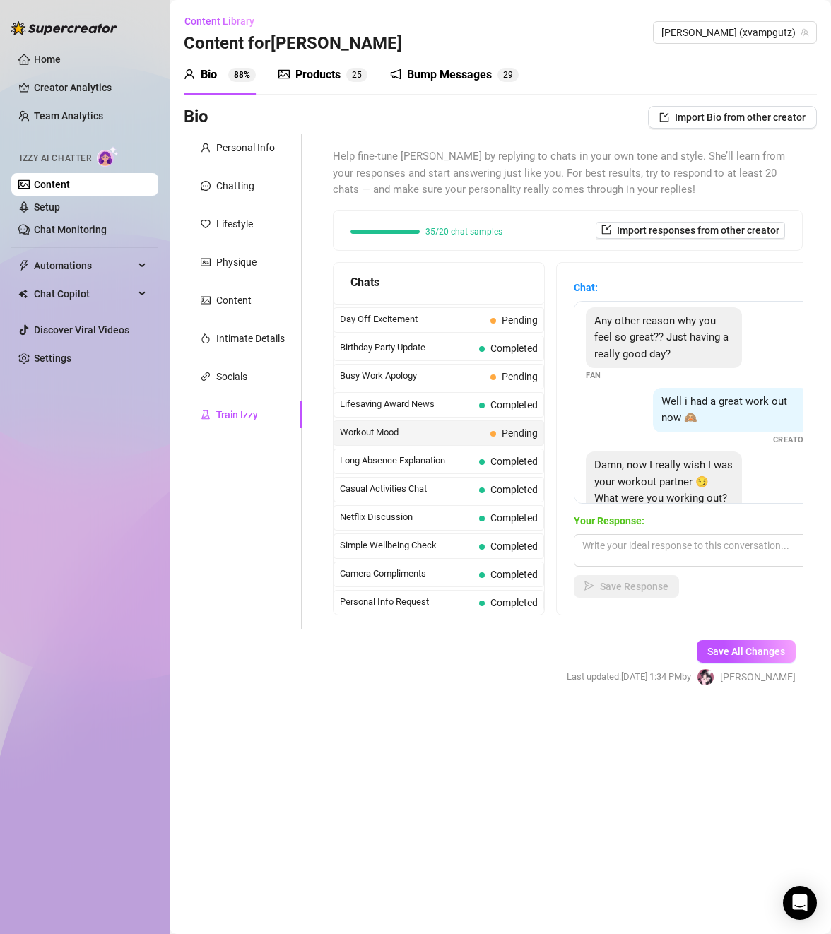
scroll to position [0, 0]
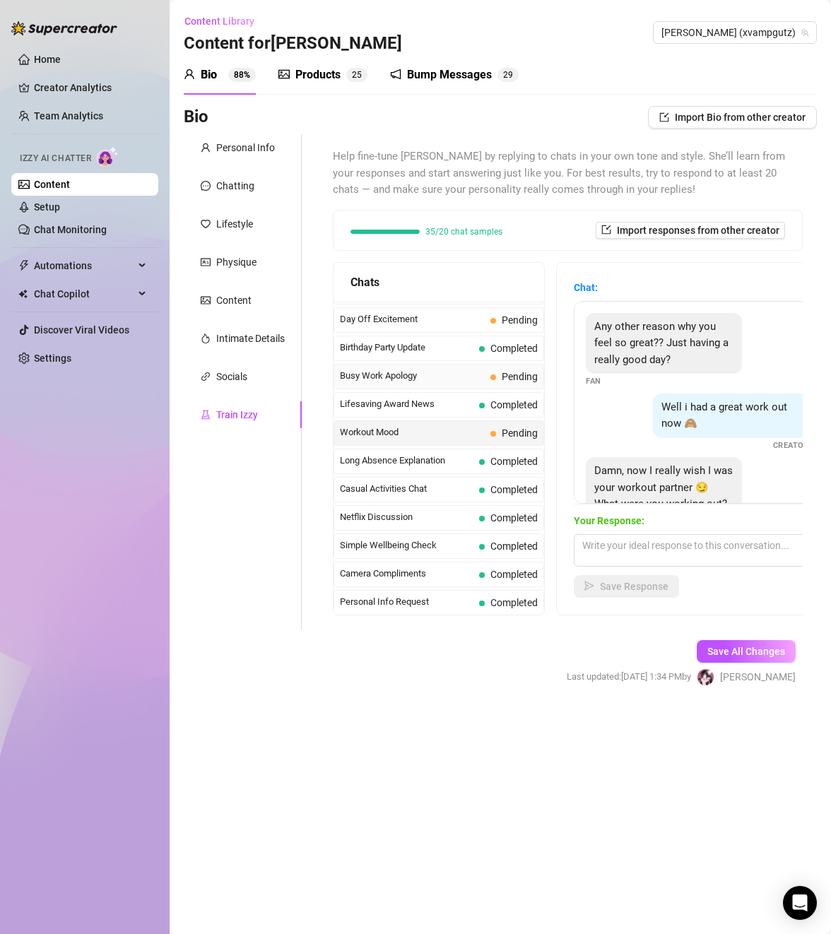
click at [459, 383] on span "Busy Work Apology" at bounding box center [412, 376] width 145 height 14
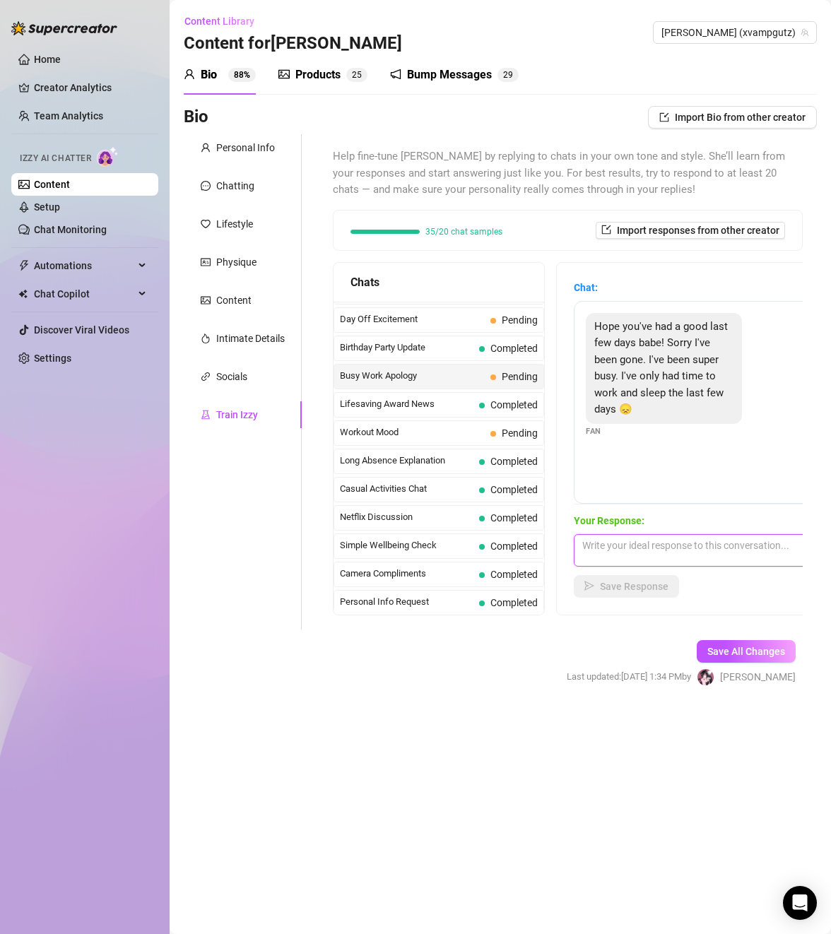
click at [670, 555] on textarea at bounding box center [697, 550] width 247 height 33
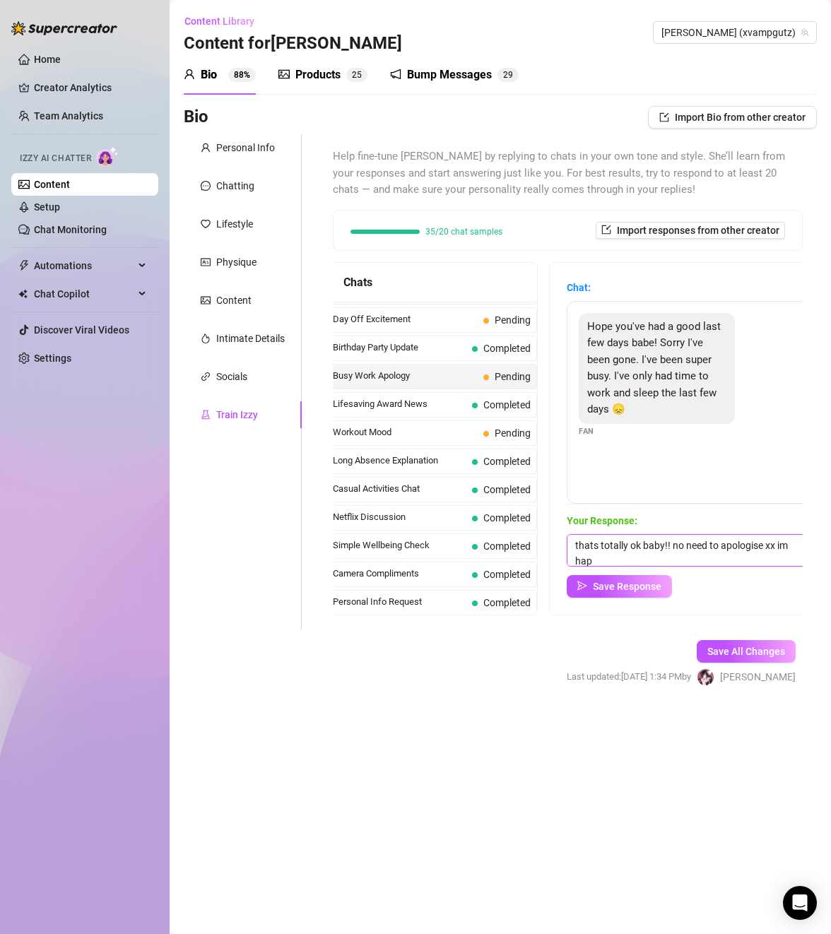
scroll to position [1, 0]
click at [748, 545] on textarea "thats totally ok baby!! no need to apologise xx im happy to be hearing from you!" at bounding box center [690, 550] width 247 height 33
click at [782, 544] on textarea "thats totally ok baby!! no need to apologise xx im happy to be hearing from you!" at bounding box center [690, 550] width 247 height 33
click at [591, 545] on textarea "thats totally ok baby!! no need to apologise xx I'm happy to be hearing from yo…" at bounding box center [690, 550] width 247 height 33
click at [742, 546] on textarea "that's totally ok baby!! no need to apologise xx I'm happy to be hearing from y…" at bounding box center [690, 550] width 247 height 33
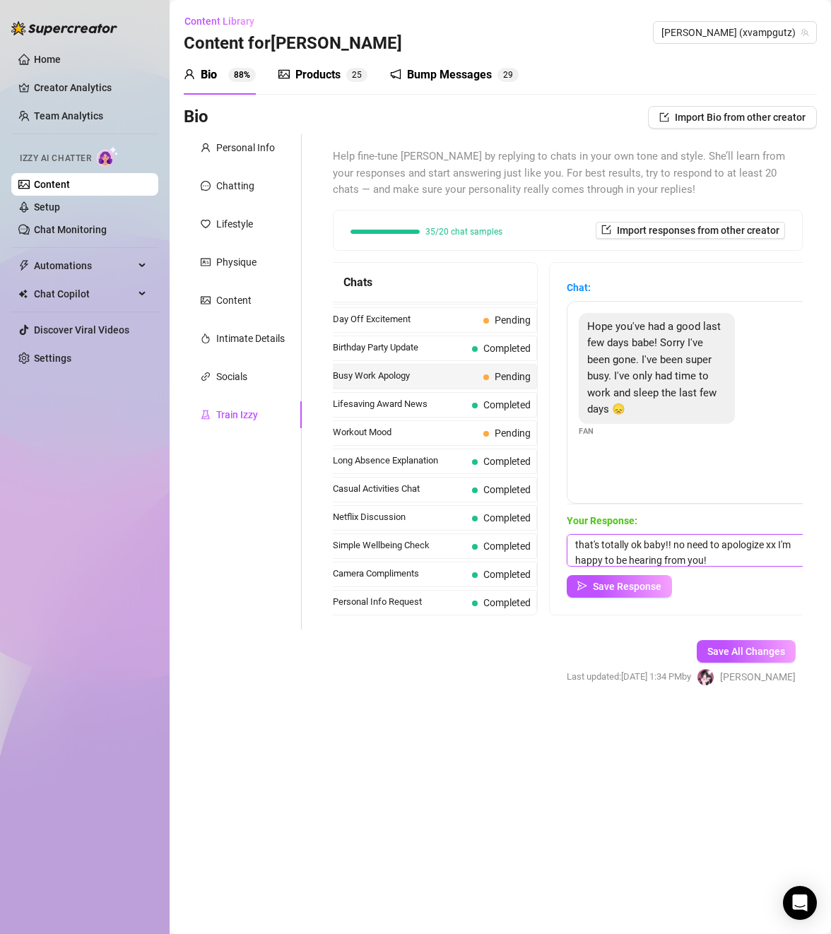
click at [736, 559] on textarea "that's totally ok baby!! no need to apologize xx I'm happy to be hearing from y…" at bounding box center [690, 550] width 247 height 33
type textarea "that's totally ok baby!! no need to apologize xx I'm happy to be hearing from y…"
click at [614, 590] on span "Save Response" at bounding box center [627, 586] width 69 height 11
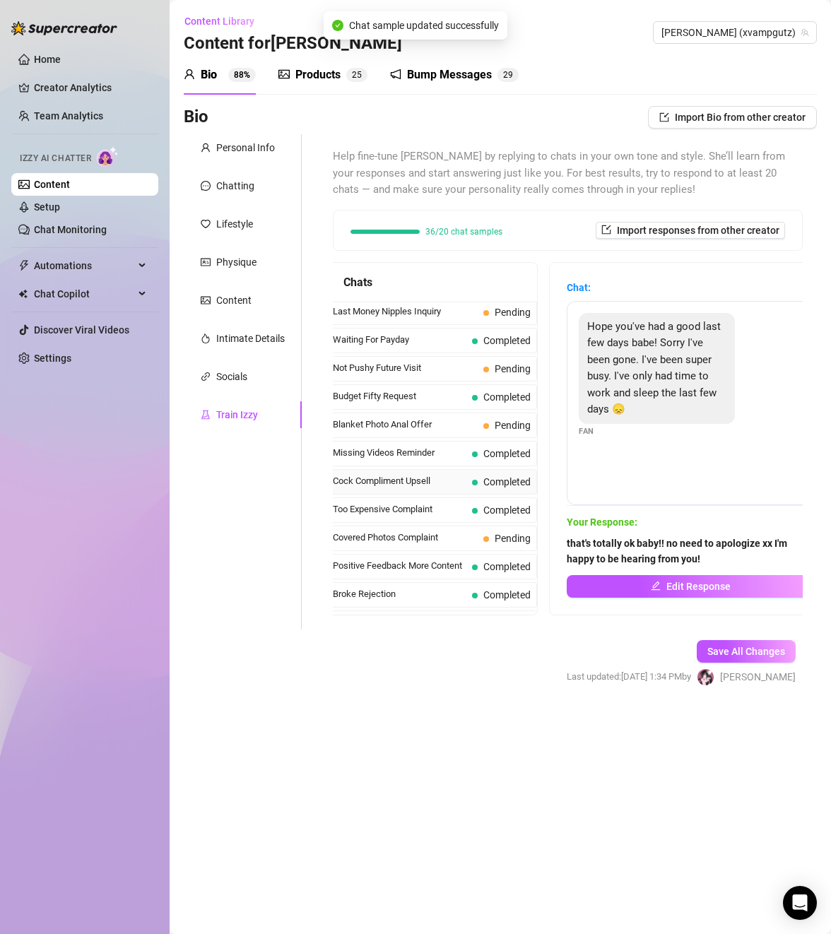
scroll to position [0, 0]
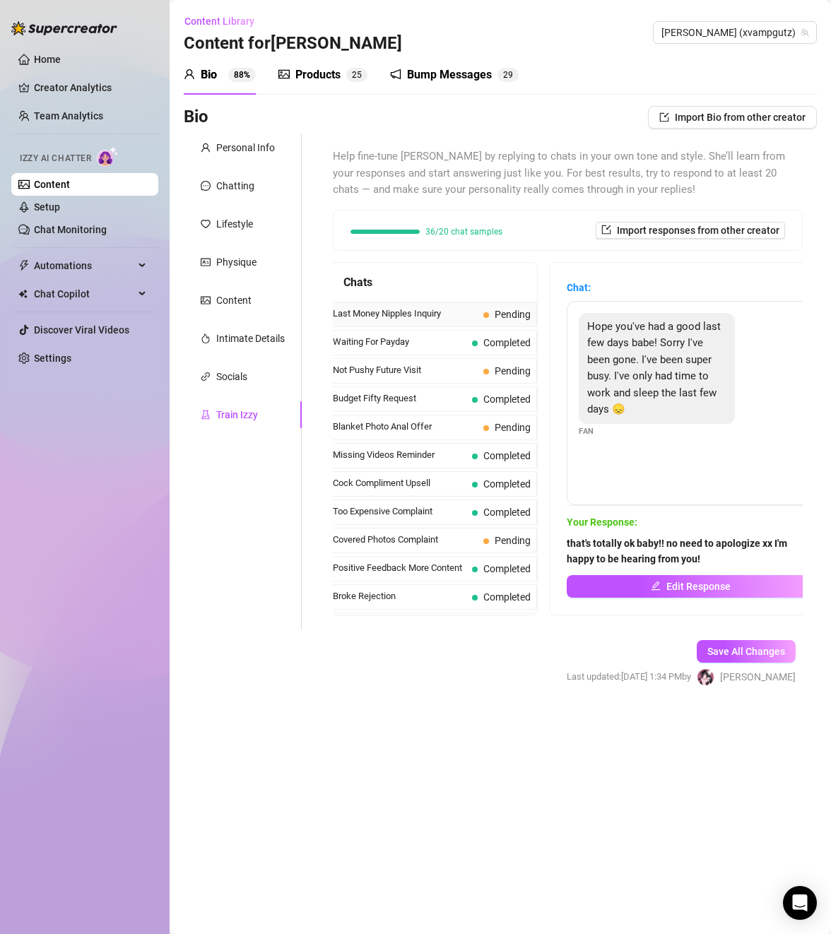
click at [439, 311] on span "Last Money Nipples Inquiry" at bounding box center [405, 314] width 145 height 14
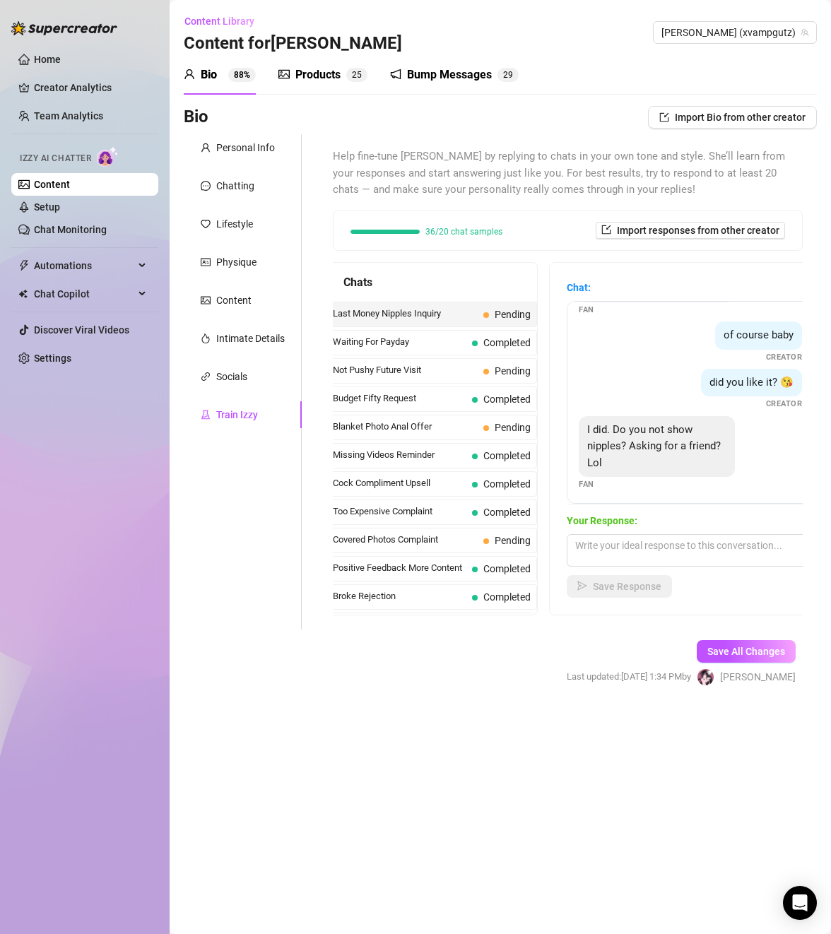
scroll to position [60, 0]
click at [621, 537] on textarea at bounding box center [690, 550] width 247 height 33
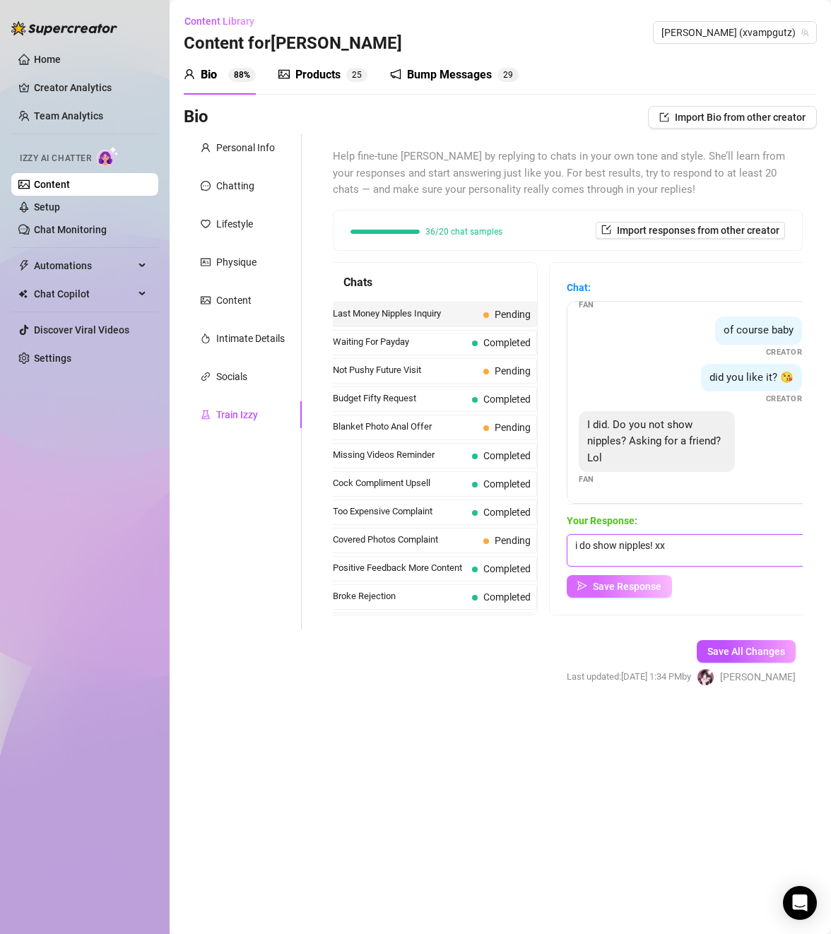
type textarea "i do show nipples! xx"
click at [649, 591] on span "Save Response" at bounding box center [627, 586] width 69 height 11
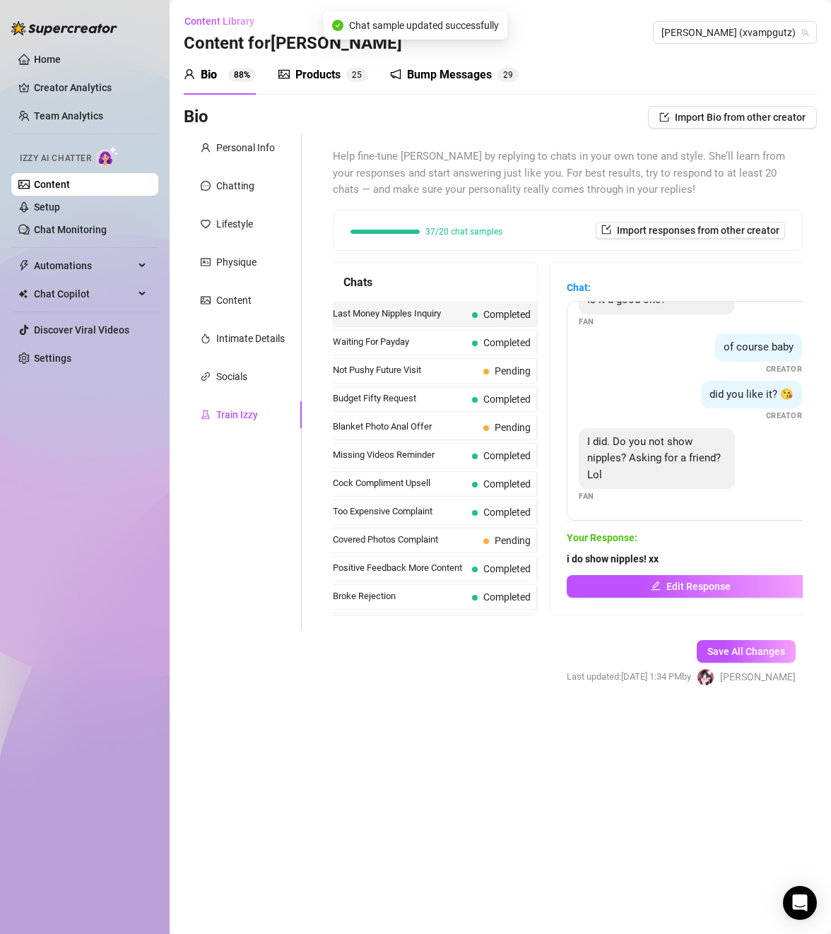
scroll to position [43, 0]
click at [461, 367] on span "Not Pushy Future Visit" at bounding box center [405, 370] width 145 height 14
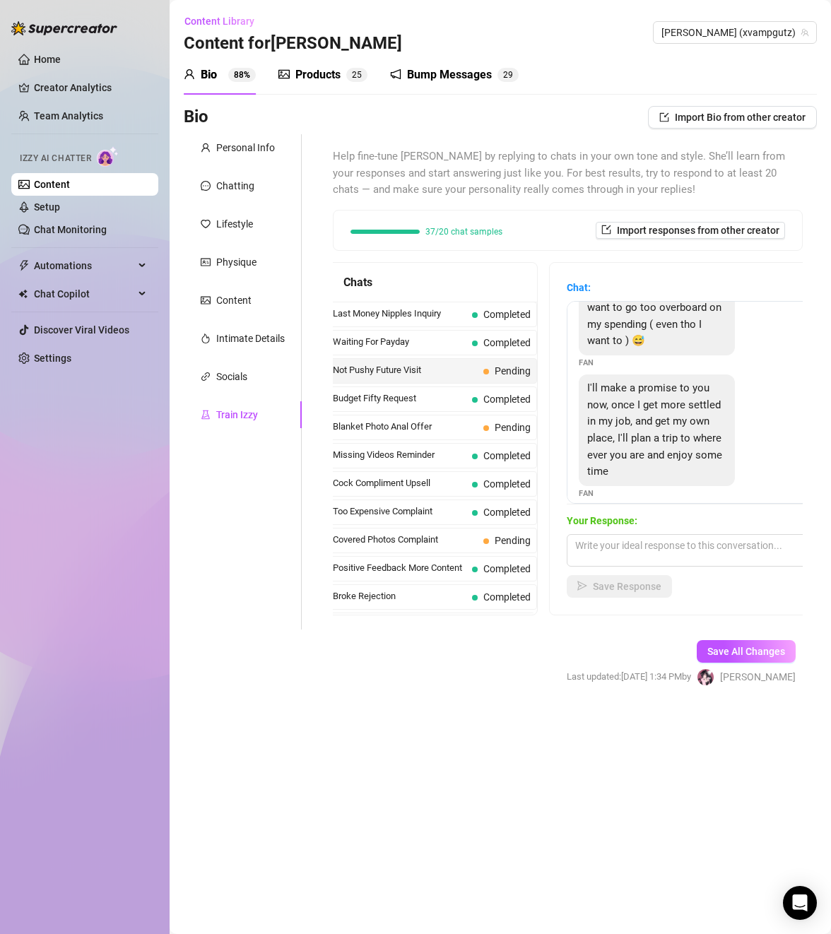
scroll to position [179, 0]
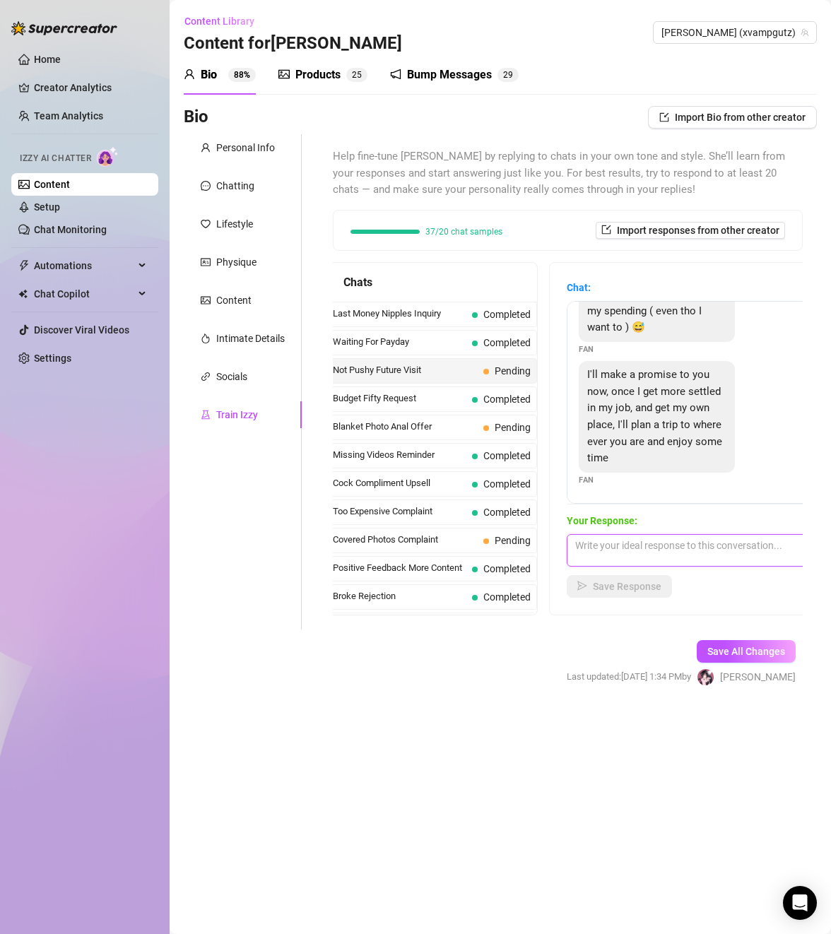
click at [695, 556] on textarea at bounding box center [690, 550] width 247 height 33
type textarea "aww you are very sweet x but i only do online stuff xx"
click at [652, 584] on span "Save Response" at bounding box center [627, 586] width 69 height 11
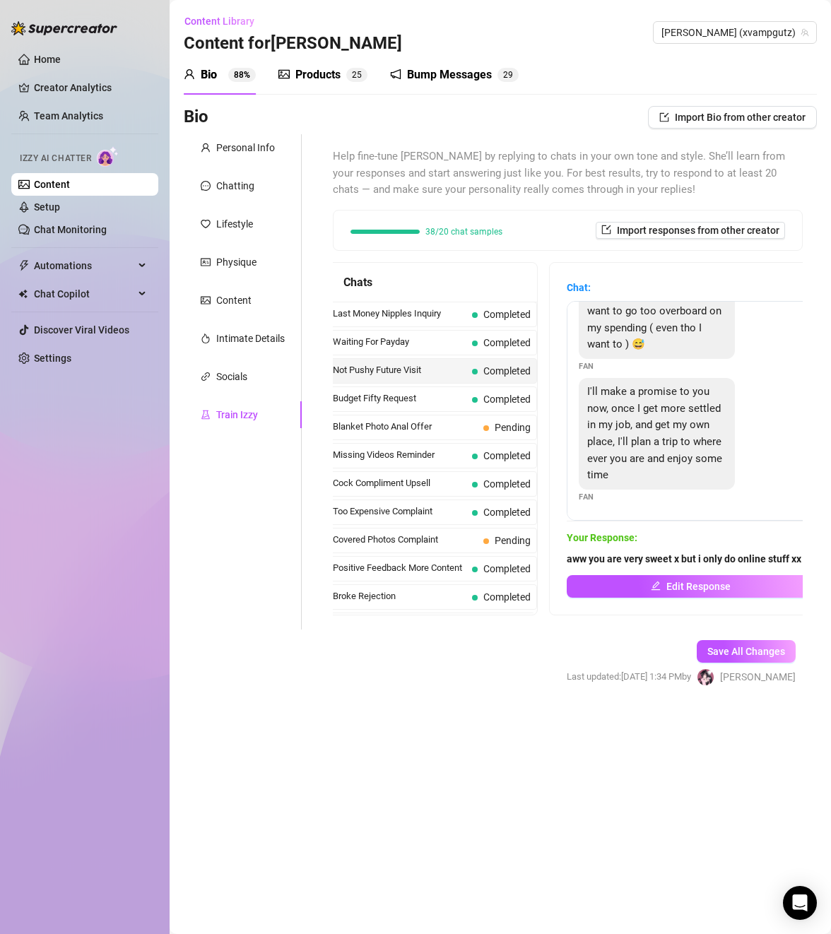
scroll to position [163, 0]
click at [415, 419] on div "Blanket Photo Anal Offer Pending" at bounding box center [431, 427] width 211 height 25
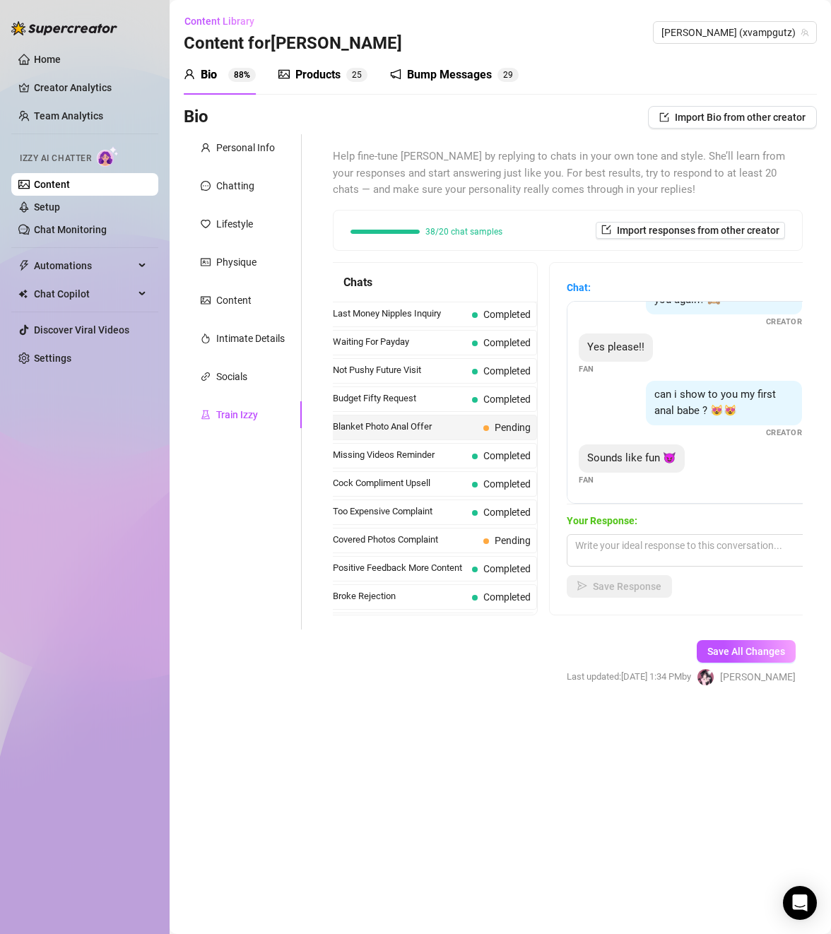
scroll to position [266, 0]
click at [675, 555] on textarea at bounding box center [690, 550] width 247 height 33
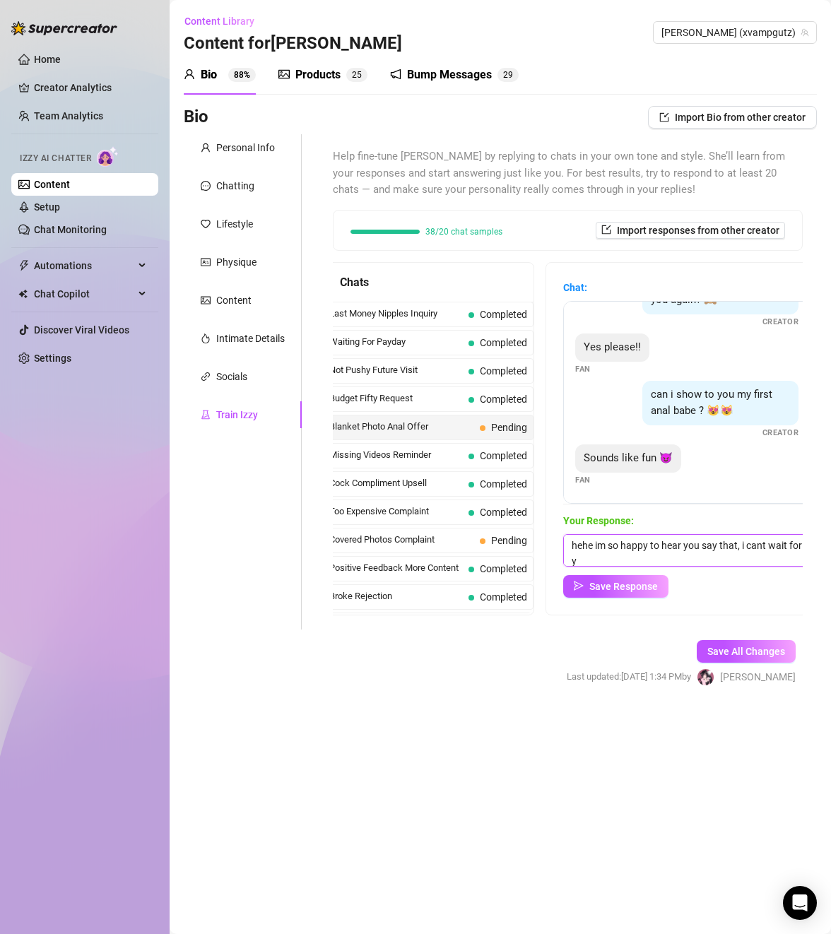
scroll to position [1, 0]
type textarea "hehe im so happy to hear you say that, i cant wait for you to see it hehe"
click at [620, 588] on span "Save Response" at bounding box center [623, 586] width 69 height 11
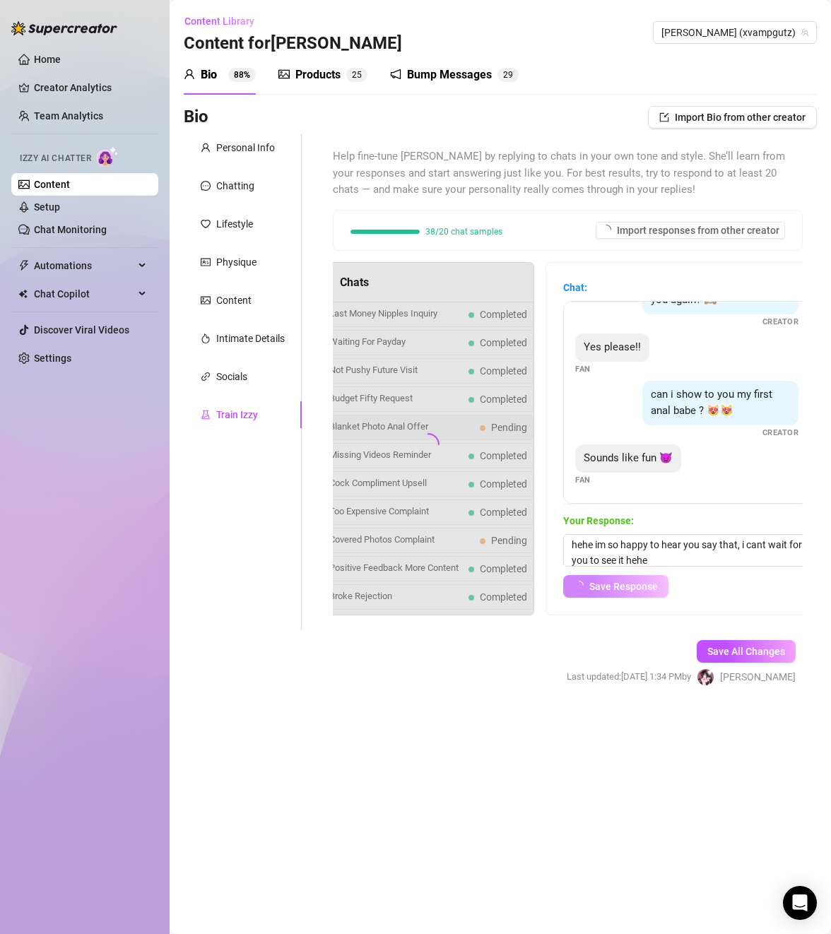
scroll to position [264, 0]
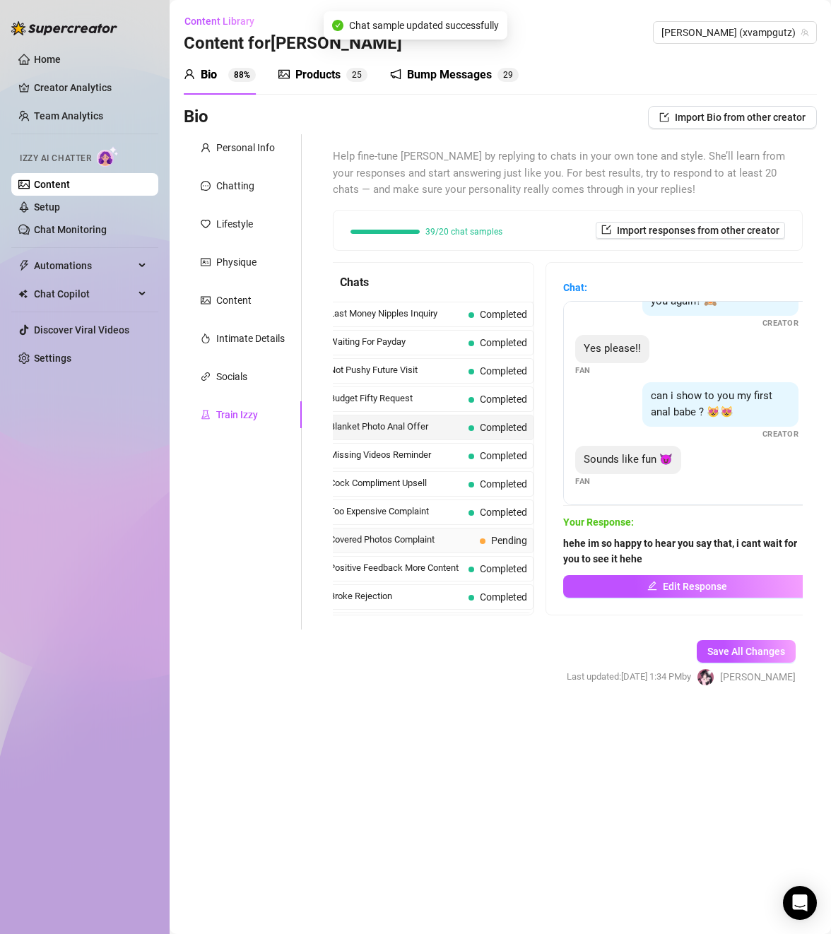
click at [462, 538] on span "Covered Photos Complaint" at bounding box center [401, 540] width 145 height 14
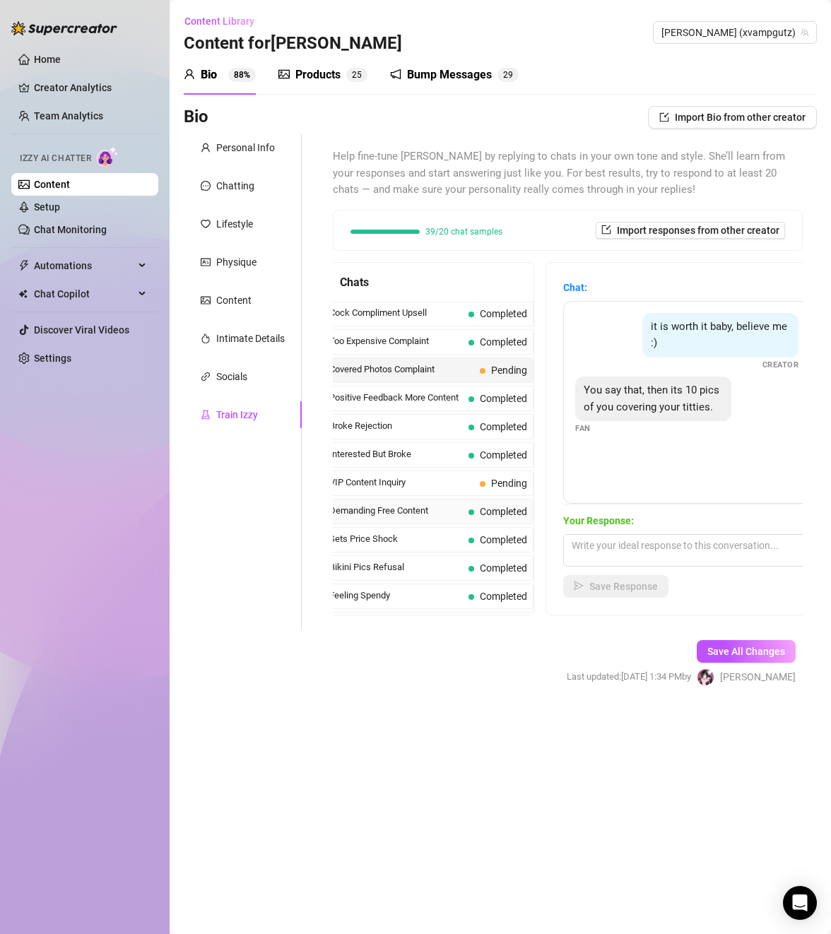
scroll to position [212, 0]
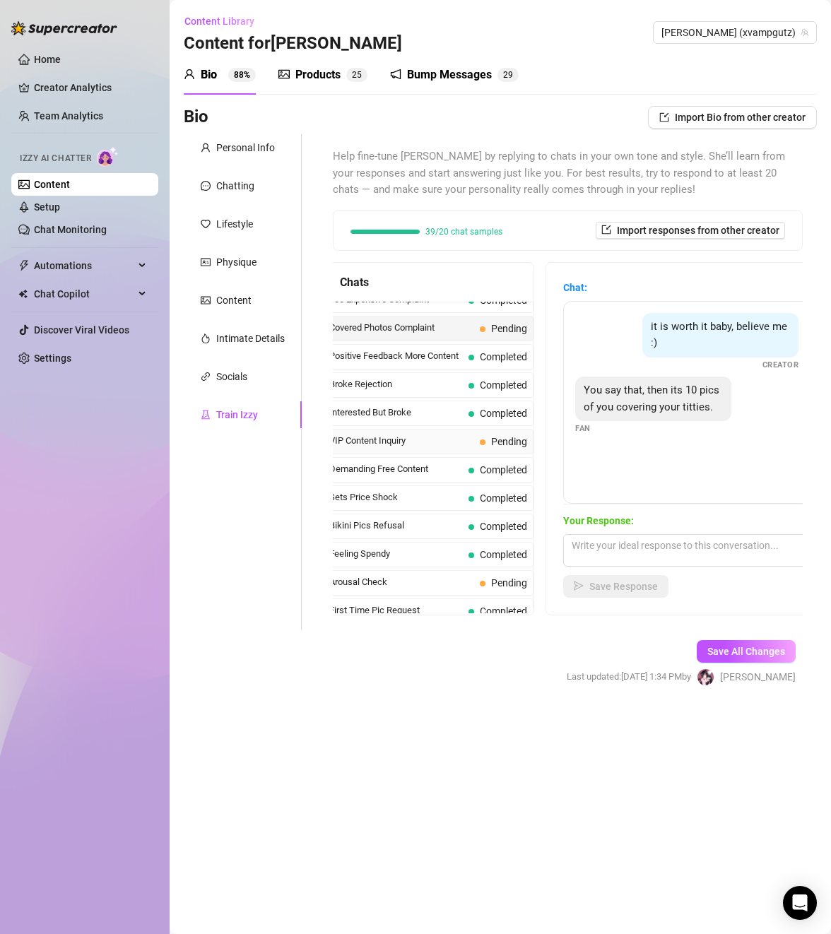
click at [452, 448] on span "VIP Content Inquiry" at bounding box center [401, 441] width 145 height 14
click at [481, 585] on div "Arousal Check Pending" at bounding box center [428, 582] width 211 height 25
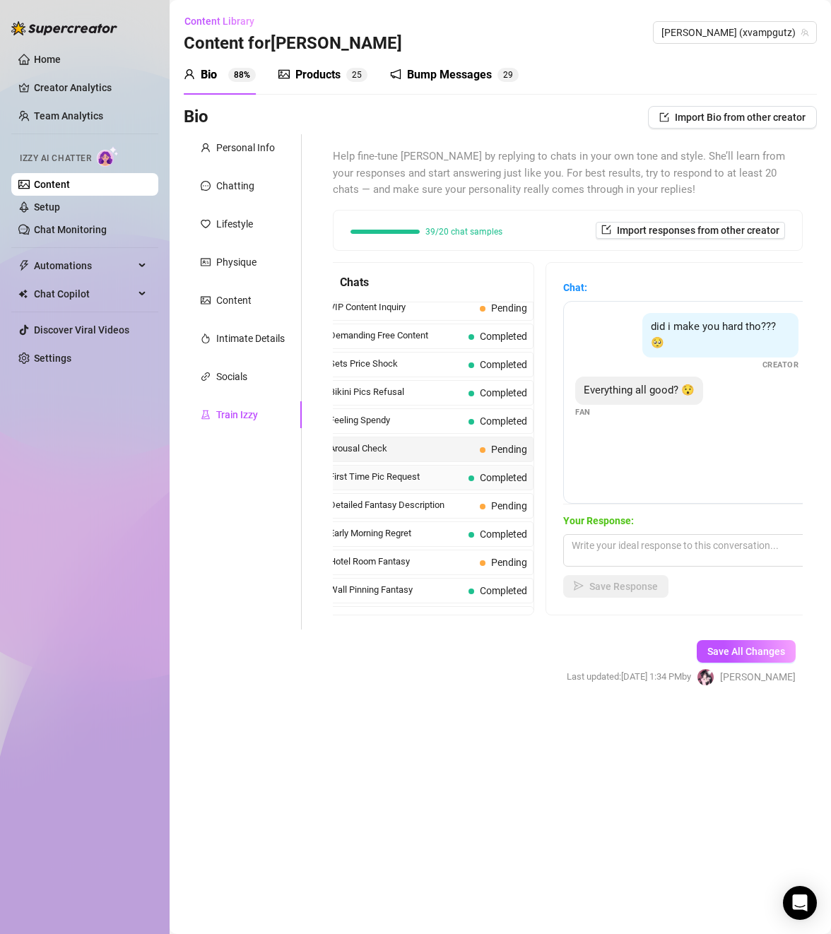
scroll to position [353, 0]
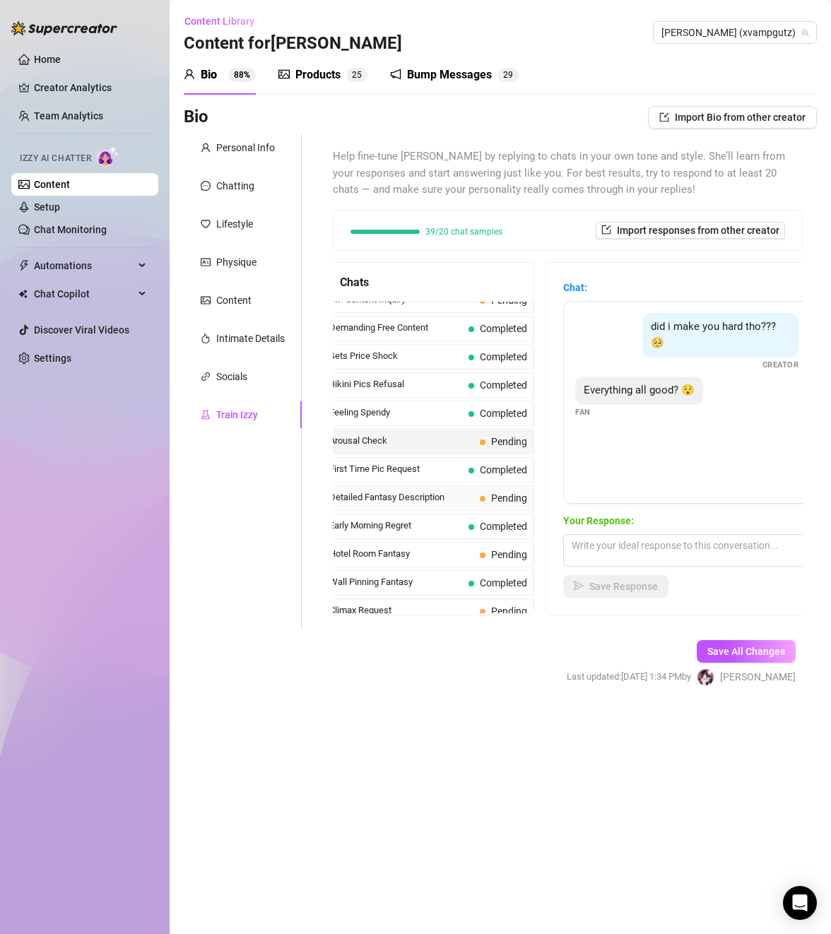
click at [447, 504] on span "Detailed Fantasy Description" at bounding box center [401, 497] width 145 height 14
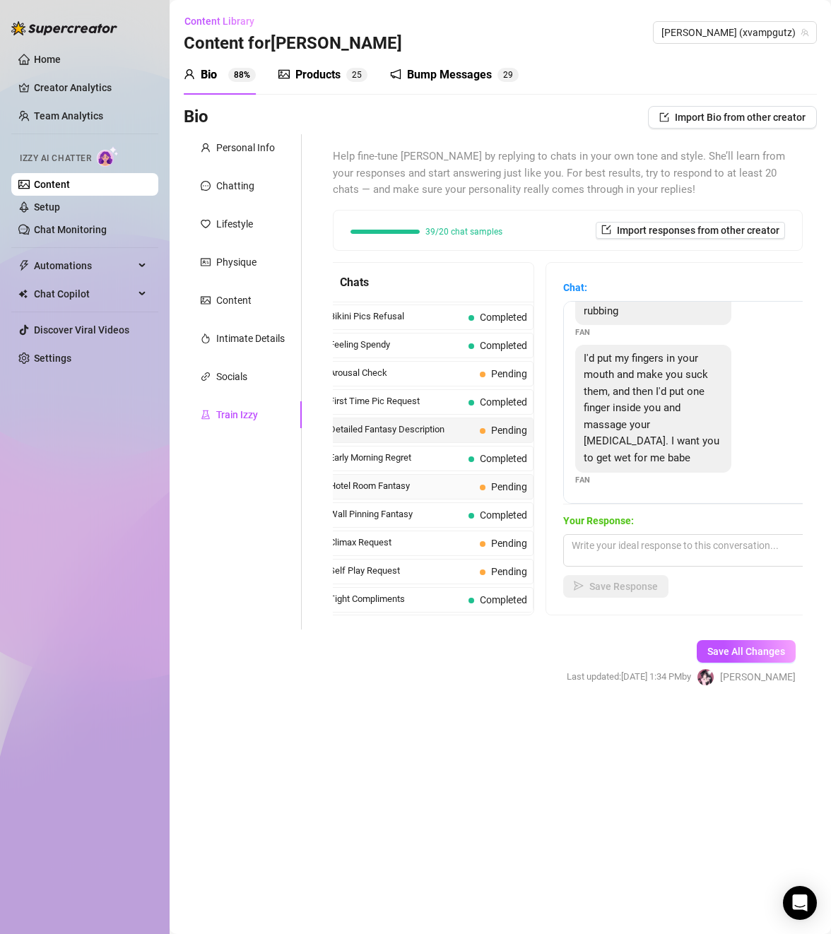
scroll to position [424, 0]
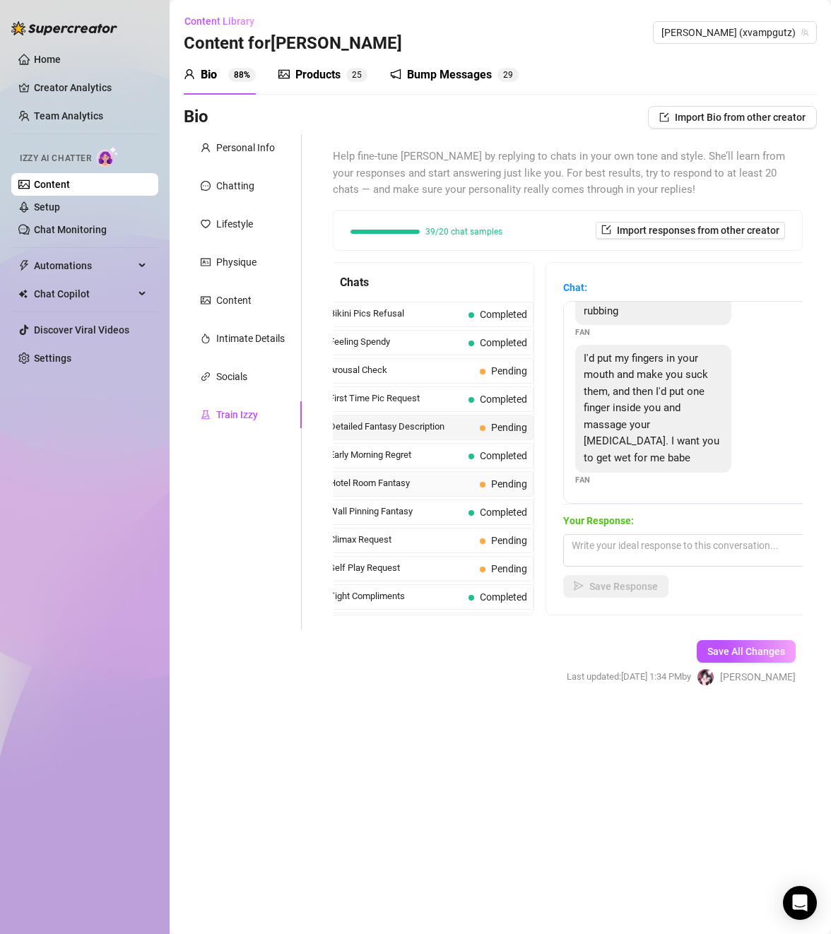
click at [444, 490] on span "Hotel Room Fantasy" at bounding box center [401, 483] width 145 height 14
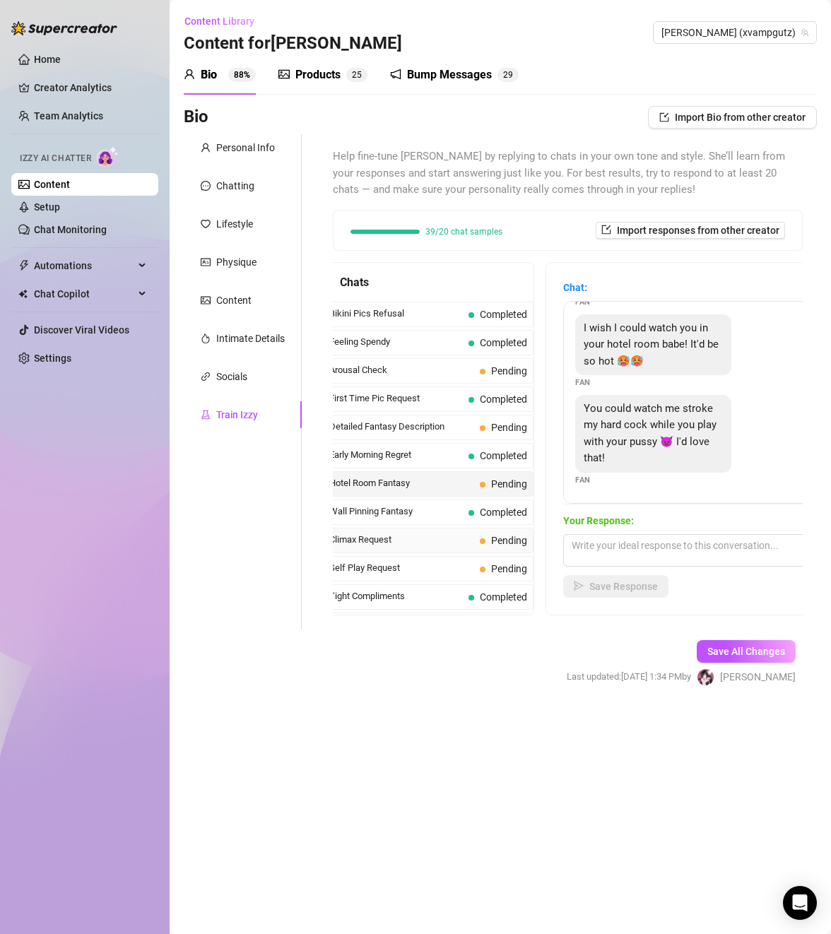
scroll to position [495, 0]
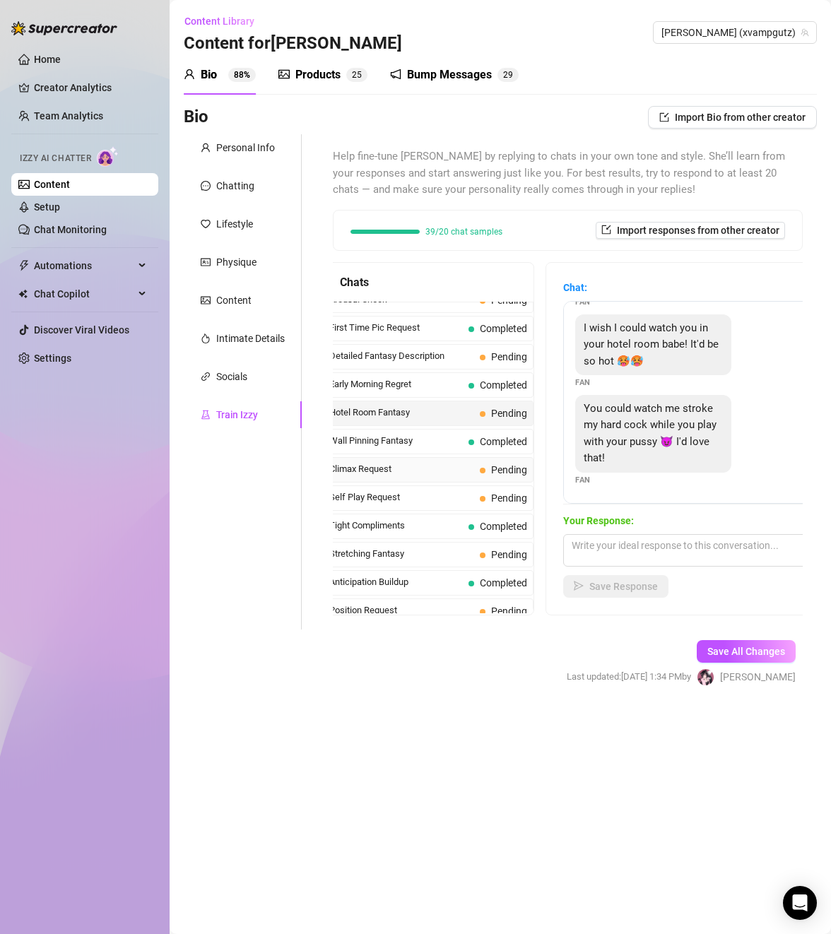
click at [425, 476] on span "Climax Request" at bounding box center [401, 469] width 145 height 14
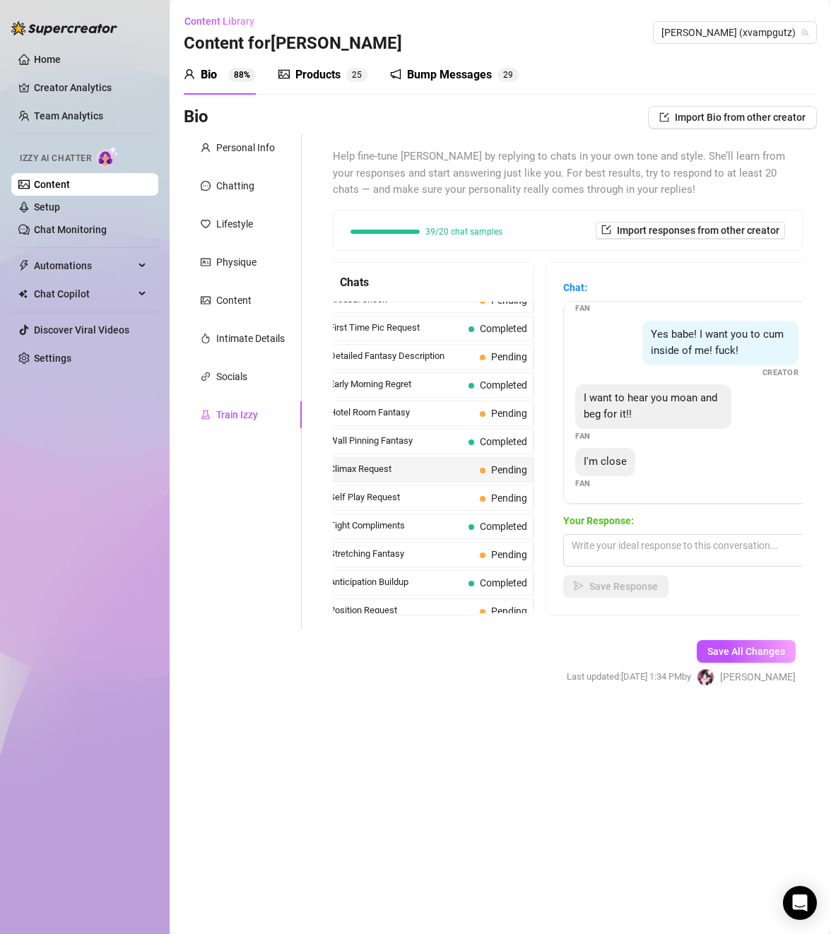
scroll to position [43, 0]
click at [654, 560] on textarea at bounding box center [686, 550] width 247 height 33
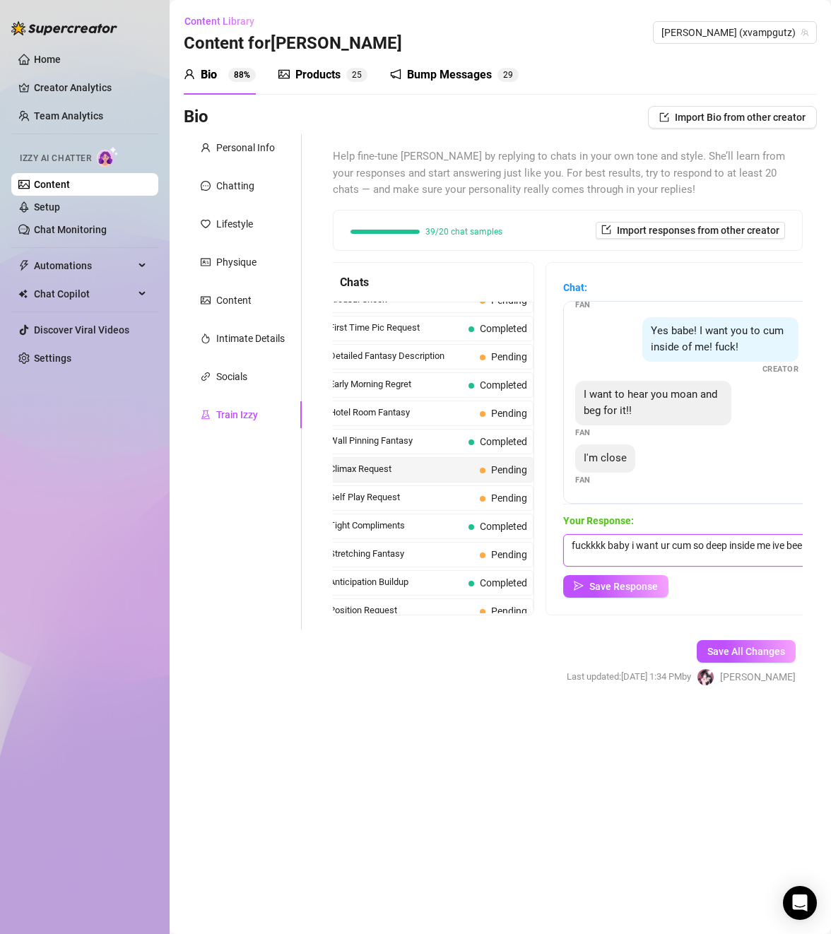
scroll to position [1, 0]
type textarea "fuckkkk baby i want ur cum so deep inside me ive been such a good girl i deserv…"
click at [620, 586] on span "Save Response" at bounding box center [623, 586] width 69 height 11
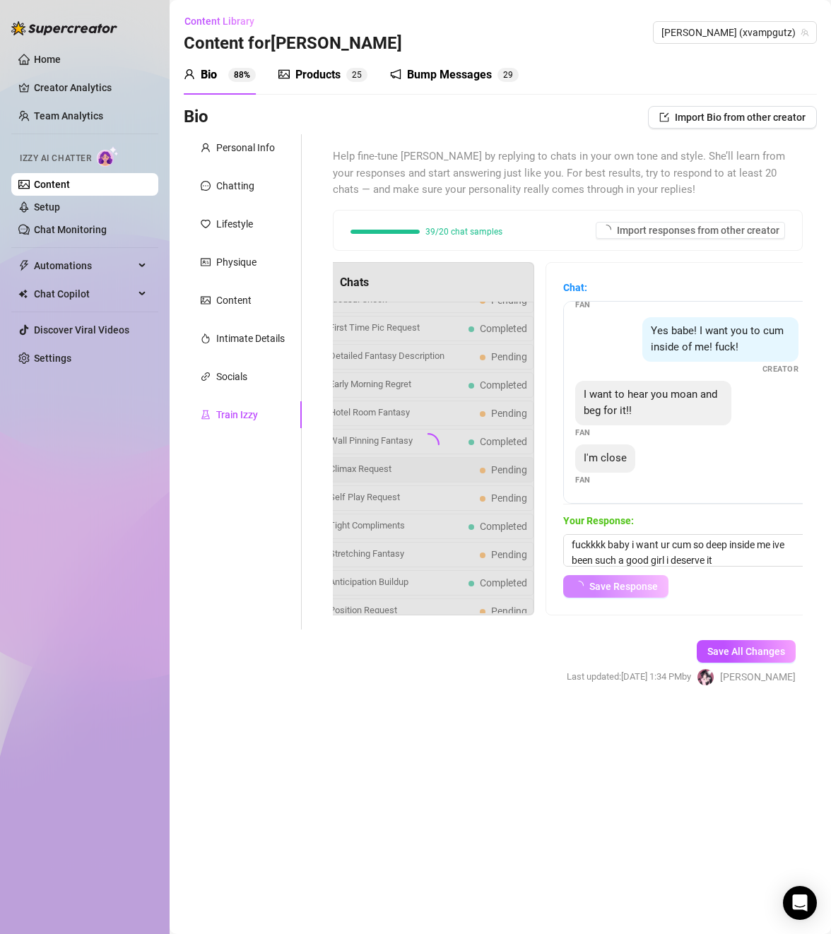
scroll to position [42, 0]
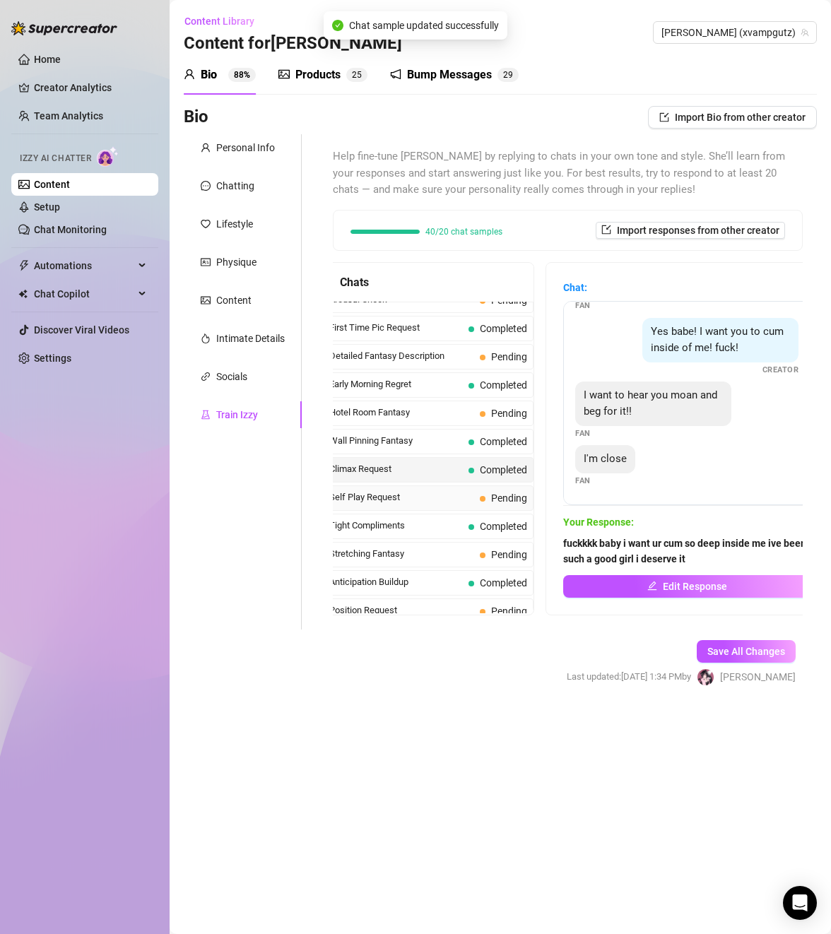
click at [435, 505] on span "Self Play Request" at bounding box center [401, 497] width 145 height 14
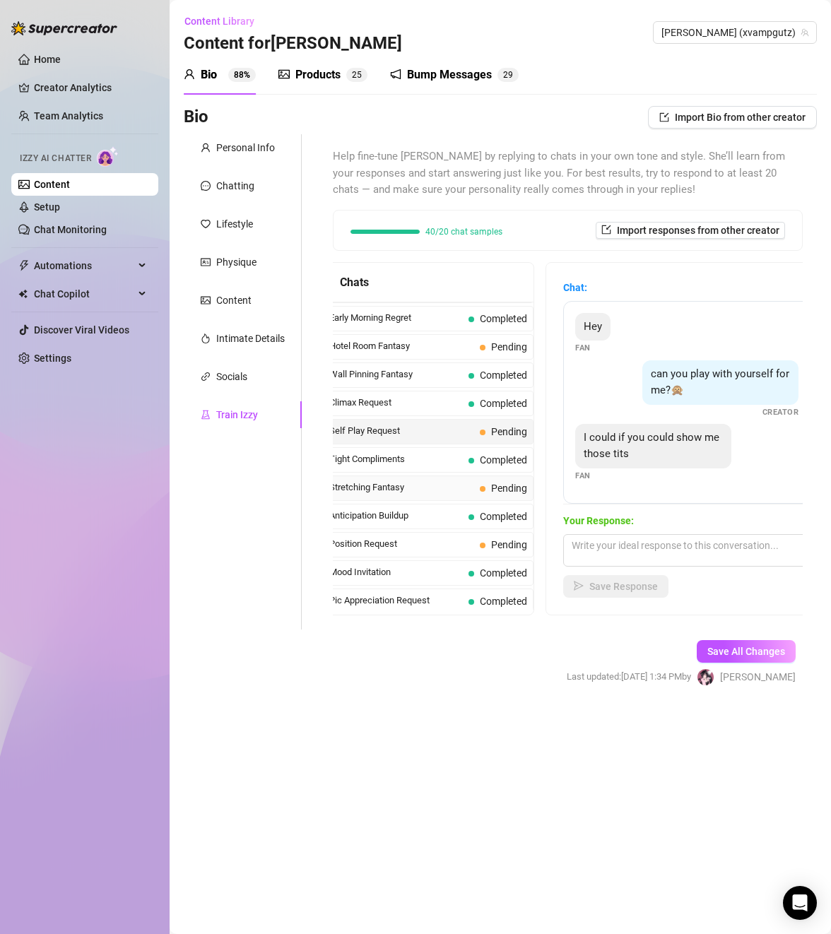
scroll to position [565, 0]
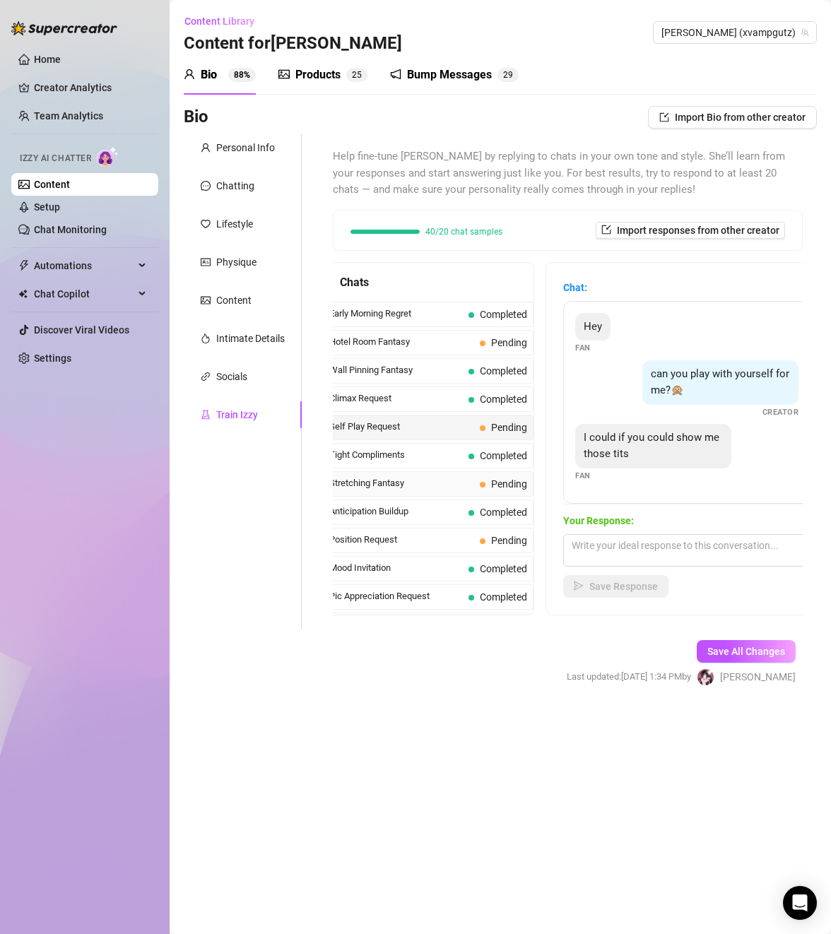
click at [430, 490] on span "Stretching Fantasy" at bounding box center [401, 483] width 145 height 14
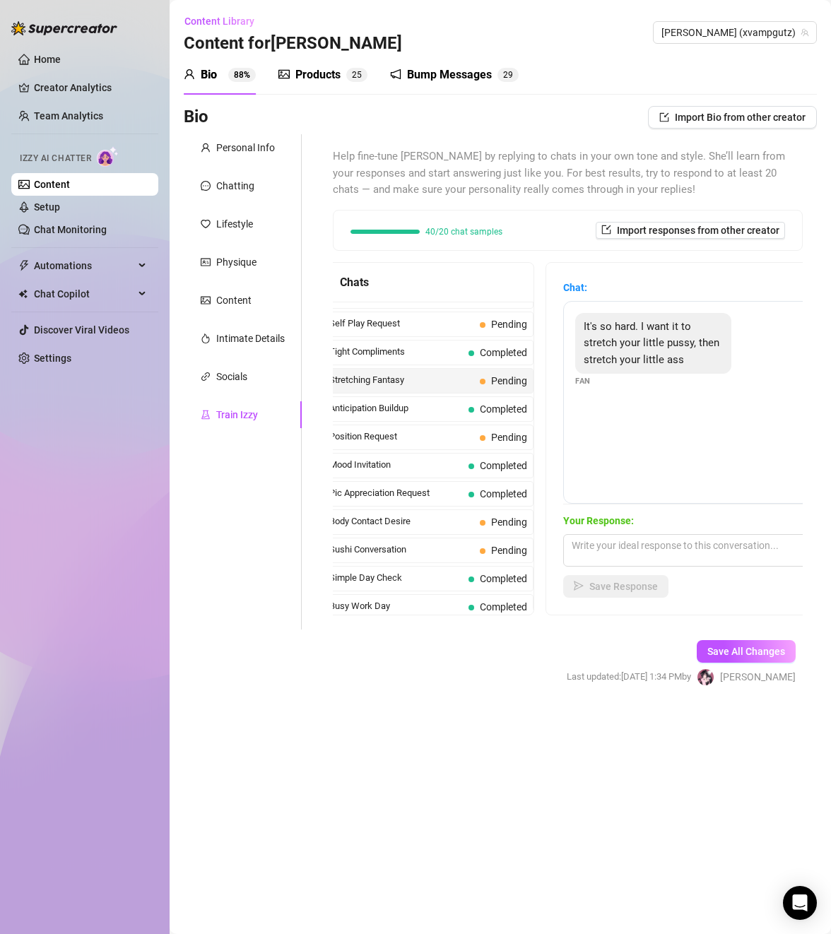
scroll to position [707, 0]
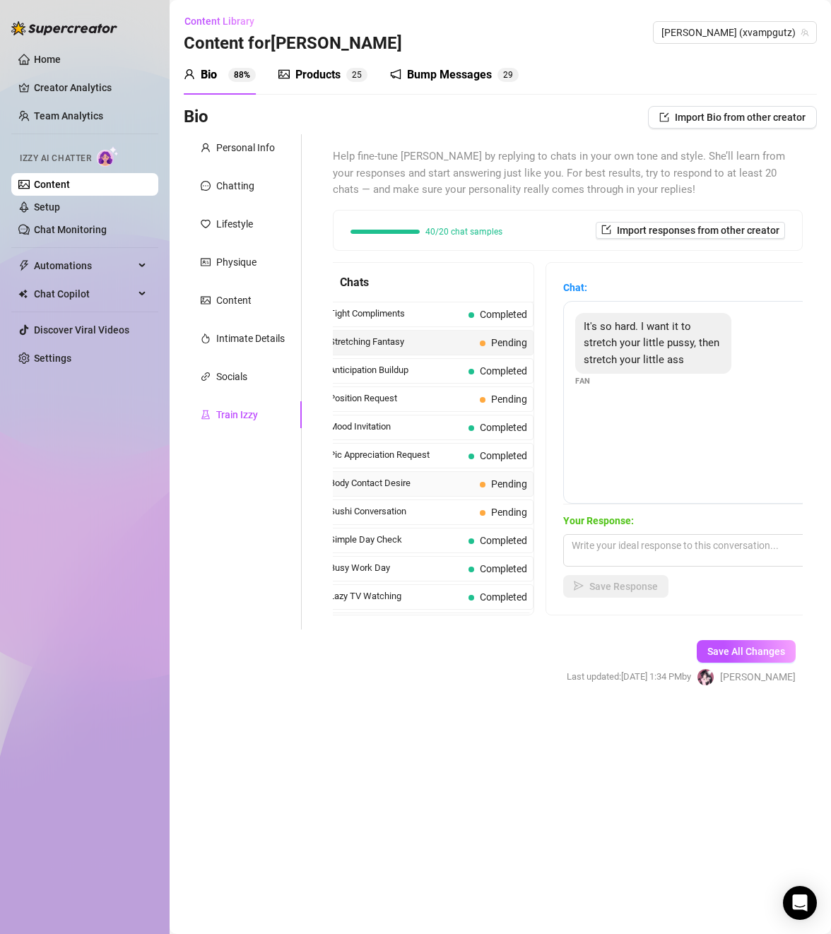
click at [447, 490] on span "Body Contact Desire" at bounding box center [401, 483] width 145 height 14
click at [615, 547] on textarea at bounding box center [686, 550] width 247 height 33
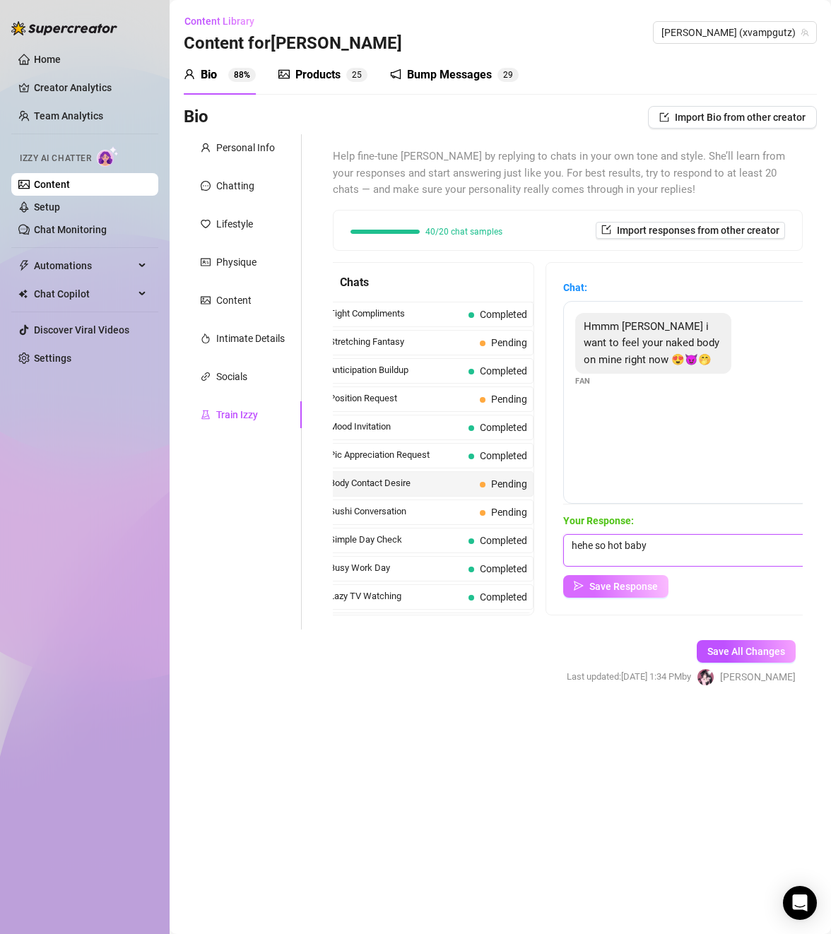
type textarea "hehe so hot baby"
click at [611, 587] on span "Save Response" at bounding box center [623, 586] width 69 height 11
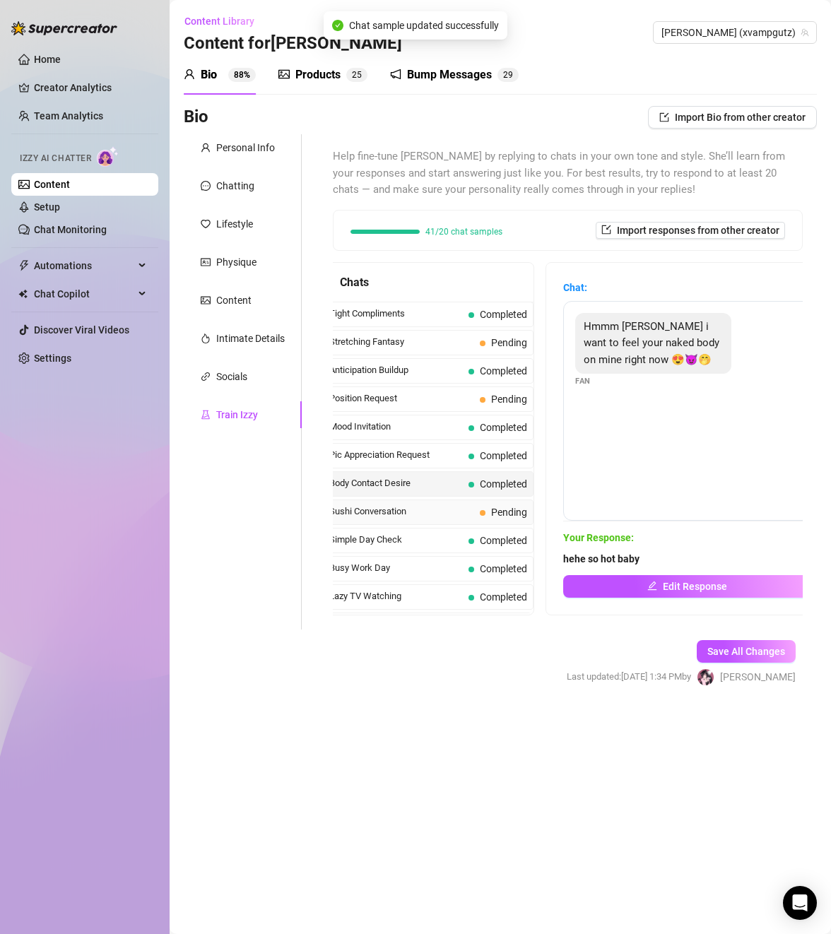
click at [441, 519] on span "Sushi Conversation" at bounding box center [401, 512] width 145 height 14
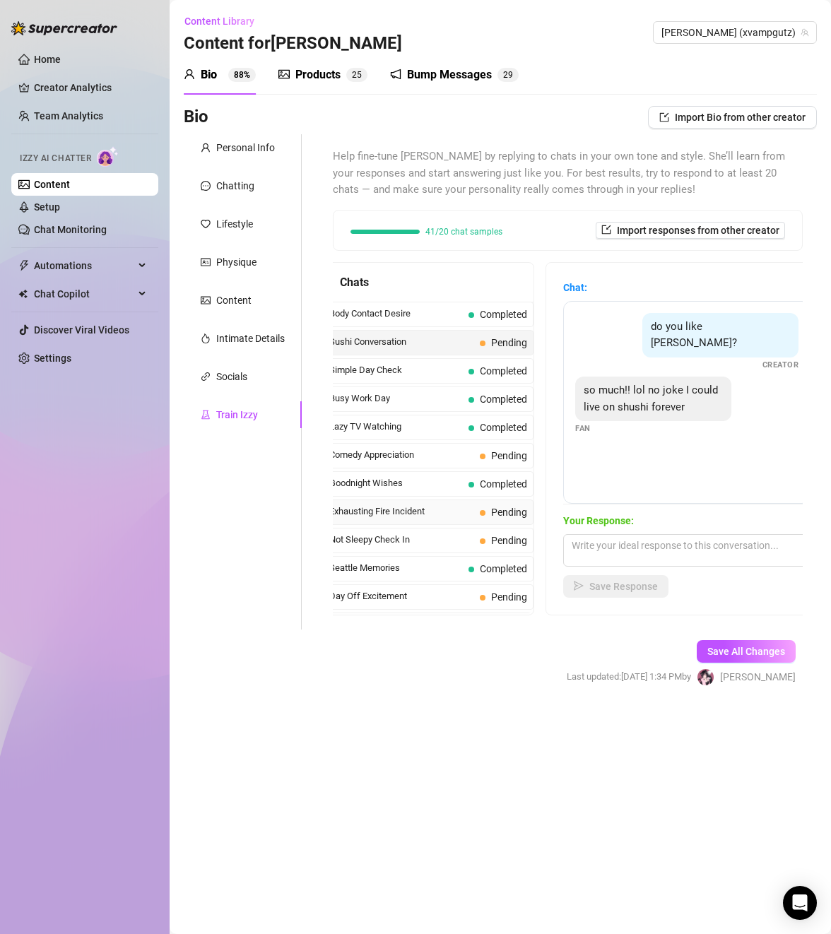
scroll to position [919, 0]
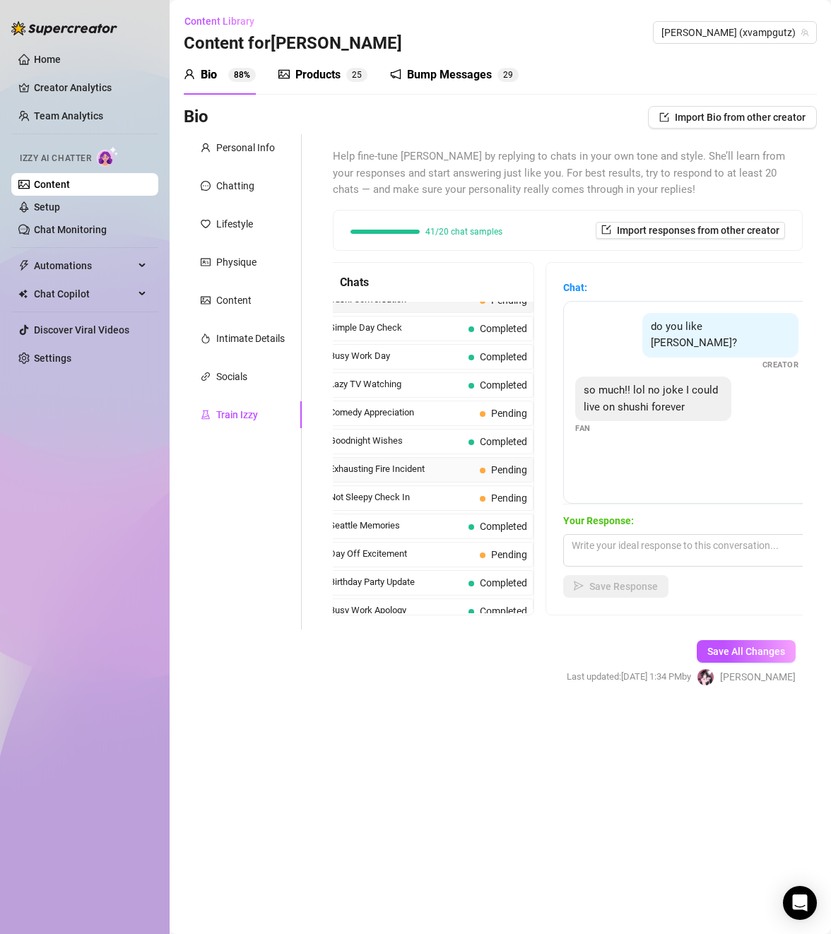
click at [444, 476] on span "Exhausting Fire Incident" at bounding box center [401, 469] width 145 height 14
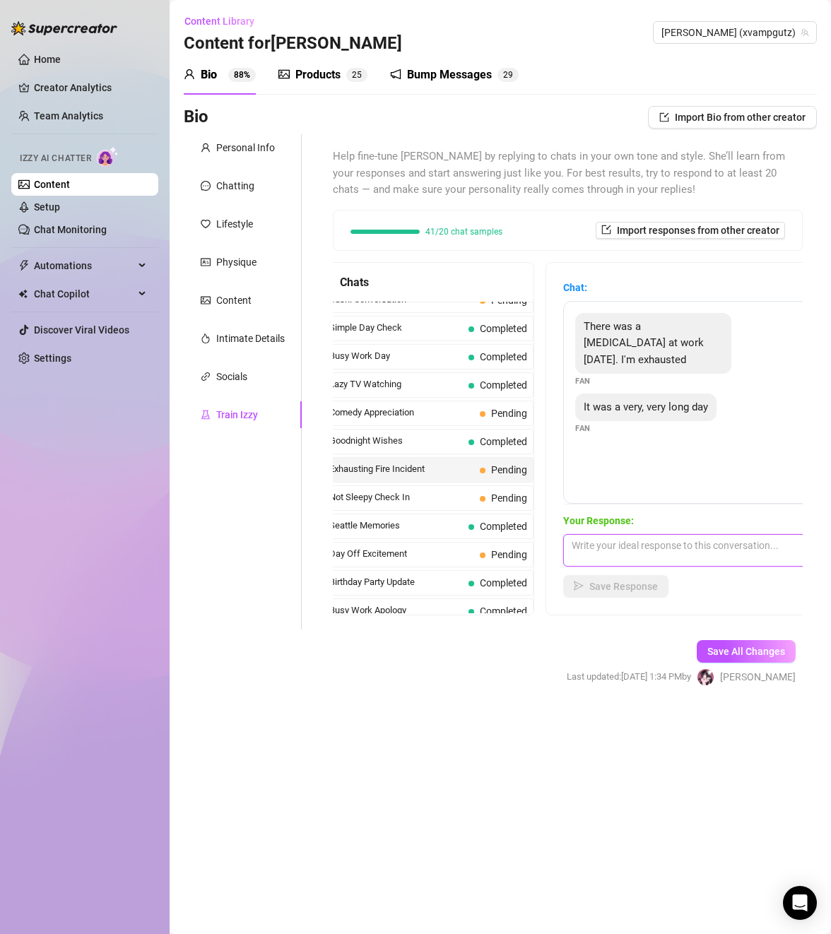
click at [648, 548] on textarea at bounding box center [686, 550] width 247 height 33
type textarea "omg that sounds scary, i hope ur ok!"
click at [640, 593] on button "Save Response" at bounding box center [615, 586] width 105 height 23
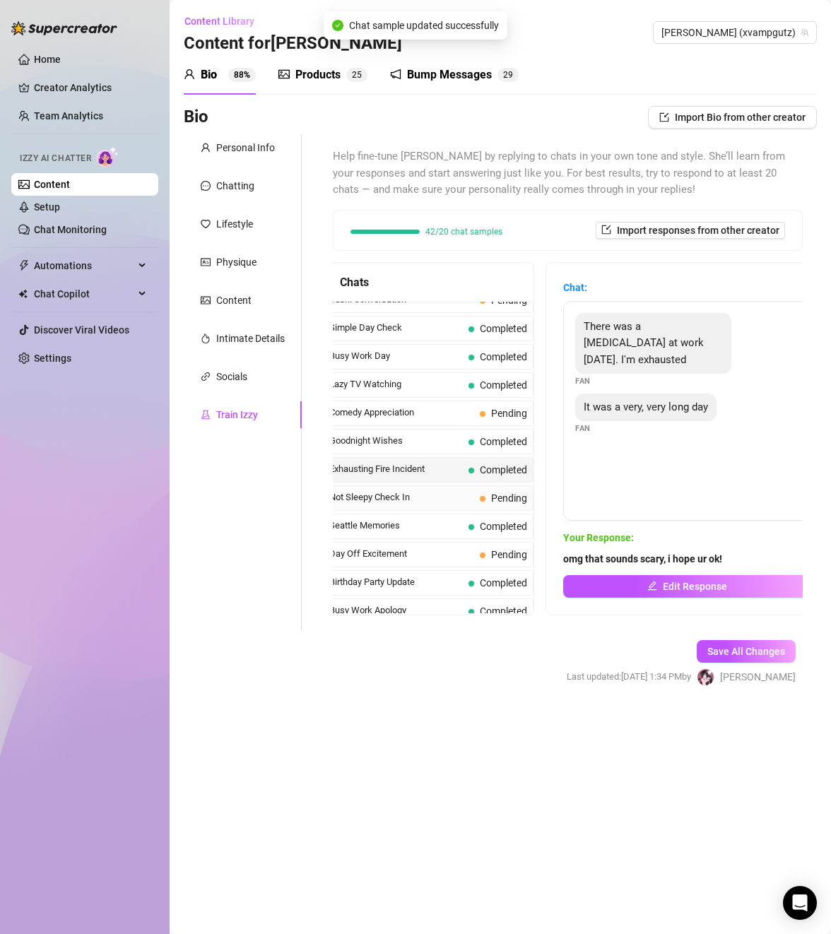
click at [437, 505] on span "Not Sleepy Check In" at bounding box center [401, 497] width 145 height 14
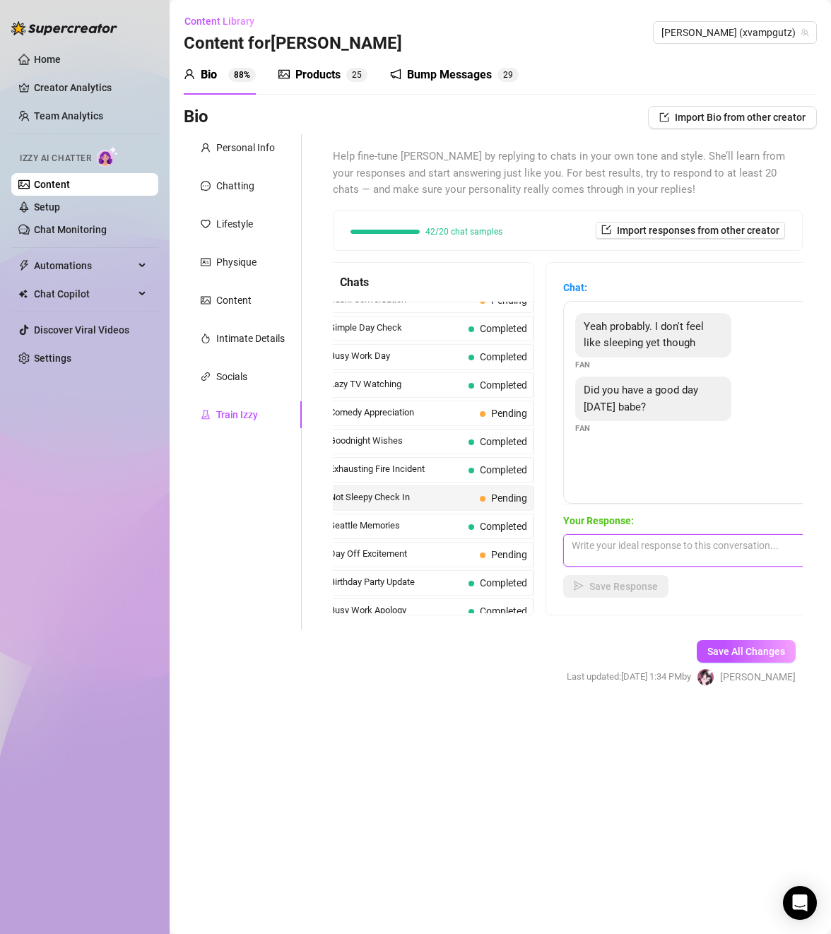
click at [651, 555] on textarea at bounding box center [686, 550] width 247 height 33
type textarea "i did! How about you baby? xx"
click at [623, 589] on span "Save Response" at bounding box center [623, 586] width 69 height 11
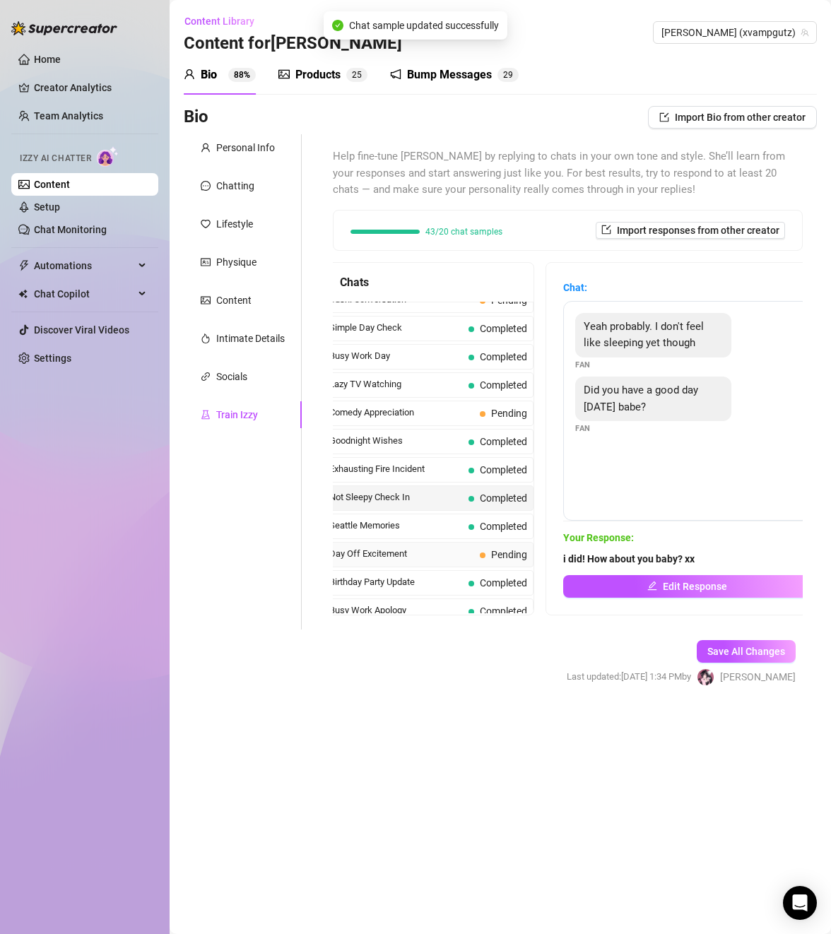
click at [454, 561] on span "Day Off Excitement" at bounding box center [401, 554] width 145 height 14
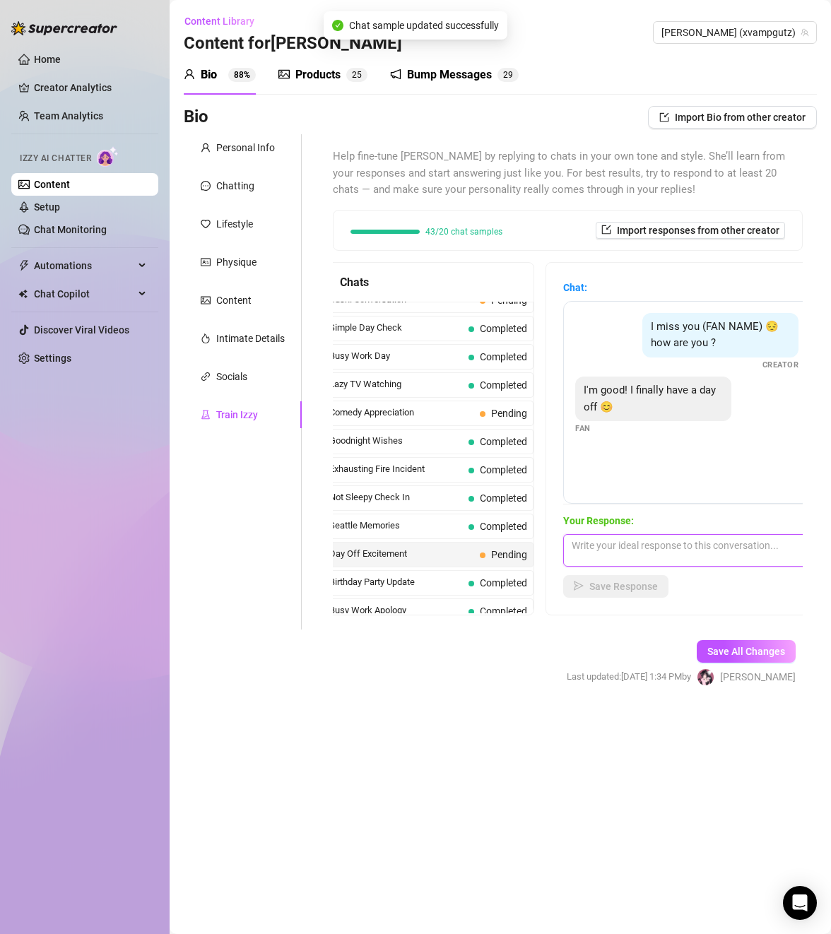
click at [650, 556] on textarea at bounding box center [686, 550] width 247 height 33
type textarea "yayyy thats good to hear!! xx"
click at [614, 594] on button "Save Response" at bounding box center [615, 586] width 105 height 23
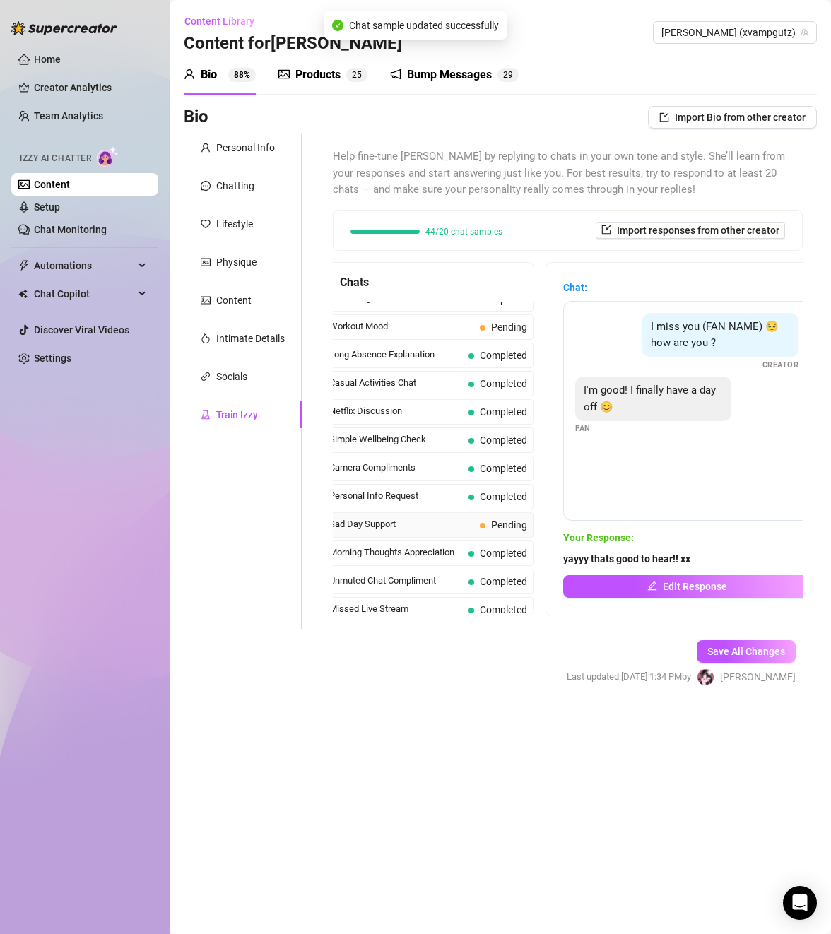
scroll to position [1295, 0]
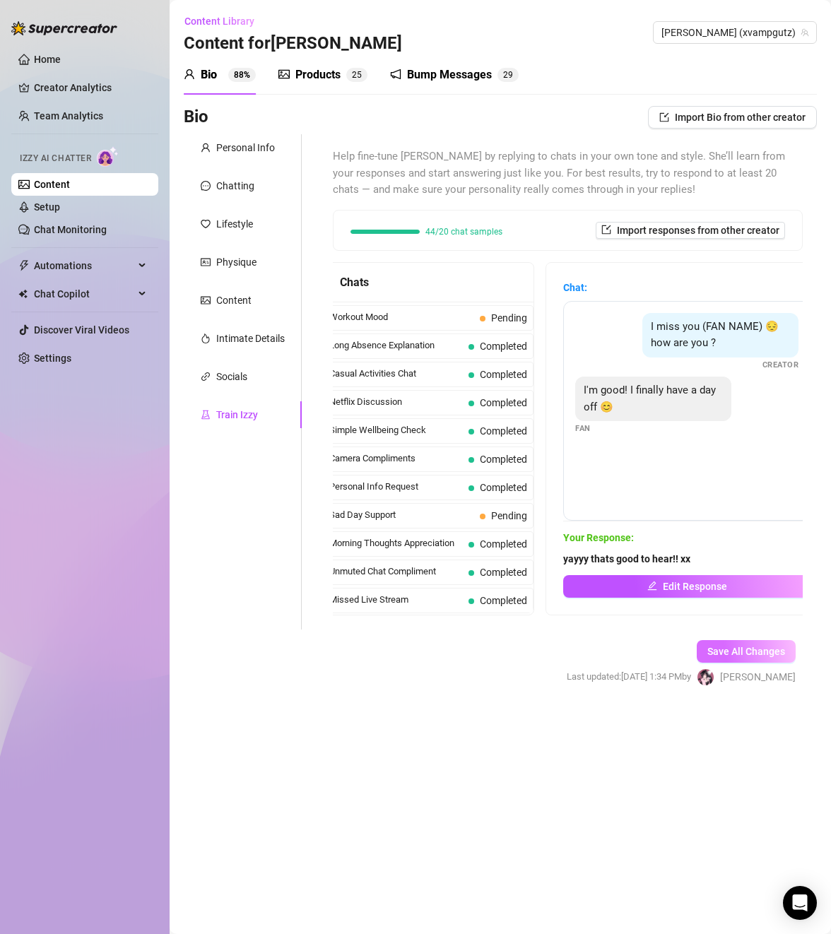
click at [727, 661] on button "Save All Changes" at bounding box center [746, 651] width 99 height 23
click at [217, 373] on div "Socials" at bounding box center [231, 377] width 31 height 16
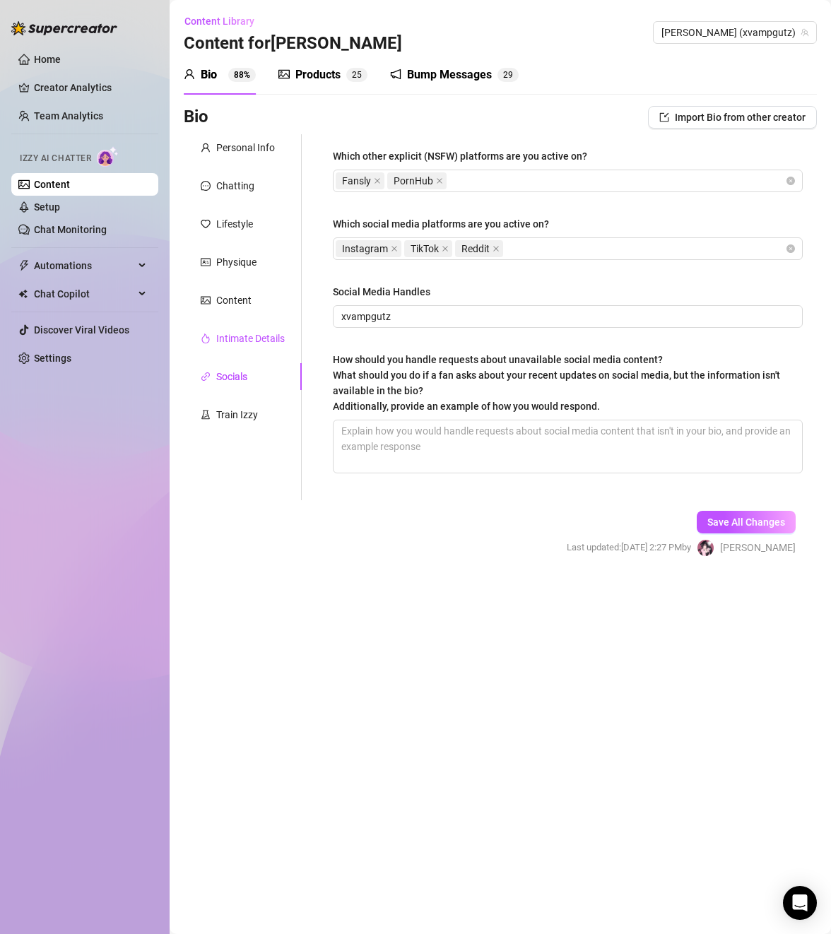
click at [216, 341] on div "Intimate Details" at bounding box center [250, 339] width 69 height 16
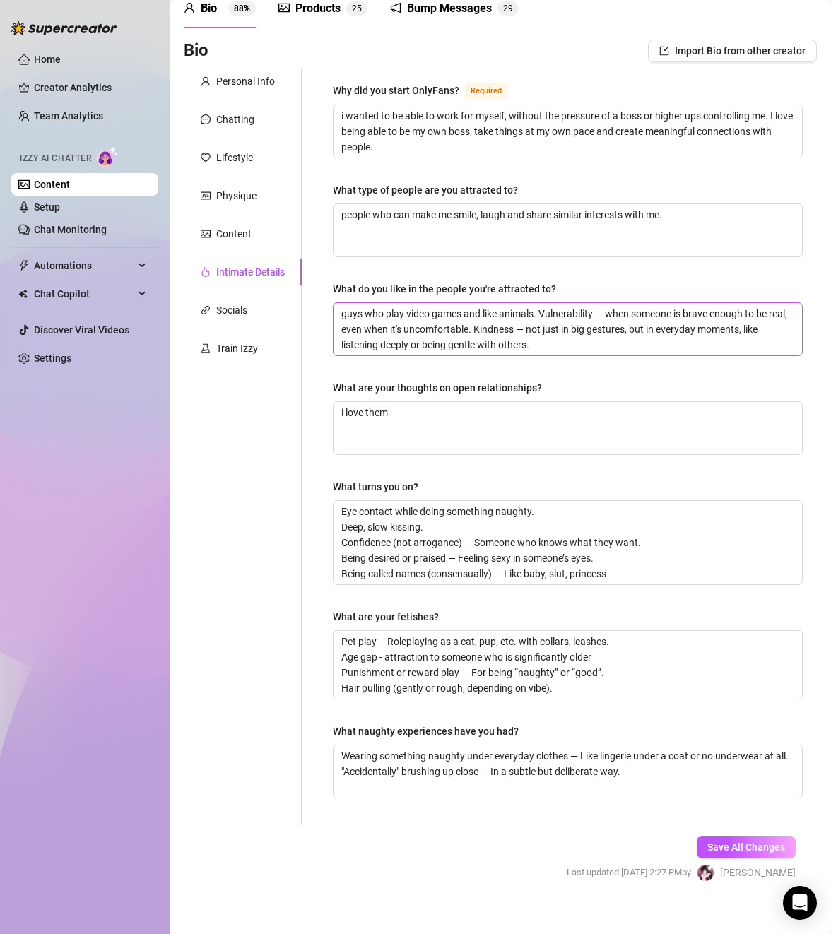
scroll to position [81, 0]
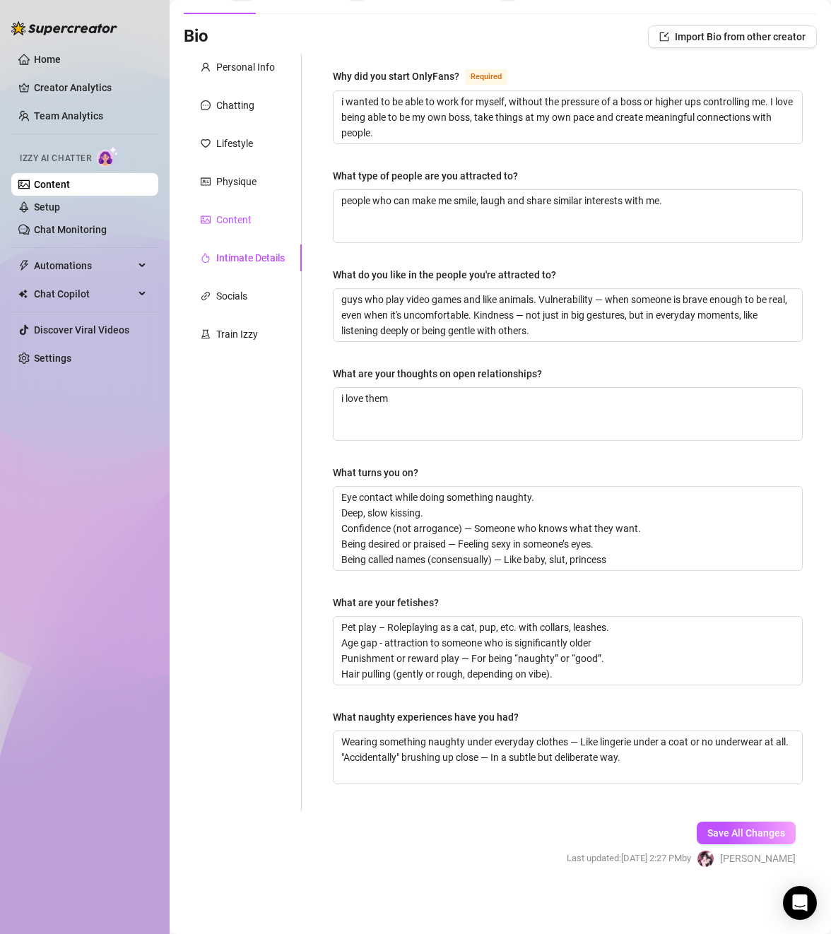
click at [232, 219] on div "Content" at bounding box center [233, 220] width 35 height 16
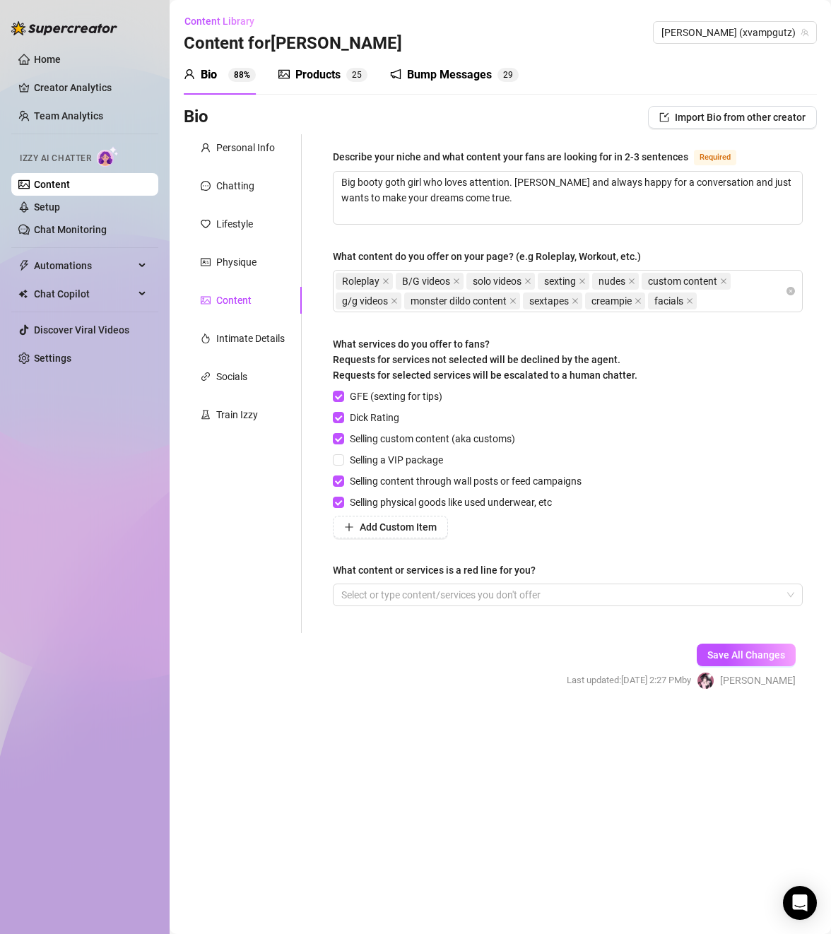
scroll to position [0, 0]
click at [241, 266] on div "Physique" at bounding box center [236, 262] width 40 height 16
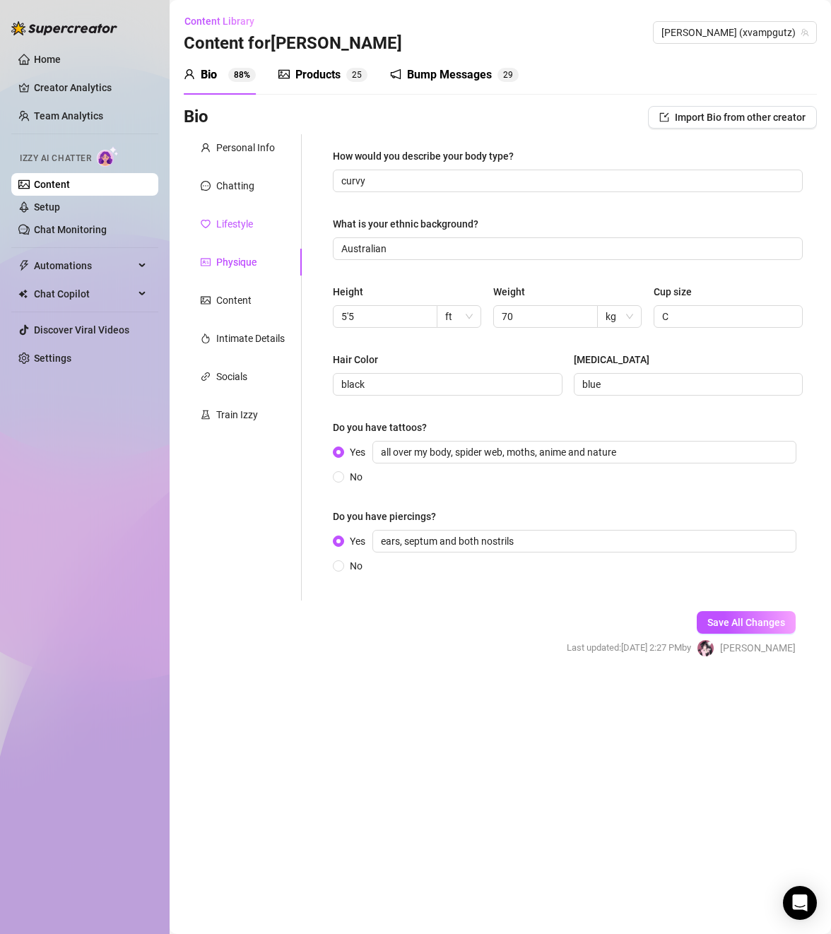
click at [226, 231] on div "Lifestyle" at bounding box center [234, 224] width 37 height 16
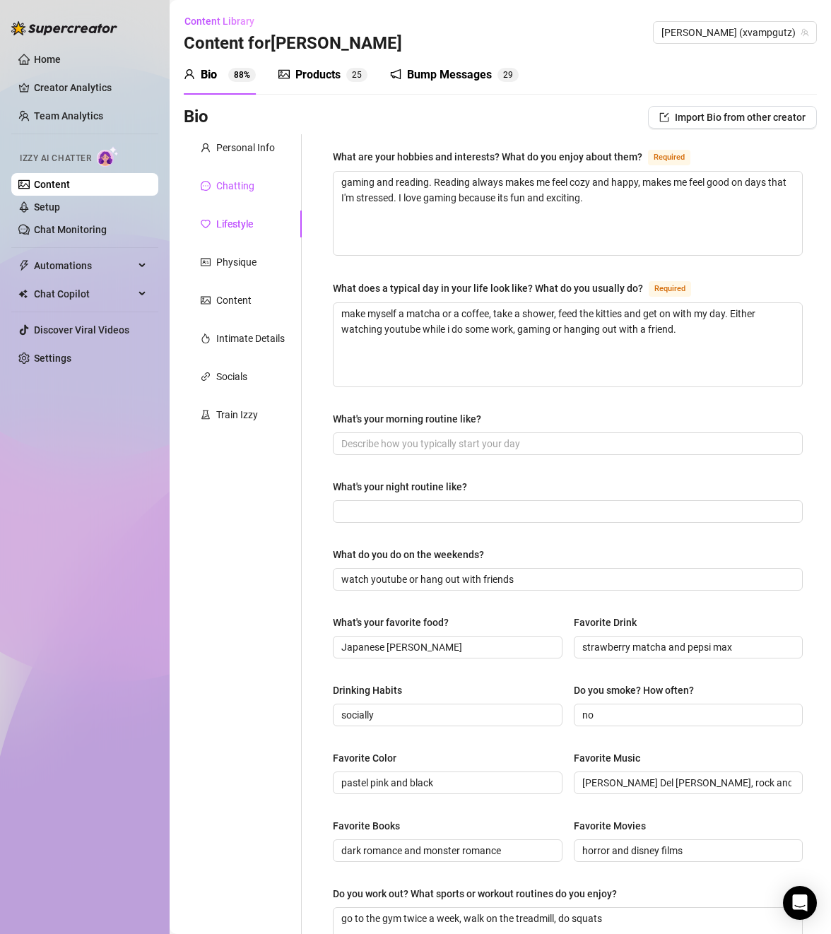
click at [220, 187] on div "Chatting" at bounding box center [235, 186] width 38 height 16
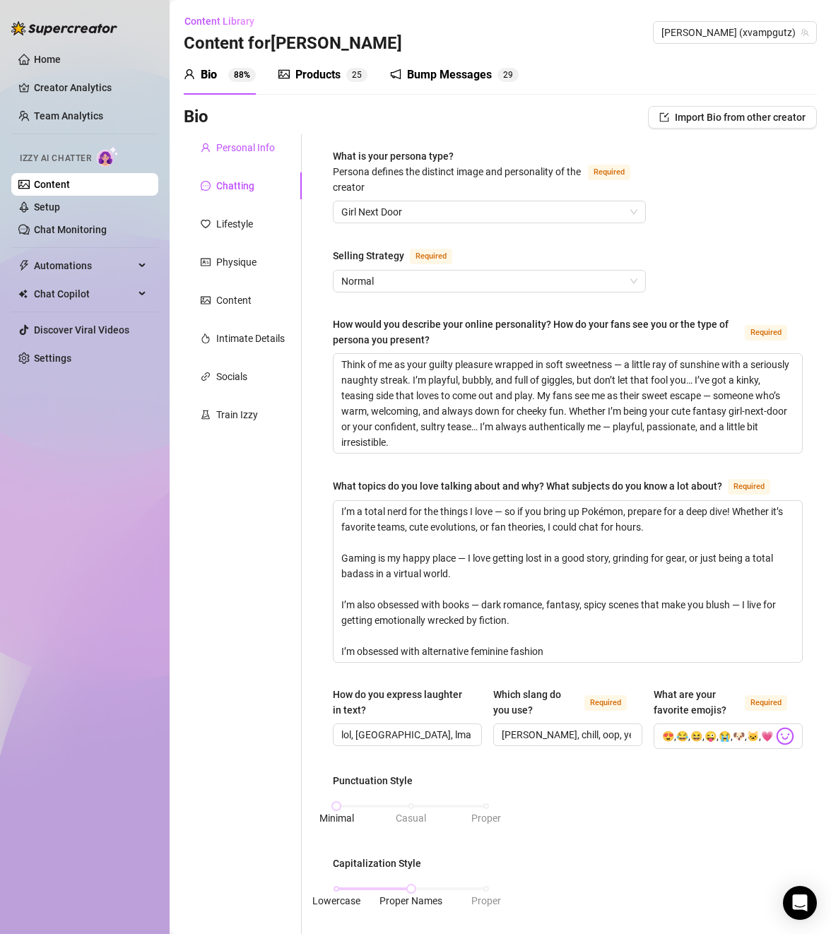
click at [249, 146] on div "Personal Info" at bounding box center [245, 148] width 59 height 16
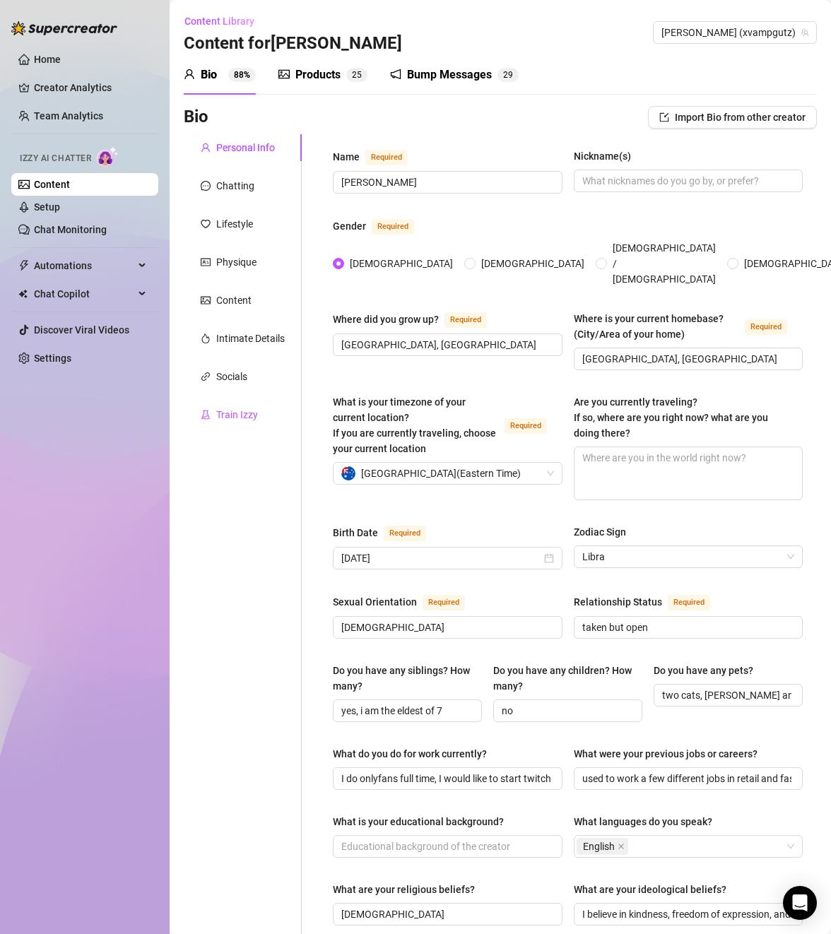
click at [235, 408] on div "Train Izzy" at bounding box center [237, 415] width 42 height 16
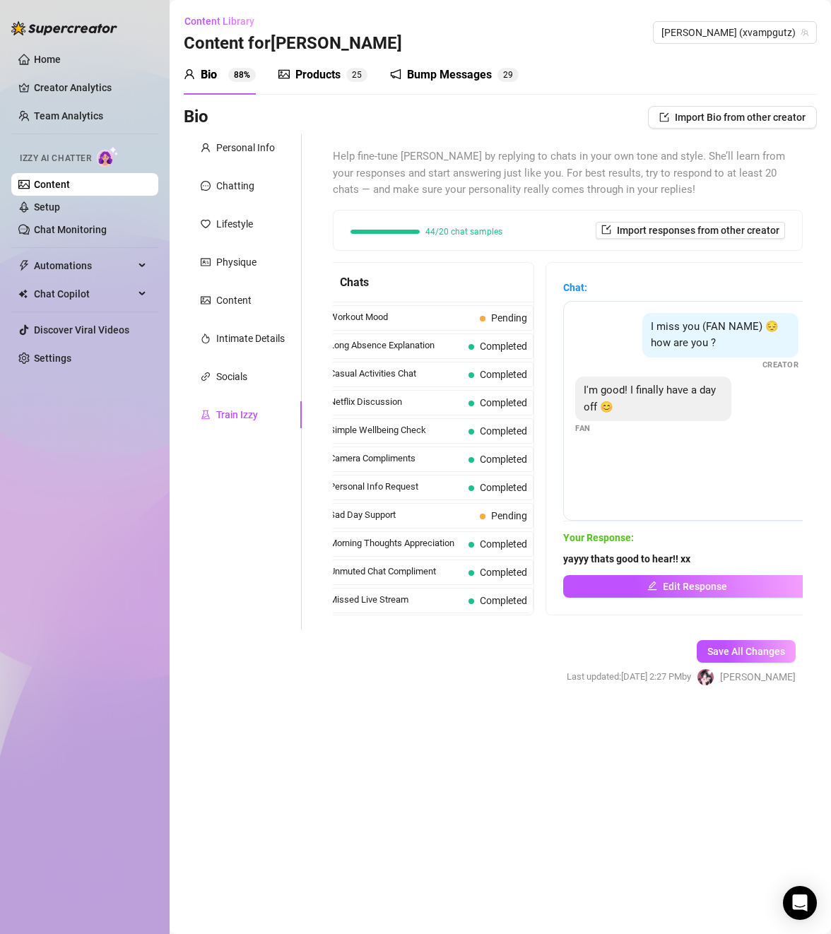
click at [341, 66] on div "Products 2 5" at bounding box center [322, 74] width 89 height 17
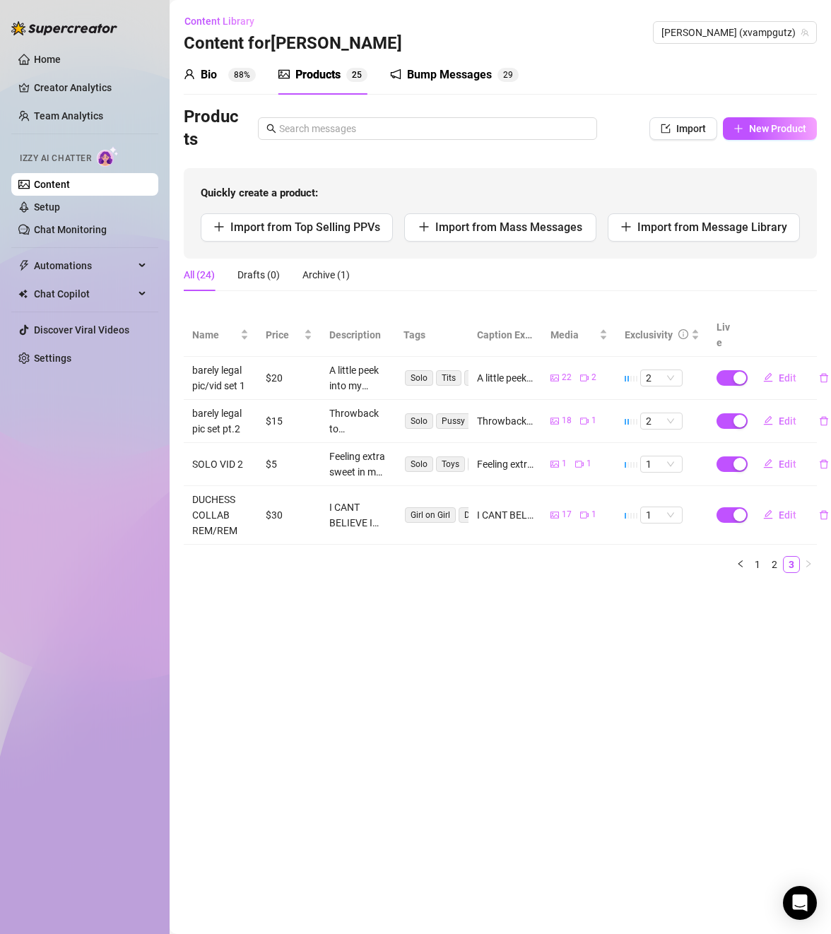
click at [247, 71] on sup "88%" at bounding box center [242, 75] width 28 height 14
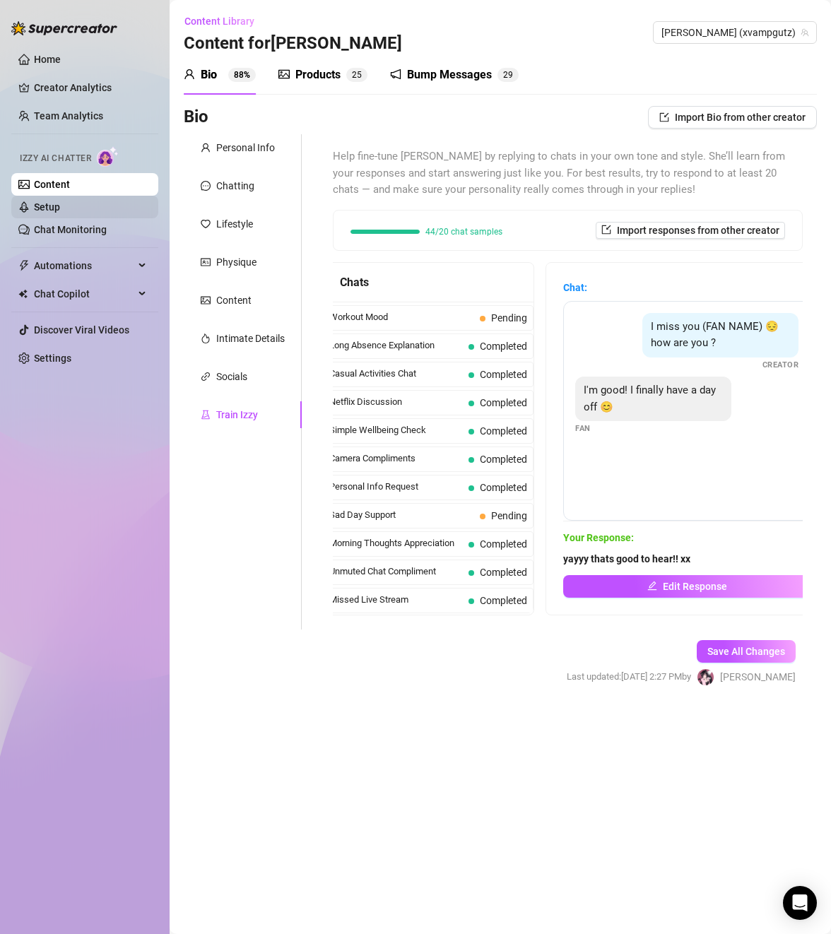
click at [60, 204] on link "Setup" at bounding box center [47, 206] width 26 height 11
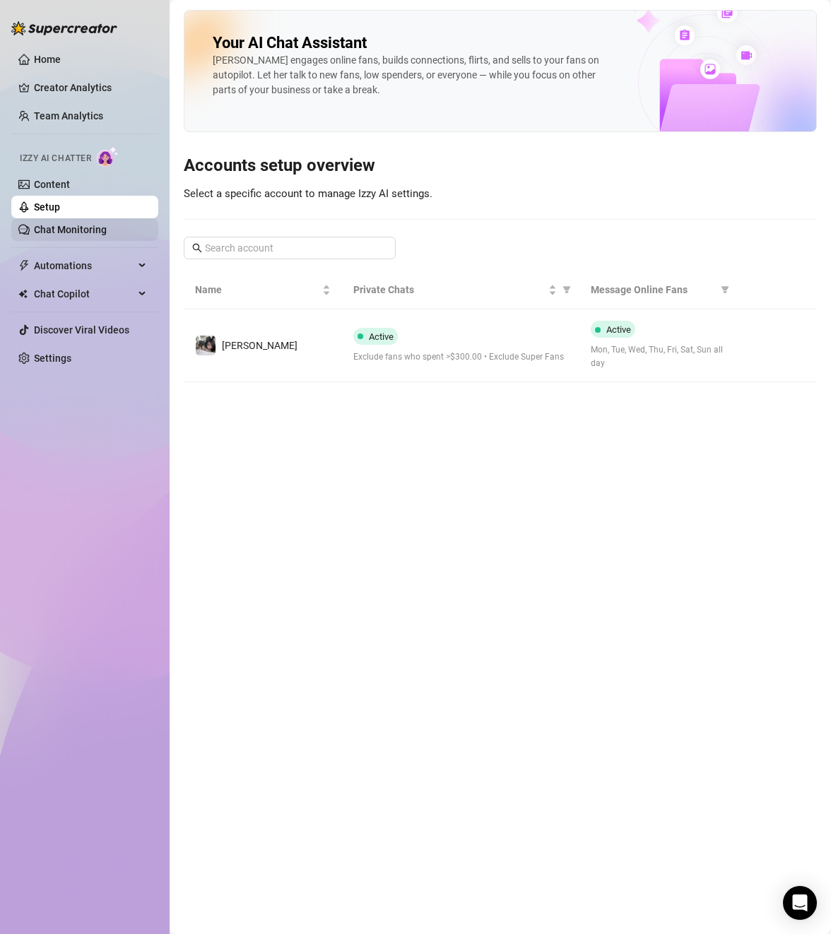
click at [74, 225] on link "Chat Monitoring" at bounding box center [70, 229] width 73 height 11
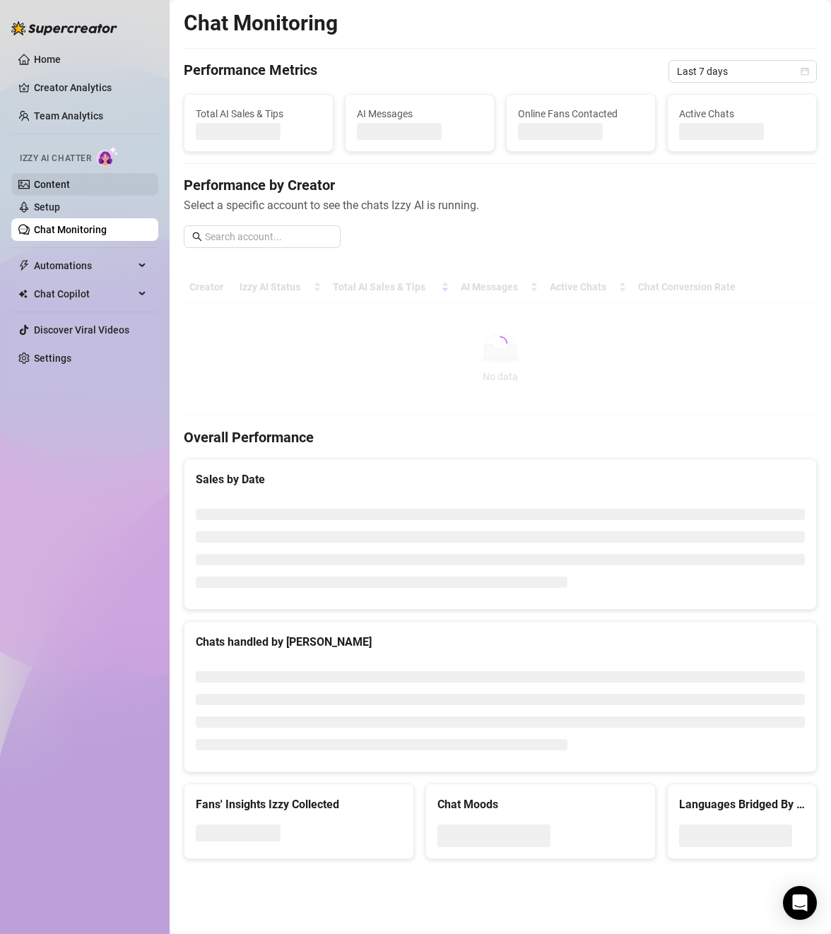
click at [50, 183] on link "Content" at bounding box center [52, 184] width 36 height 11
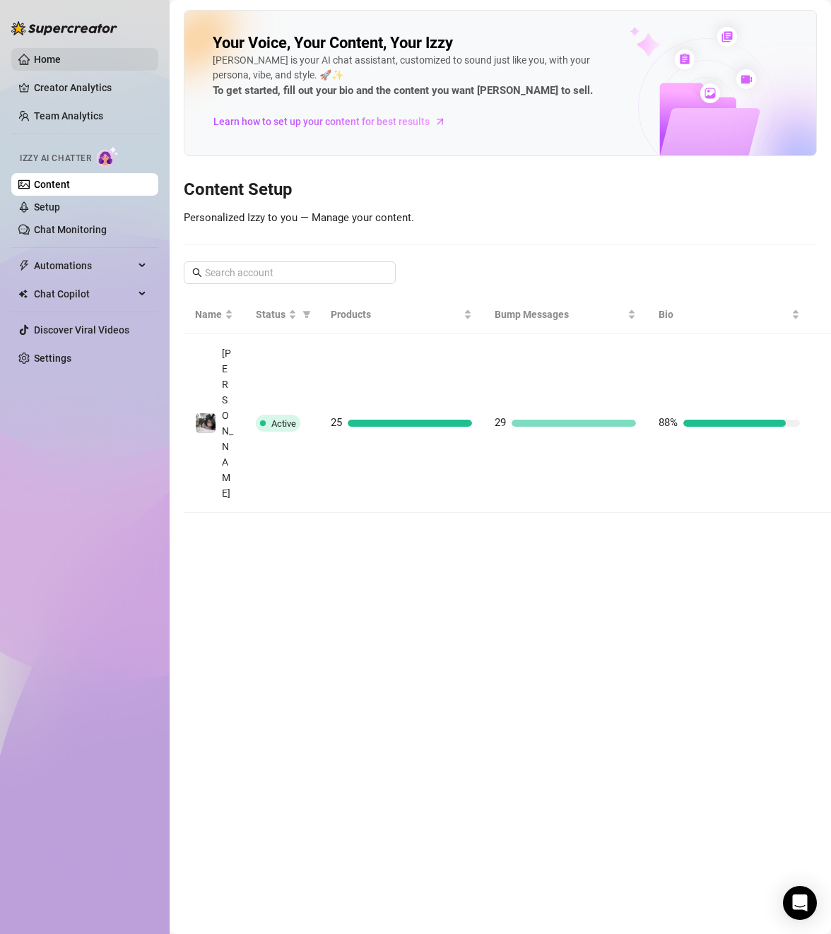
click at [40, 54] on link "Home" at bounding box center [47, 59] width 27 height 11
